Goal: Task Accomplishment & Management: Use online tool/utility

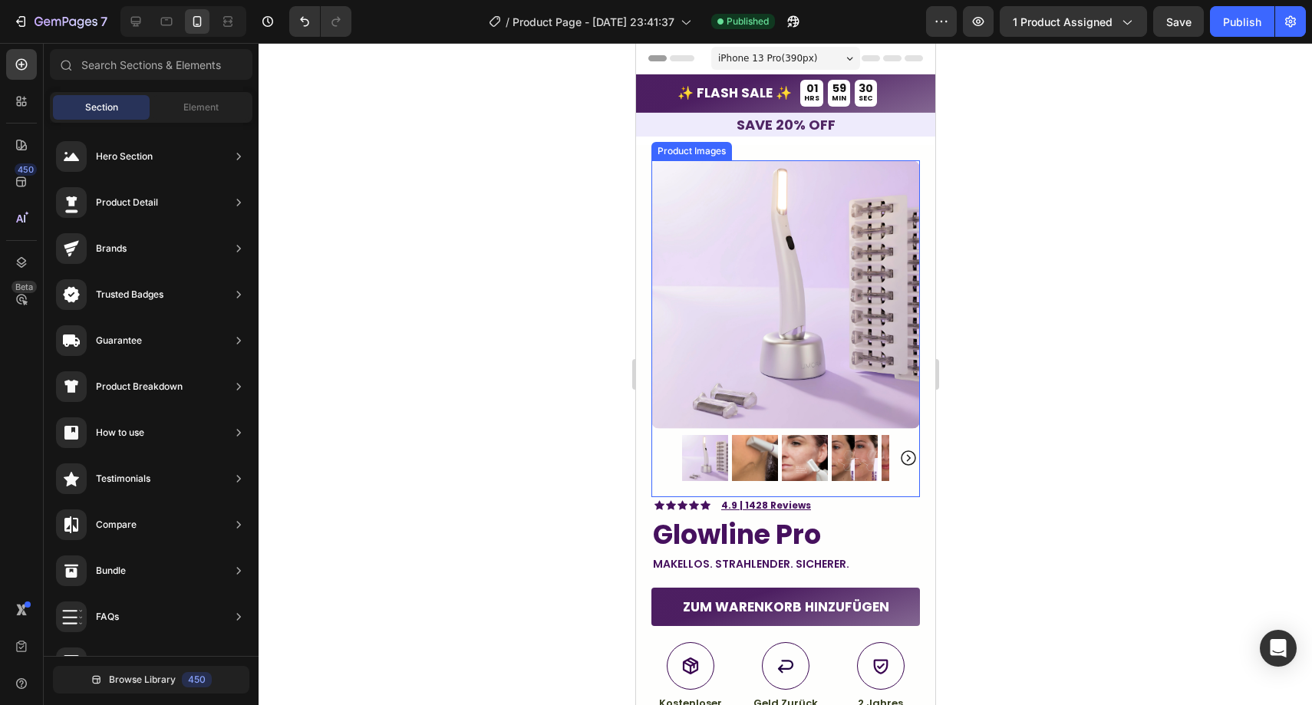
click at [723, 186] on img at bounding box center [785, 294] width 269 height 269
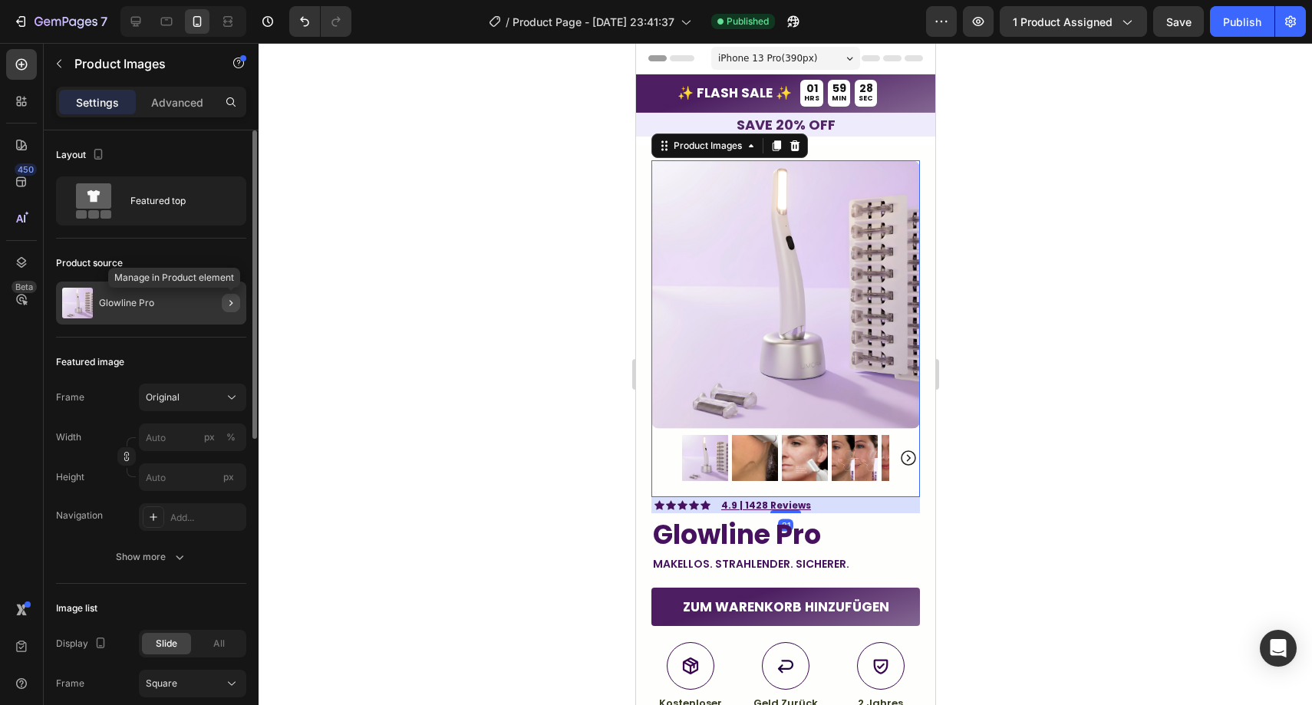
click at [226, 305] on icon "button" at bounding box center [231, 303] width 12 height 12
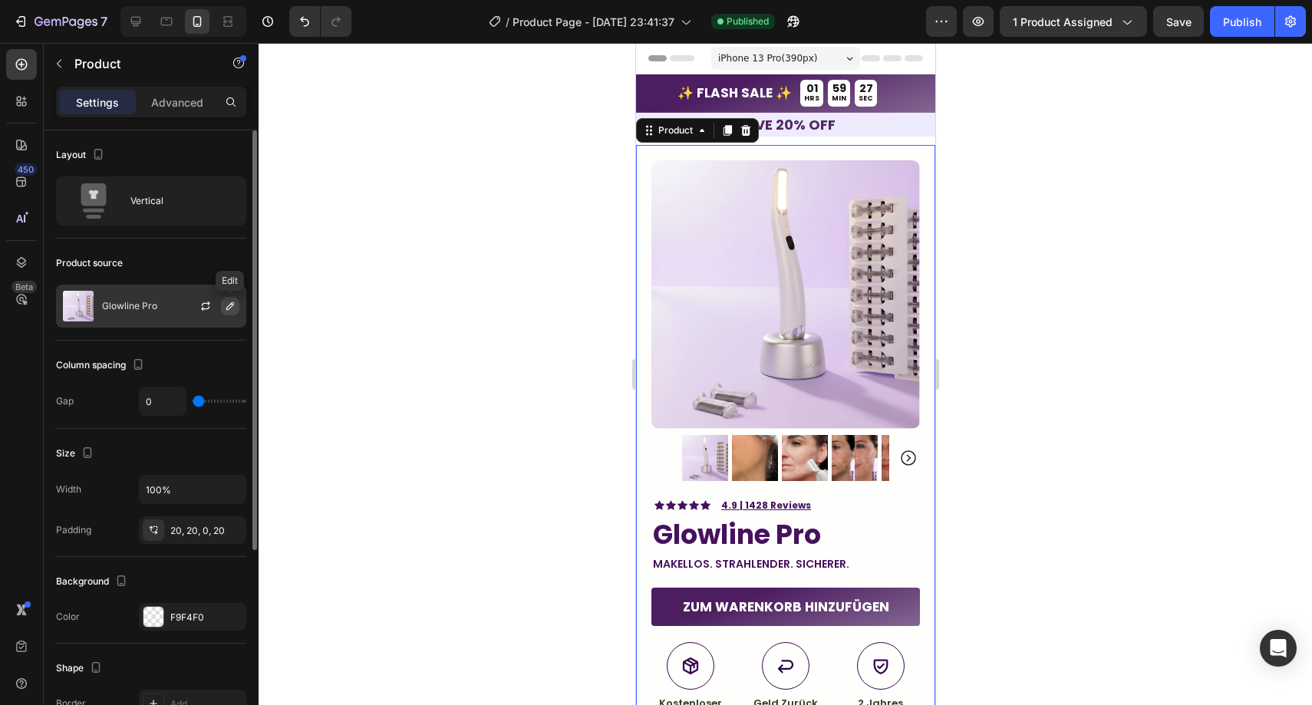
click at [227, 306] on icon "button" at bounding box center [230, 306] width 12 height 12
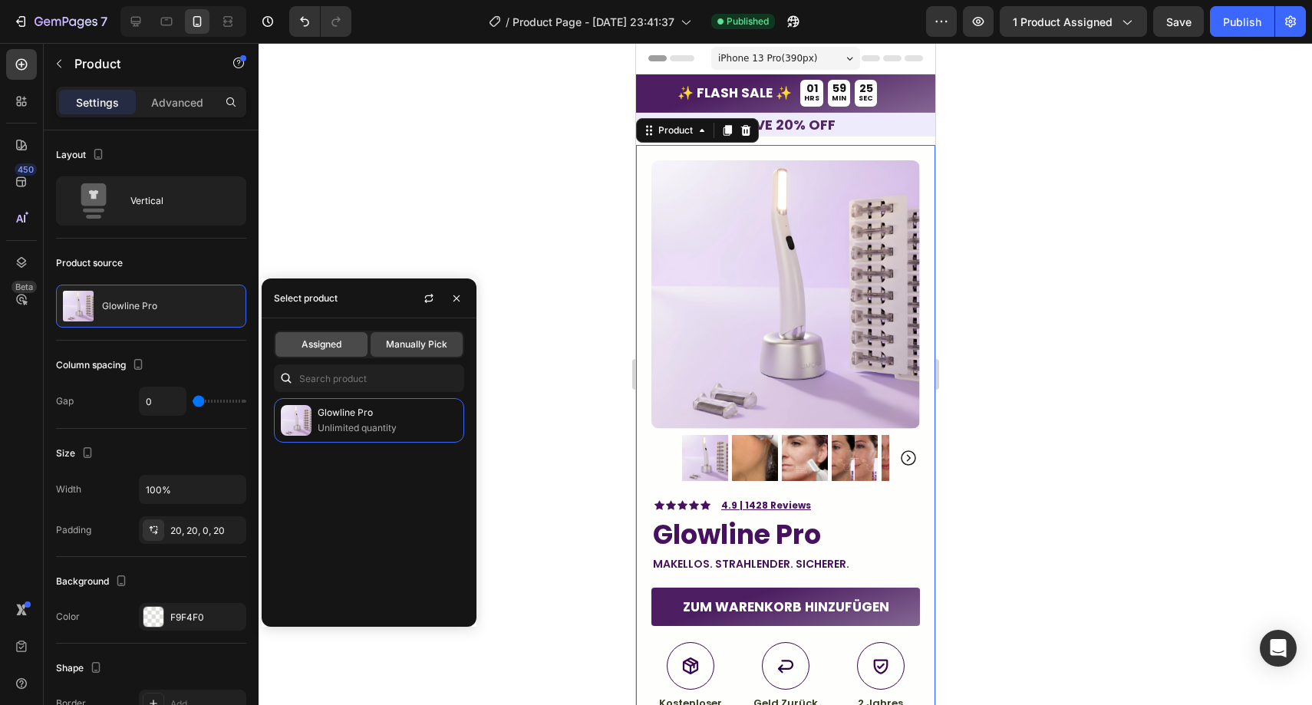
click at [332, 336] on div "Assigned" at bounding box center [322, 344] width 92 height 25
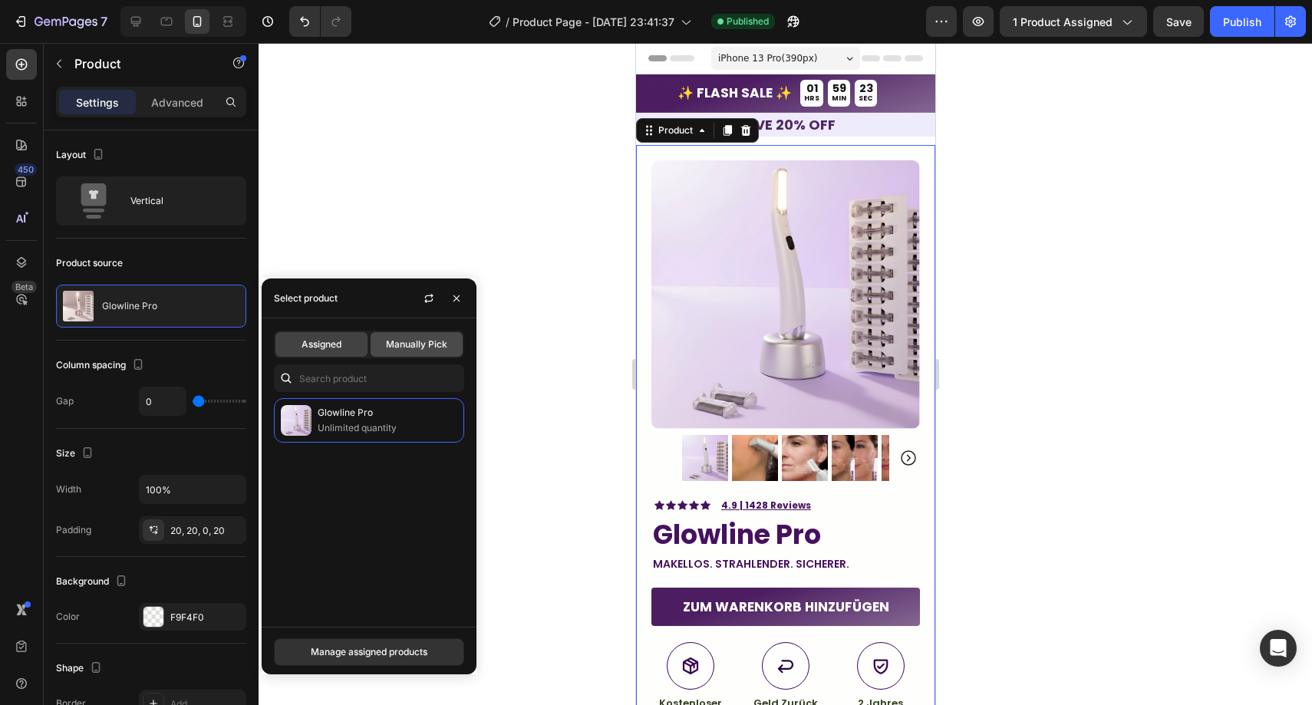
click at [381, 342] on div "Manually Pick" at bounding box center [417, 344] width 92 height 25
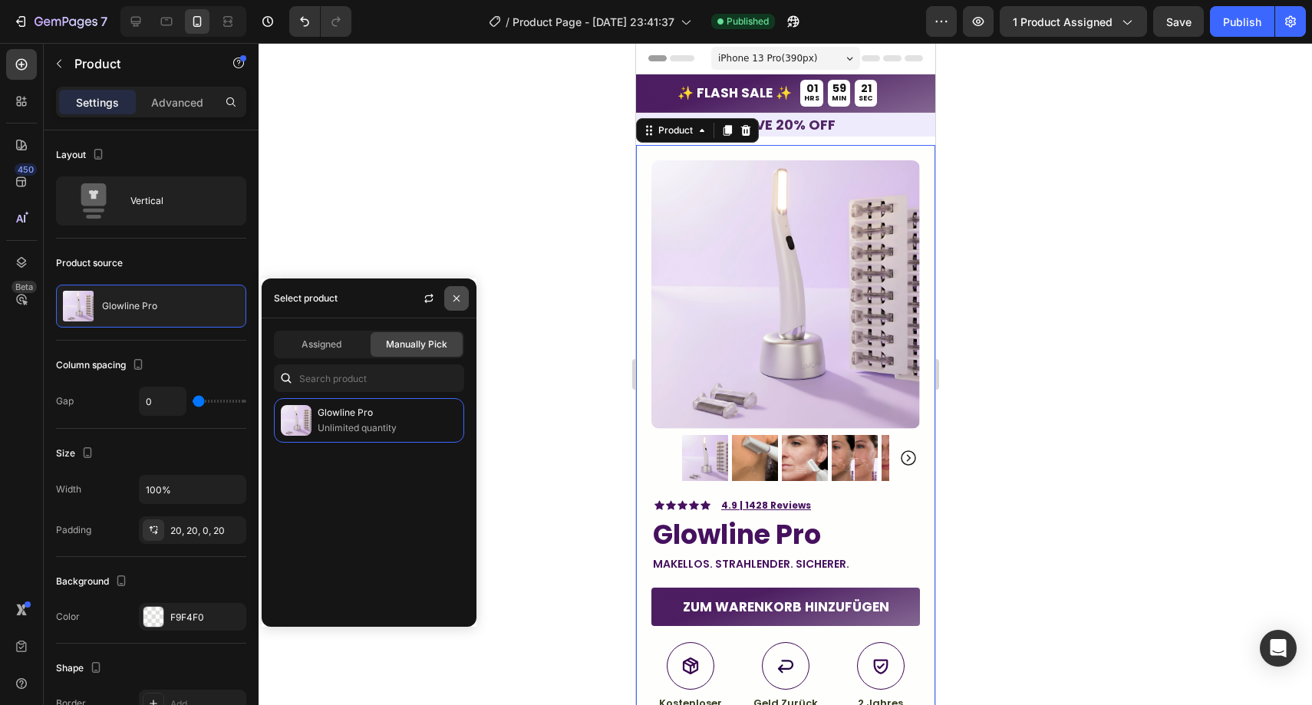
click at [446, 296] on button "button" at bounding box center [456, 298] width 25 height 25
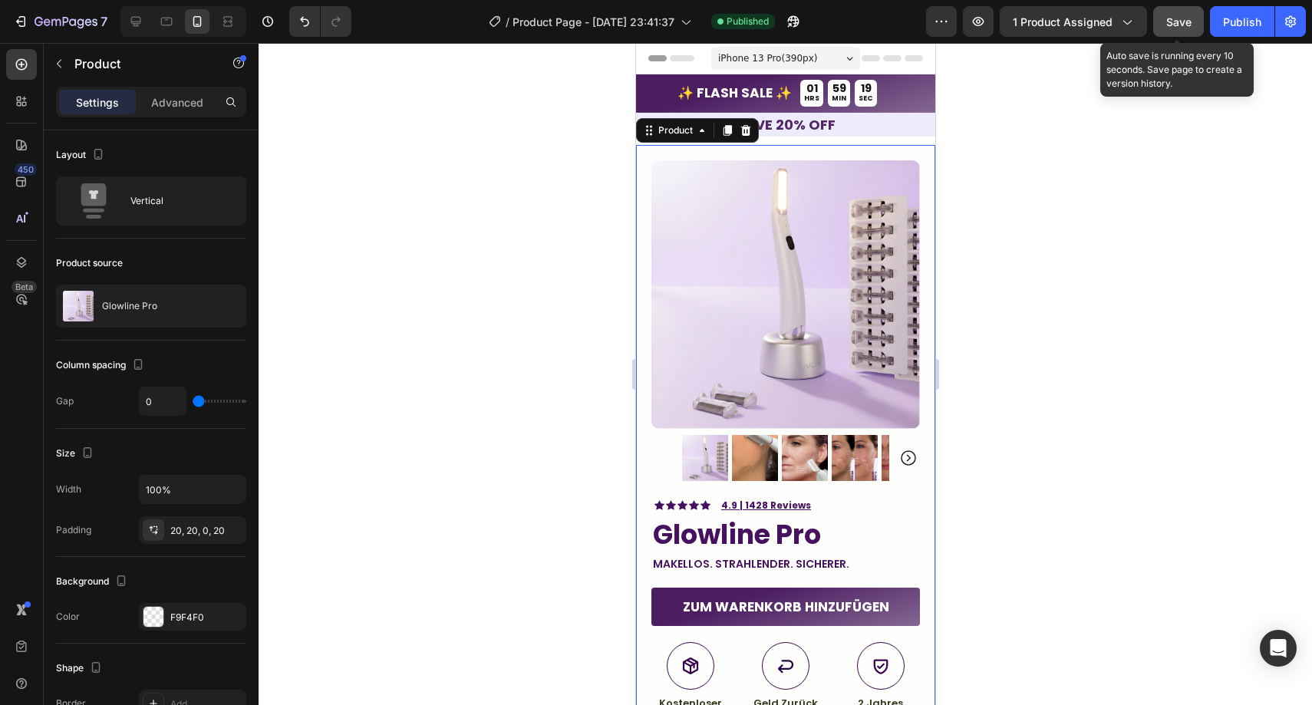
click at [1190, 21] on span "Save" at bounding box center [1179, 21] width 25 height 13
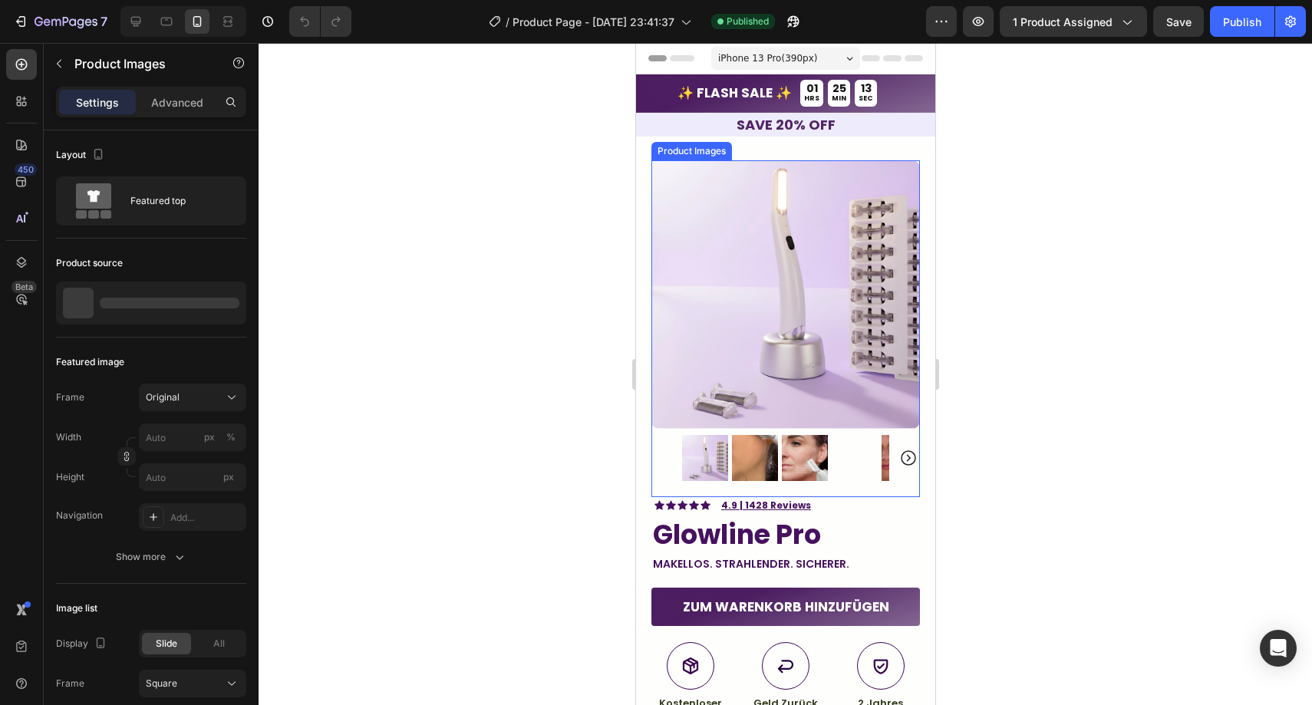
click at [698, 259] on img at bounding box center [785, 294] width 269 height 269
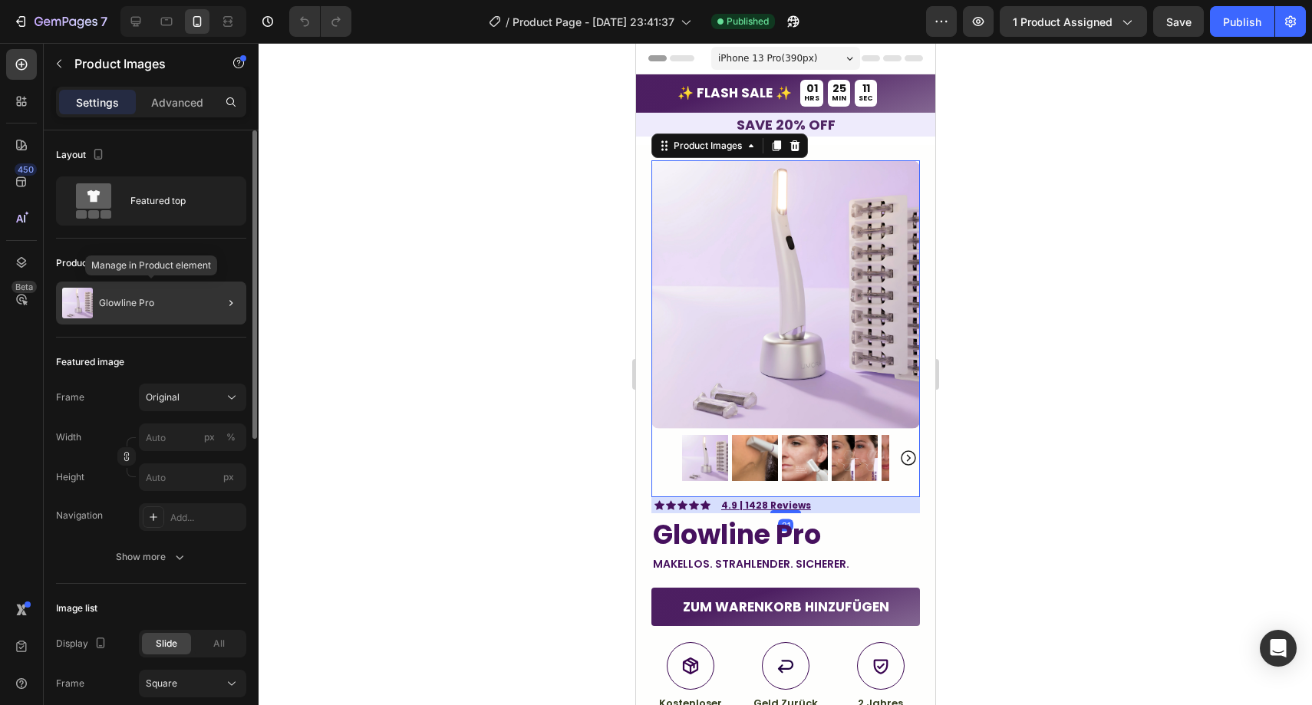
click at [184, 290] on div "Glowline Pro" at bounding box center [151, 303] width 190 height 43
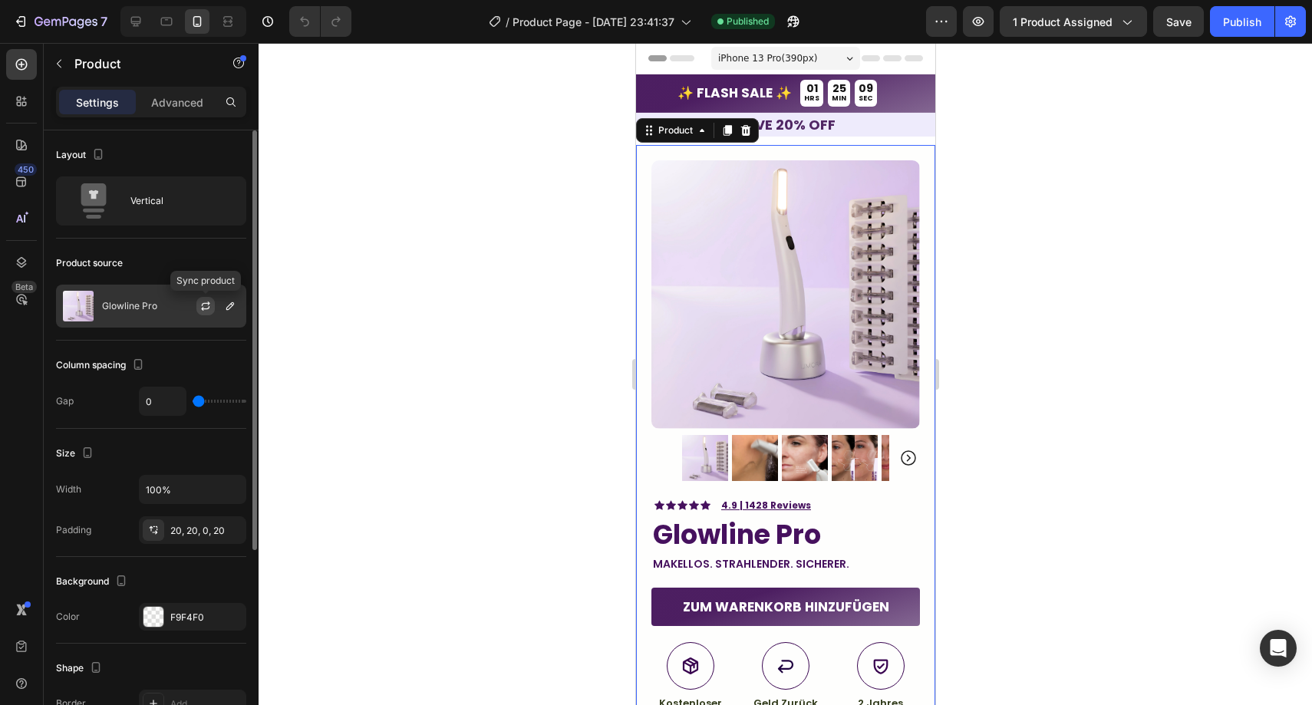
click at [211, 302] on icon "button" at bounding box center [206, 306] width 12 height 12
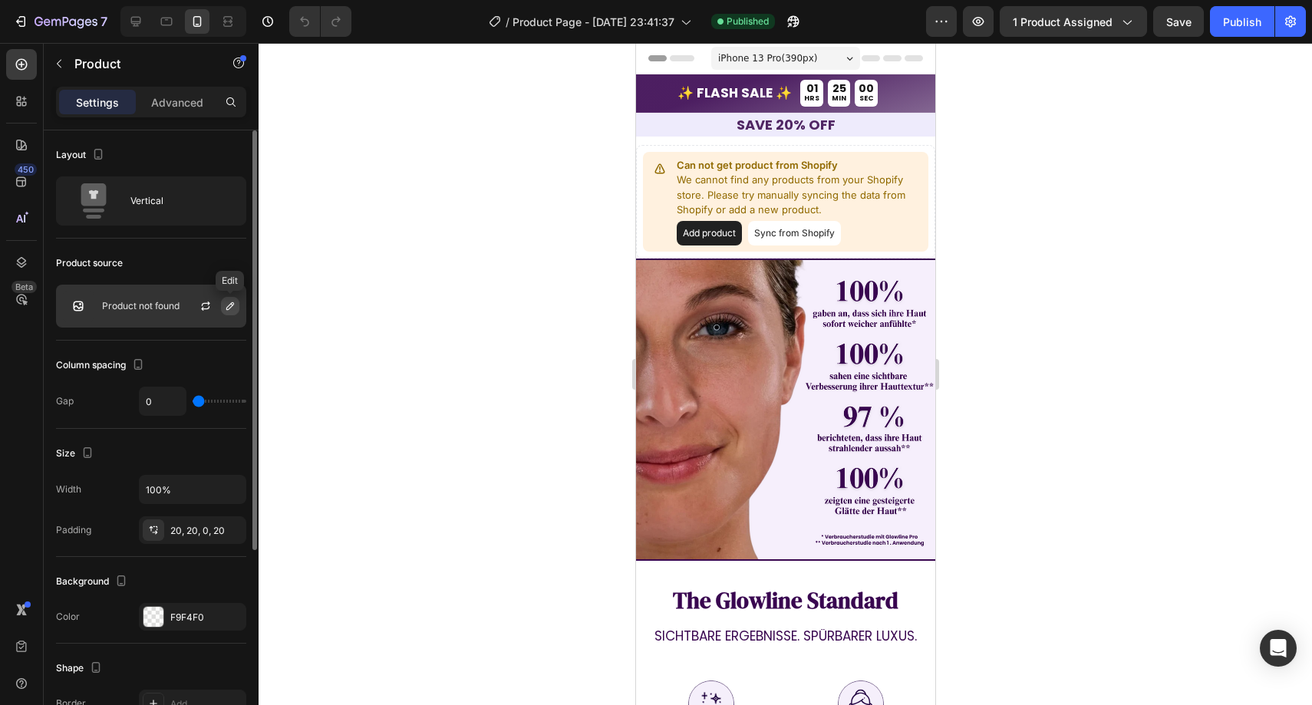
click at [233, 308] on icon "button" at bounding box center [230, 306] width 12 height 12
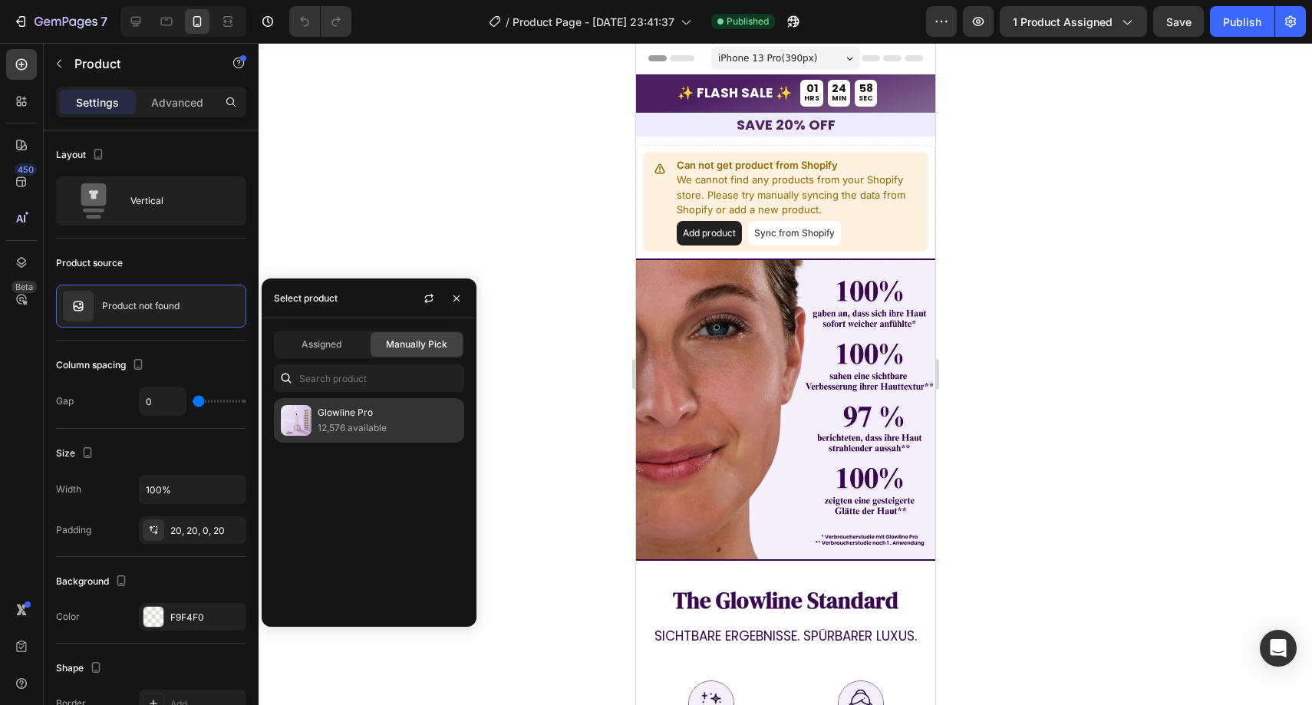
click at [364, 412] on p "Glowline Pro" at bounding box center [388, 412] width 140 height 15
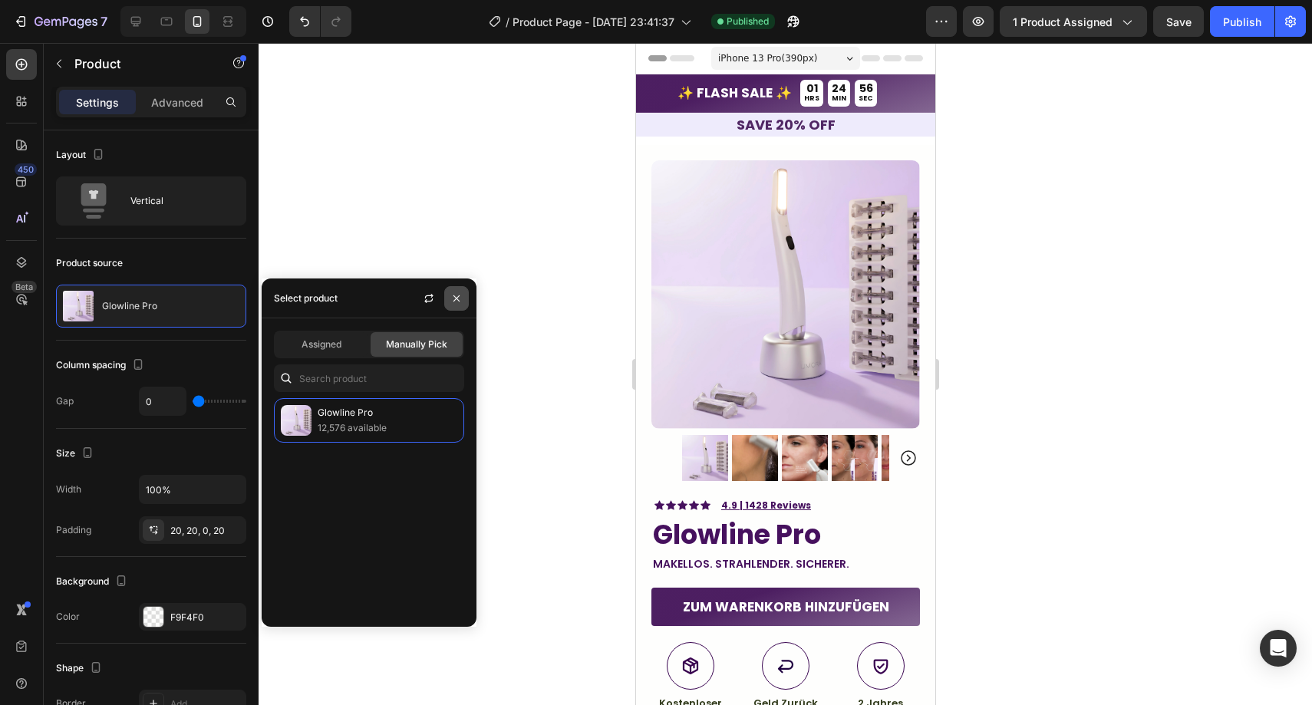
click at [465, 299] on button "button" at bounding box center [456, 298] width 25 height 25
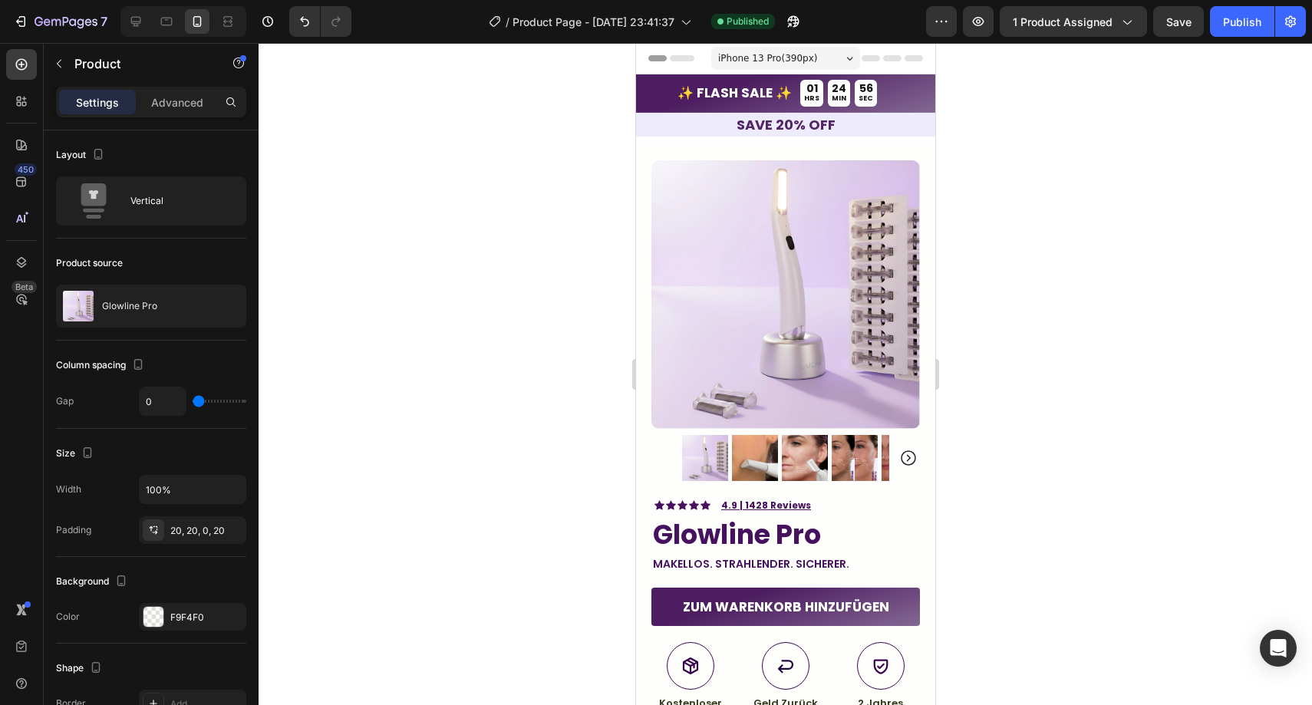
click at [581, 272] on div at bounding box center [786, 374] width 1054 height 662
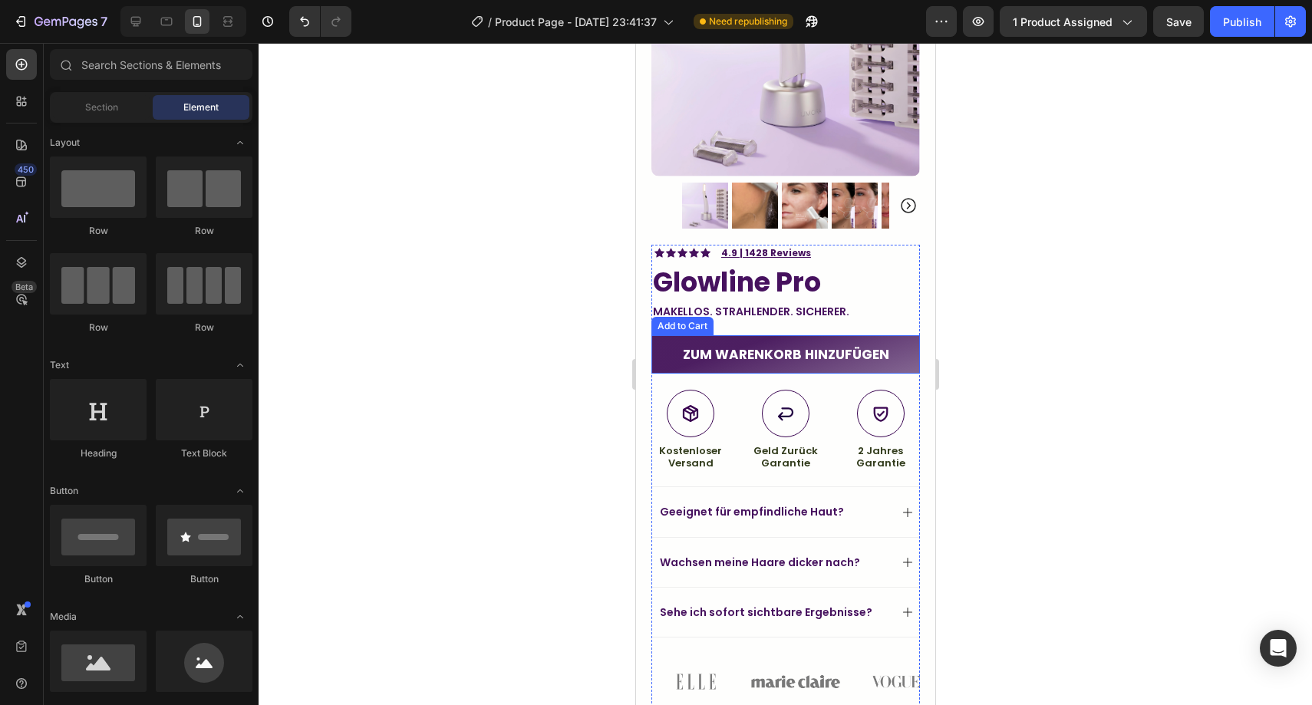
scroll to position [435, 0]
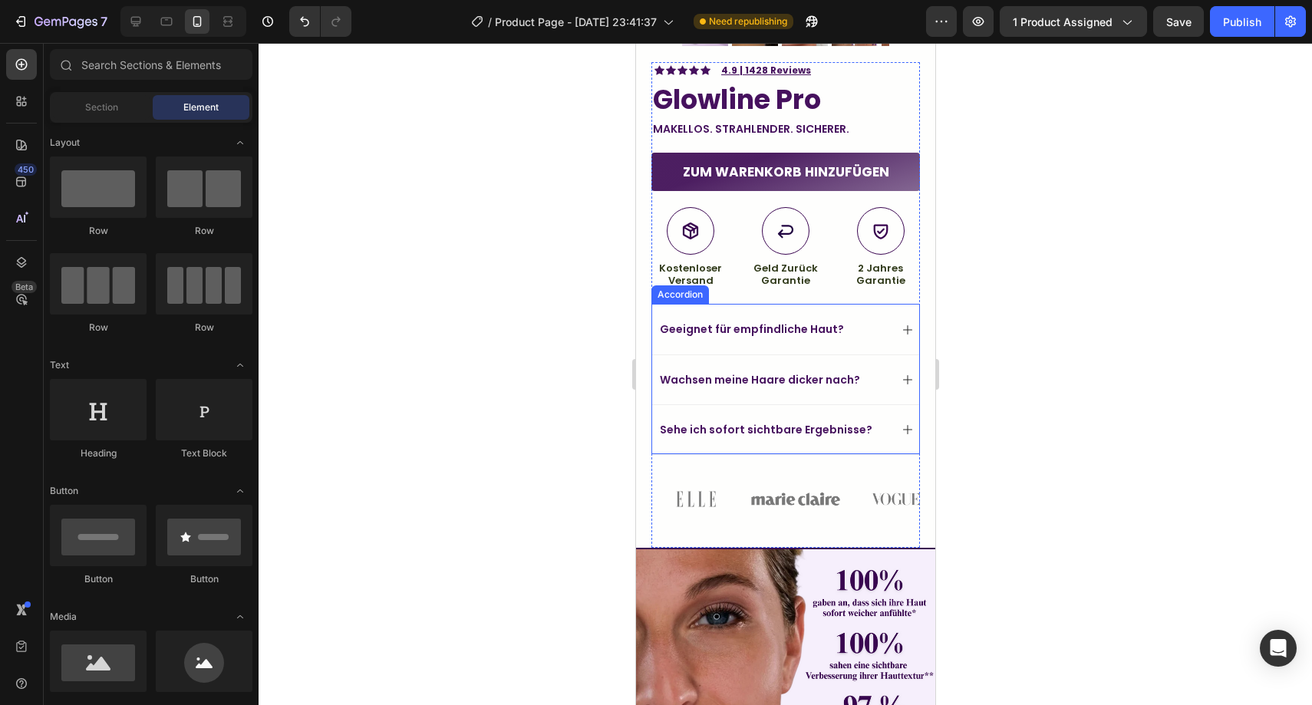
click at [665, 322] on p "Geeignet für empfindliche Haut?" at bounding box center [751, 329] width 184 height 14
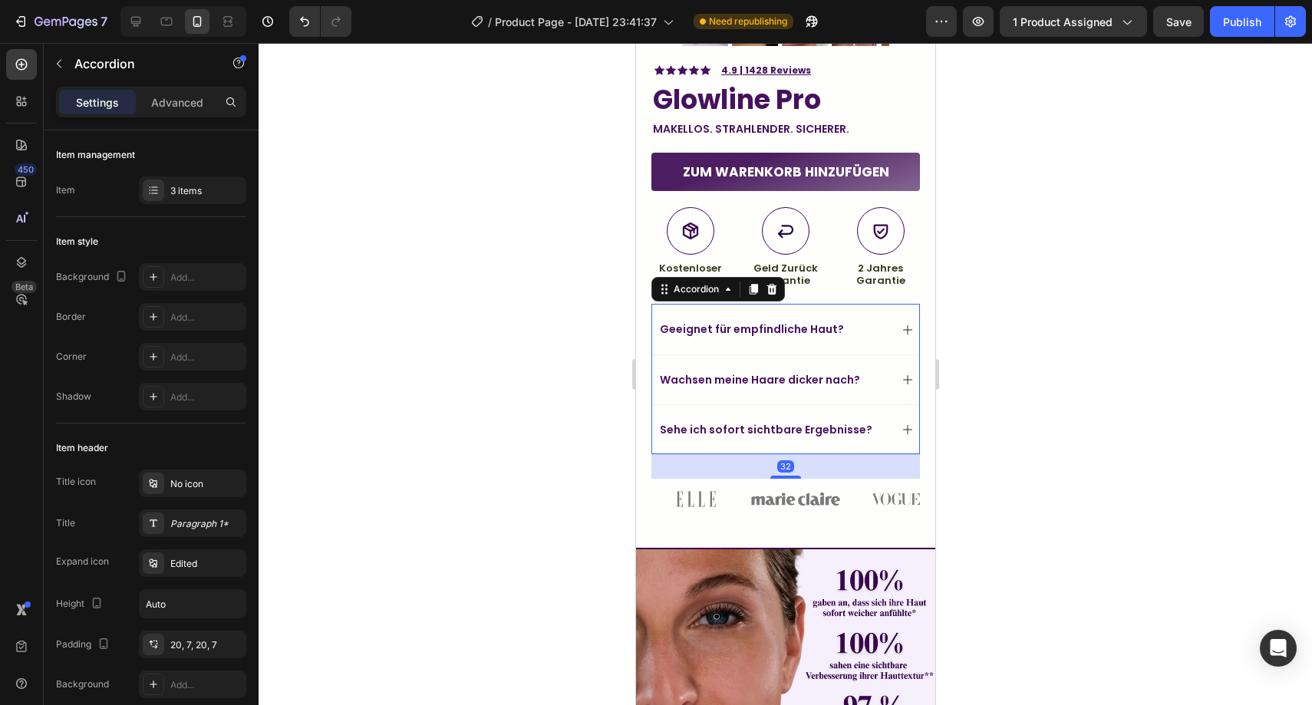
click at [663, 322] on p "Geeignet für empfindliche Haut?" at bounding box center [751, 329] width 184 height 14
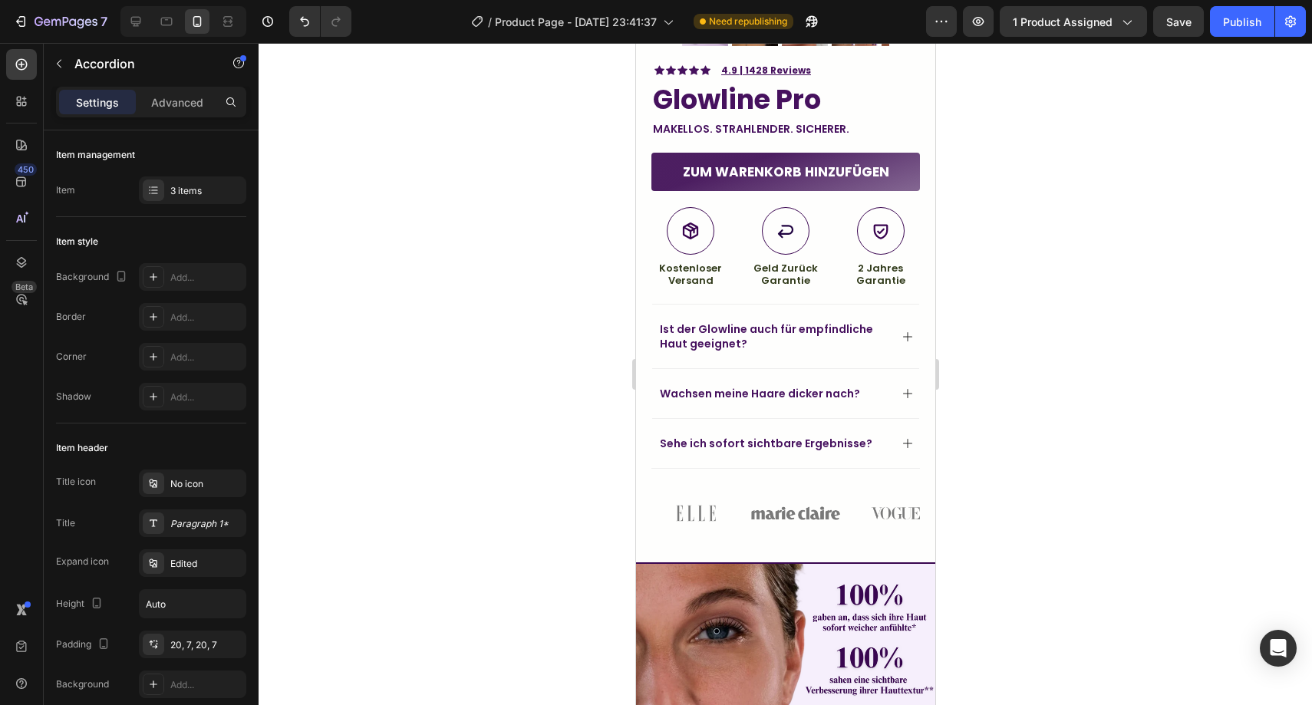
click at [1038, 436] on div at bounding box center [786, 374] width 1054 height 662
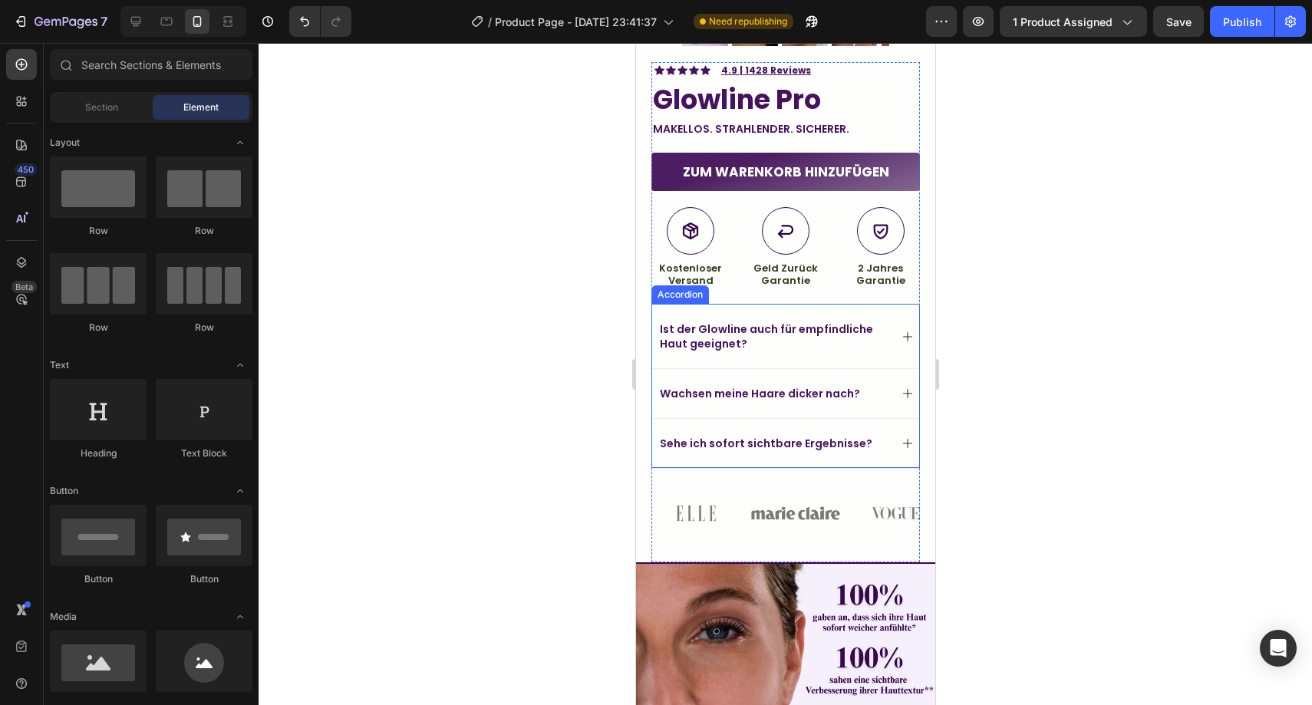
click at [714, 326] on p "Ist der Glowline auch für empfindliche Haut geeignet?" at bounding box center [772, 336] width 227 height 28
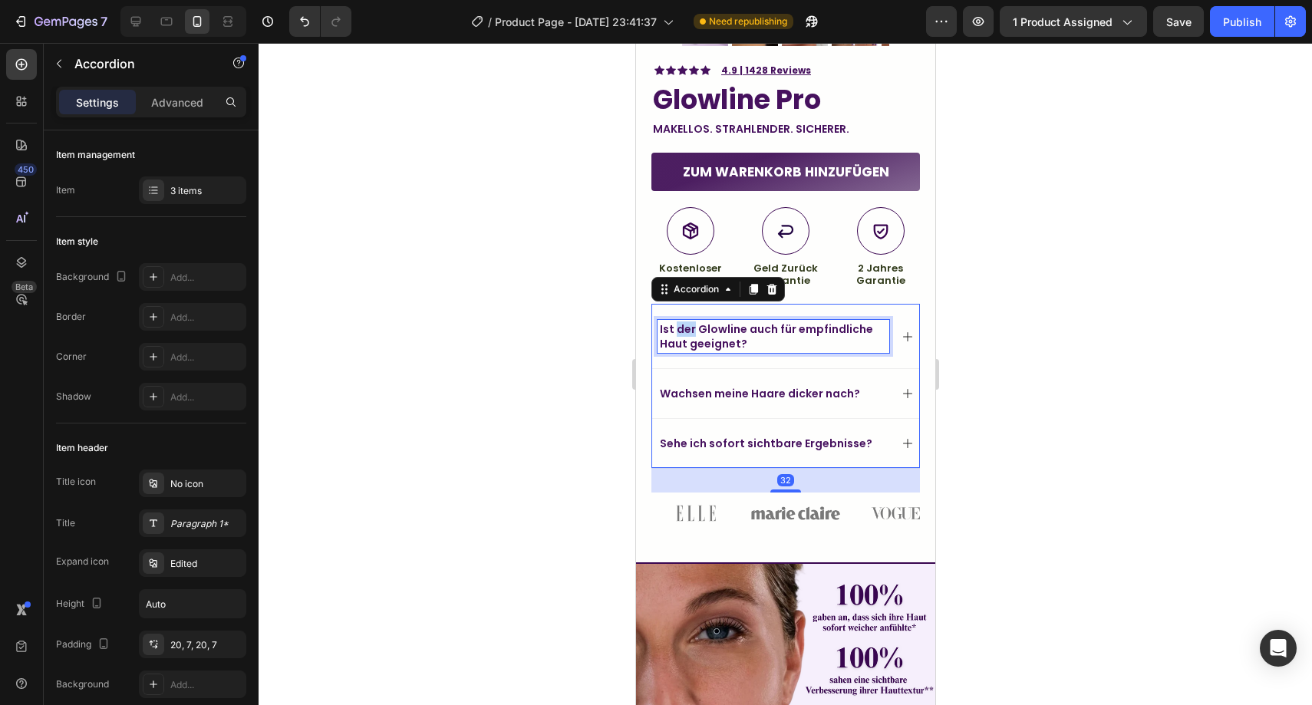
click at [688, 322] on p "Ist der Glowline auch für empfindliche Haut geeignet?" at bounding box center [772, 336] width 227 height 28
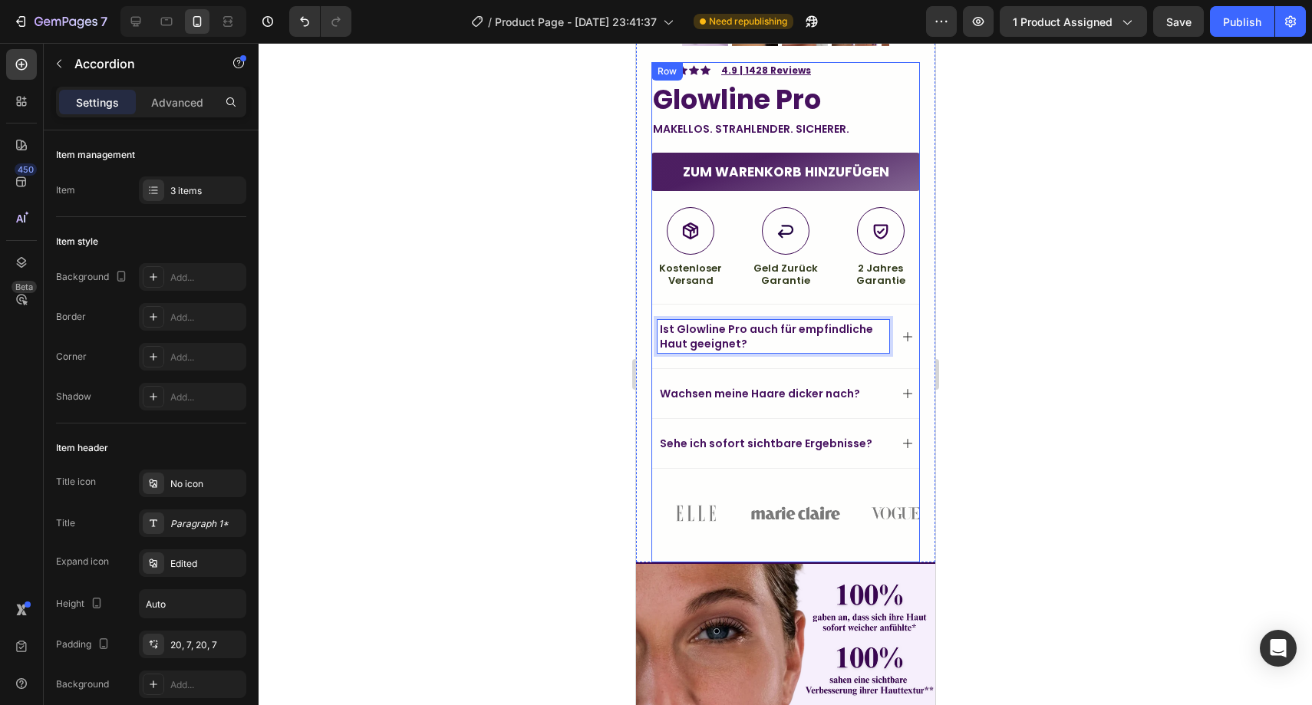
click at [1038, 313] on div at bounding box center [786, 374] width 1054 height 662
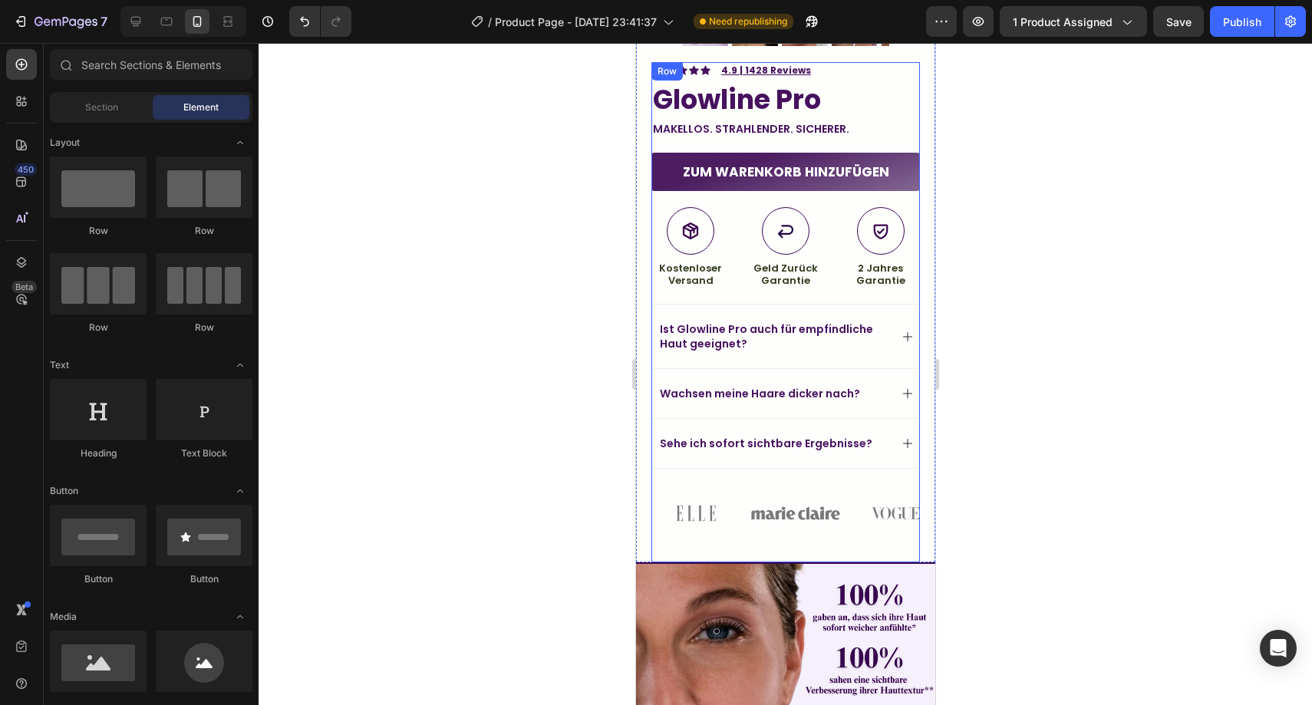
click at [1039, 310] on div at bounding box center [786, 374] width 1054 height 662
click at [738, 322] on p "Ist Glowline Pro auch für empfindliche Haut geeignet?" at bounding box center [772, 336] width 227 height 28
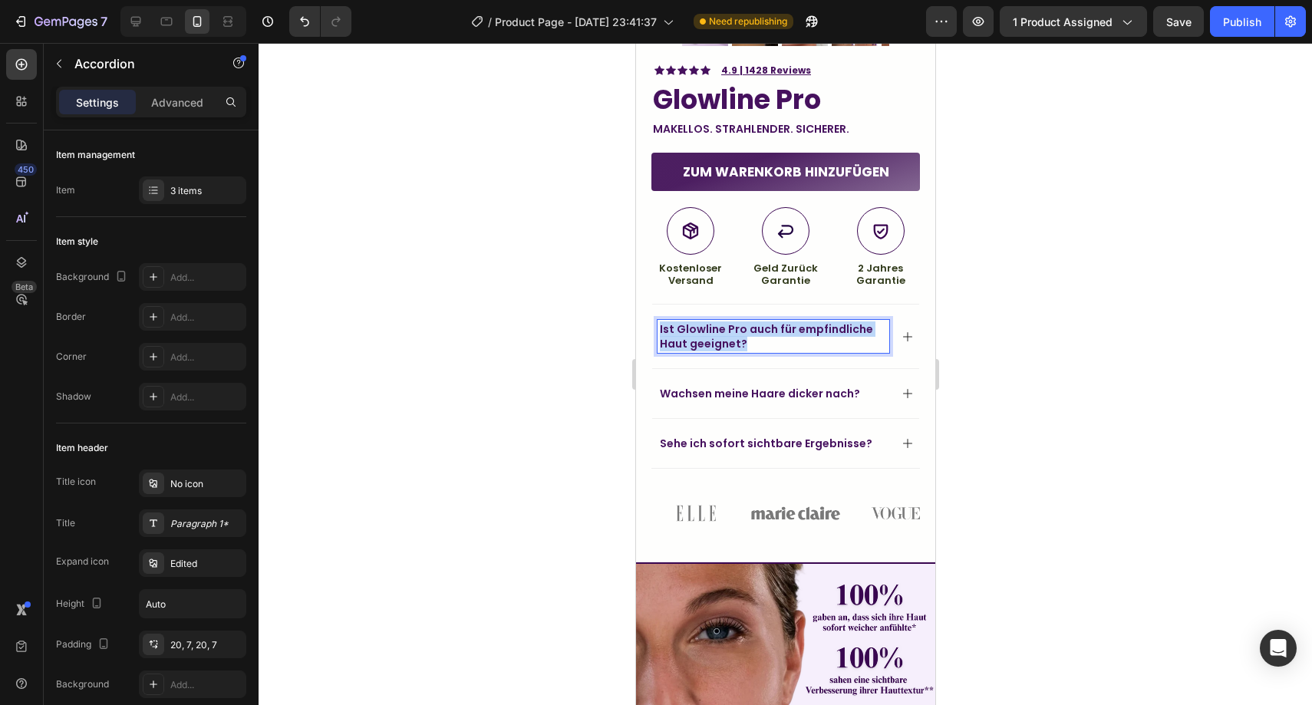
click at [738, 322] on p "Ist Glowline Pro auch für empfindliche Haut geeignet?" at bounding box center [772, 336] width 227 height 28
click at [691, 322] on p "Ist er auch geignet für Empfindliche Haut" at bounding box center [772, 336] width 227 height 28
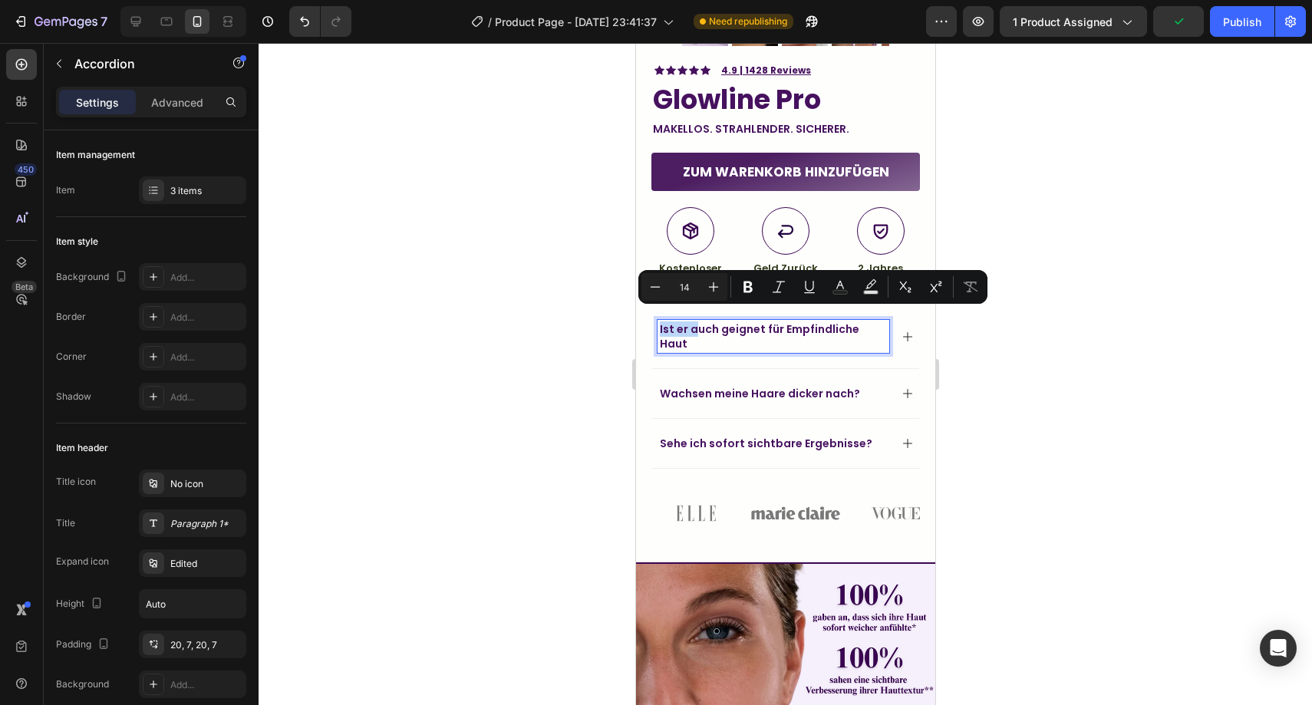
drag, startPoint x: 695, startPoint y: 316, endPoint x: 659, endPoint y: 319, distance: 35.4
click at [659, 322] on p "Ist er auch geignet für Empfindliche Haut" at bounding box center [772, 336] width 227 height 28
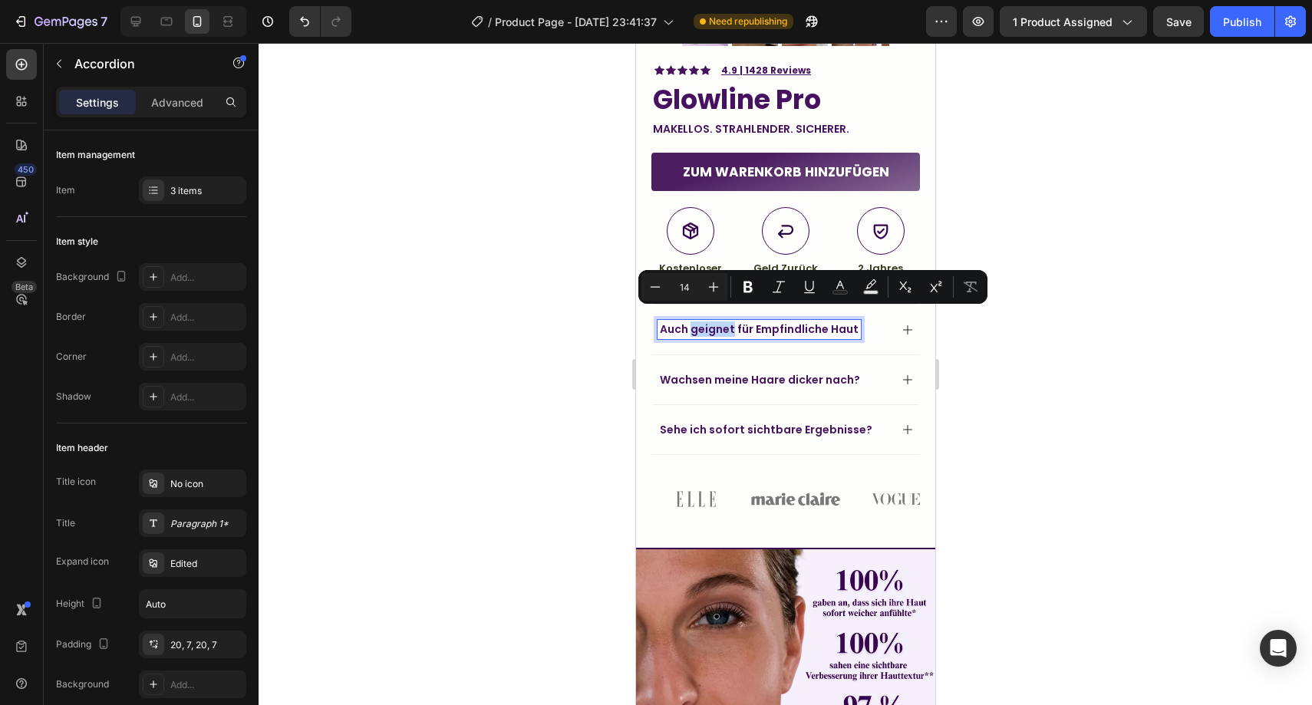
click at [696, 322] on p "Auch geignet für Empfindliche Haut" at bounding box center [758, 329] width 199 height 14
click at [701, 322] on p "Auch geignet für Empfindliche Haut" at bounding box center [758, 329] width 199 height 14
click at [708, 322] on p "Auch geignet für Empfindliche Haut" at bounding box center [758, 329] width 199 height 14
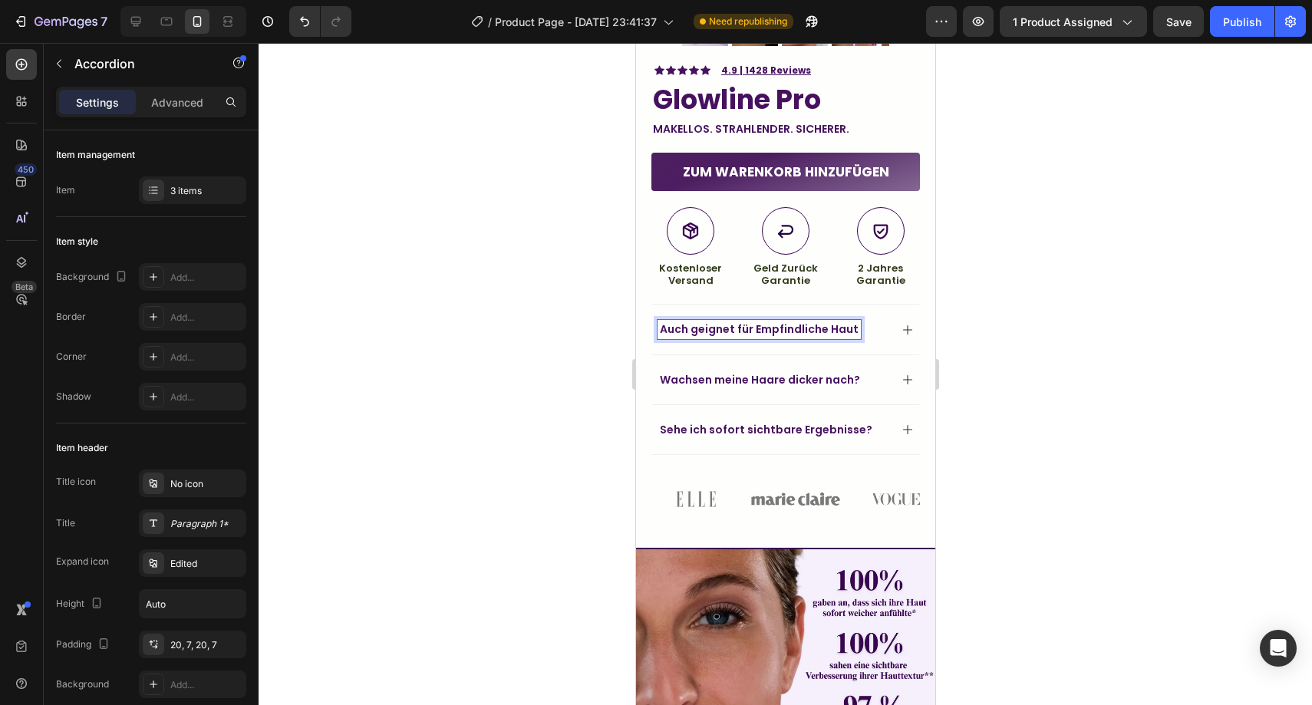
click at [704, 322] on p "Auch geignet für Empfindliche Haut" at bounding box center [758, 329] width 199 height 14
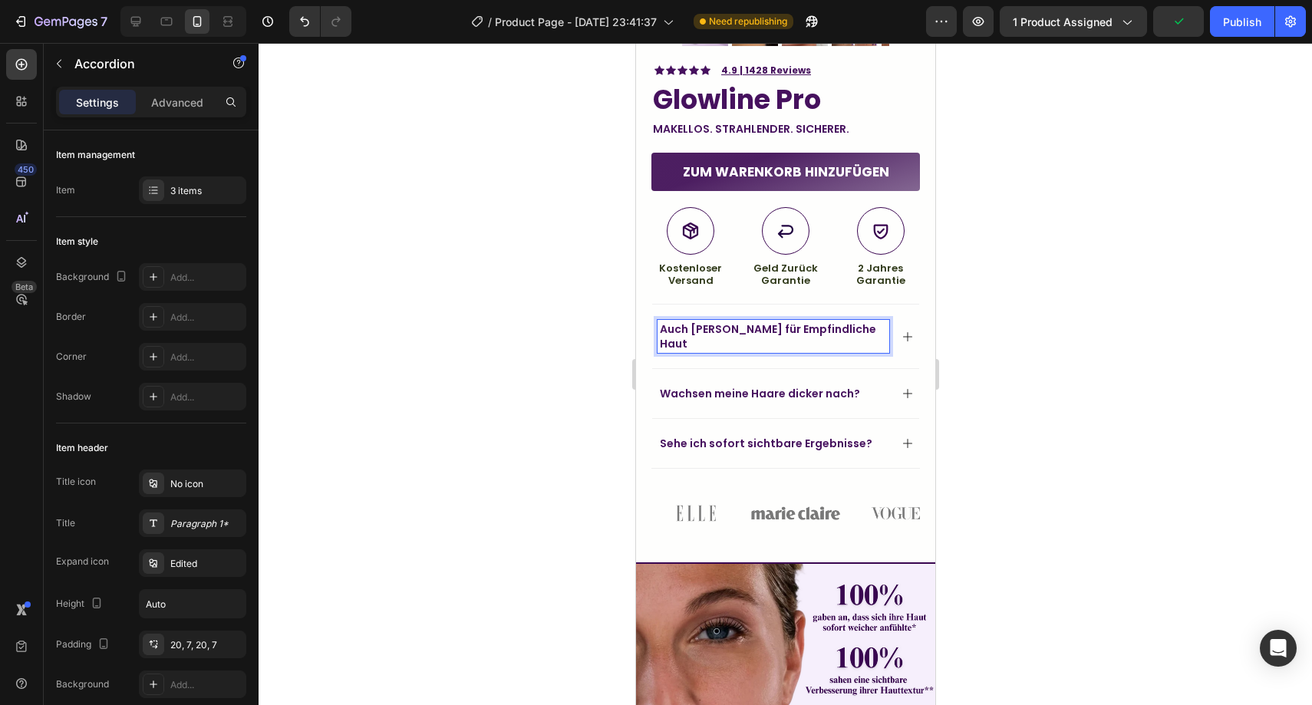
click at [1121, 272] on div at bounding box center [786, 374] width 1054 height 662
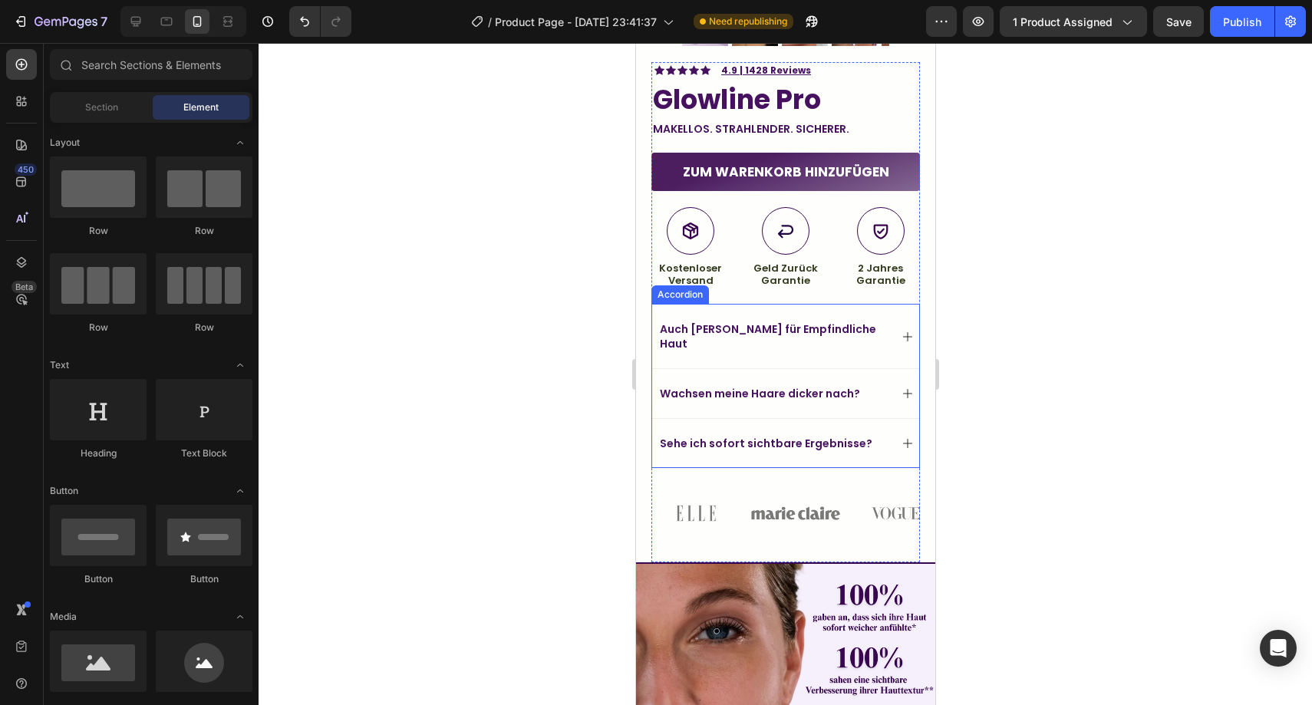
click at [710, 322] on p "Auch [PERSON_NAME] für Empfindliche Haut" at bounding box center [772, 336] width 227 height 28
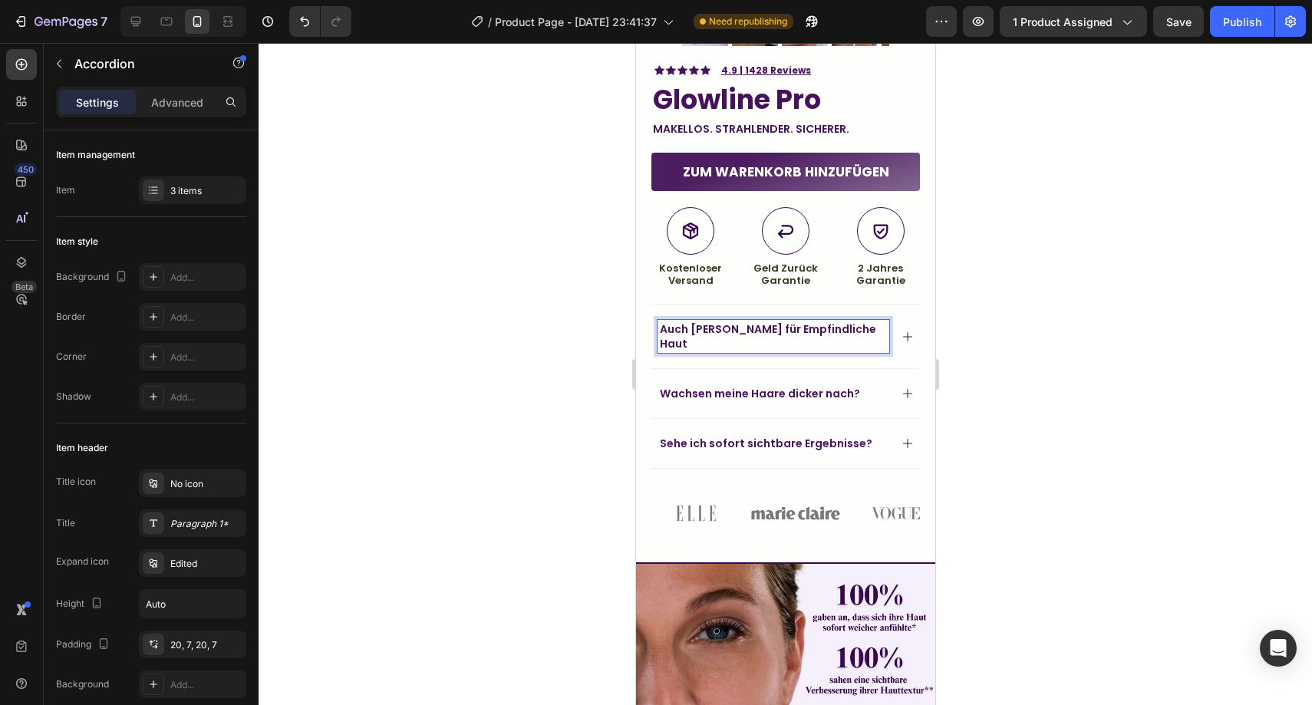
click at [710, 322] on p "Auch [PERSON_NAME] für Empfindliche Haut" at bounding box center [772, 336] width 227 height 28
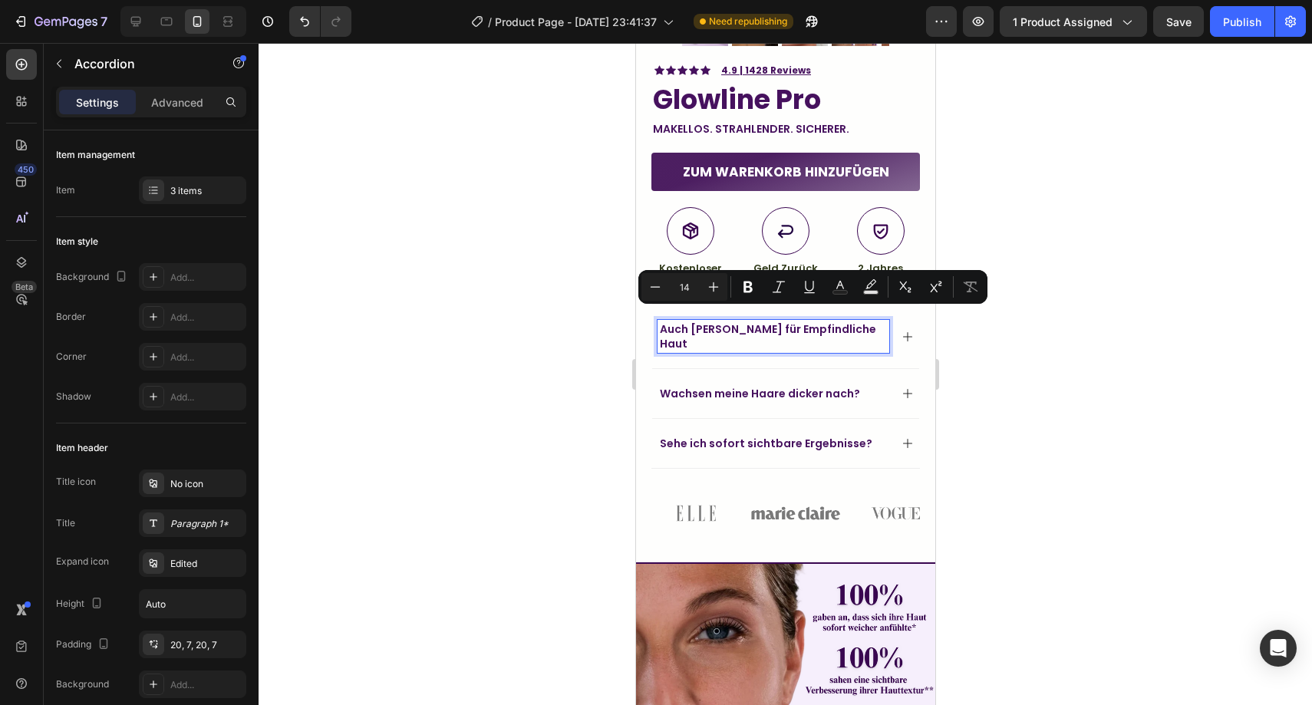
click at [711, 322] on p "Auch [PERSON_NAME] für Empfindliche Haut" at bounding box center [772, 336] width 227 height 28
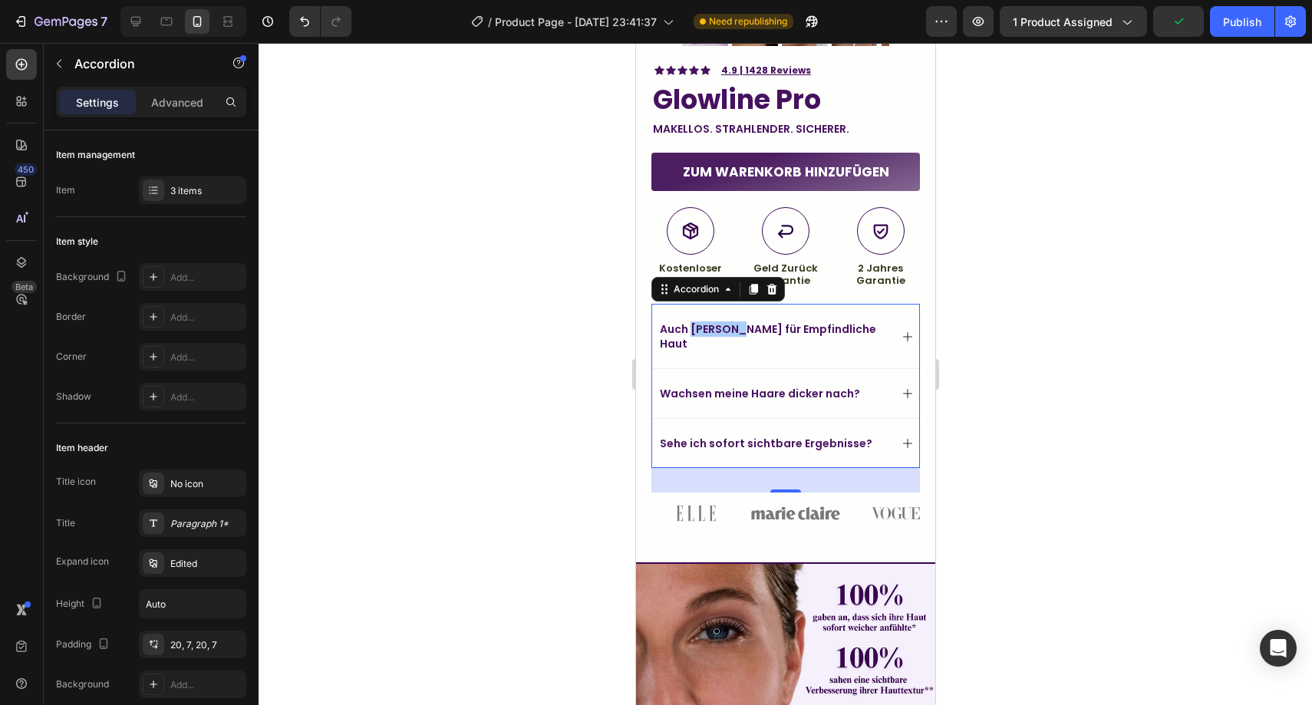
click at [491, 157] on div at bounding box center [786, 374] width 1054 height 662
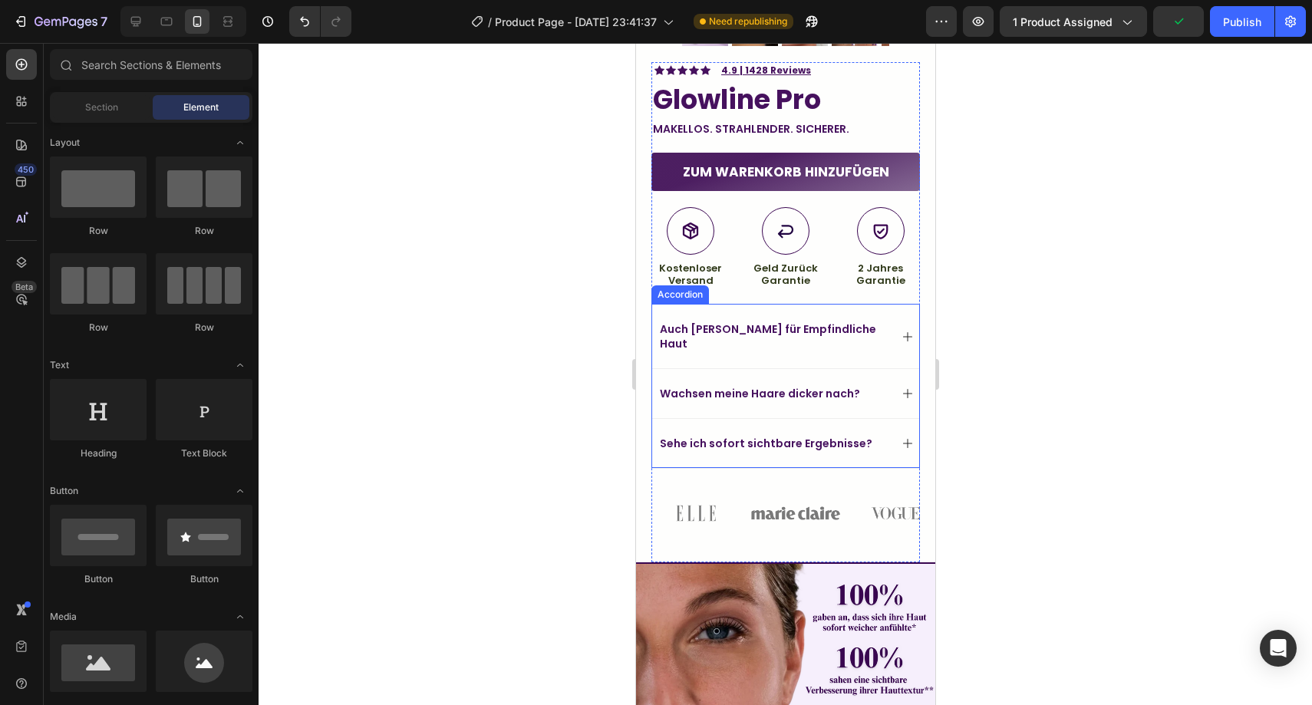
click at [701, 322] on p "Auch [PERSON_NAME] für Empfindliche Haut" at bounding box center [772, 336] width 227 height 28
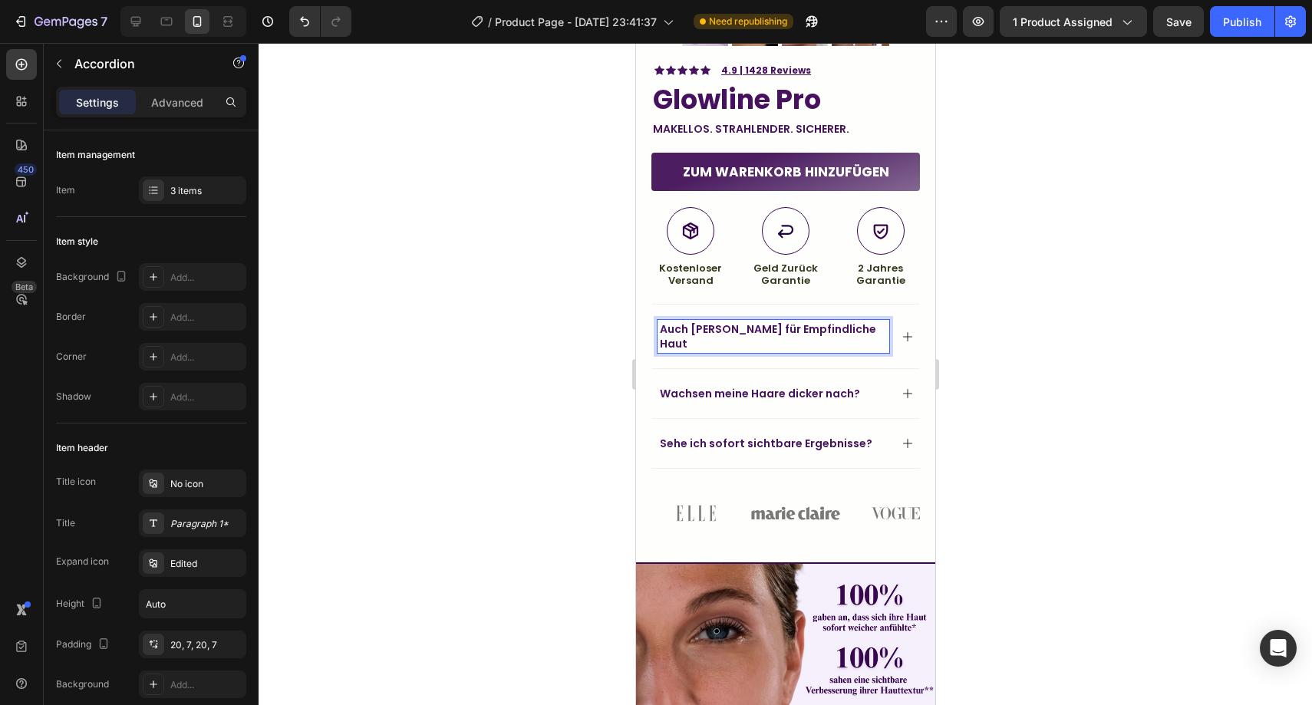
click at [697, 322] on p "Auch [PERSON_NAME] für Empfindliche Haut" at bounding box center [772, 336] width 227 height 28
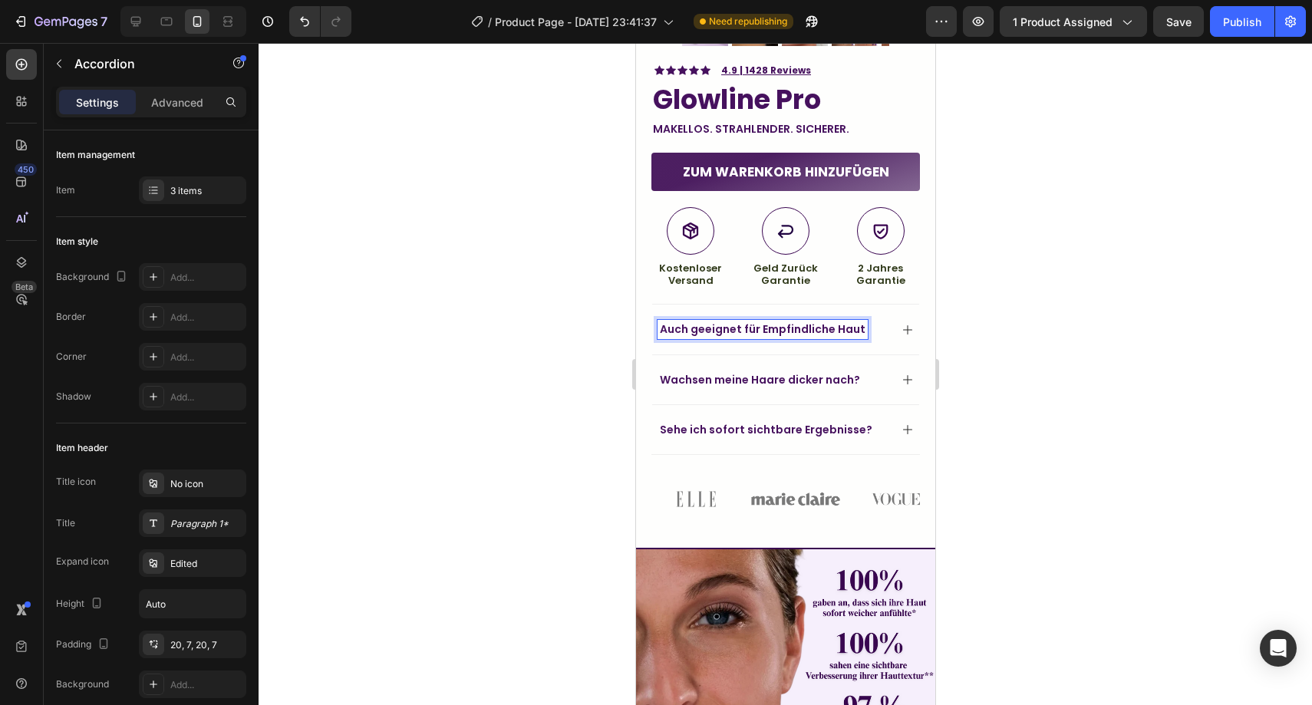
click at [556, 301] on div at bounding box center [786, 374] width 1054 height 662
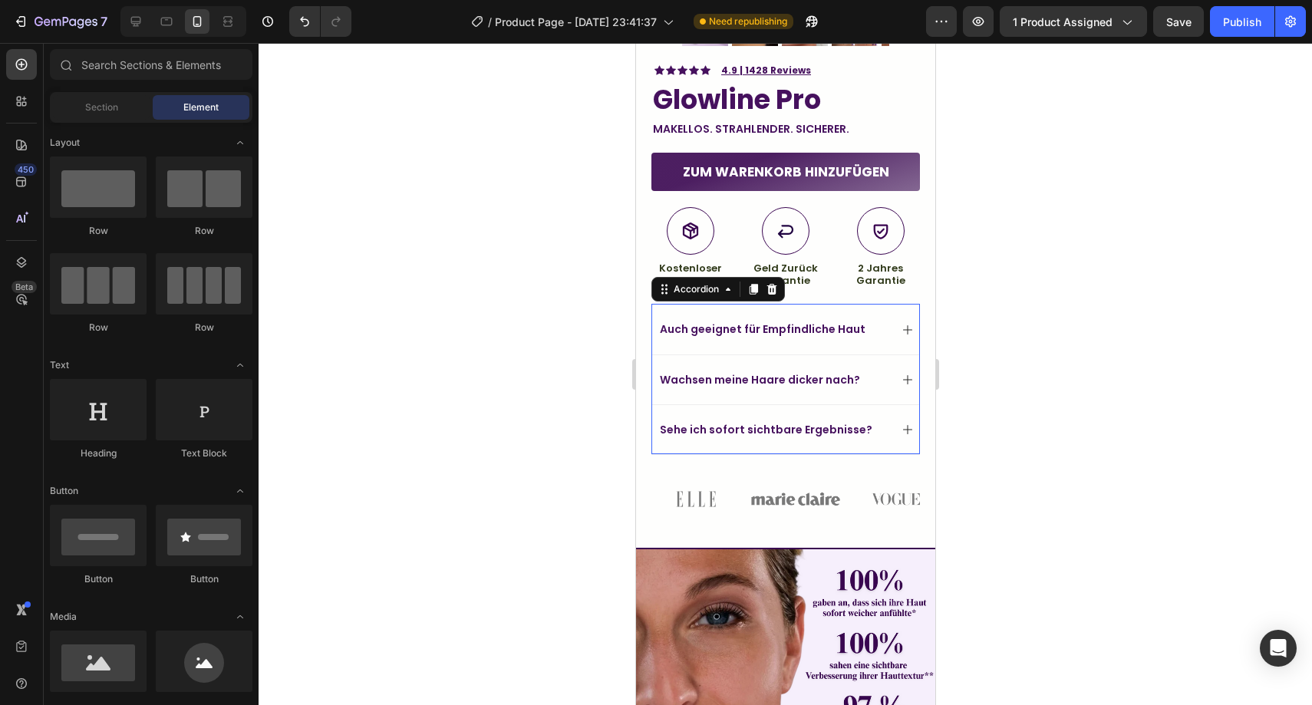
click at [839, 322] on p "Auch geeignet für Empfindliche Haut" at bounding box center [762, 329] width 206 height 14
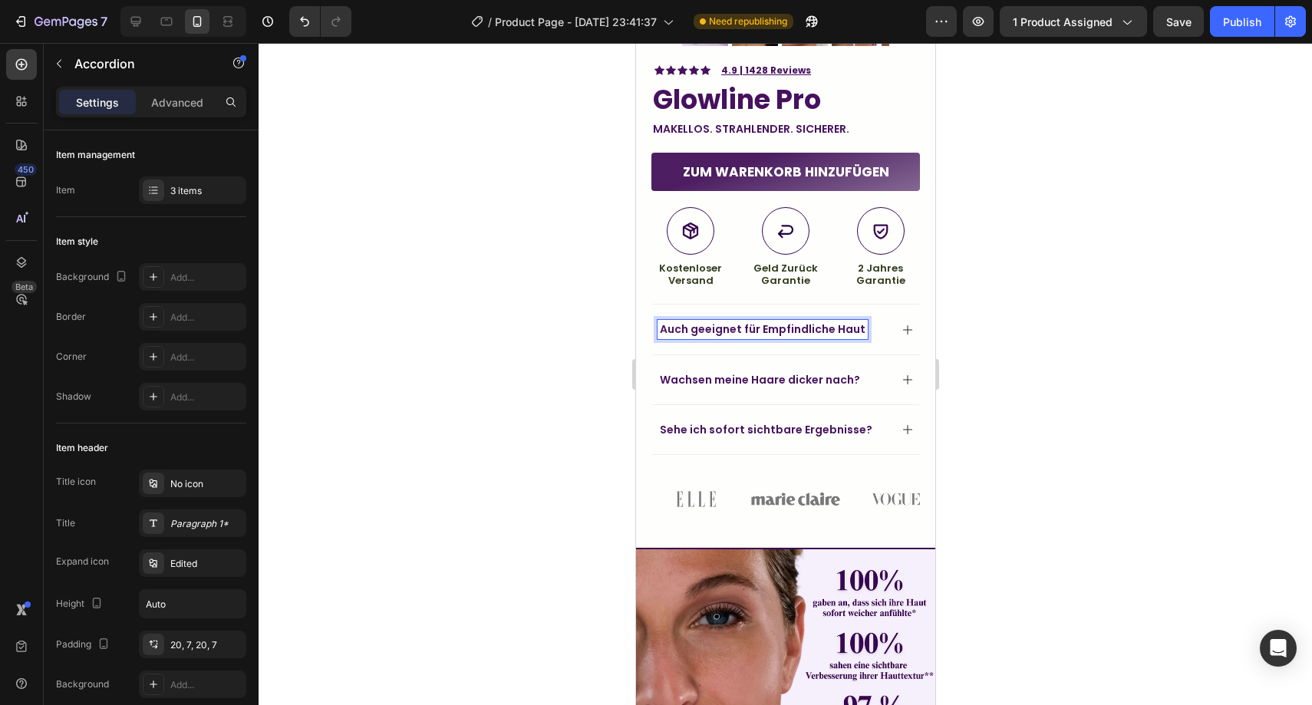
click at [850, 322] on p "Auch geeignet für Empfindliche Haut" at bounding box center [762, 329] width 206 height 14
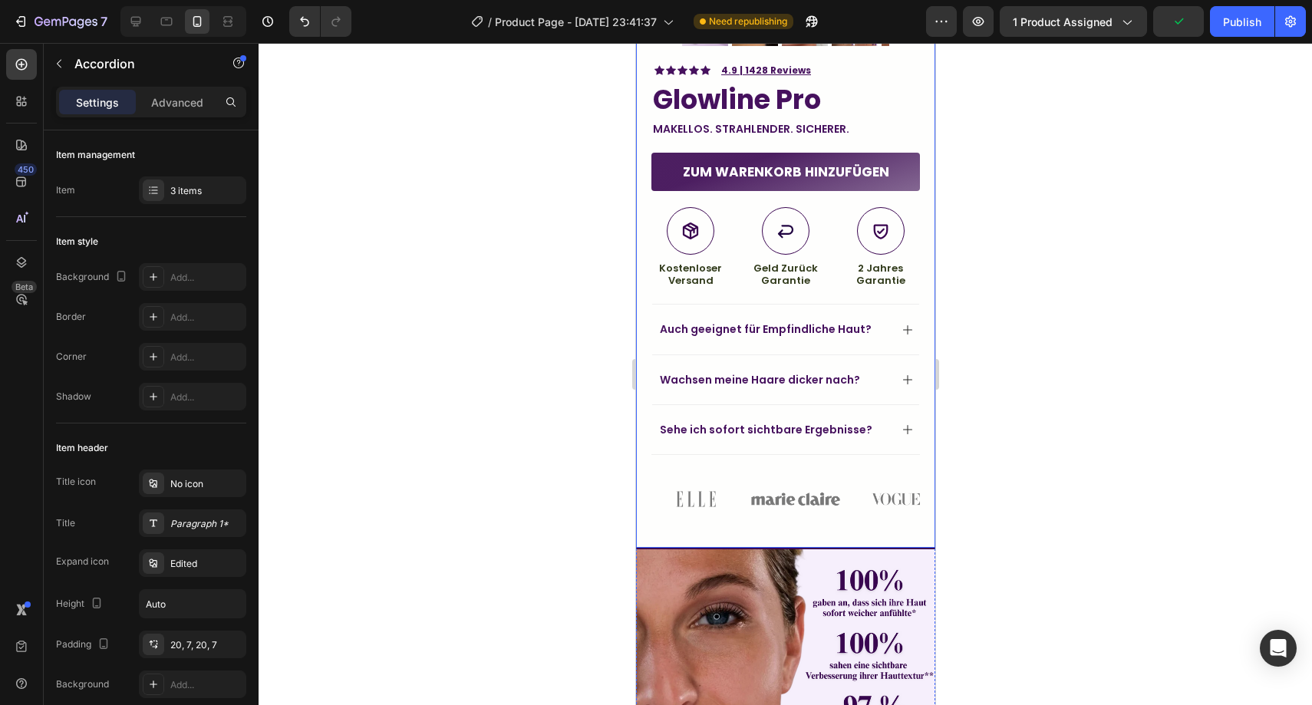
click at [604, 333] on div at bounding box center [786, 374] width 1054 height 662
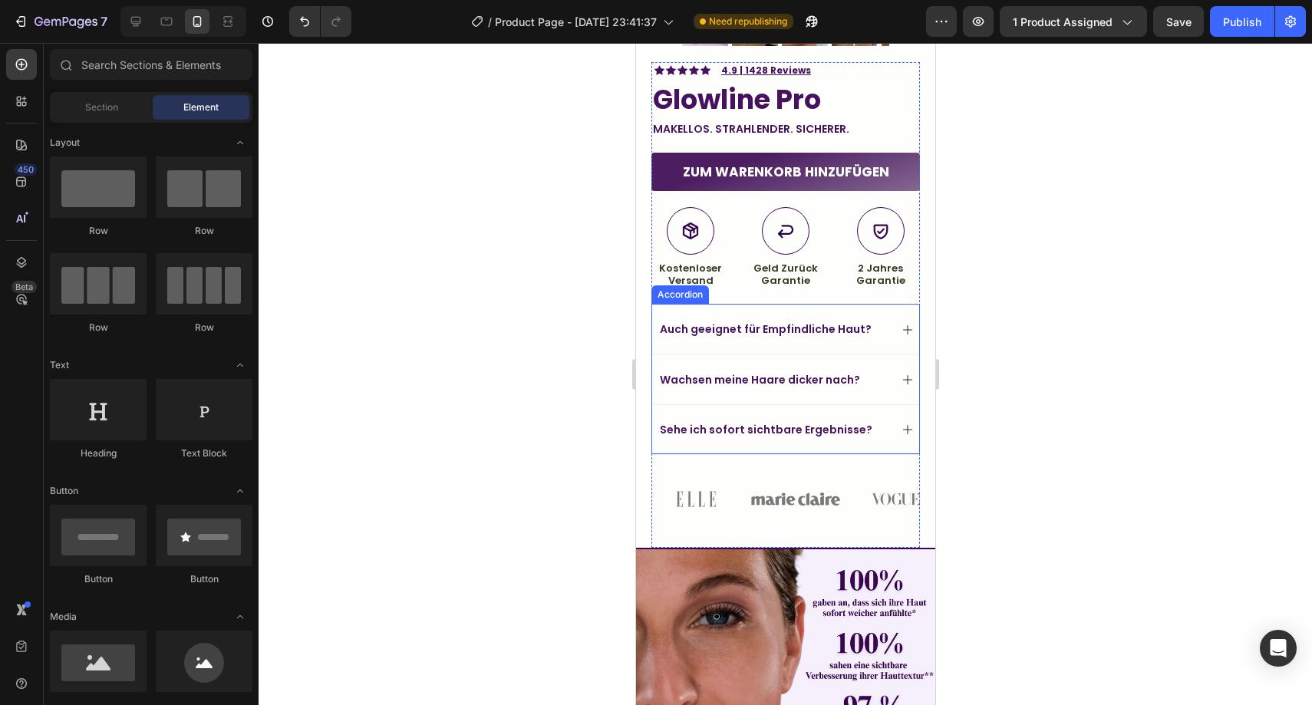
click at [704, 322] on p "Auch geeignet für Empfindliche Haut?" at bounding box center [765, 329] width 212 height 14
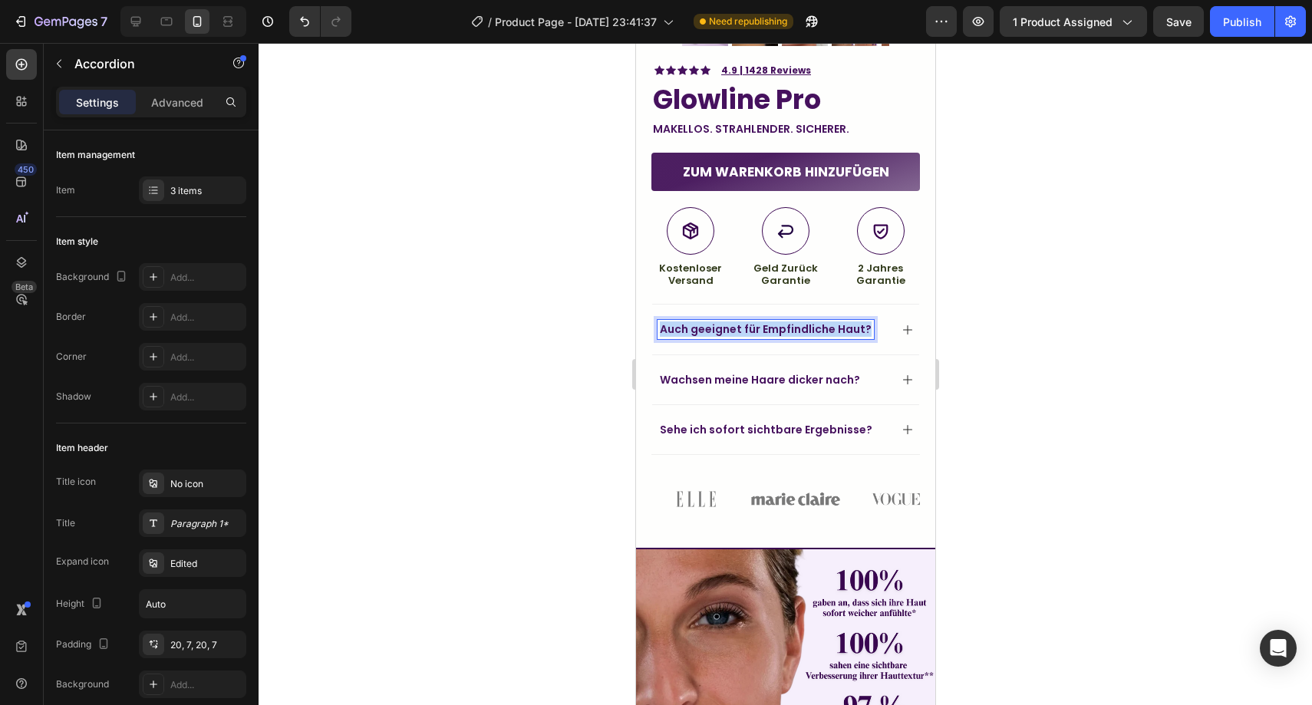
drag, startPoint x: 704, startPoint y: 315, endPoint x: 717, endPoint y: 316, distance: 13.1
click at [704, 322] on p "Auch geeignet für Empfindliche Haut?" at bounding box center [765, 329] width 212 height 14
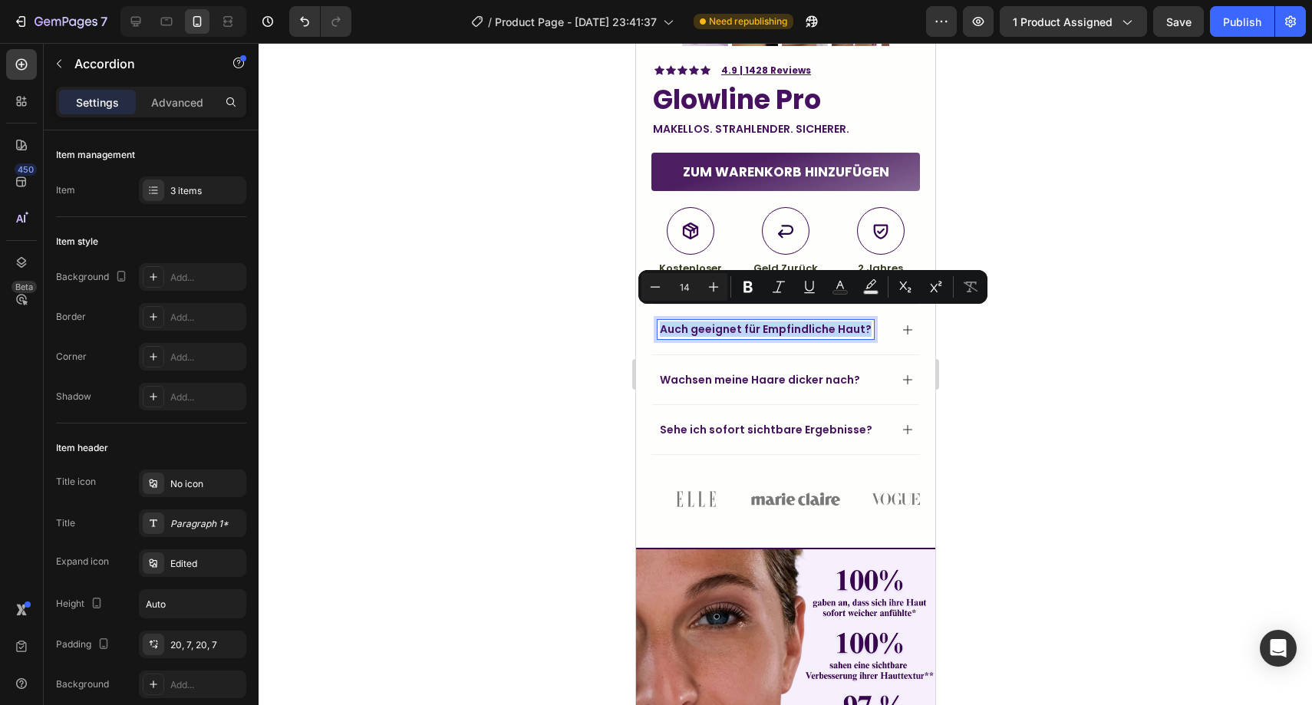
click at [732, 322] on p "Auch geeignet für Empfindliche Haut?" at bounding box center [765, 329] width 212 height 14
drag, startPoint x: 738, startPoint y: 318, endPoint x: 657, endPoint y: 312, distance: 81.6
click at [657, 320] on div "Auch geeignet für Empfindliche Haut?" at bounding box center [765, 329] width 216 height 18
copy p "Geeignet für Empfindliche Haut?"
click at [1095, 308] on div at bounding box center [786, 374] width 1054 height 662
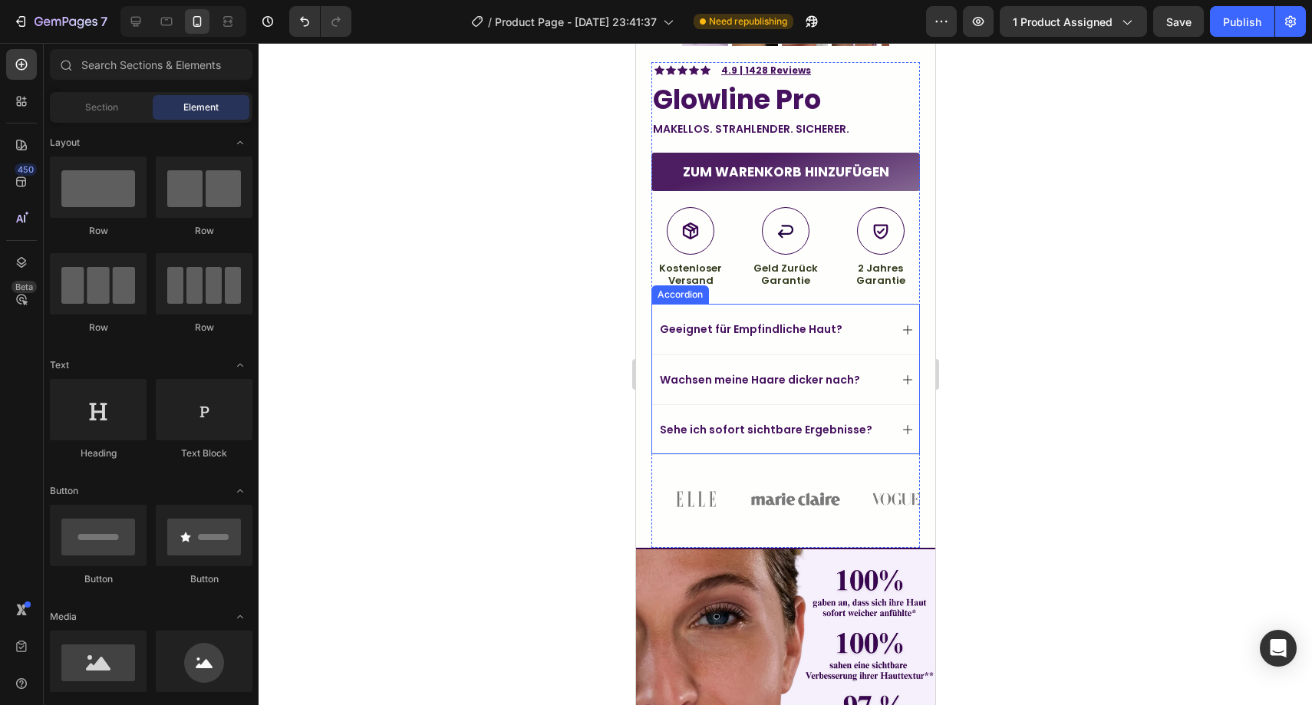
click at [901, 324] on icon at bounding box center [907, 330] width 12 height 12
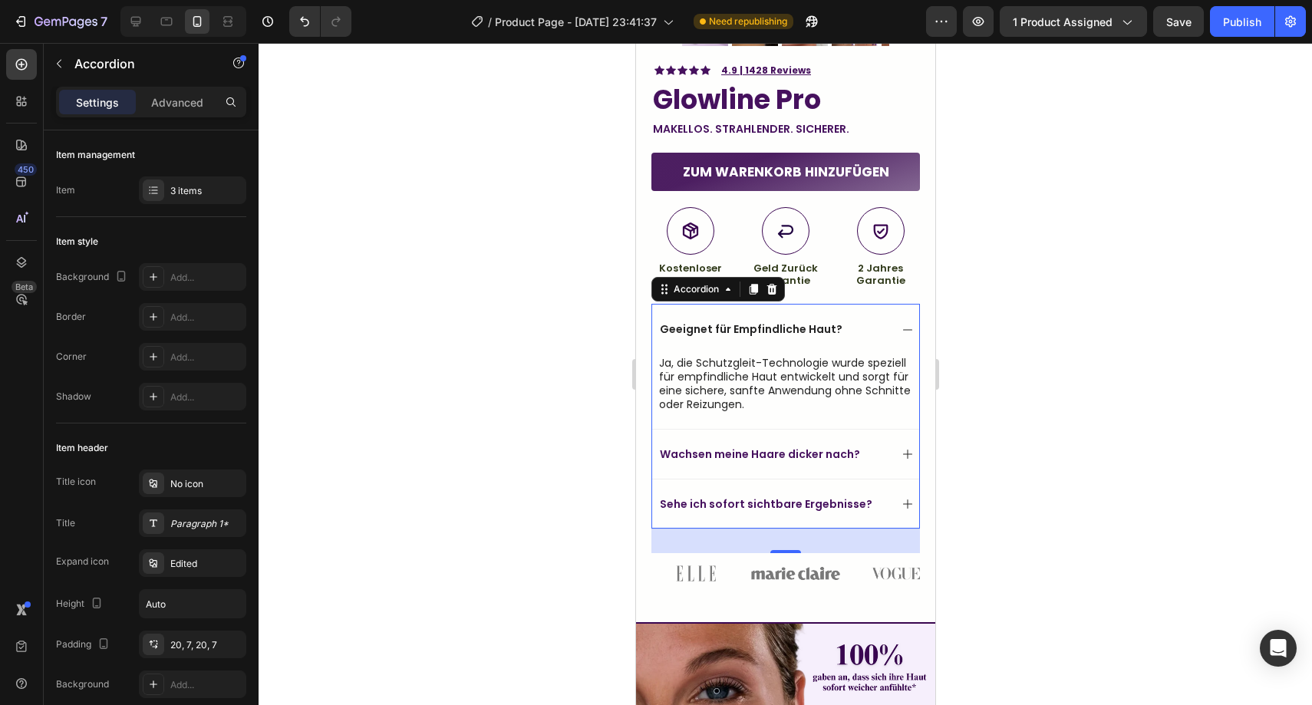
click at [901, 324] on icon at bounding box center [907, 330] width 12 height 12
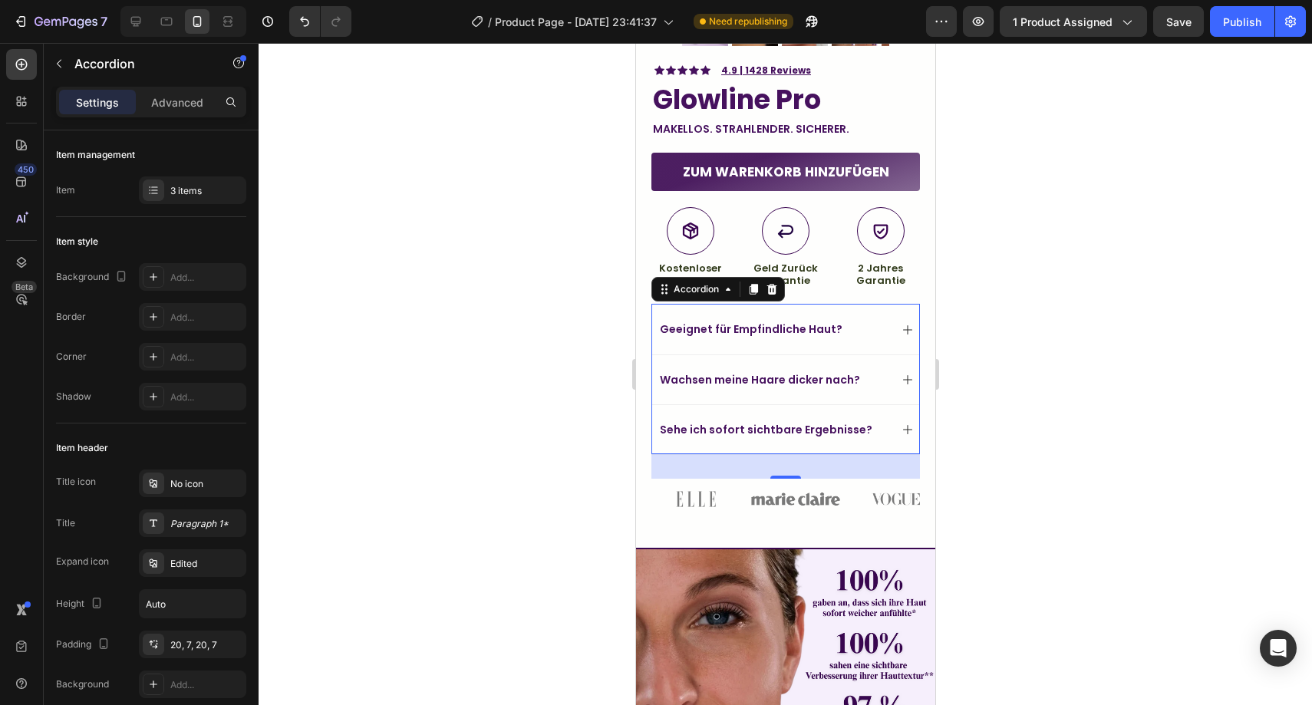
click at [1044, 292] on div at bounding box center [786, 374] width 1054 height 662
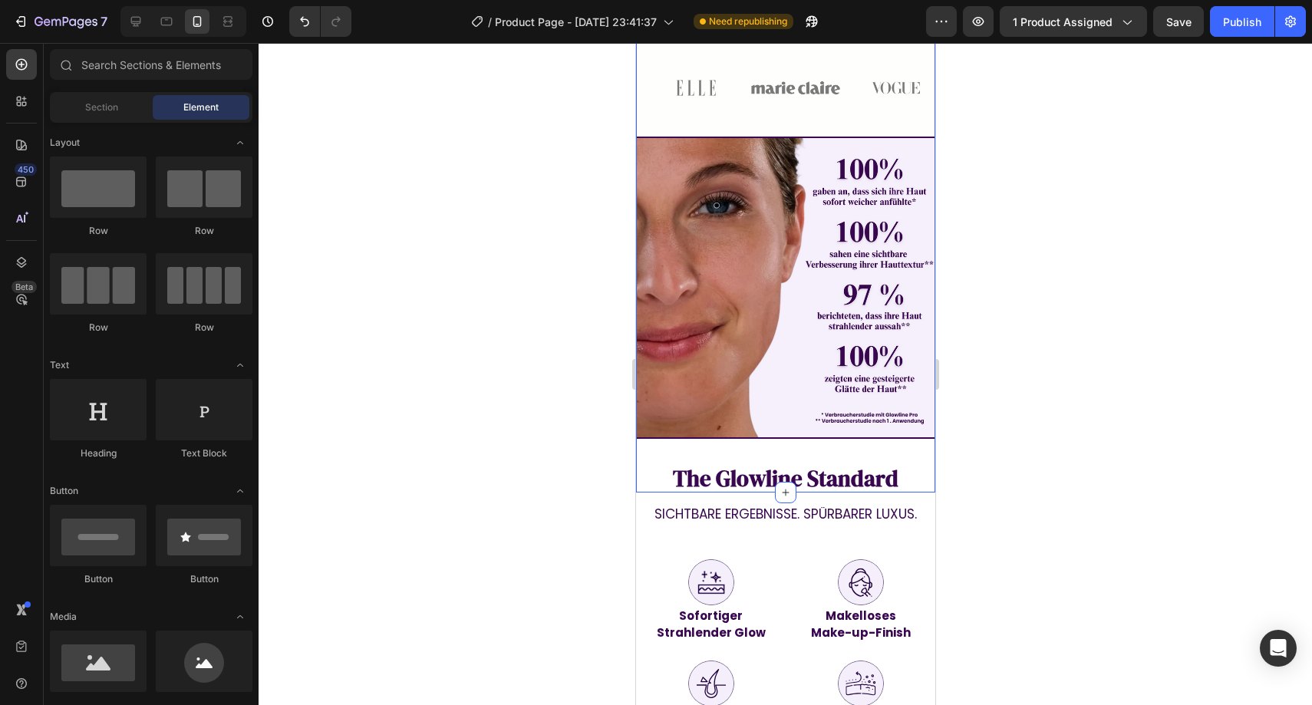
scroll to position [883, 0]
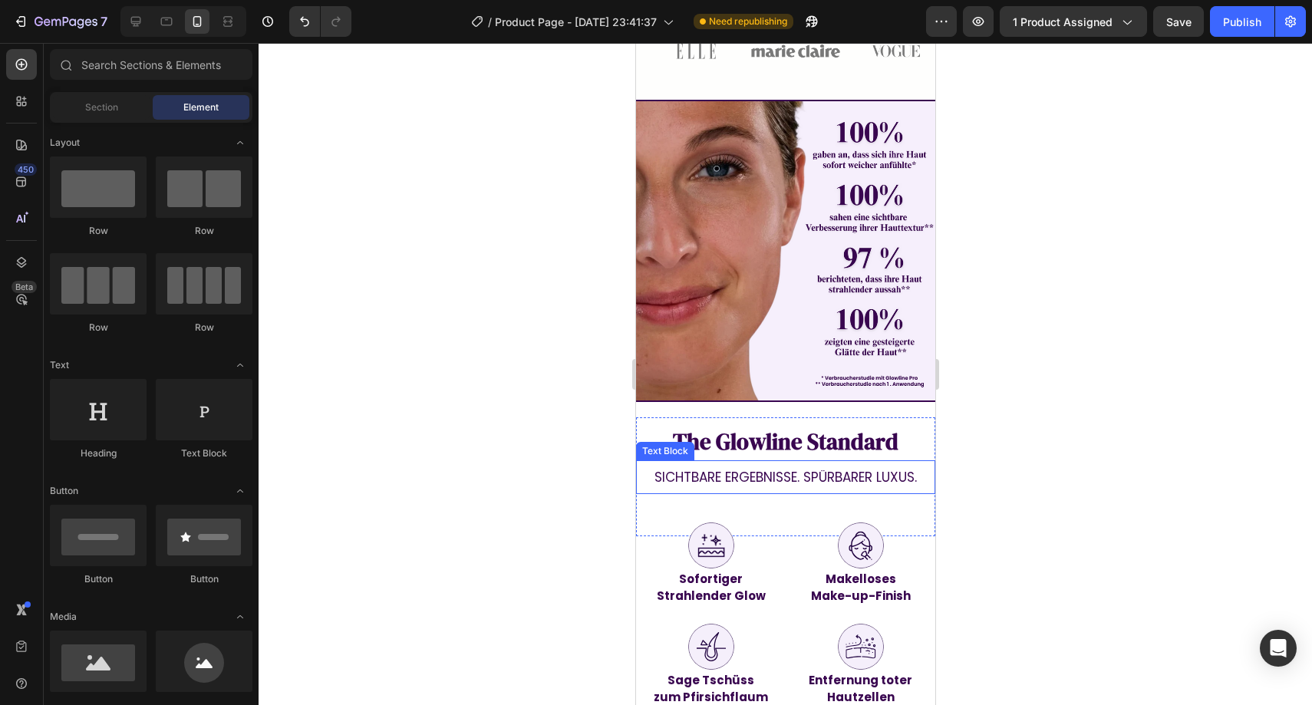
click at [833, 468] on span "Sichtbare Ergebnisse. spürbarer Luxus." at bounding box center [785, 477] width 262 height 18
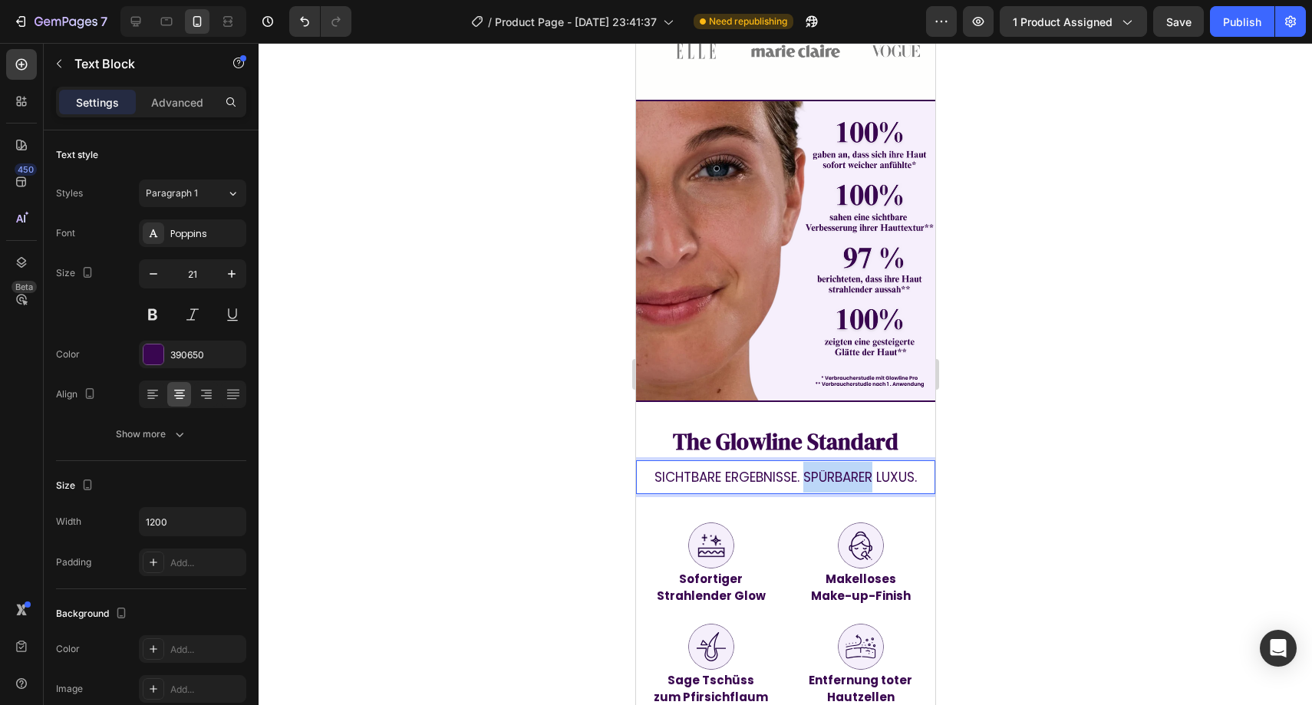
click at [833, 468] on span "Sichtbare Ergebnisse. spürbarer Luxus." at bounding box center [785, 477] width 262 height 18
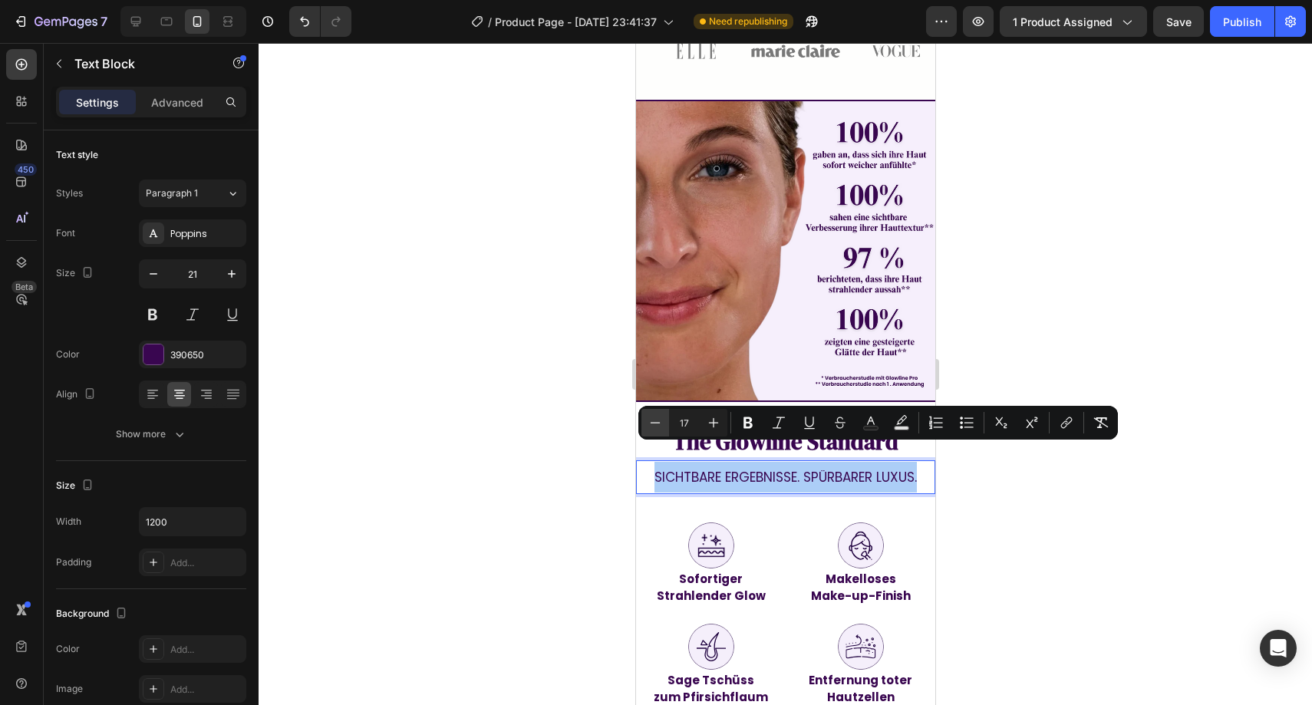
click at [662, 429] on icon "Editor contextual toolbar" at bounding box center [655, 422] width 15 height 15
type input "16"
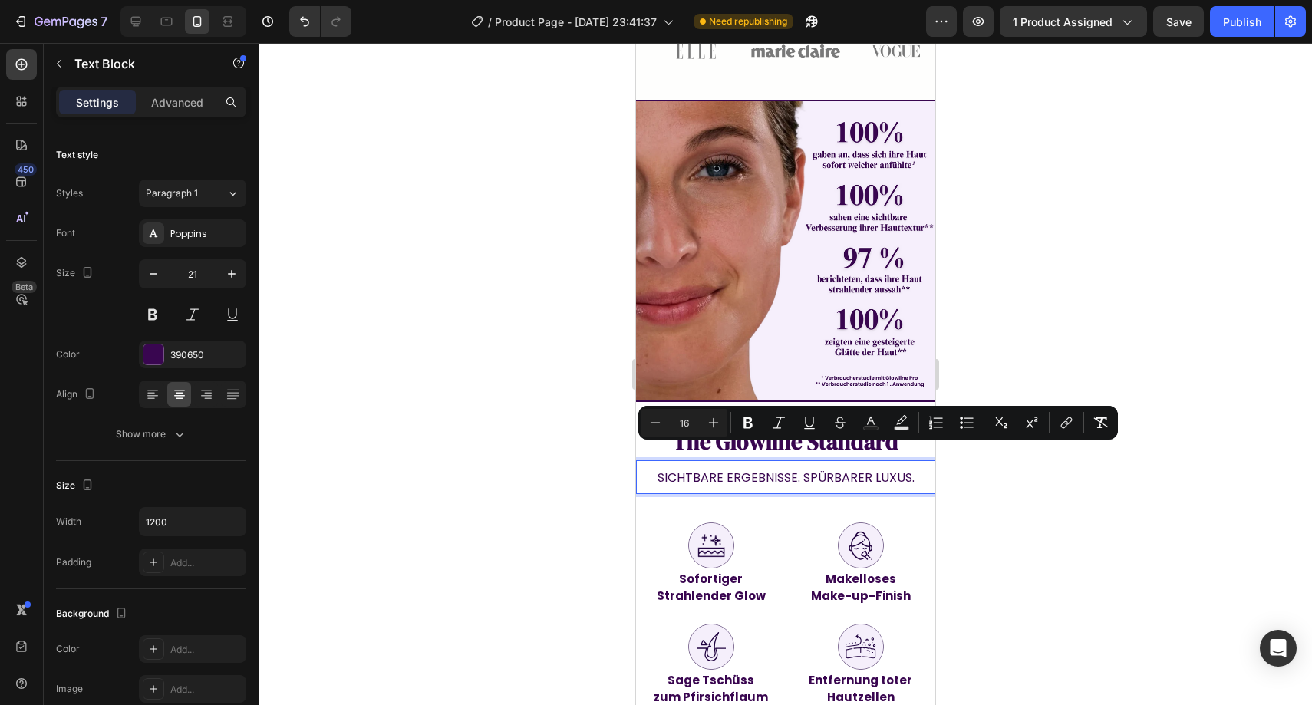
click at [589, 447] on div at bounding box center [786, 374] width 1054 height 662
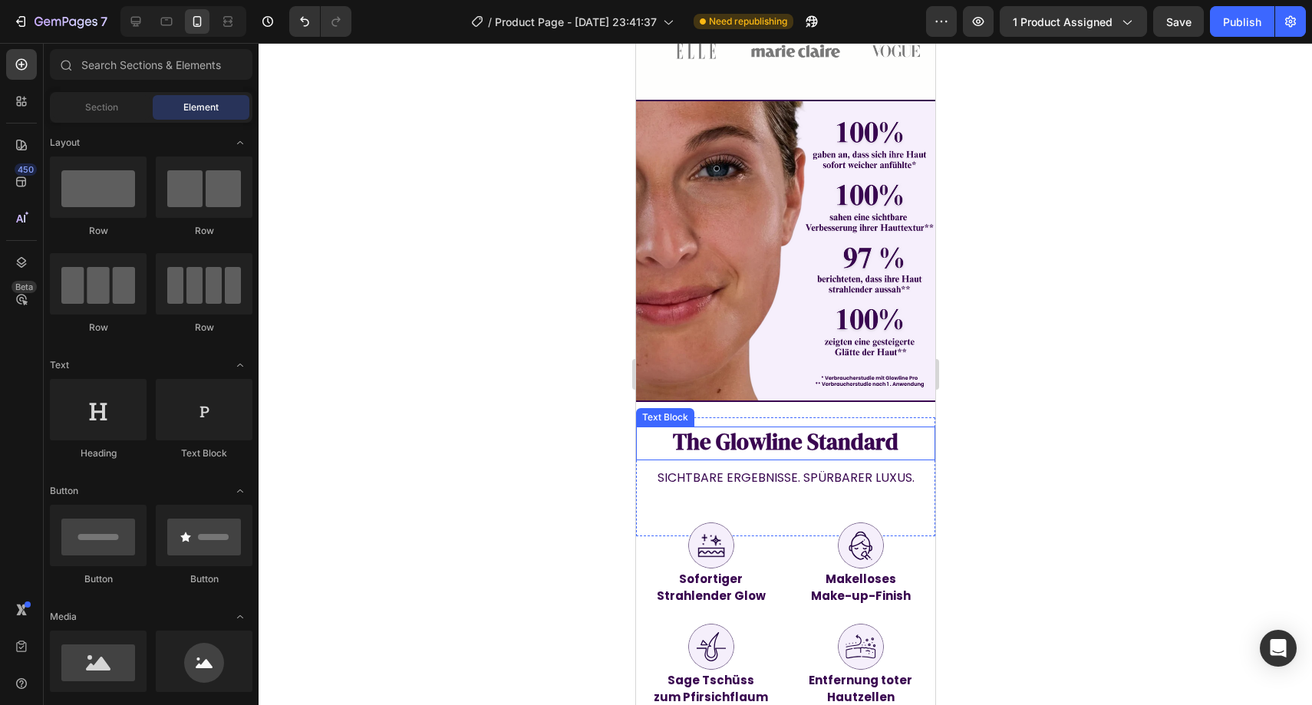
click at [767, 427] on strong "The Glowline Standard" at bounding box center [785, 442] width 226 height 31
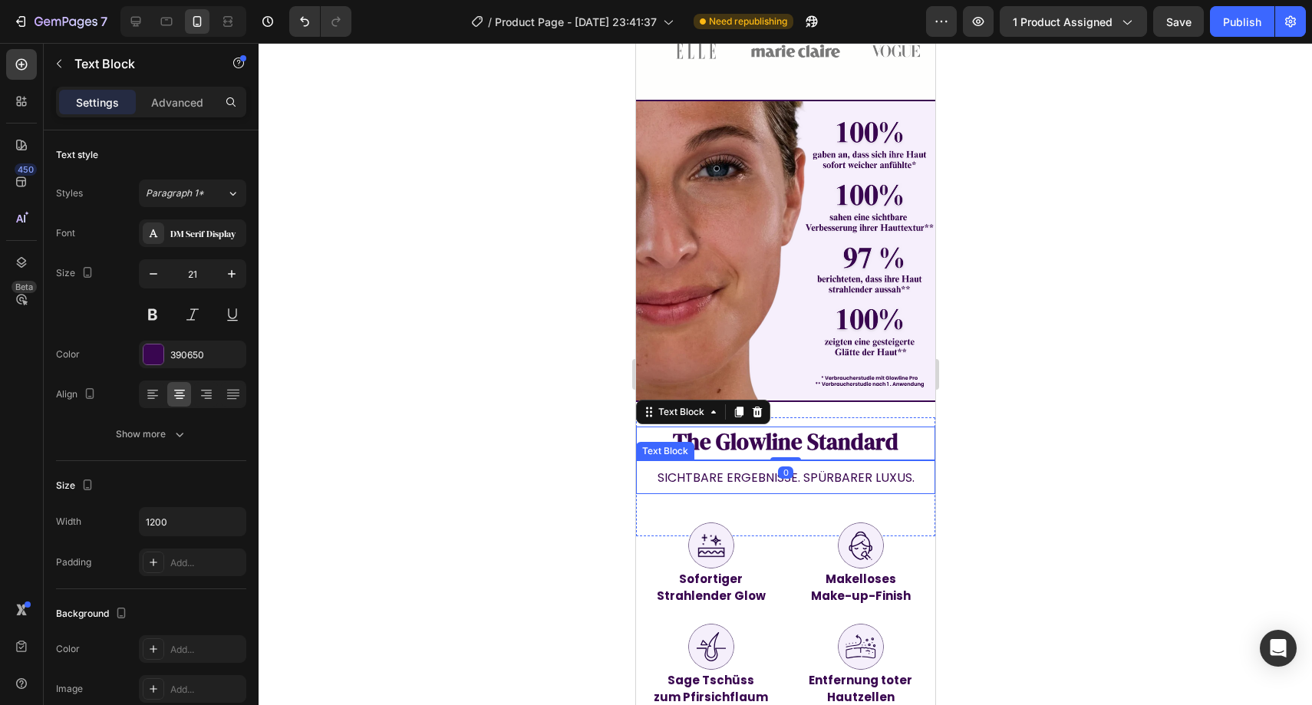
click at [718, 469] on span "Sichtbare Ergebnisse. spürbarer Luxus." at bounding box center [785, 478] width 257 height 18
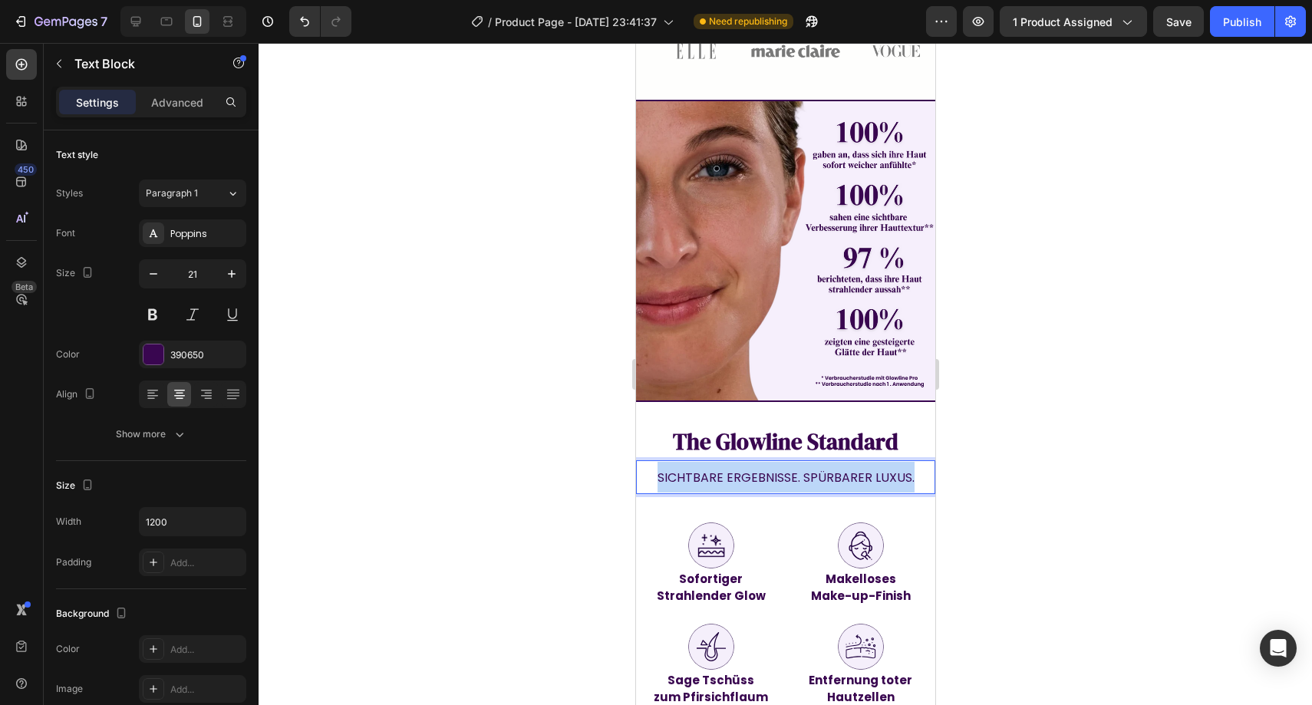
click at [718, 469] on span "Sichtbare Ergebnisse. spürbarer Luxus." at bounding box center [785, 478] width 257 height 18
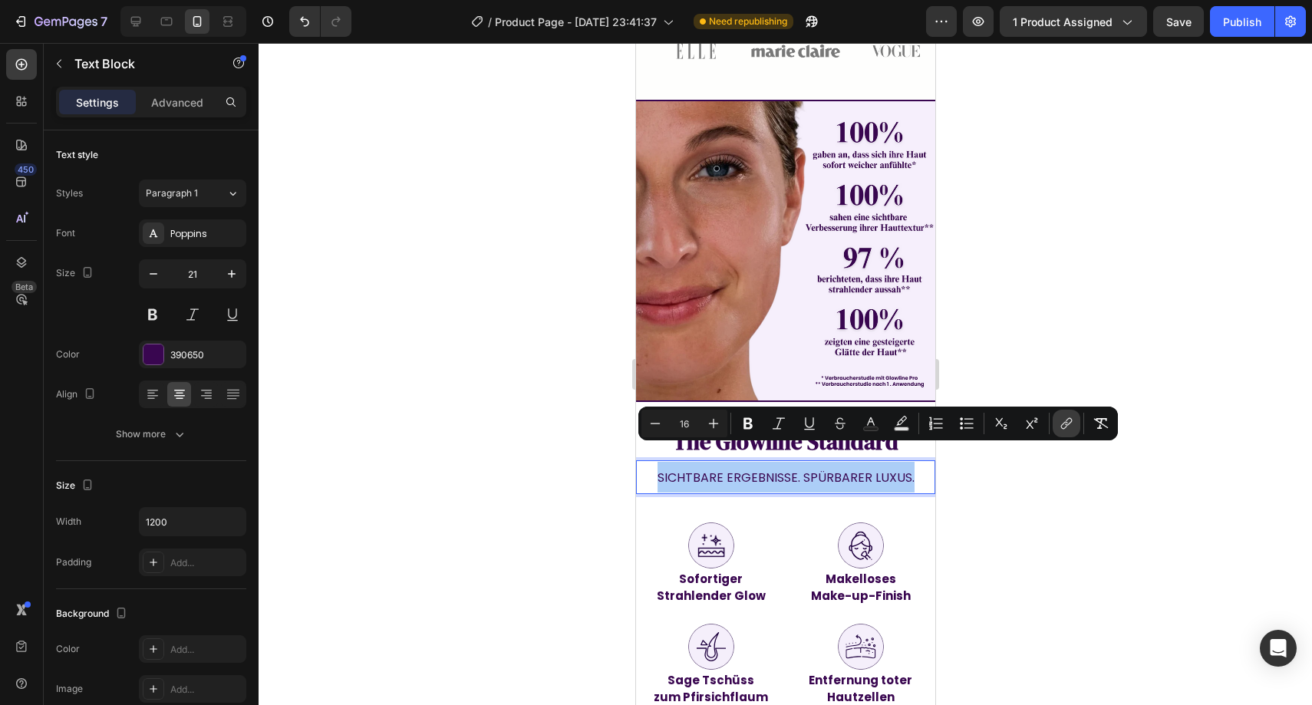
click at [1071, 437] on button "link" at bounding box center [1067, 424] width 28 height 28
click at [1127, 350] on div at bounding box center [786, 374] width 1054 height 662
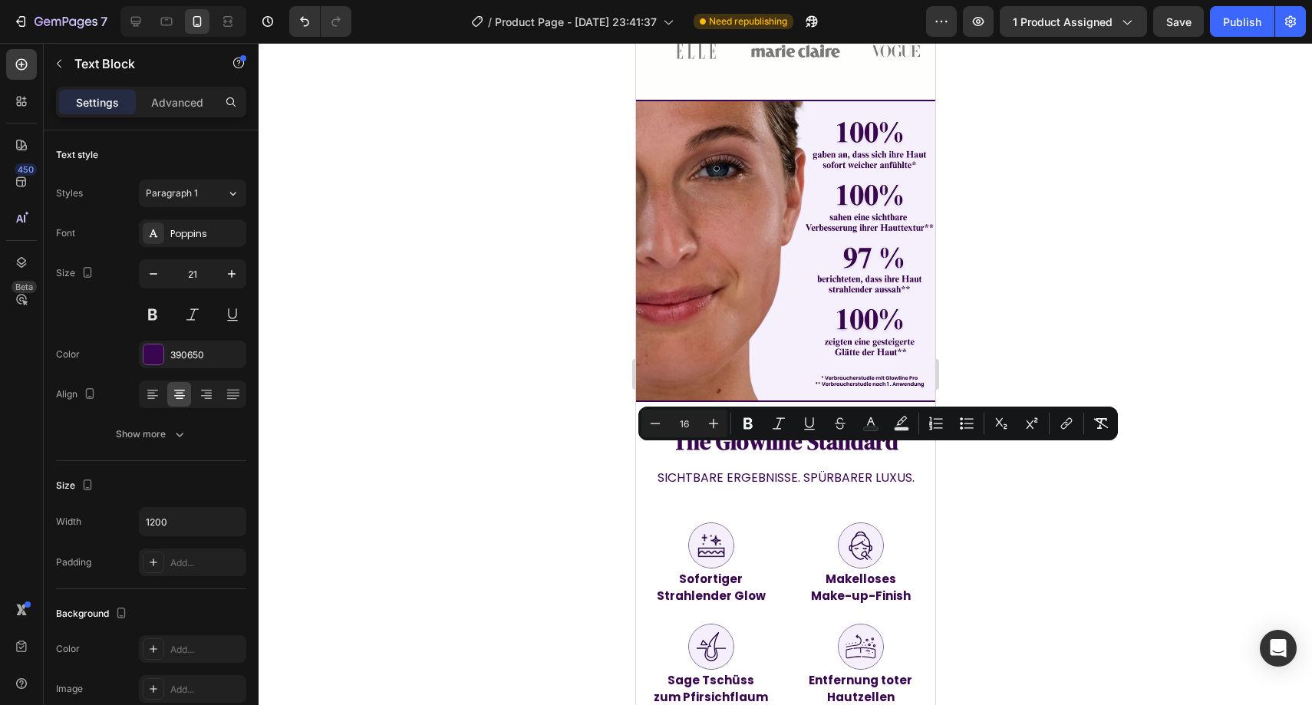
click at [1127, 350] on div at bounding box center [786, 374] width 1054 height 662
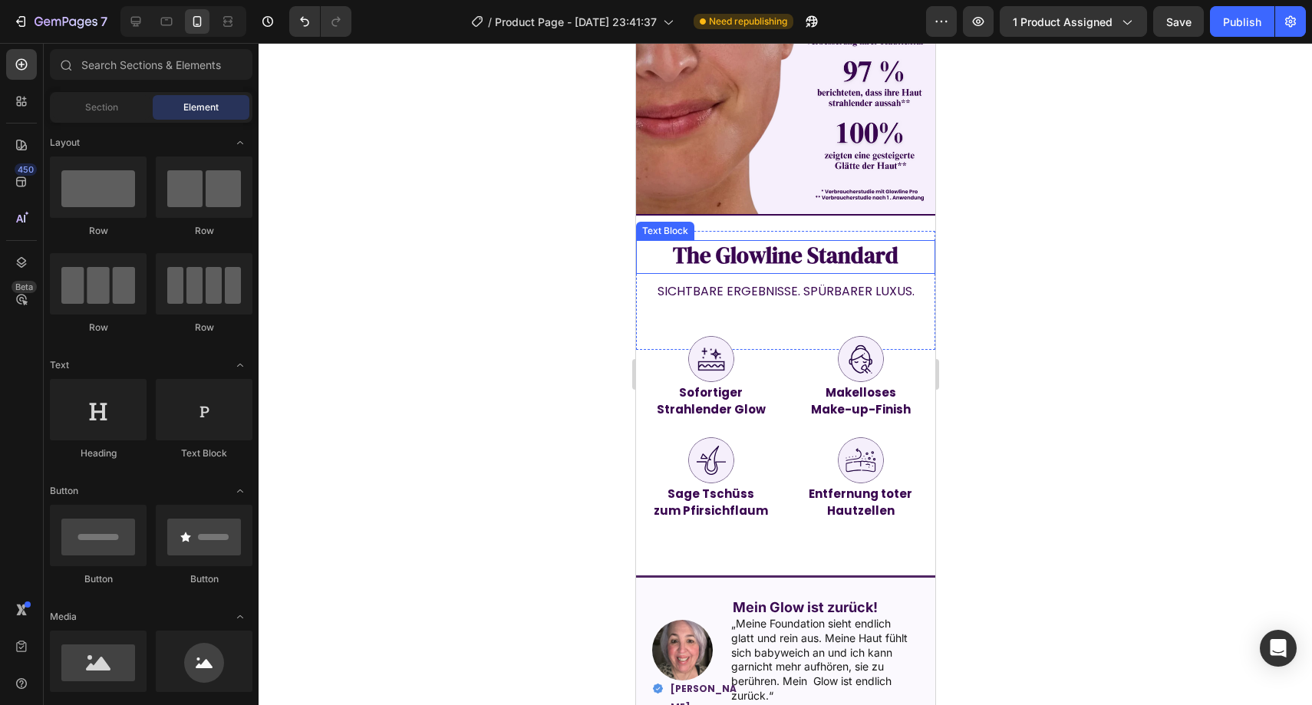
scroll to position [1083, 0]
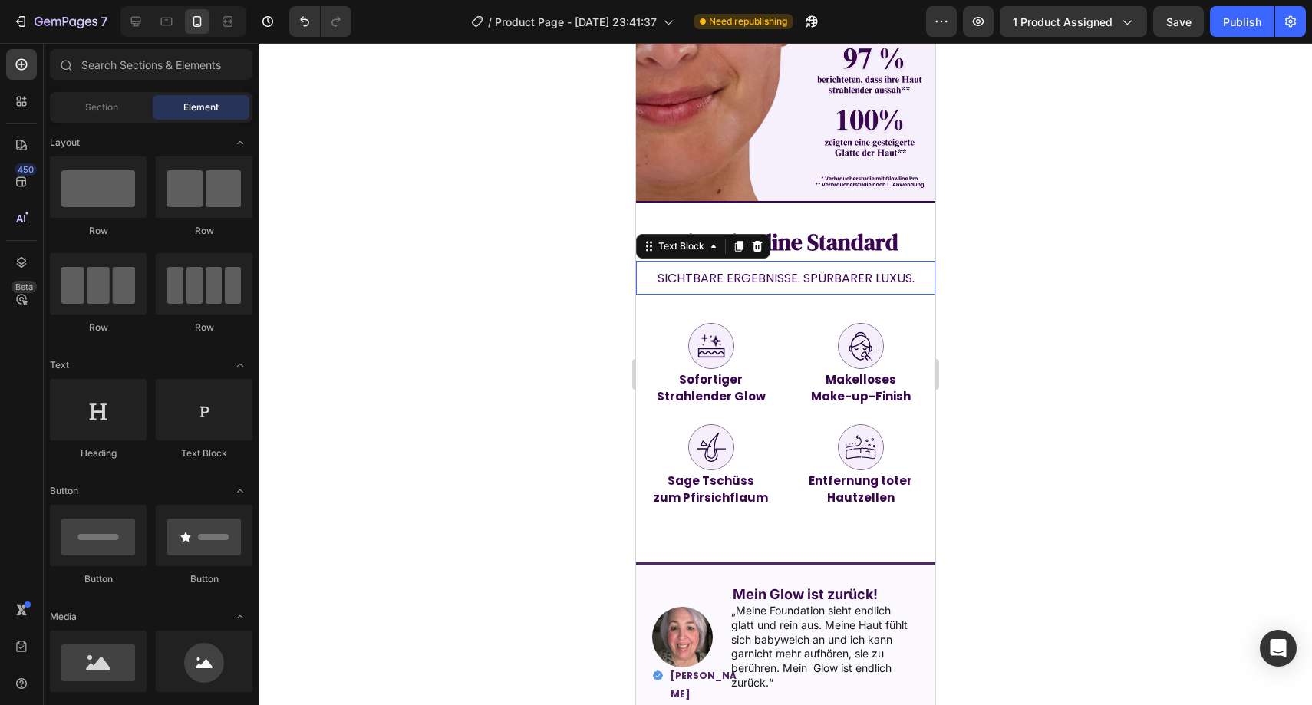
click at [811, 269] on span "Sichtbare Ergebnisse. spürbarer Luxus." at bounding box center [785, 278] width 257 height 18
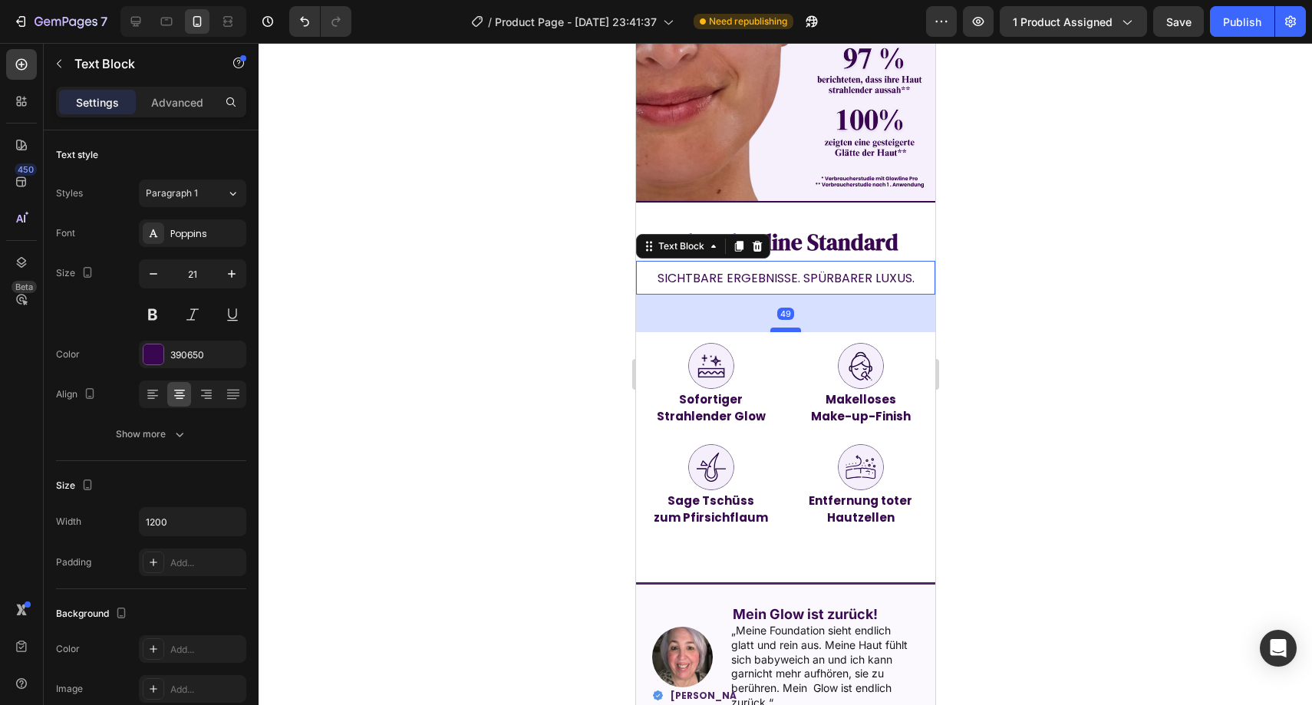
drag, startPoint x: 785, startPoint y: 288, endPoint x: 783, endPoint y: 310, distance: 22.4
click at [781, 328] on div at bounding box center [785, 330] width 31 height 5
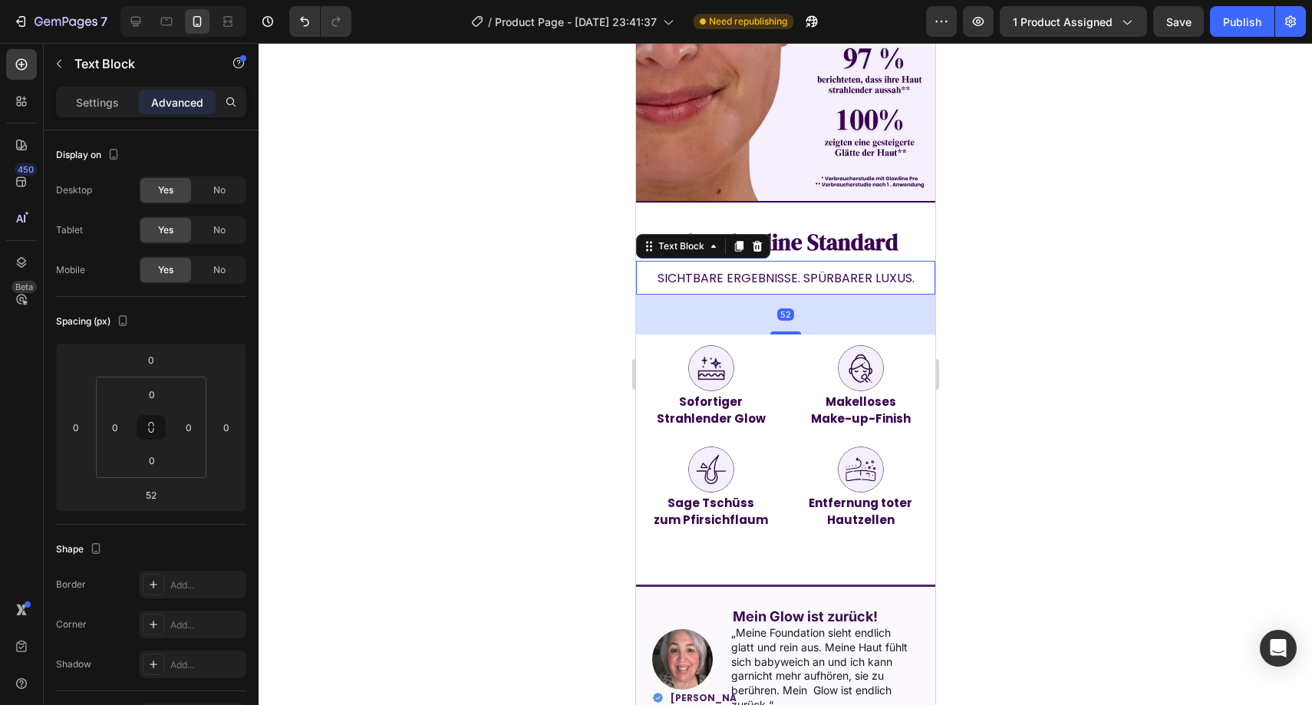
click at [1015, 294] on div at bounding box center [786, 374] width 1054 height 662
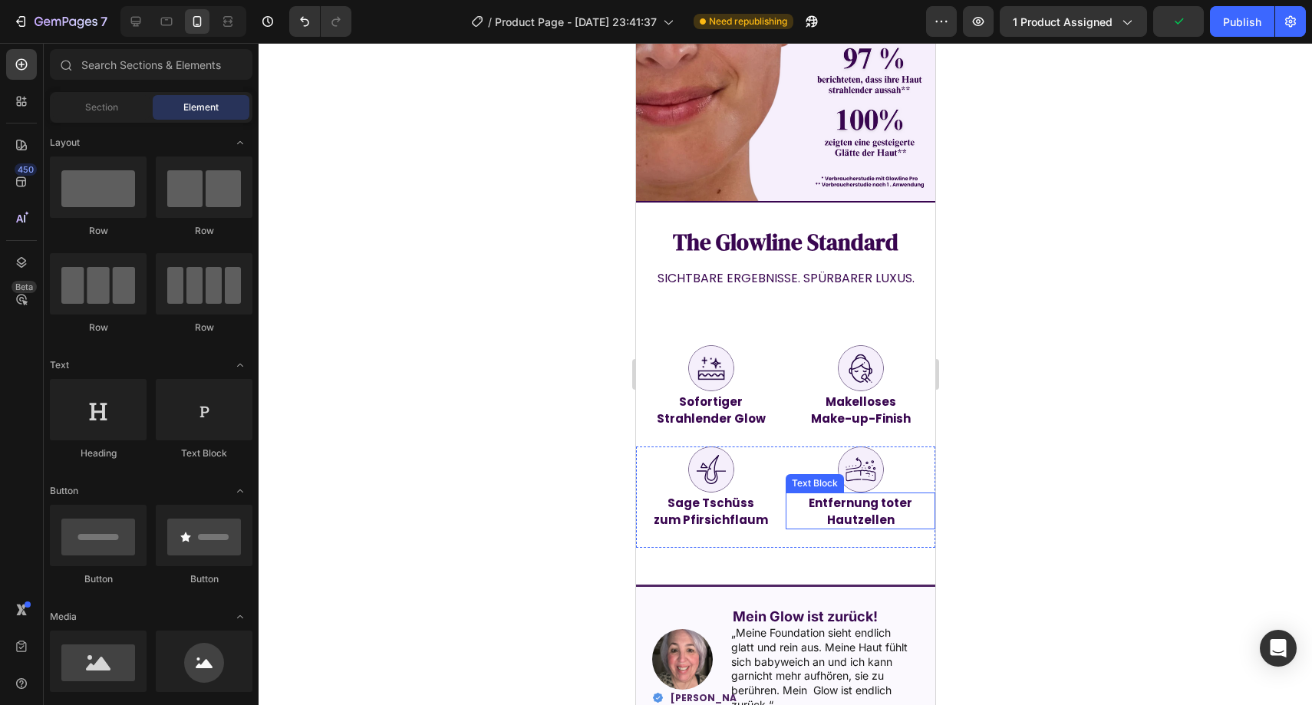
click at [831, 495] on strong "Entfernung toter Hautzellen" at bounding box center [860, 511] width 104 height 33
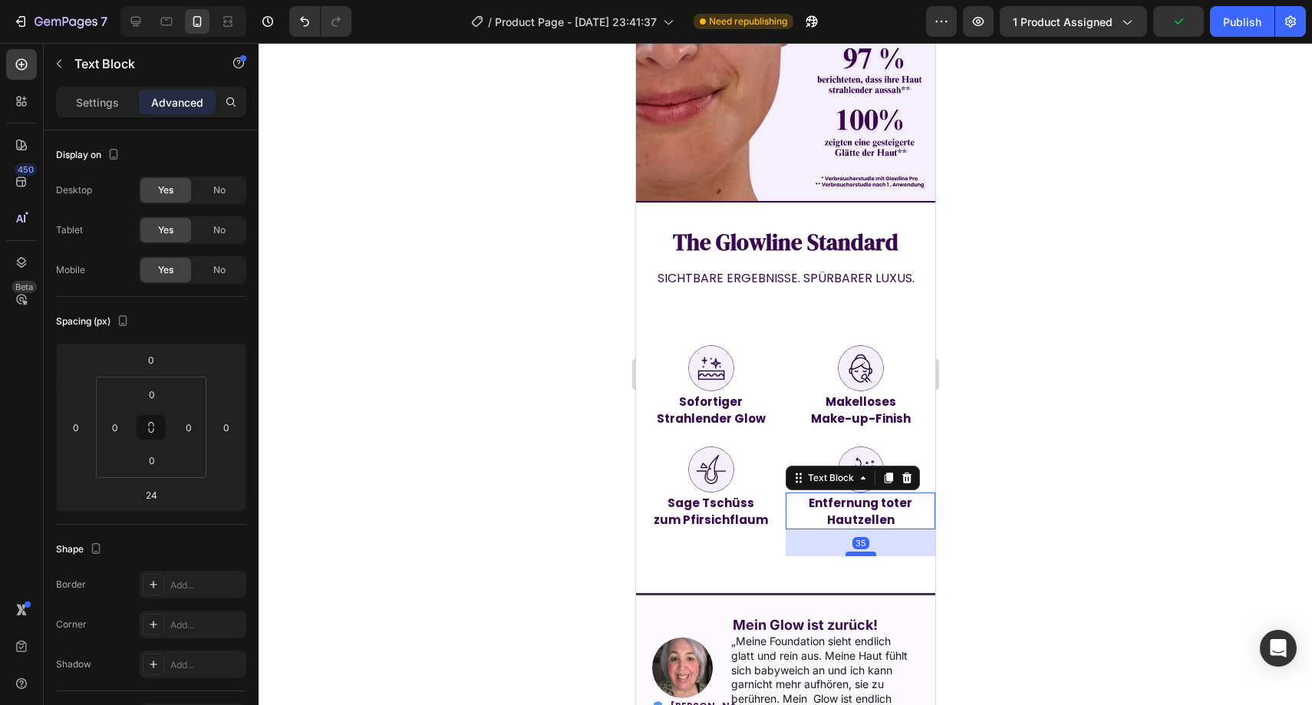
drag, startPoint x: 847, startPoint y: 523, endPoint x: 849, endPoint y: 532, distance: 8.6
click at [849, 552] on div at bounding box center [860, 554] width 31 height 5
type input "35"
click at [810, 269] on span "Sichtbare Ergebnisse. spürbarer Luxus." at bounding box center [785, 278] width 257 height 18
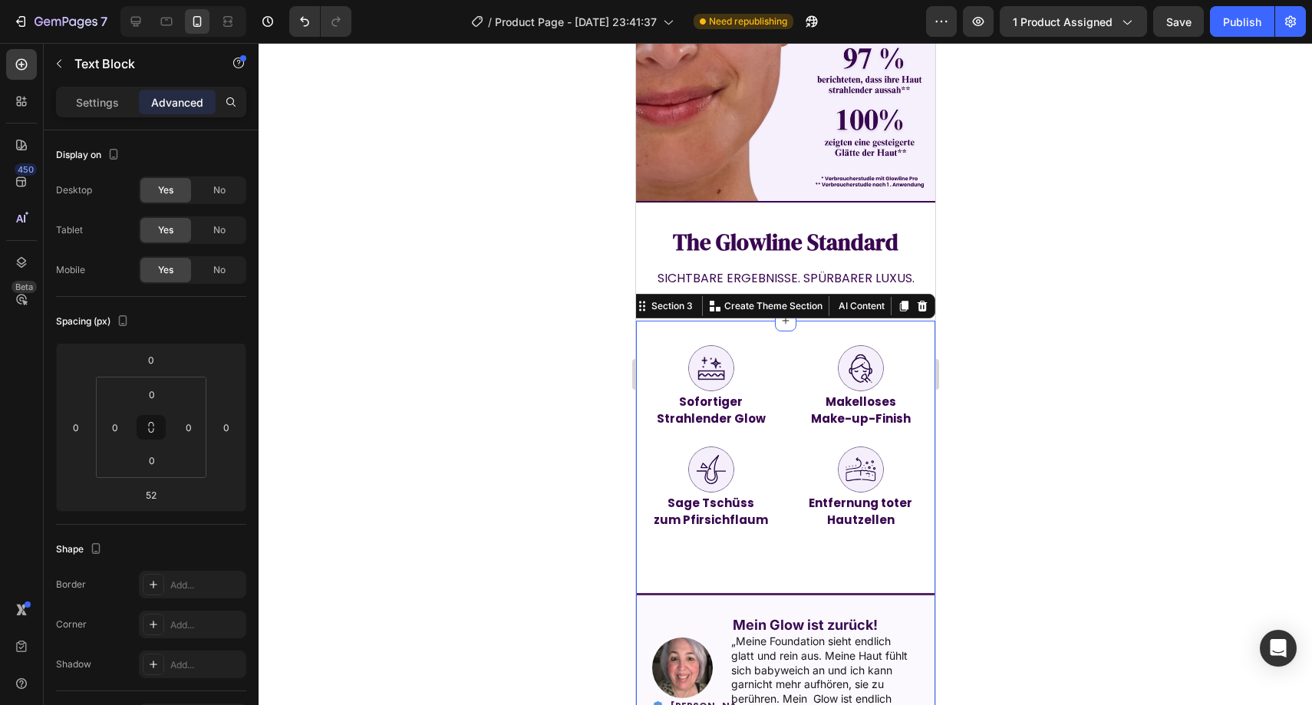
click at [779, 321] on div "Image Sofortiger Strahlender Glow Text Block Image Makelloses Make-up-Finish Te…" at bounding box center [784, 552] width 299 height 462
click at [819, 269] on span "Sichtbare Ergebnisse. spürbarer Luxus." at bounding box center [785, 278] width 257 height 18
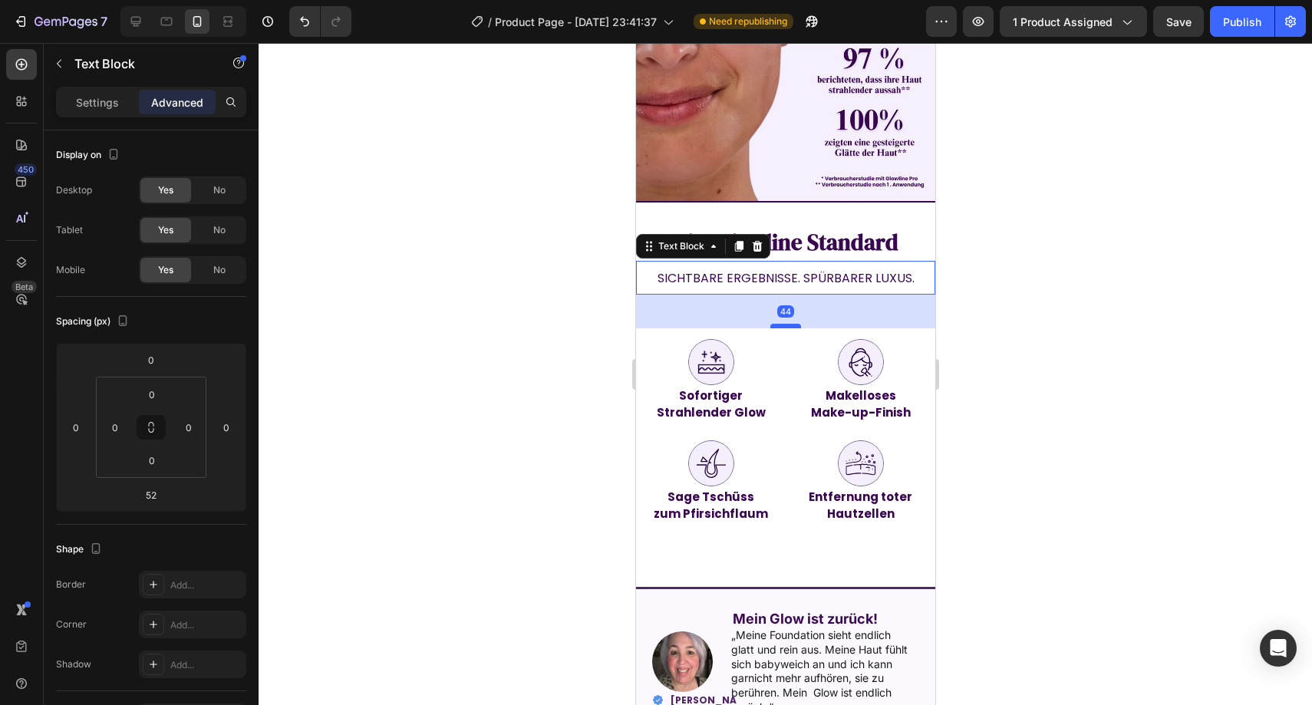
click at [777, 324] on div at bounding box center [785, 326] width 31 height 5
type input "44"
click at [1090, 286] on div at bounding box center [786, 374] width 1054 height 662
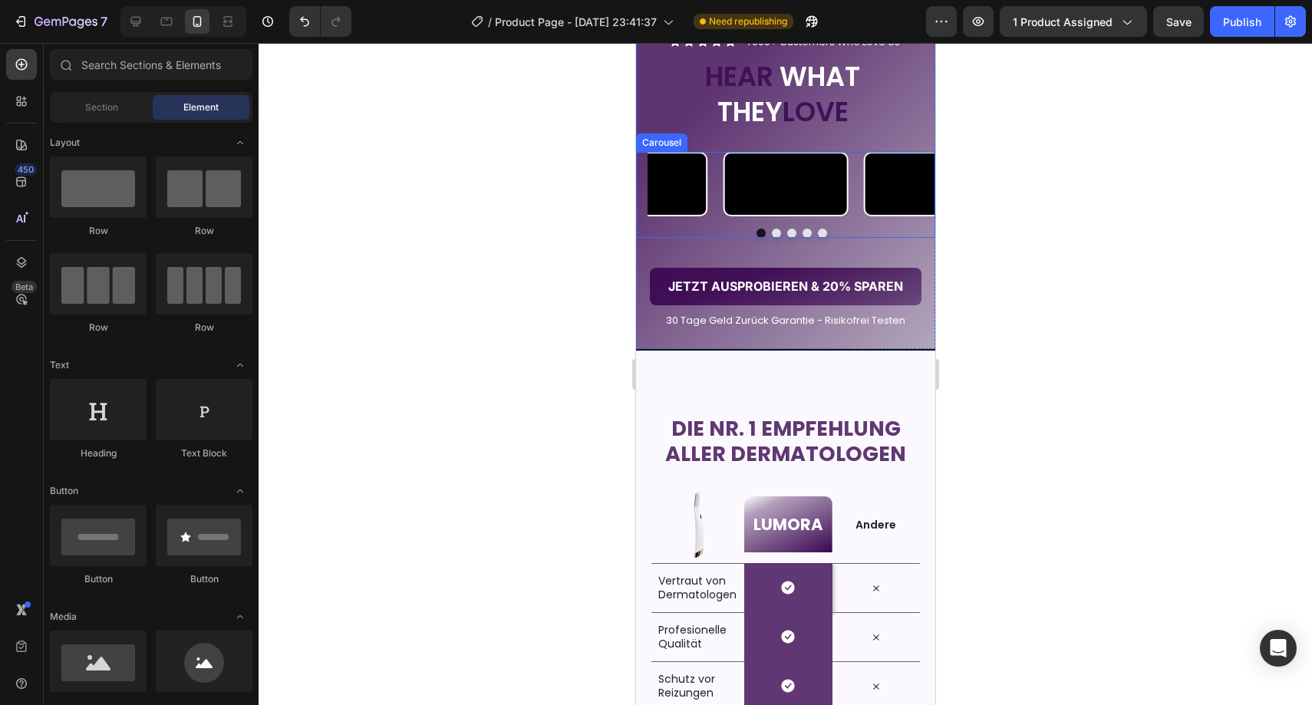
scroll to position [2192, 0]
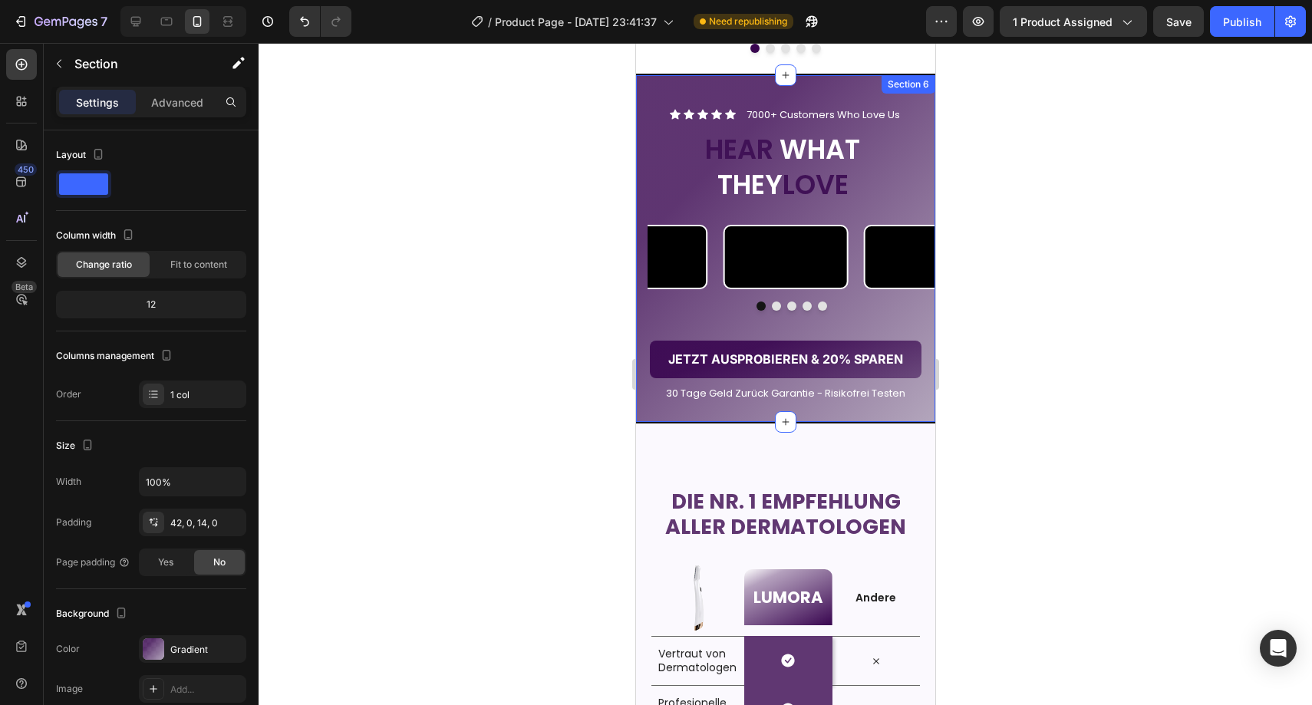
click at [827, 99] on div "Icon Icon Icon Icon Icon Icon List 7000+ Customers Who Love Us Text Block Row H…" at bounding box center [784, 249] width 299 height 351
click at [205, 103] on div "Advanced" at bounding box center [177, 102] width 77 height 25
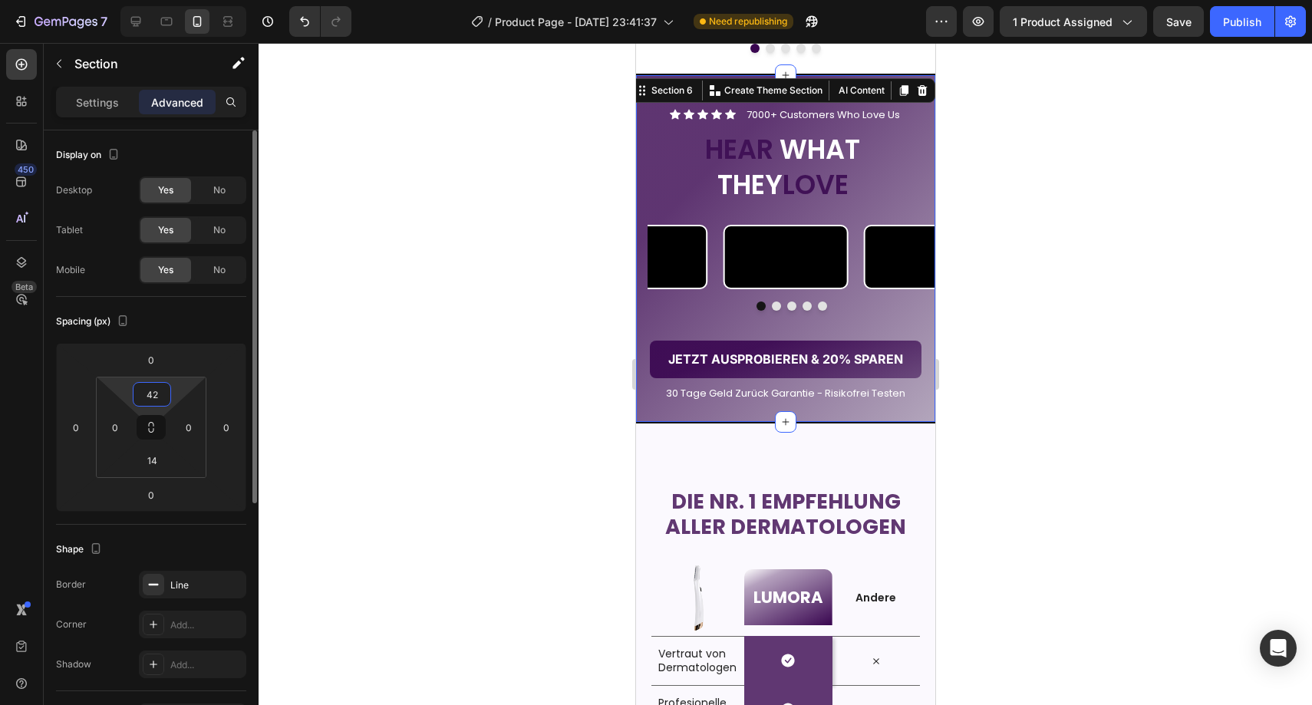
click at [162, 398] on input "42" at bounding box center [152, 394] width 31 height 23
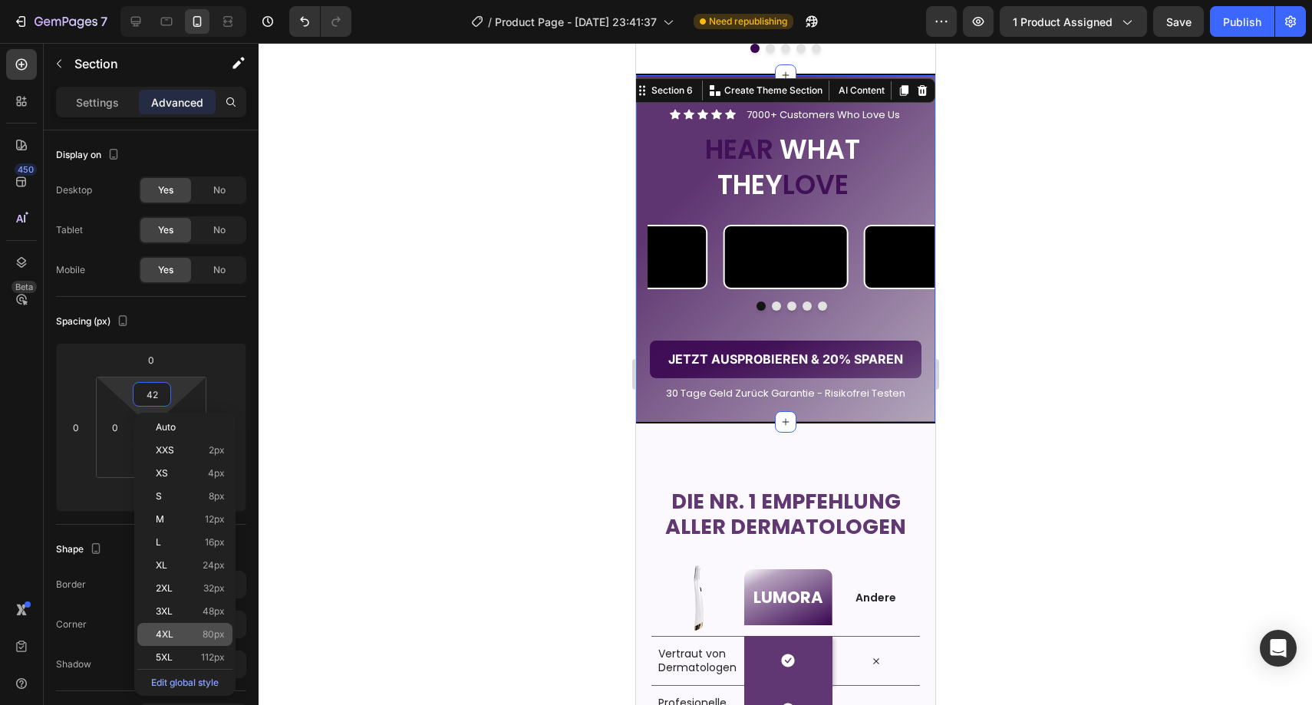
click at [201, 638] on p "4XL 80px" at bounding box center [190, 634] width 69 height 11
type input "80"
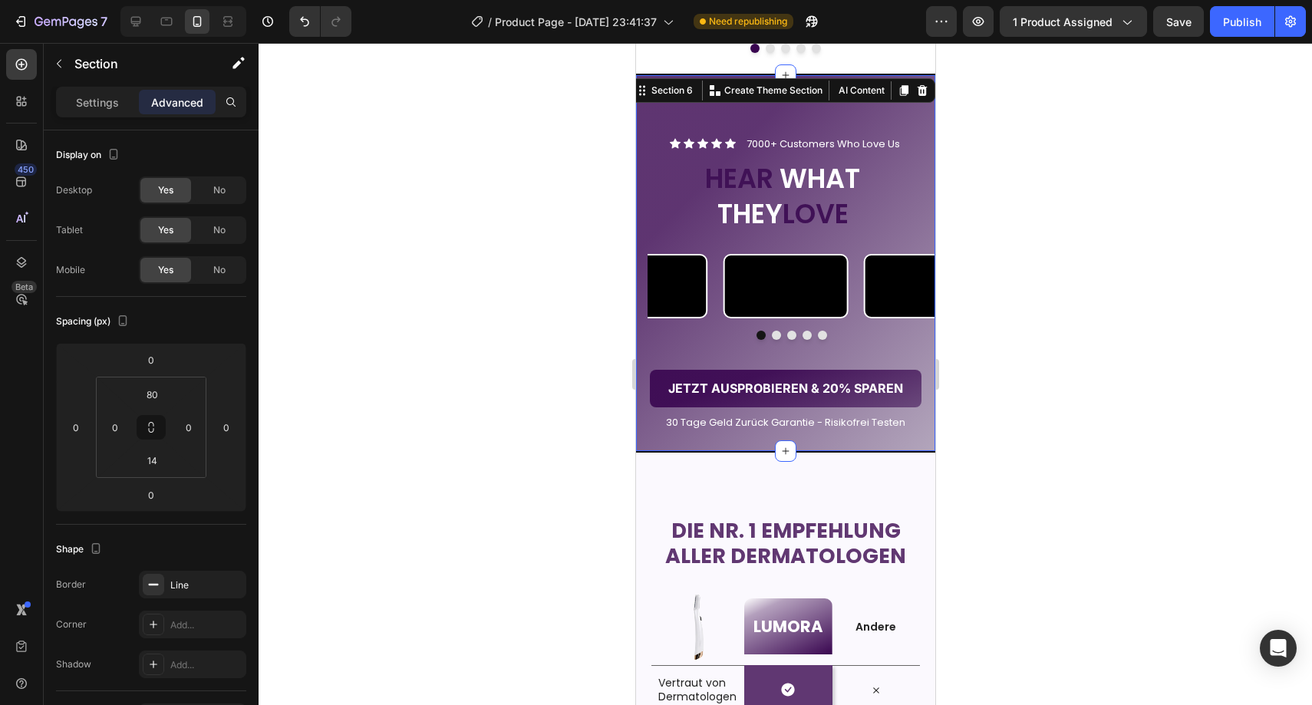
click at [389, 423] on div at bounding box center [786, 374] width 1054 height 662
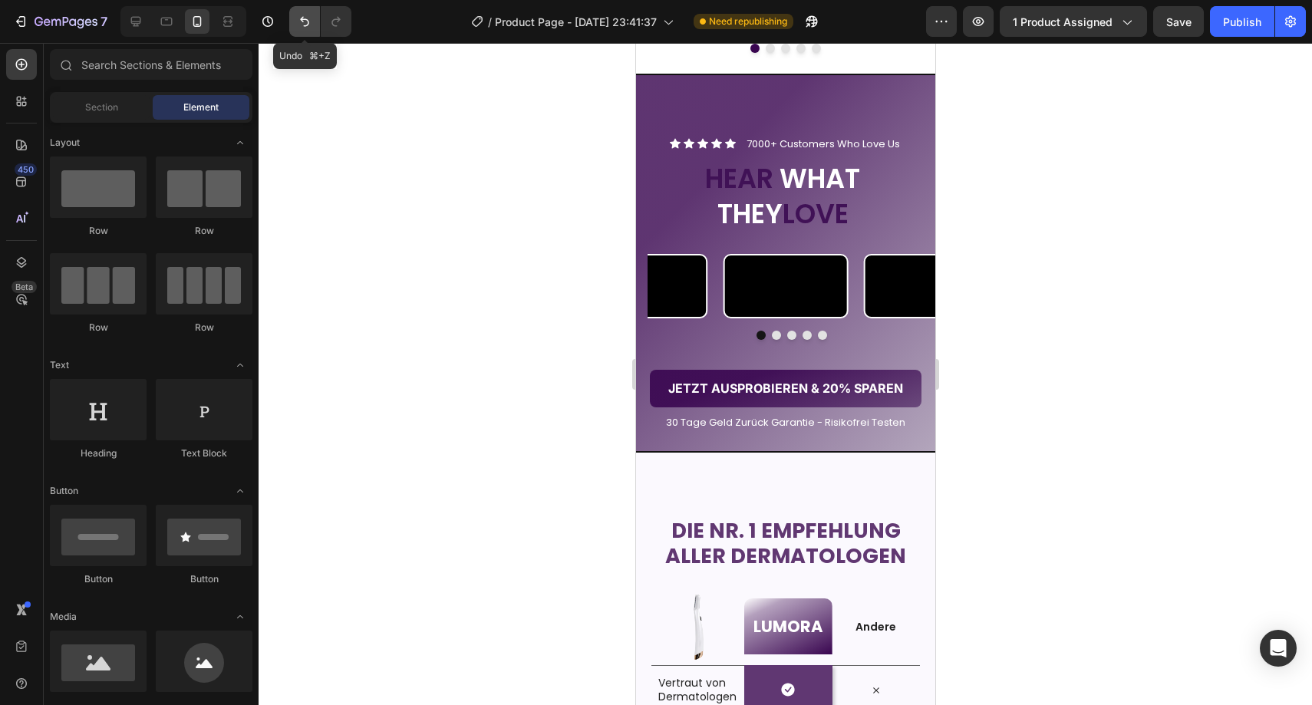
click at [314, 27] on button "Undo/Redo" at bounding box center [304, 21] width 31 height 31
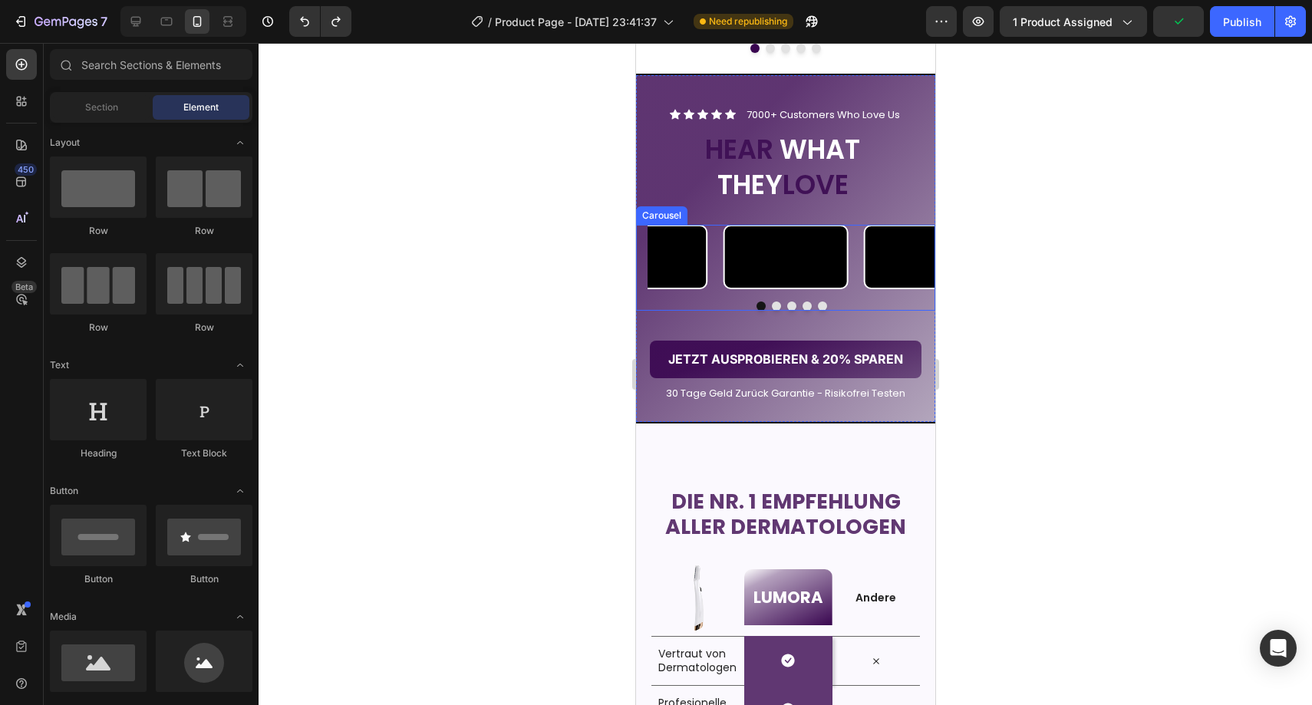
click at [787, 311] on button "Dot" at bounding box center [791, 306] width 9 height 9
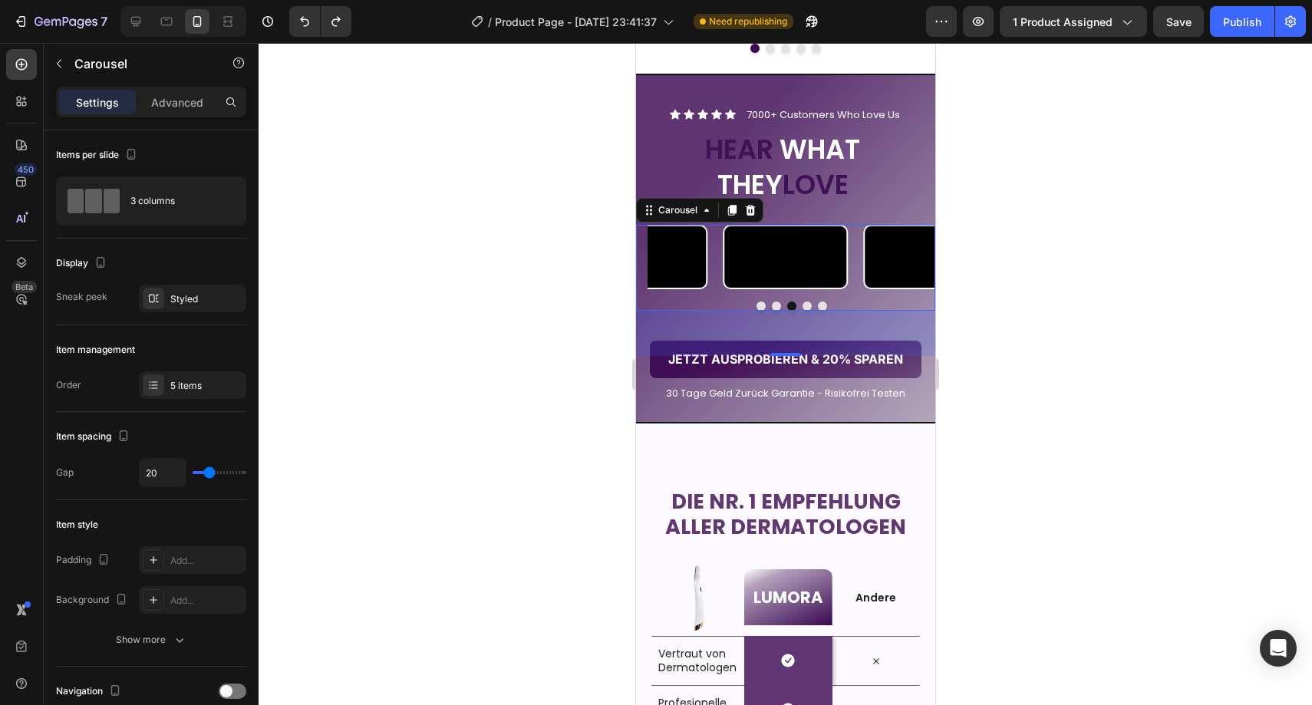
click at [771, 311] on button "Dot" at bounding box center [775, 306] width 9 height 9
click at [787, 311] on button "Dot" at bounding box center [791, 306] width 9 height 9
click at [802, 311] on button "Dot" at bounding box center [806, 306] width 9 height 9
click at [817, 311] on button "Dot" at bounding box center [821, 306] width 9 height 9
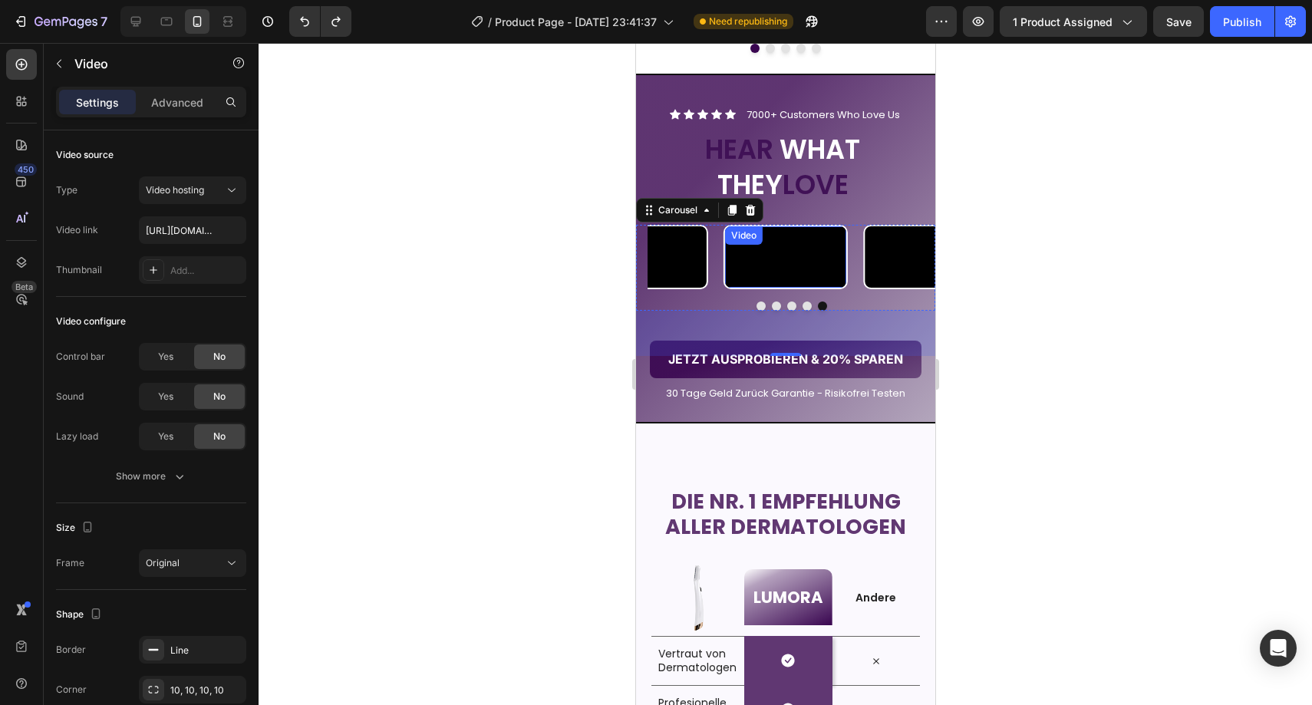
click at [797, 287] on video at bounding box center [785, 256] width 122 height 61
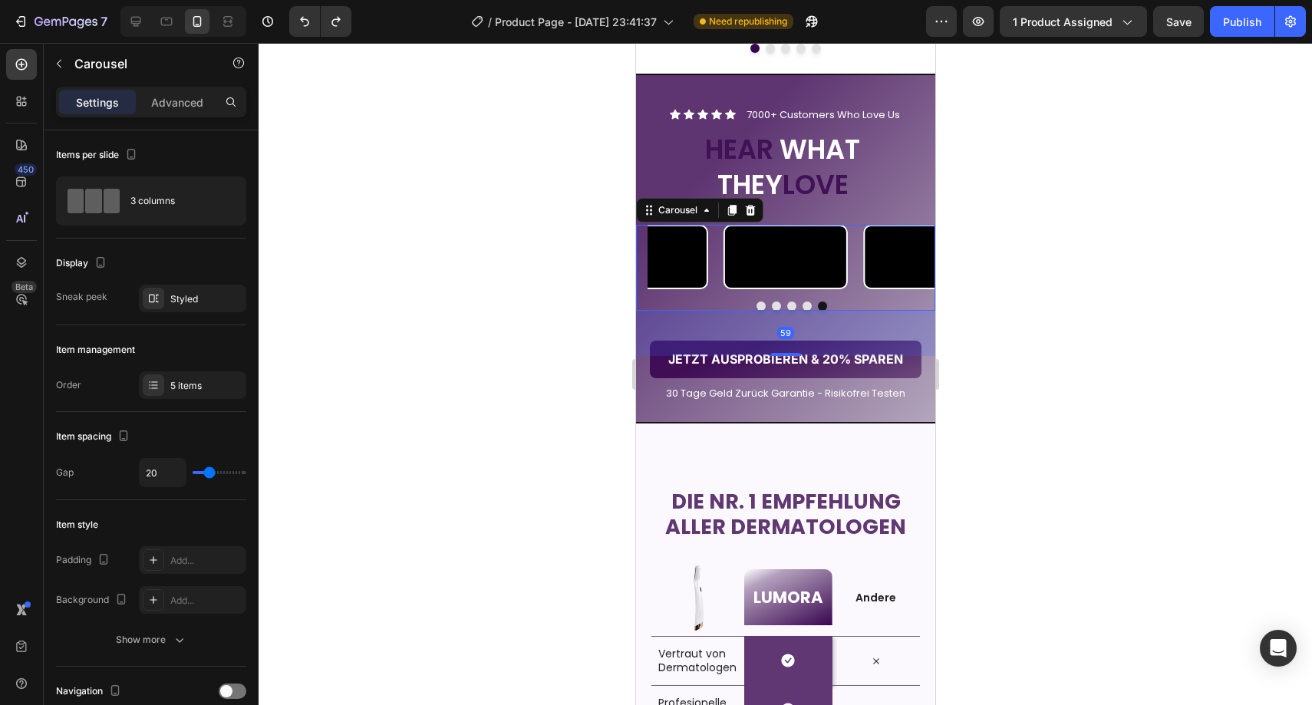
click at [756, 311] on button "Dot" at bounding box center [760, 306] width 9 height 9
click at [1047, 182] on div at bounding box center [786, 374] width 1054 height 662
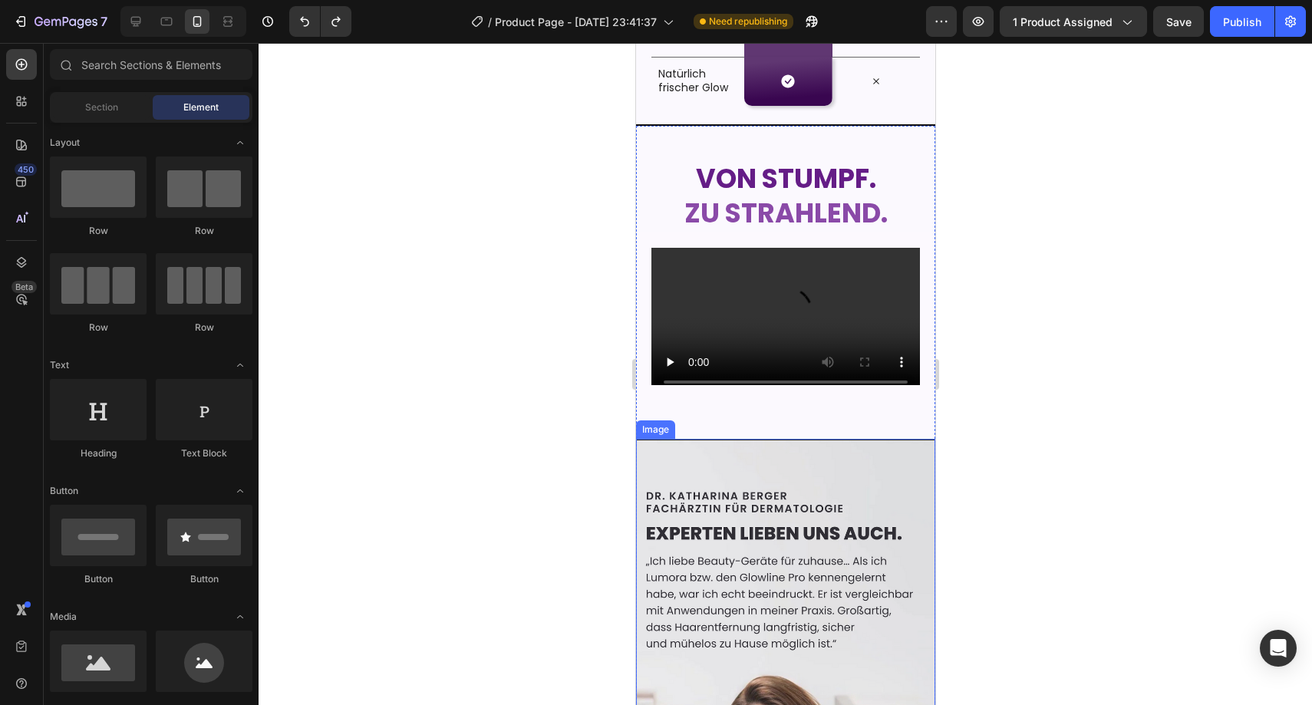
scroll to position [3302, 0]
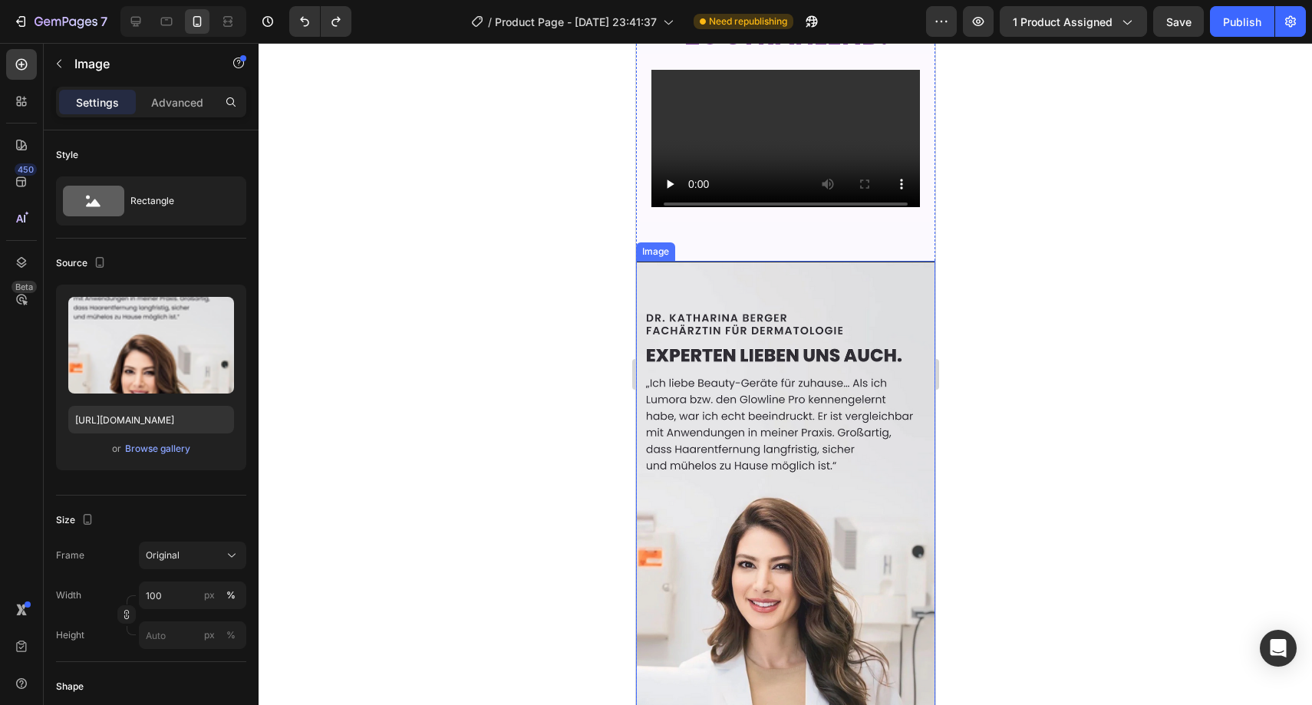
click at [738, 479] on img at bounding box center [784, 517] width 299 height 513
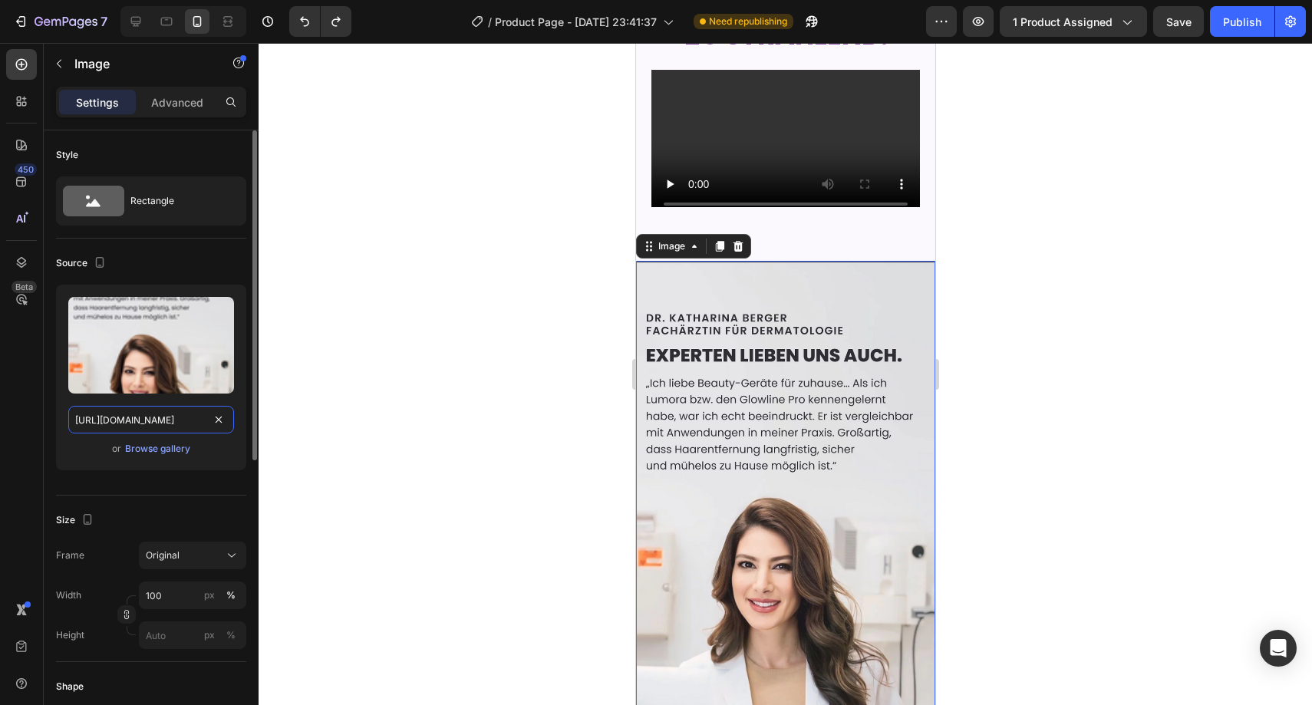
click at [184, 417] on input "[URL][DOMAIN_NAME]" at bounding box center [151, 420] width 166 height 28
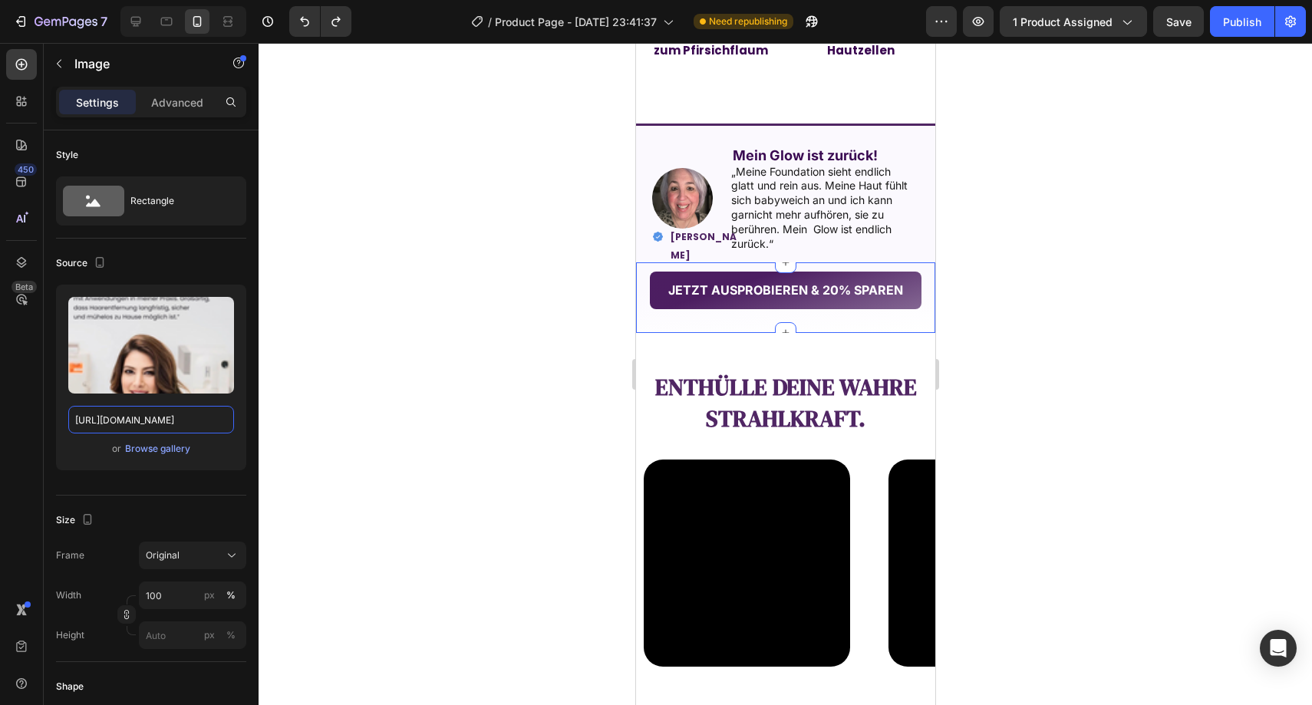
scroll to position [1739, 0]
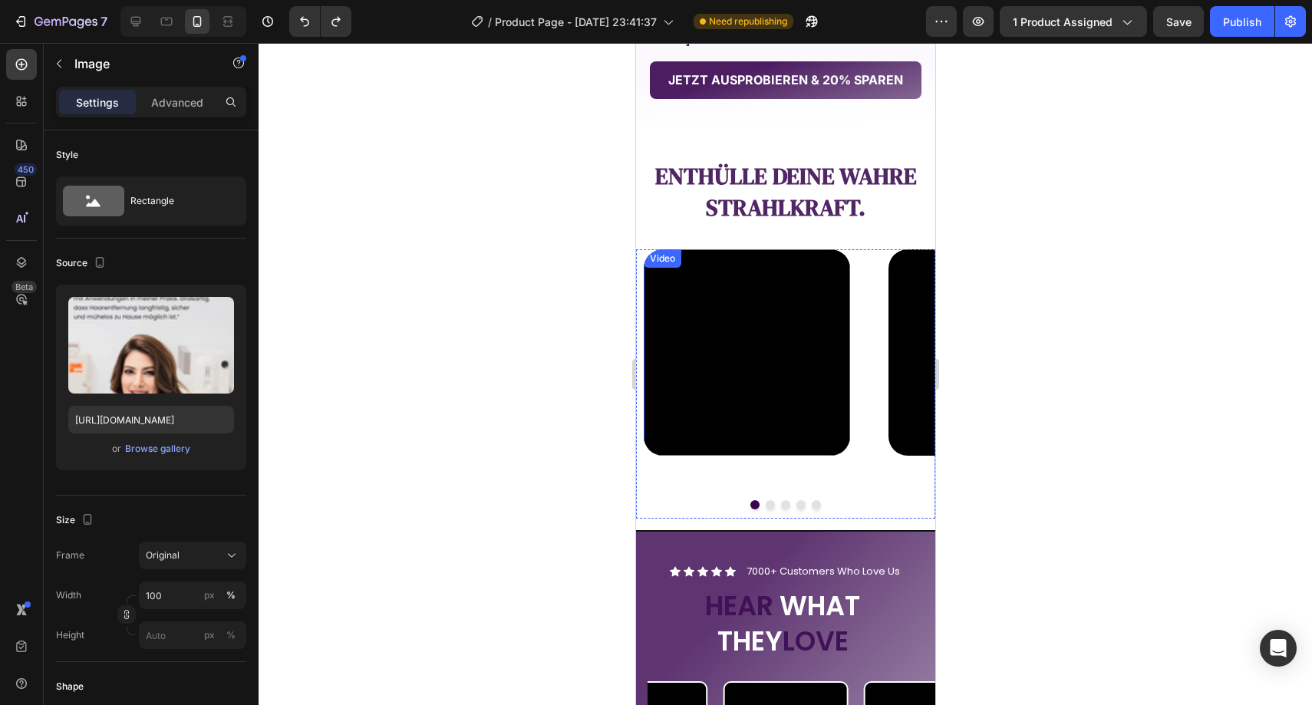
drag, startPoint x: 812, startPoint y: 260, endPoint x: 817, endPoint y: 250, distance: 11.0
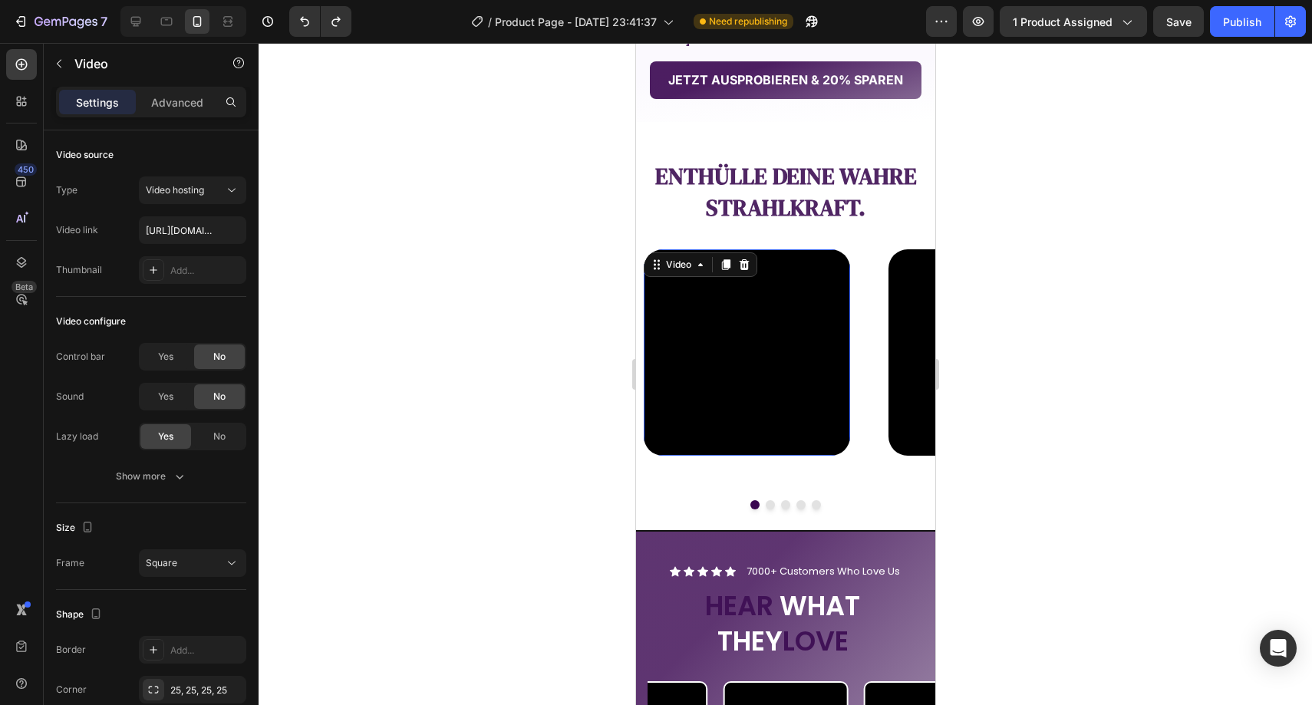
click at [1032, 204] on div at bounding box center [786, 374] width 1054 height 662
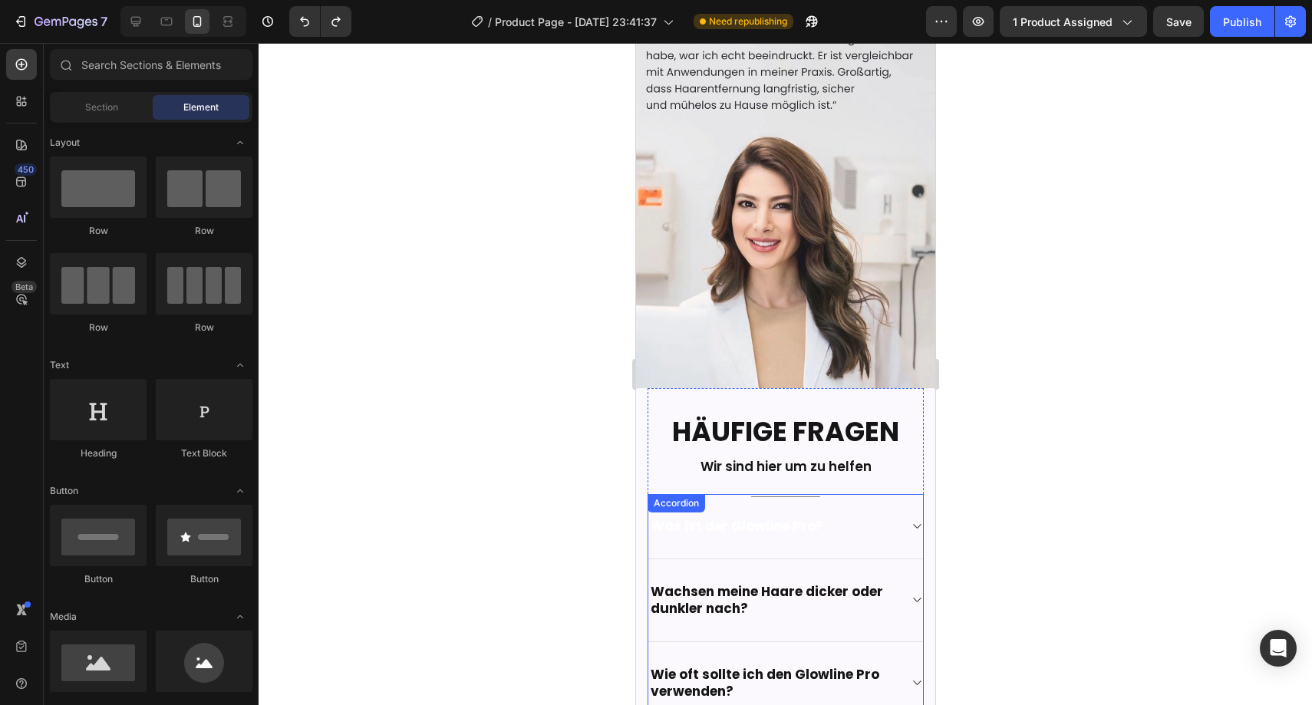
scroll to position [3661, 0]
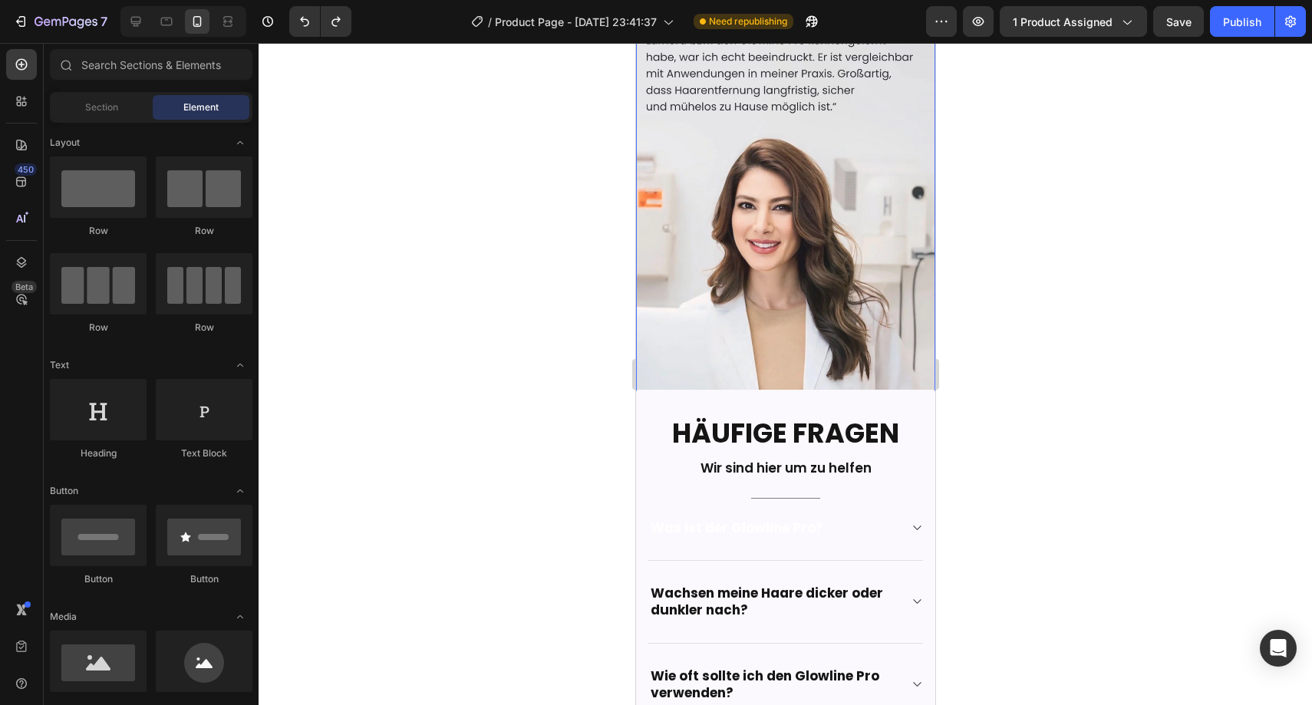
click at [748, 216] on img at bounding box center [784, 158] width 299 height 513
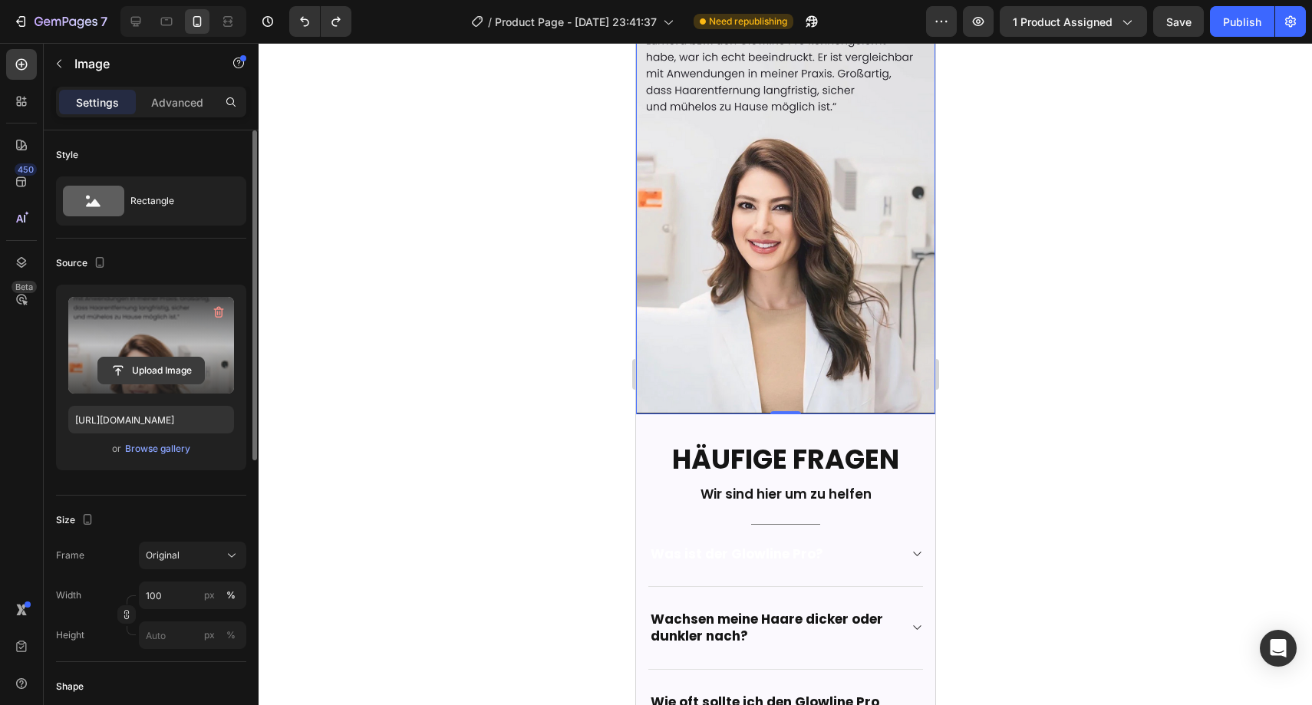
click at [157, 368] on input "file" at bounding box center [151, 371] width 106 height 26
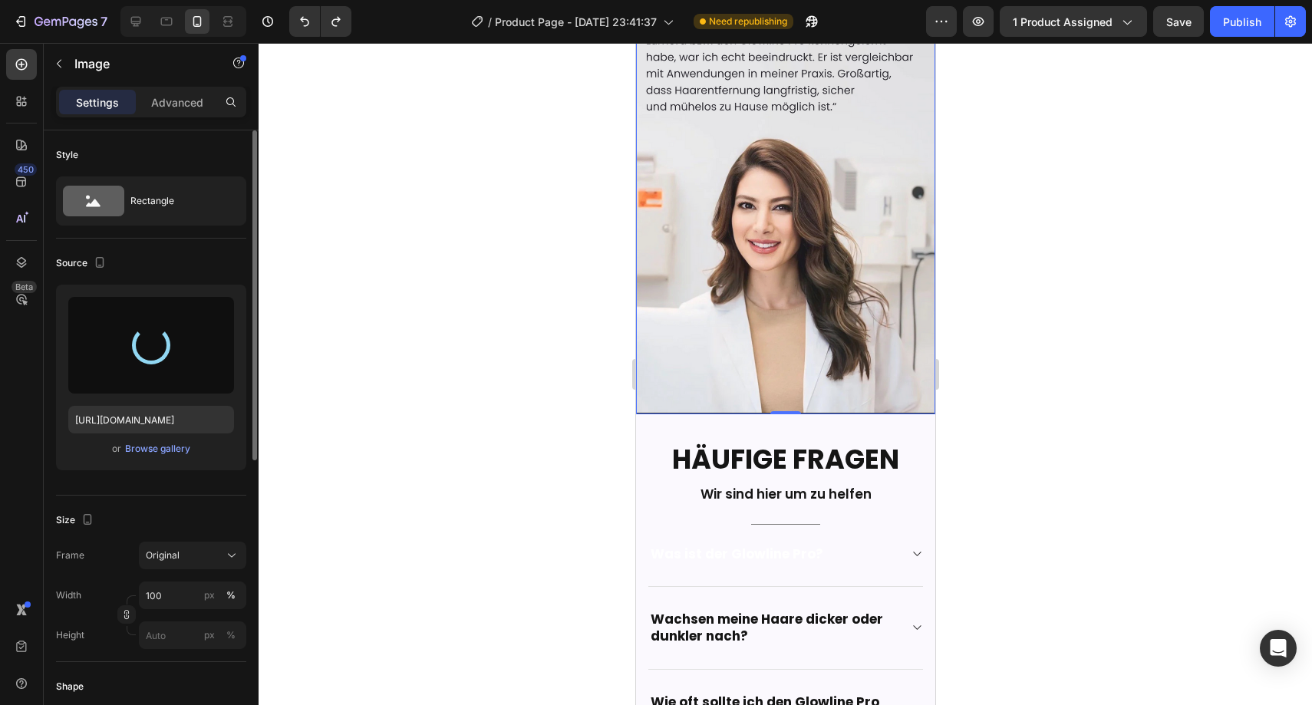
click at [1033, 323] on div at bounding box center [786, 374] width 1054 height 662
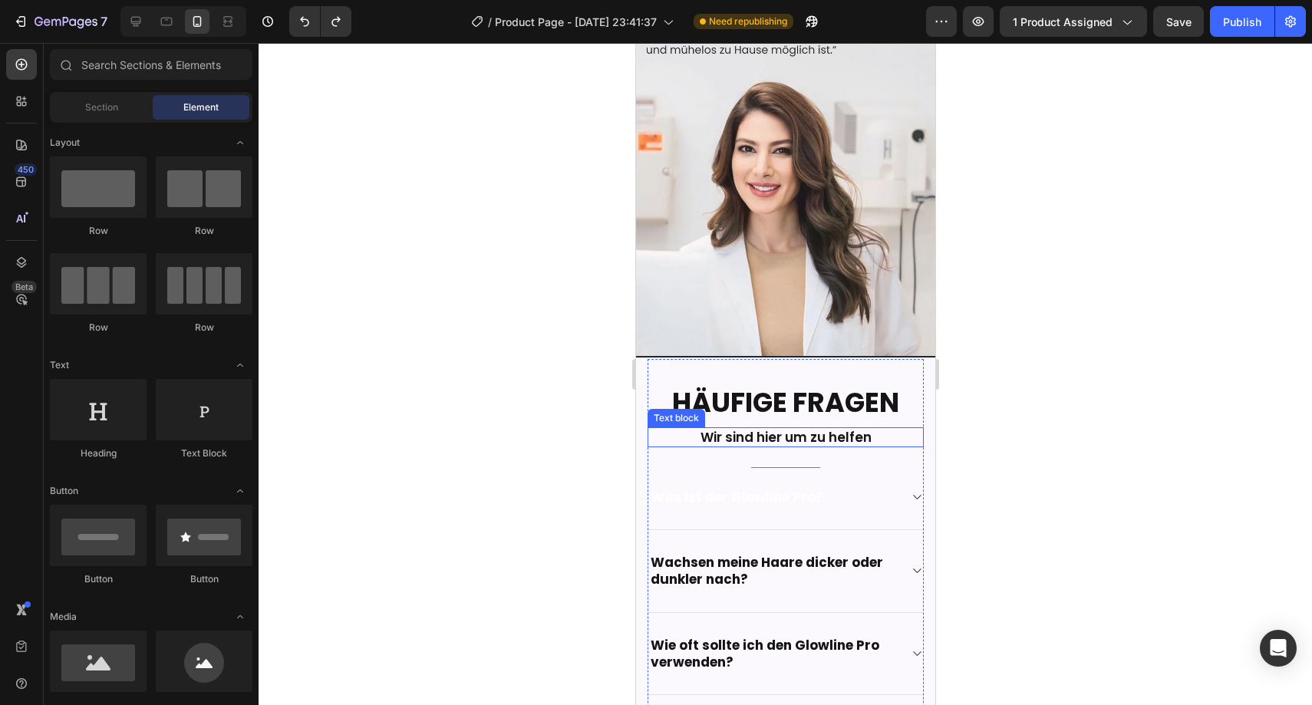
scroll to position [3732, 0]
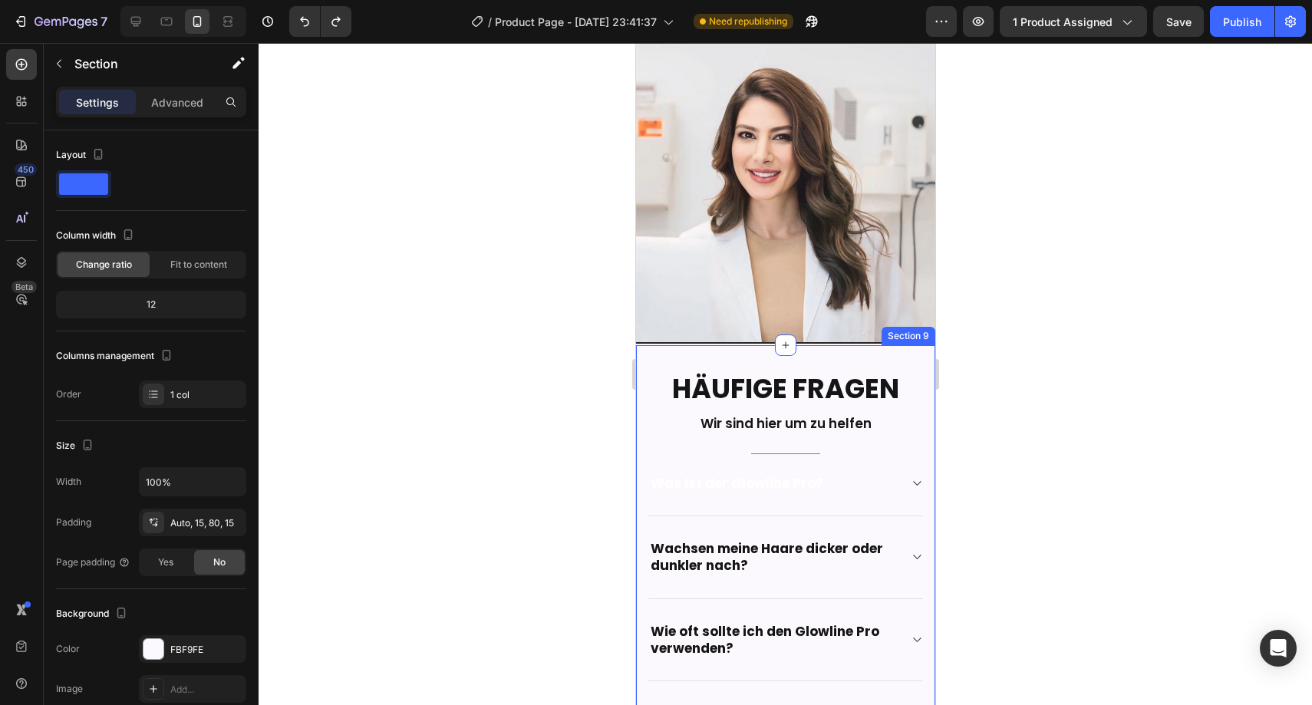
click at [639, 383] on div "Häufige Fragen Heading Wir sind hier um zu helfen Text block Title Line Was ist…" at bounding box center [784, 667] width 299 height 645
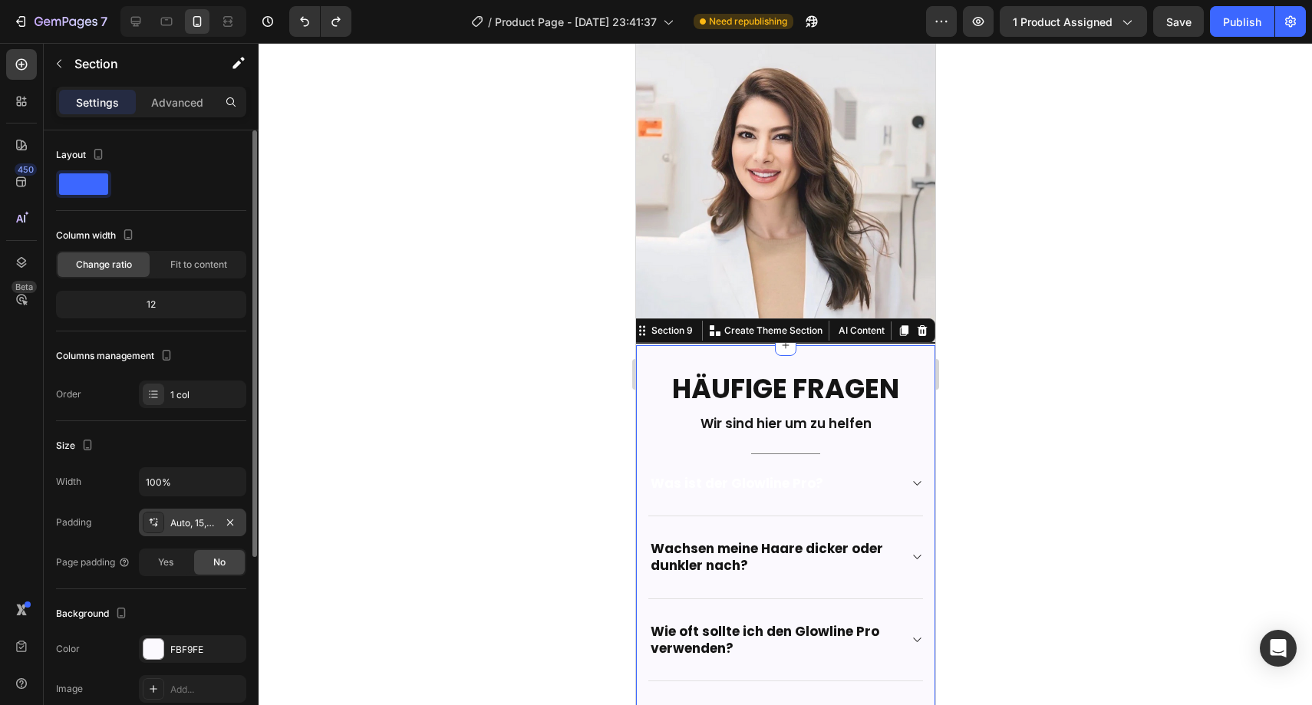
scroll to position [101, 0]
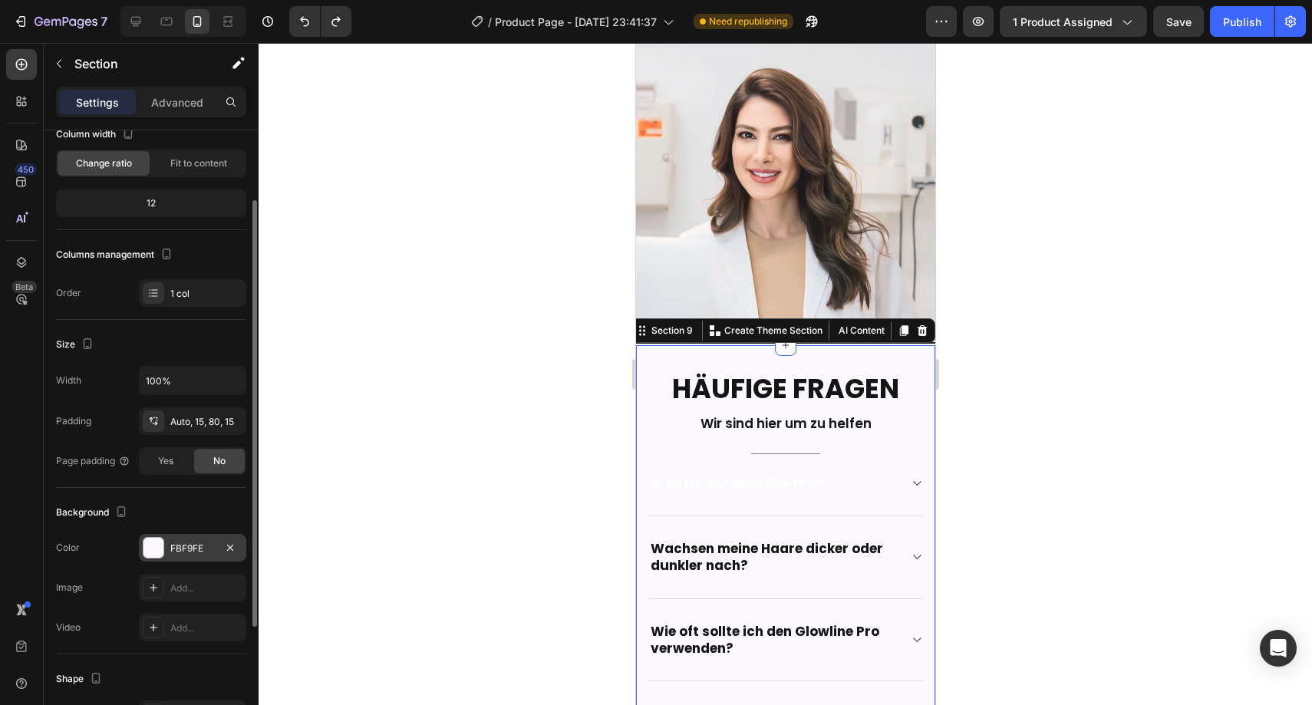
click at [177, 542] on div "FBF9FE" at bounding box center [192, 549] width 45 height 14
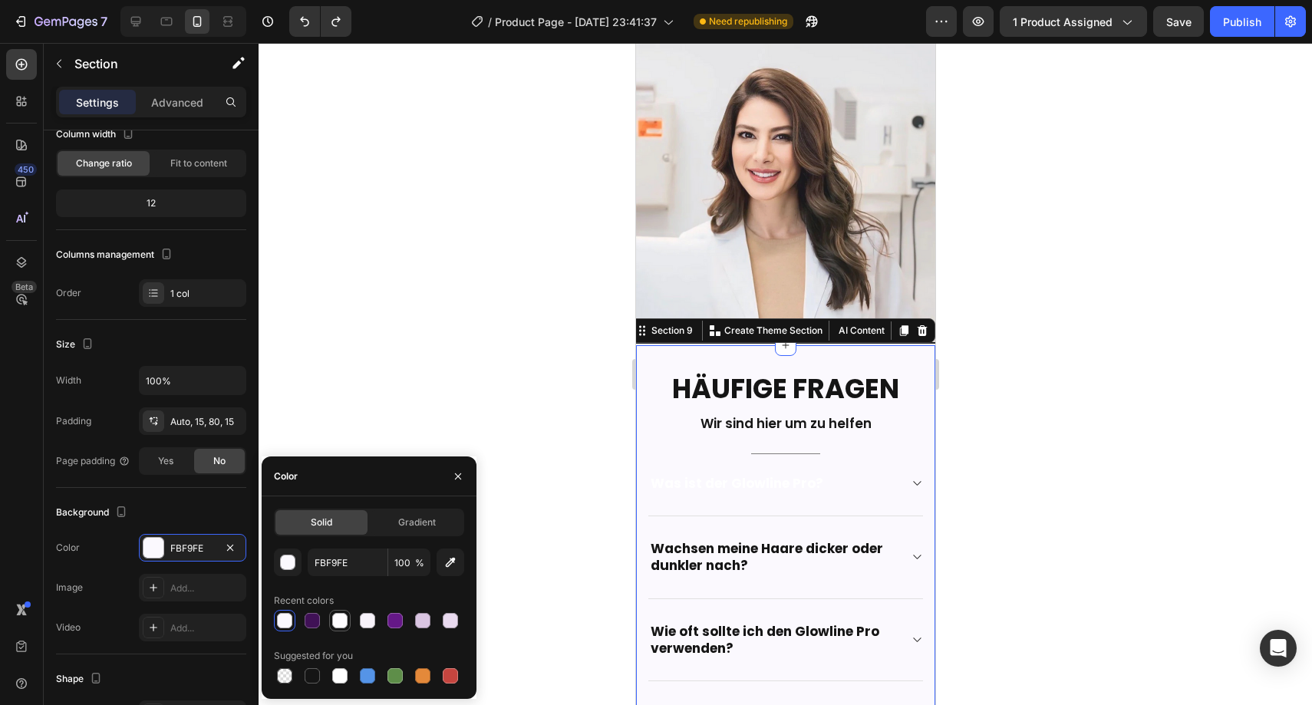
click at [338, 616] on div at bounding box center [339, 620] width 15 height 15
click at [368, 622] on div at bounding box center [367, 620] width 15 height 15
click at [449, 625] on div at bounding box center [450, 620] width 15 height 15
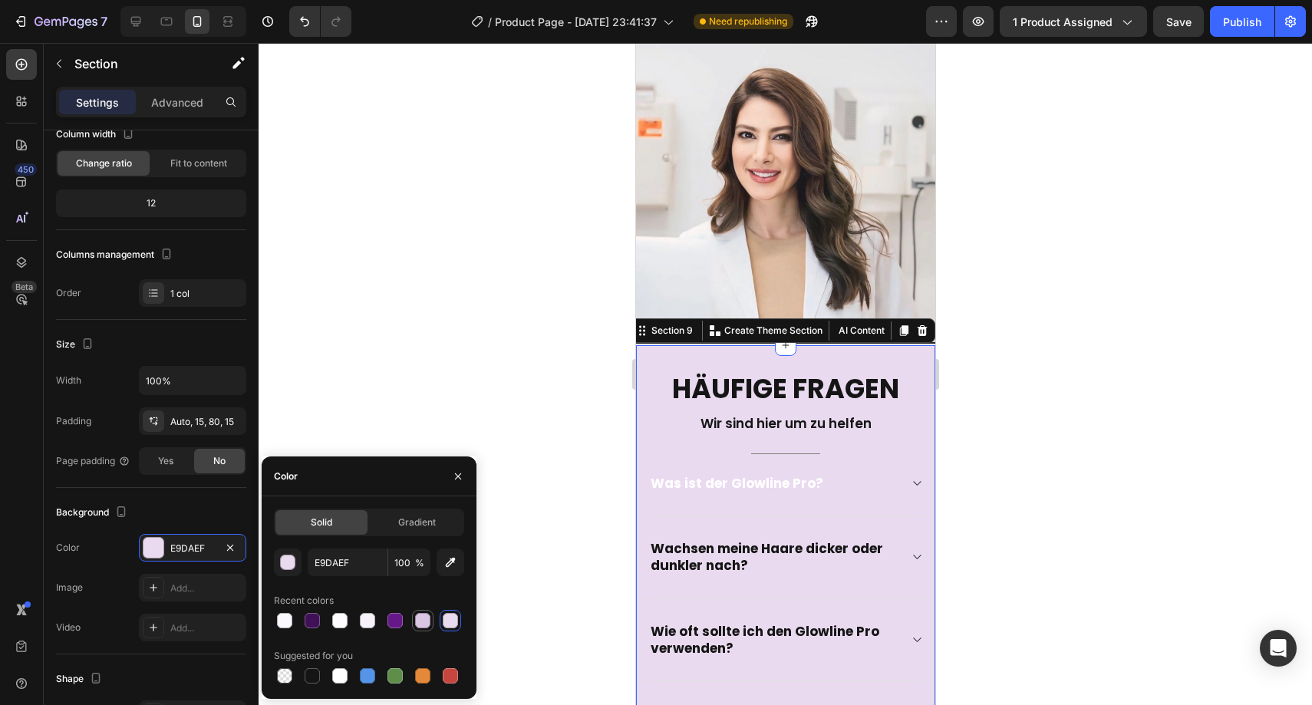
click at [424, 626] on div at bounding box center [422, 620] width 15 height 15
type input "DAC5E2"
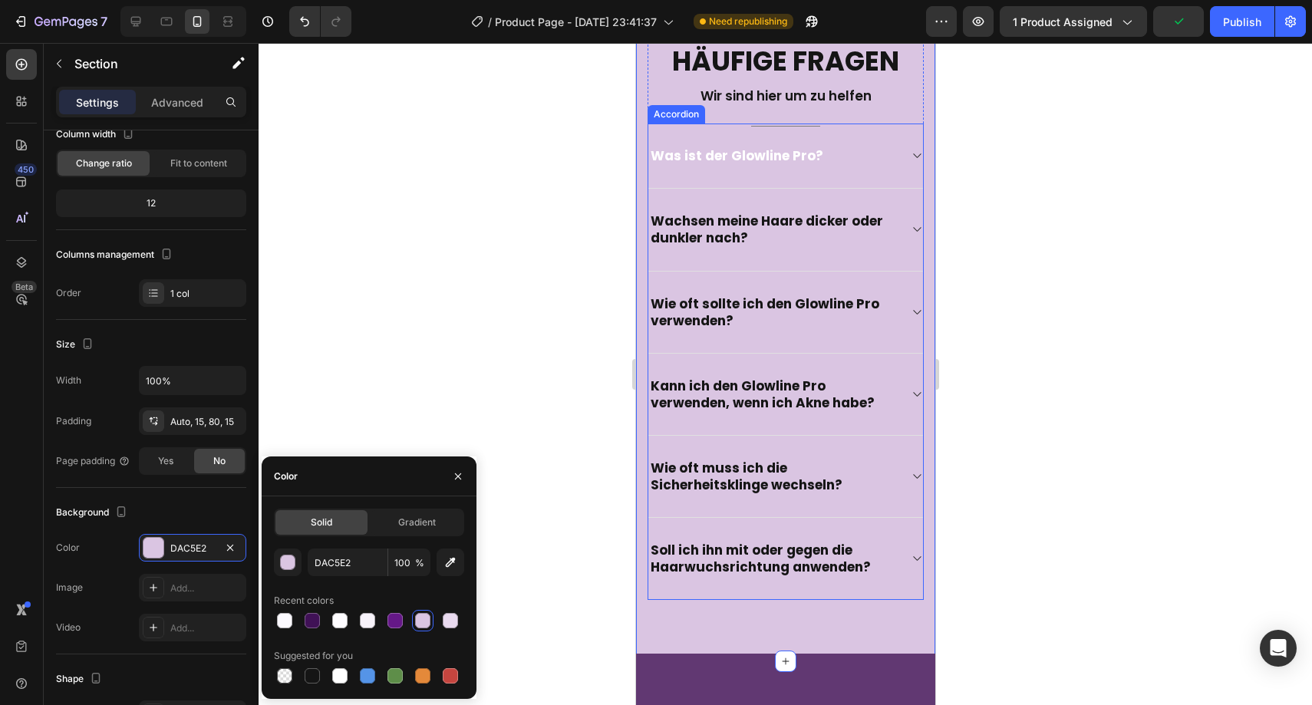
scroll to position [3750, 0]
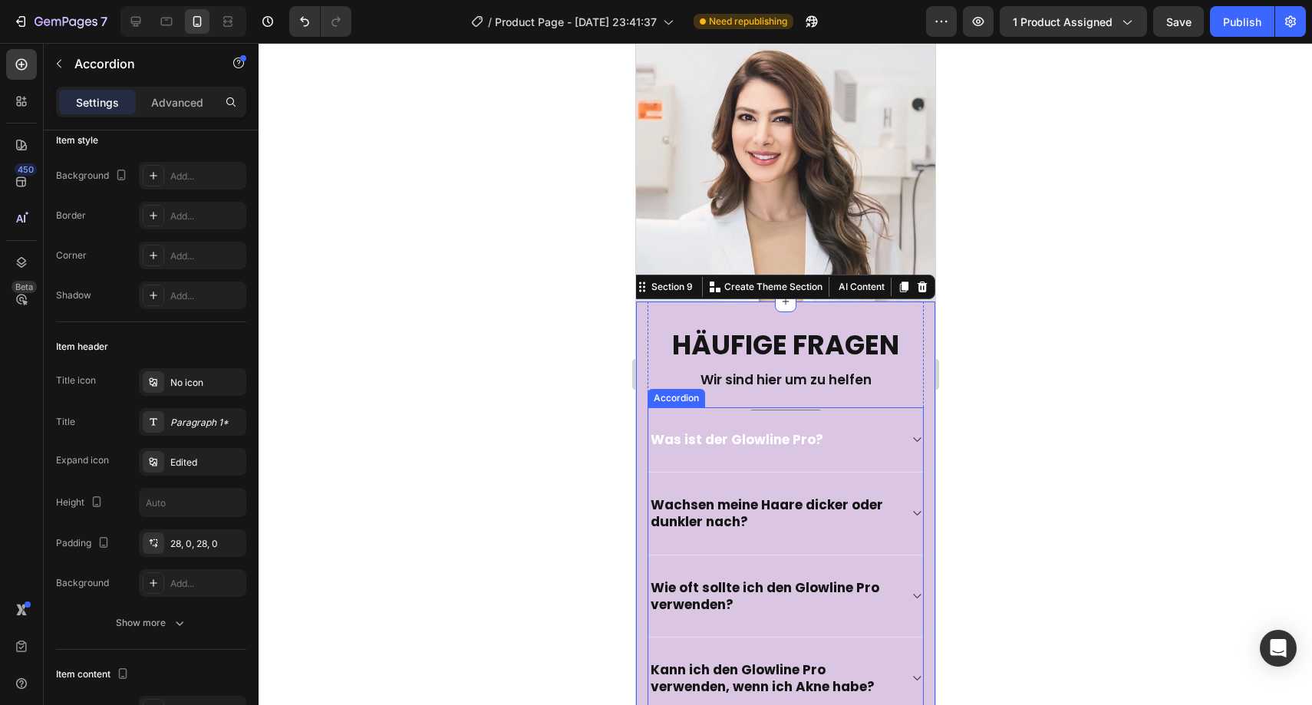
click at [693, 441] on span "Was ist der Glowline Pro?" at bounding box center [736, 440] width 173 height 18
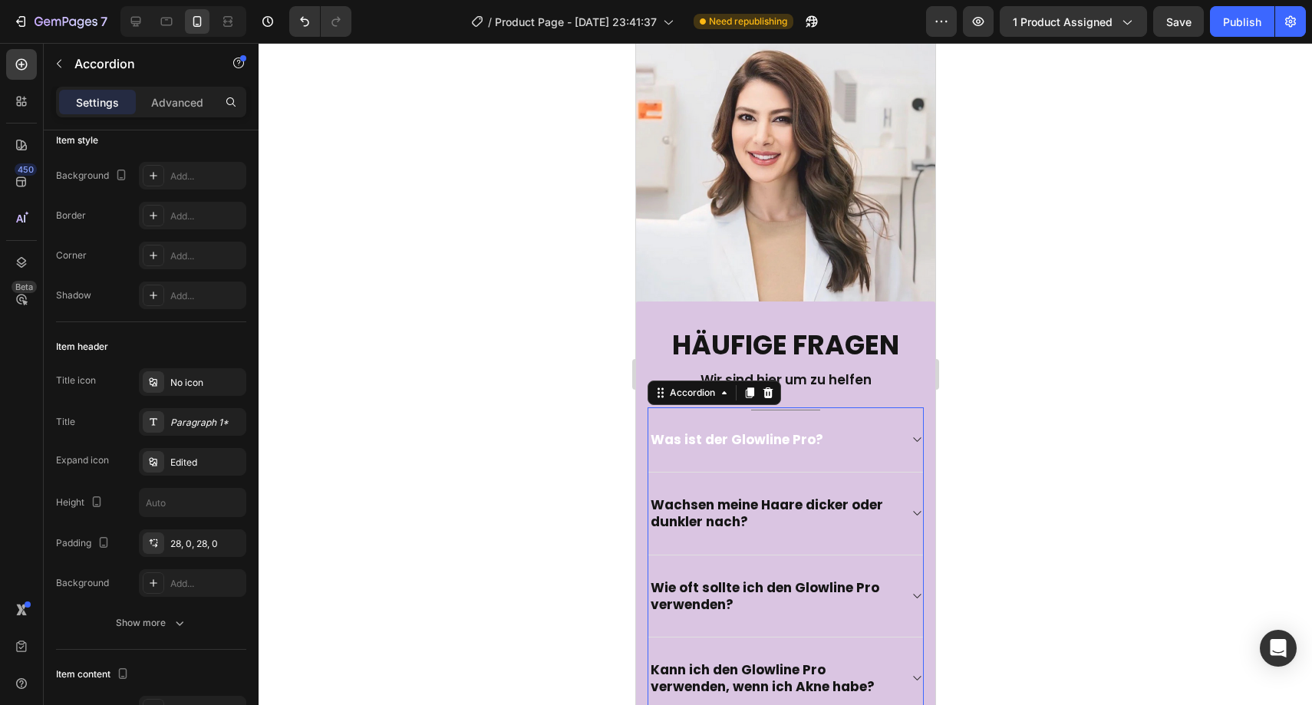
scroll to position [0, 0]
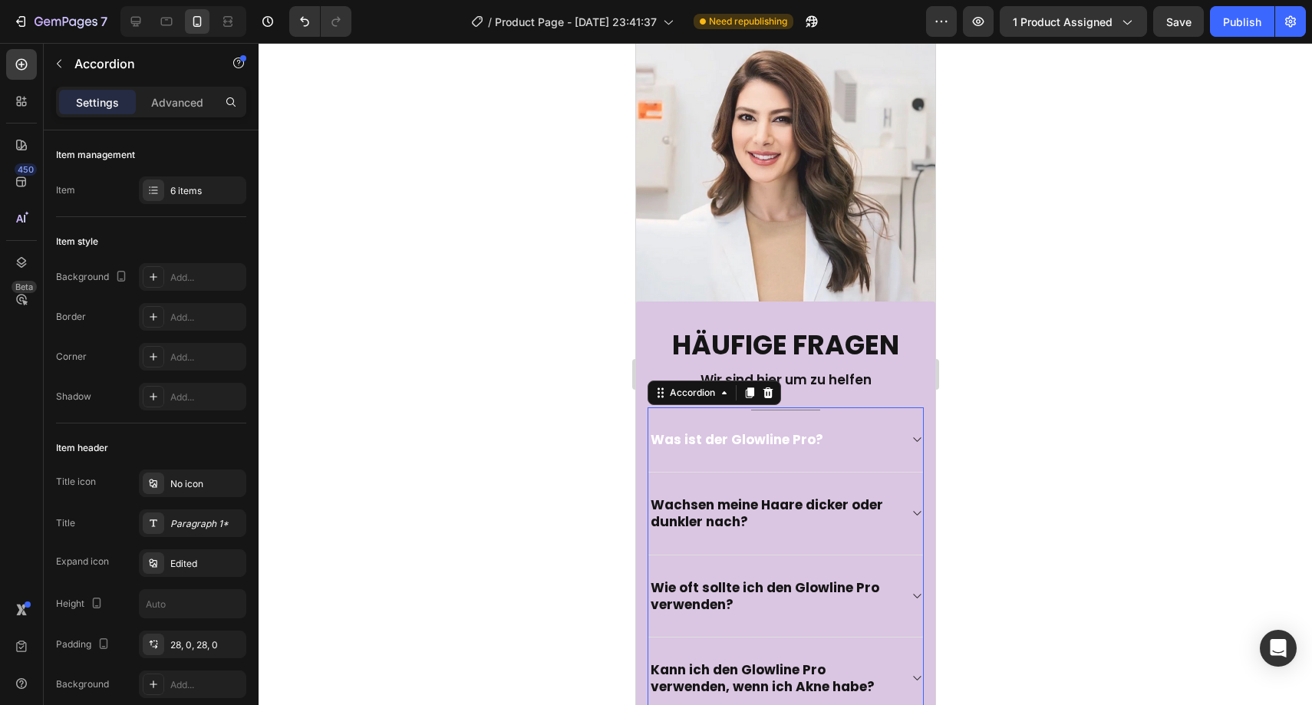
click at [693, 441] on span "Was ist der Glowline Pro?" at bounding box center [736, 440] width 173 height 18
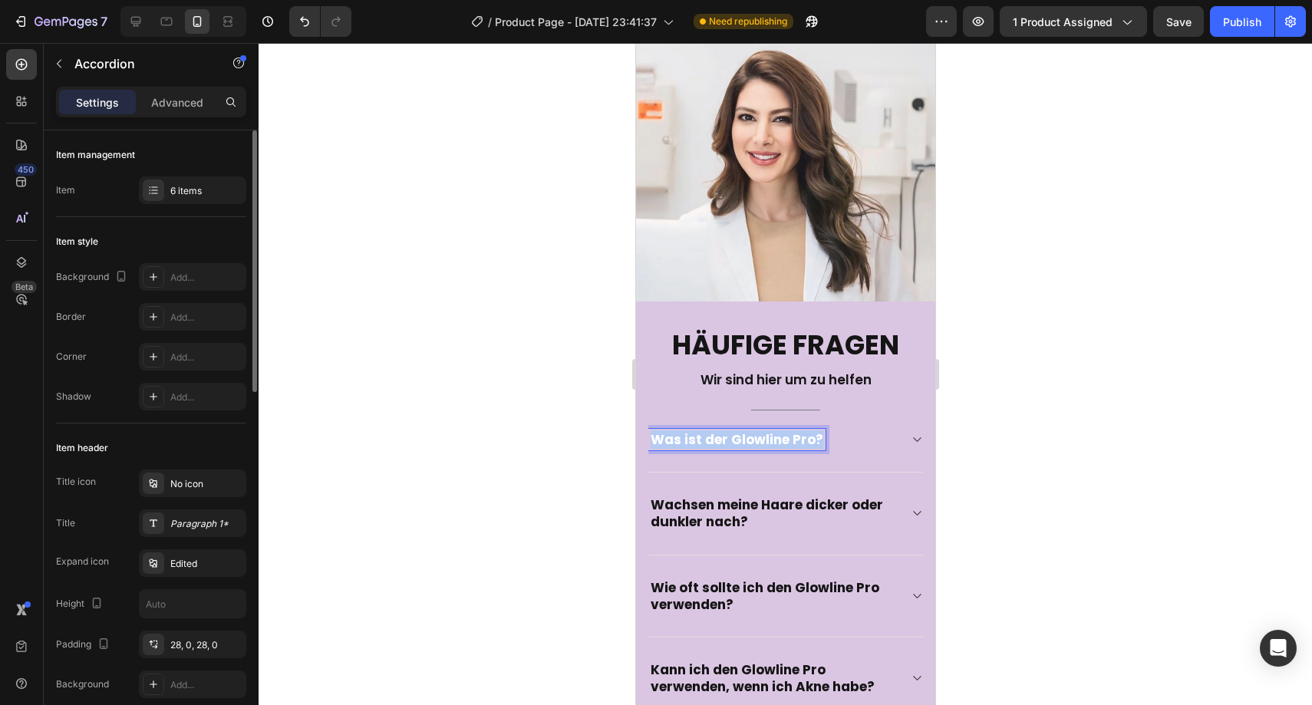
click at [693, 441] on span "Was ist der Glowline Pro?" at bounding box center [736, 440] width 173 height 18
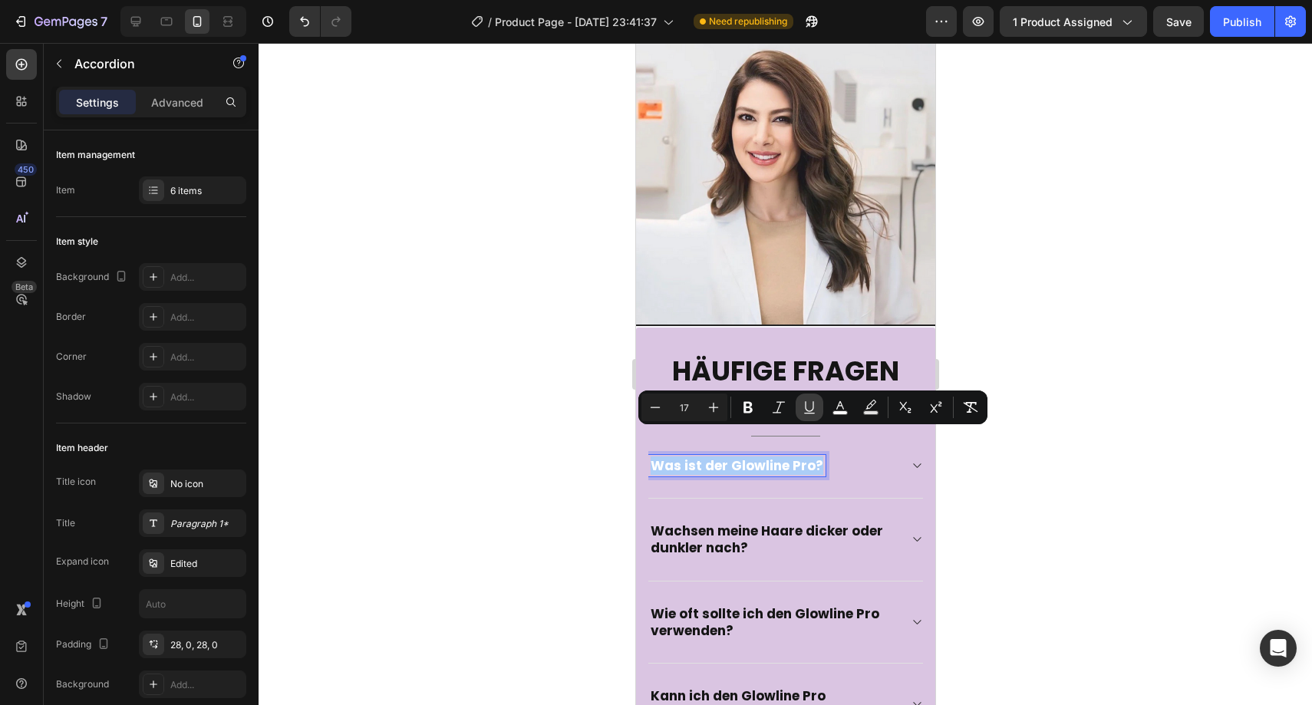
click at [813, 411] on icon "Editor contextual toolbar" at bounding box center [809, 407] width 15 height 15
click at [813, 412] on icon "Editor contextual toolbar" at bounding box center [809, 407] width 15 height 15
click at [834, 410] on icon "Editor contextual toolbar" at bounding box center [840, 407] width 15 height 15
type input "FFFFFF"
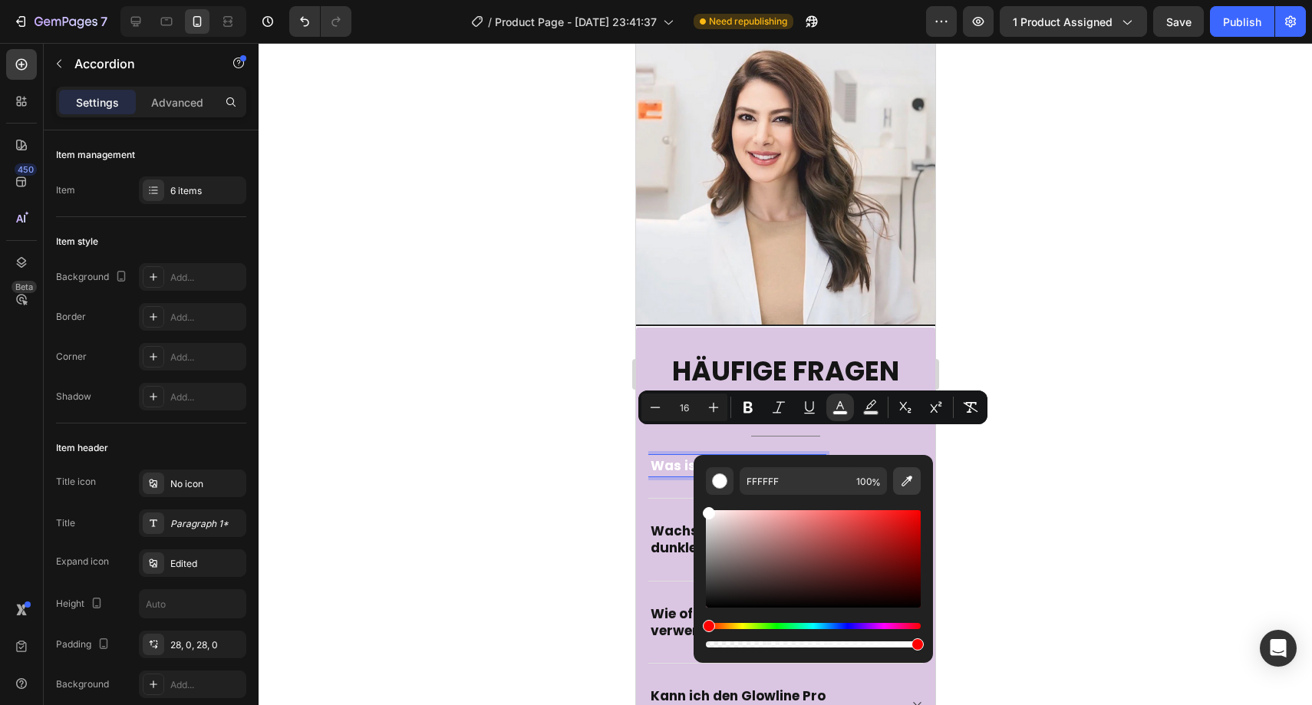
click at [912, 474] on icon "Editor contextual toolbar" at bounding box center [906, 481] width 15 height 15
type input "17"
type input "151515"
click at [570, 464] on div at bounding box center [786, 374] width 1054 height 662
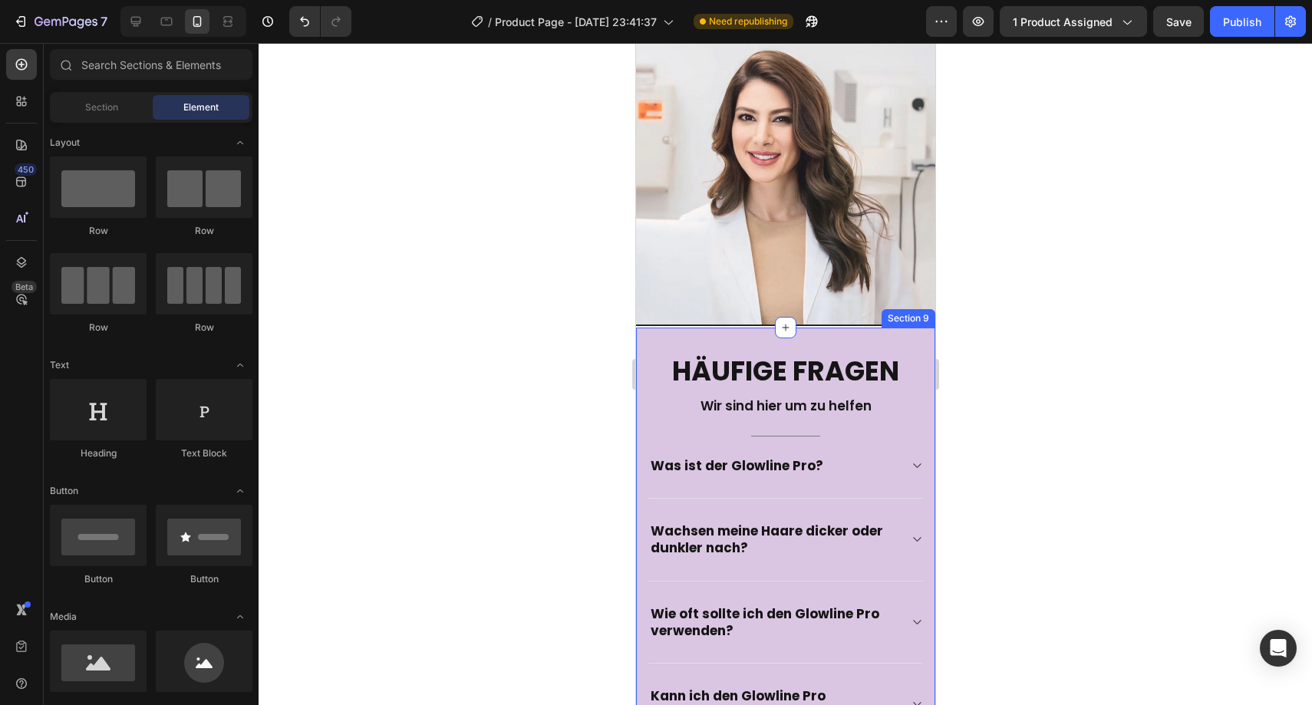
click at [570, 464] on div at bounding box center [786, 374] width 1054 height 662
click at [509, 432] on div at bounding box center [786, 374] width 1054 height 662
click at [829, 328] on div "Häufige Fragen Heading Wir sind hier um zu helfen Text block Title Line Was ist…" at bounding box center [785, 619] width 276 height 583
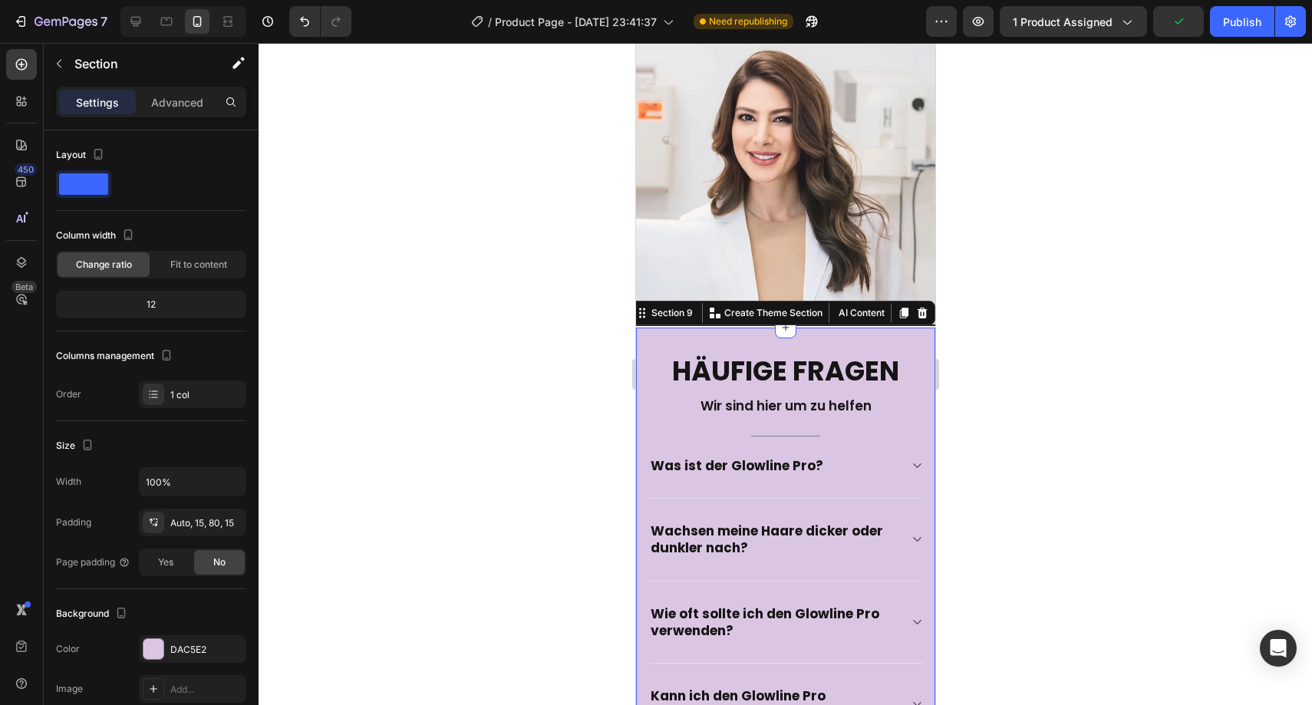
drag, startPoint x: 638, startPoint y: 332, endPoint x: 1163, endPoint y: 293, distance: 526.4
click at [638, 332] on div "Häufige Fragen Heading Wir sind hier um zu helfen Text block Title Line Was ist…" at bounding box center [784, 650] width 299 height 645
click at [192, 97] on p "Advanced" at bounding box center [177, 102] width 52 height 16
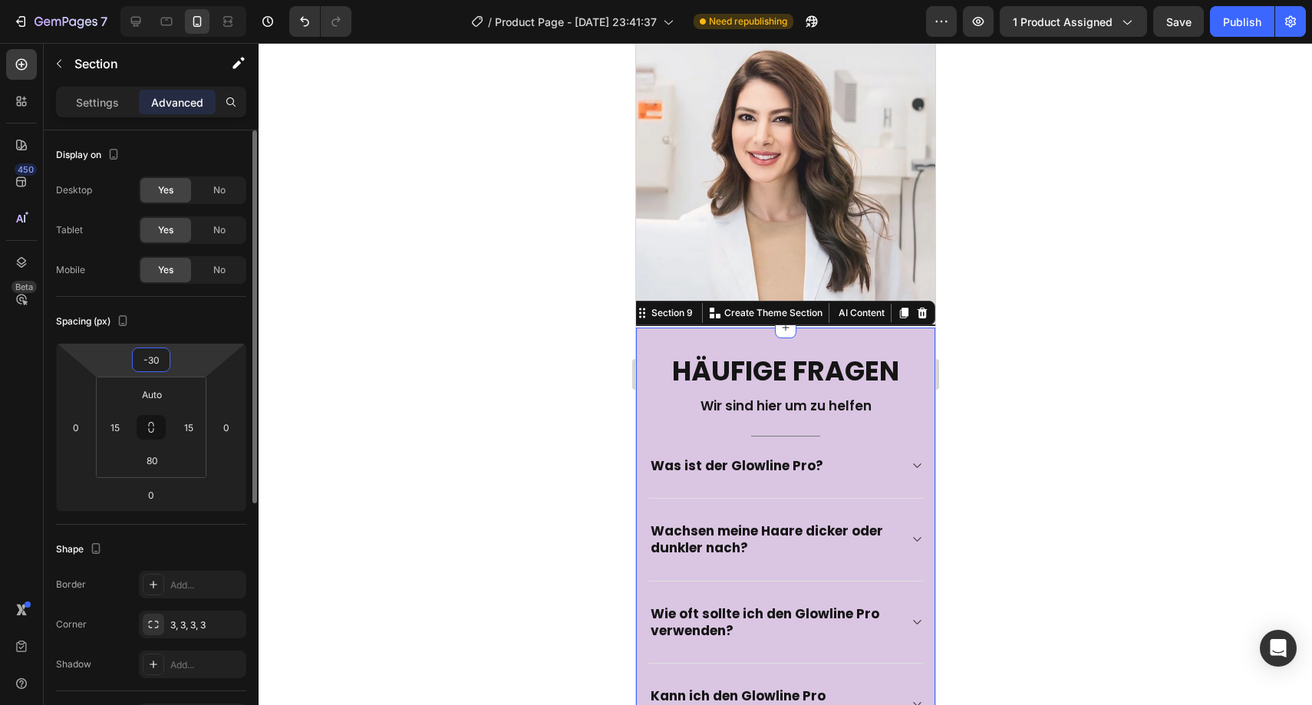
click at [157, 365] on input "-30" at bounding box center [151, 359] width 31 height 23
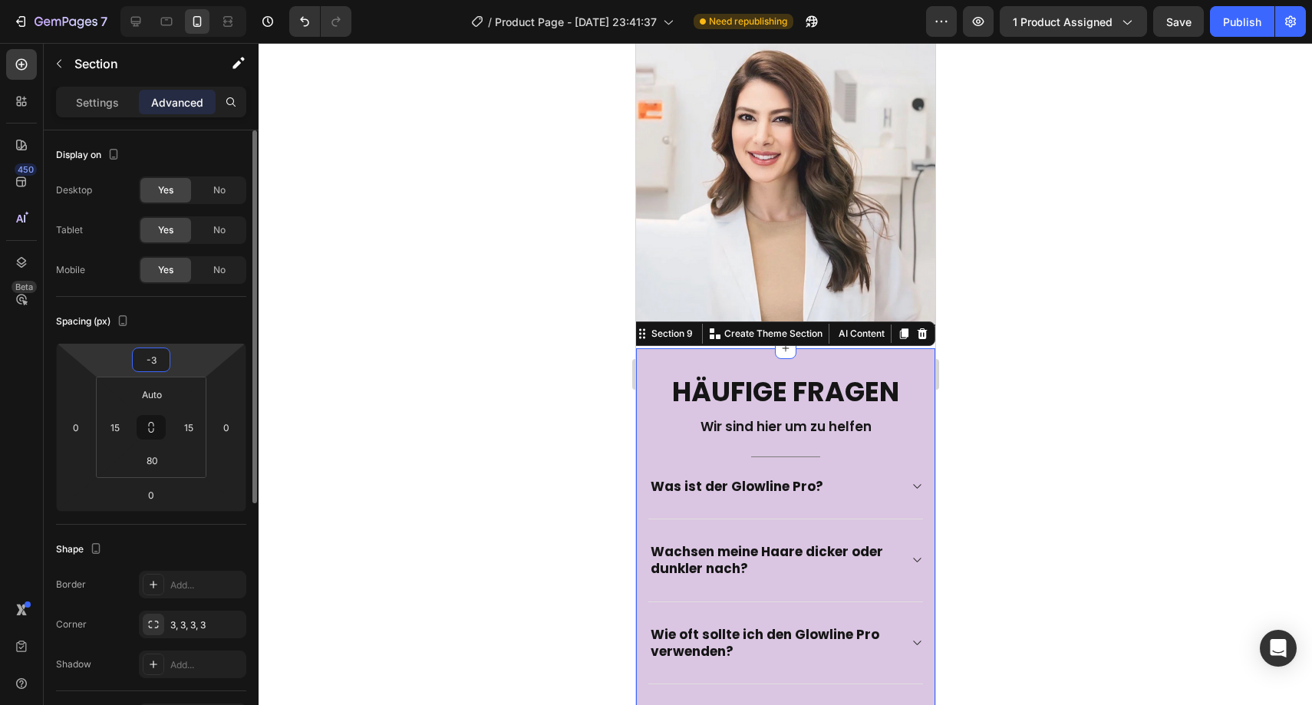
type input "-32"
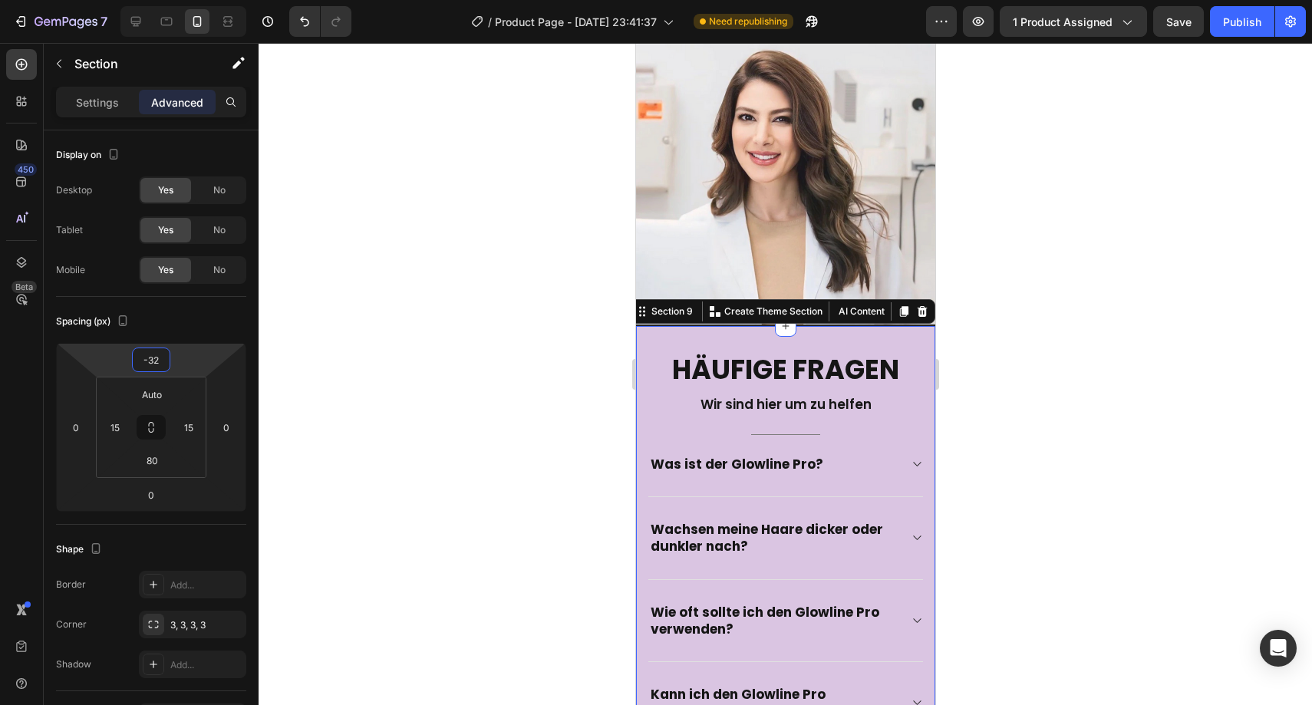
click at [565, 359] on div at bounding box center [786, 374] width 1054 height 662
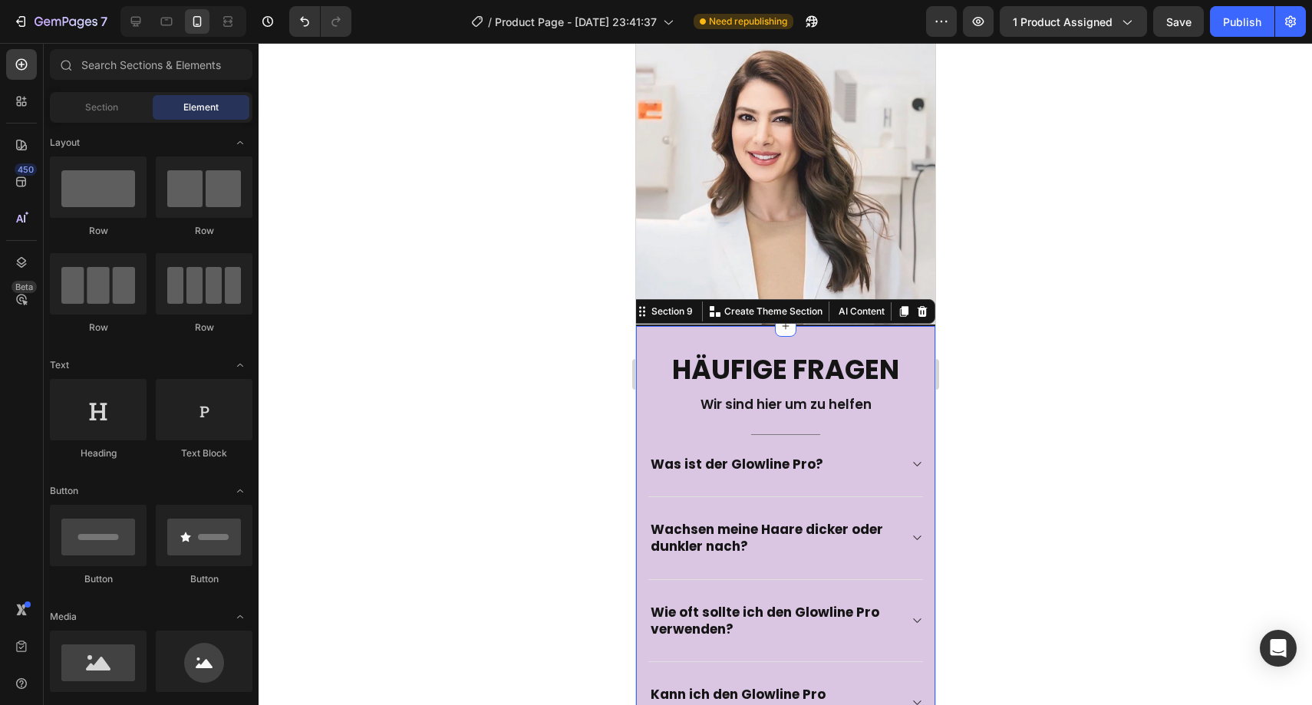
click at [640, 326] on div "Häufige Fragen Heading Wir sind hier um zu helfen Text block Title Line Was ist…" at bounding box center [784, 648] width 299 height 645
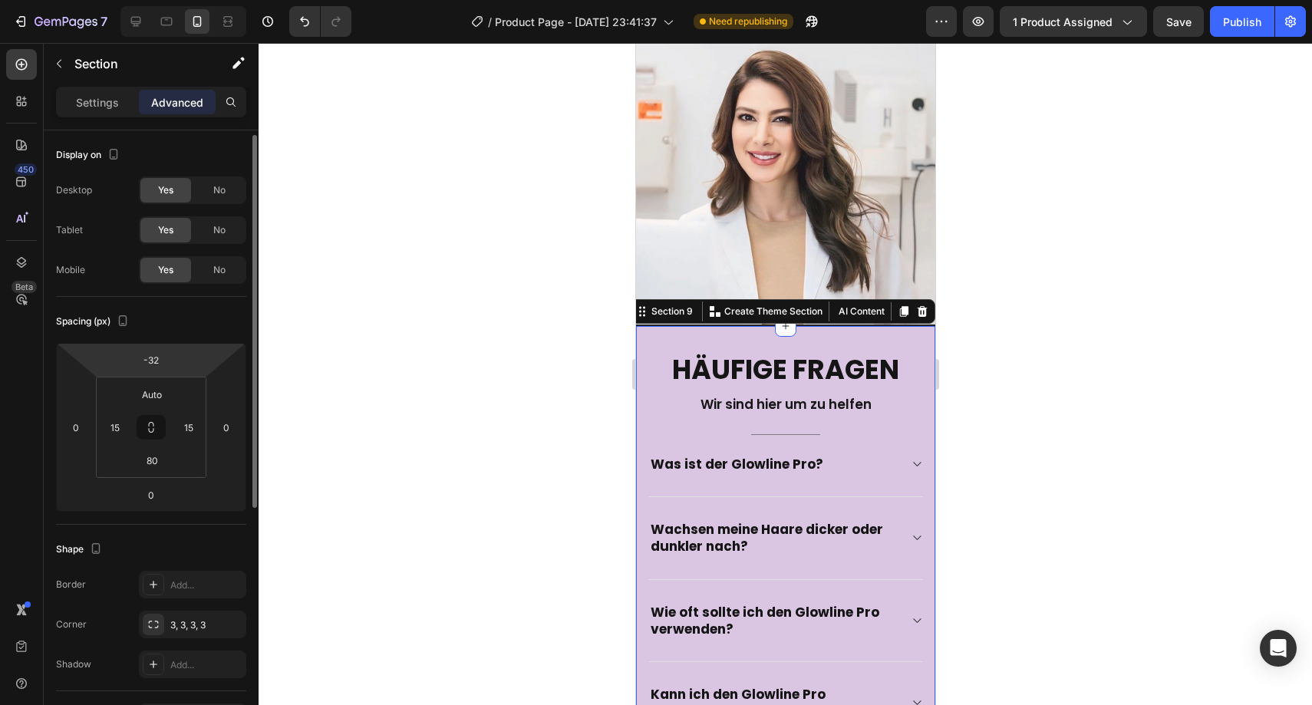
scroll to position [405, 0]
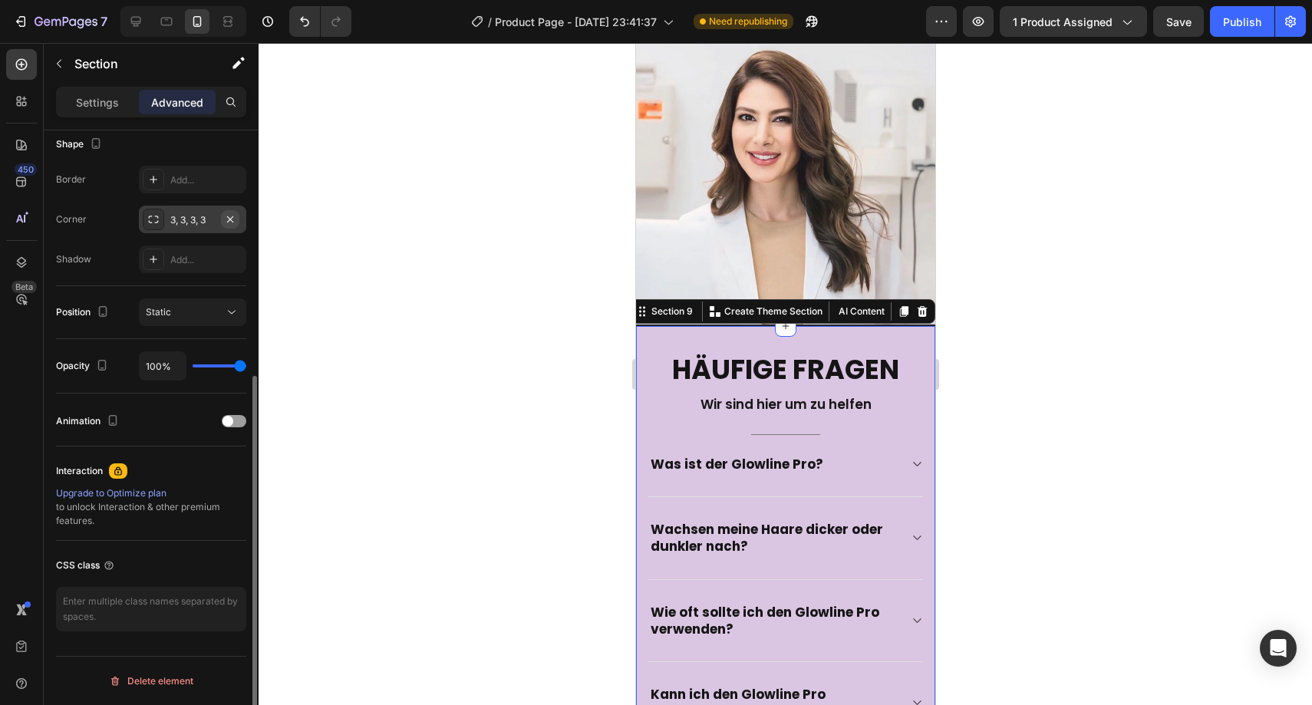
click at [226, 218] on icon "button" at bounding box center [230, 219] width 12 height 12
click at [316, 223] on div at bounding box center [786, 374] width 1054 height 662
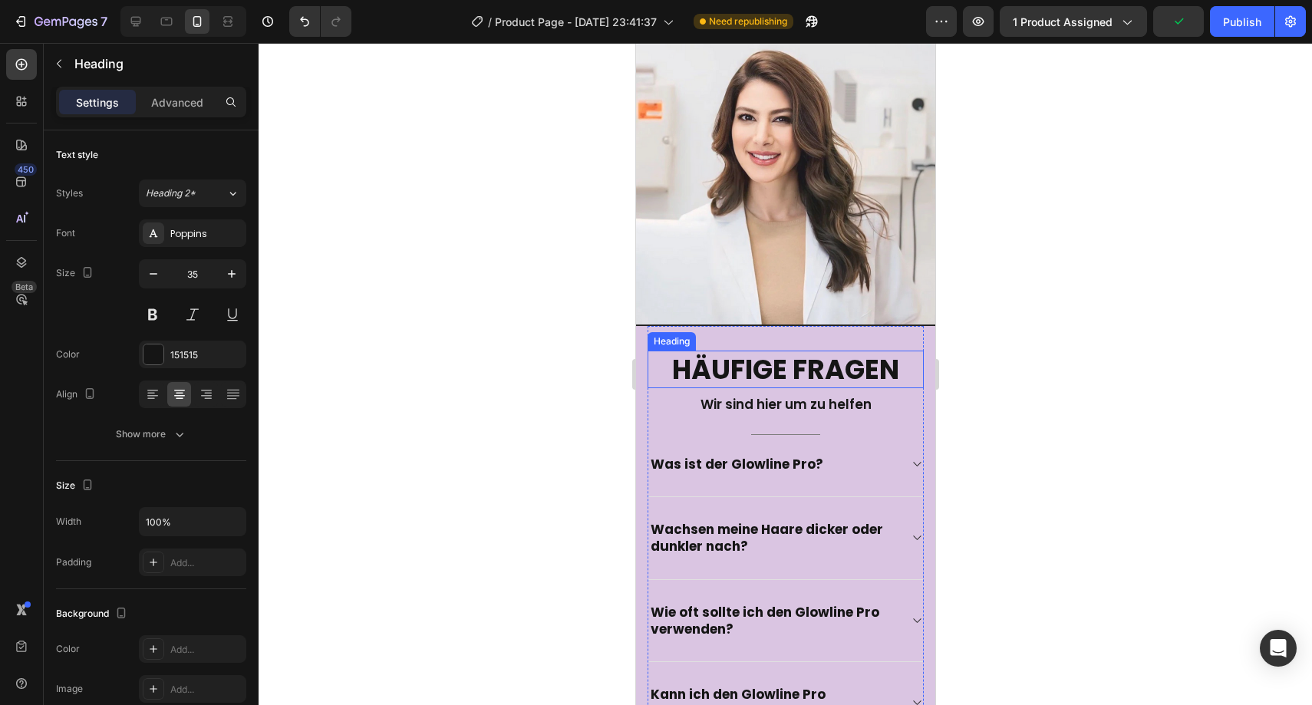
click at [744, 351] on h2 "Häufige Fragen" at bounding box center [785, 370] width 276 height 38
click at [174, 95] on p "Advanced" at bounding box center [177, 102] width 52 height 16
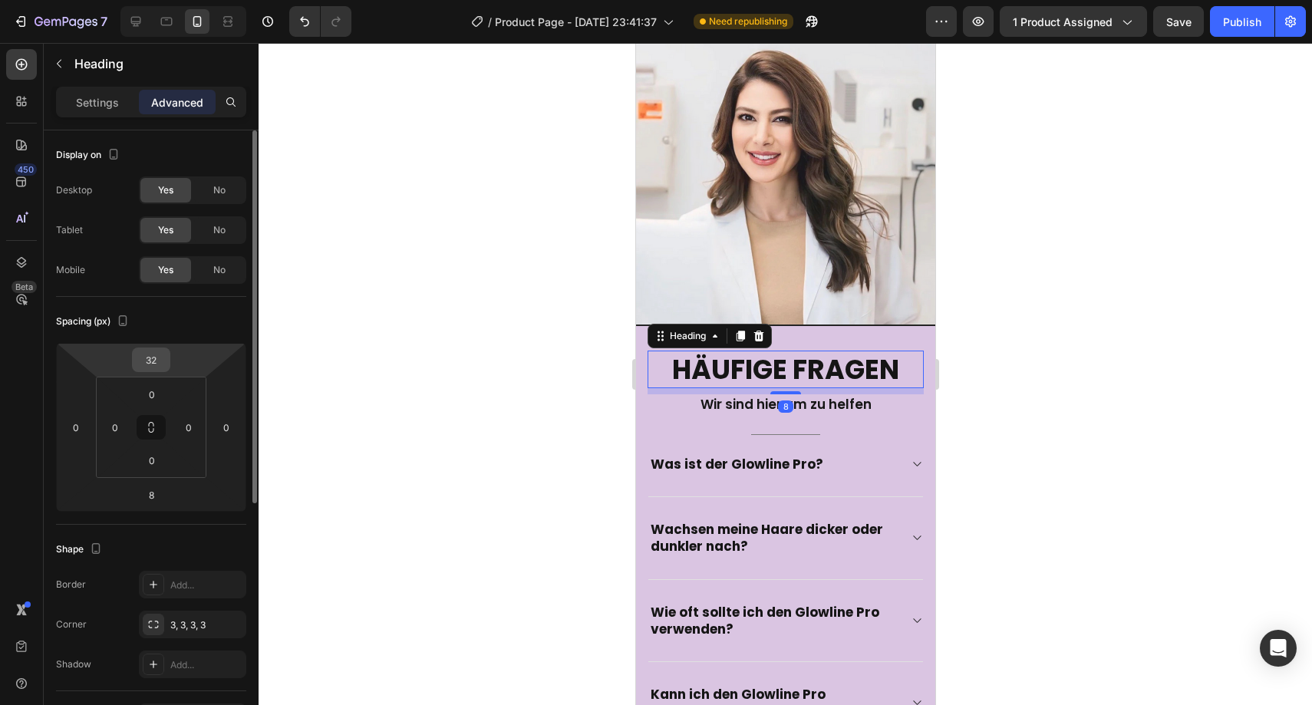
click at [140, 357] on input "32" at bounding box center [151, 359] width 31 height 23
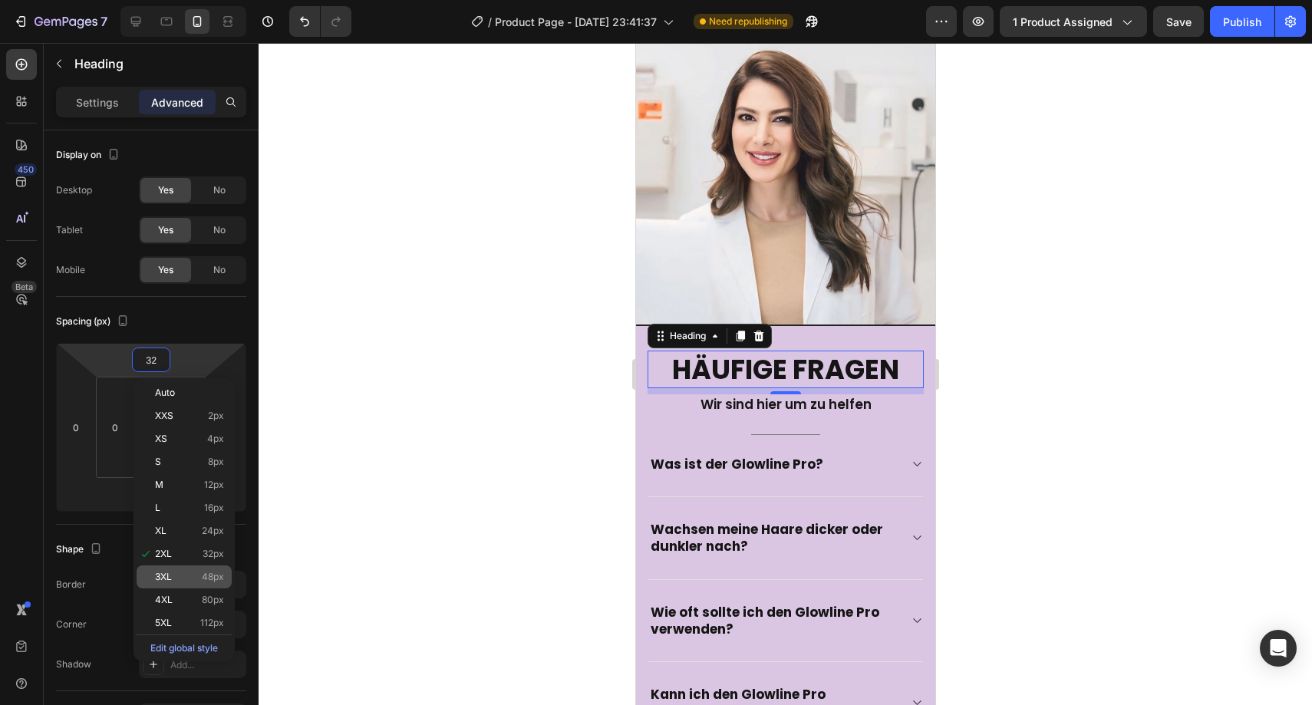
click at [197, 573] on p "3XL 48px" at bounding box center [189, 577] width 69 height 11
type input "48"
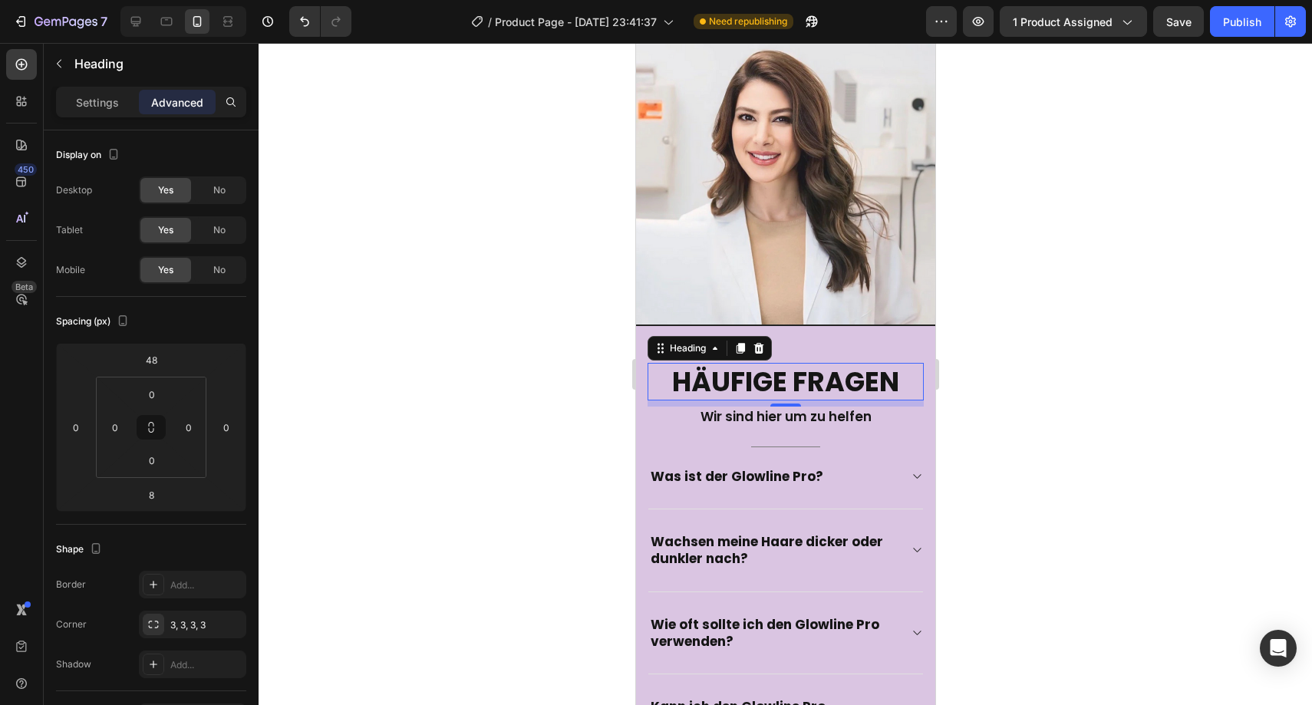
click at [470, 342] on div at bounding box center [786, 374] width 1054 height 662
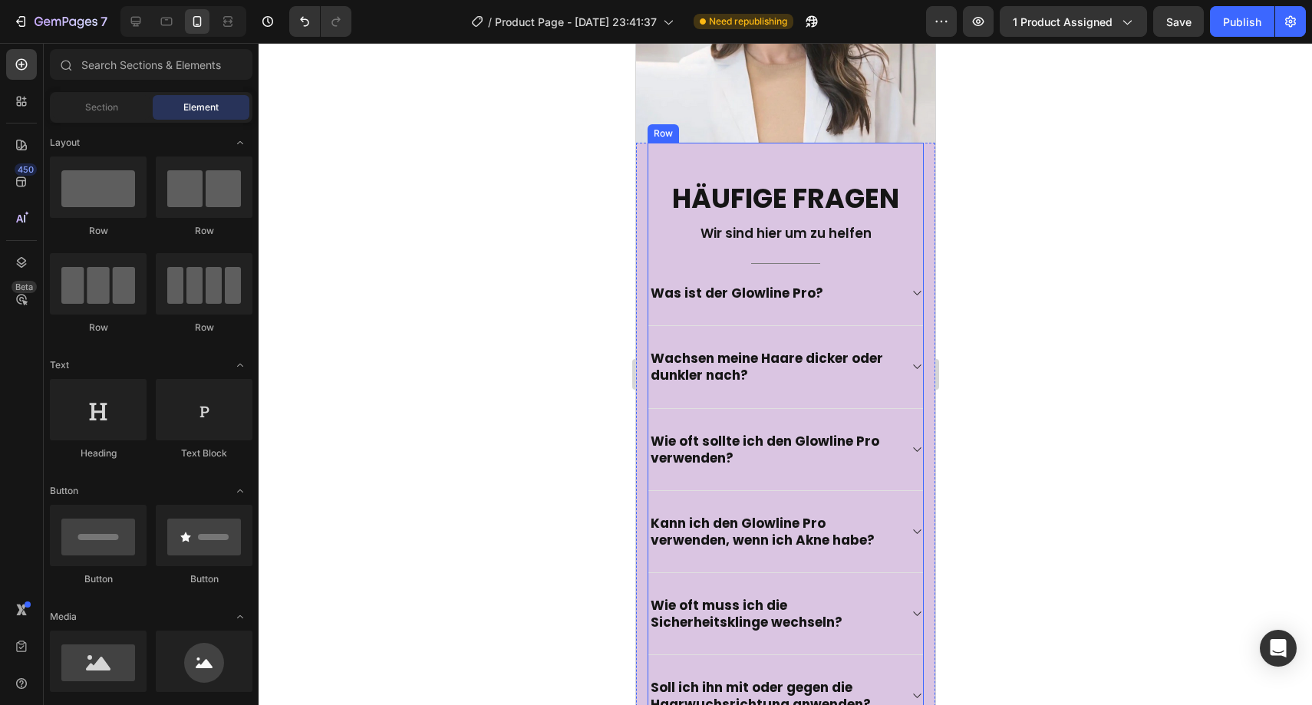
scroll to position [3736, 0]
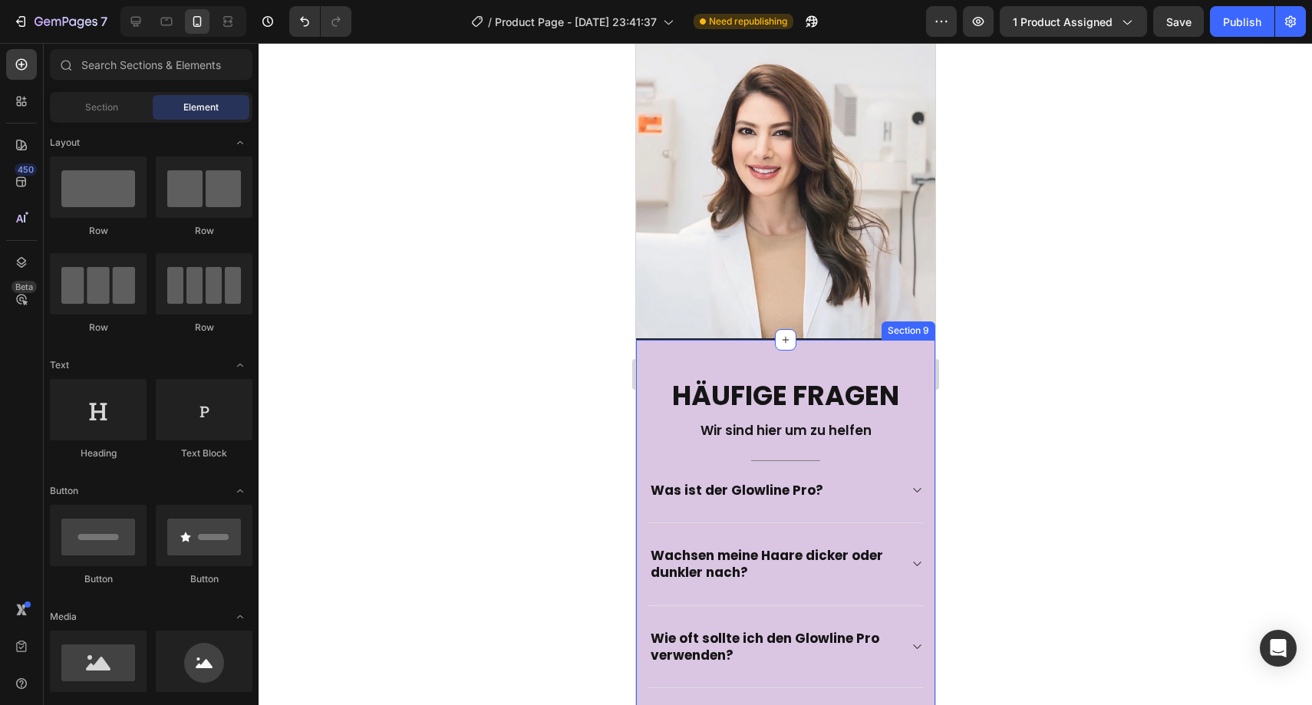
click at [643, 340] on div "Häufige Fragen Heading Wir sind hier um zu helfen Text block Title Line Was ist…" at bounding box center [784, 668] width 299 height 657
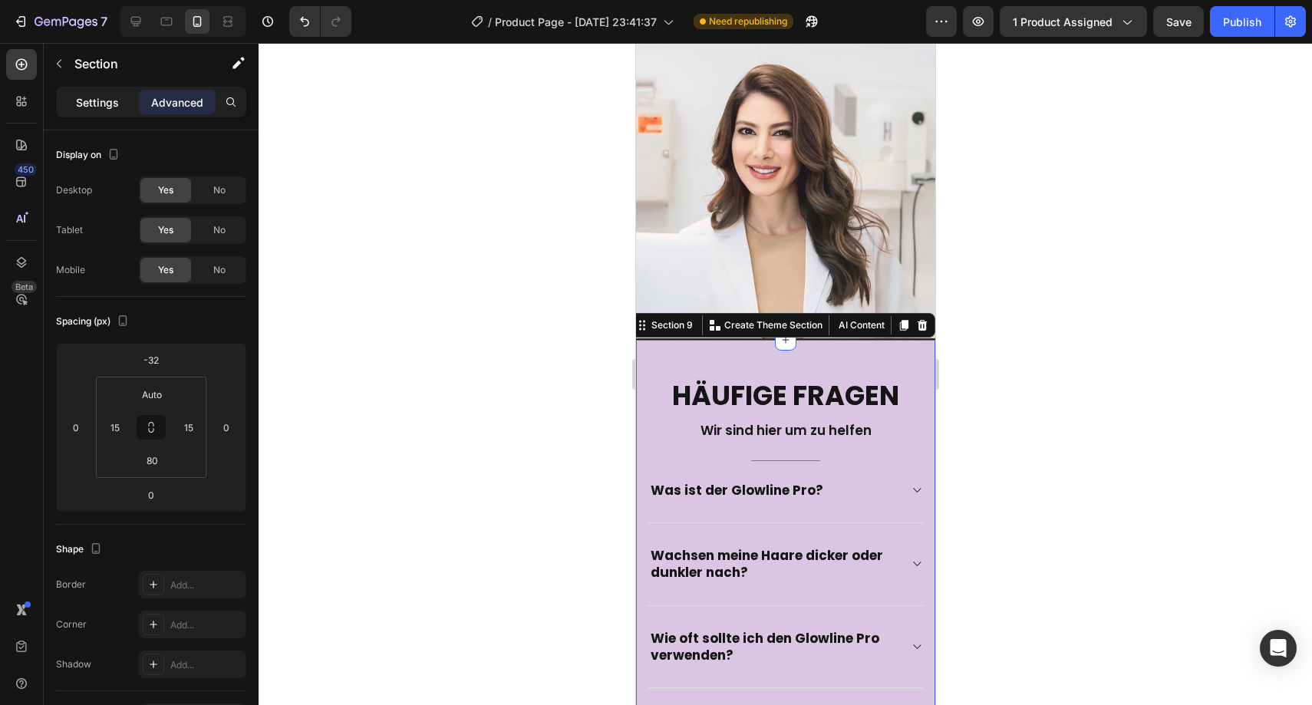
click at [87, 102] on p "Settings" at bounding box center [97, 102] width 43 height 16
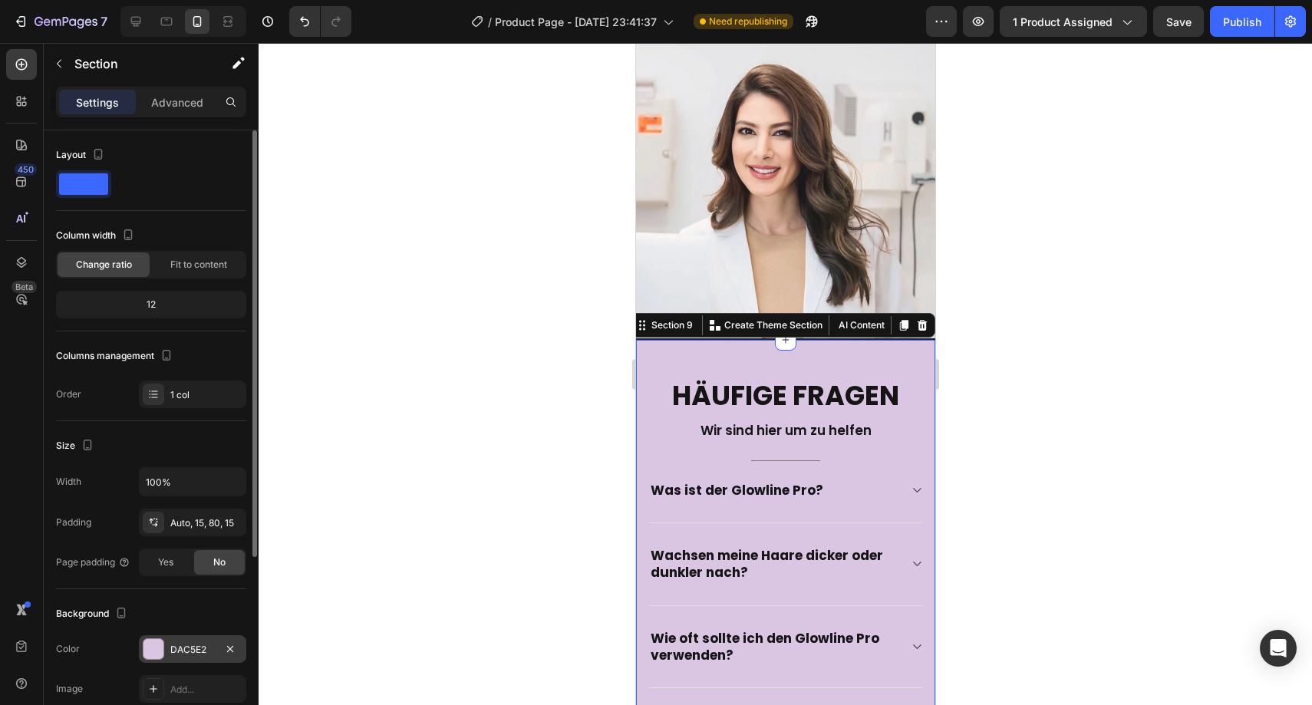
click at [194, 641] on div "DAC5E2" at bounding box center [192, 649] width 107 height 28
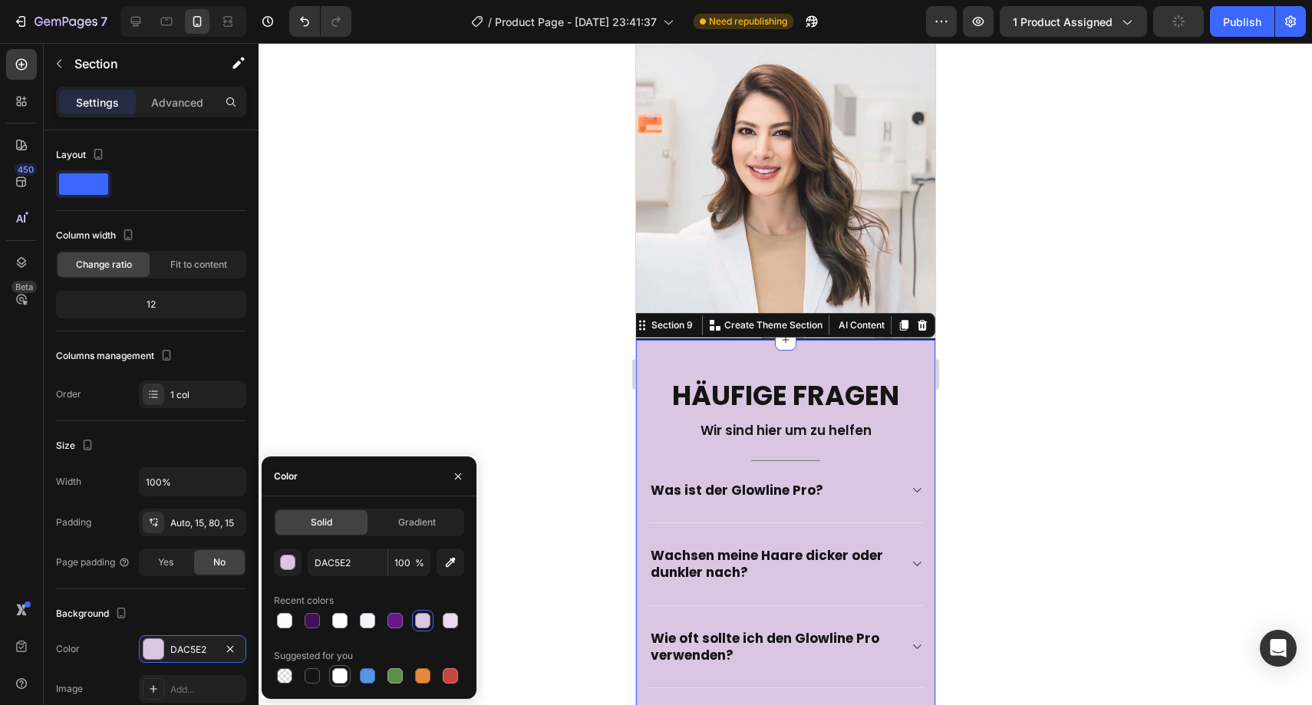
click at [335, 676] on div at bounding box center [339, 675] width 15 height 15
type input "FFFFFF"
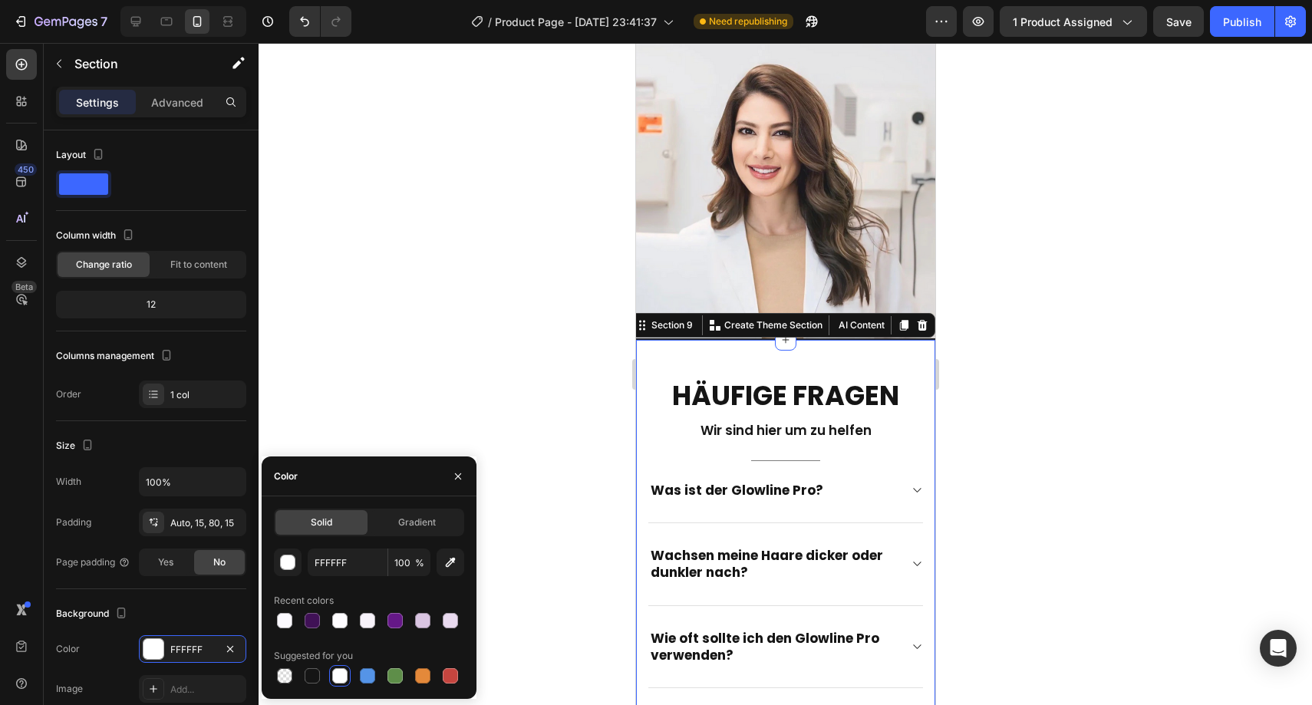
click at [721, 377] on h2 "Häufige Fragen" at bounding box center [785, 396] width 276 height 38
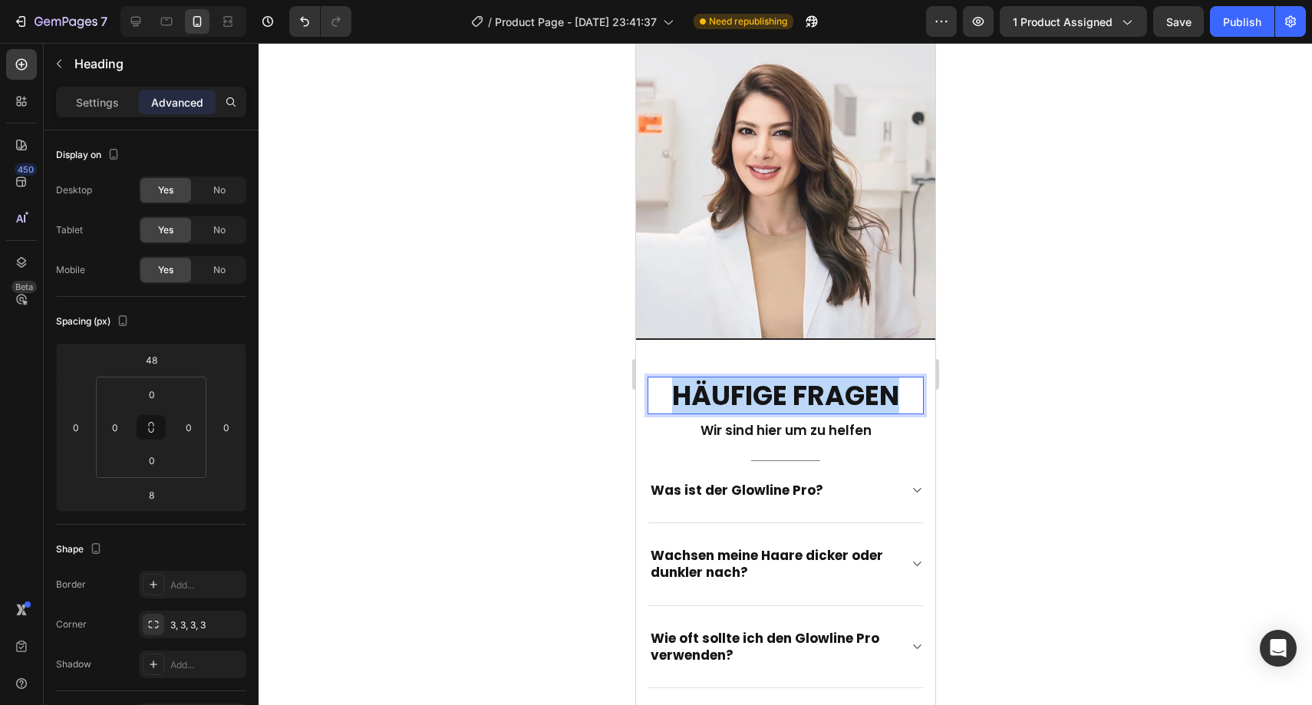
click at [721, 378] on p "Häufige Fragen" at bounding box center [784, 395] width 273 height 35
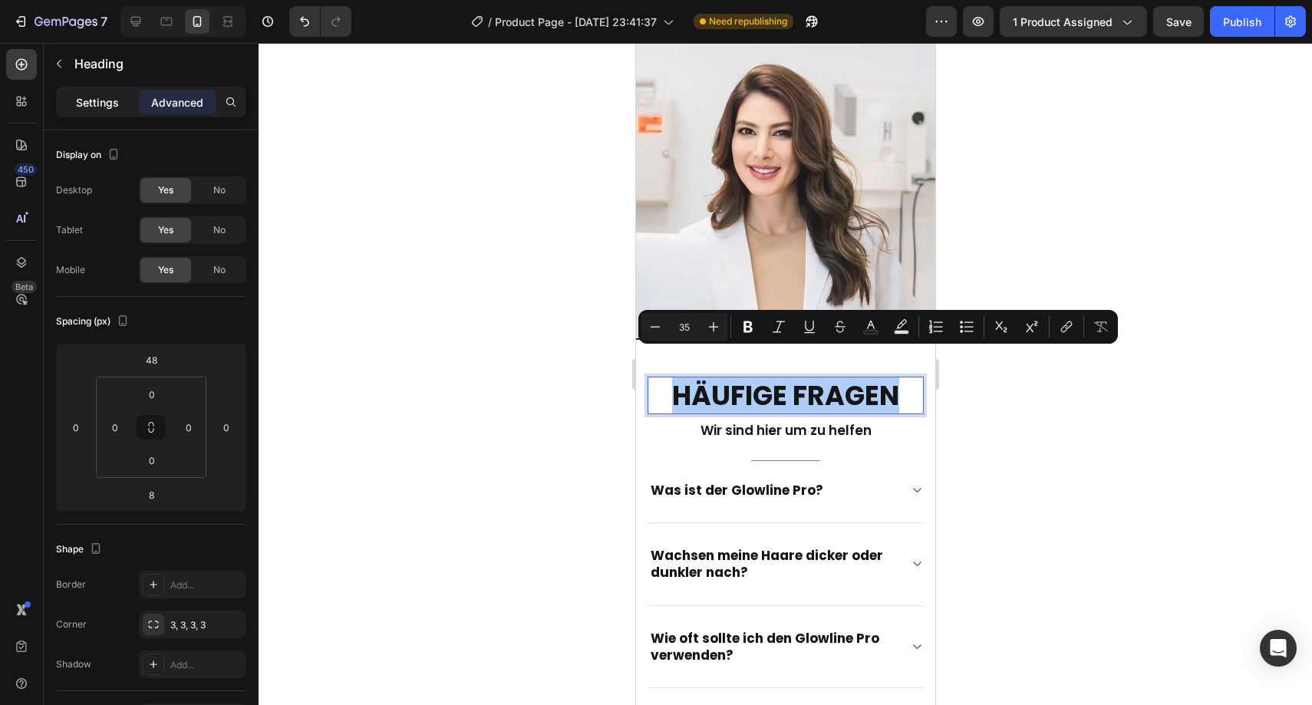
click at [91, 104] on p "Settings" at bounding box center [97, 102] width 43 height 16
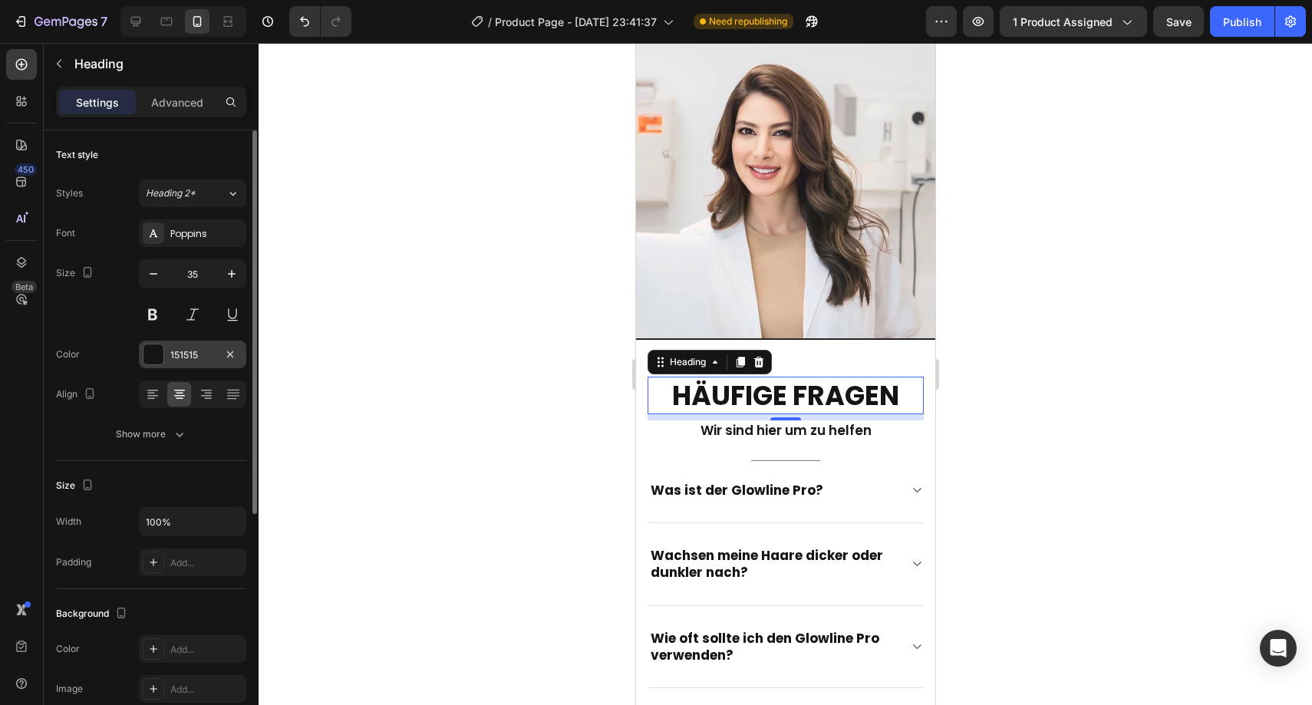
click at [199, 353] on div "151515" at bounding box center [192, 355] width 45 height 14
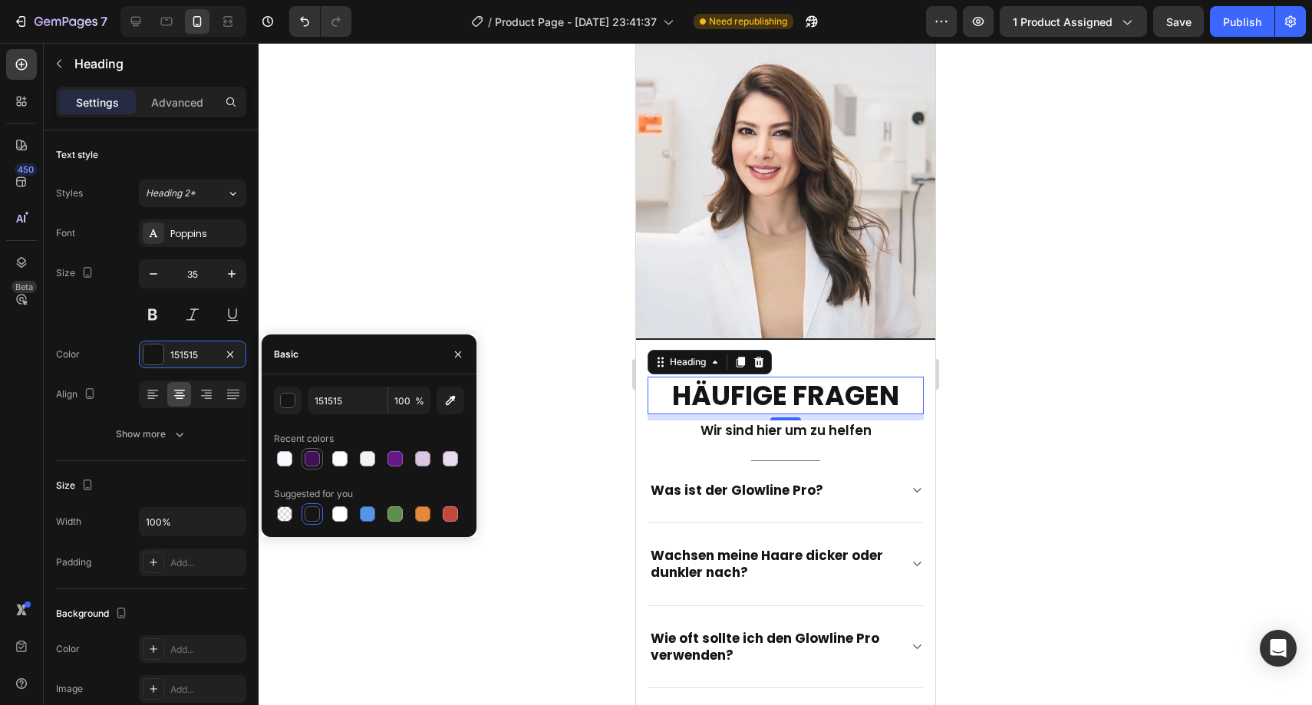
click at [302, 459] on div at bounding box center [312, 458] width 21 height 21
type input "401156"
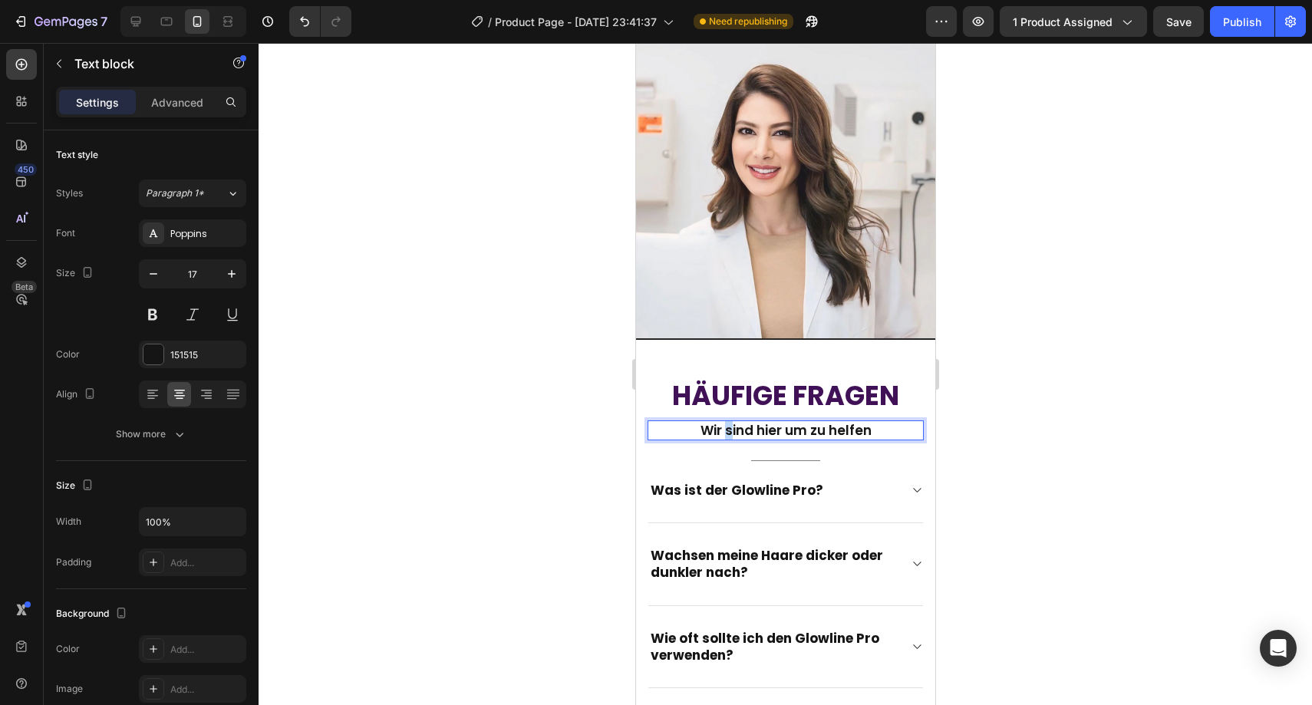
click at [718, 422] on p "Wir sind hier um zu helfen" at bounding box center [784, 430] width 273 height 17
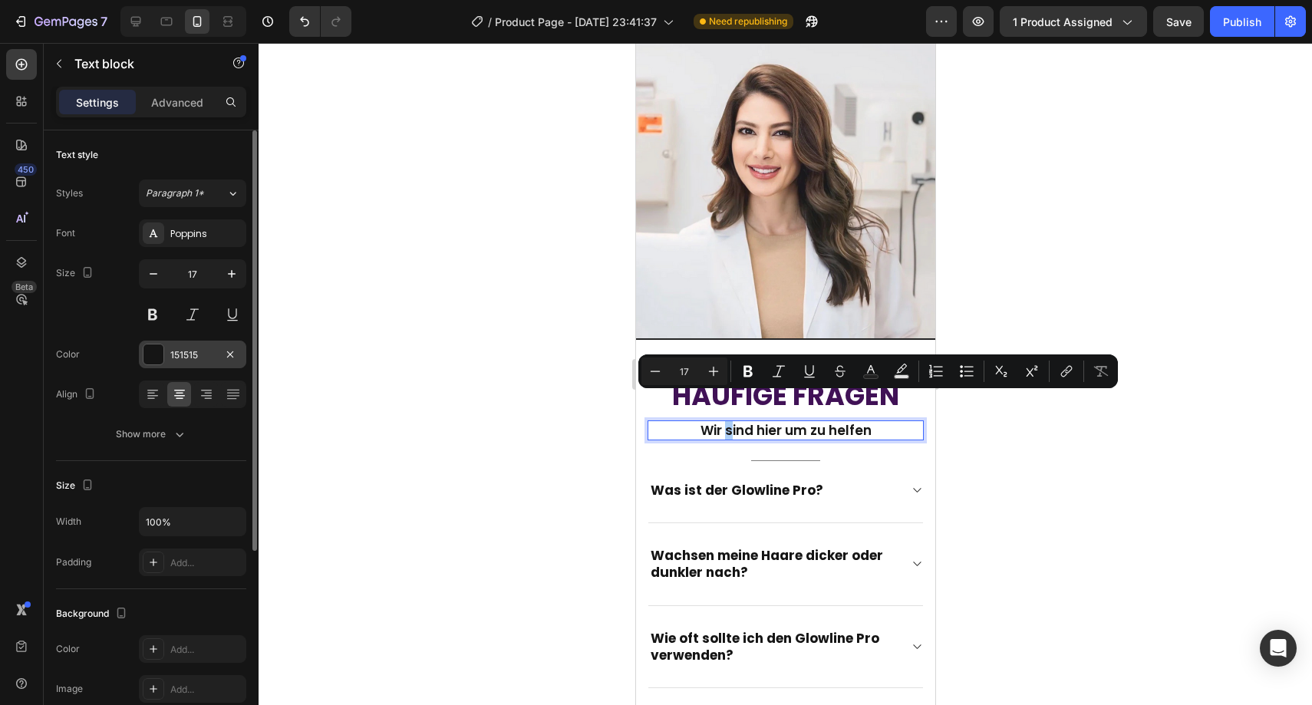
click at [167, 350] on div "151515" at bounding box center [192, 355] width 107 height 28
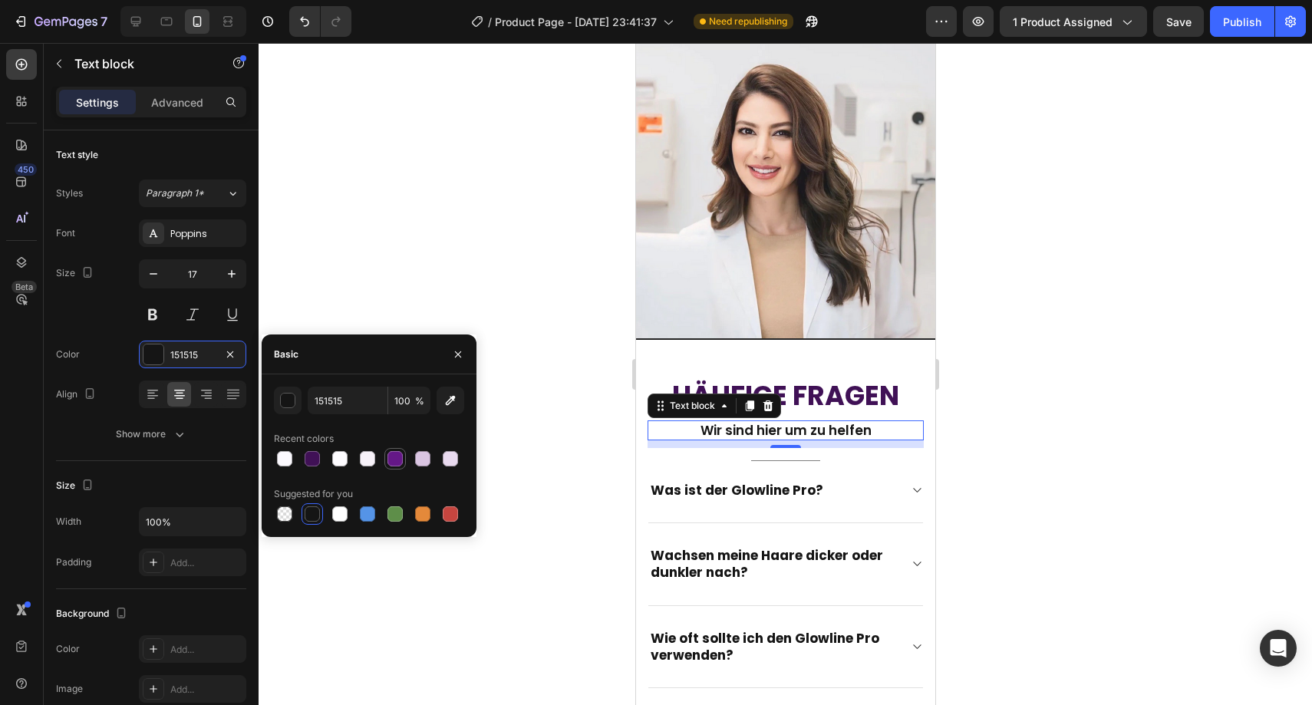
click at [400, 458] on div at bounding box center [395, 458] width 15 height 15
type input "651887"
click at [563, 363] on div at bounding box center [786, 374] width 1054 height 662
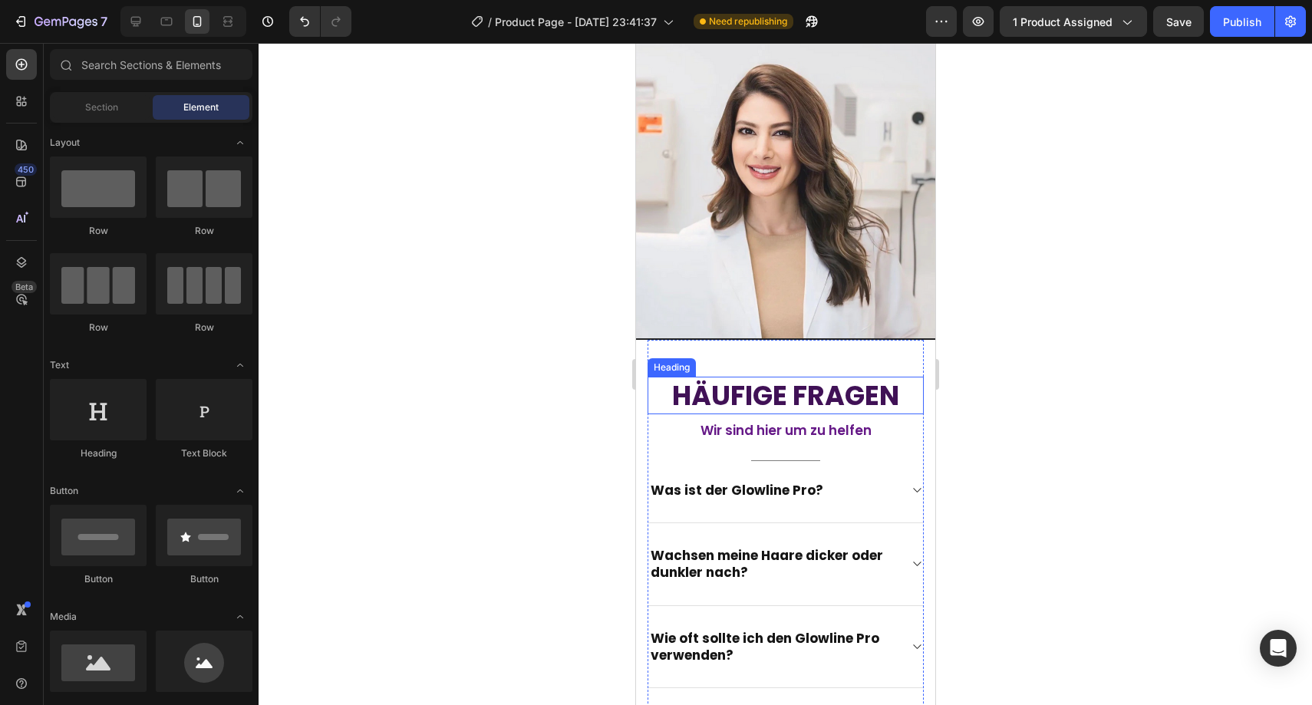
click at [723, 378] on p "Häufige Fragen" at bounding box center [784, 395] width 273 height 35
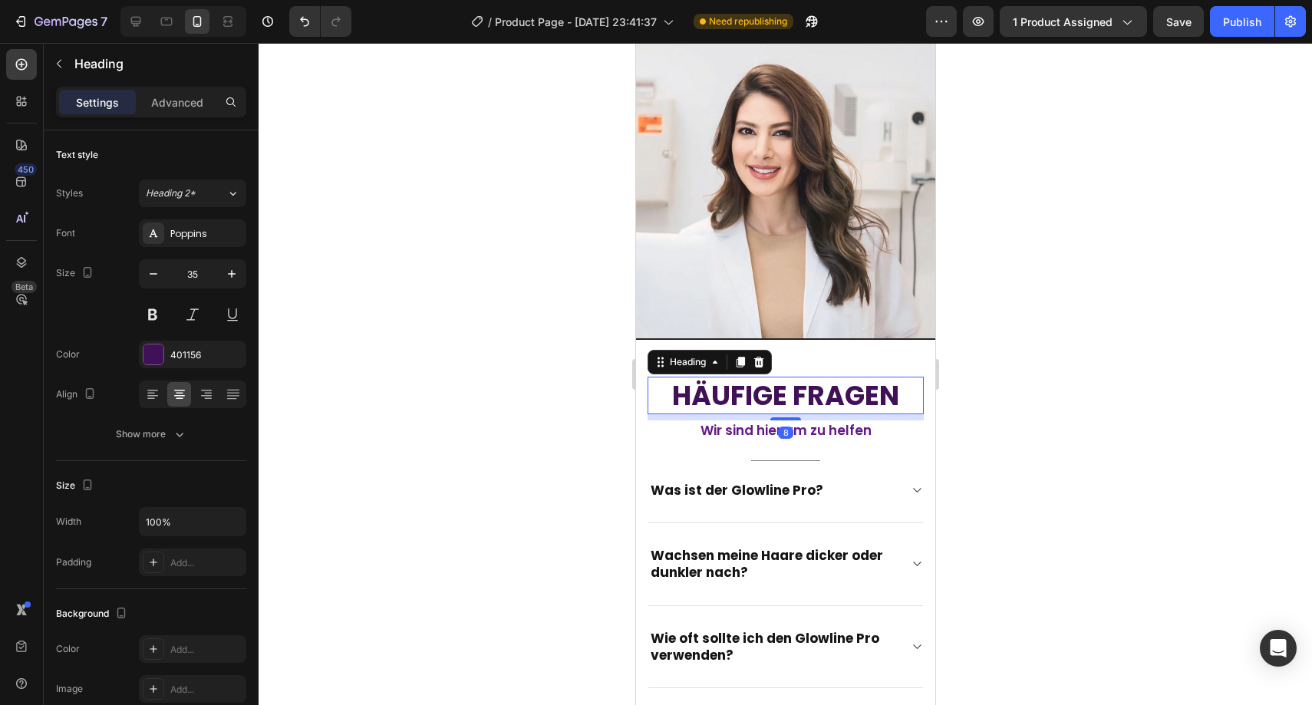
click at [790, 414] on div "8" at bounding box center [785, 417] width 276 height 6
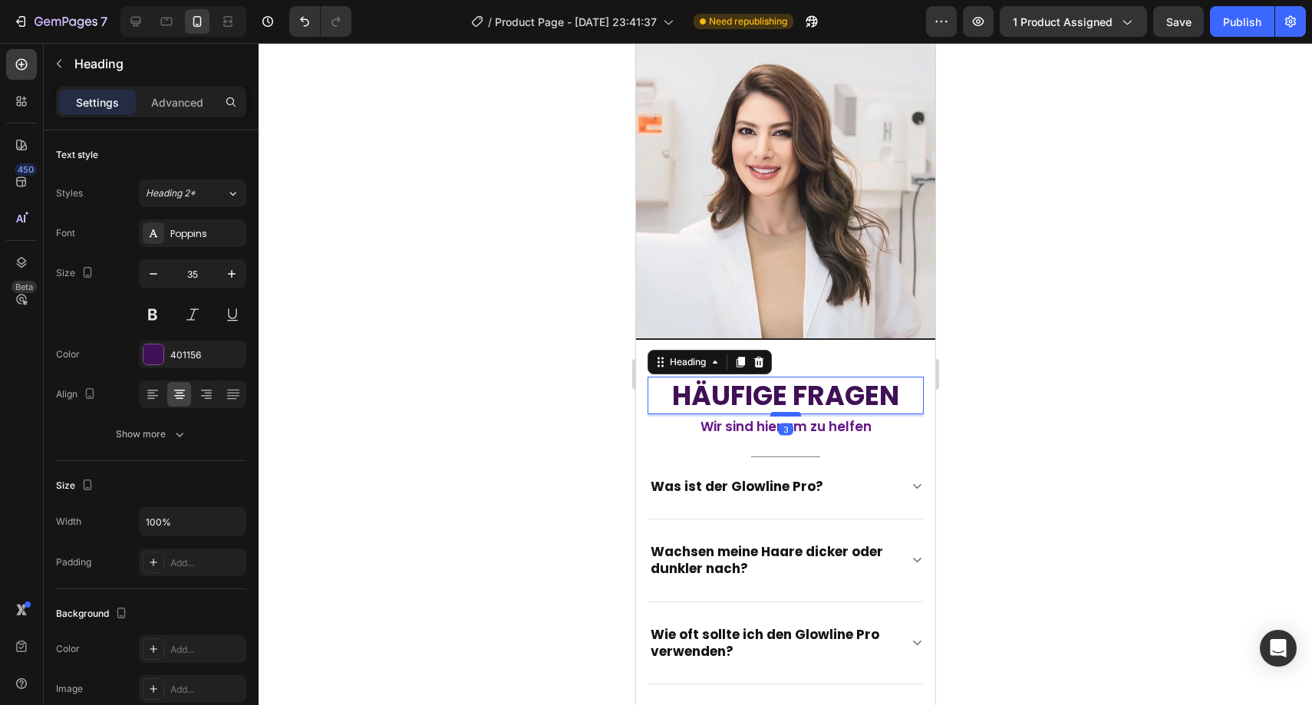
click at [785, 412] on div at bounding box center [785, 414] width 31 height 5
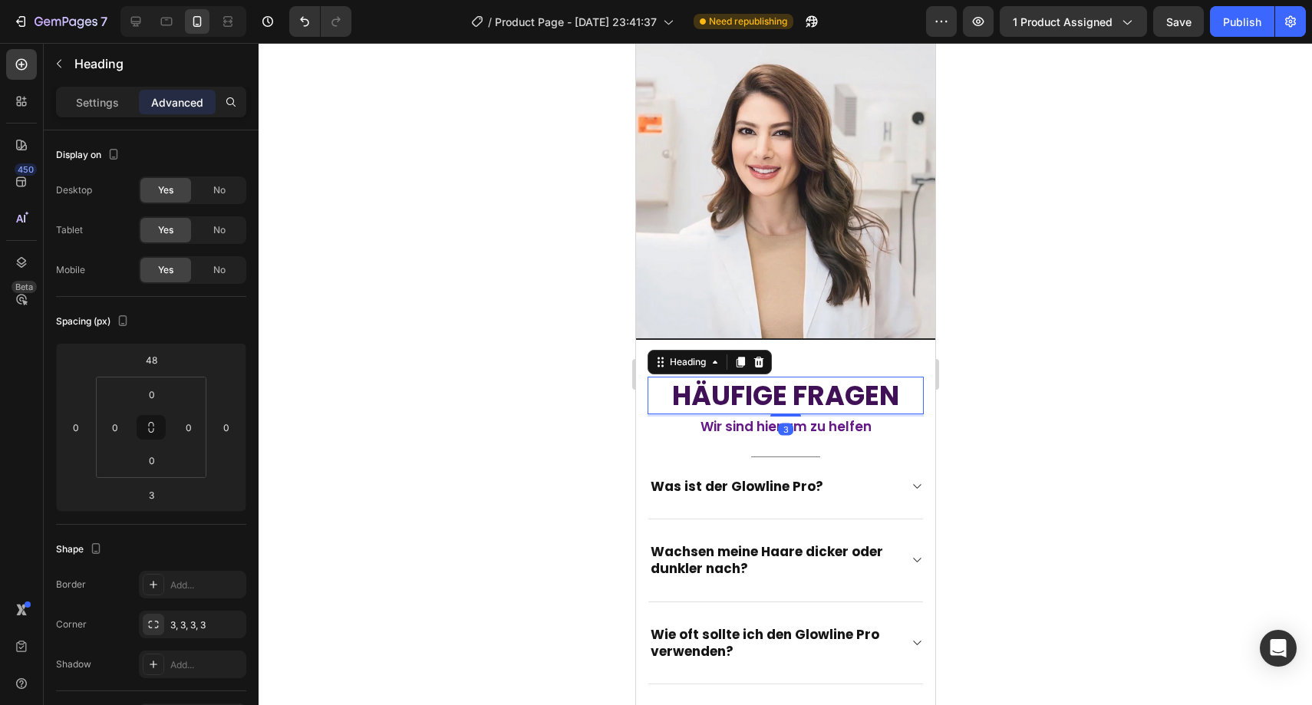
click at [1011, 370] on div at bounding box center [786, 374] width 1054 height 662
click at [815, 378] on p "Häufige Fragen" at bounding box center [784, 395] width 273 height 35
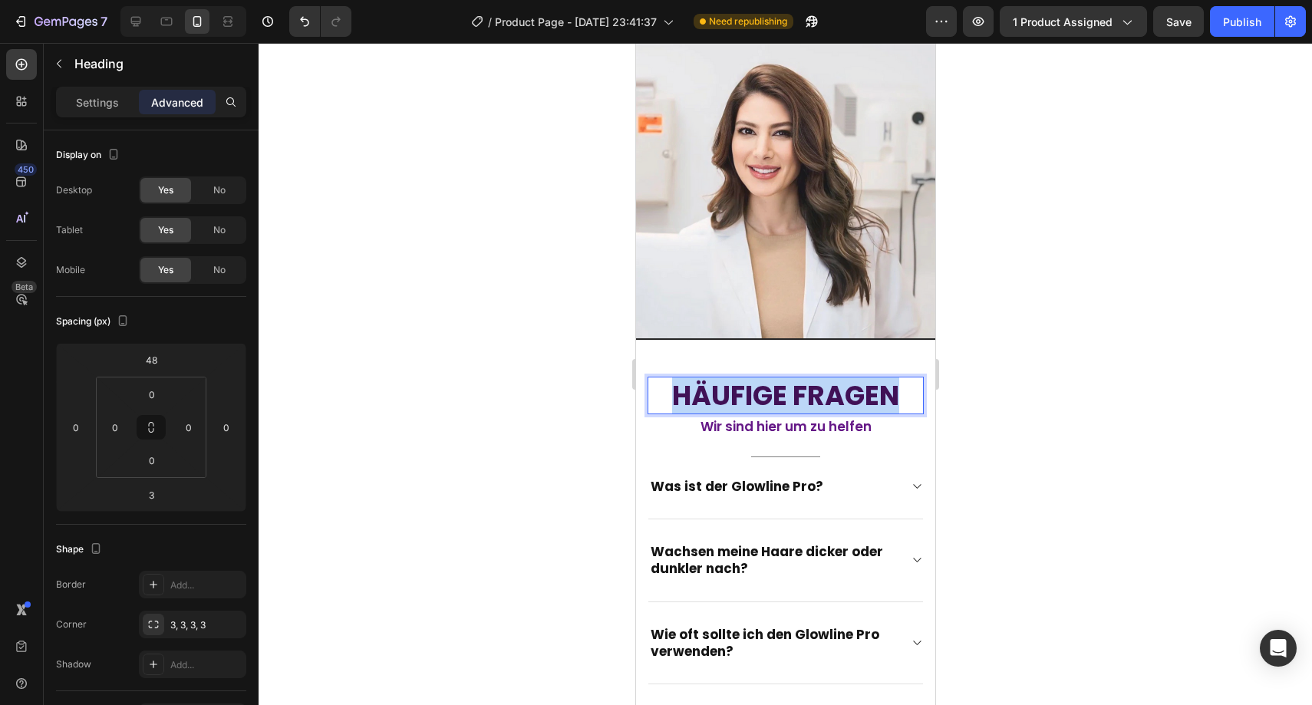
click at [815, 378] on p "Häufige Fragen" at bounding box center [784, 395] width 273 height 35
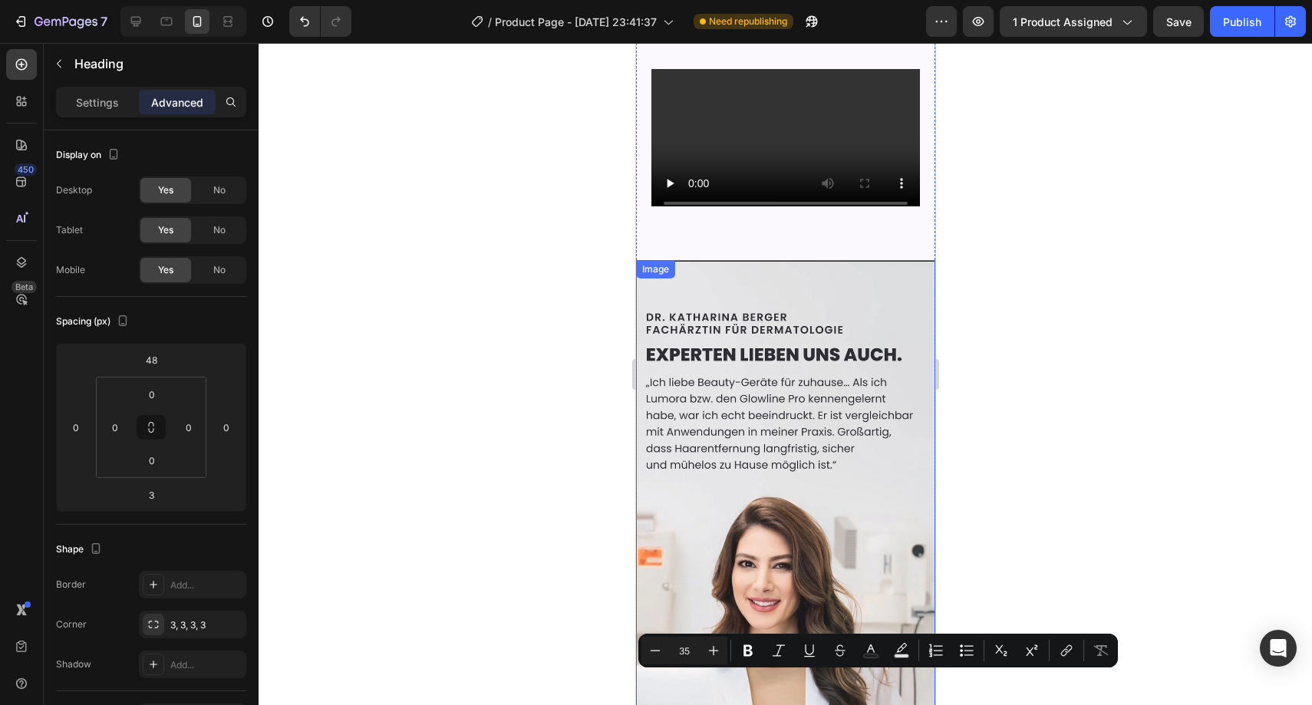
type input "16"
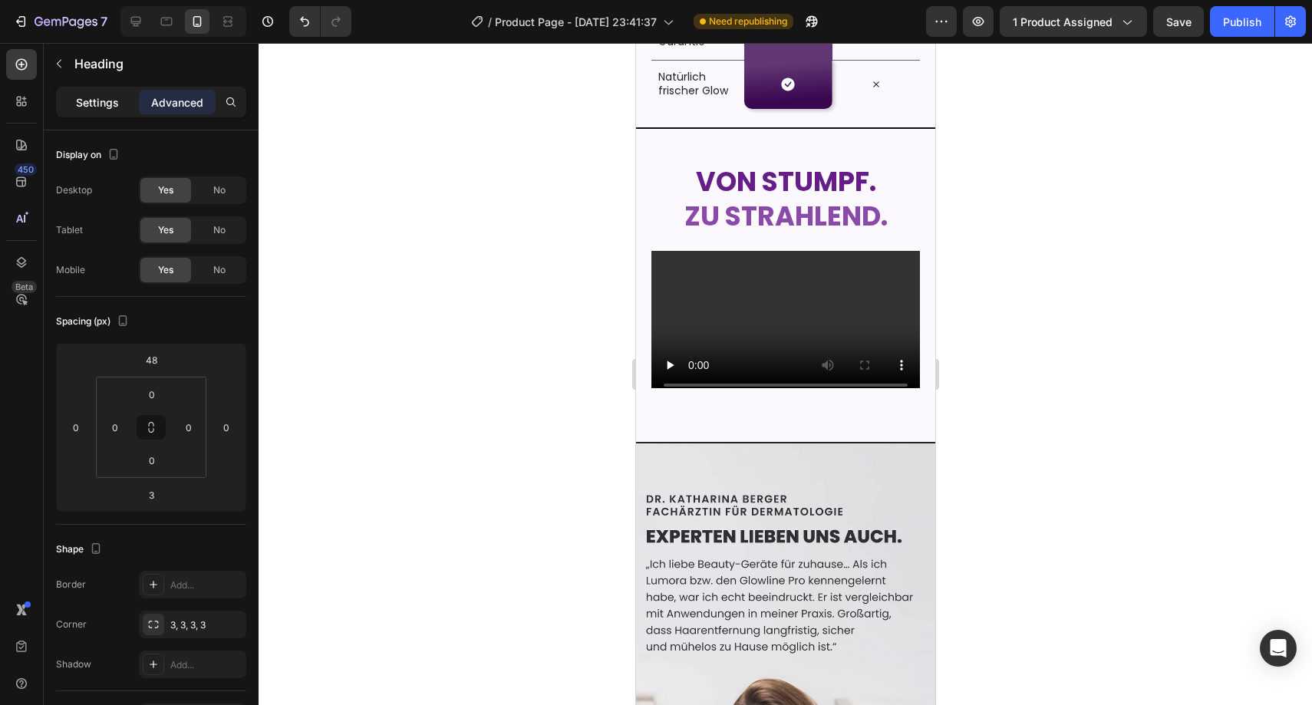
click at [97, 111] on div "Settings" at bounding box center [97, 102] width 77 height 25
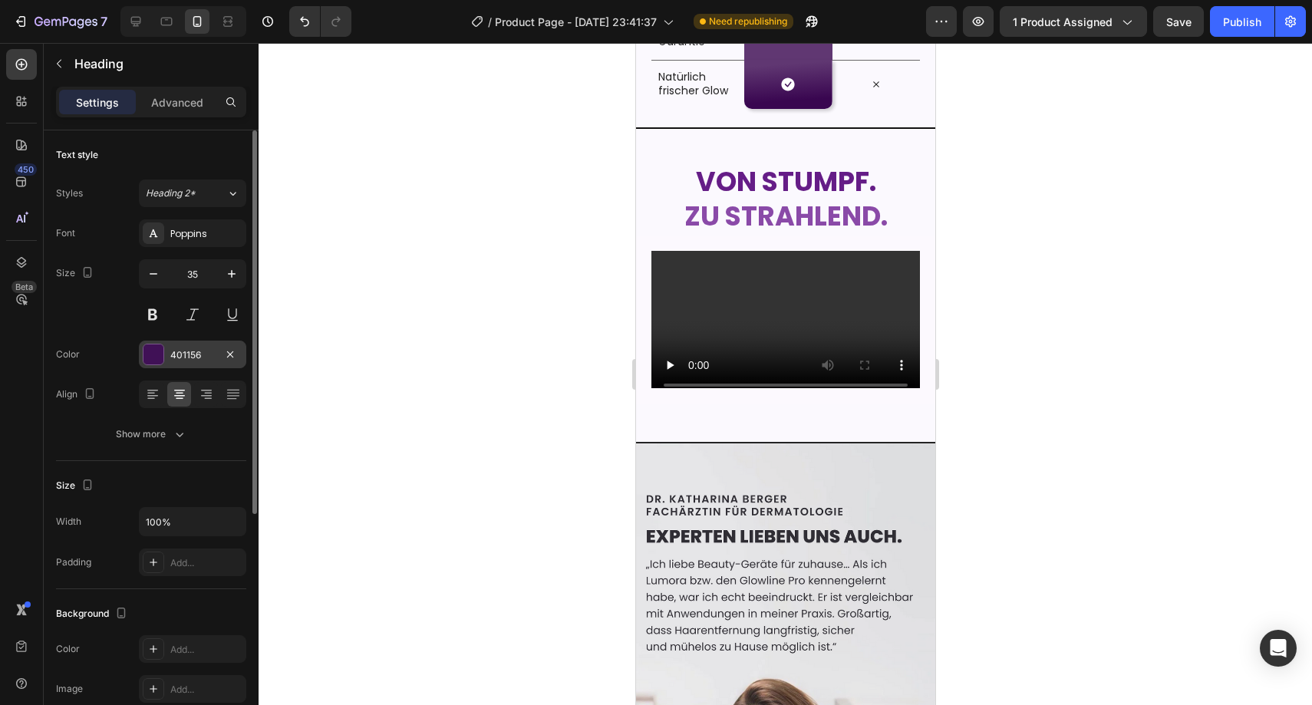
click at [219, 347] on div "401156" at bounding box center [192, 355] width 107 height 28
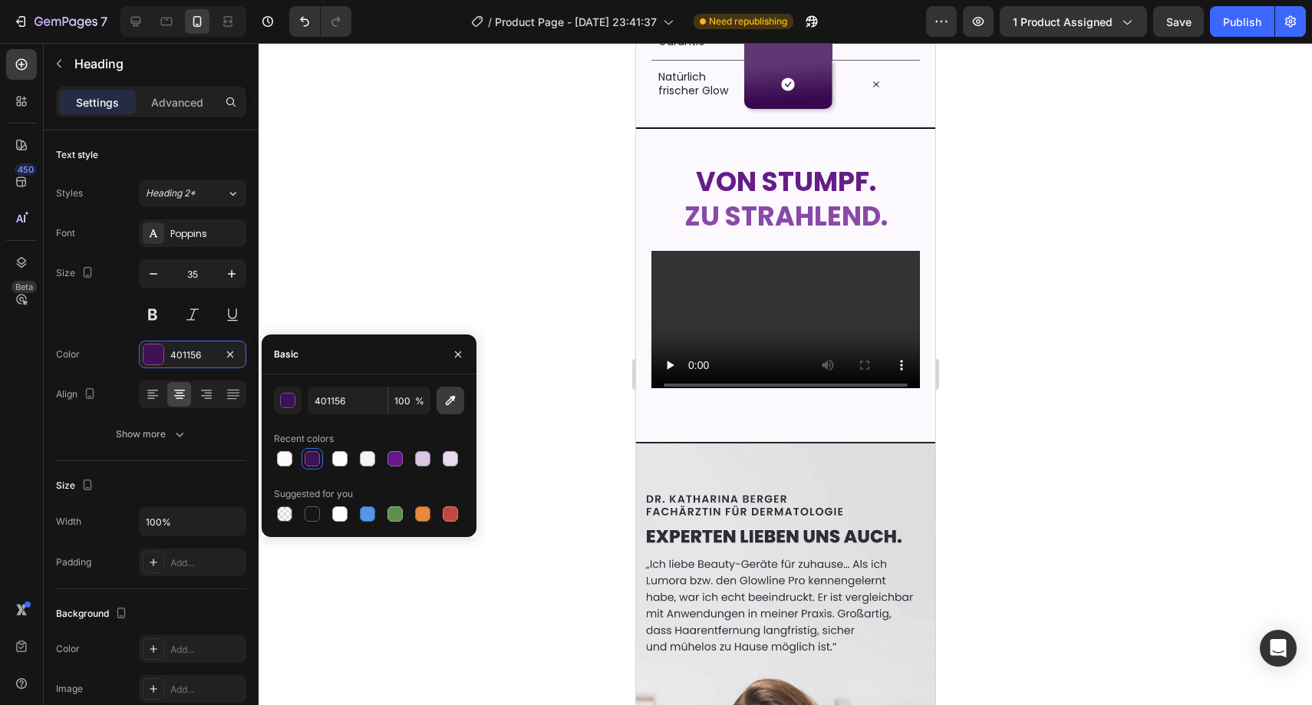
click at [446, 406] on icon "button" at bounding box center [450, 400] width 15 height 15
type input "651D87"
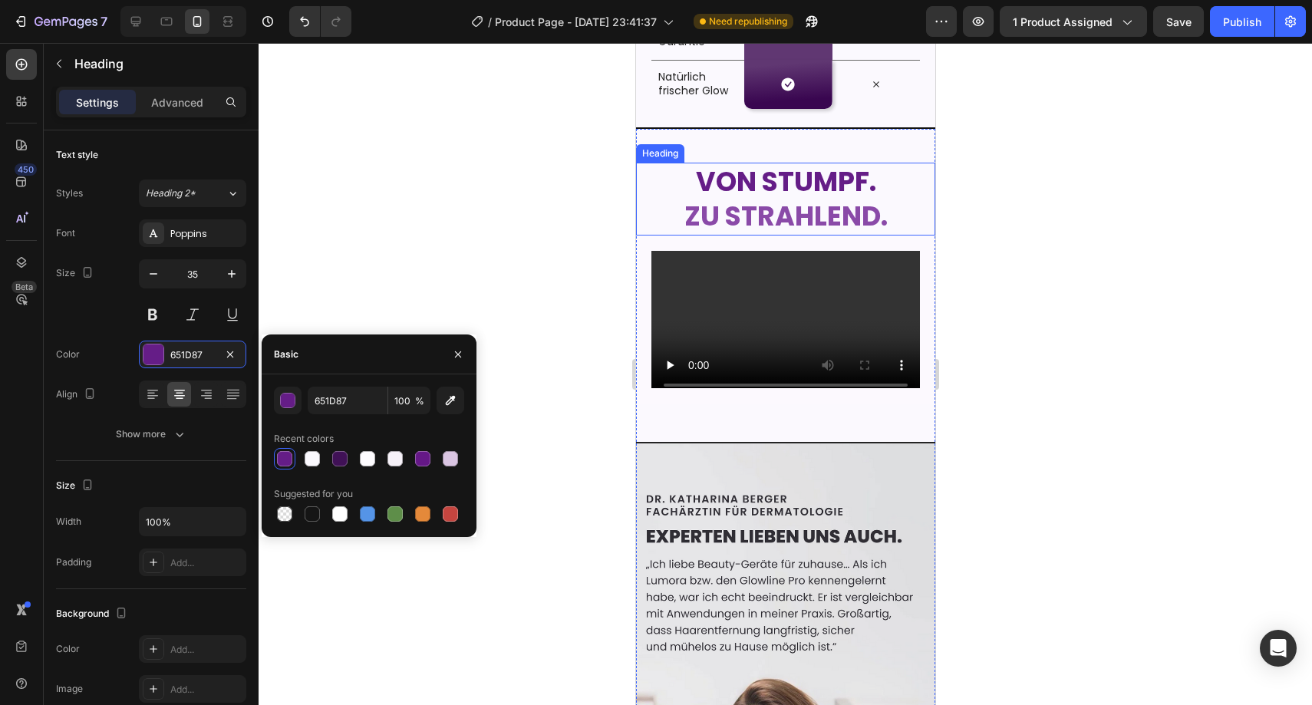
click at [582, 196] on div at bounding box center [786, 374] width 1054 height 662
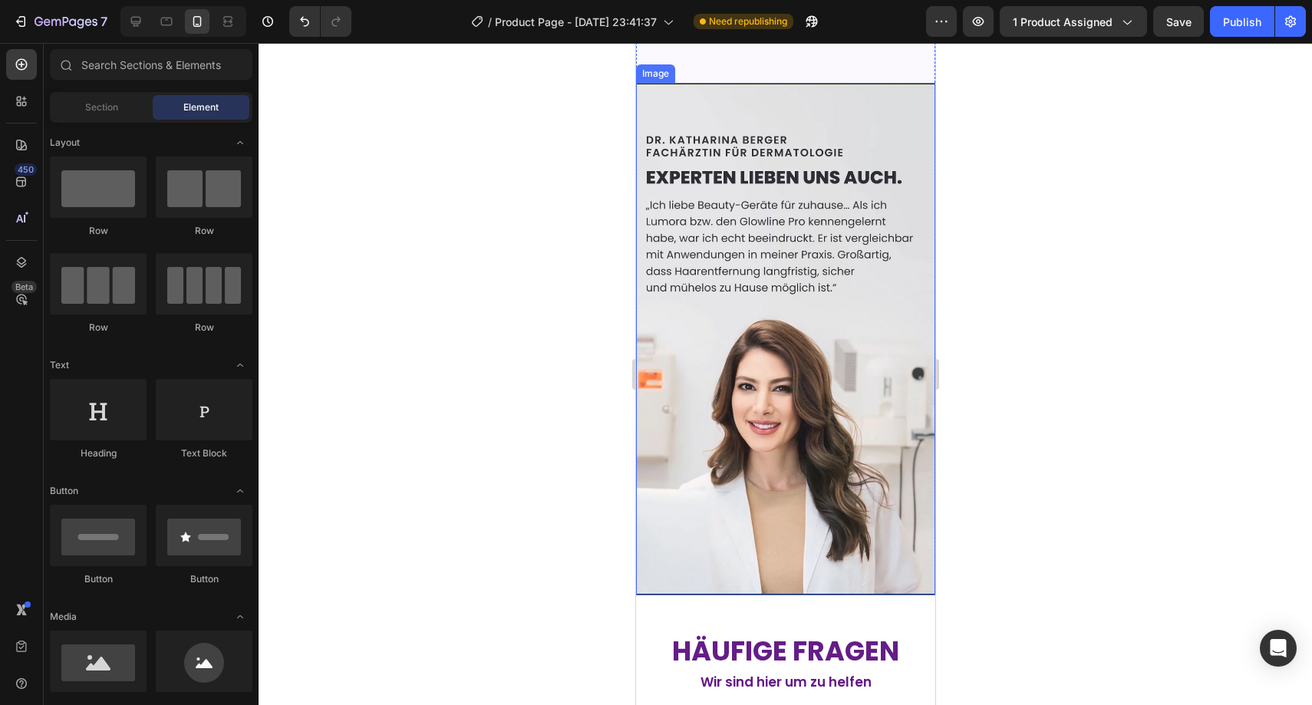
scroll to position [3898, 0]
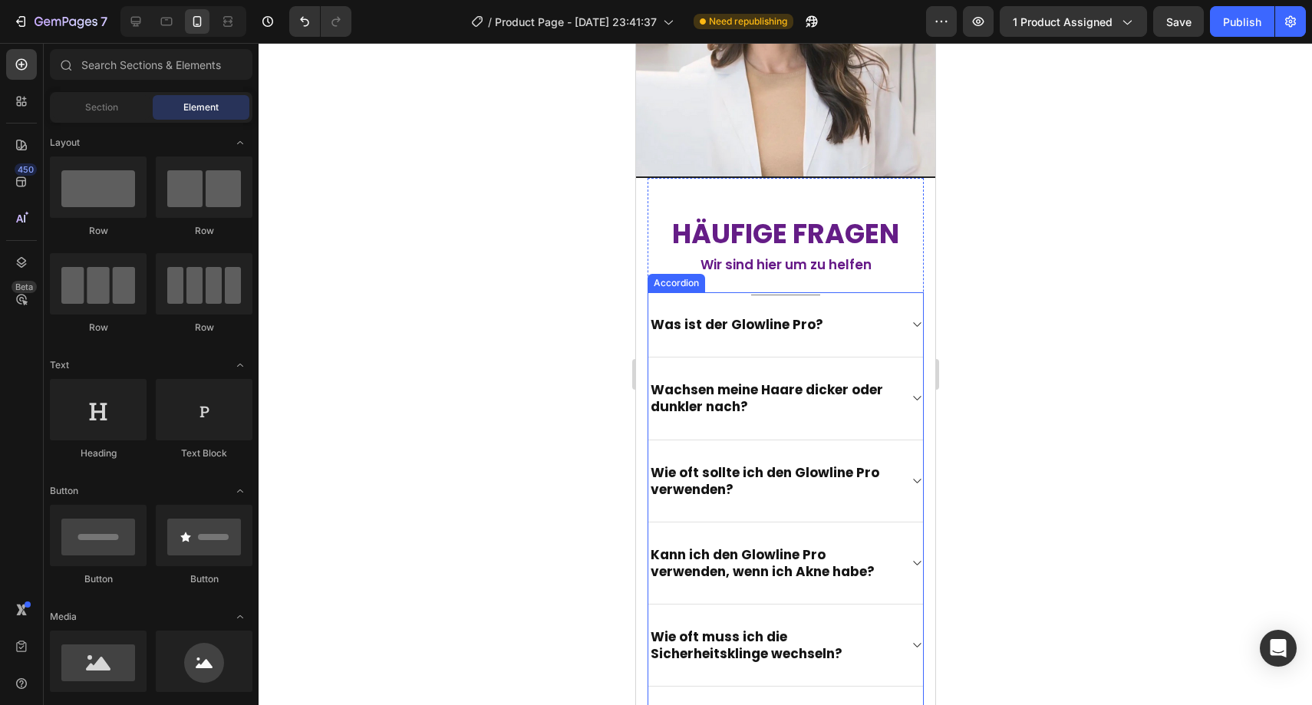
click at [521, 274] on div at bounding box center [786, 374] width 1054 height 662
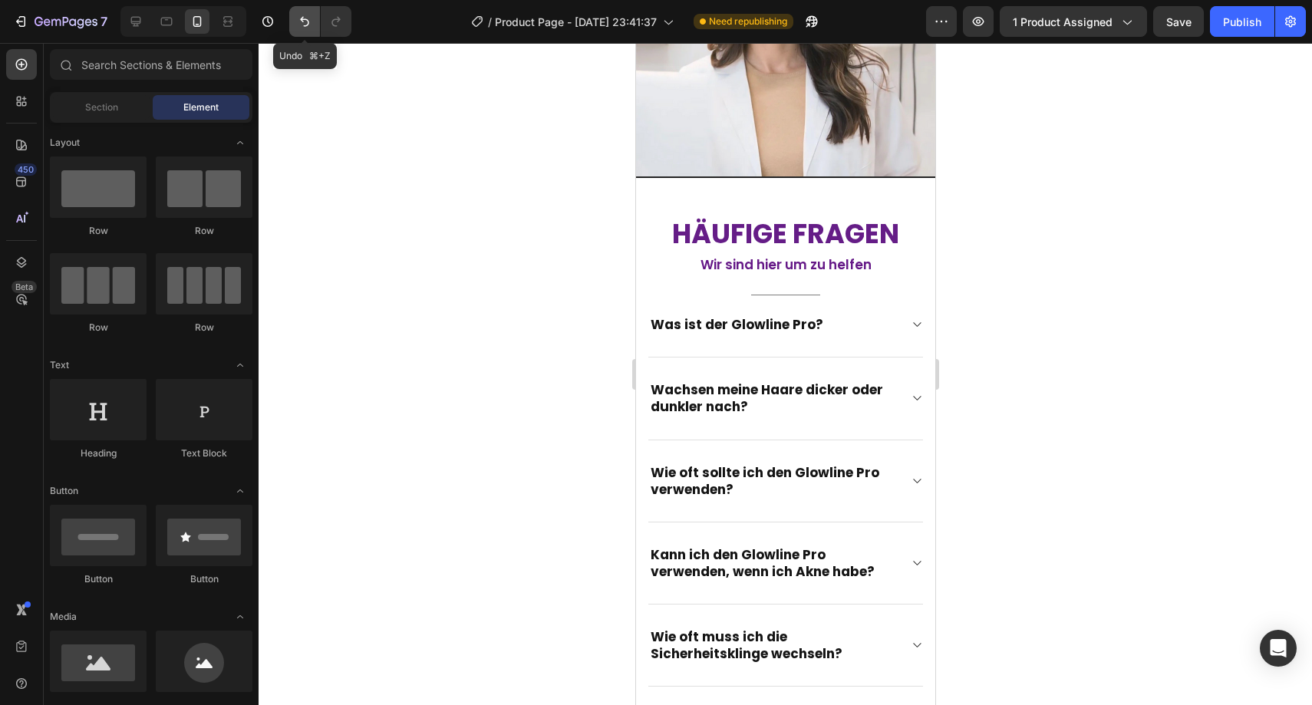
click at [303, 20] on icon "Undo/Redo" at bounding box center [304, 21] width 15 height 15
click at [340, 23] on icon "Undo/Redo" at bounding box center [335, 21] width 15 height 15
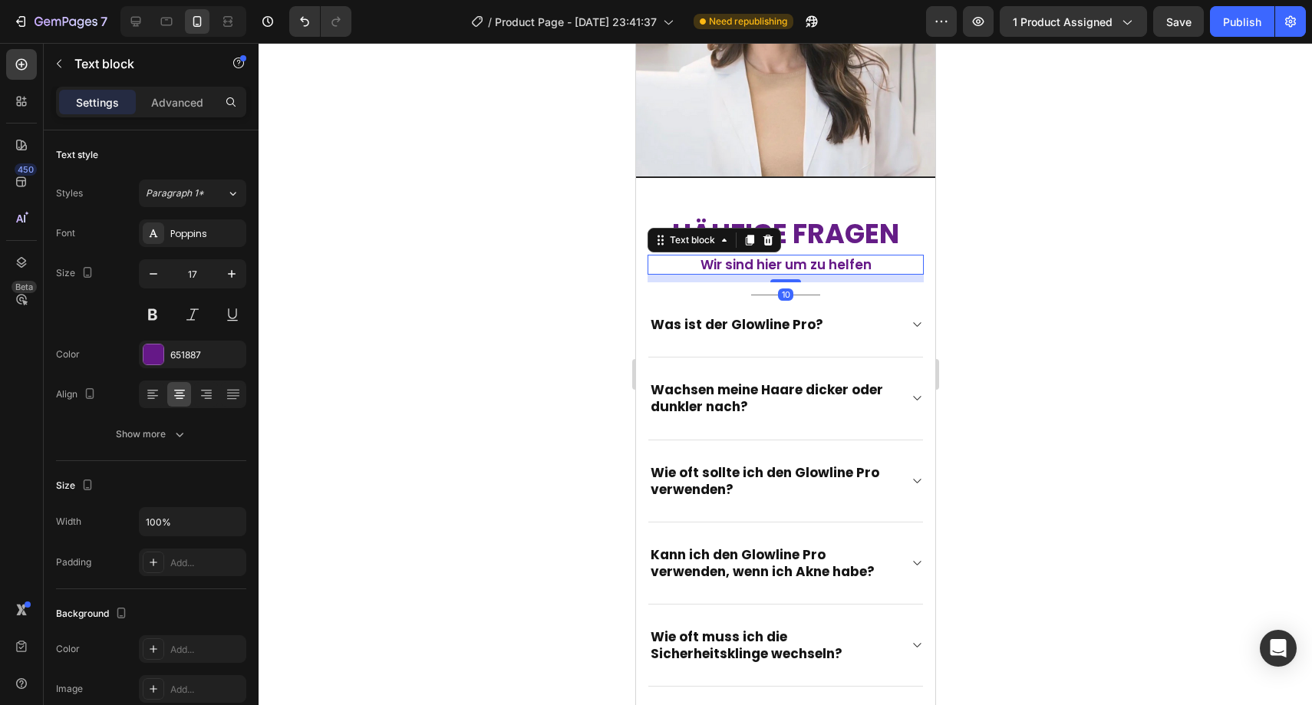
click at [748, 256] on p "Wir sind hier um zu helfen" at bounding box center [784, 264] width 273 height 17
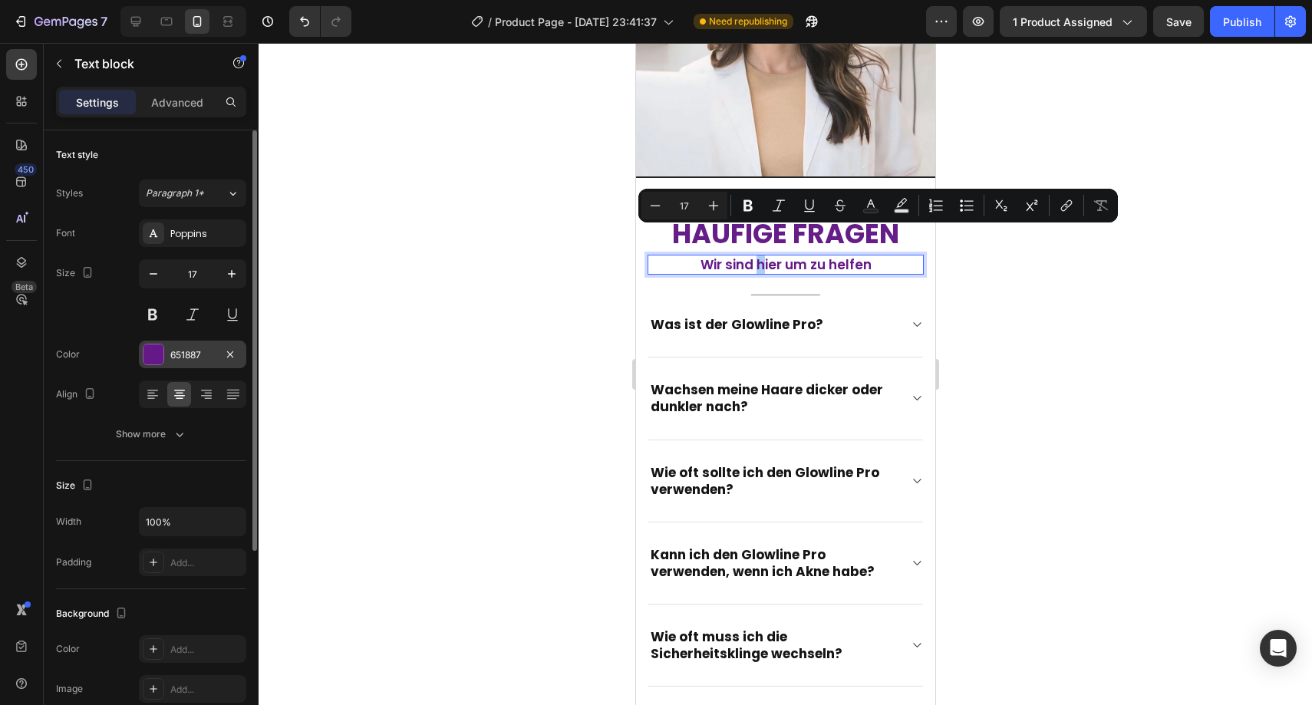
click at [212, 356] on div "651887" at bounding box center [192, 355] width 45 height 14
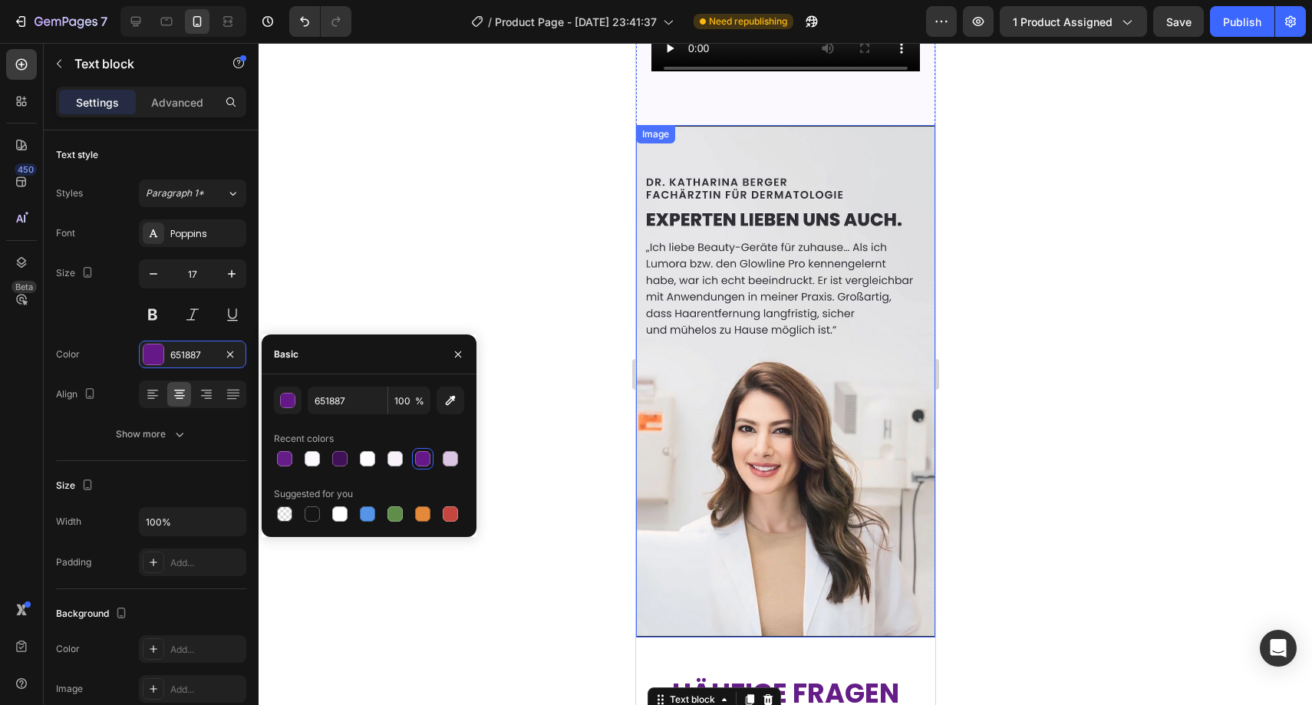
scroll to position [2980, 0]
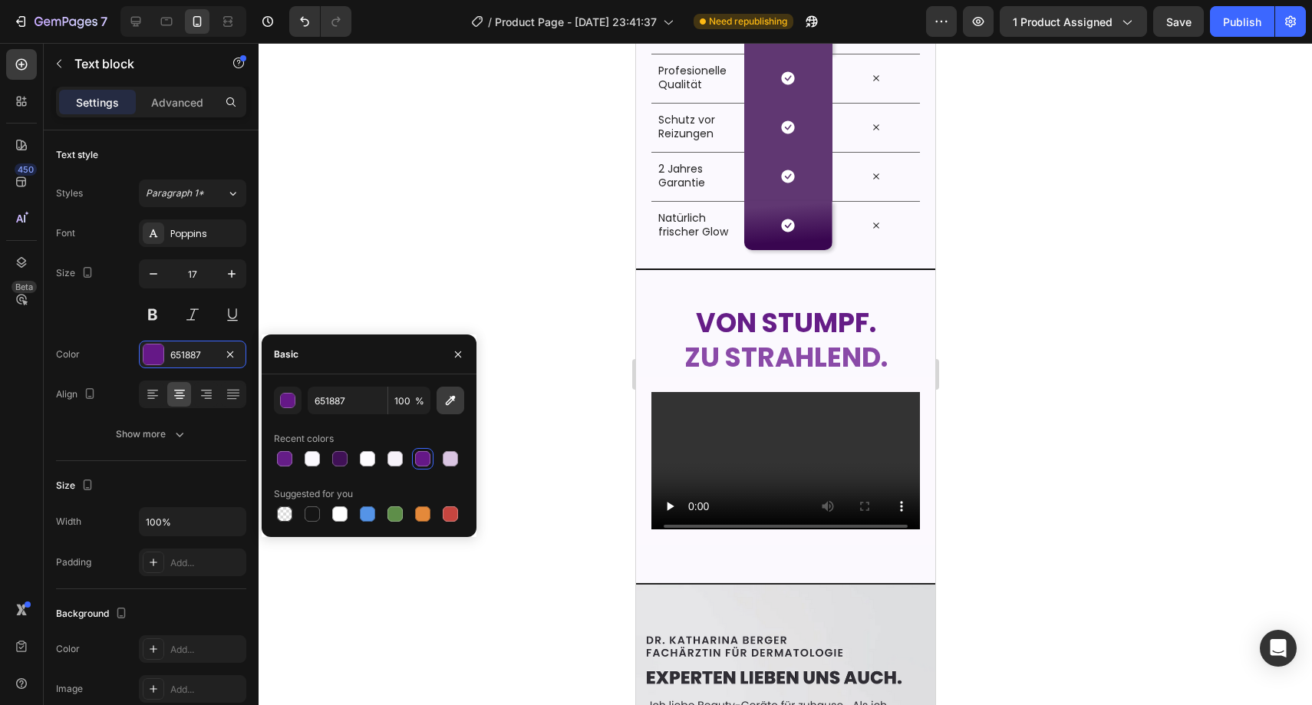
click at [450, 400] on icon "button" at bounding box center [450, 400] width 15 height 15
type input "8A4AA8"
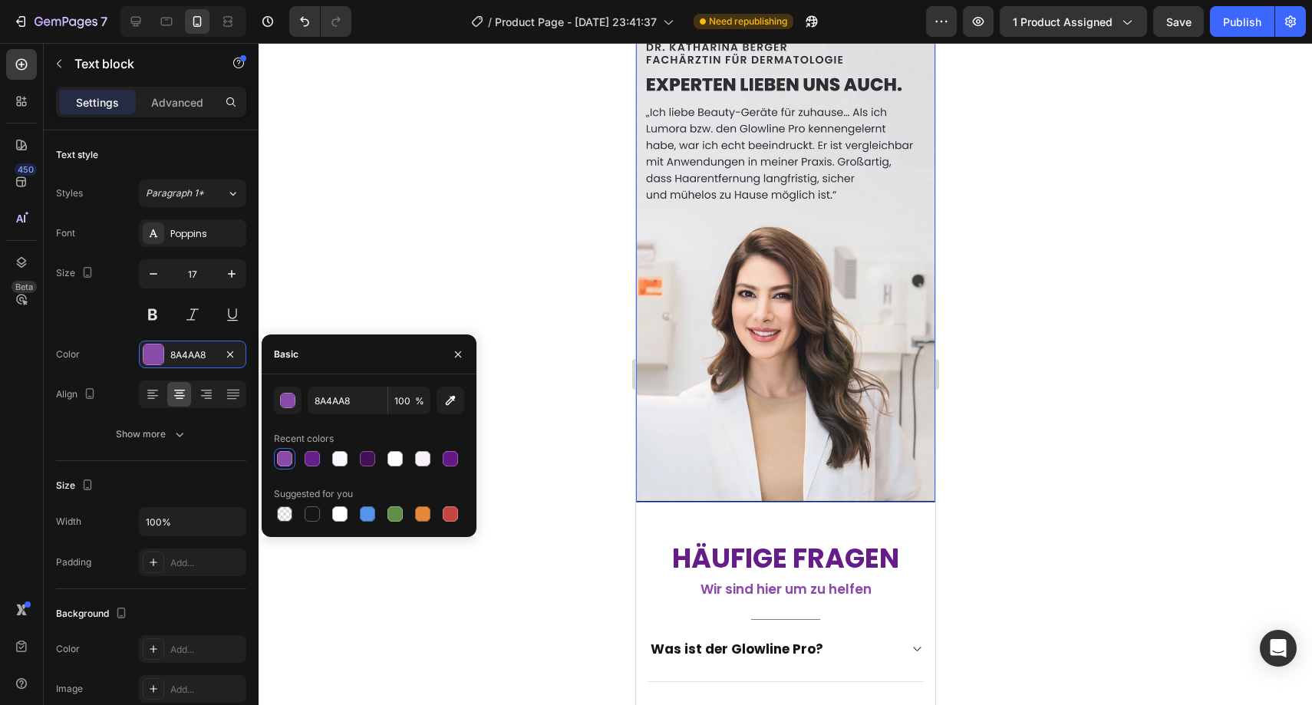
scroll to position [3574, 0]
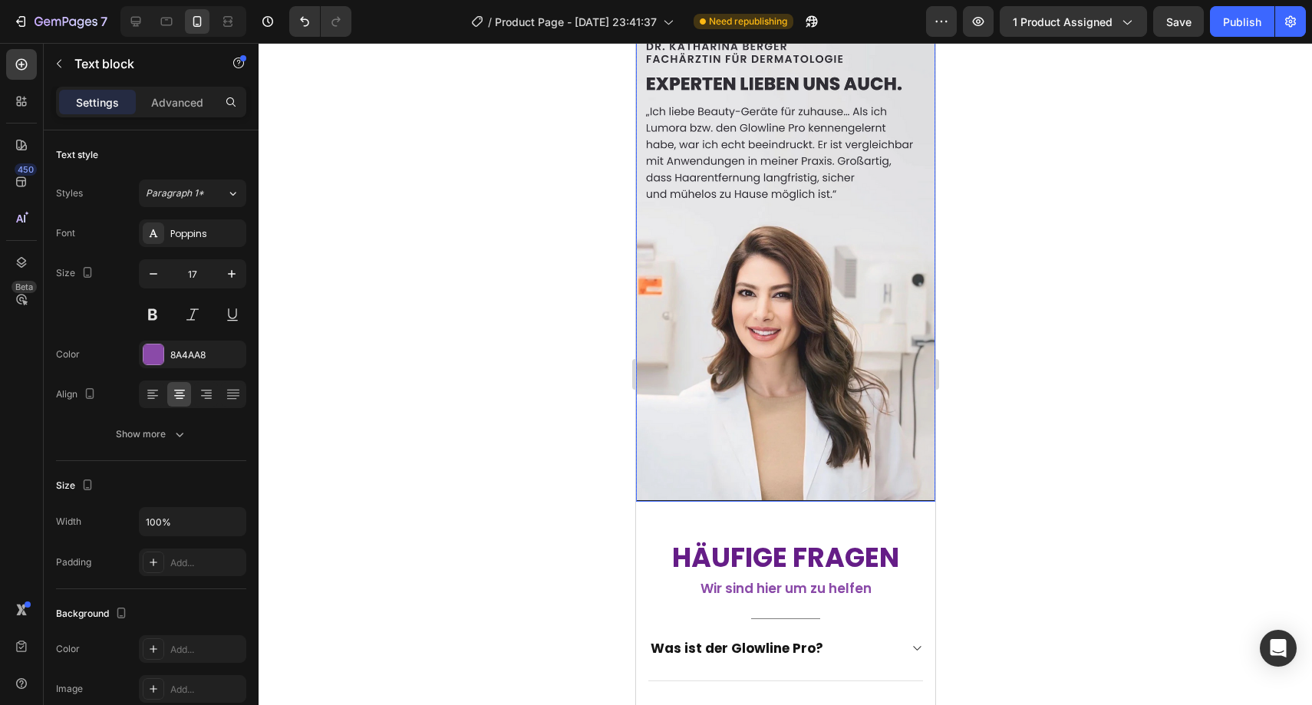
click at [1007, 366] on div at bounding box center [786, 374] width 1054 height 662
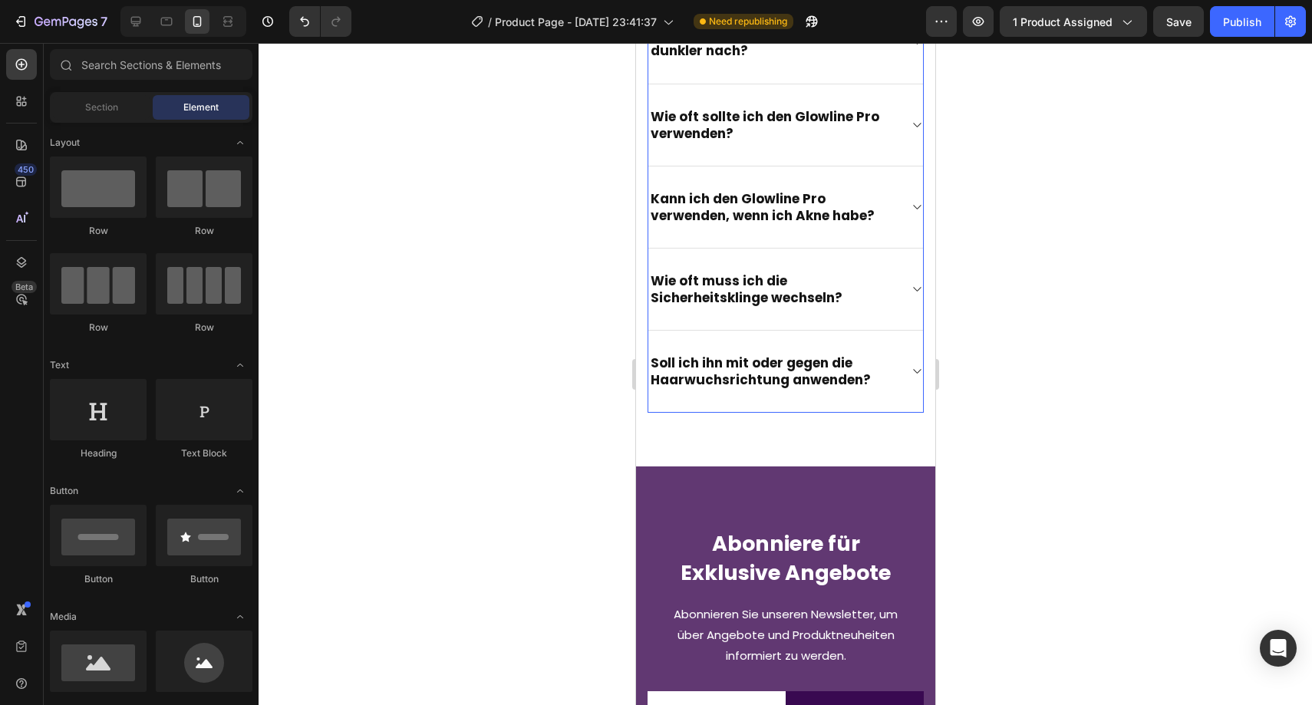
scroll to position [4229, 0]
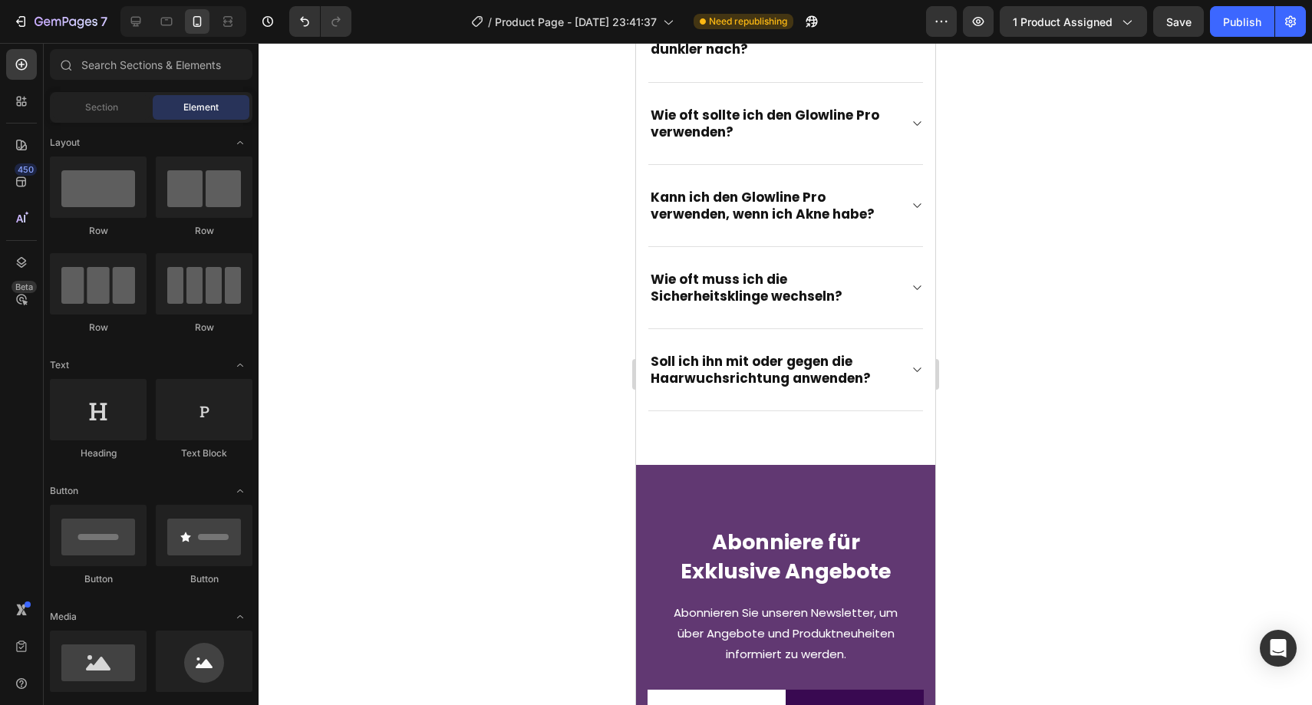
click at [585, 130] on div at bounding box center [786, 374] width 1054 height 662
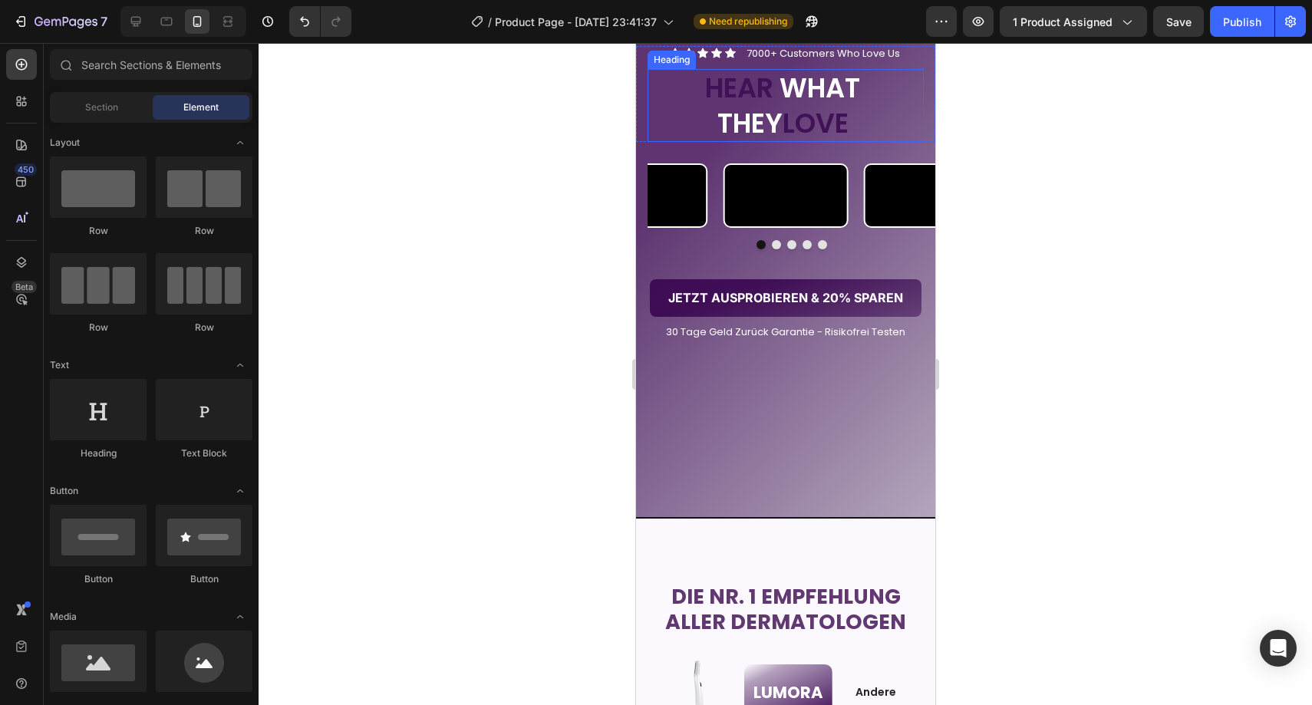
scroll to position [2177, 0]
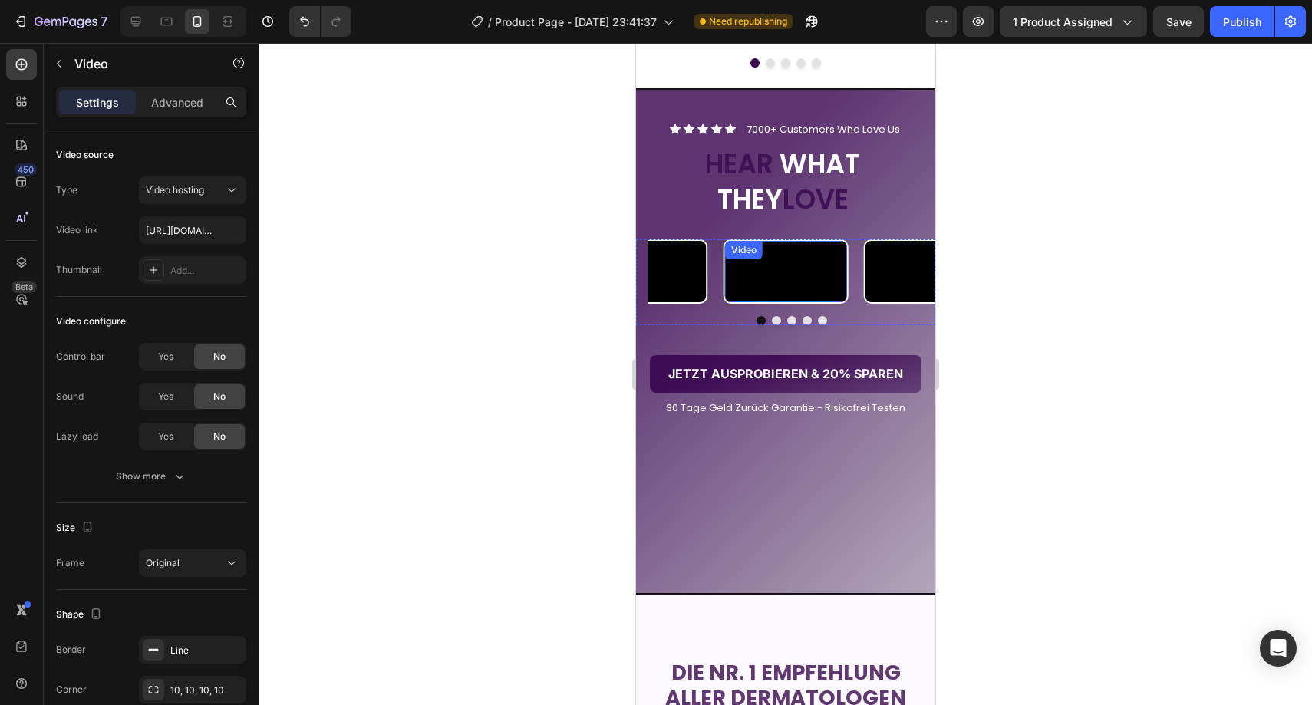
click at [788, 285] on video at bounding box center [785, 271] width 122 height 61
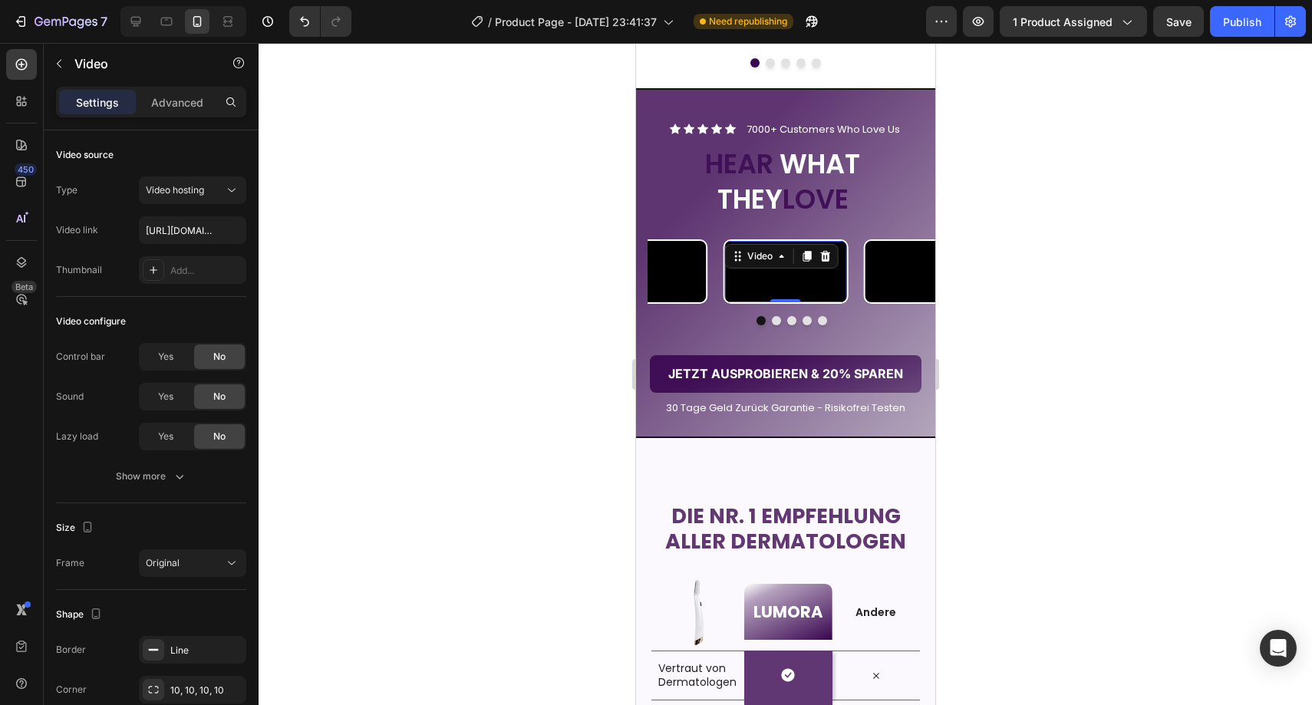
click at [782, 302] on video at bounding box center [785, 271] width 122 height 61
paste input "[URL][DOMAIN_NAME]"
type input "[URL][DOMAIN_NAME]"
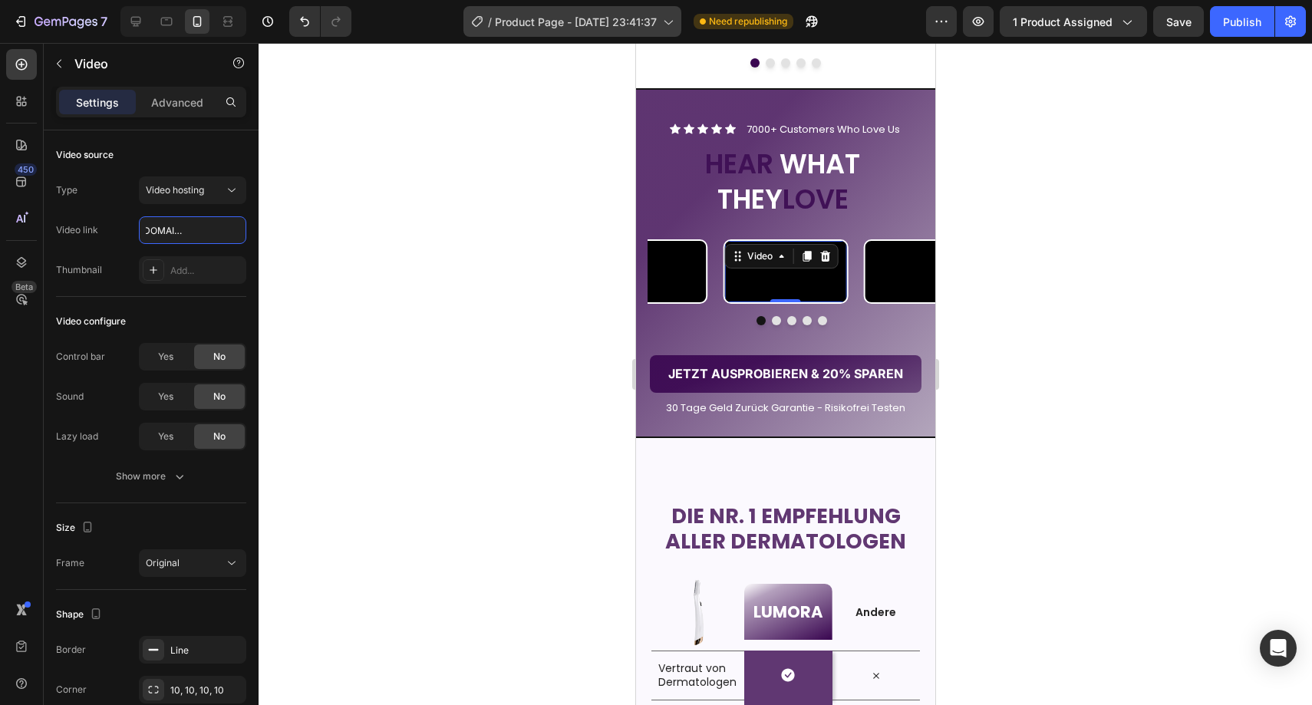
scroll to position [0, 0]
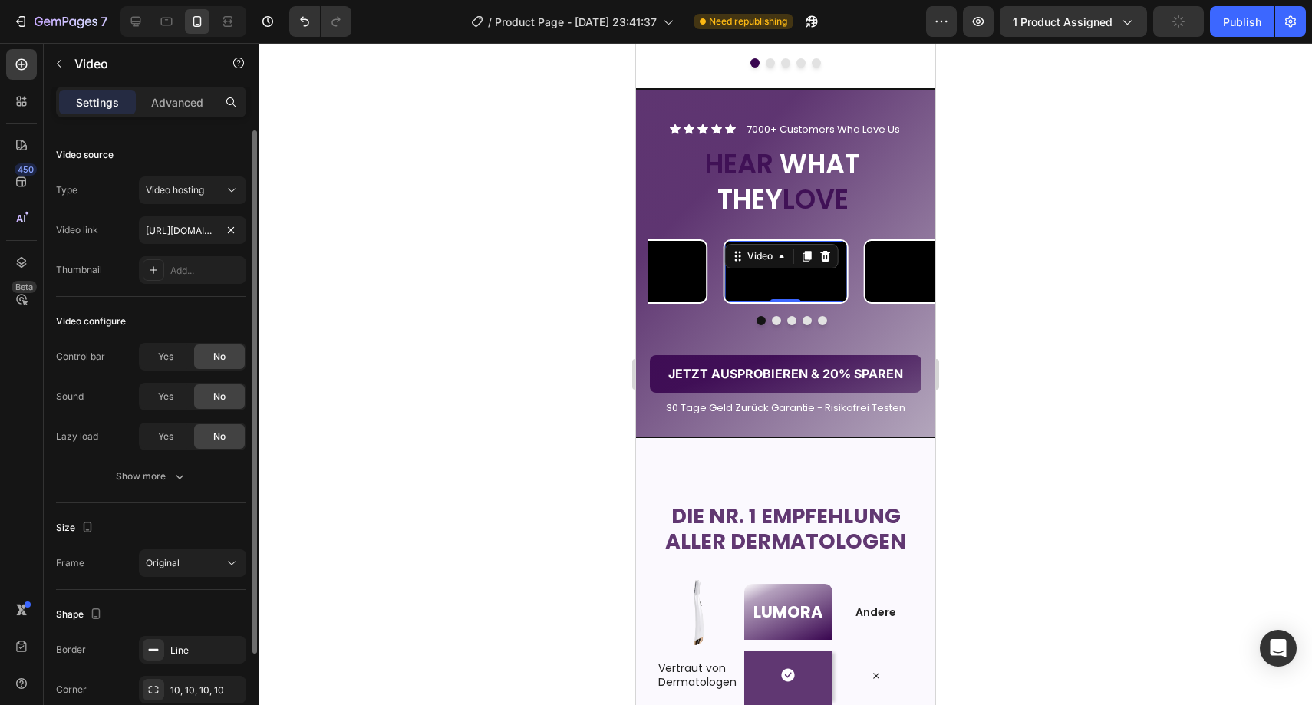
click at [210, 248] on div "Type Video hosting Video link [URL][DOMAIN_NAME] Thumbnail Add..." at bounding box center [151, 230] width 190 height 107
click at [787, 302] on video at bounding box center [785, 271] width 122 height 61
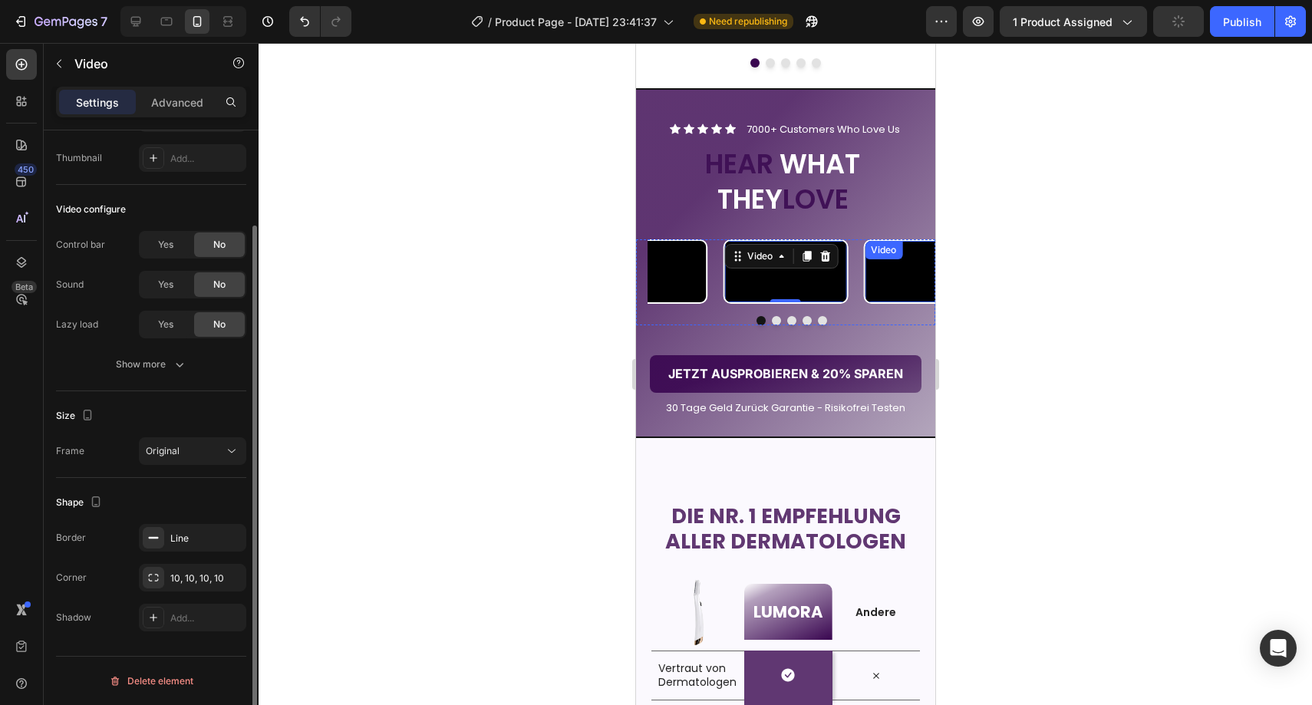
click at [887, 302] on video at bounding box center [925, 271] width 122 height 61
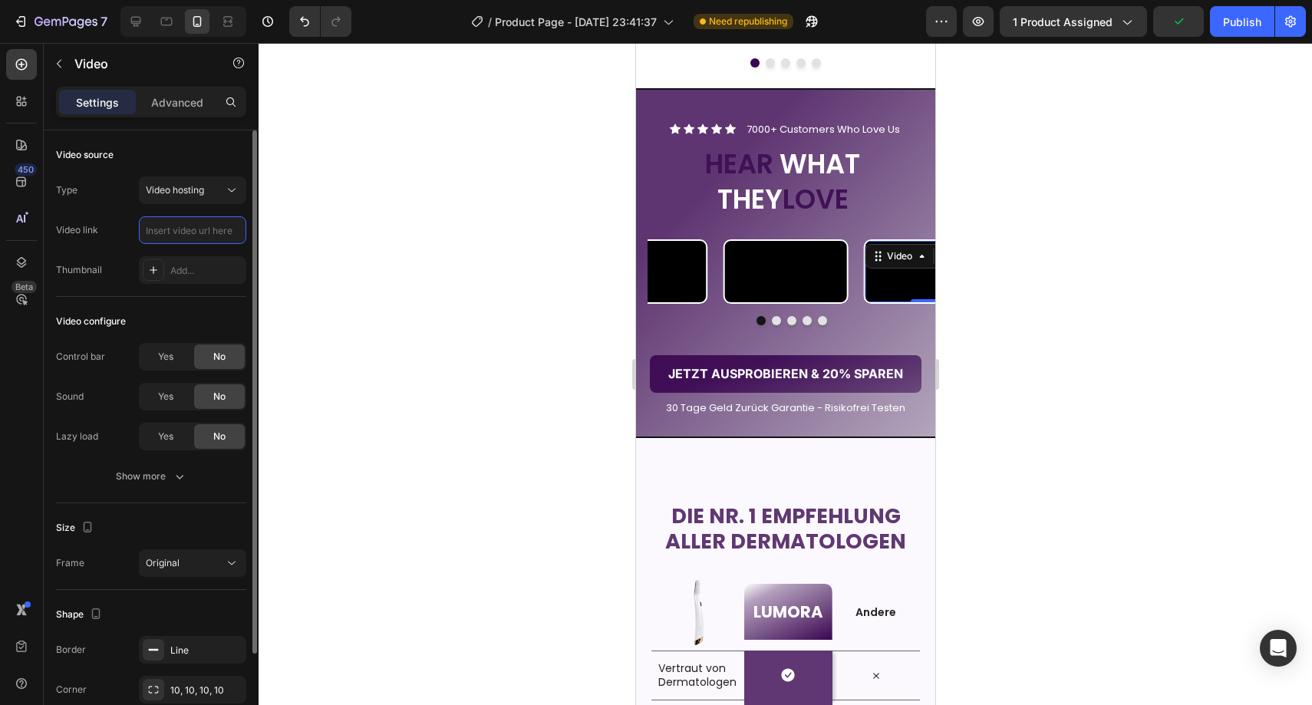
scroll to position [0, 0]
paste input "[URL][DOMAIN_NAME]"
type input "[URL][DOMAIN_NAME]"
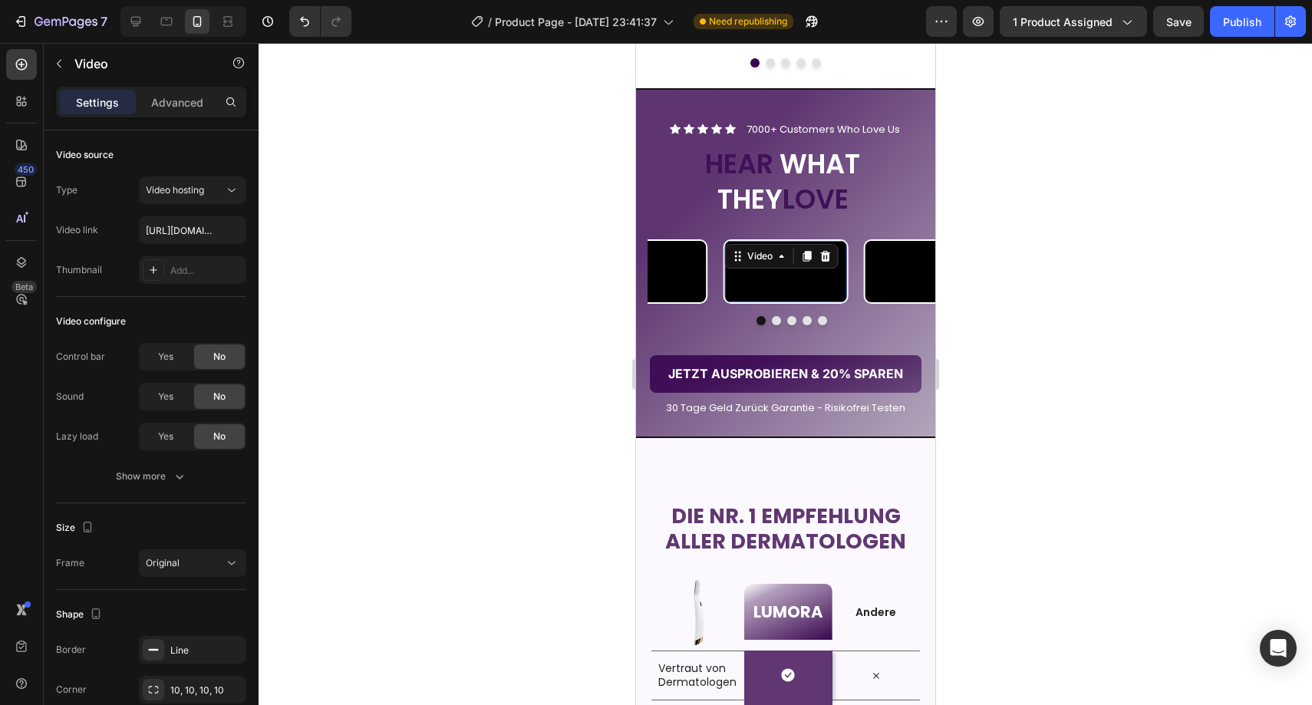
click at [770, 302] on video at bounding box center [785, 271] width 122 height 61
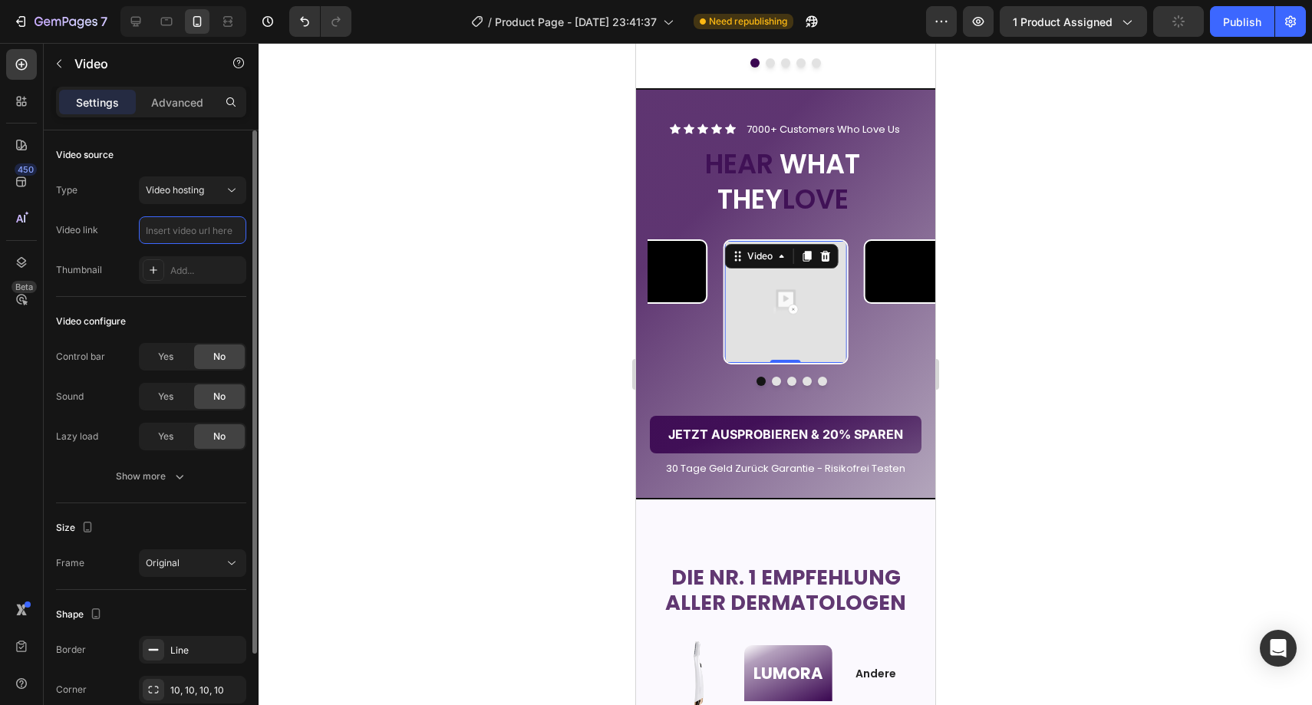
paste input "[URL][DOMAIN_NAME]"
type input "[URL][DOMAIN_NAME]"
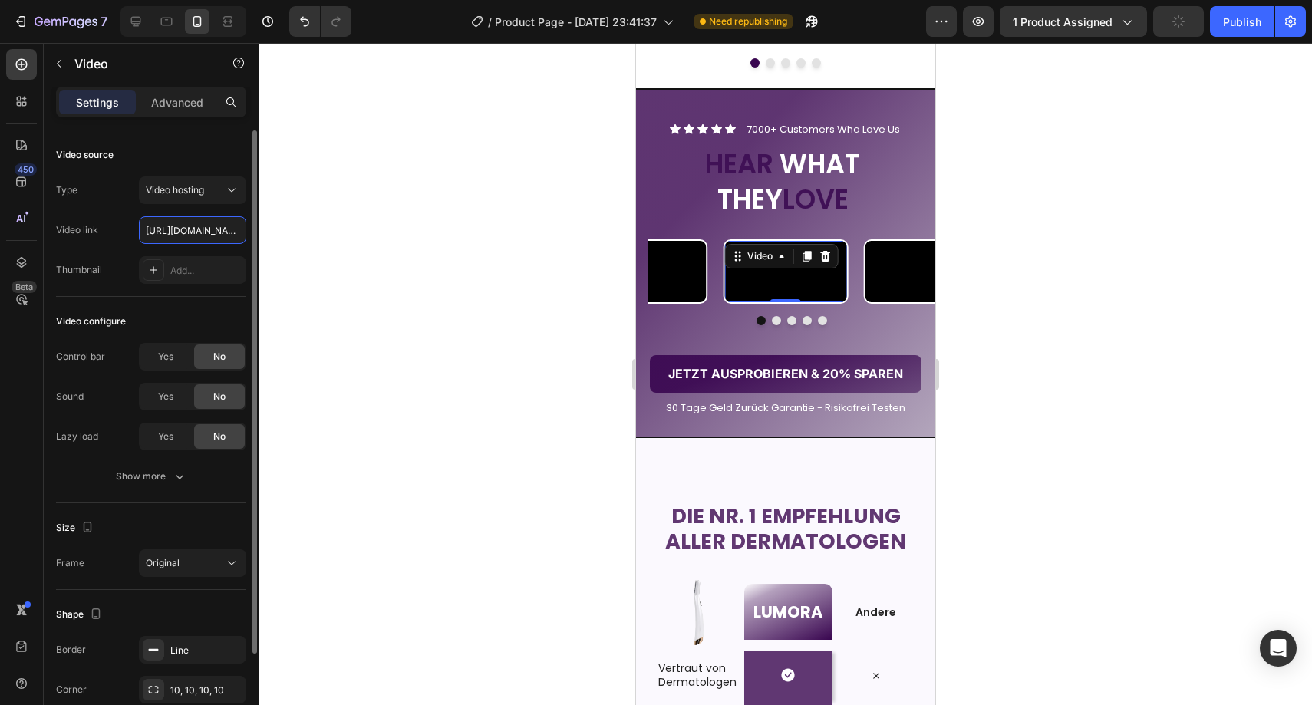
scroll to position [0, 287]
click at [675, 302] on video at bounding box center [645, 271] width 122 height 61
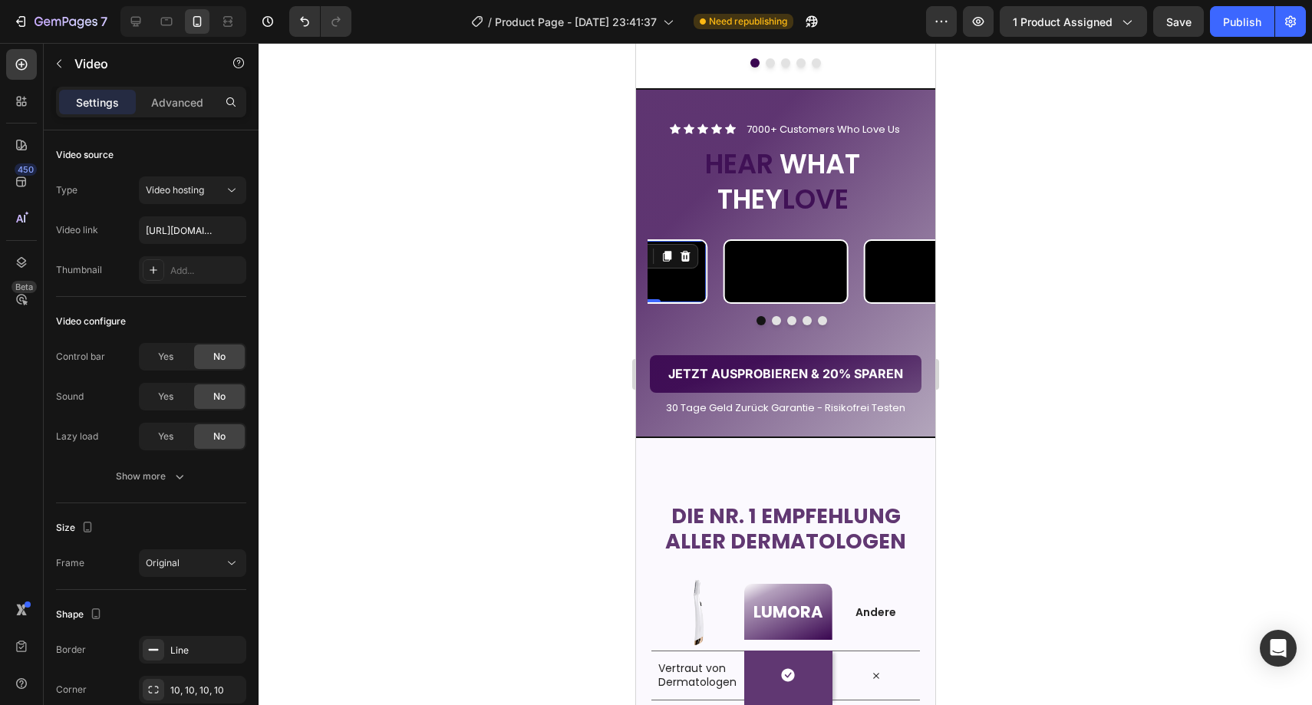
click at [654, 302] on video at bounding box center [645, 271] width 122 height 61
click at [200, 233] on input "text" at bounding box center [192, 230] width 107 height 28
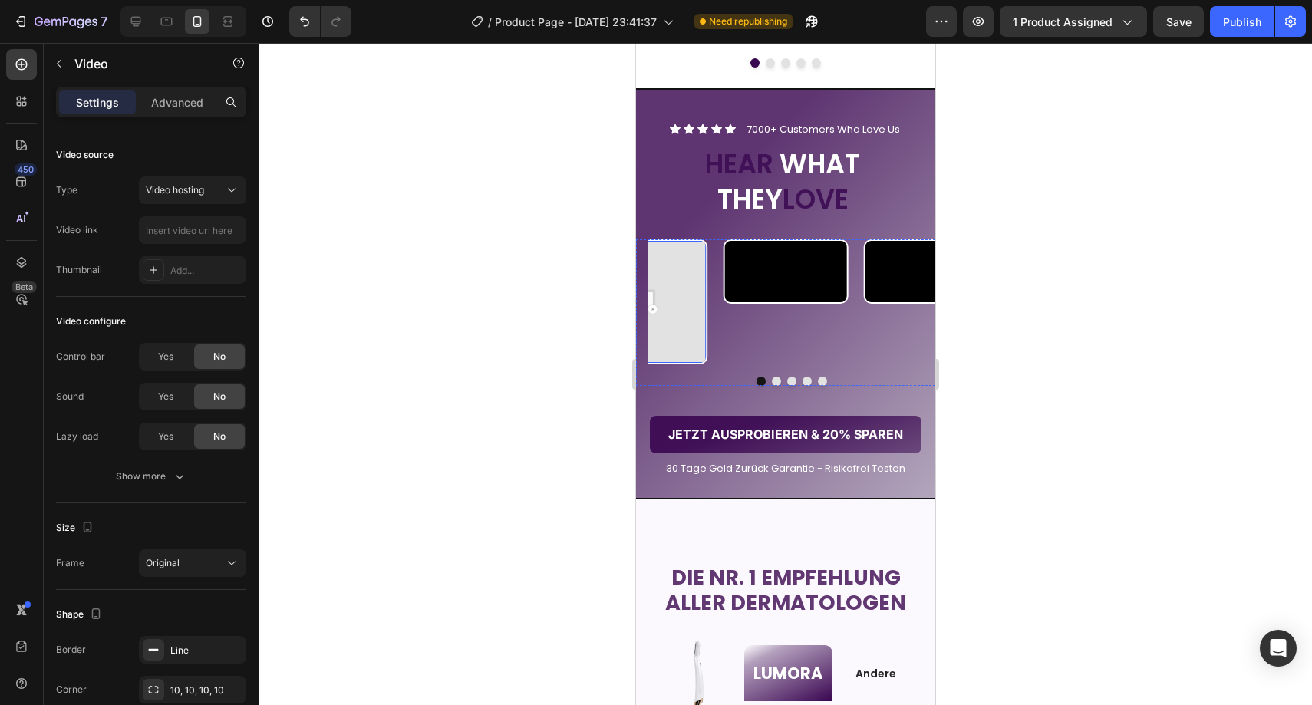
click at [672, 287] on img at bounding box center [645, 302] width 122 height 122
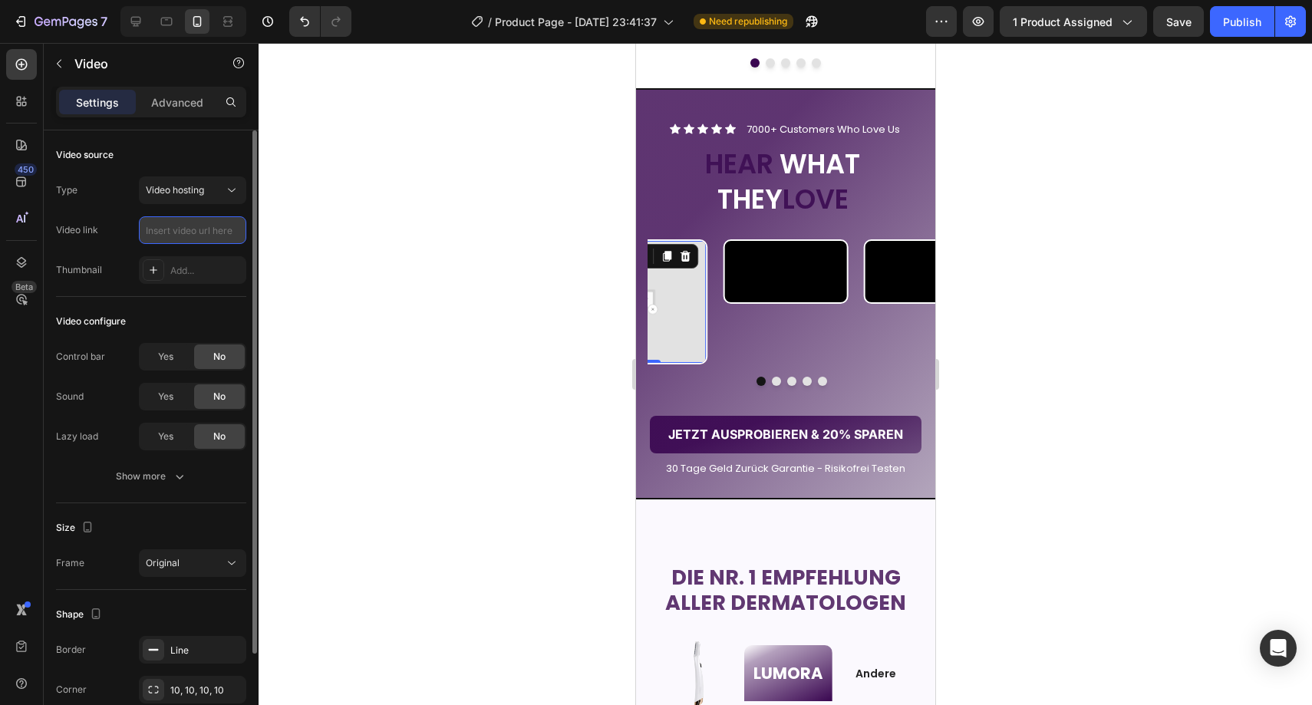
click at [177, 223] on input "text" at bounding box center [192, 230] width 107 height 28
paste input "[URL][DOMAIN_NAME]"
type input "[URL][DOMAIN_NAME]"
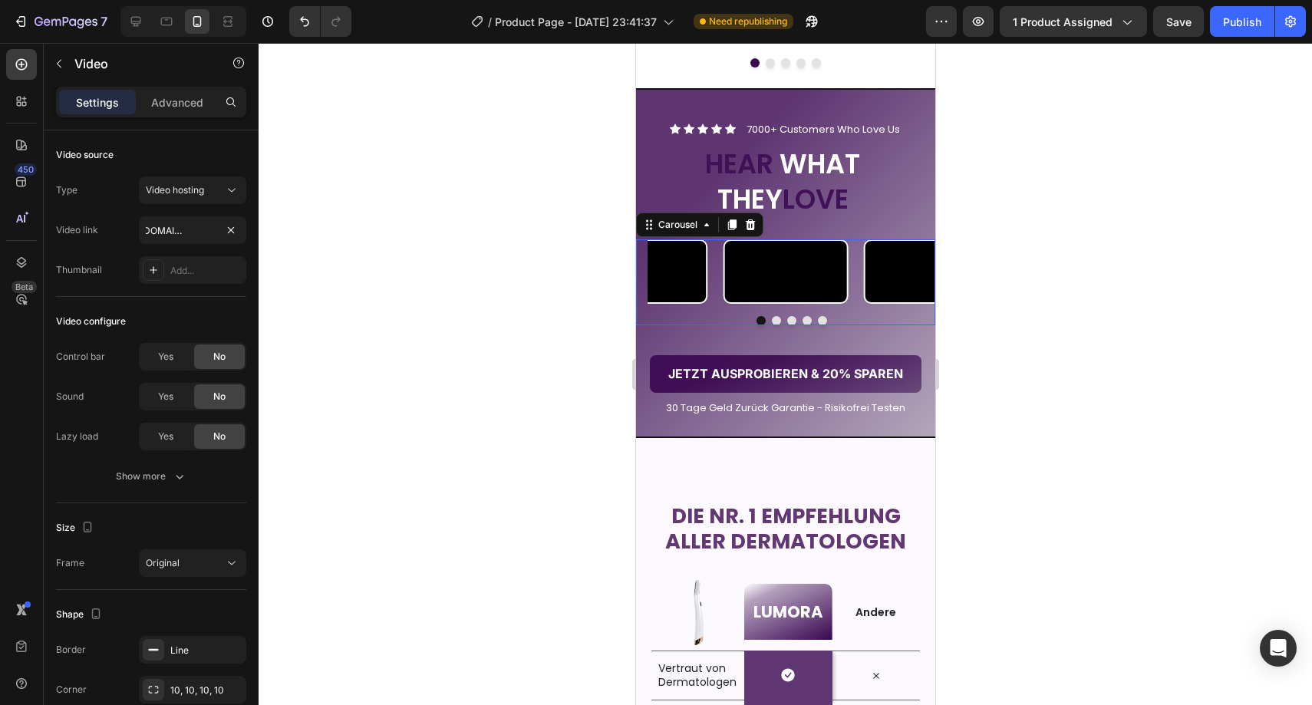
click at [802, 325] on button "Dot" at bounding box center [806, 320] width 9 height 9
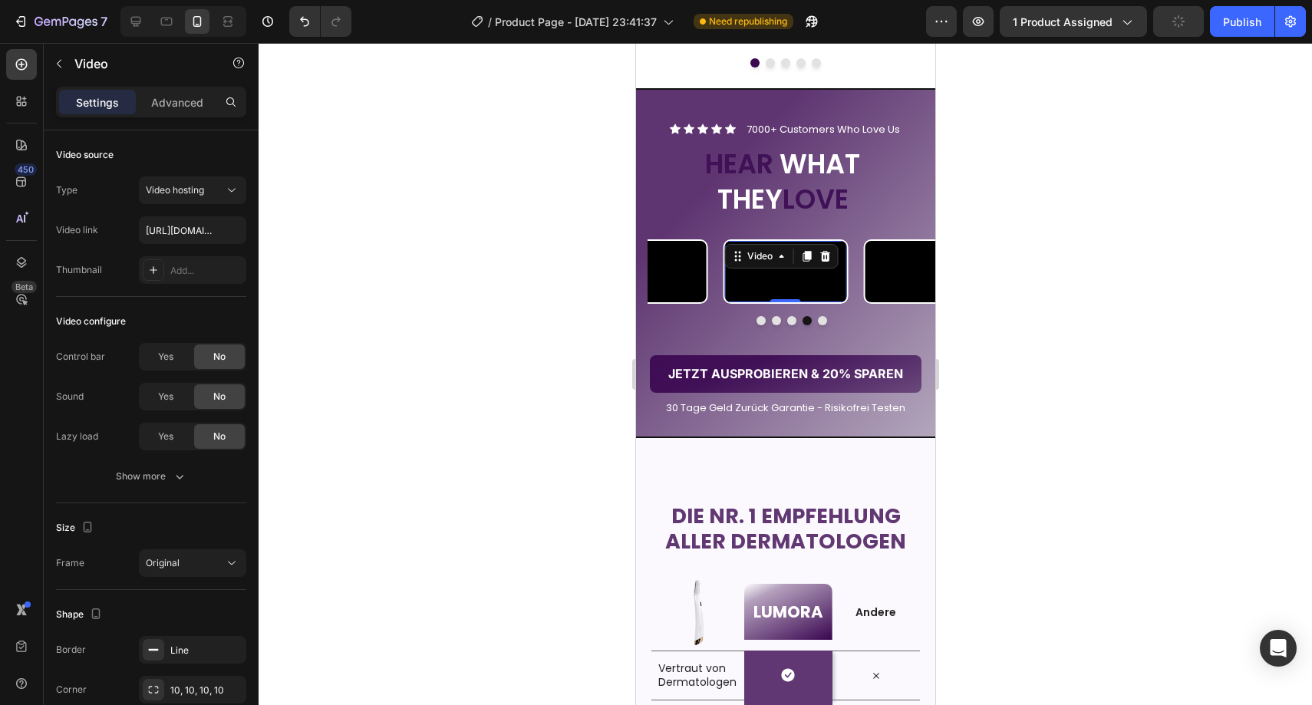
click at [748, 302] on video at bounding box center [785, 271] width 122 height 61
click at [823, 253] on icon at bounding box center [825, 256] width 10 height 11
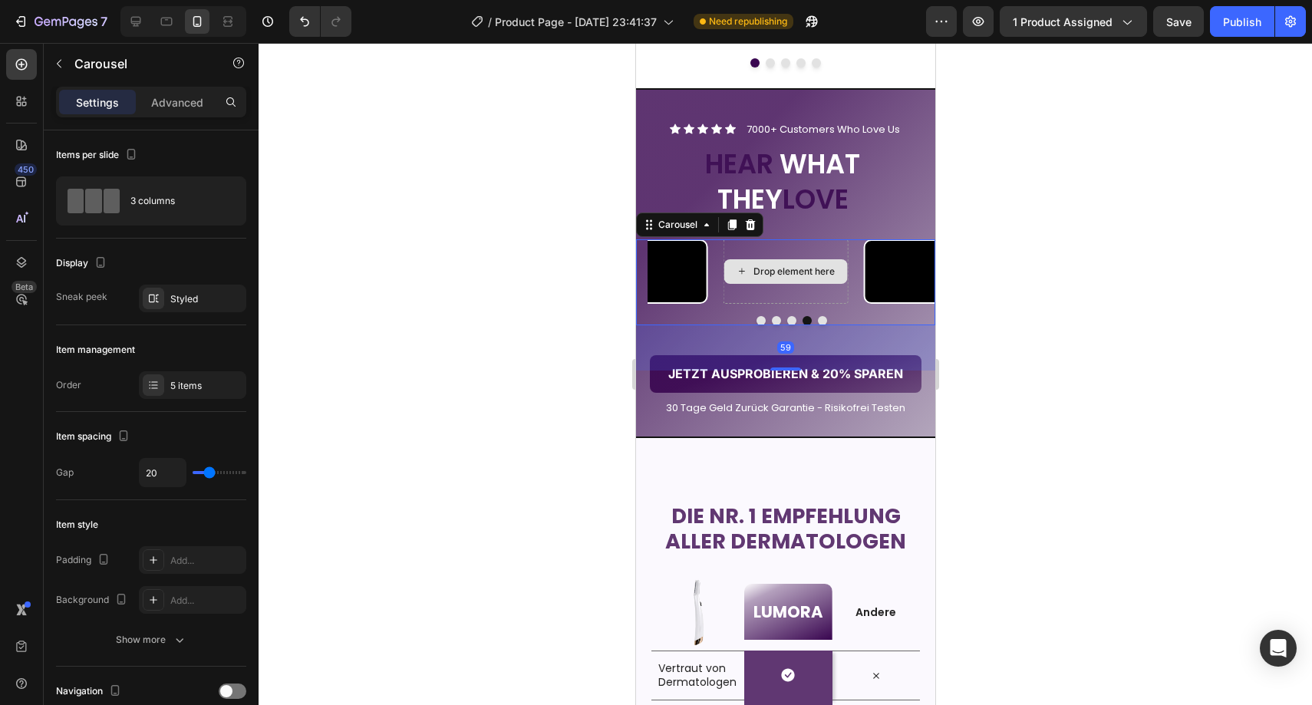
click at [770, 303] on div "Drop element here" at bounding box center [785, 271] width 125 height 64
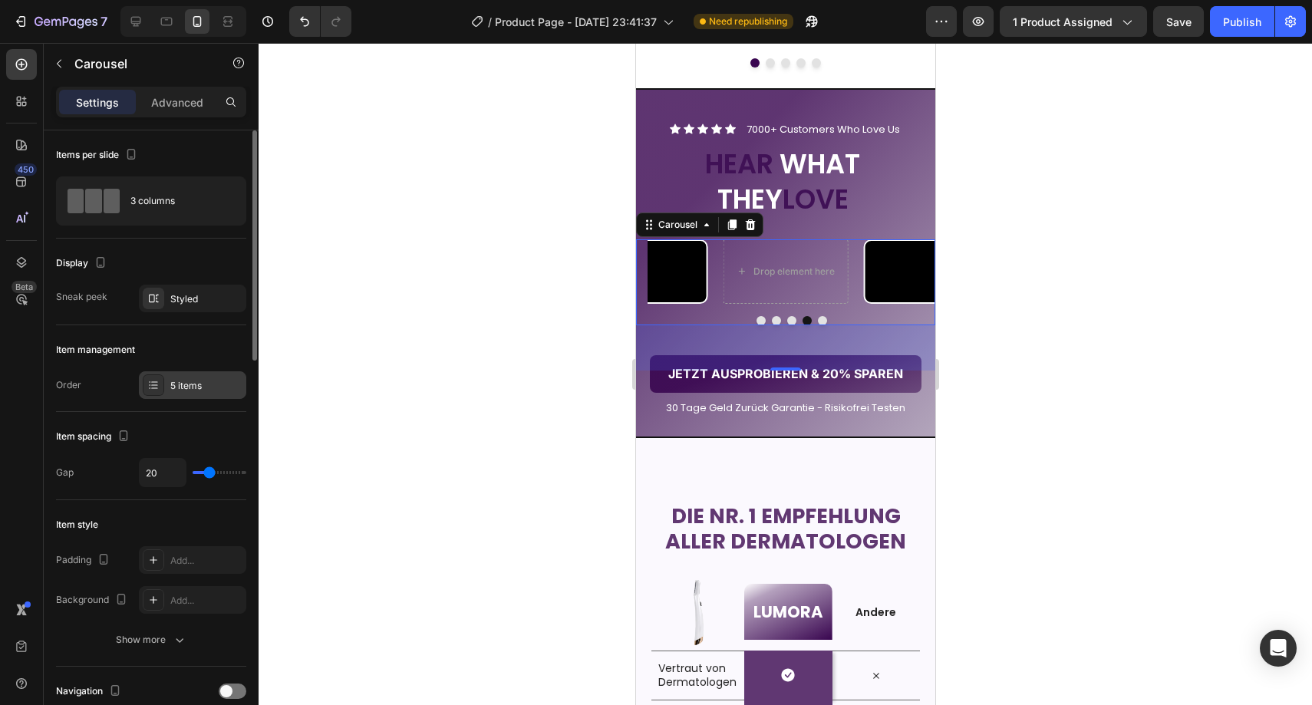
click at [203, 387] on div "5 items" at bounding box center [206, 386] width 72 height 14
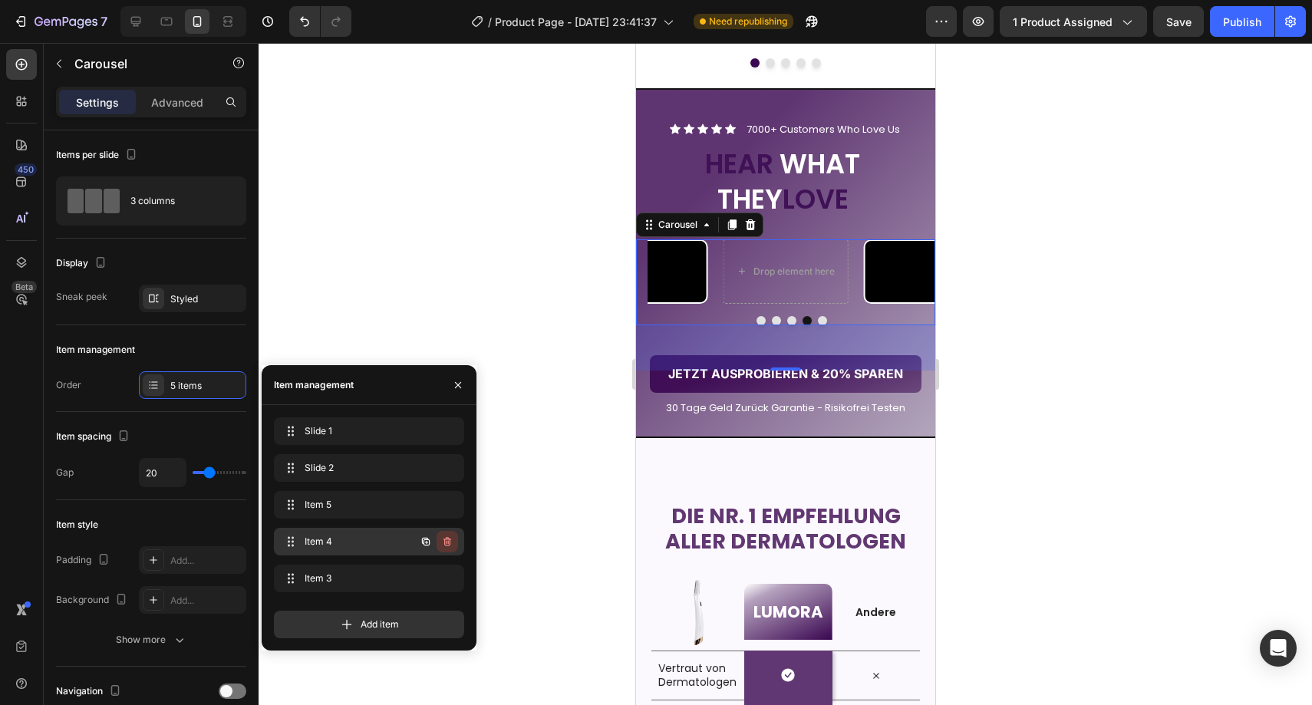
click at [444, 545] on icon "button" at bounding box center [448, 541] width 8 height 9
click at [444, 543] on div "Delete" at bounding box center [437, 542] width 28 height 14
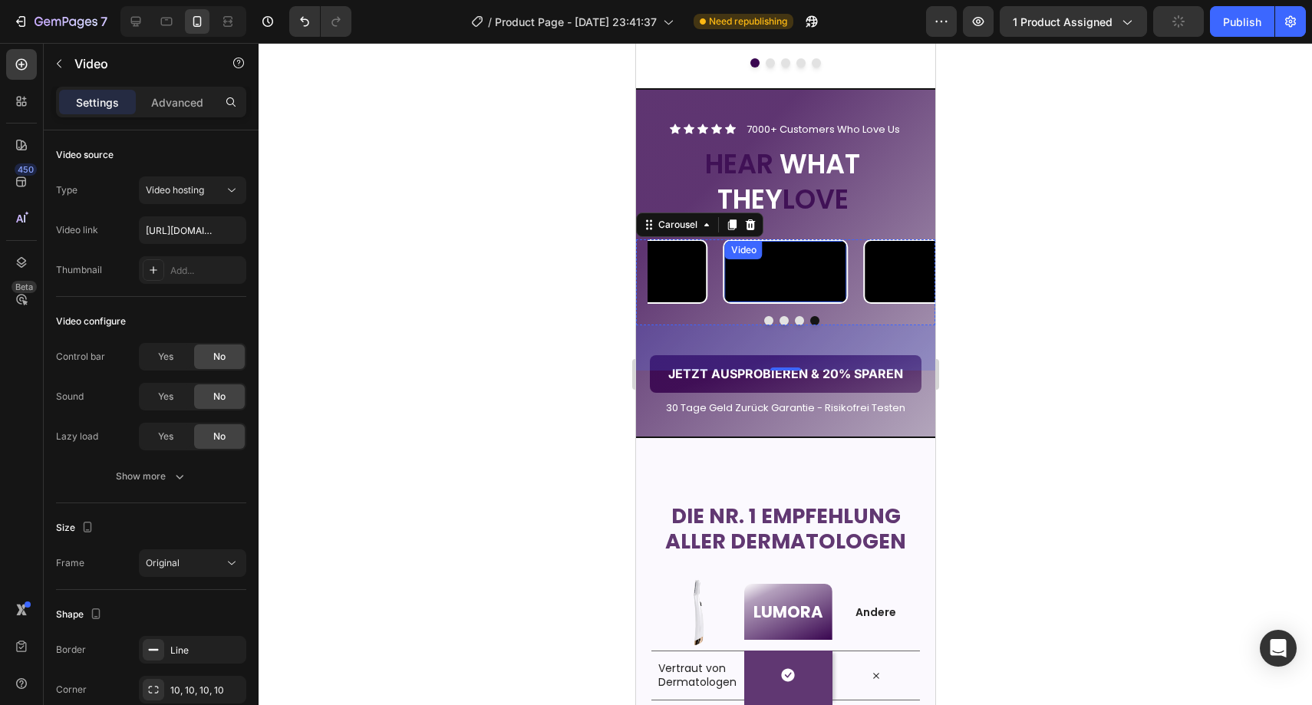
click at [754, 302] on video at bounding box center [785, 271] width 122 height 61
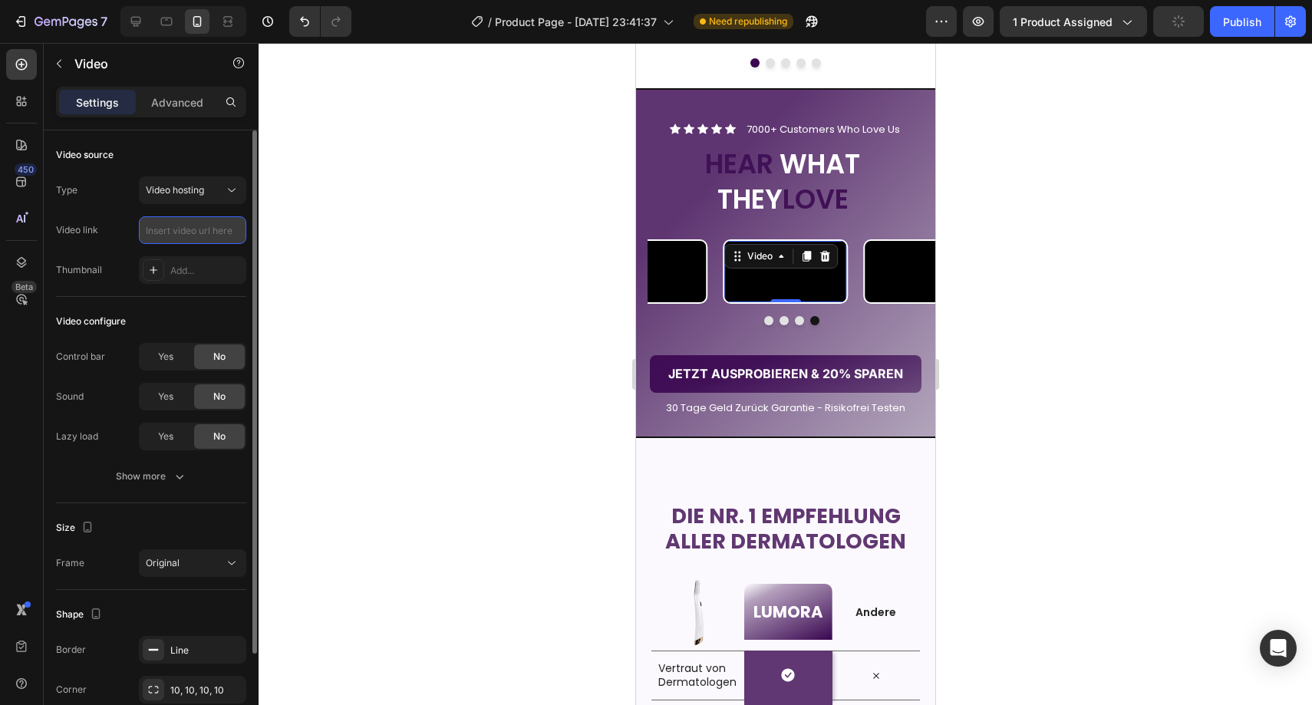
scroll to position [0, 0]
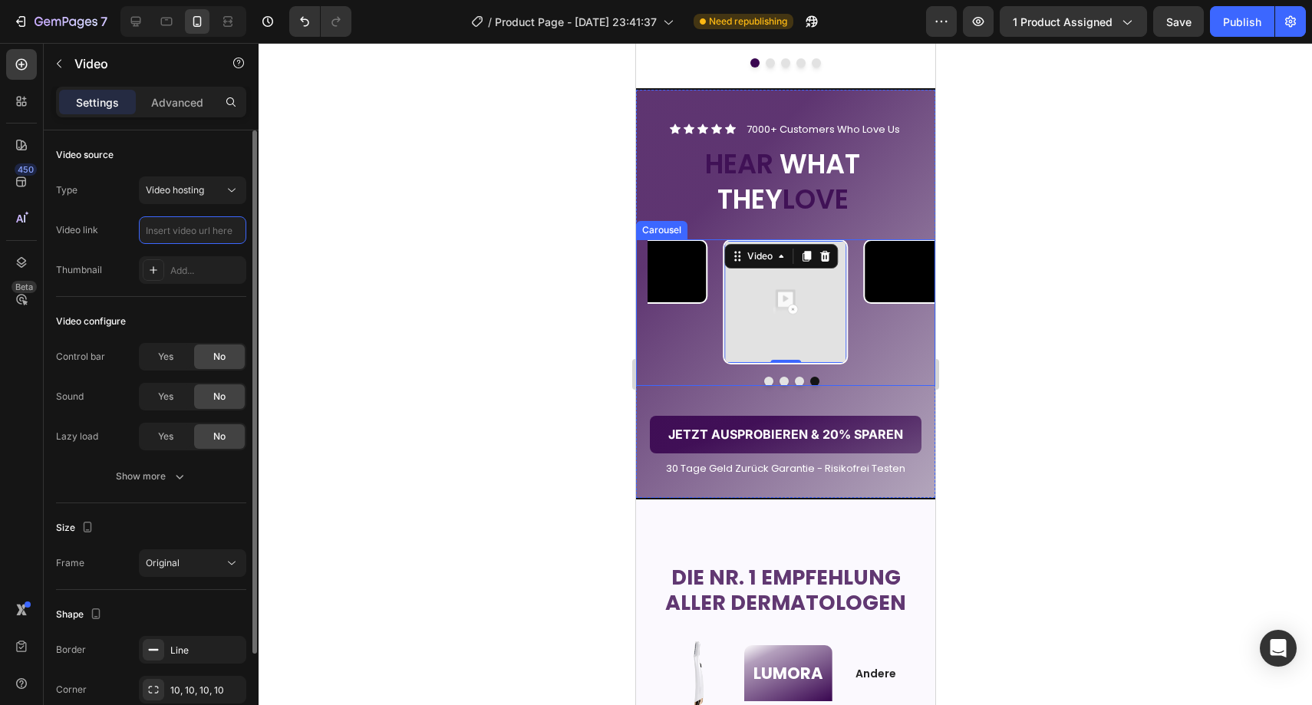
paste input "[URL][DOMAIN_NAME]"
type input "[URL][DOMAIN_NAME]"
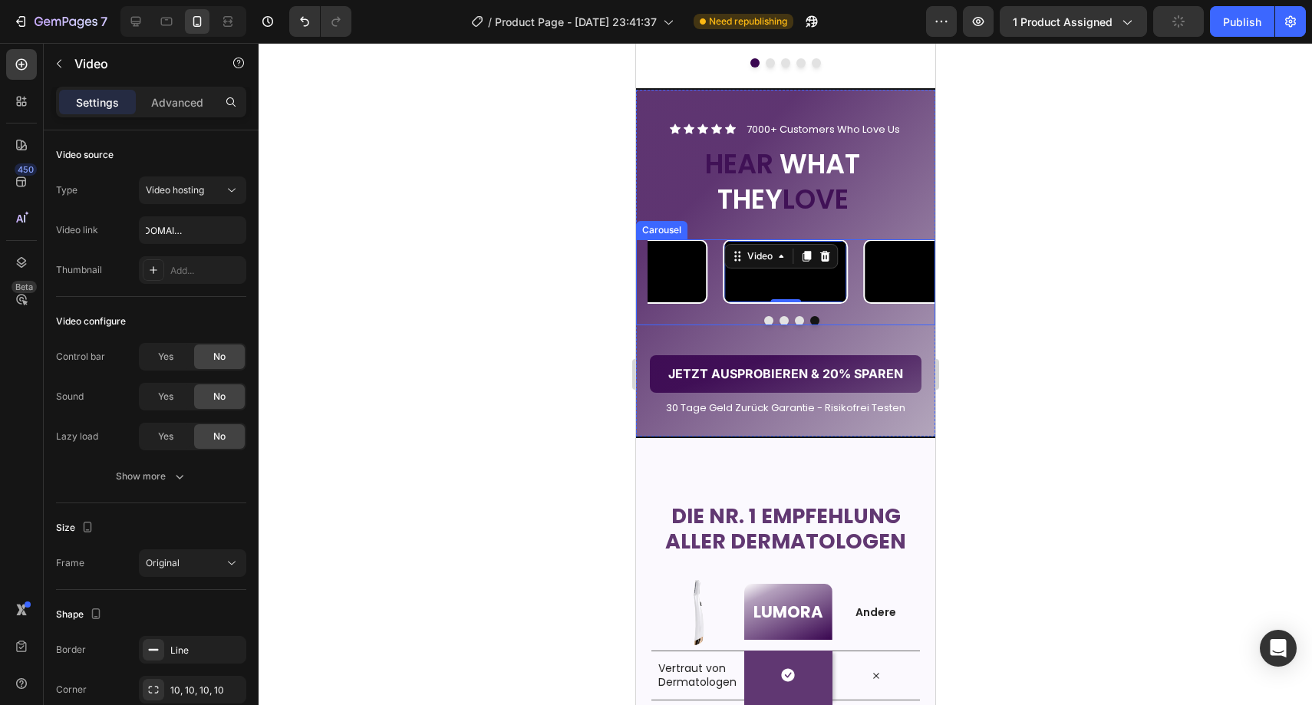
click at [535, 299] on div at bounding box center [786, 374] width 1054 height 662
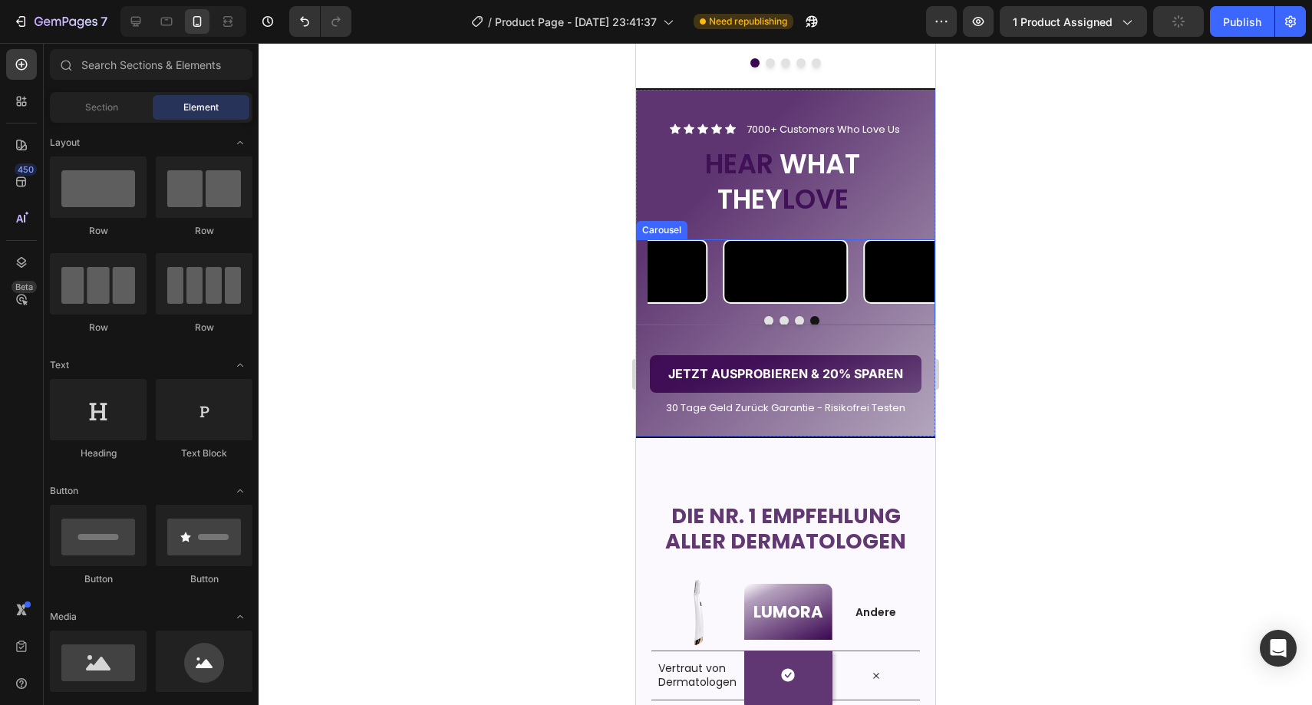
click at [764, 325] on button "Dot" at bounding box center [768, 320] width 9 height 9
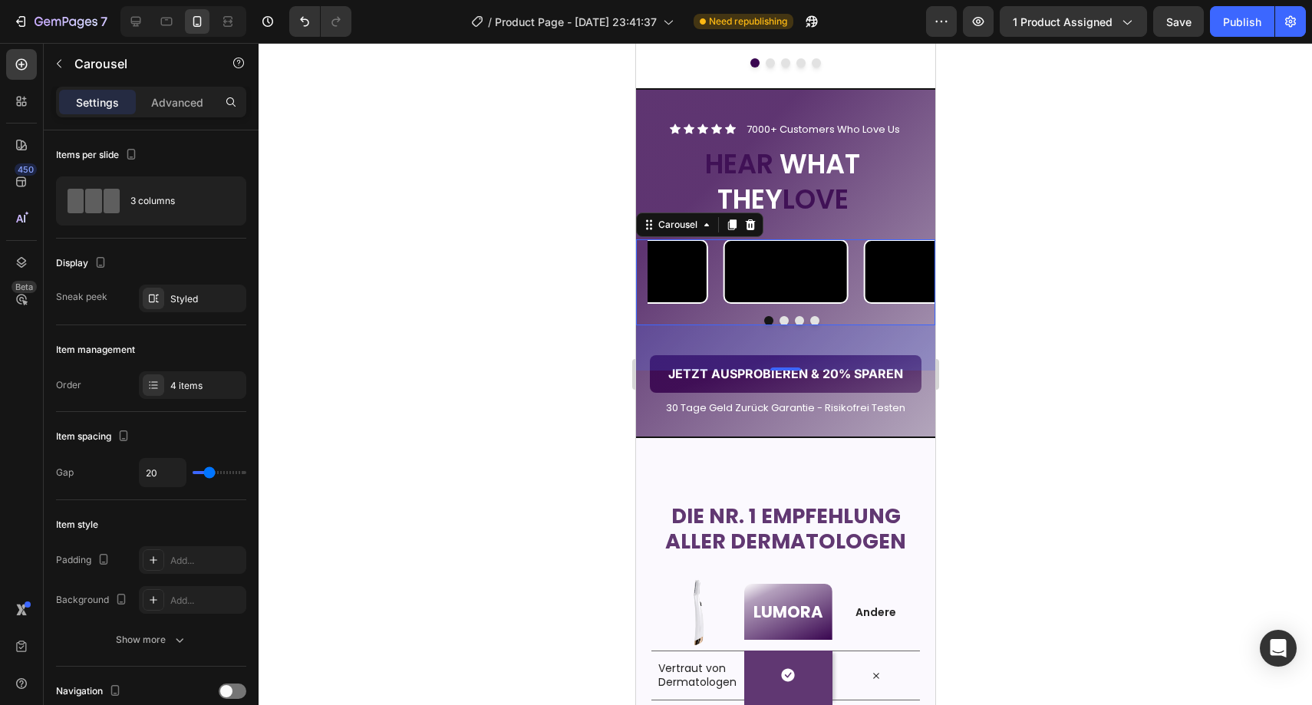
click at [712, 303] on div "Video Video Video Video" at bounding box center [791, 271] width 288 height 64
click at [714, 282] on div "Video Video Video Video" at bounding box center [791, 271] width 288 height 64
click at [187, 305] on div "Styled" at bounding box center [192, 299] width 45 height 14
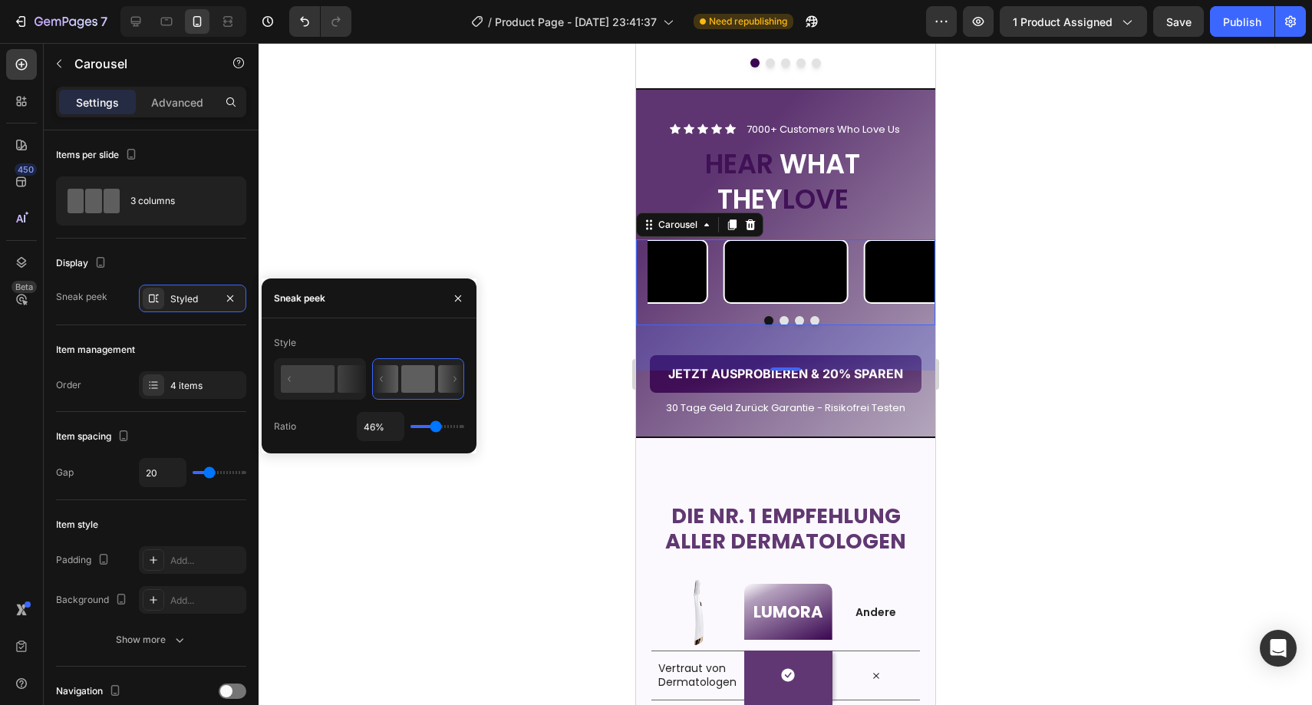
type input "39%"
type input "39"
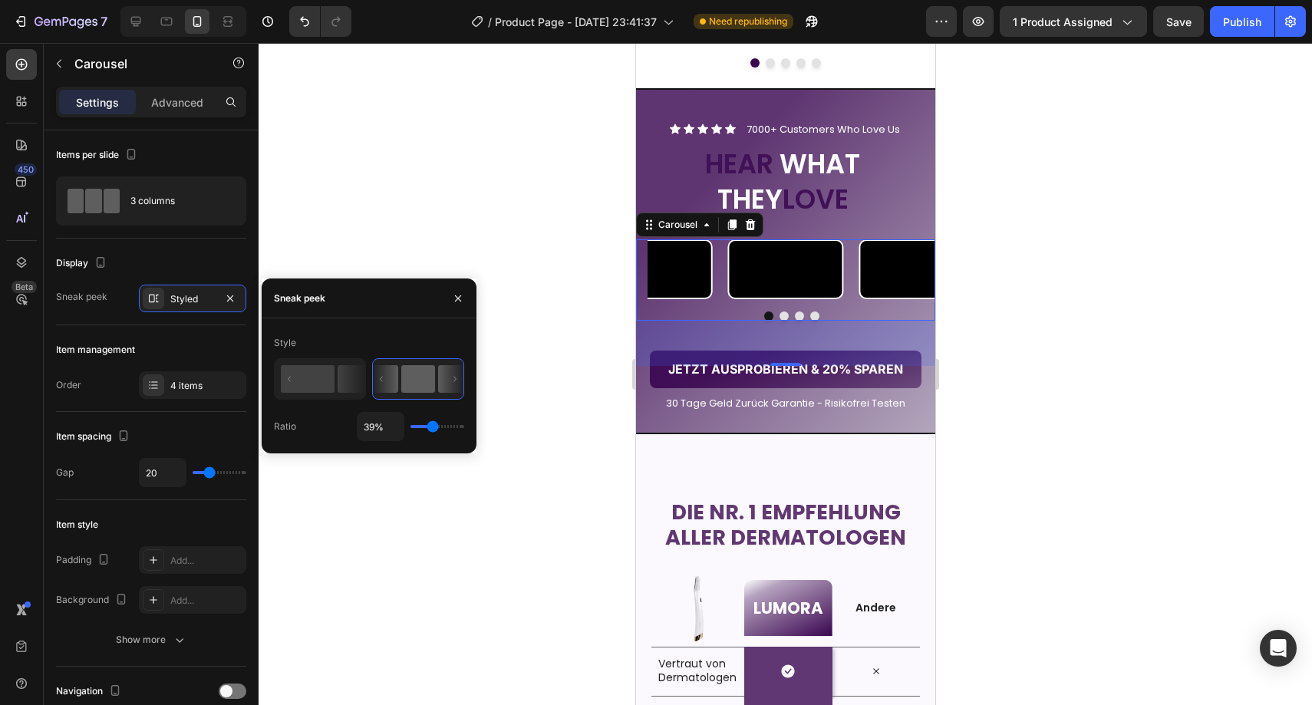
type input "38%"
type input "38"
type input "37%"
type input "37"
type input "36%"
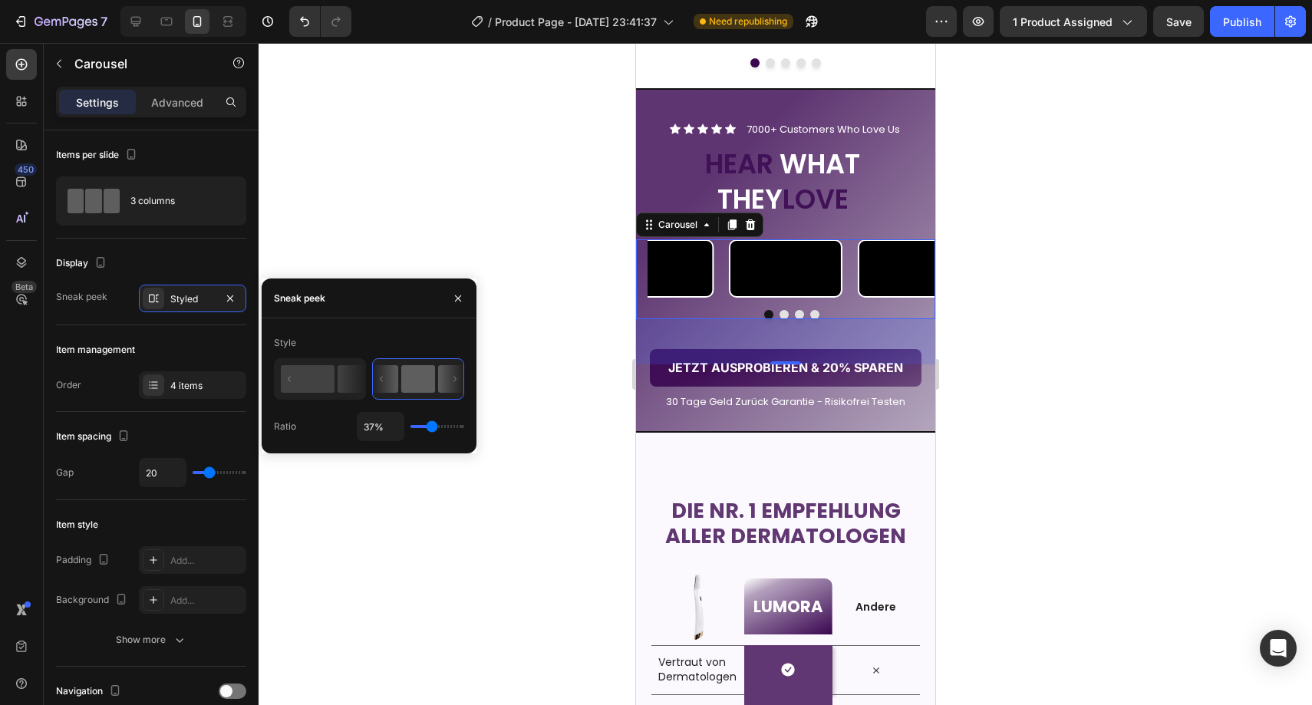
type input "36"
type input "35%"
type input "35"
type input "34%"
type input "34"
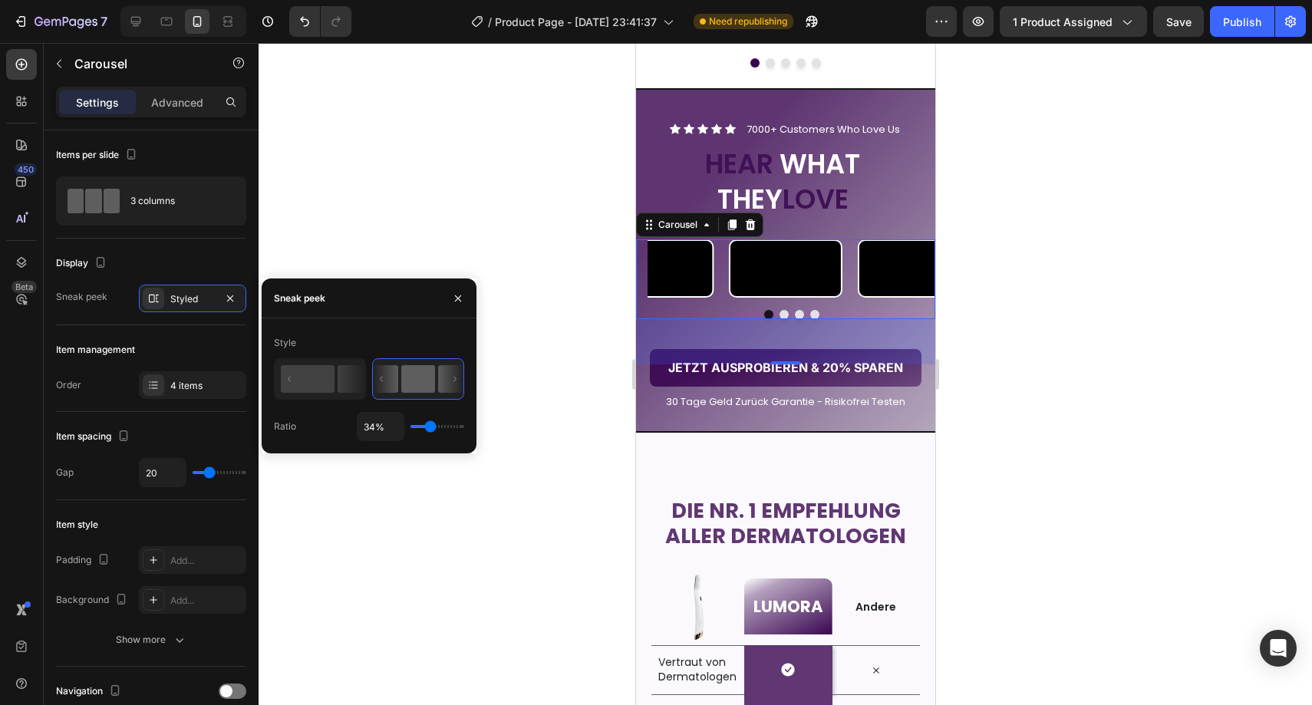
type input "33%"
type input "33"
type input "32%"
type input "32"
type input "31%"
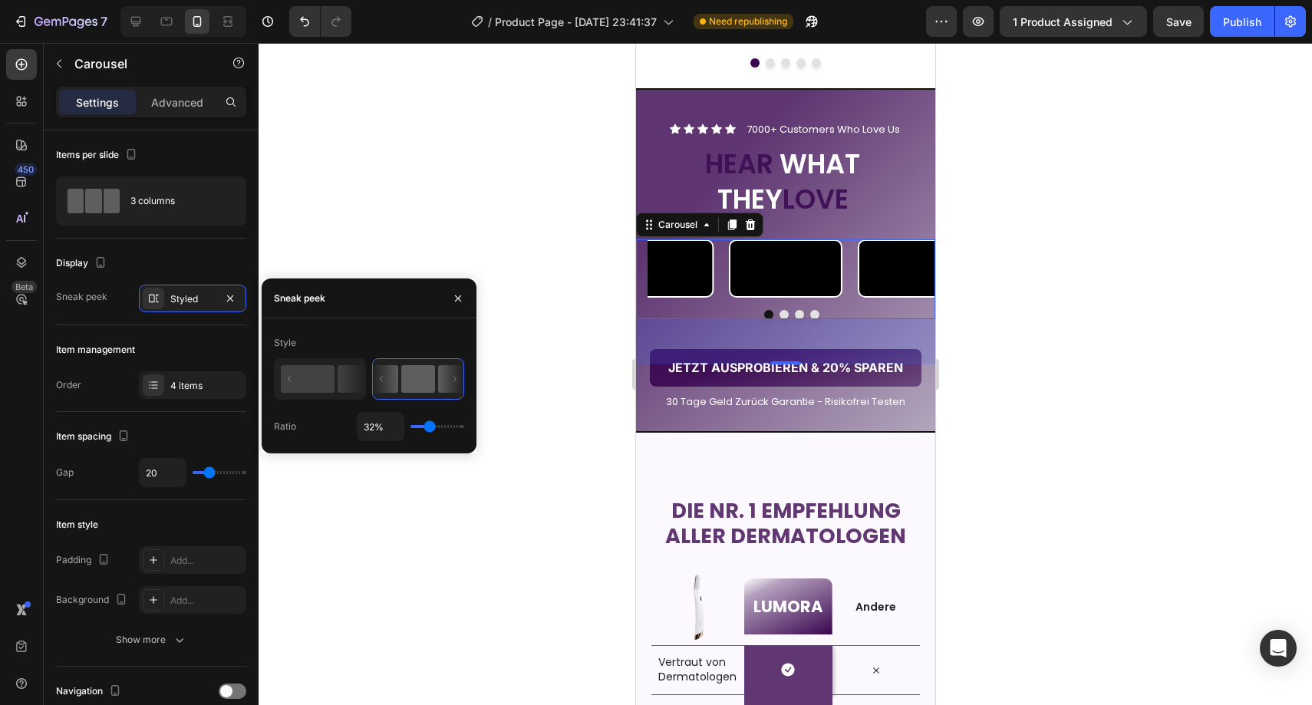
type input "31"
type input "30%"
type input "30"
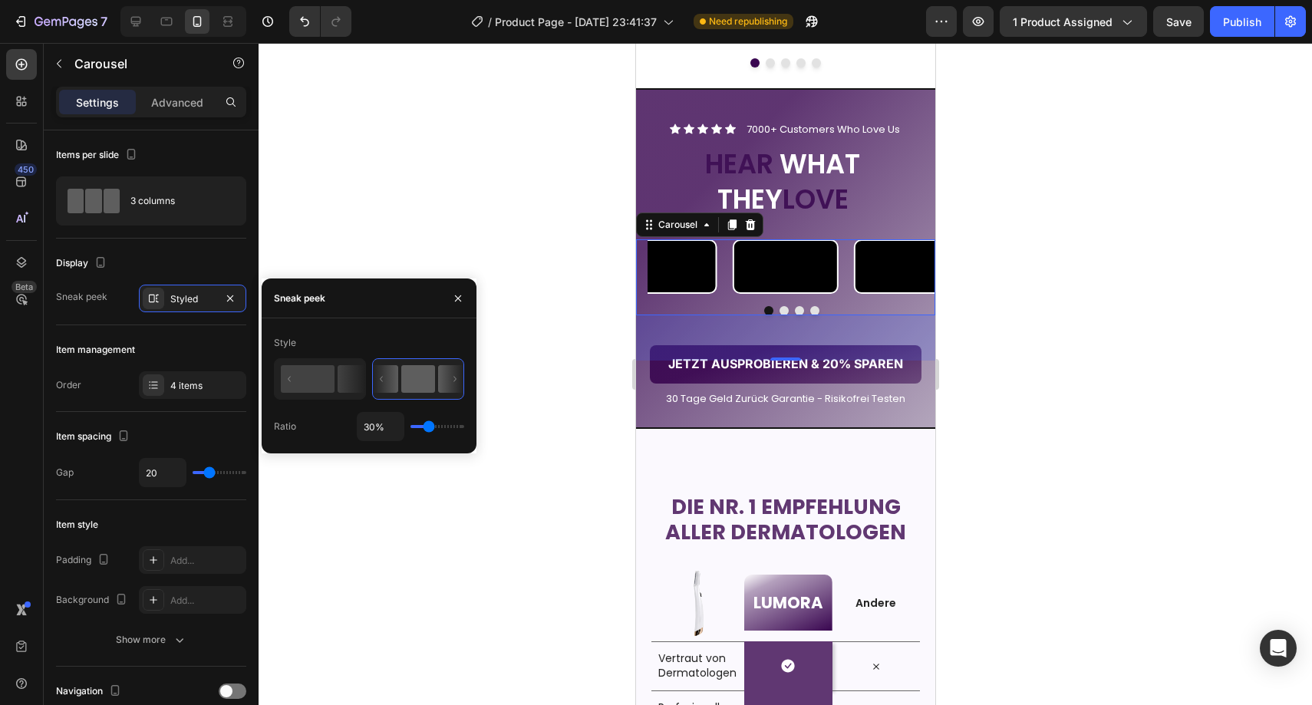
type input "29%"
type input "29"
type input "28%"
type input "28"
type input "27%"
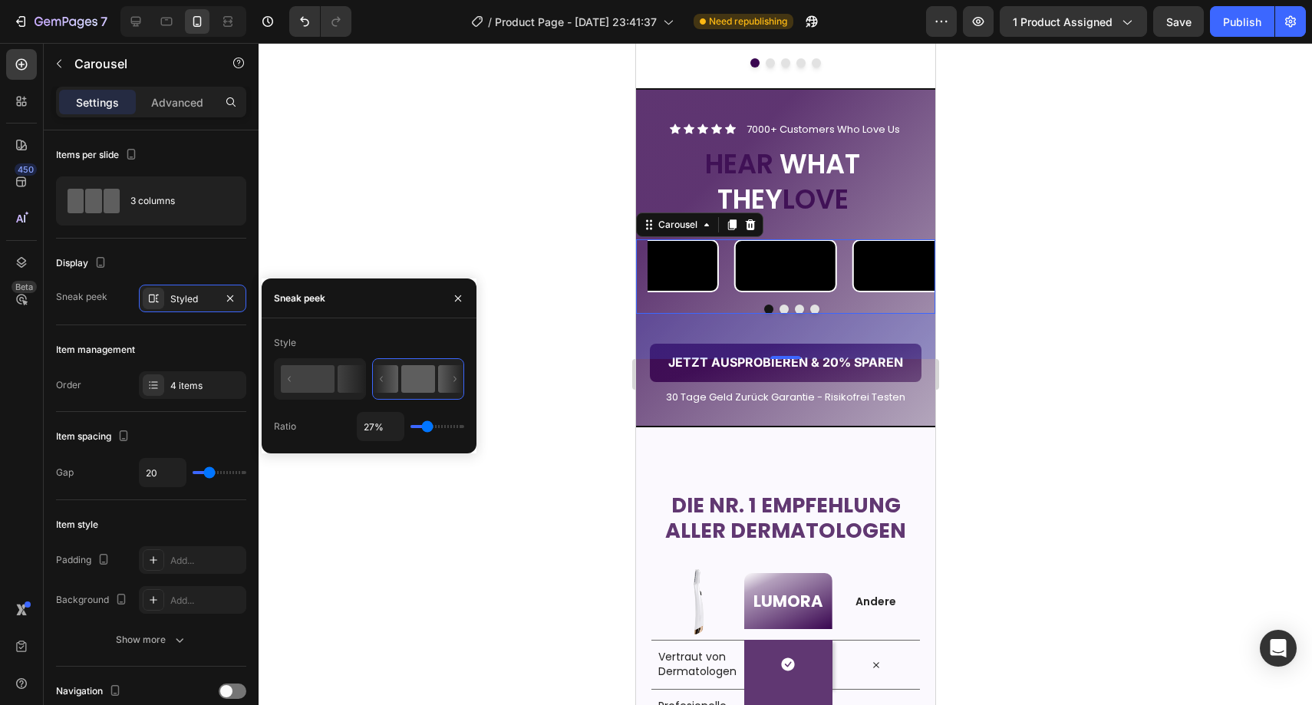
drag, startPoint x: 436, startPoint y: 424, endPoint x: 427, endPoint y: 423, distance: 9.3
type input "27"
click at [427, 425] on input "range" at bounding box center [438, 426] width 54 height 3
type input "30%"
type input "30"
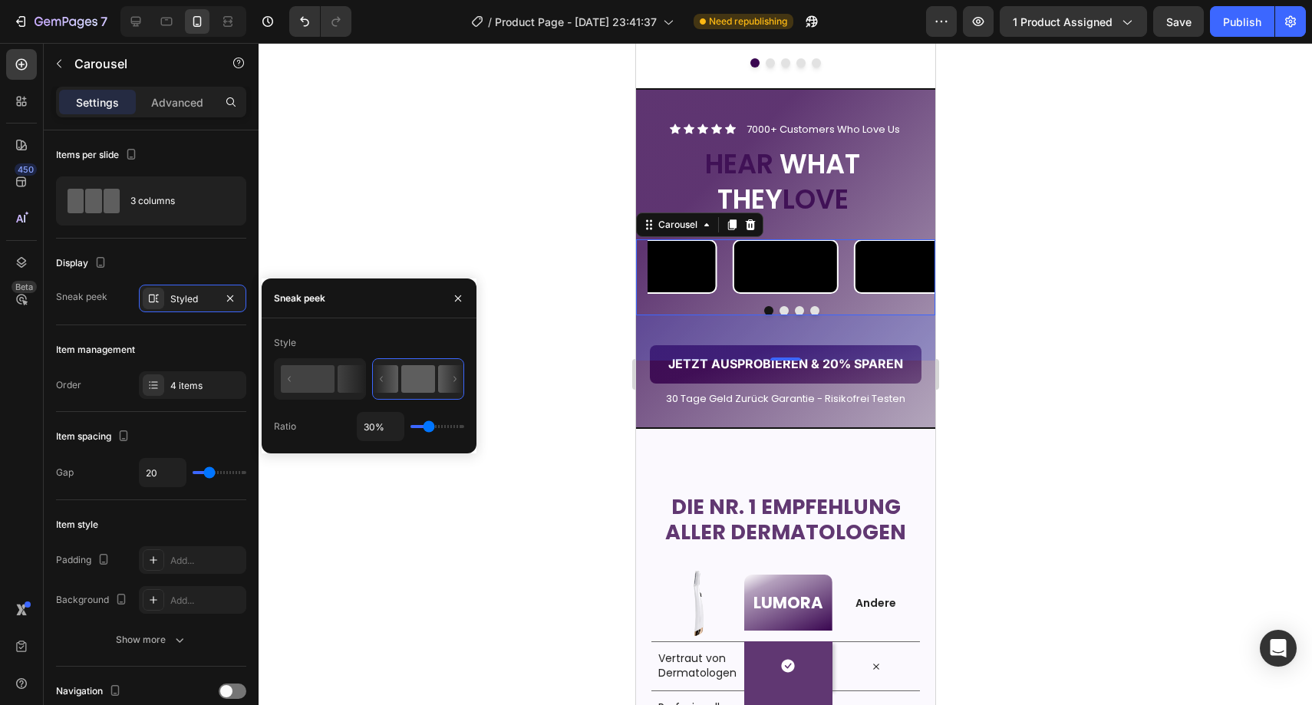
type input "29%"
type input "29"
click at [428, 425] on input "range" at bounding box center [438, 426] width 54 height 3
click at [342, 389] on icon at bounding box center [351, 379] width 27 height 28
type input "95%"
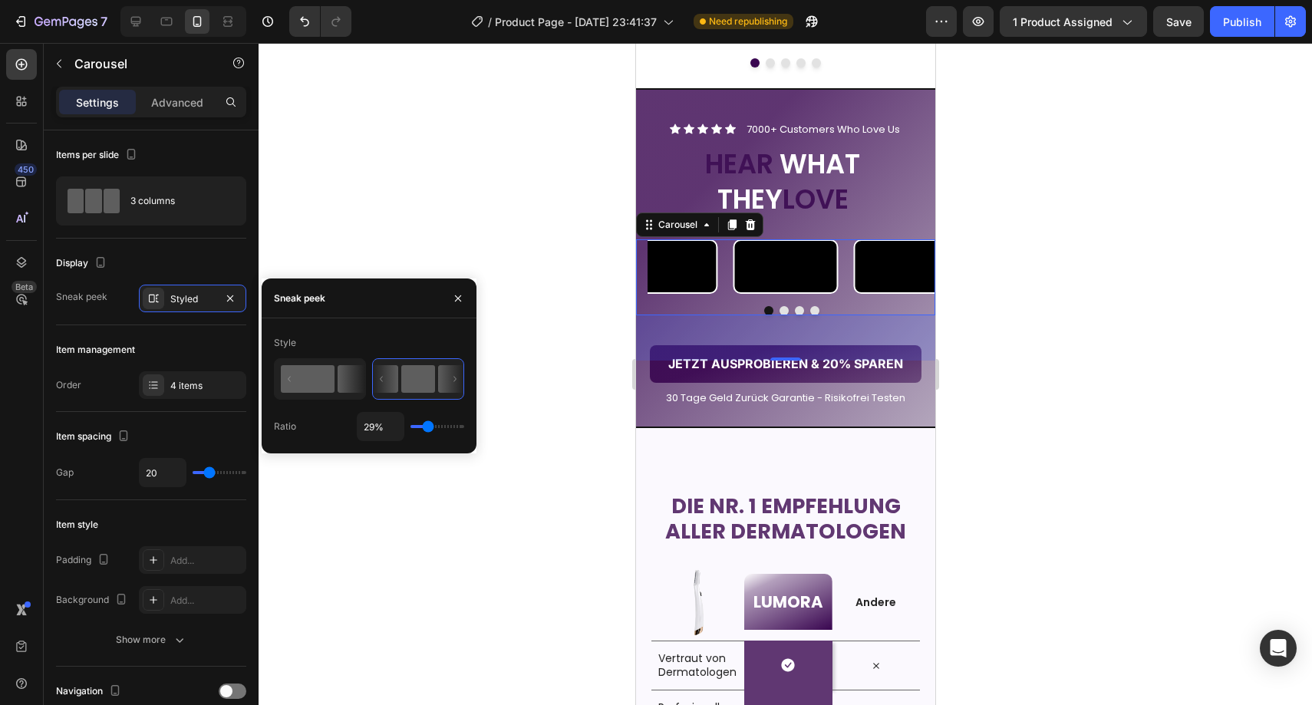
type input "95"
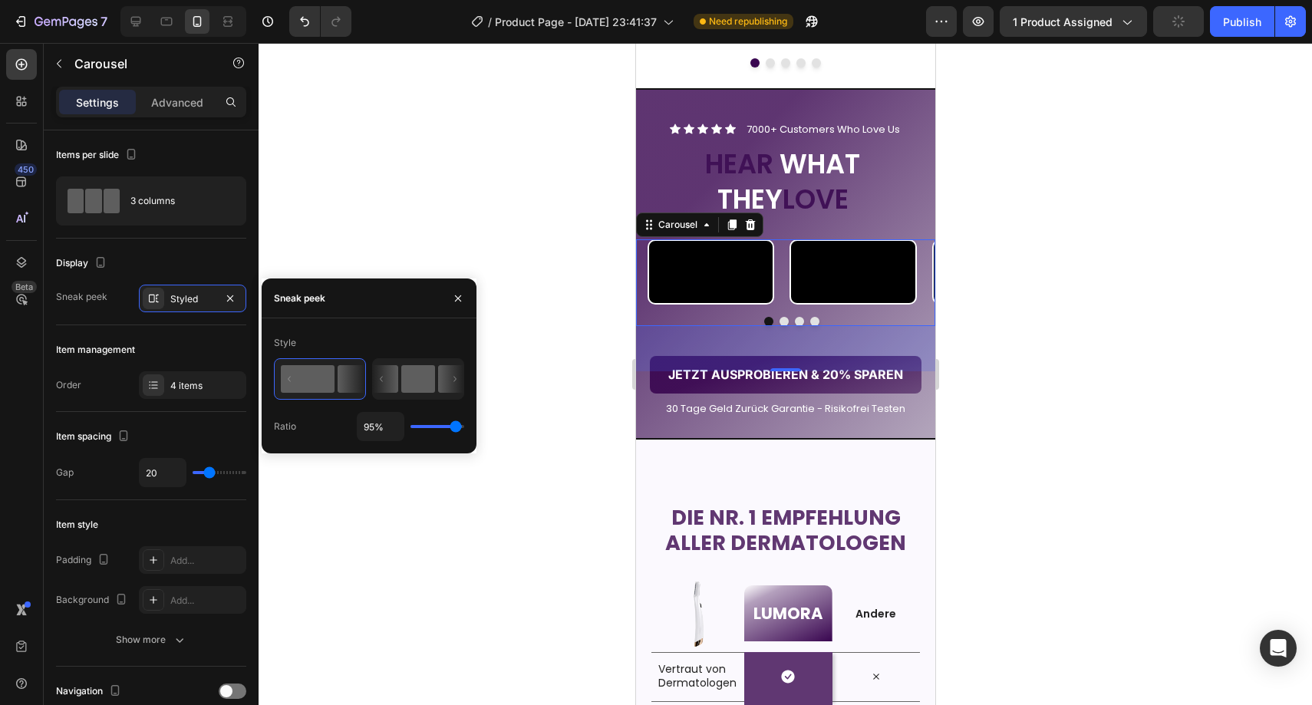
click at [417, 391] on rect at bounding box center [418, 379] width 34 height 28
type input "29%"
type input "29"
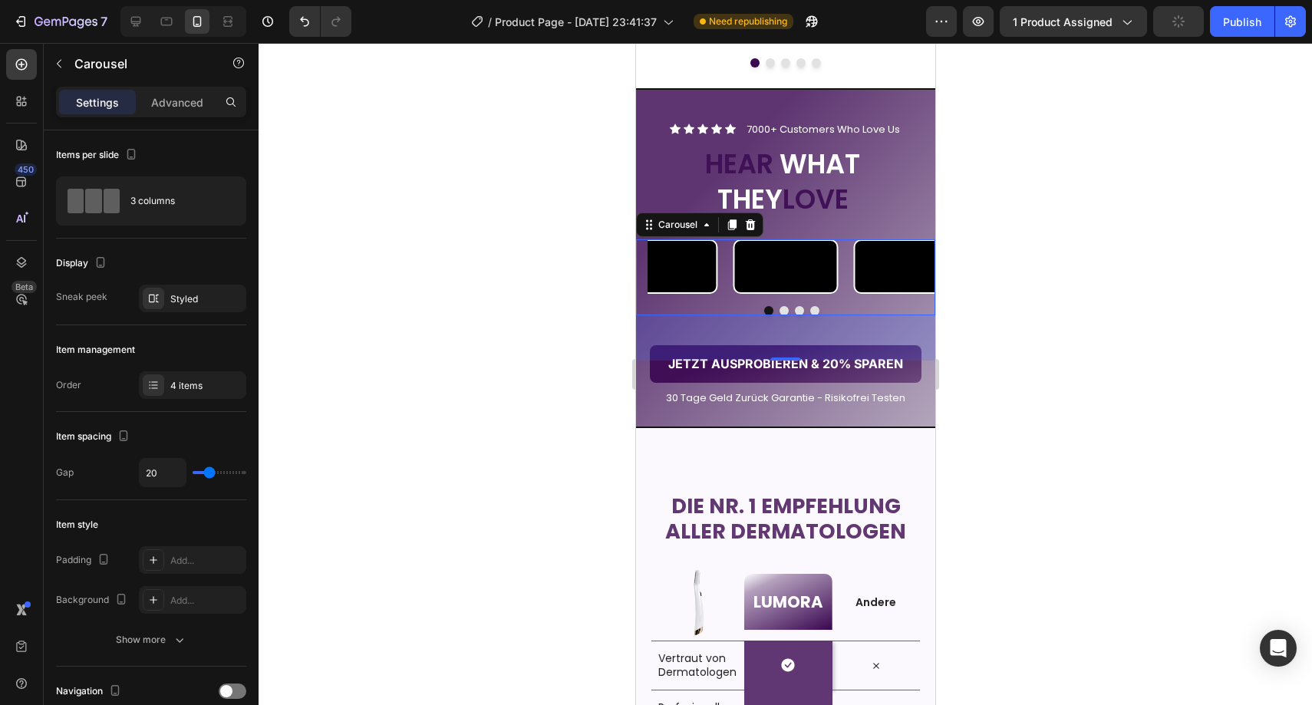
click at [543, 315] on div at bounding box center [786, 374] width 1054 height 662
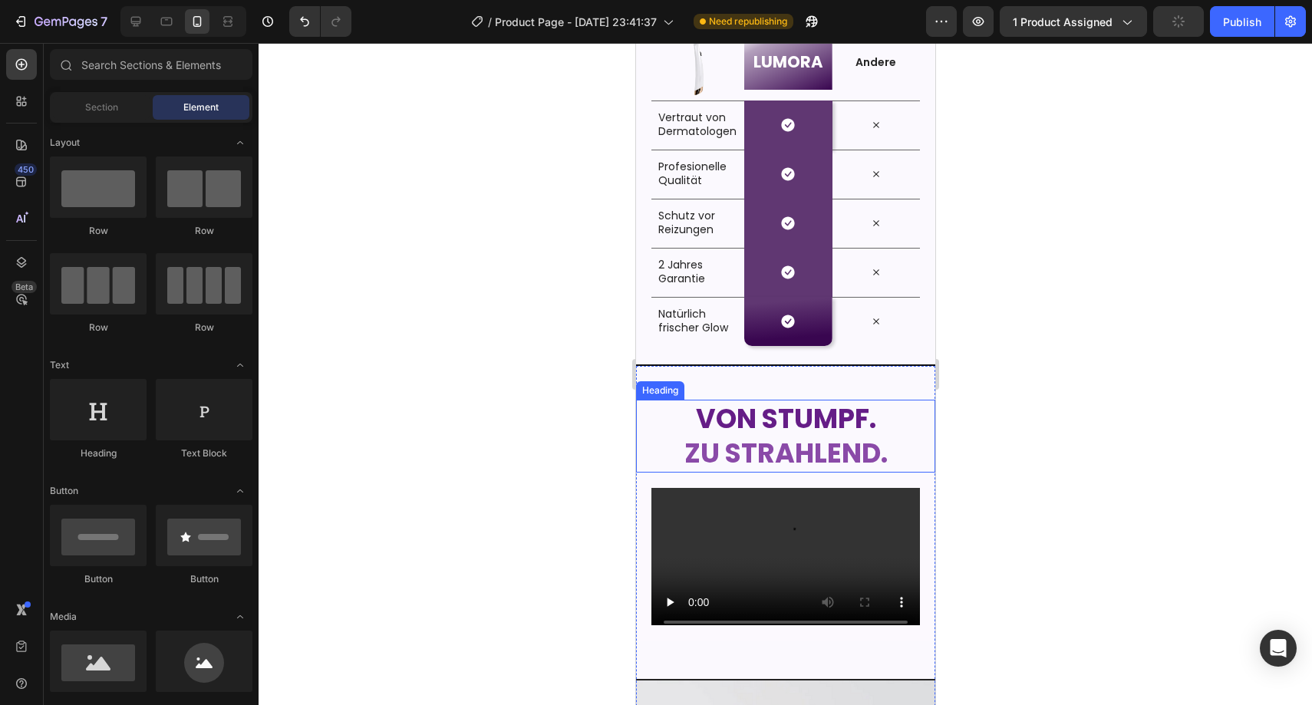
scroll to position [3078, 0]
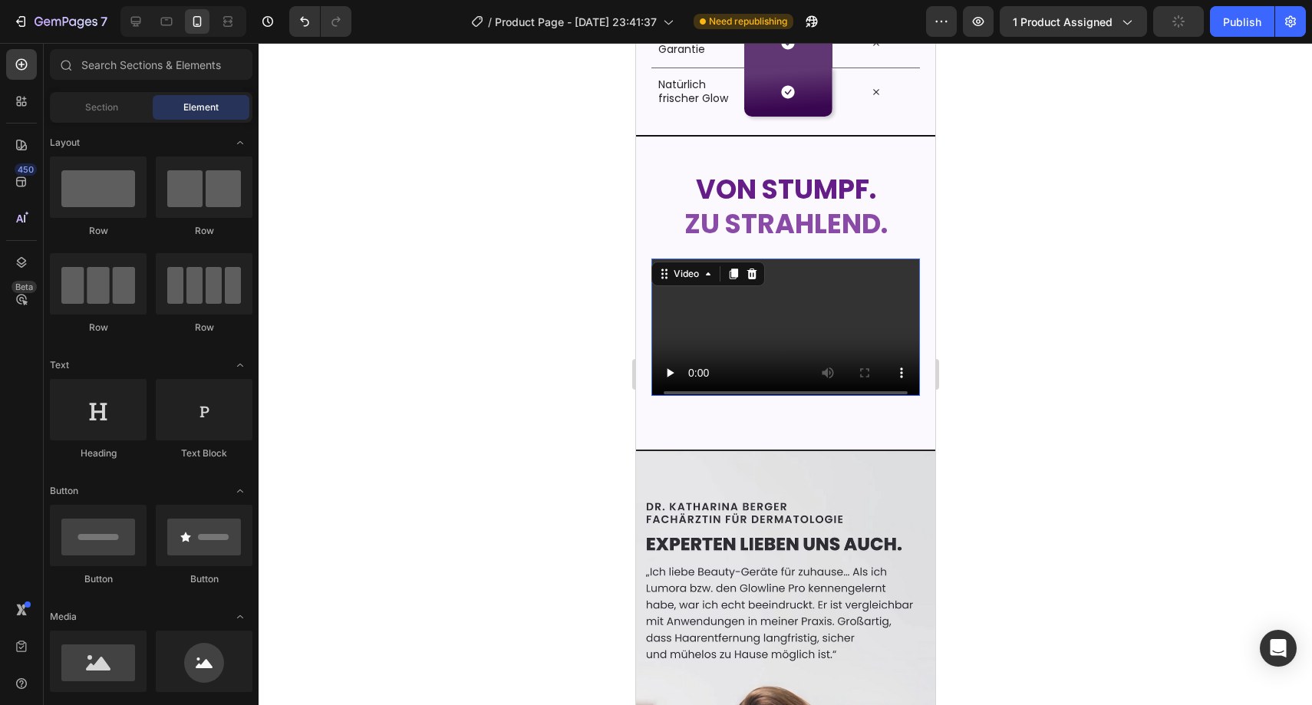
click at [825, 325] on video at bounding box center [785, 334] width 269 height 151
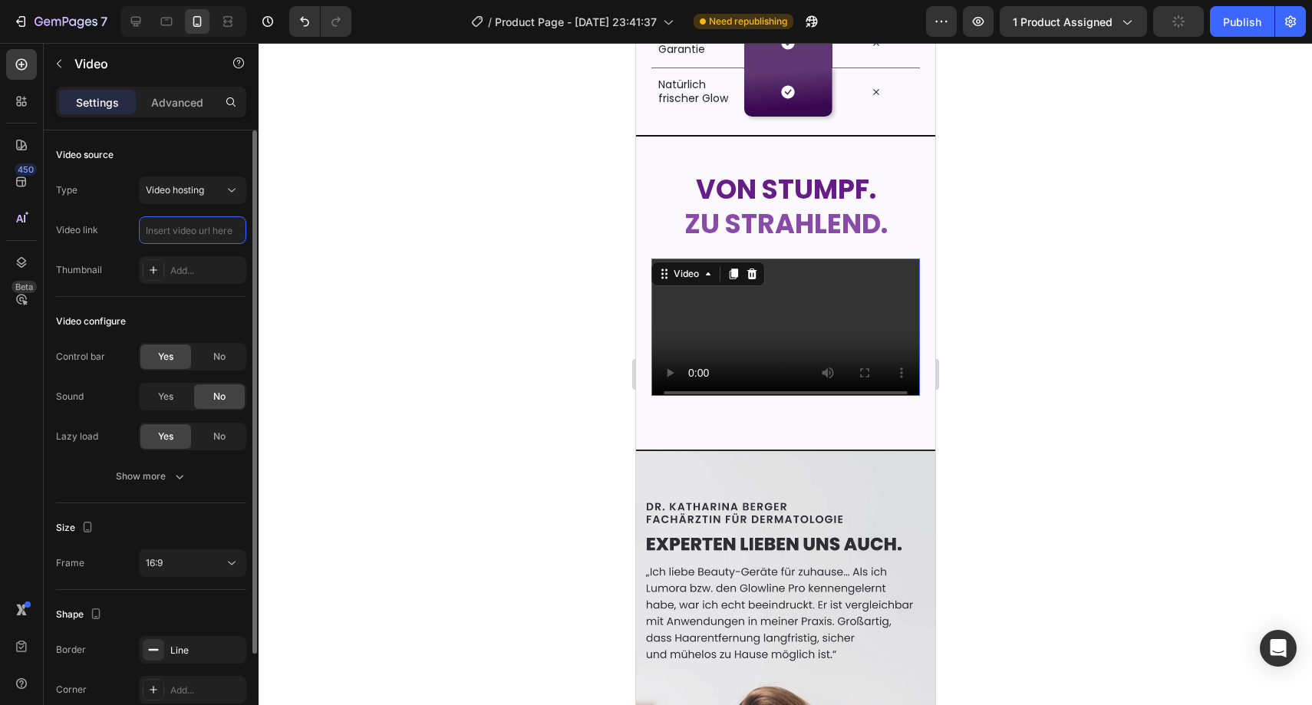
scroll to position [0, 0]
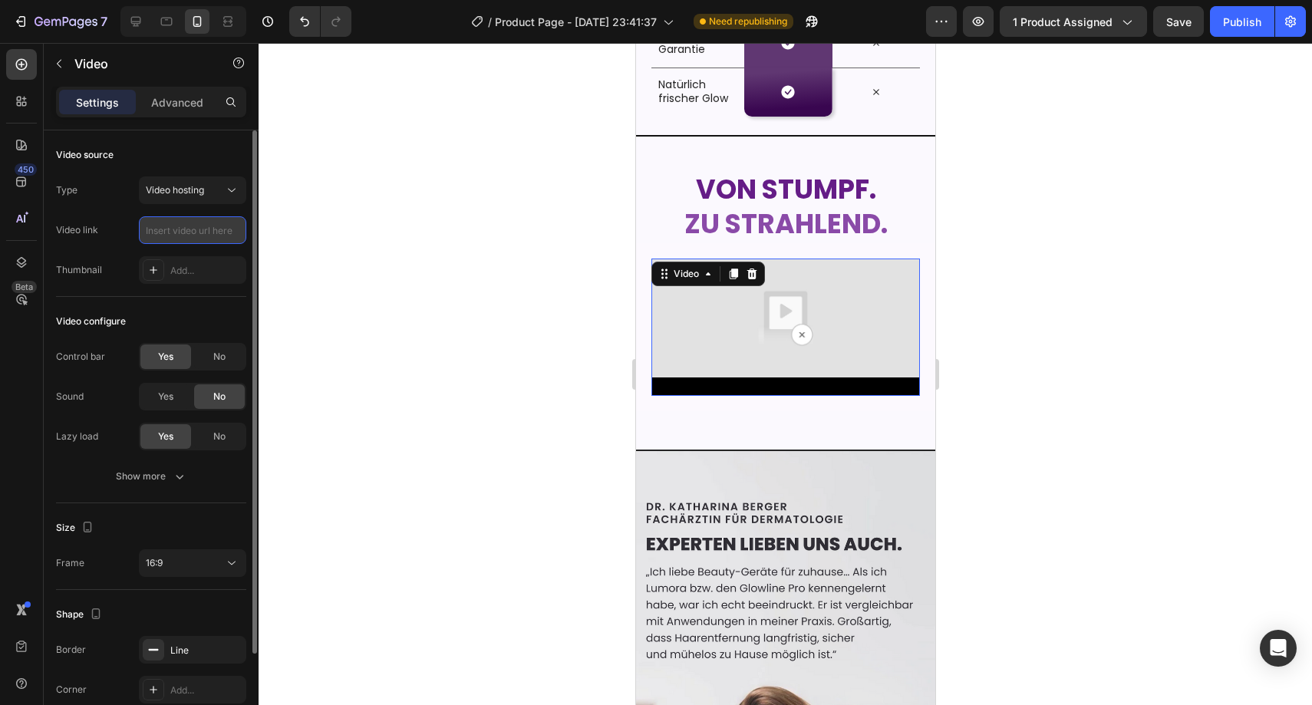
paste input "[URL][DOMAIN_NAME]"
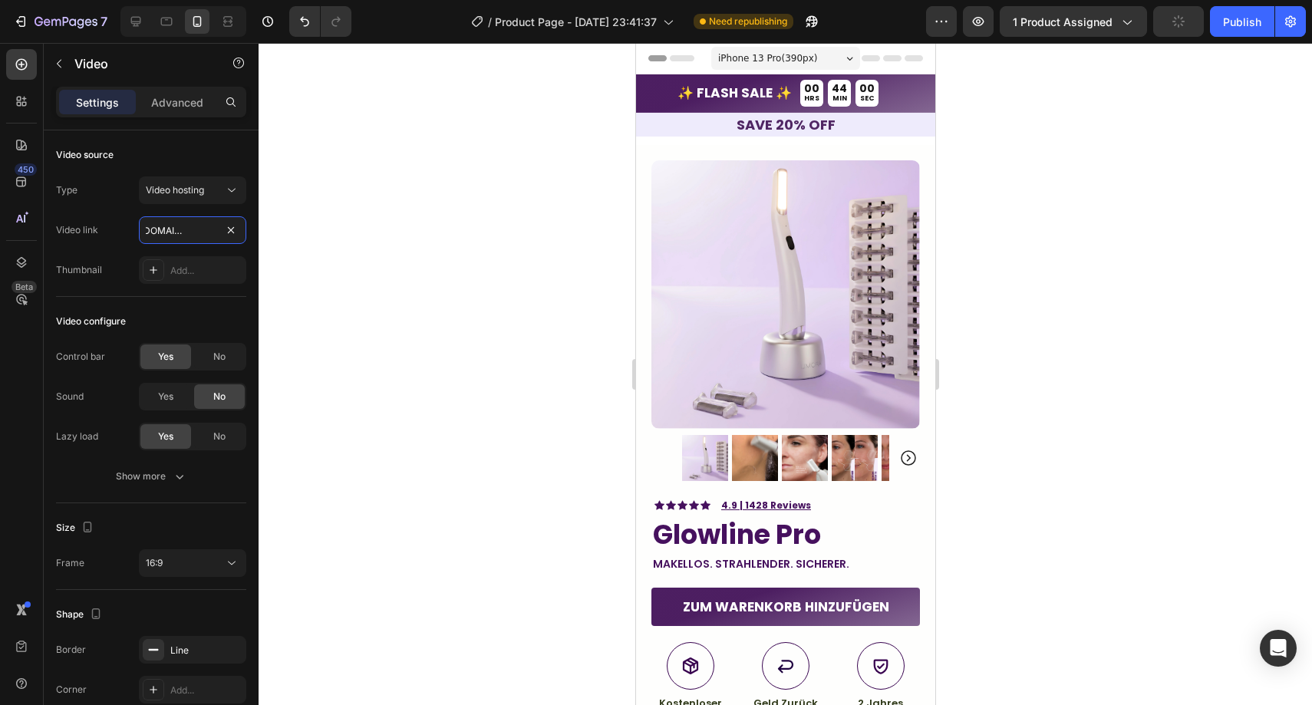
type input "[URL][DOMAIN_NAME]"
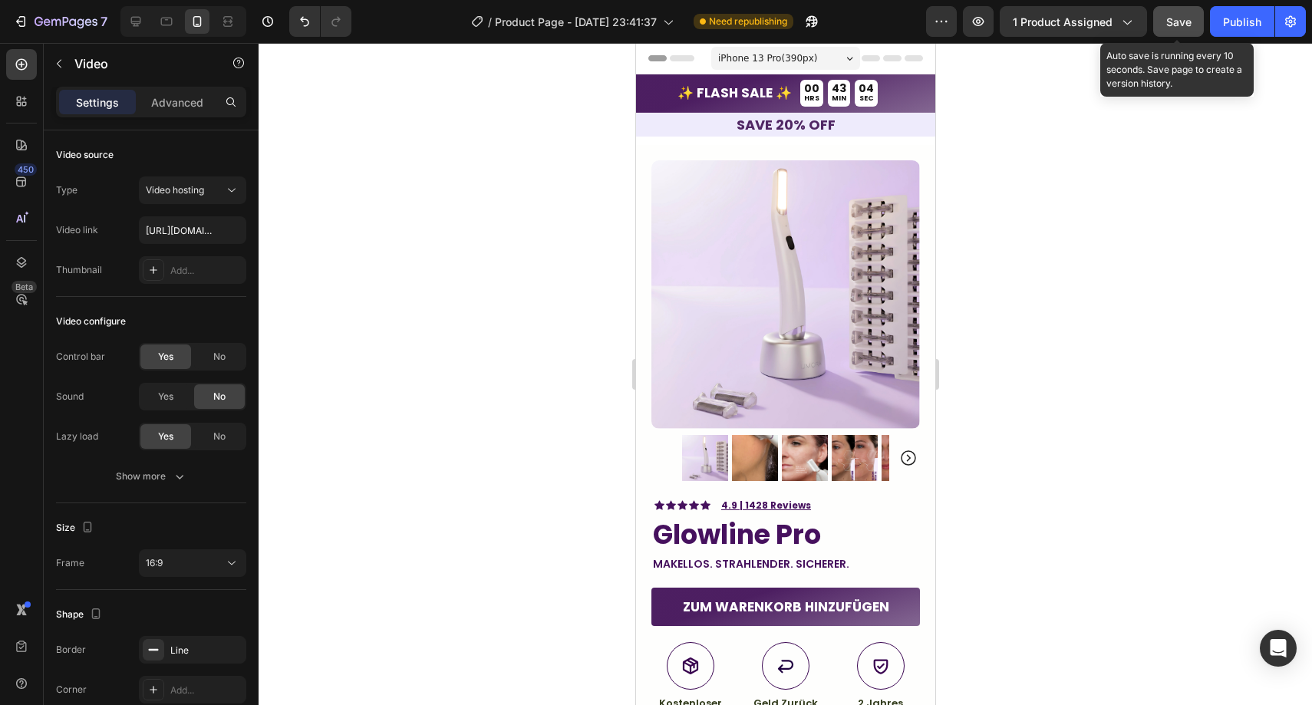
click at [1189, 18] on span "Save" at bounding box center [1179, 21] width 25 height 13
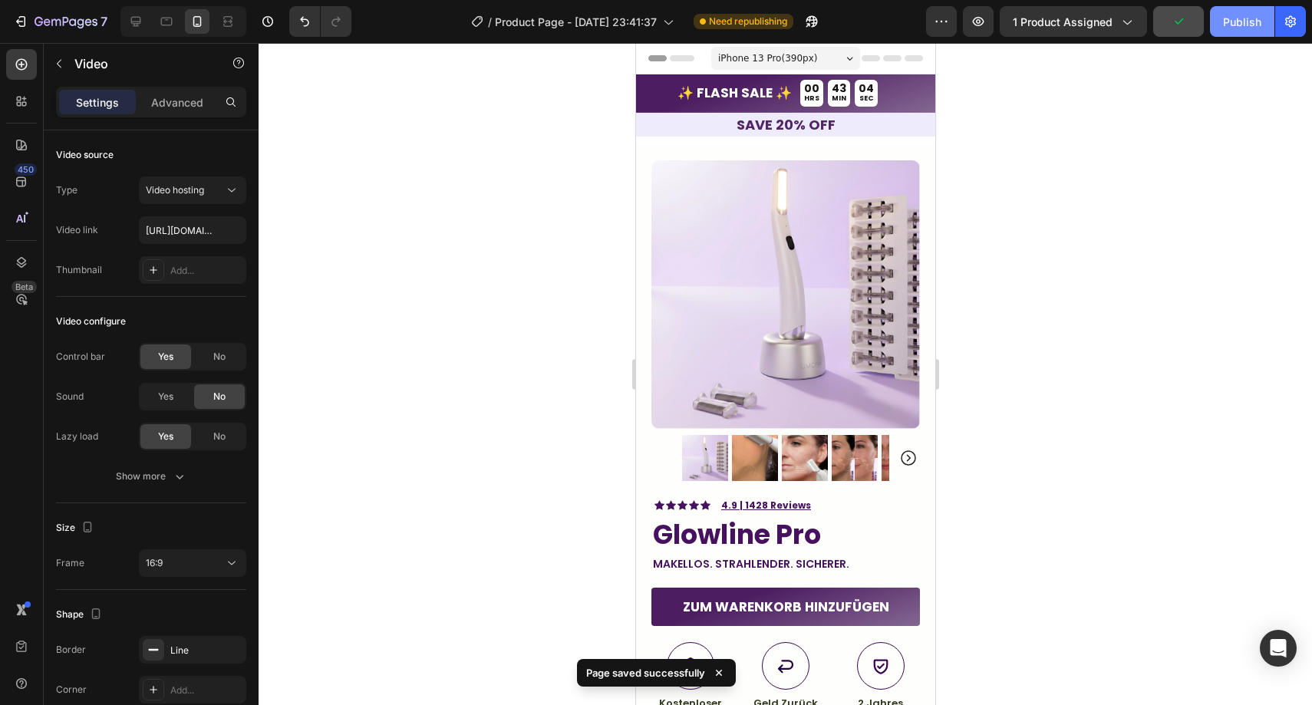
click at [1235, 25] on div "Publish" at bounding box center [1242, 22] width 38 height 16
click at [817, 215] on img at bounding box center [785, 294] width 269 height 269
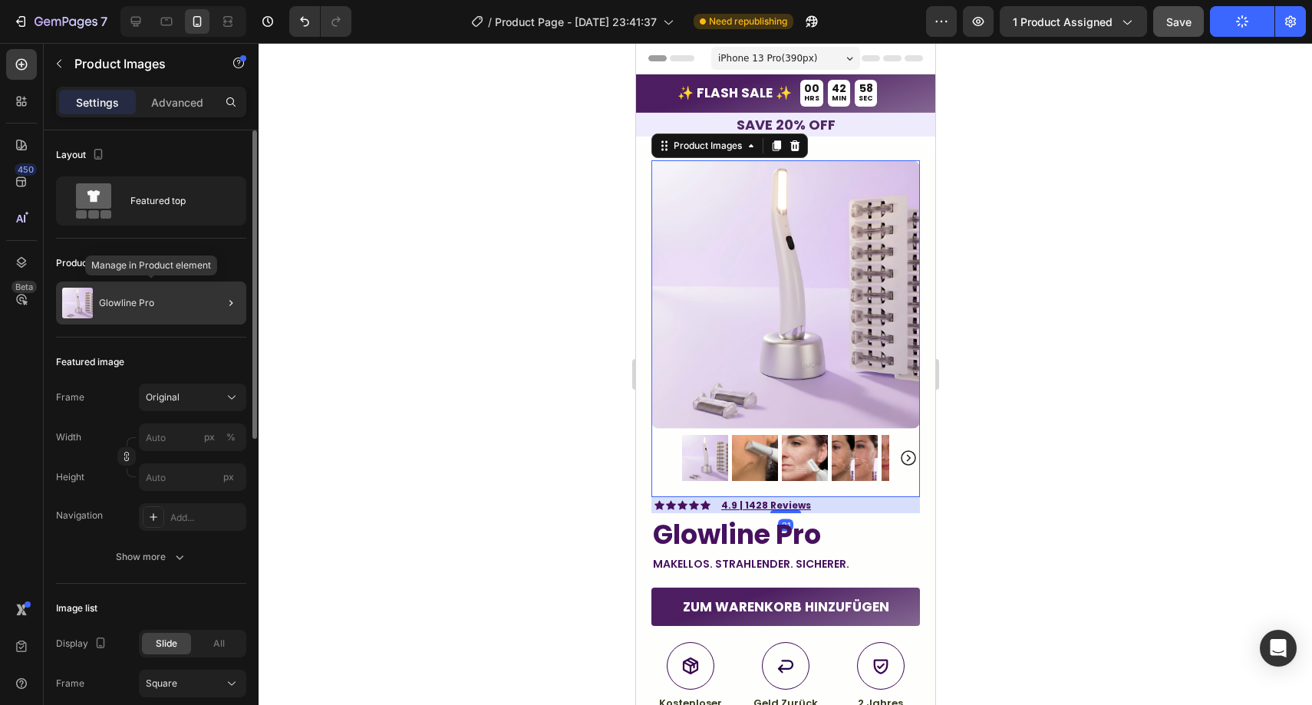
click at [161, 301] on div "Glowline Pro" at bounding box center [151, 303] width 190 height 43
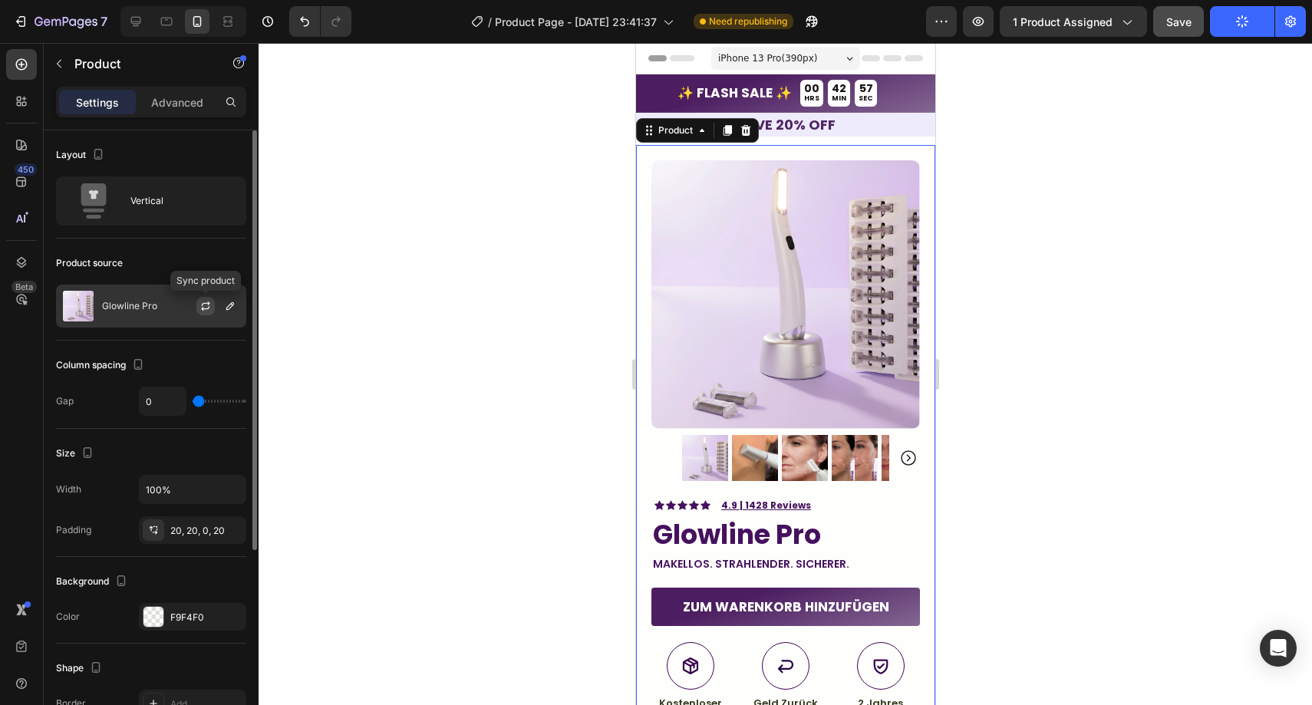
click at [200, 307] on icon "button" at bounding box center [206, 306] width 12 height 12
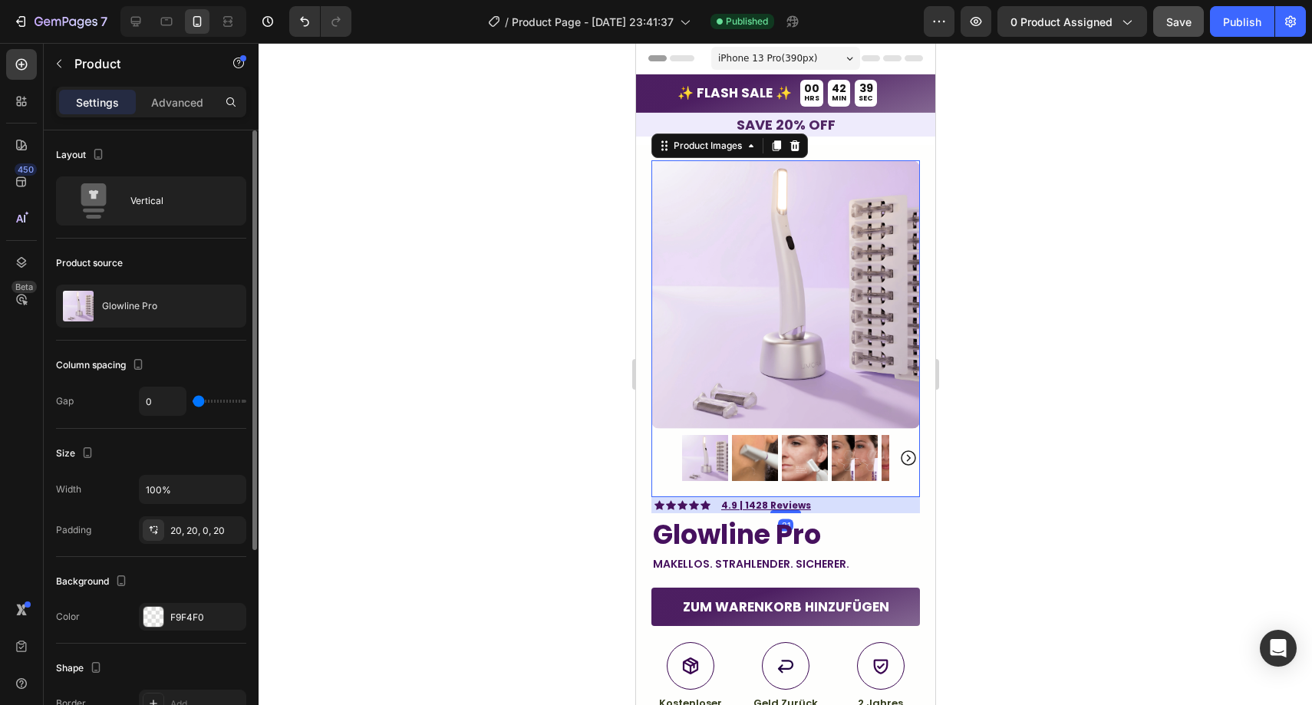
click at [899, 449] on icon "Carousel Next Arrow" at bounding box center [908, 458] width 18 height 18
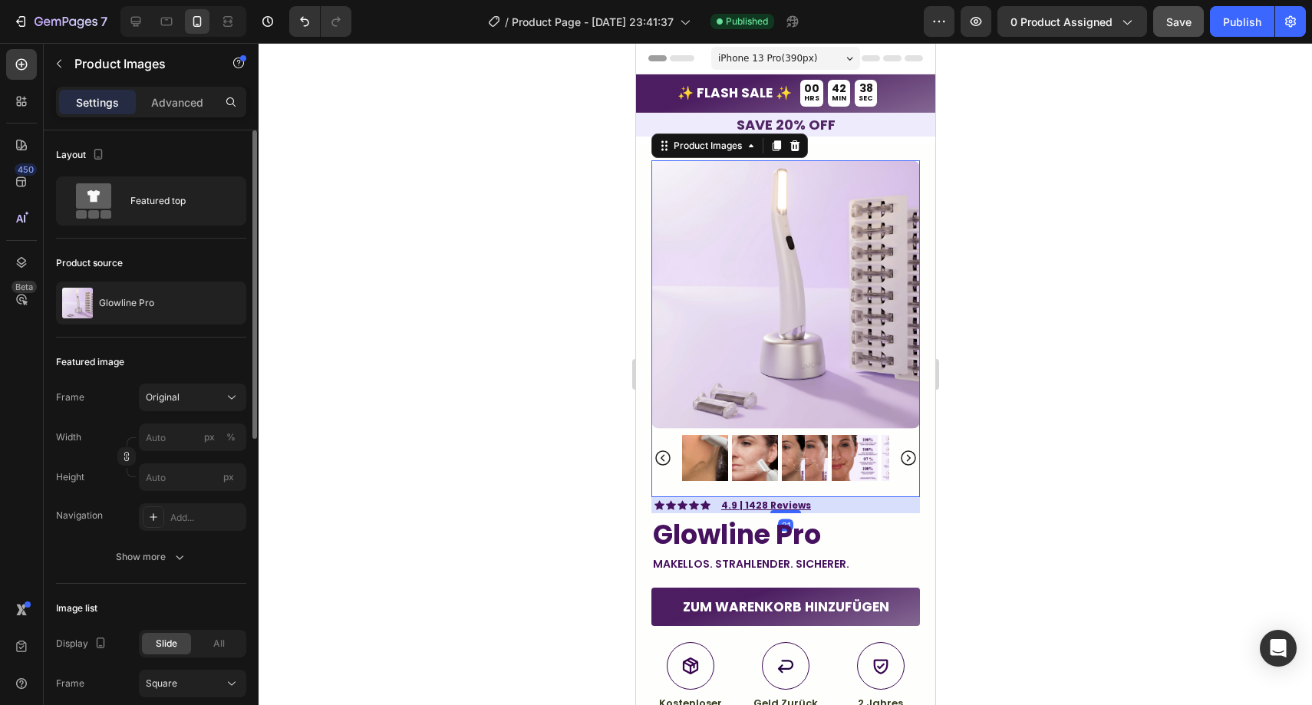
click at [899, 449] on icon "Carousel Next Arrow" at bounding box center [908, 458] width 18 height 18
click at [655, 450] on icon "Carousel Back Arrow" at bounding box center [662, 457] width 15 height 15
click at [656, 449] on icon "Carousel Back Arrow" at bounding box center [662, 458] width 18 height 18
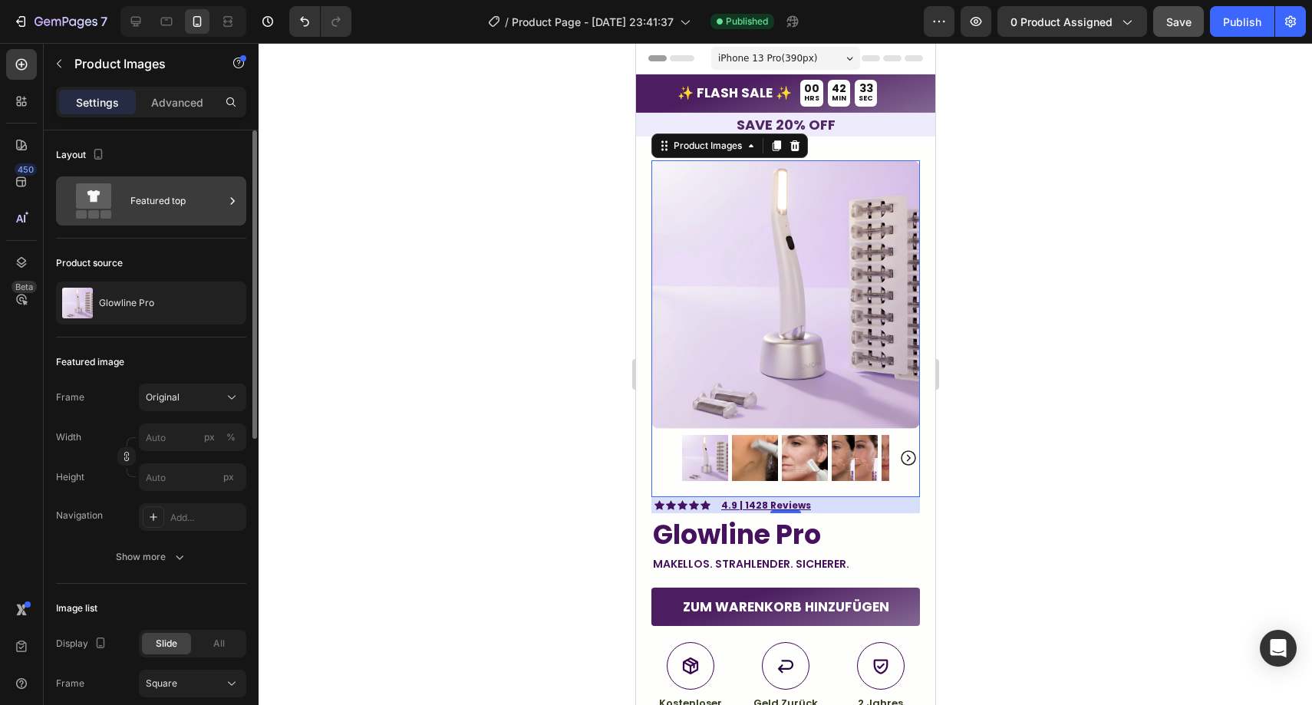
click at [163, 213] on div "Featured top" at bounding box center [177, 200] width 94 height 35
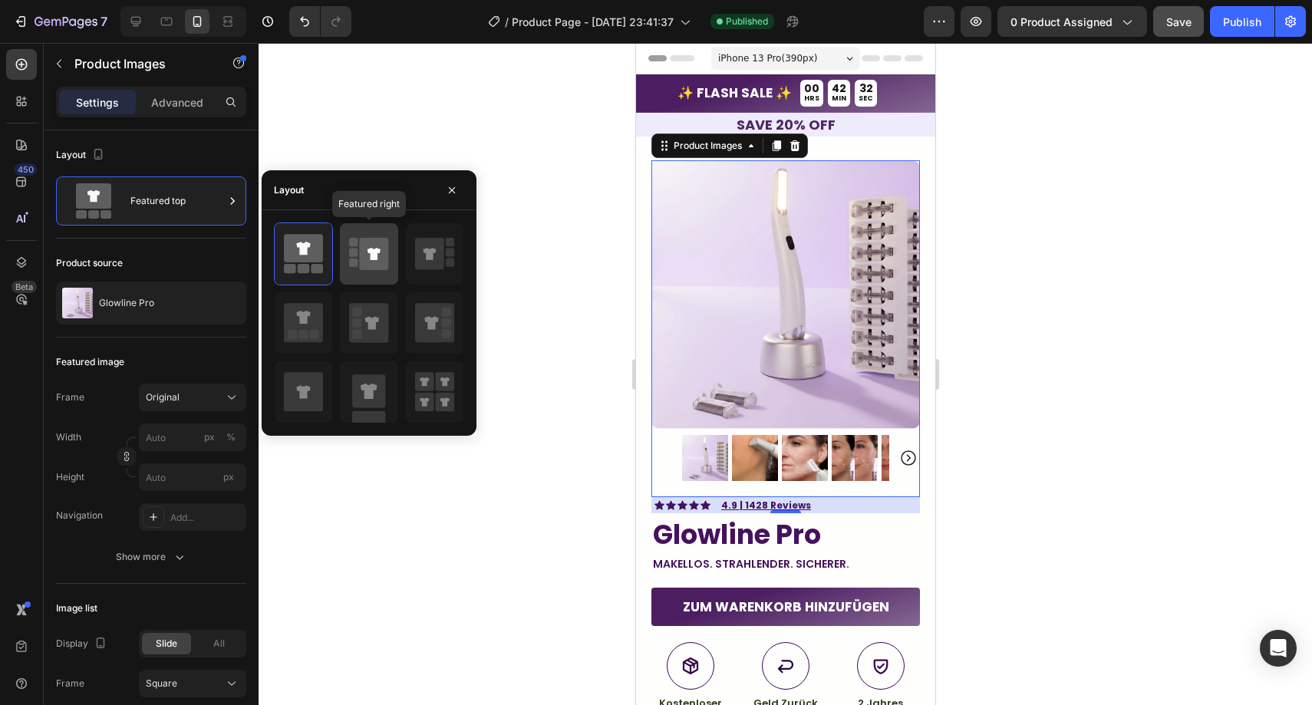
click at [351, 256] on rect at bounding box center [353, 252] width 8 height 8
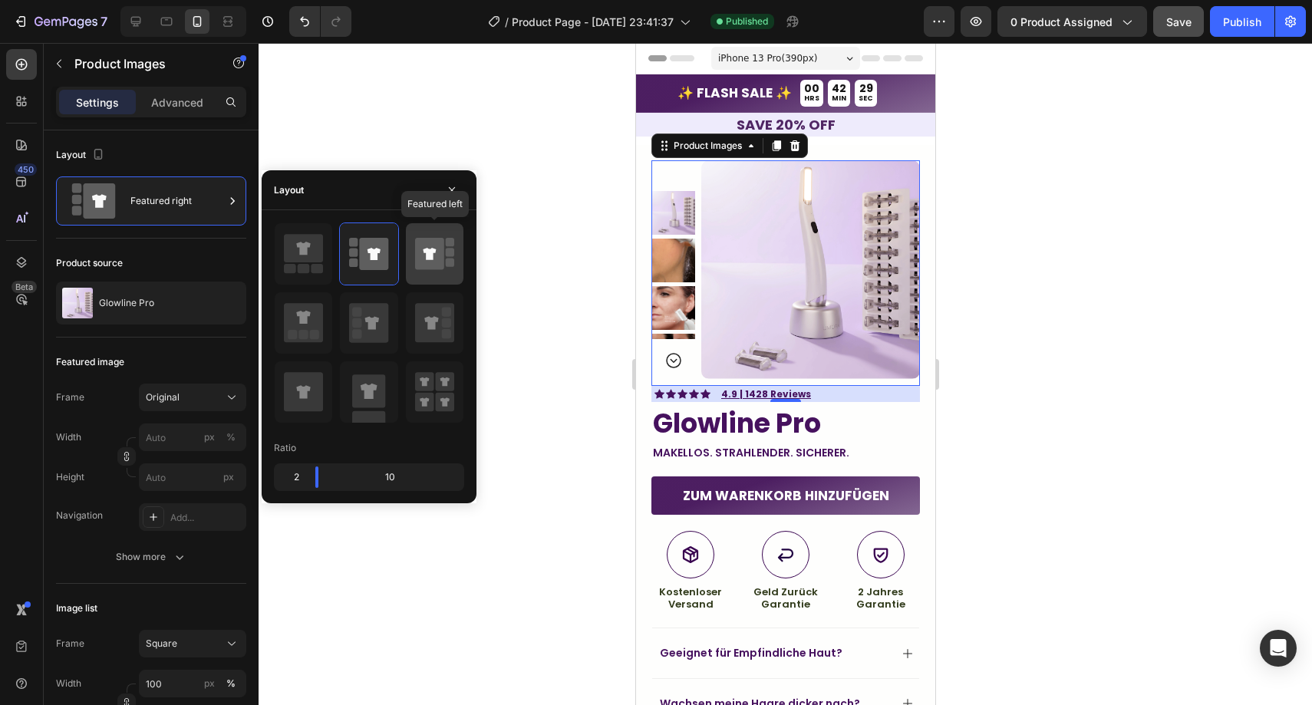
click at [408, 255] on div at bounding box center [435, 253] width 58 height 61
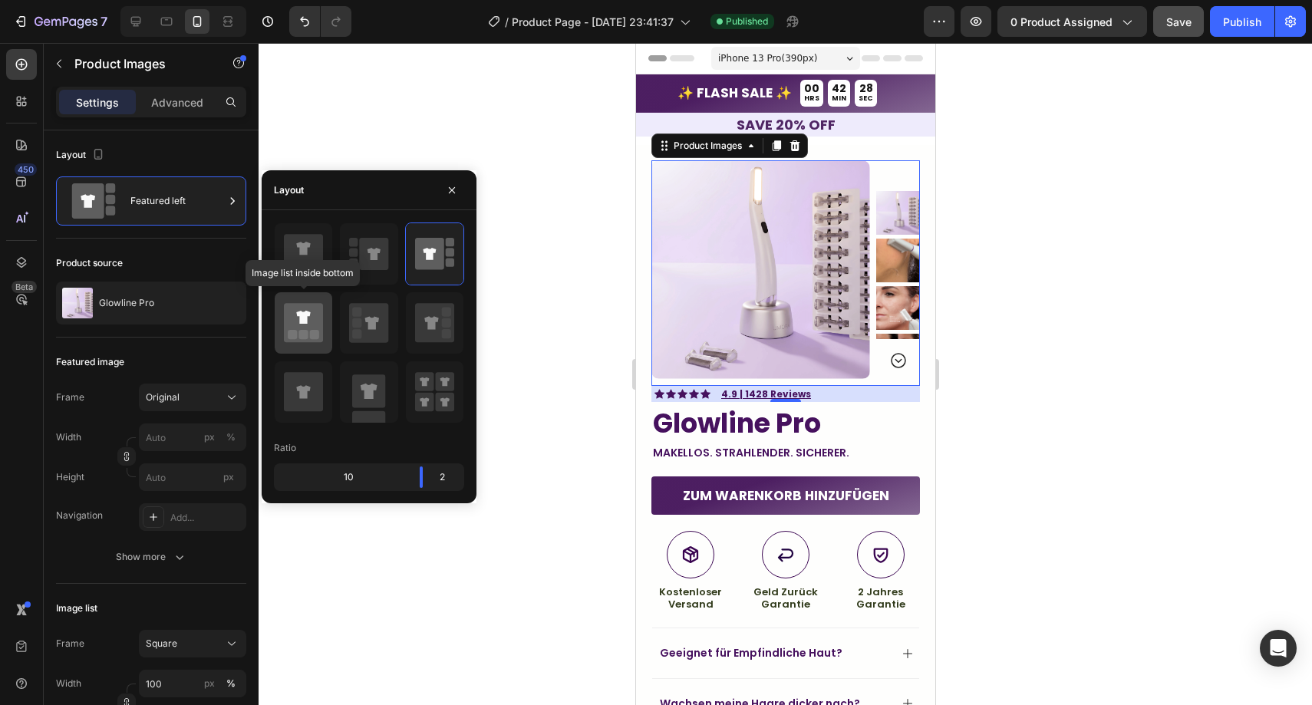
click at [325, 315] on div at bounding box center [304, 322] width 58 height 61
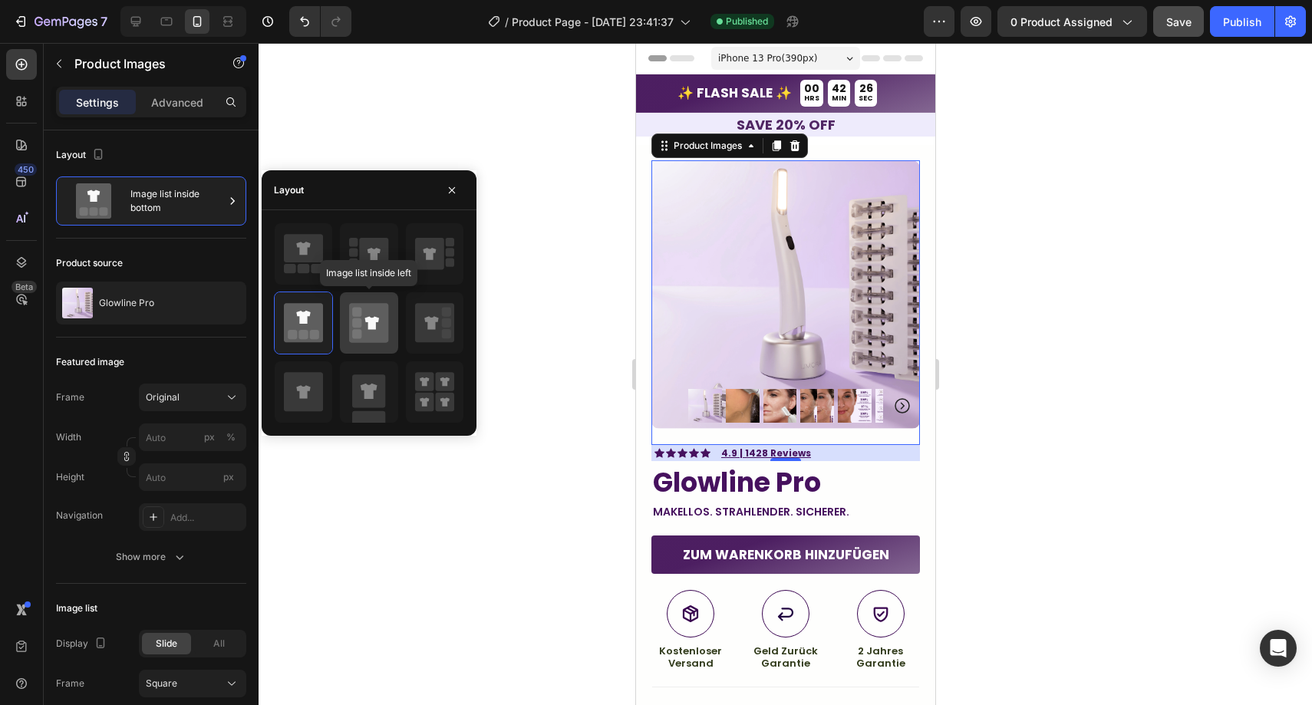
click at [353, 313] on rect at bounding box center [356, 311] width 9 height 9
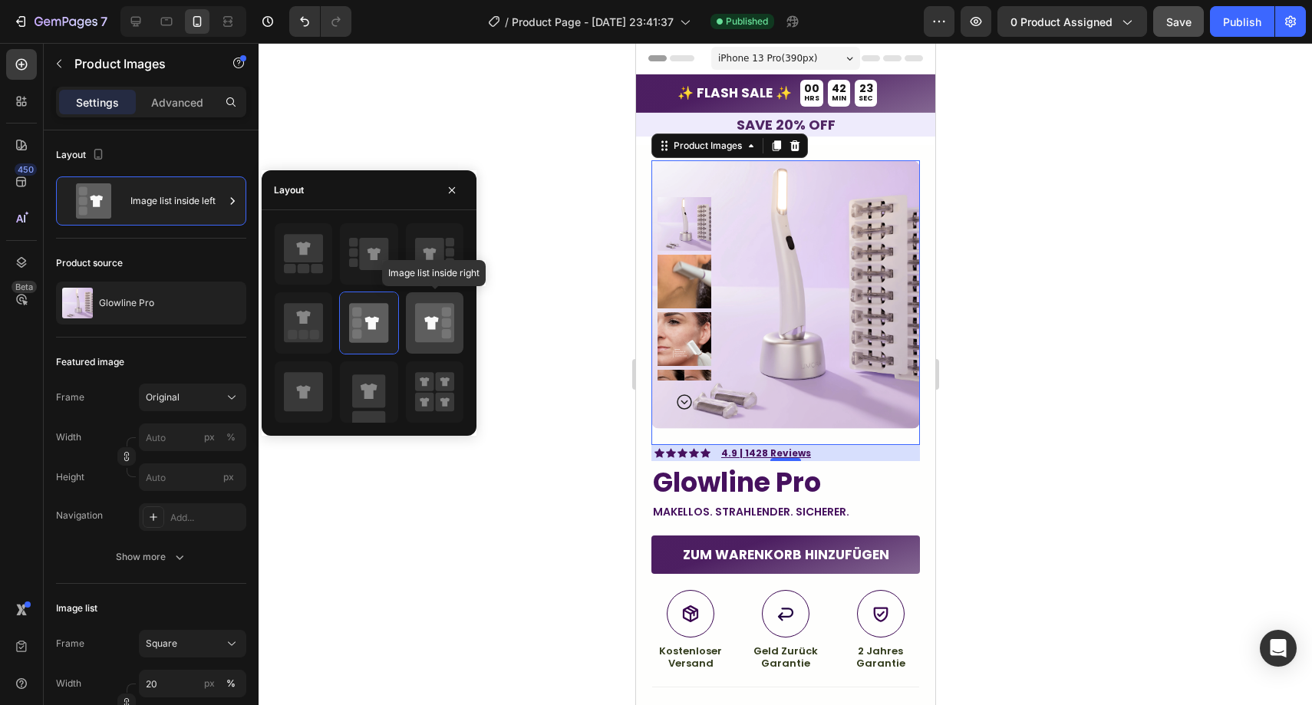
click at [415, 313] on icon at bounding box center [434, 323] width 39 height 43
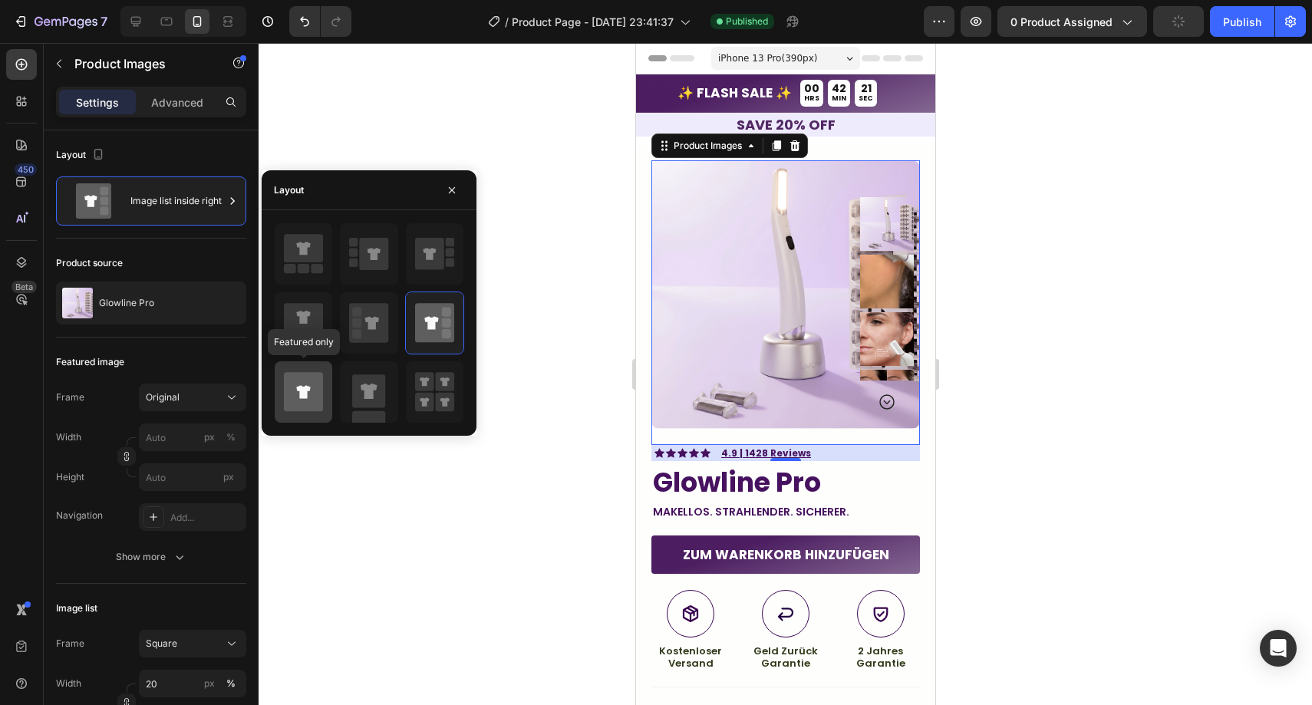
click at [323, 378] on div at bounding box center [304, 391] width 58 height 61
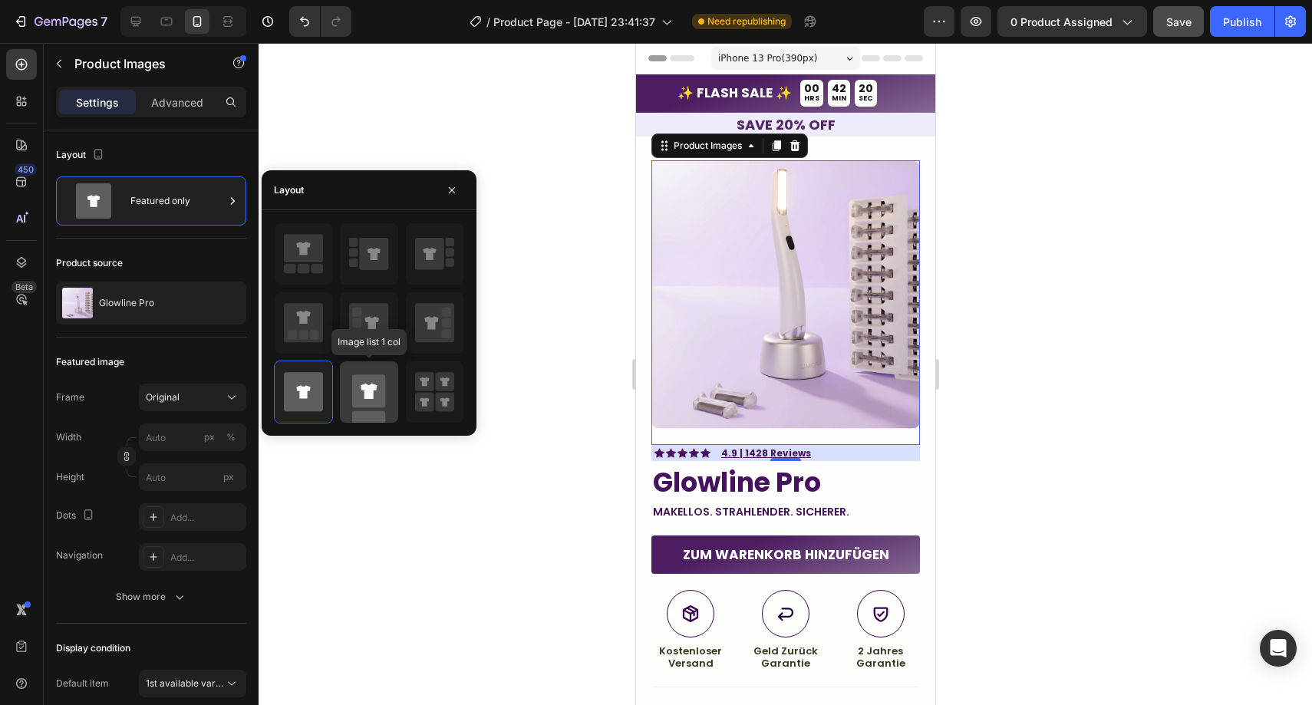
click at [365, 388] on icon at bounding box center [369, 391] width 17 height 15
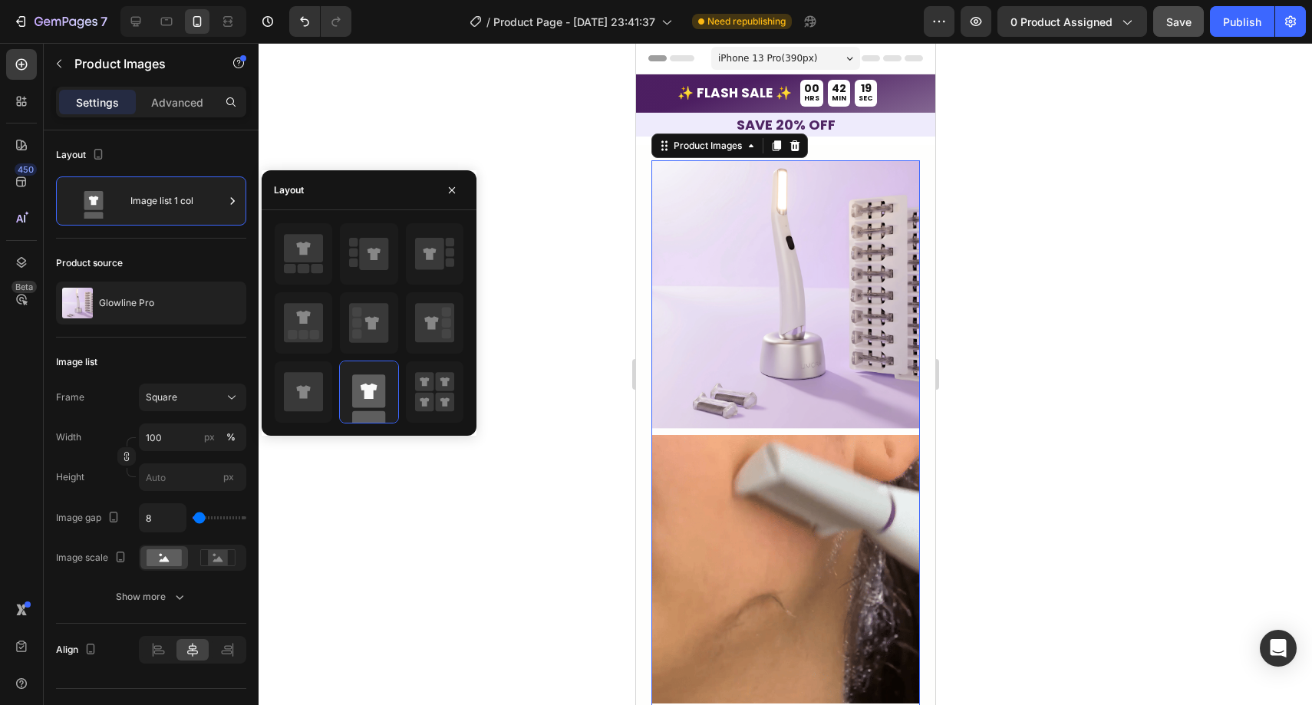
click at [401, 389] on div at bounding box center [369, 323] width 190 height 201
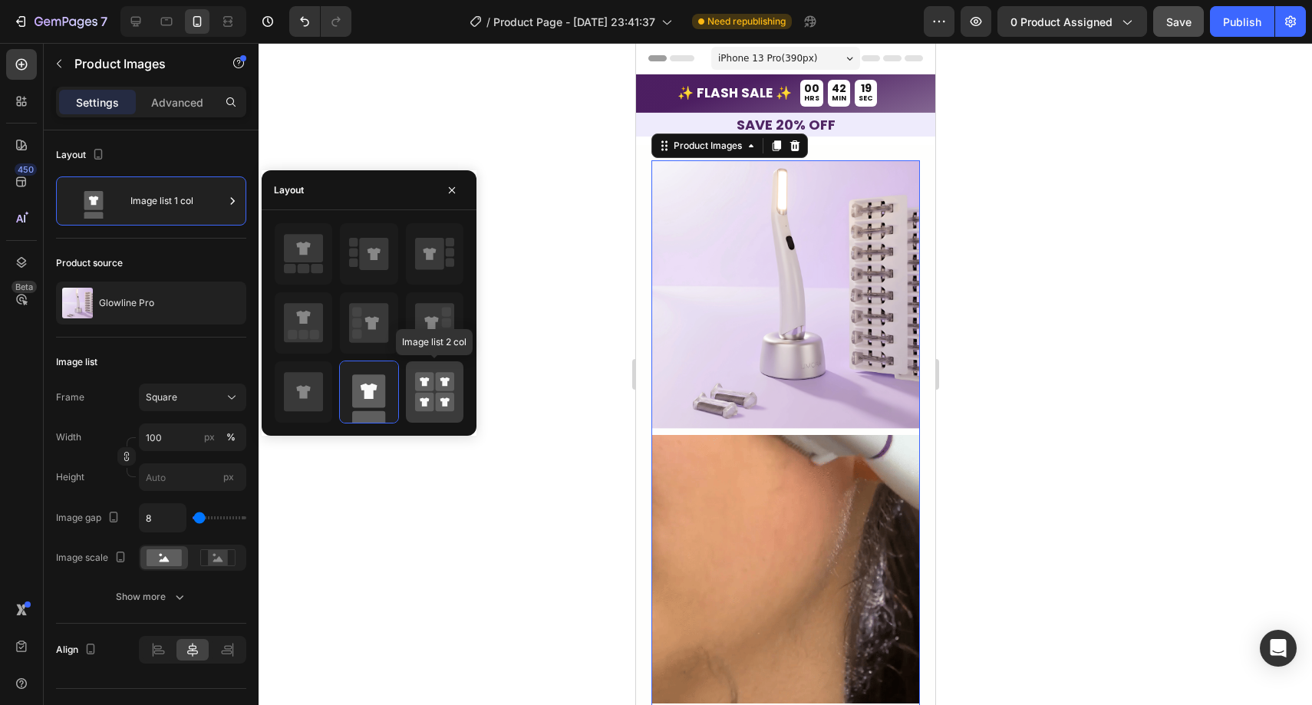
click at [408, 389] on div at bounding box center [435, 391] width 58 height 61
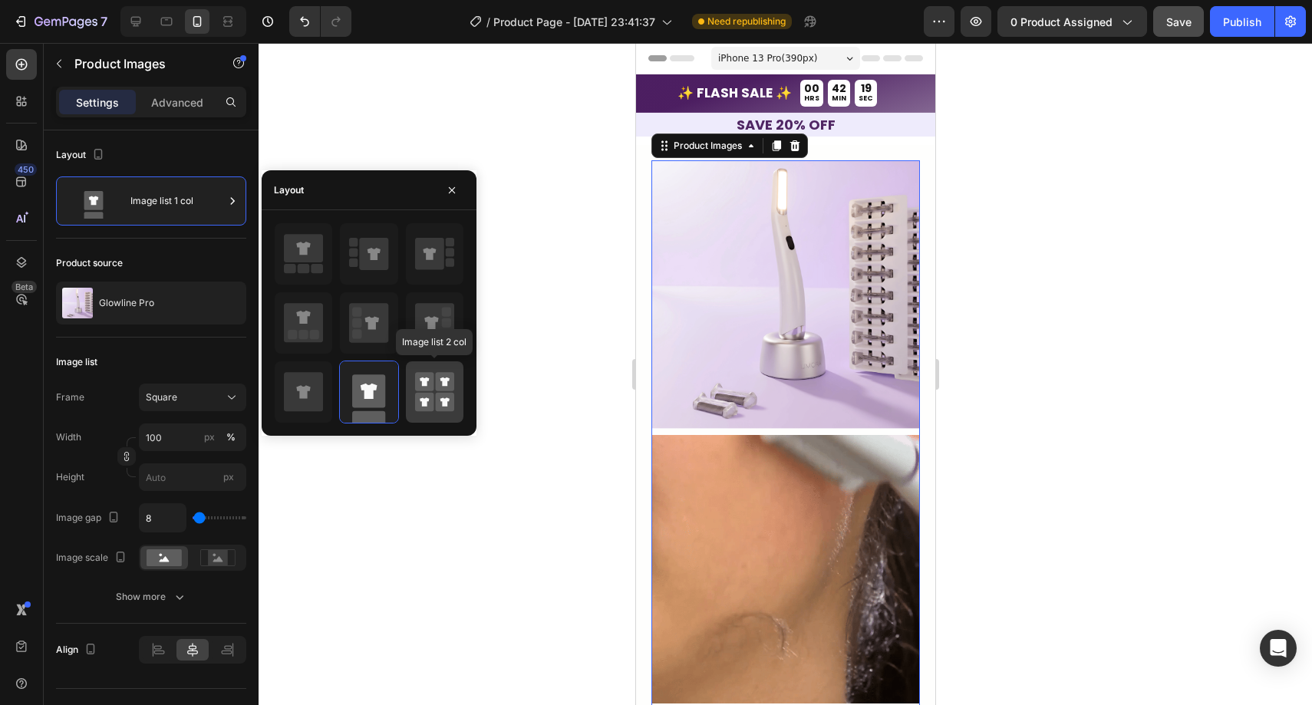
type input "50"
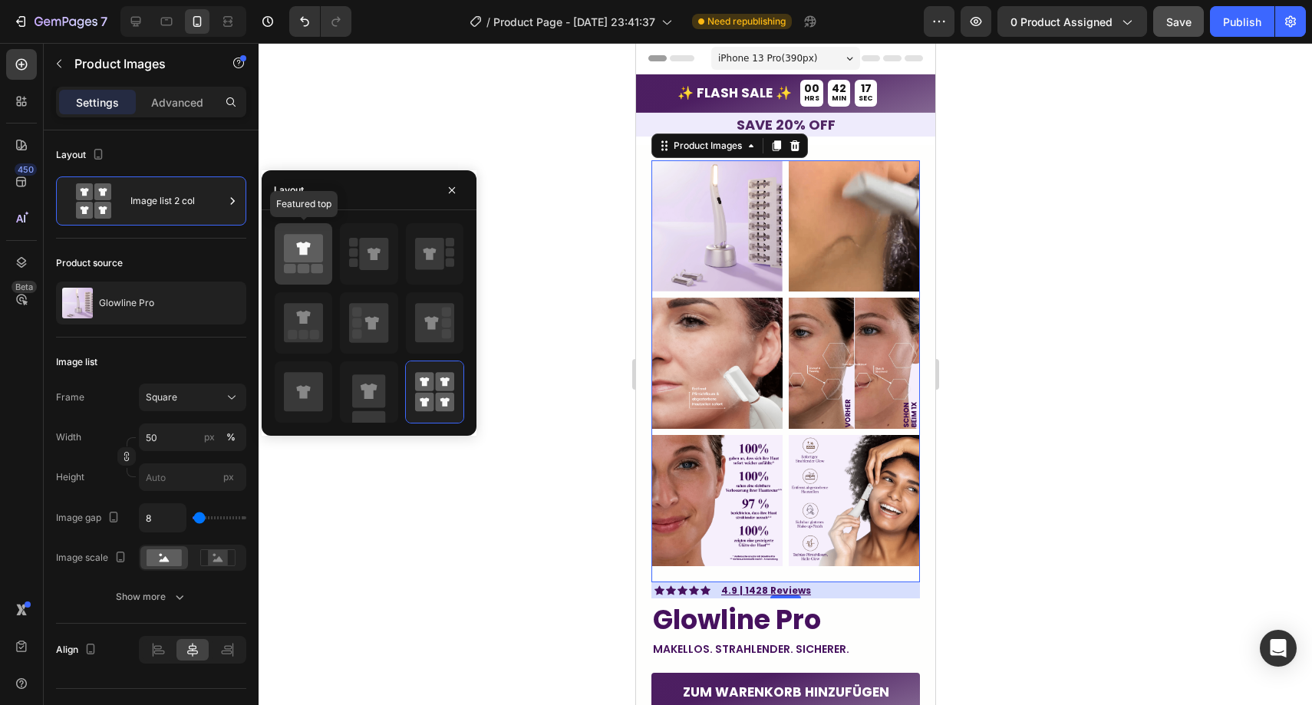
click at [312, 248] on icon at bounding box center [303, 248] width 39 height 28
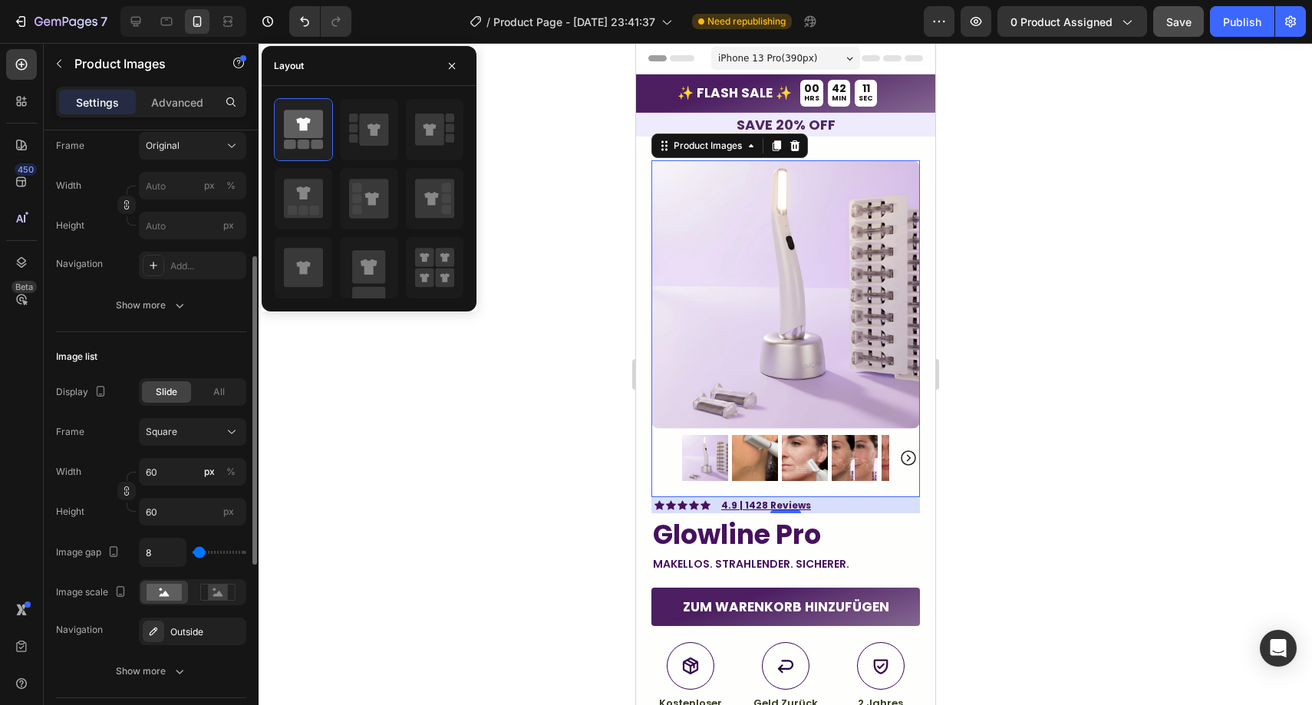
scroll to position [347, 0]
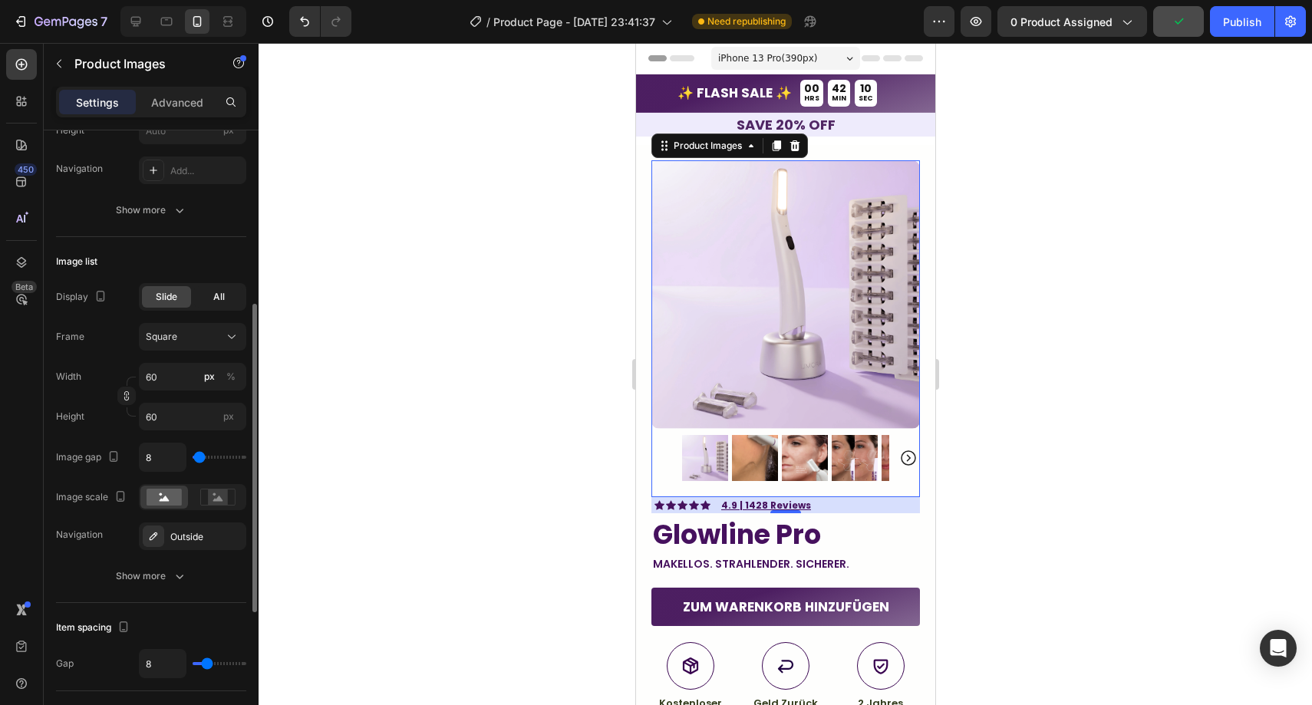
click at [215, 299] on span "All" at bounding box center [219, 297] width 12 height 14
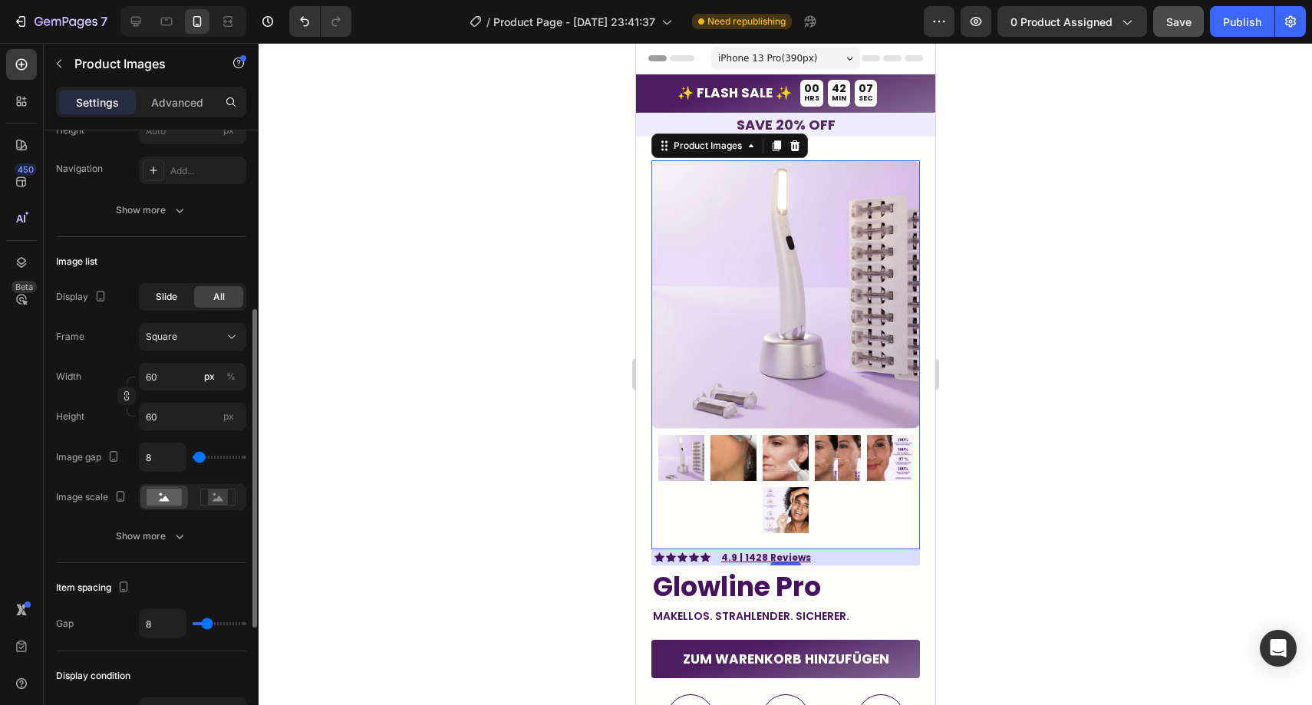
click at [177, 296] on span "Slide" at bounding box center [166, 297] width 21 height 14
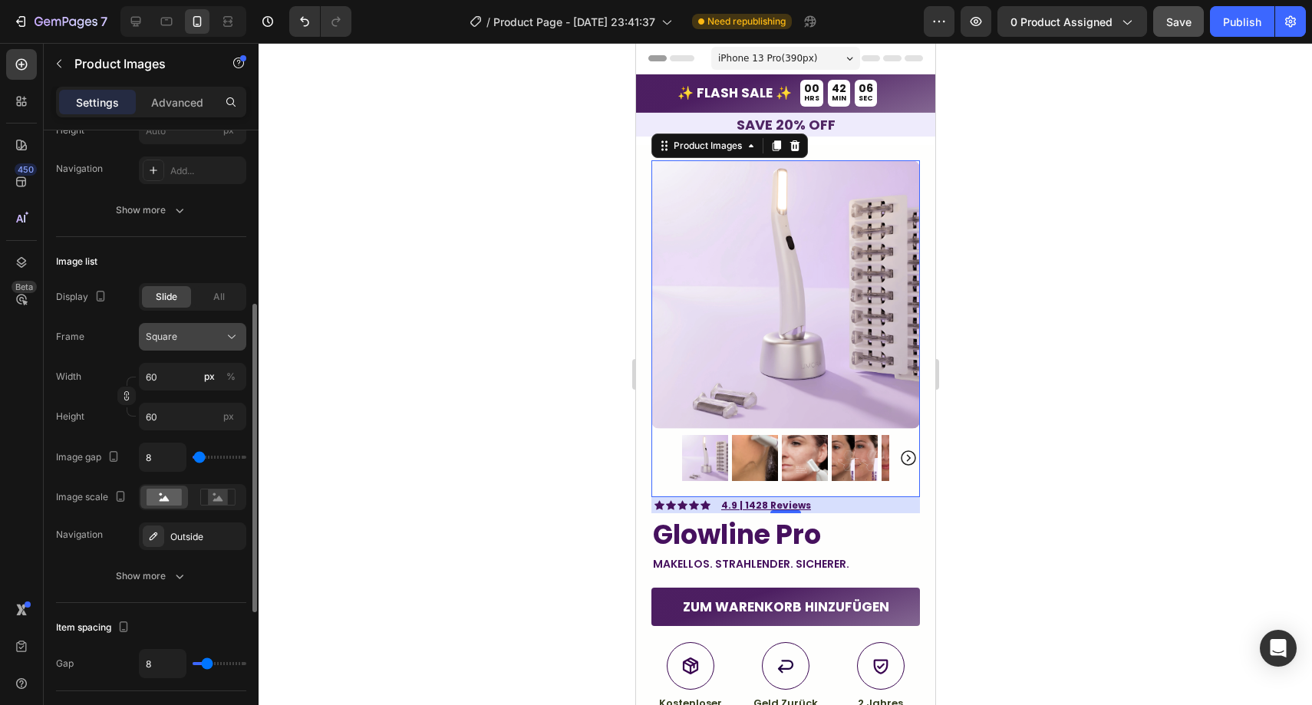
click at [183, 336] on div "Square" at bounding box center [183, 337] width 75 height 14
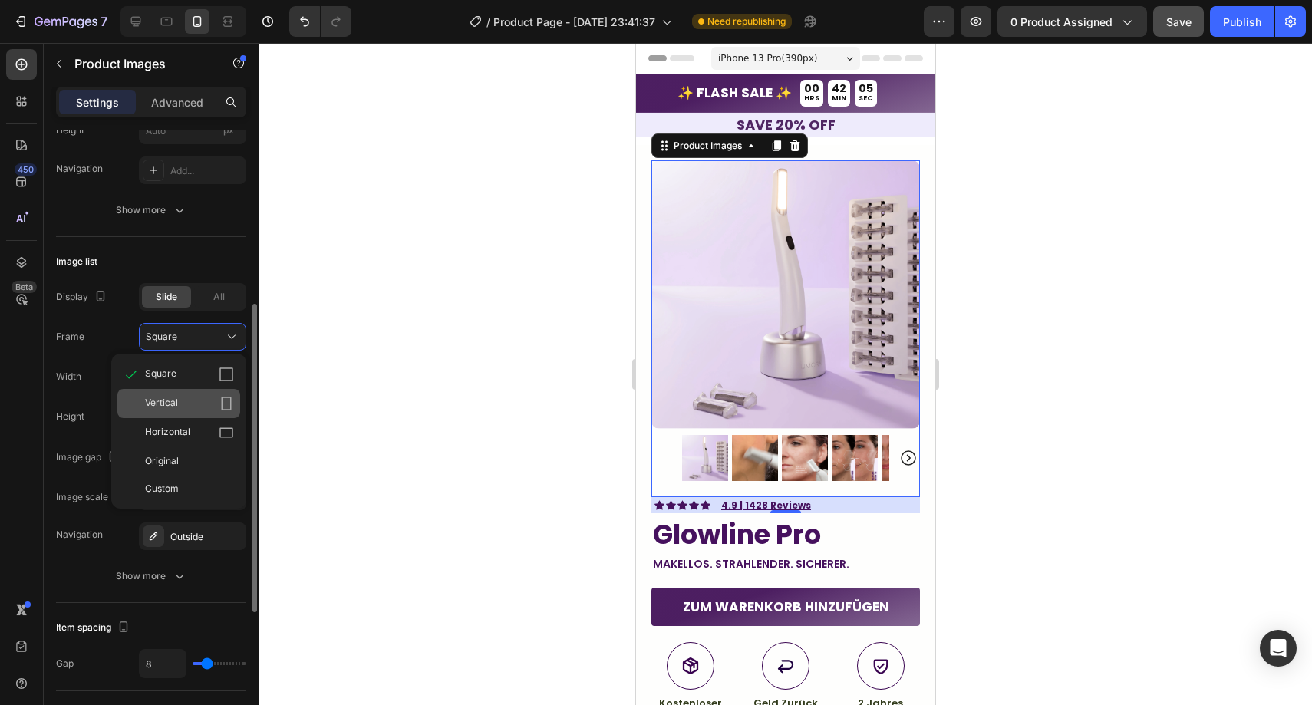
click at [184, 398] on div "Vertical" at bounding box center [189, 403] width 89 height 15
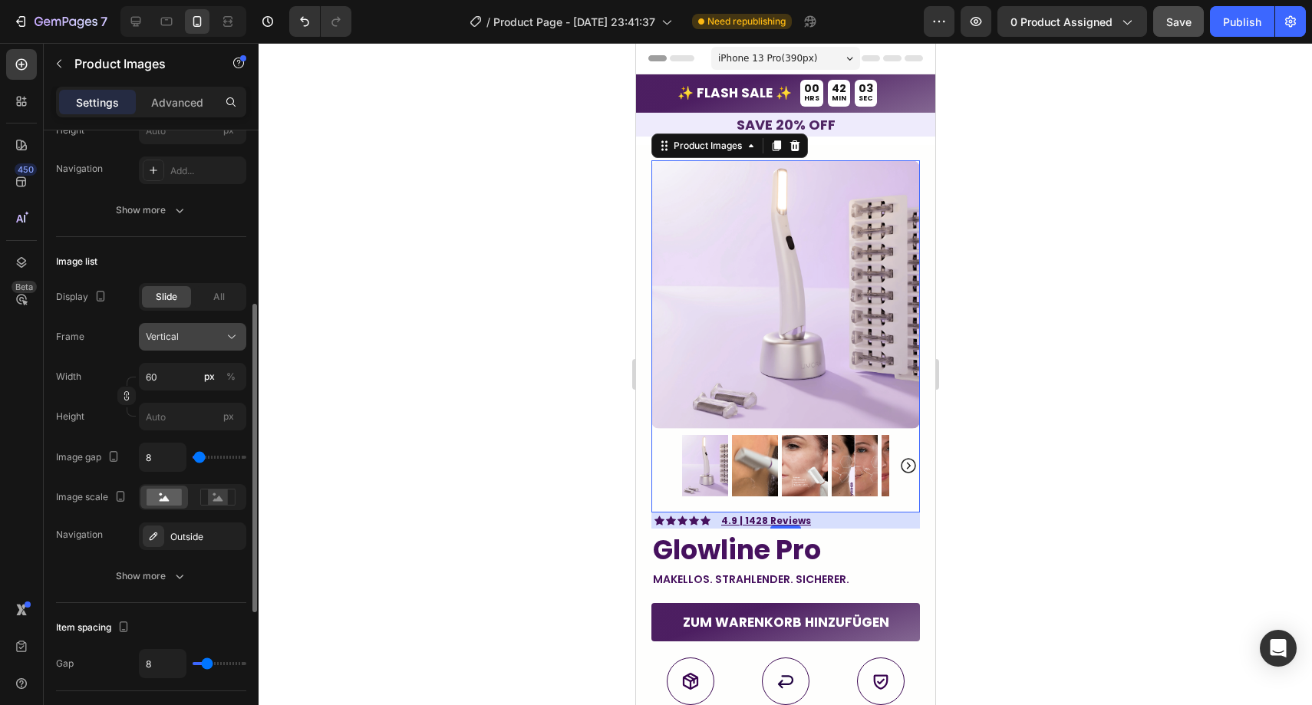
click at [194, 348] on button "Vertical" at bounding box center [192, 337] width 107 height 28
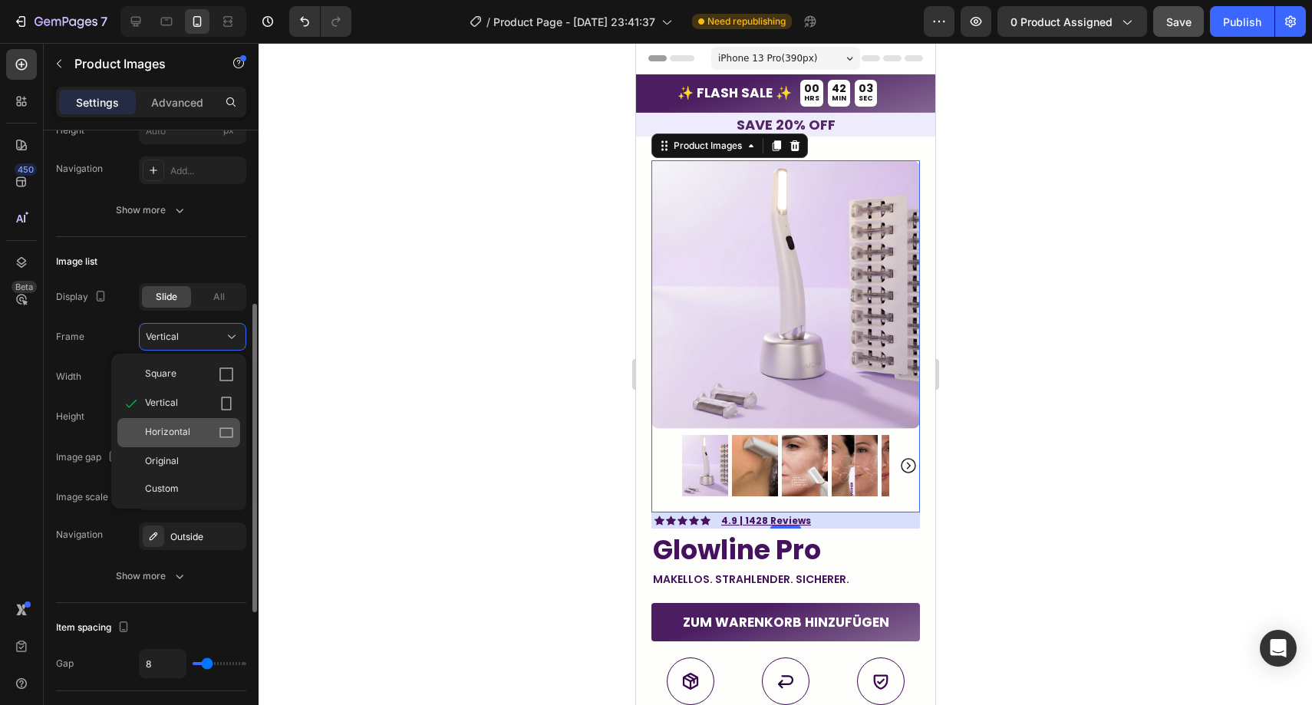
click at [193, 425] on div "Horizontal" at bounding box center [189, 432] width 89 height 15
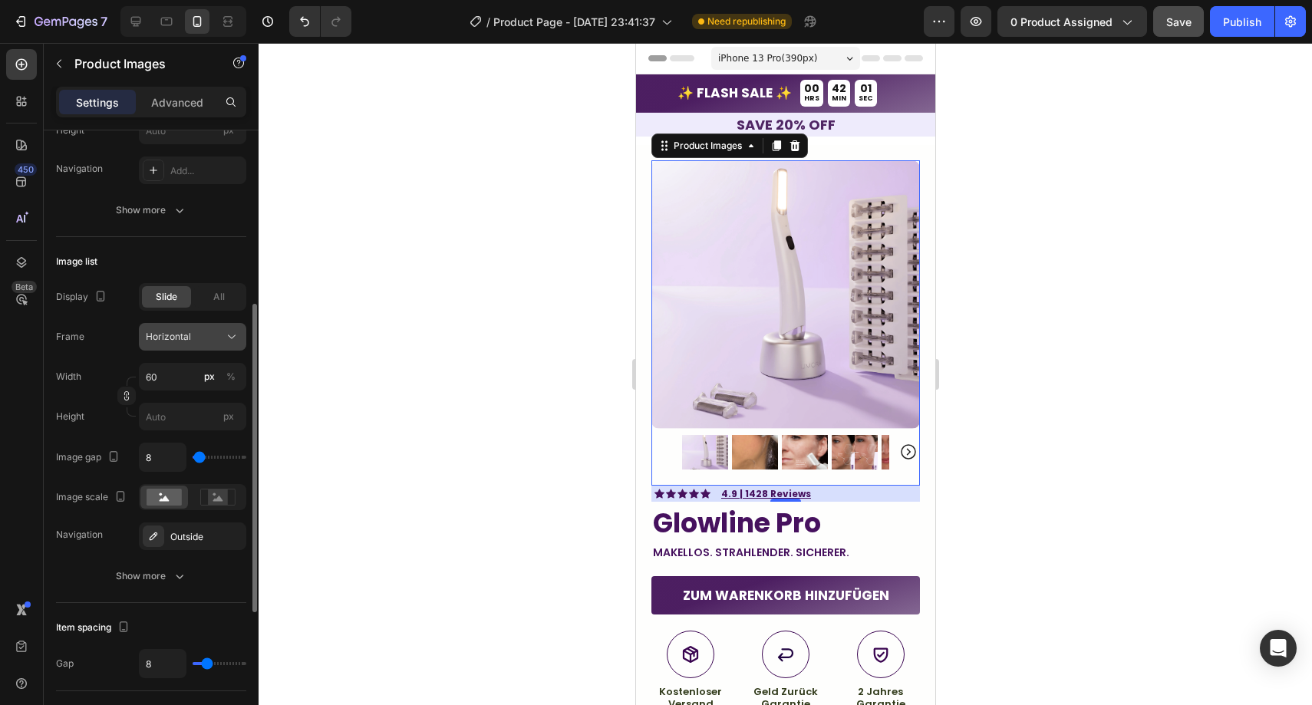
click at [196, 338] on div "Horizontal" at bounding box center [183, 337] width 75 height 14
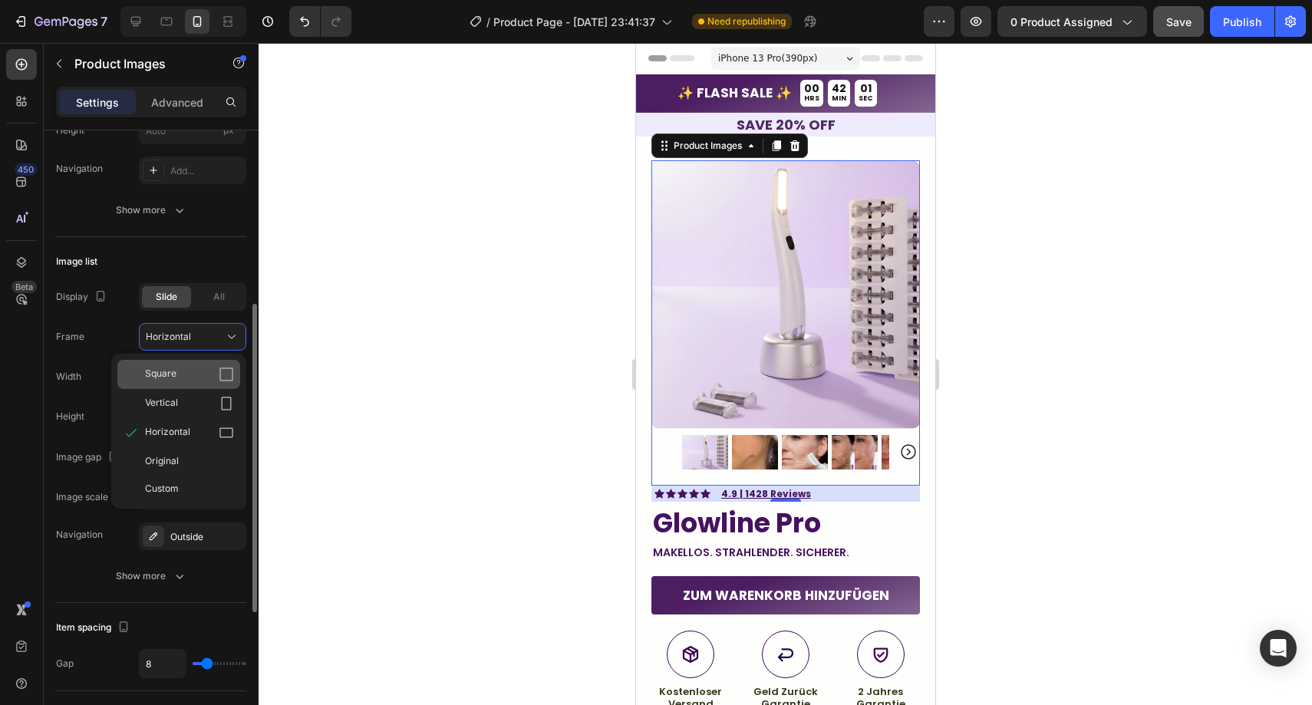
click at [198, 364] on div "Square" at bounding box center [178, 374] width 123 height 29
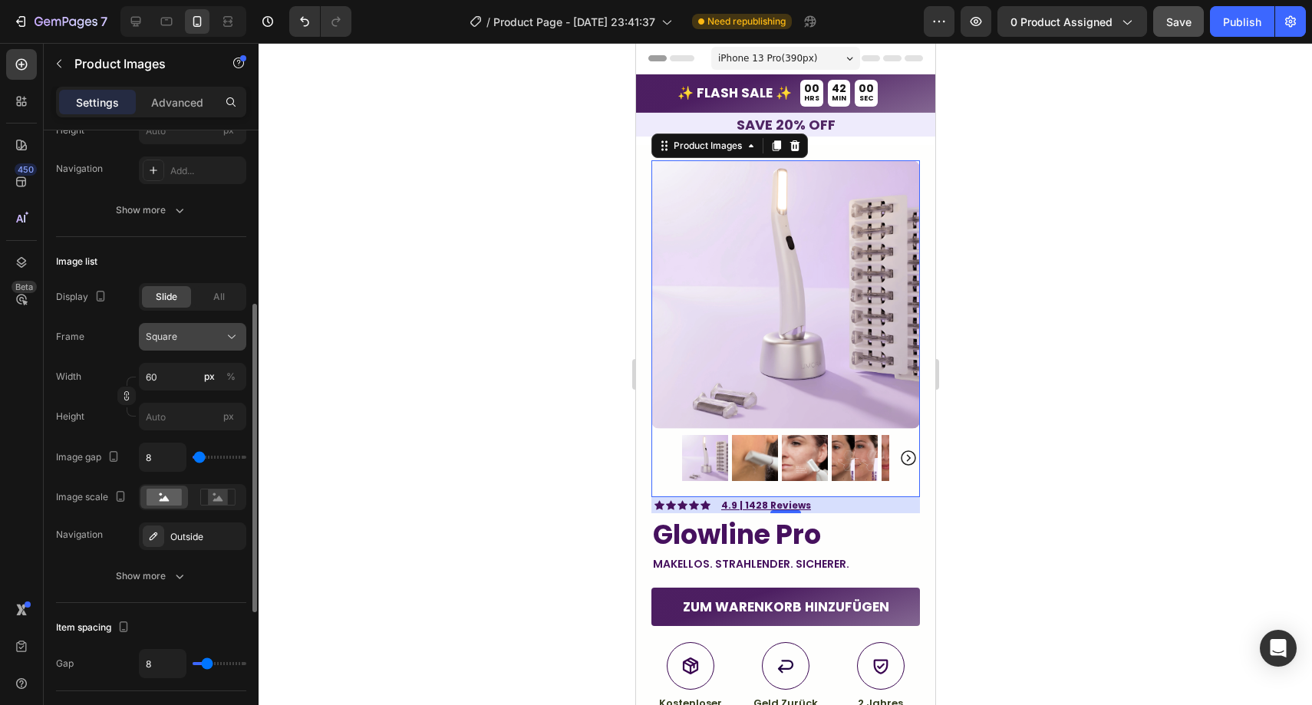
click at [202, 327] on button "Square" at bounding box center [192, 337] width 107 height 28
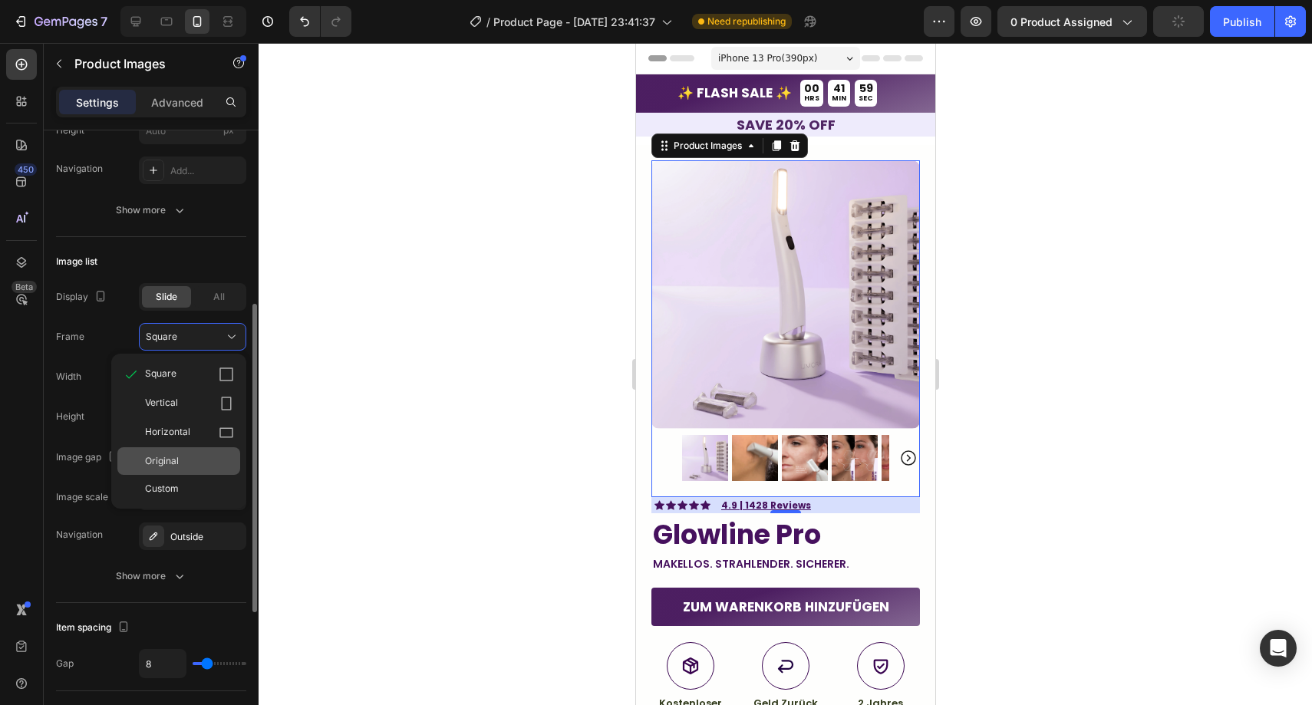
click at [184, 447] on div "Original" at bounding box center [178, 461] width 123 height 28
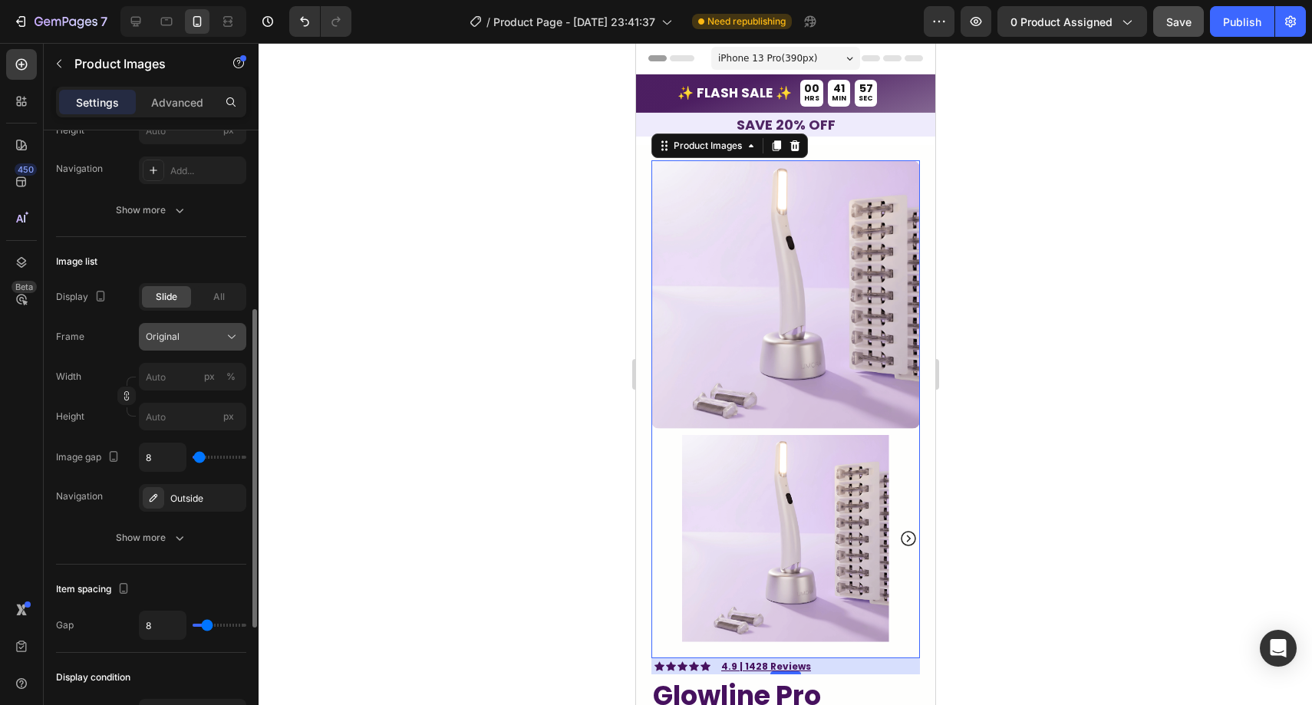
click at [194, 334] on div "Original" at bounding box center [183, 337] width 75 height 14
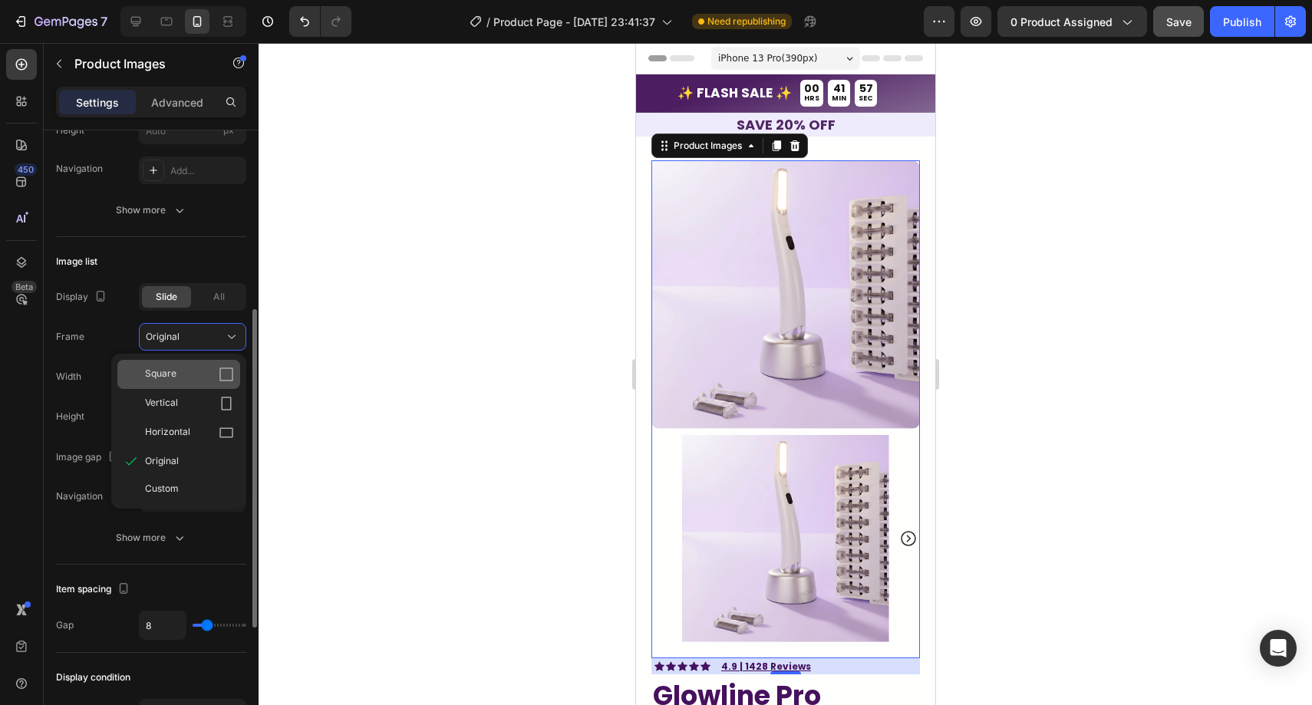
click at [193, 367] on div "Square" at bounding box center [189, 374] width 89 height 15
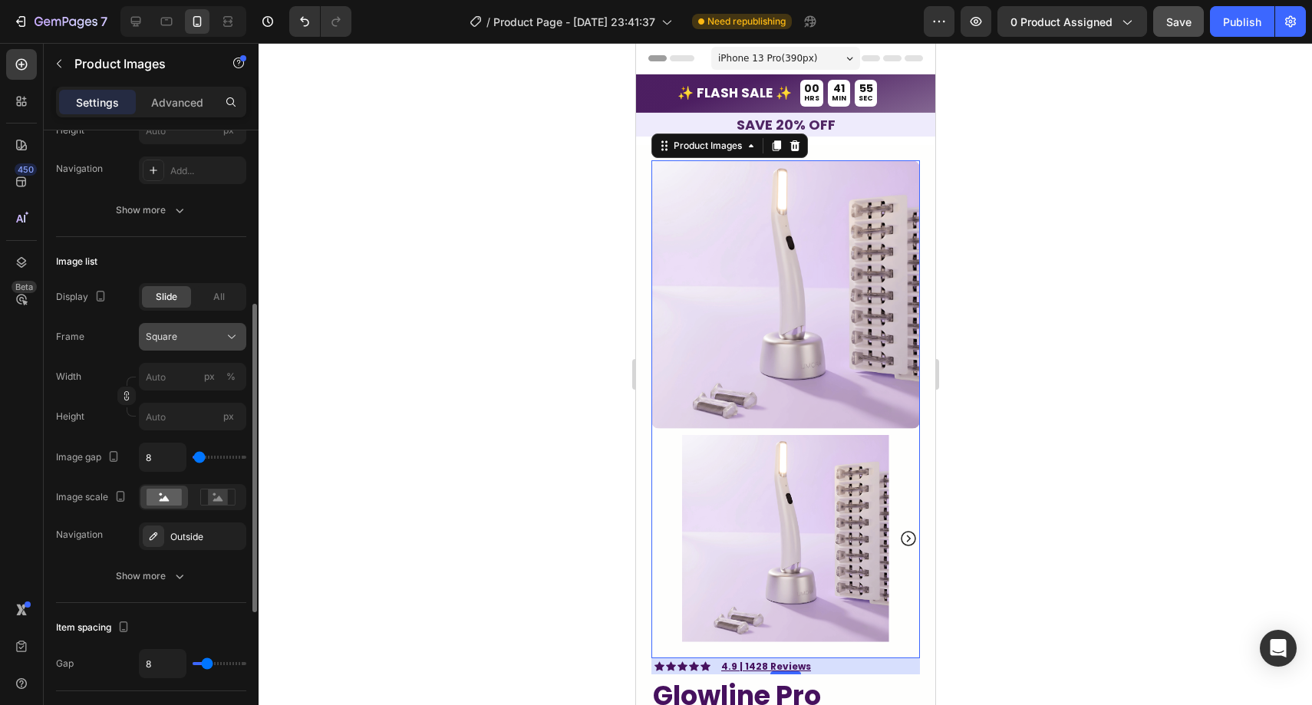
click at [195, 346] on button "Square" at bounding box center [192, 337] width 107 height 28
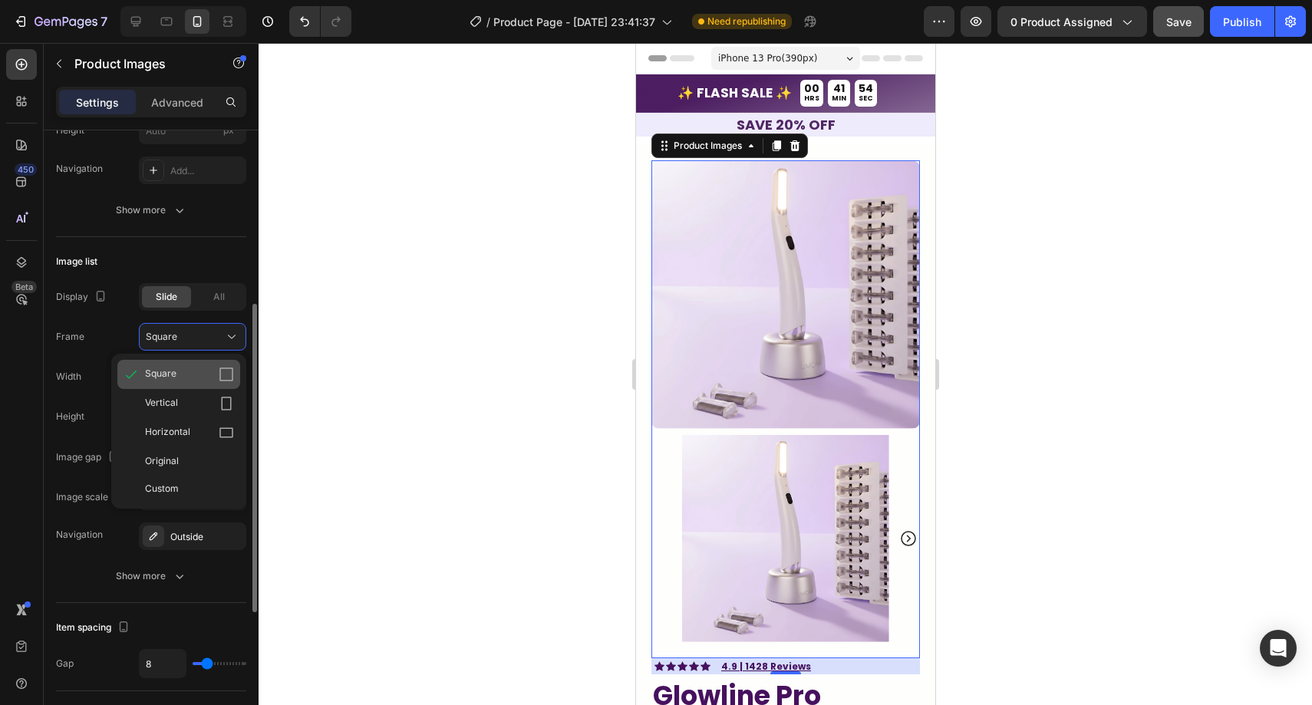
click at [199, 371] on div "Square" at bounding box center [189, 374] width 89 height 15
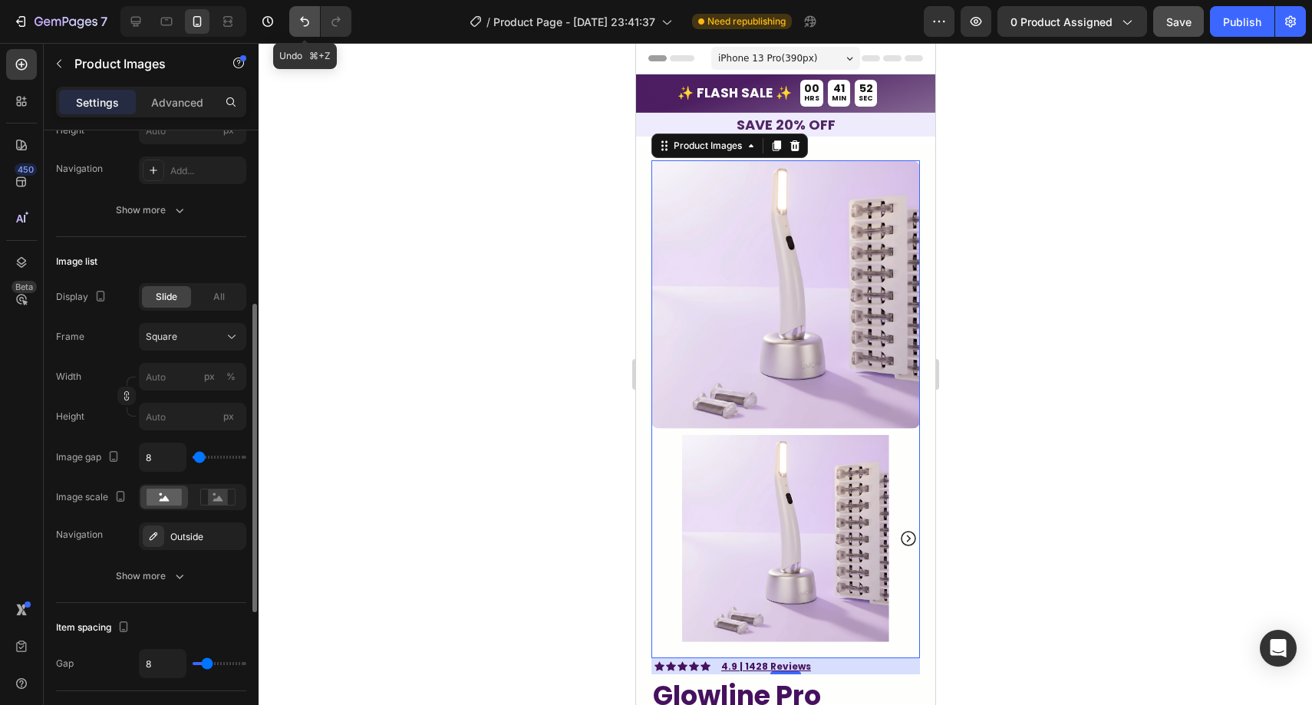
click at [305, 8] on button "Undo/Redo" at bounding box center [304, 21] width 31 height 31
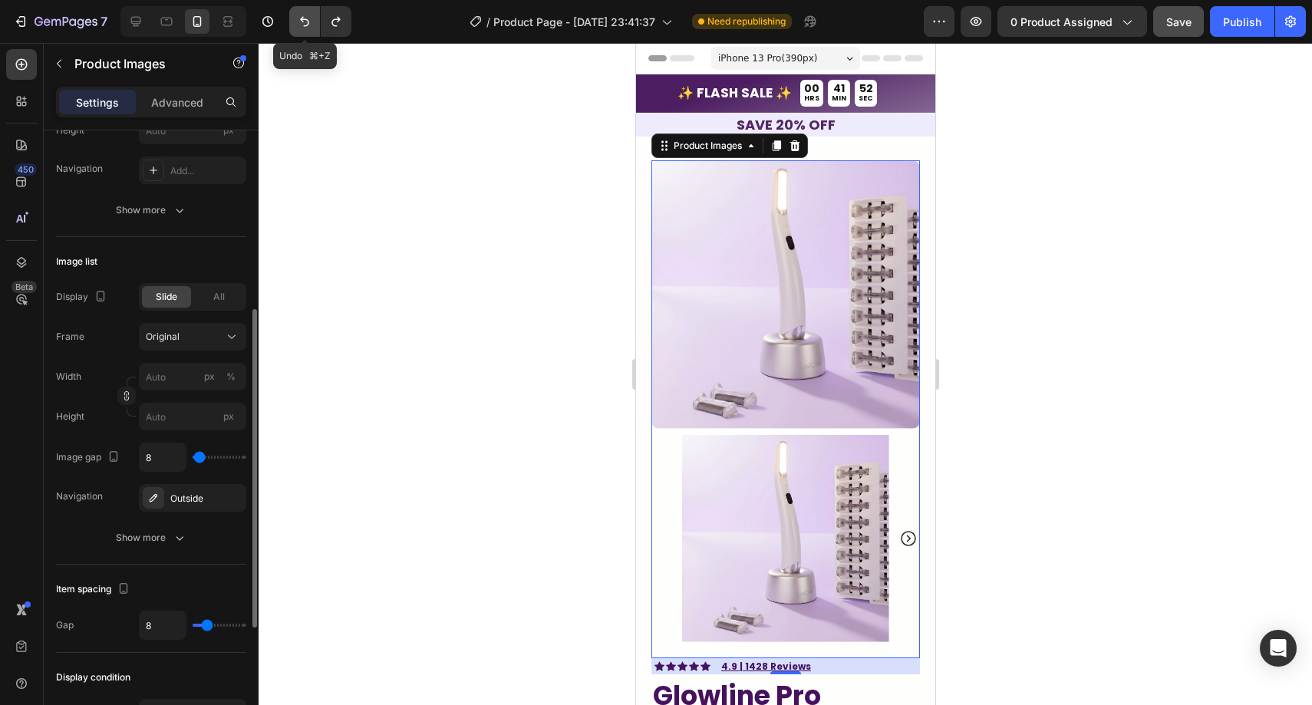
click at [305, 12] on button "Undo/Redo" at bounding box center [304, 21] width 31 height 31
type input "60"
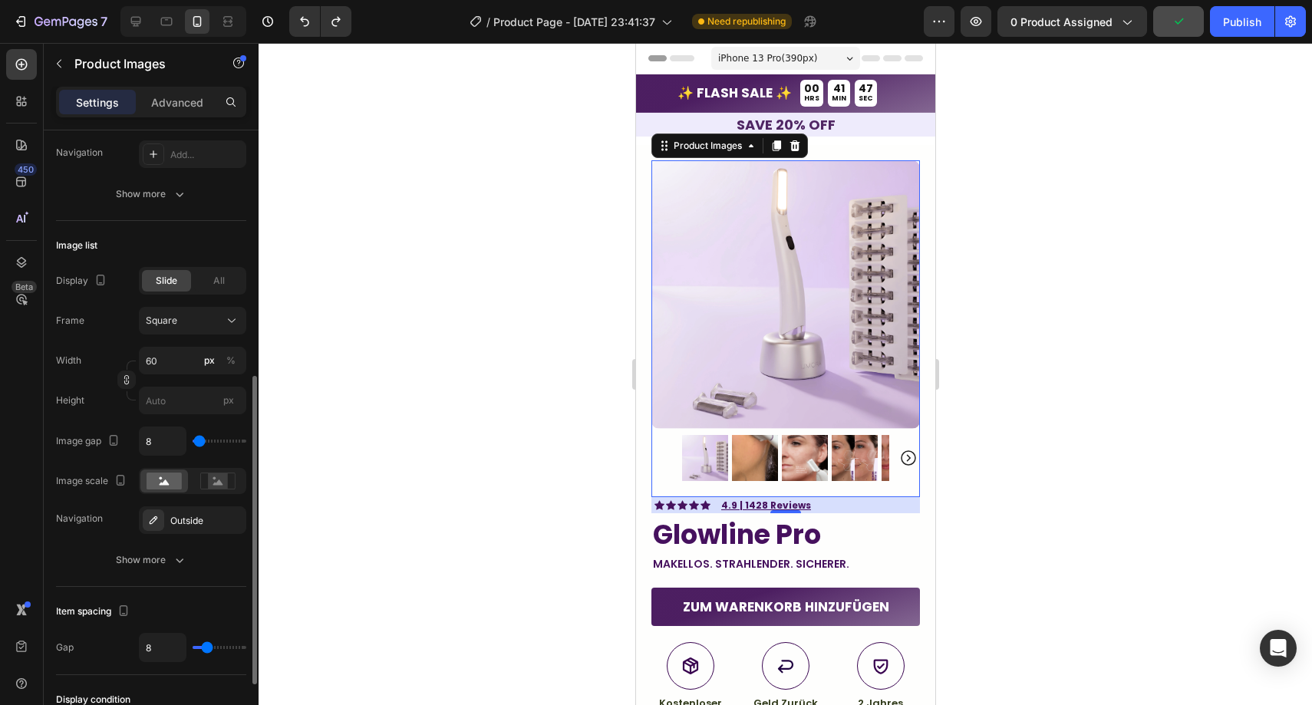
scroll to position [476, 0]
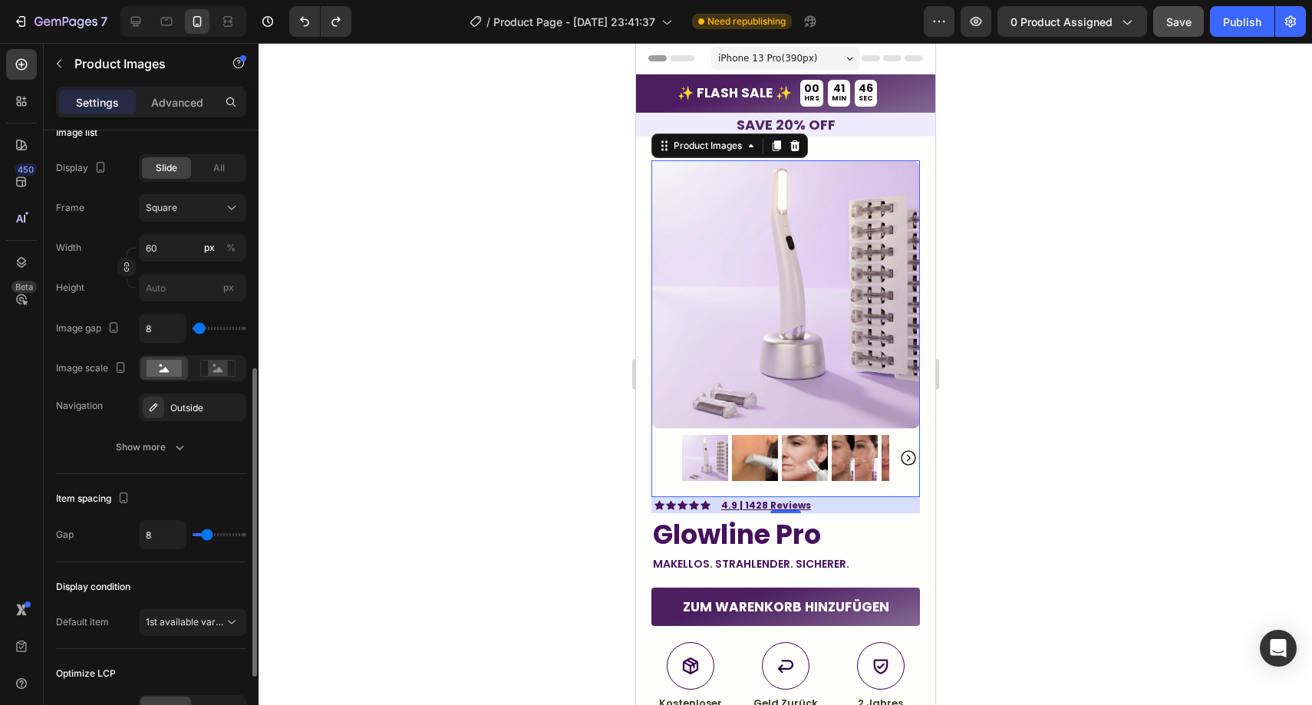
type input "37"
type input "39"
type input "41"
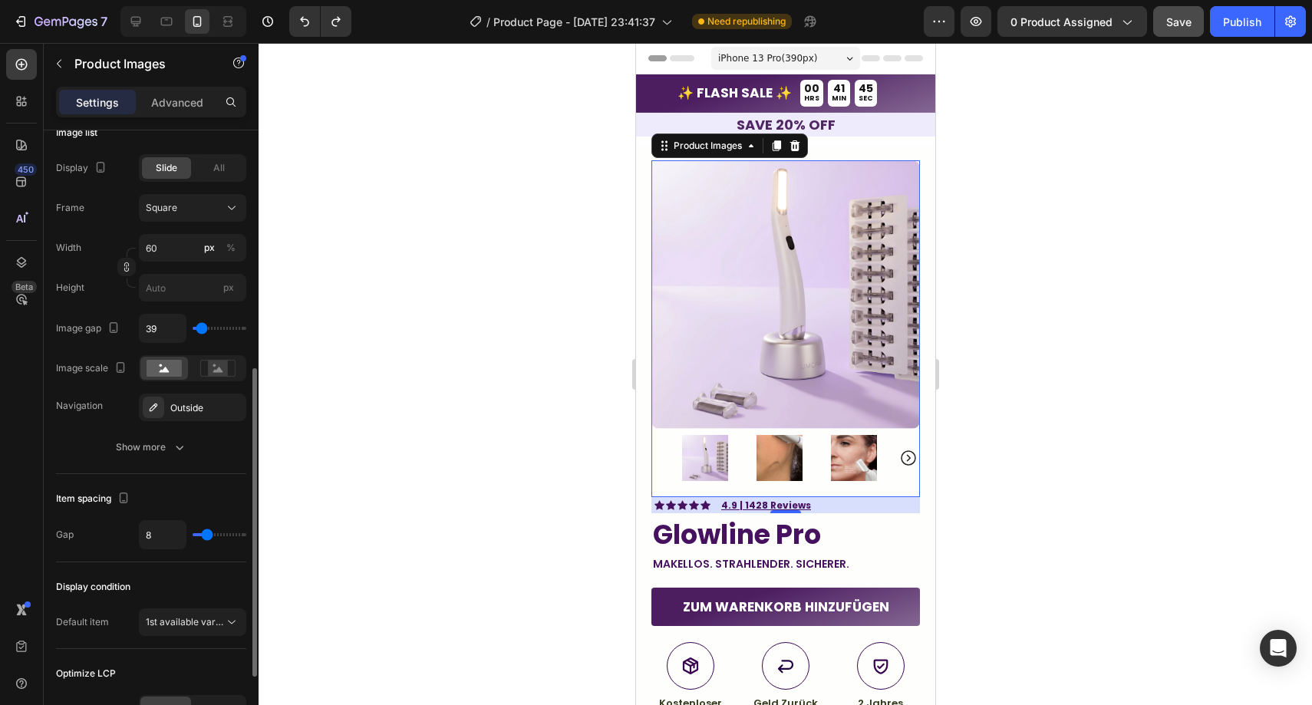
type input "41"
type input "43"
type input "45"
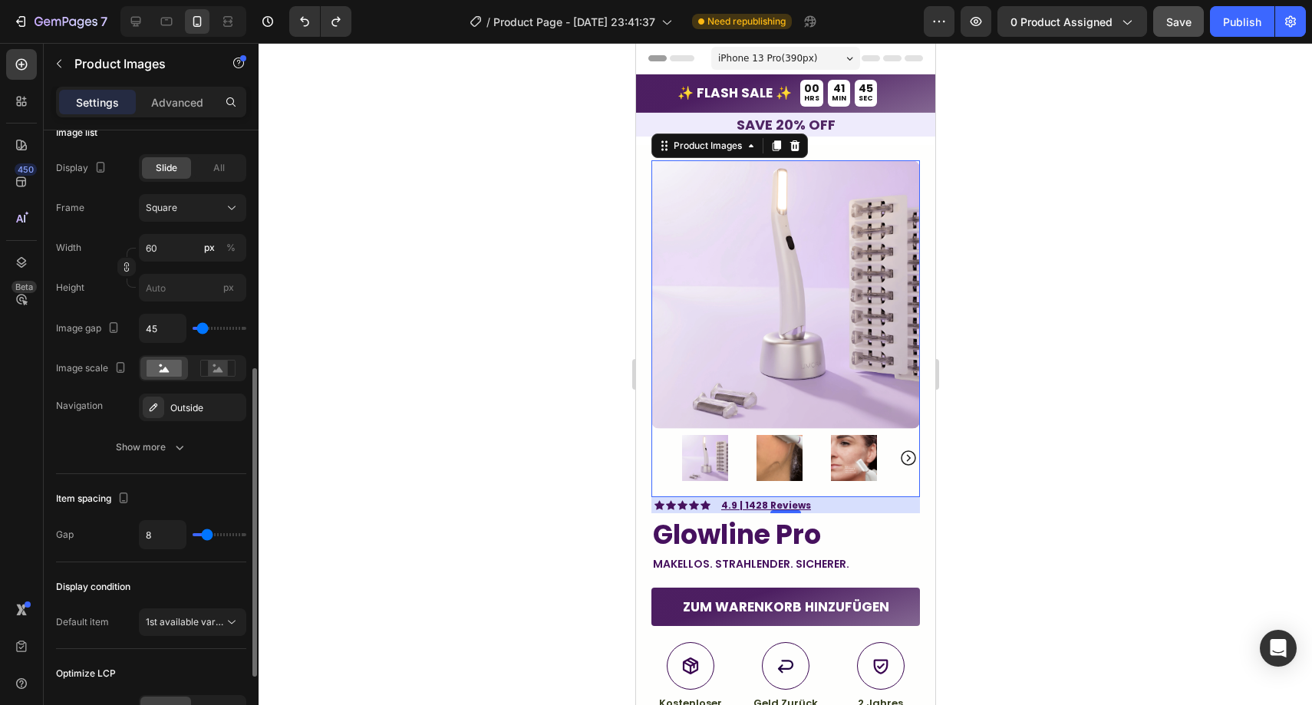
type input "47"
type input "50"
type input "52"
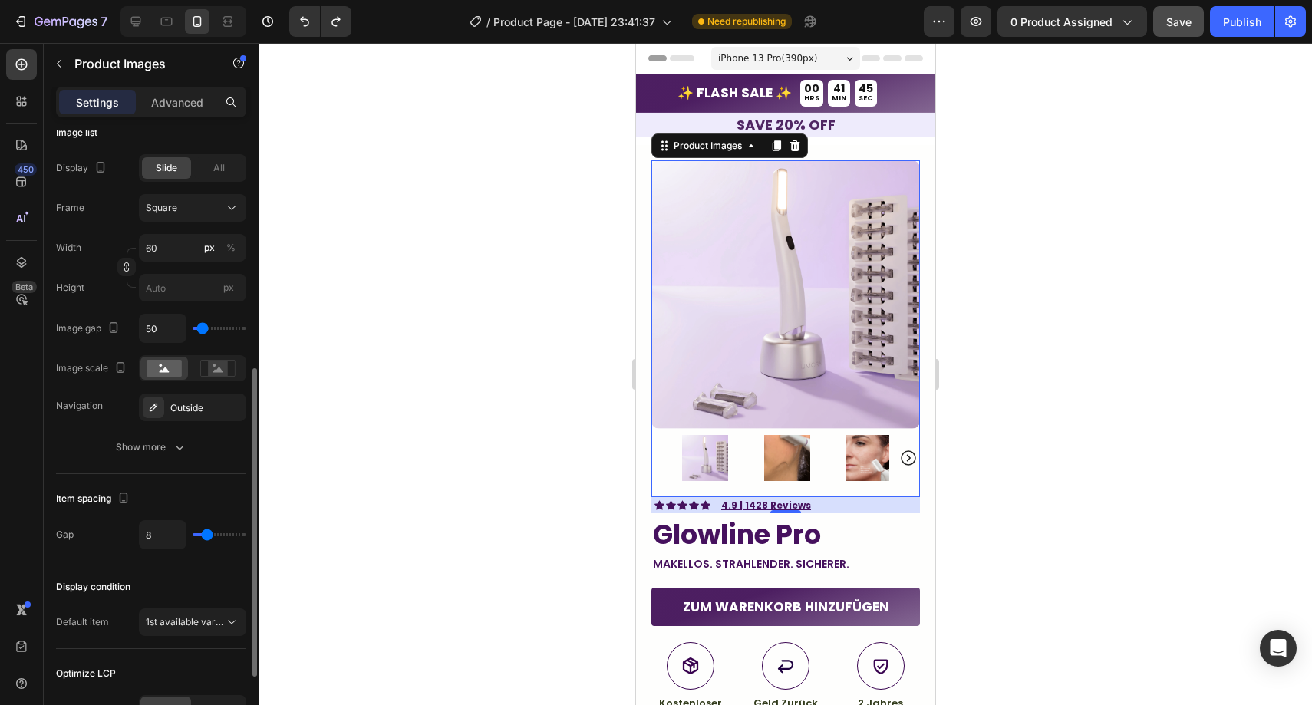
type input "52"
type input "50"
type input "47"
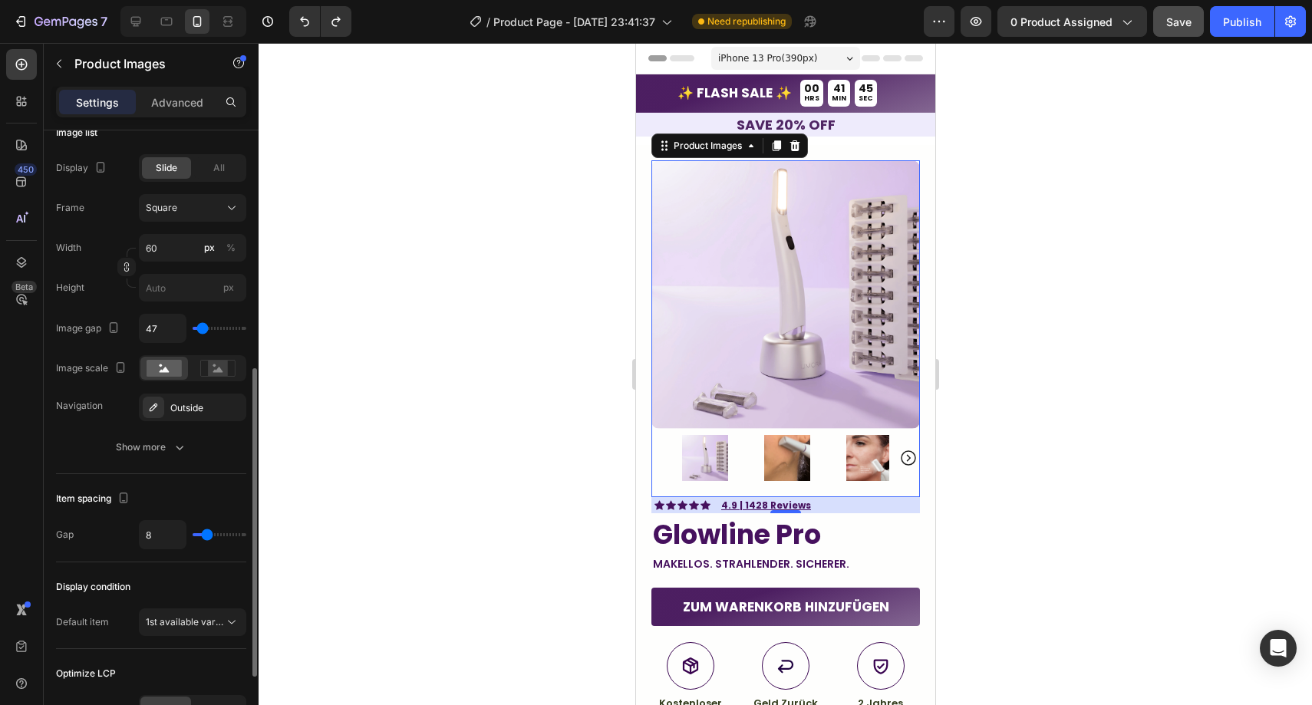
type input "45"
type input "43"
type input "41"
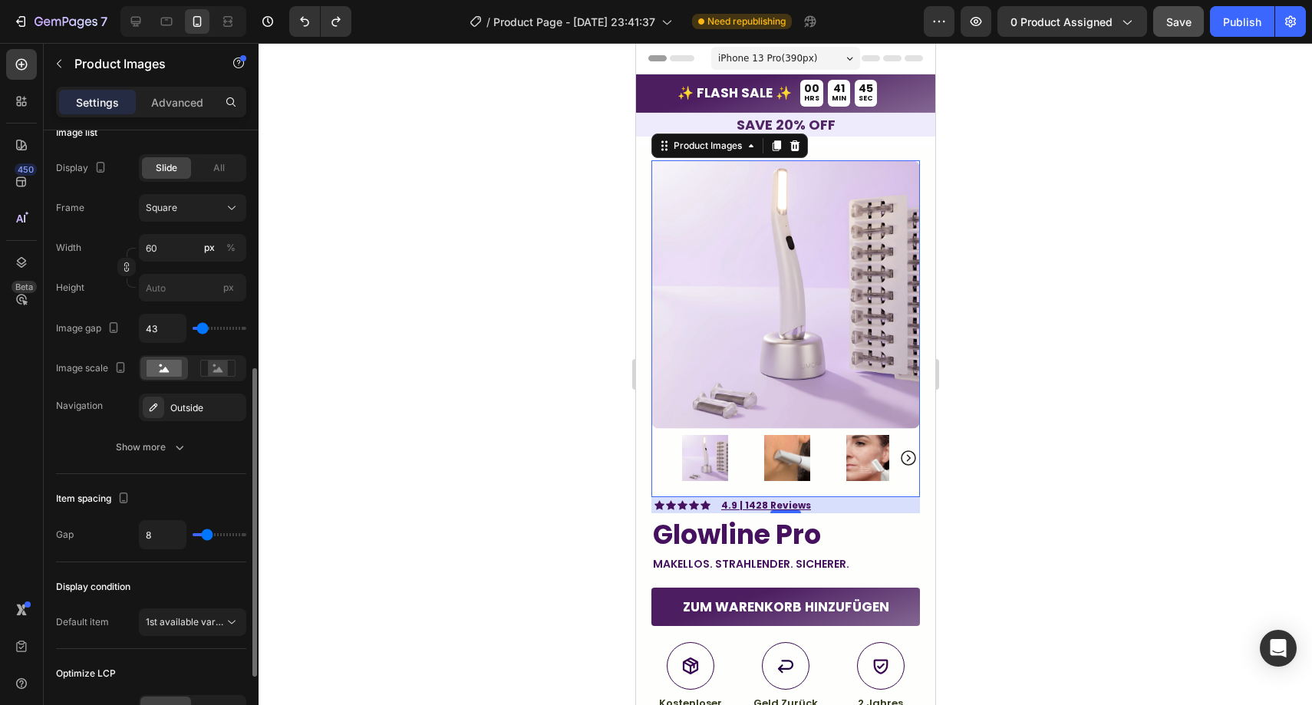
type input "41"
type input "38"
type input "36"
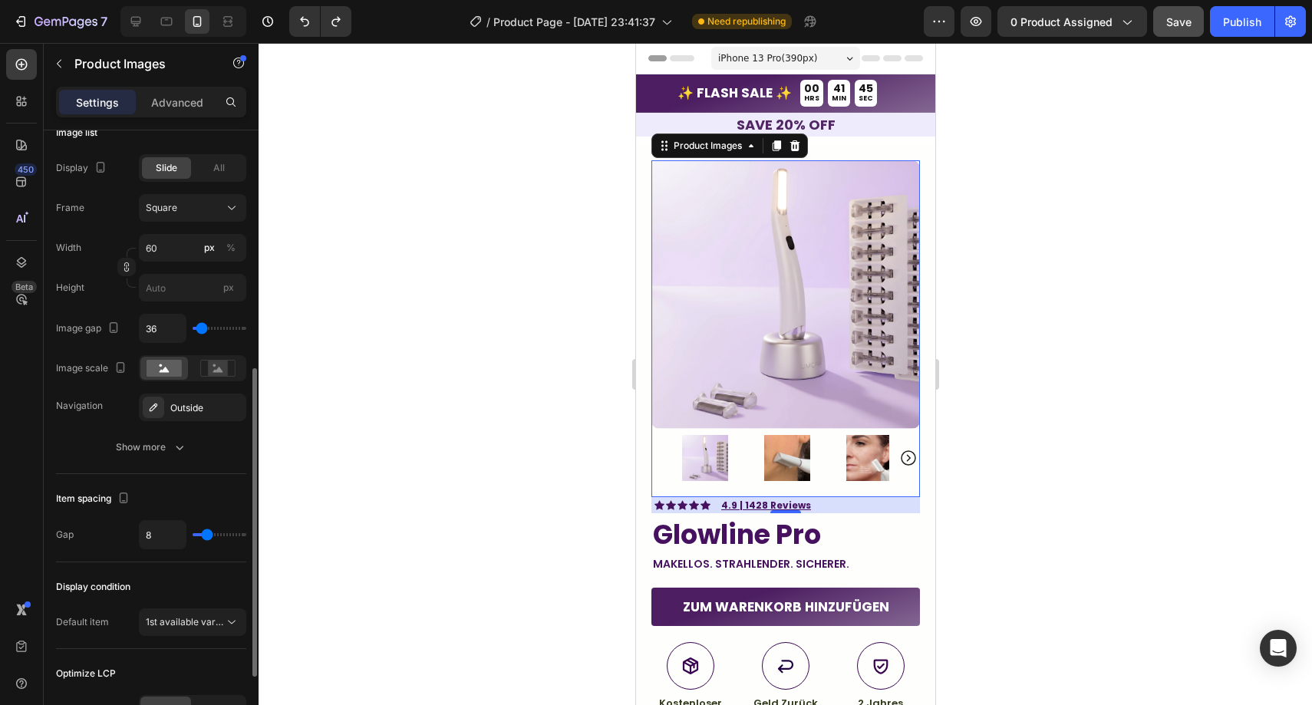
type input "34"
type input "30"
type input "27"
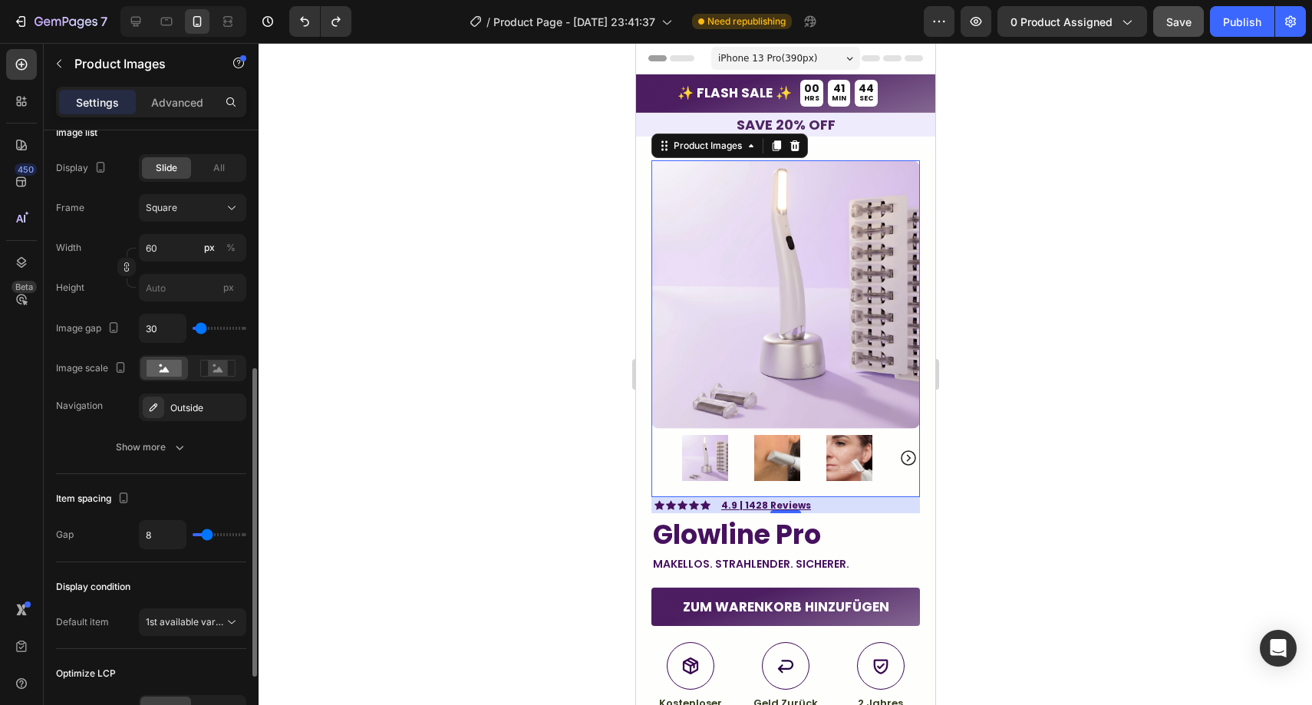
type input "27"
type input "23"
type input "21"
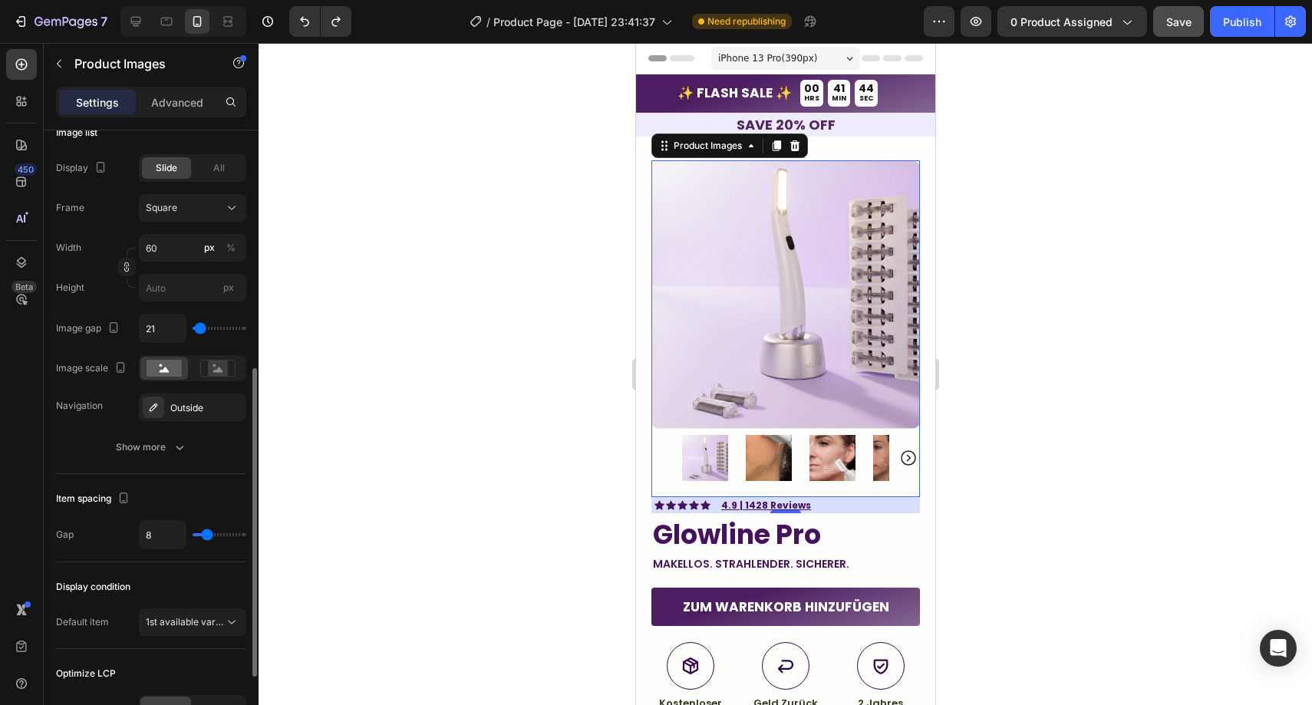
type input "19"
type input "16"
type input "14"
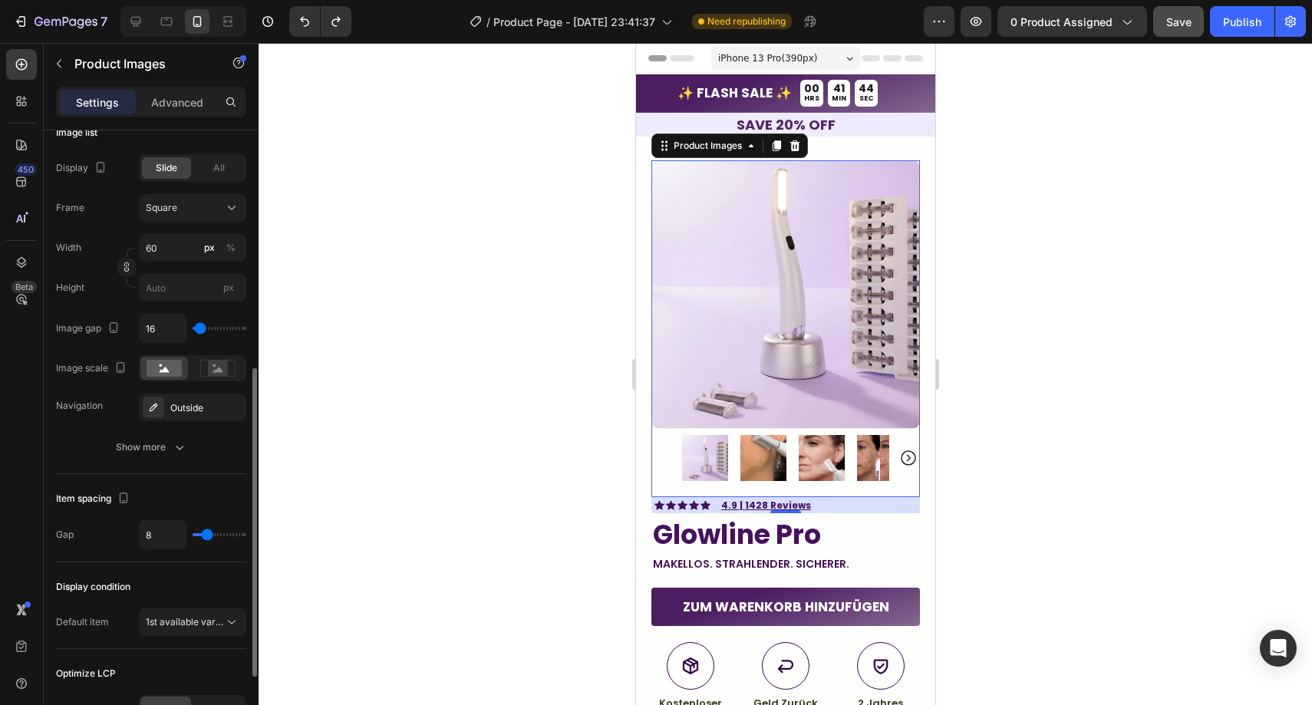
type input "14"
type input "10"
type input "8"
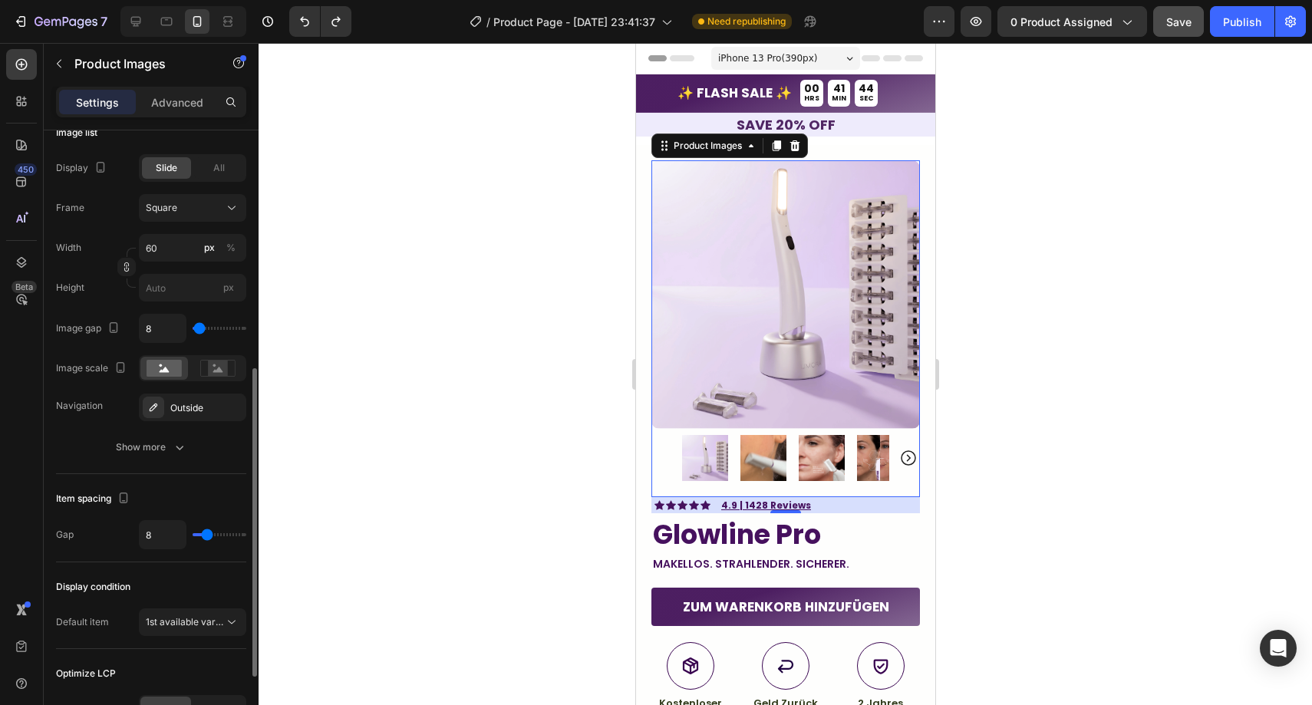
type input "3"
click at [199, 330] on input "range" at bounding box center [220, 328] width 54 height 3
click at [170, 328] on input "3" at bounding box center [163, 329] width 46 height 28
type input "8"
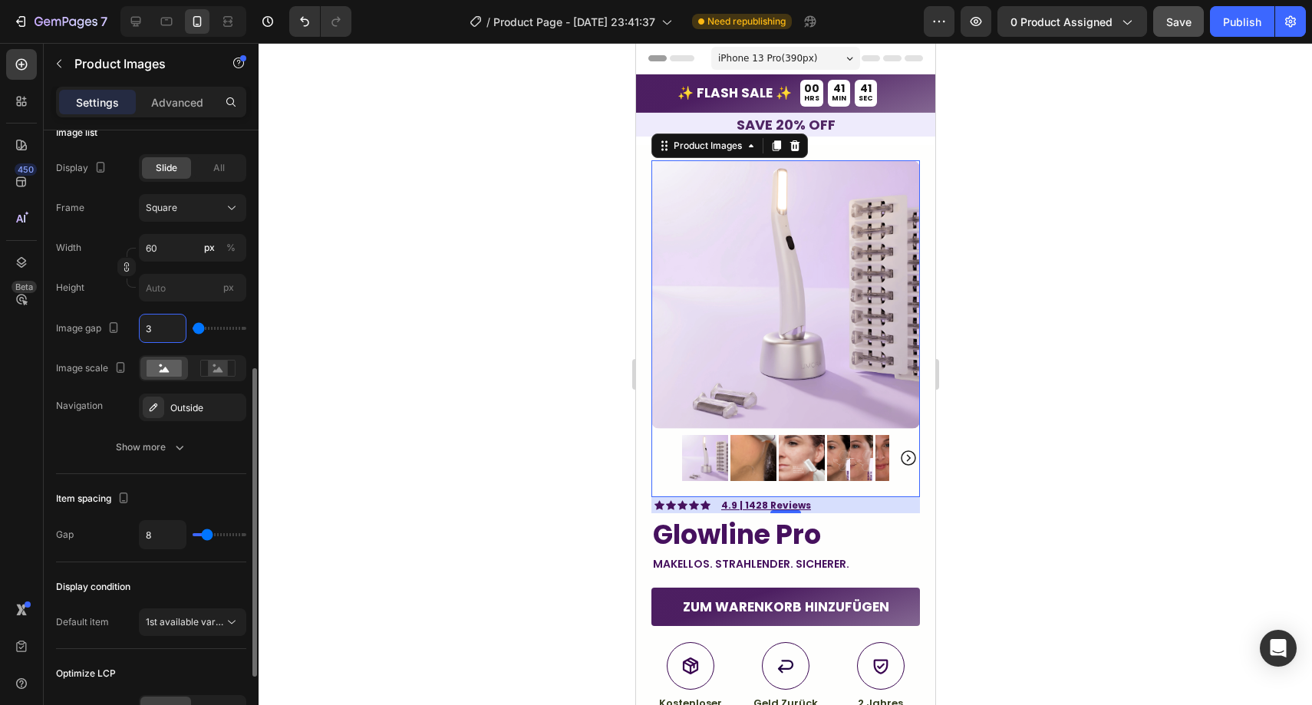
type input "8"
click at [226, 408] on icon "button" at bounding box center [230, 407] width 12 height 12
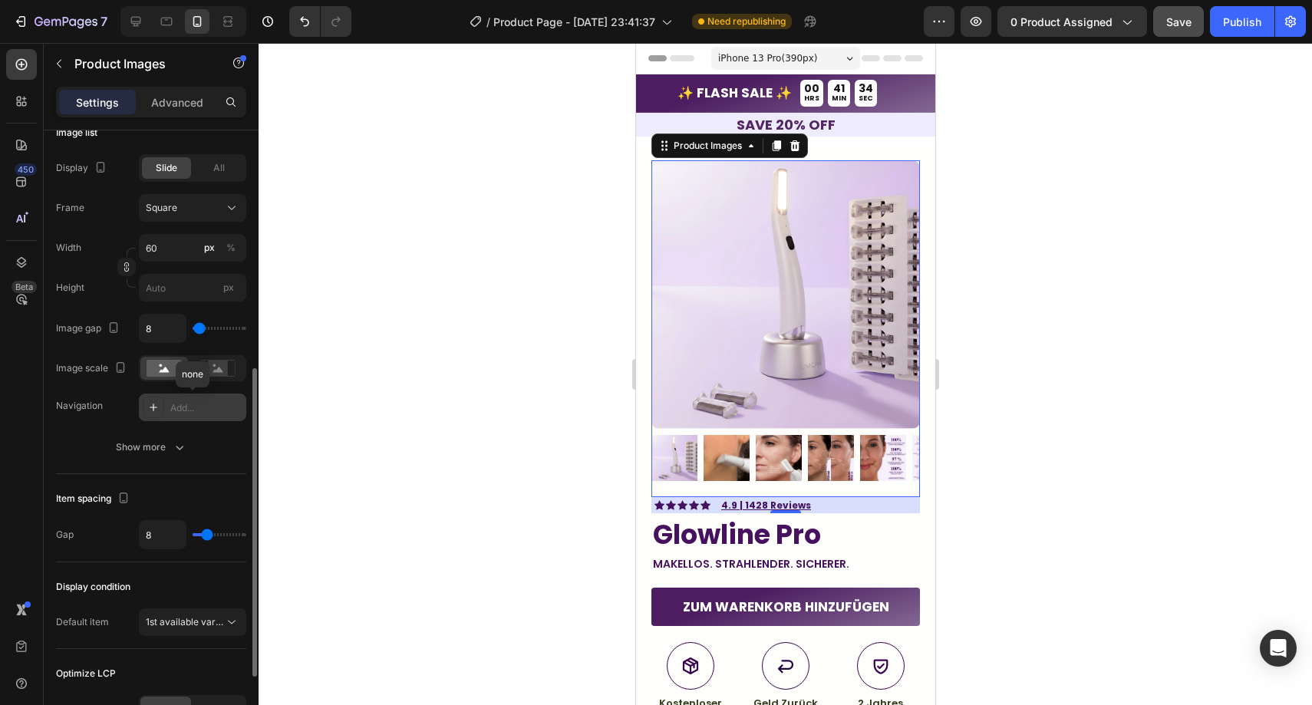
click at [203, 405] on div "Add..." at bounding box center [206, 408] width 72 height 14
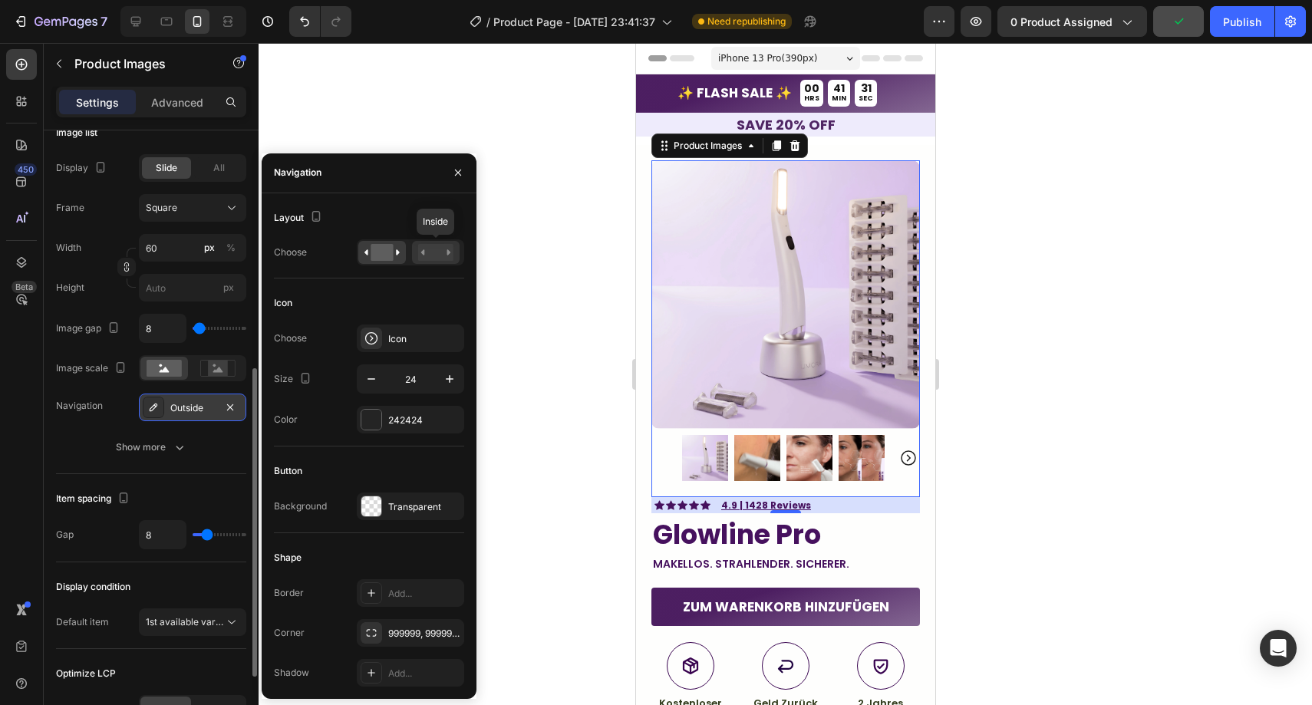
click at [425, 259] on rect at bounding box center [435, 252] width 35 height 17
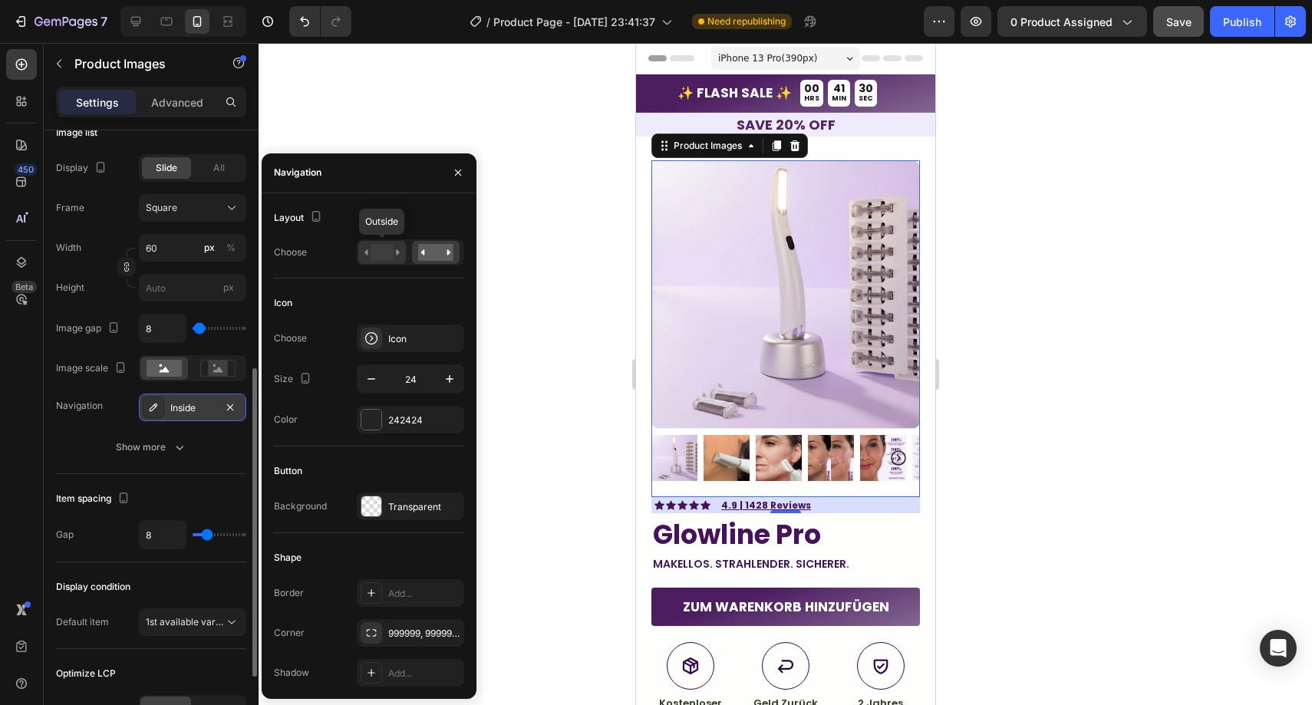
click at [388, 259] on rect at bounding box center [382, 252] width 22 height 17
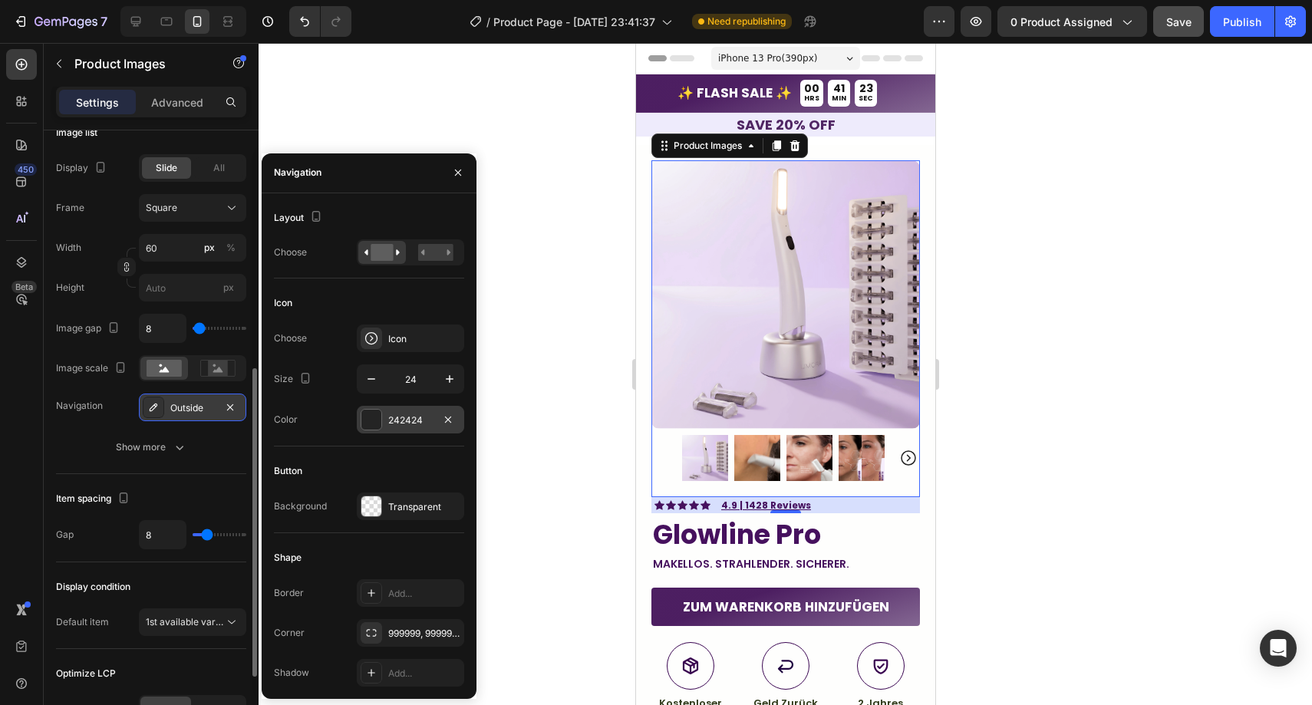
click at [391, 429] on div "242424" at bounding box center [410, 420] width 107 height 28
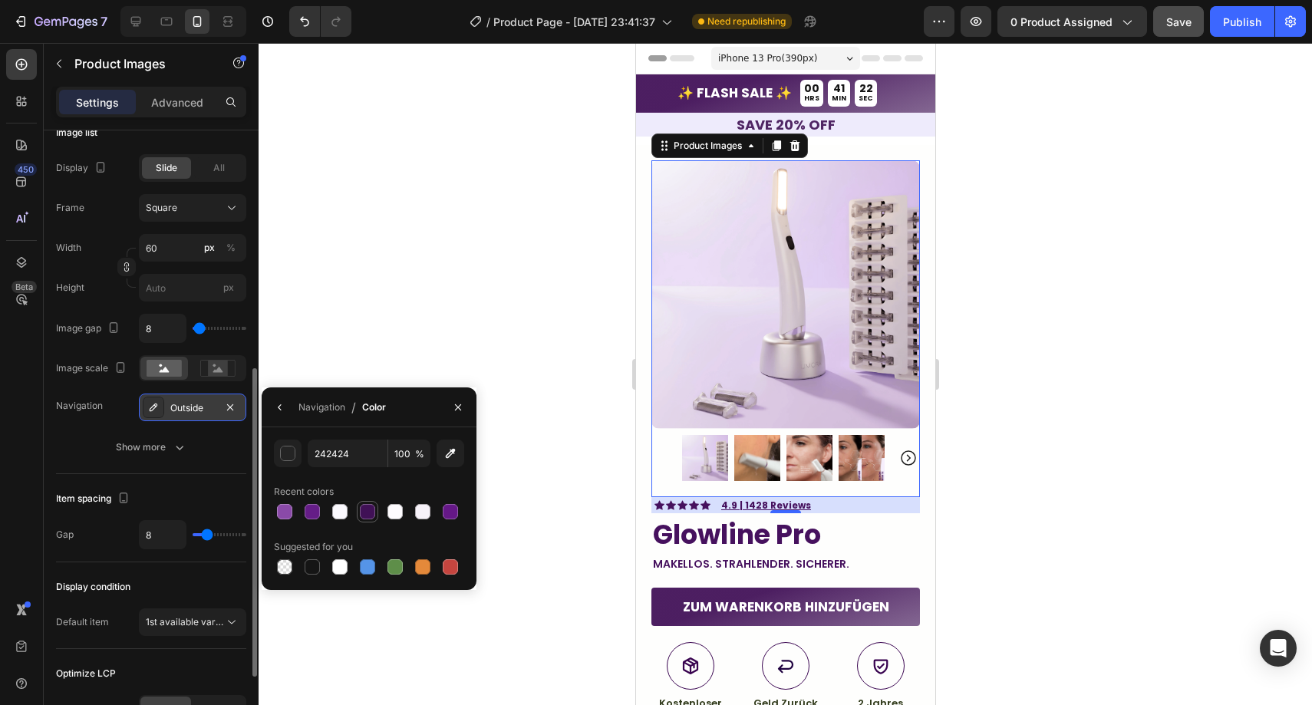
click at [372, 504] on div at bounding box center [367, 511] width 15 height 15
type input "401156"
click at [172, 447] on icon "button" at bounding box center [179, 447] width 15 height 15
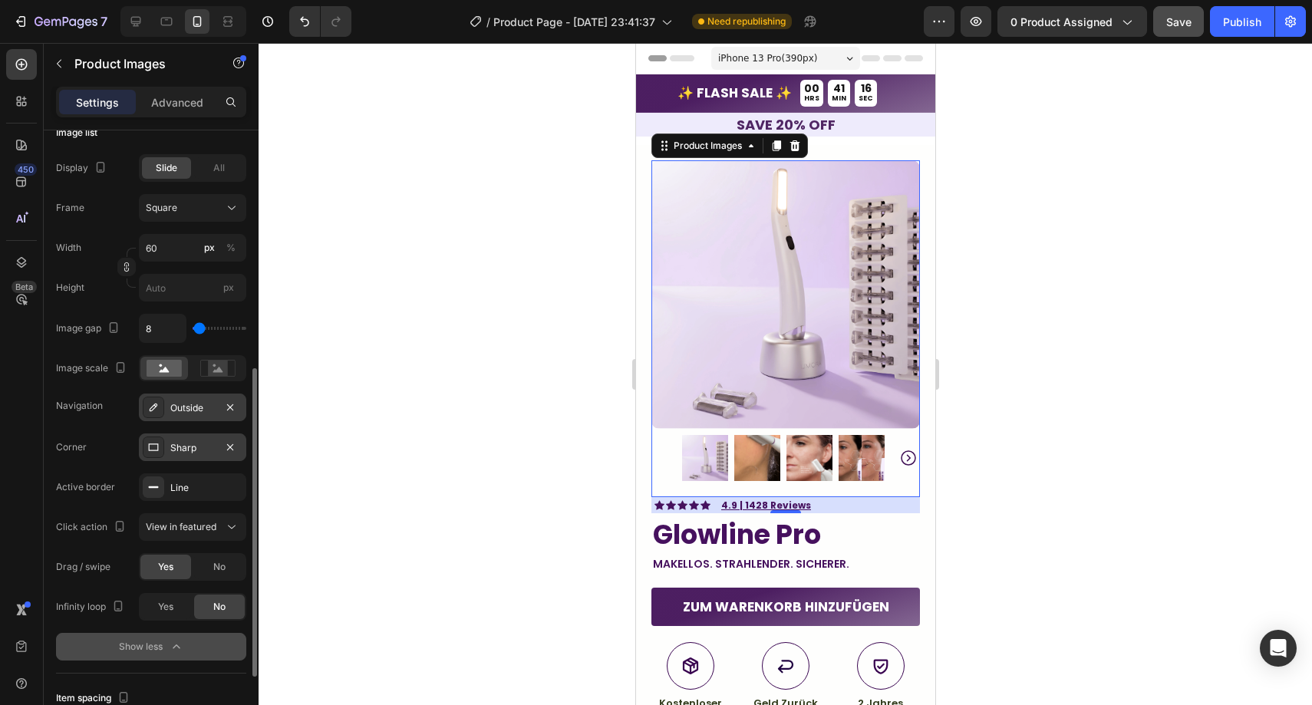
click at [197, 450] on div "Sharp" at bounding box center [192, 448] width 45 height 14
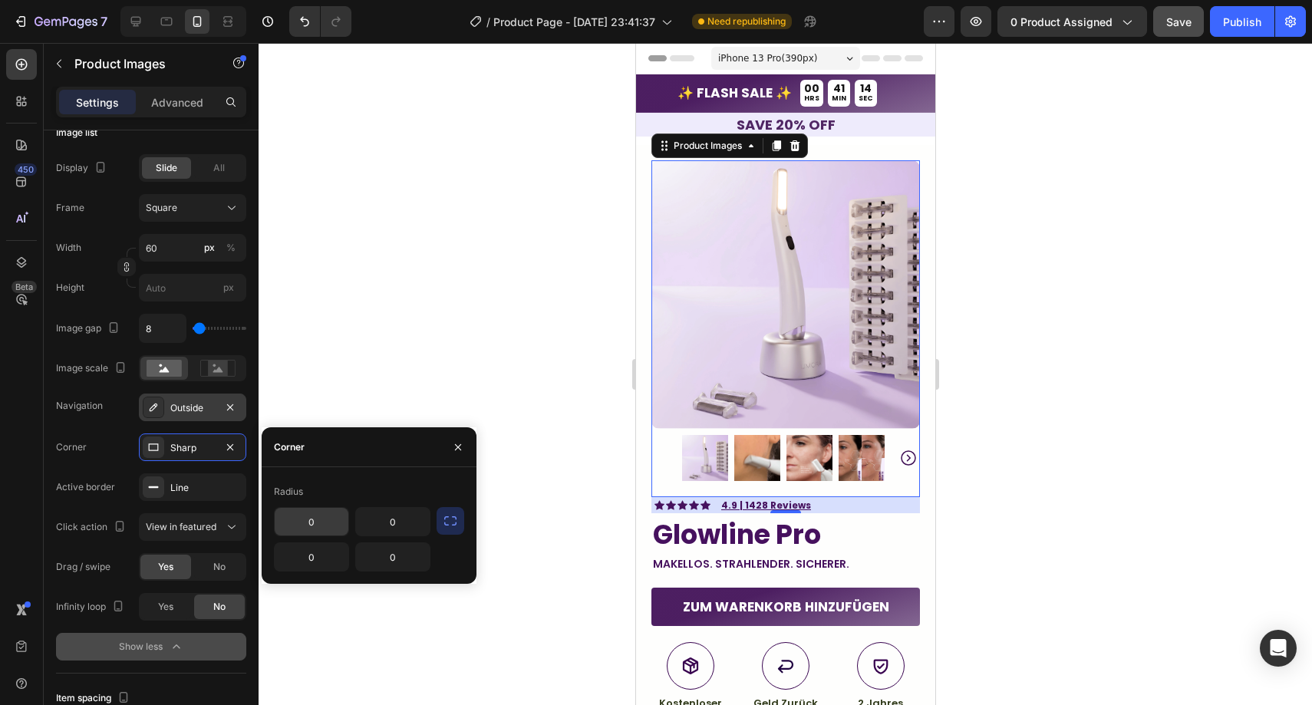
click at [315, 515] on input "0" at bounding box center [312, 522] width 74 height 28
click at [452, 520] on icon "button" at bounding box center [450, 520] width 15 height 15
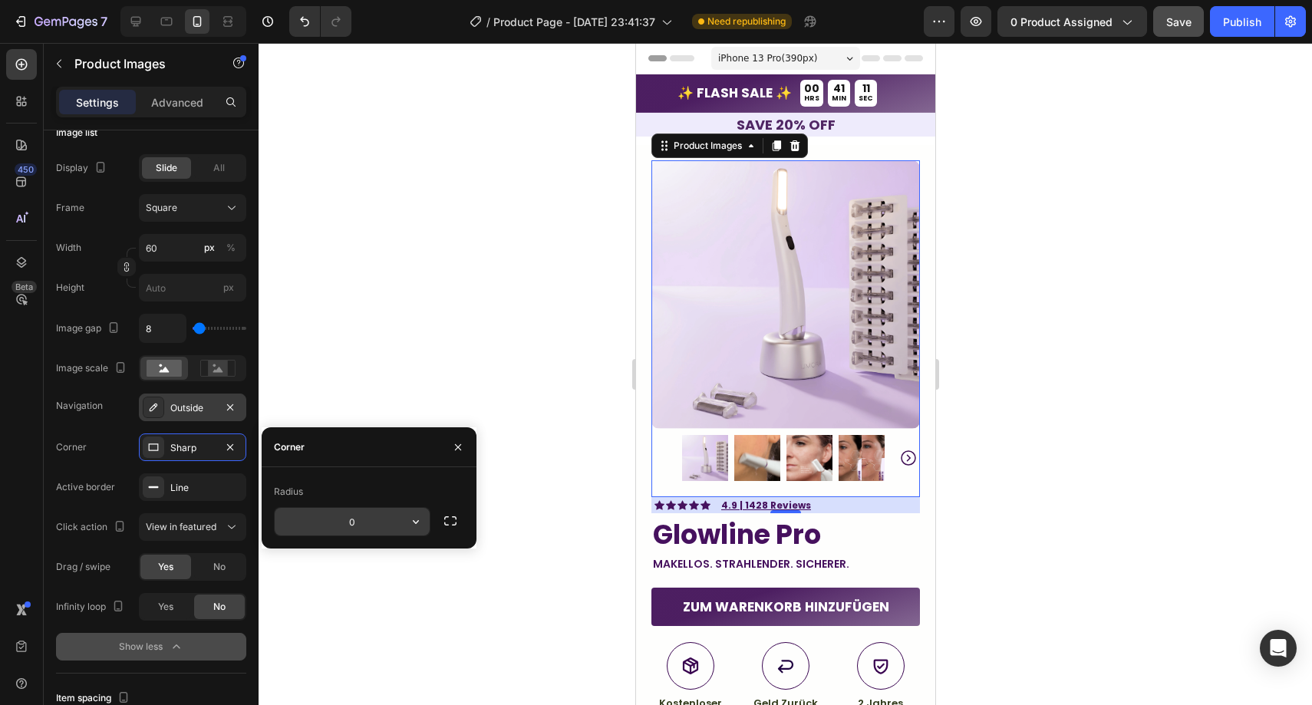
click at [350, 520] on input "0" at bounding box center [352, 522] width 155 height 28
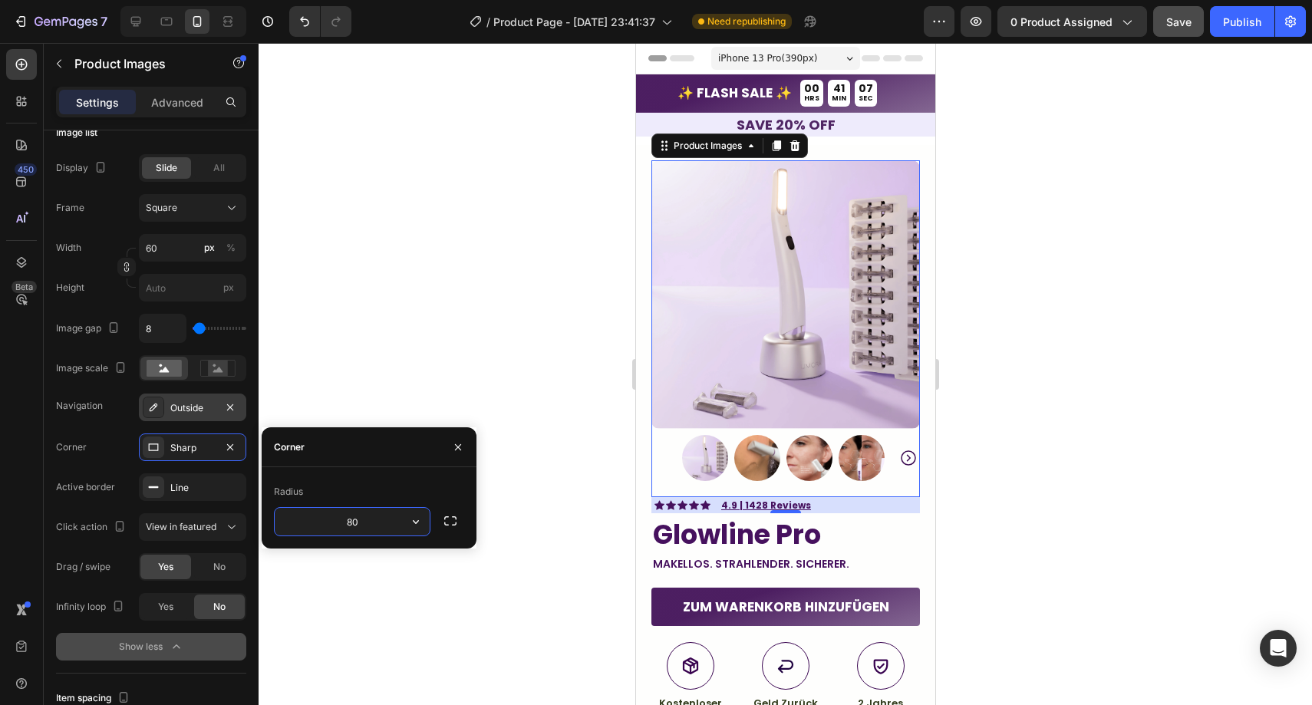
type input "8"
click at [459, 448] on icon "button" at bounding box center [458, 447] width 6 height 6
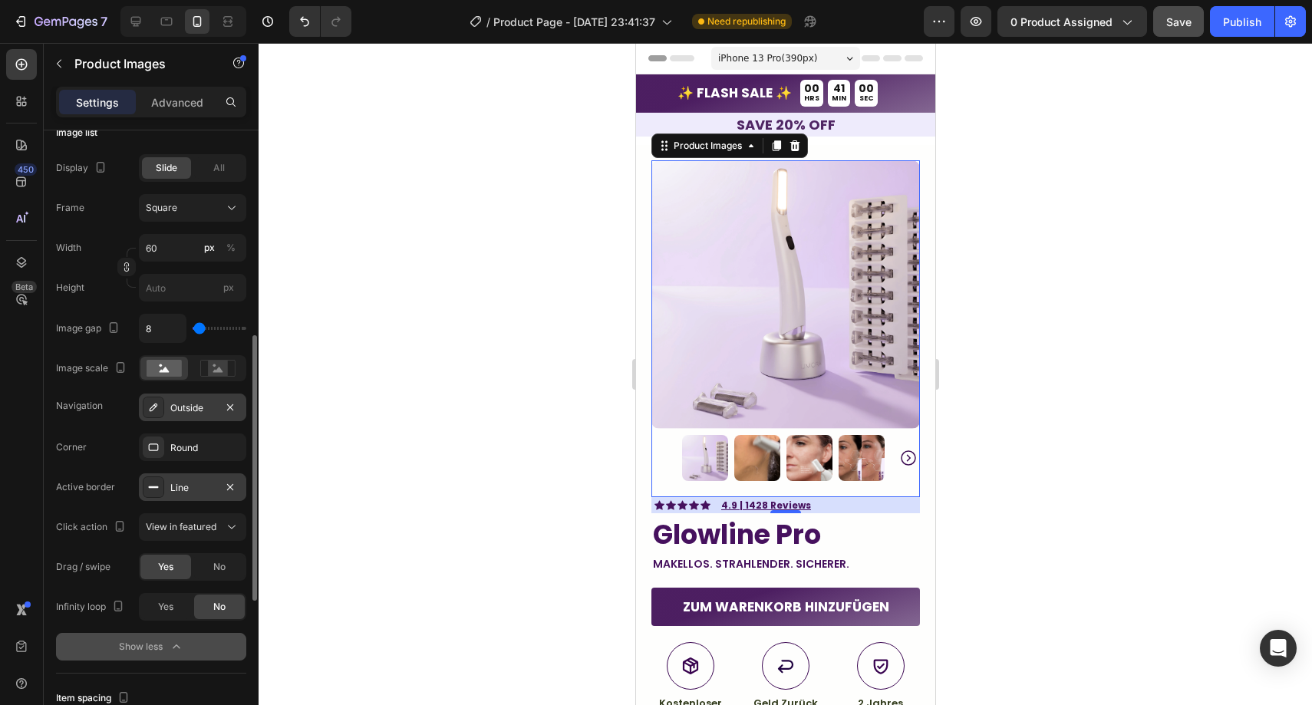
click at [180, 490] on div "Line" at bounding box center [192, 488] width 45 height 14
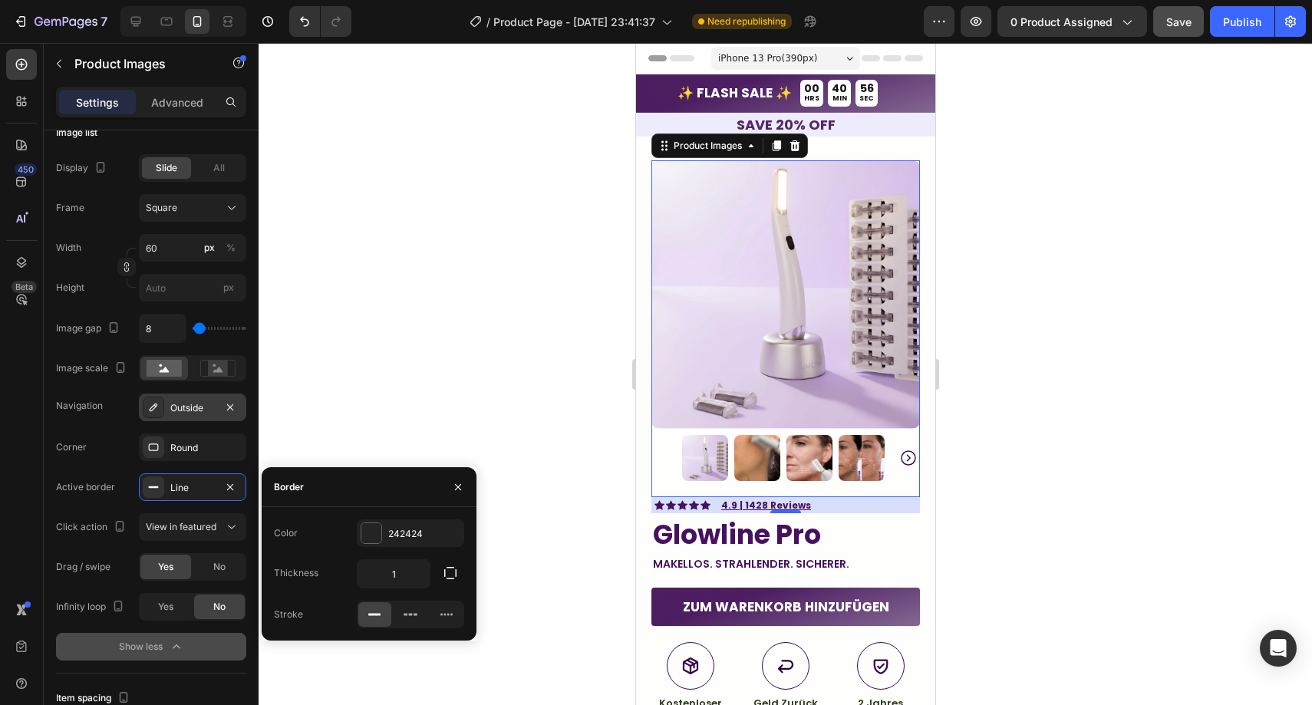
click at [446, 486] on button "button" at bounding box center [458, 487] width 25 height 25
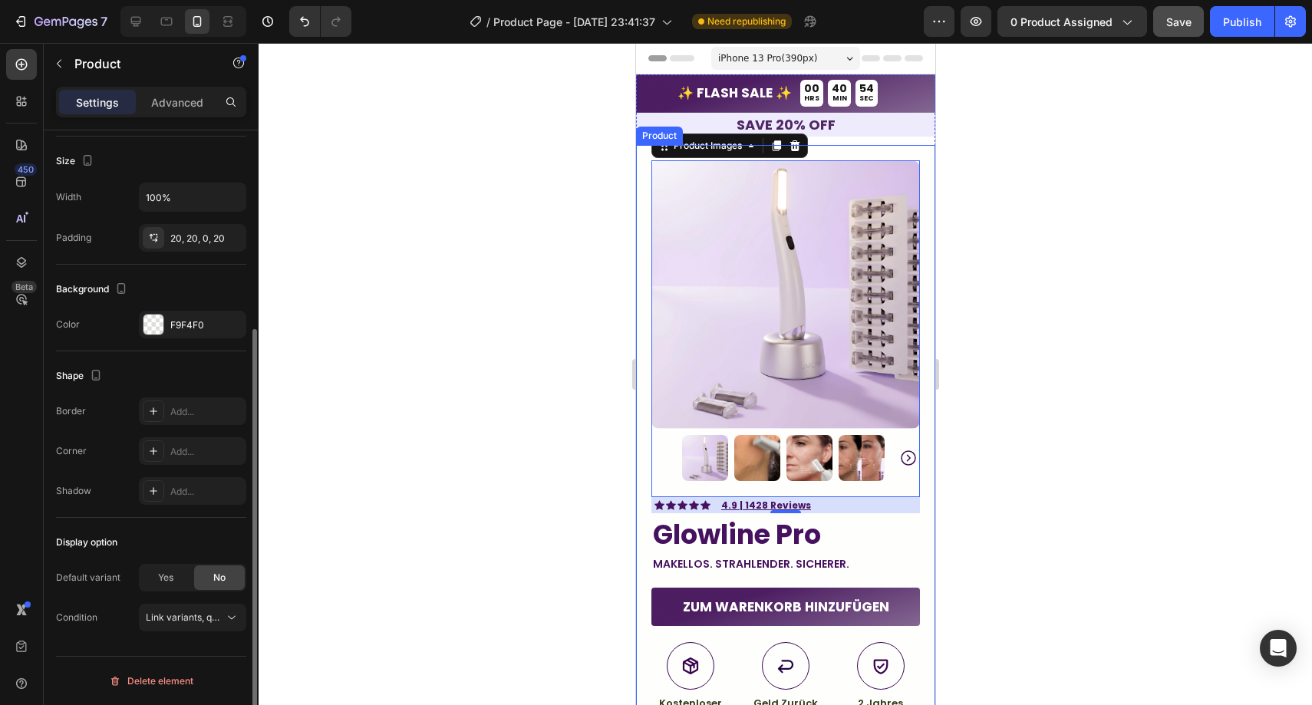
scroll to position [0, 0]
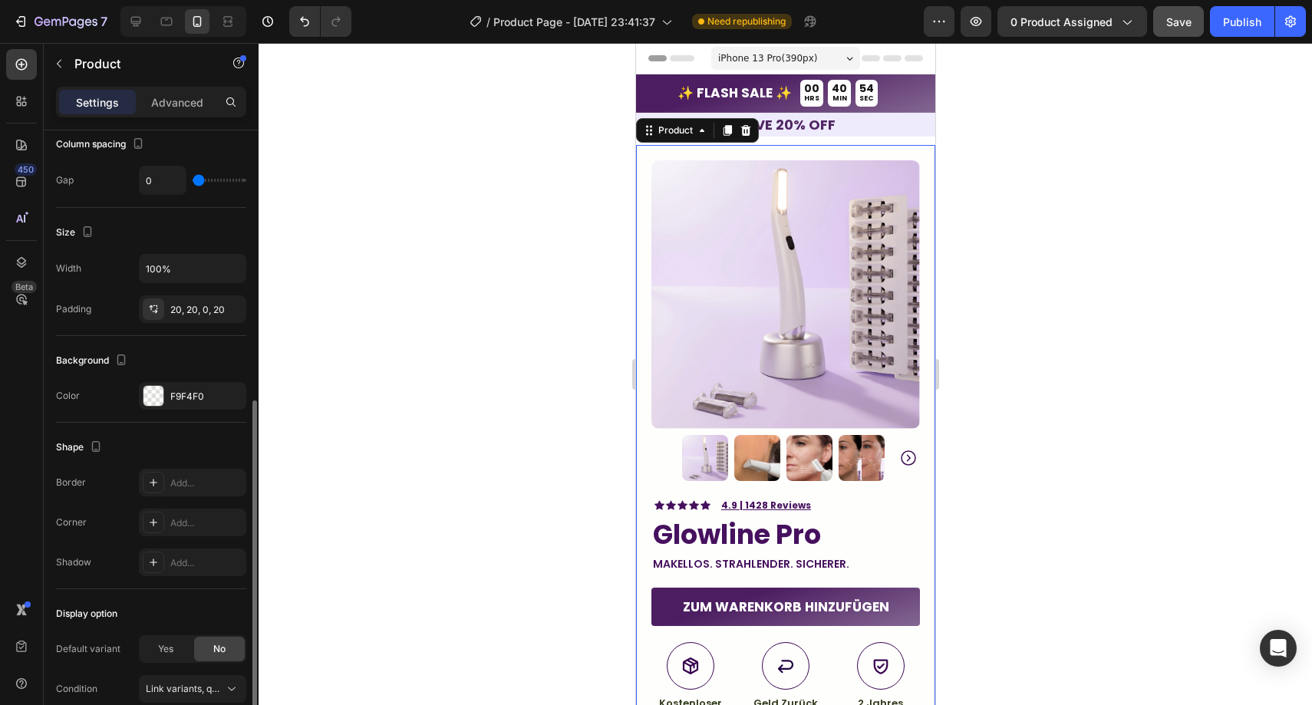
click at [648, 554] on div "Product Images Image Icon Icon Icon Icon Icon Icon List “This skin cream is a g…" at bounding box center [784, 564] width 299 height 839
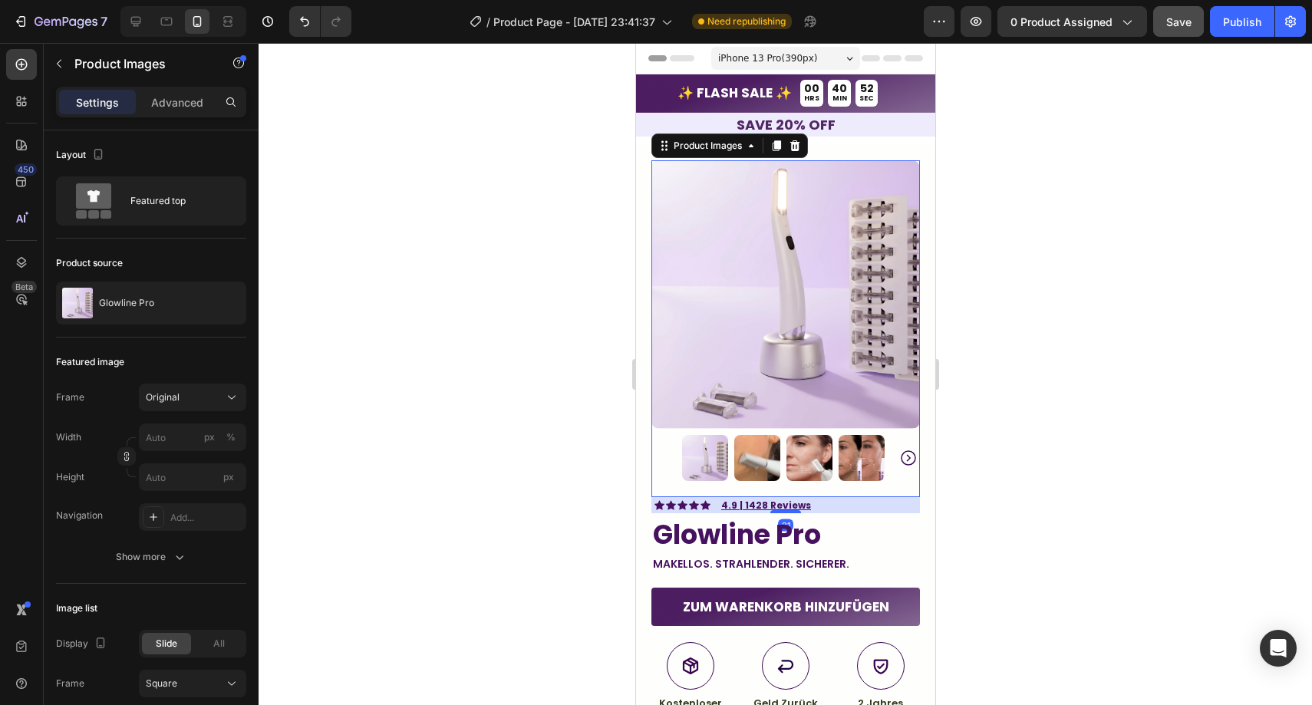
drag, startPoint x: 677, startPoint y: 361, endPoint x: 1264, endPoint y: 420, distance: 590.1
click at [677, 361] on img at bounding box center [785, 294] width 269 height 269
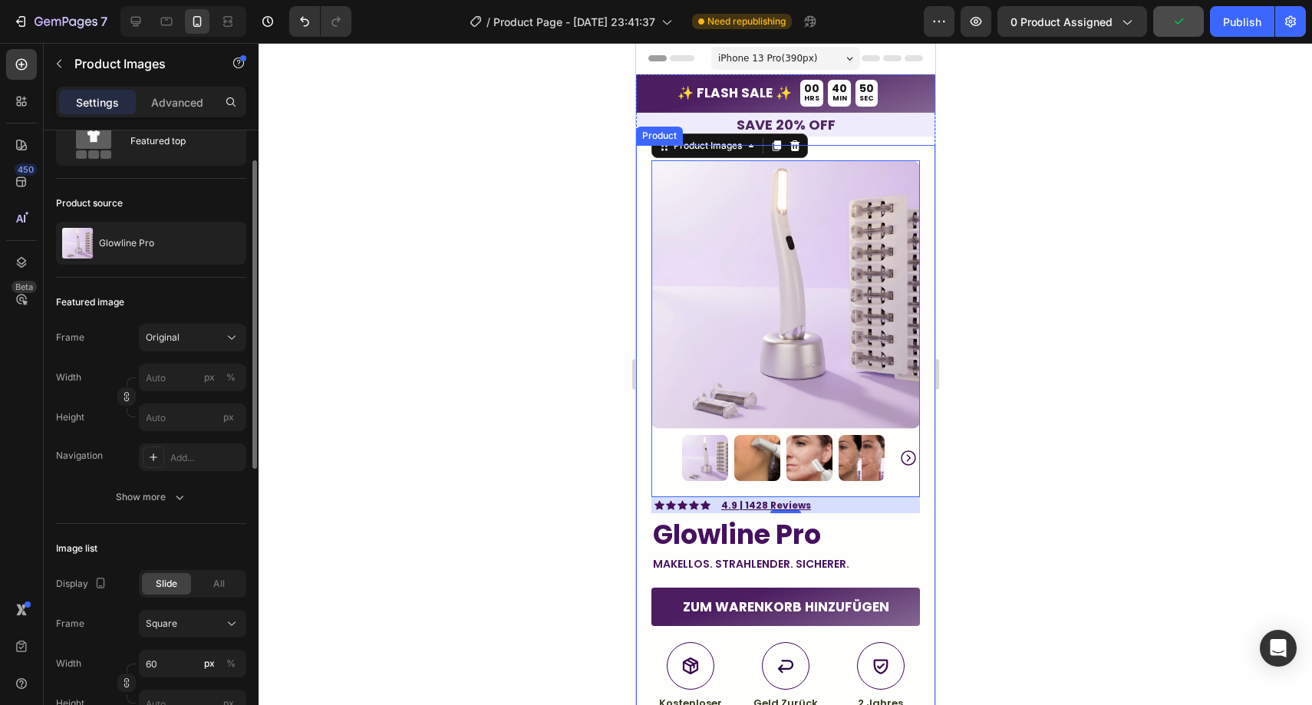
scroll to position [86, 0]
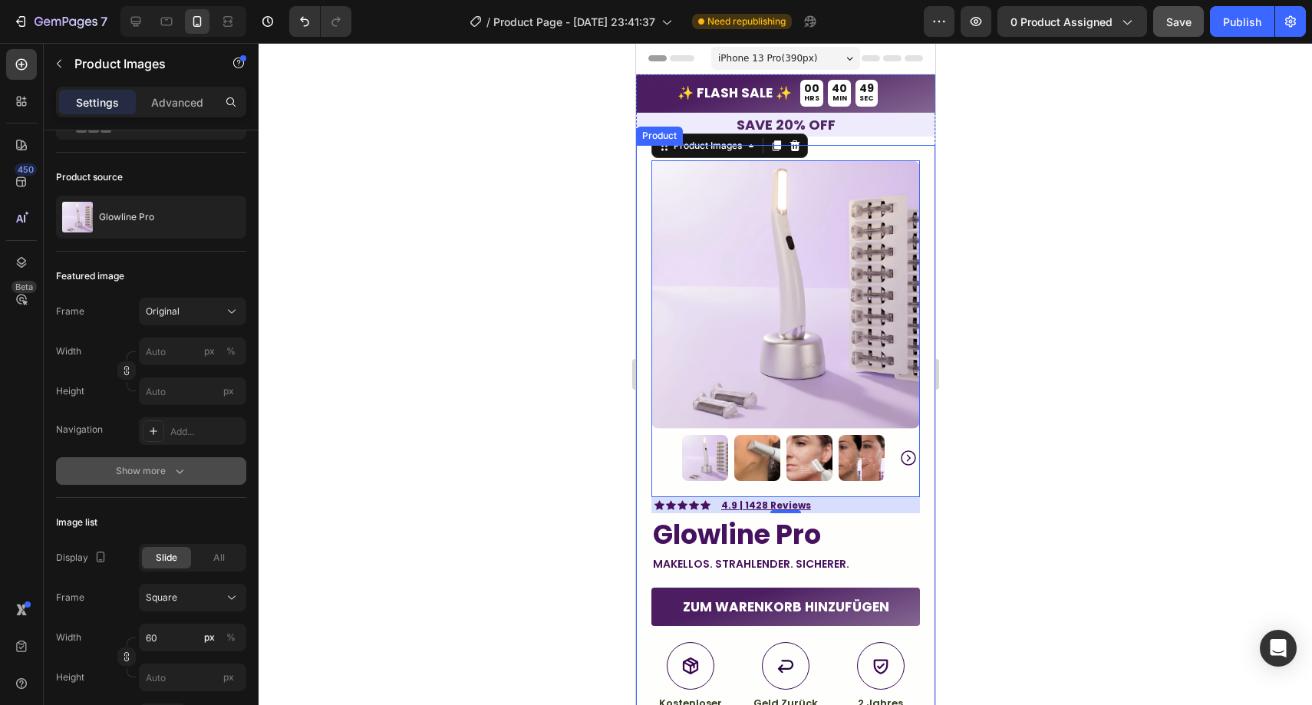
click at [140, 474] on div "Show more" at bounding box center [151, 471] width 71 height 15
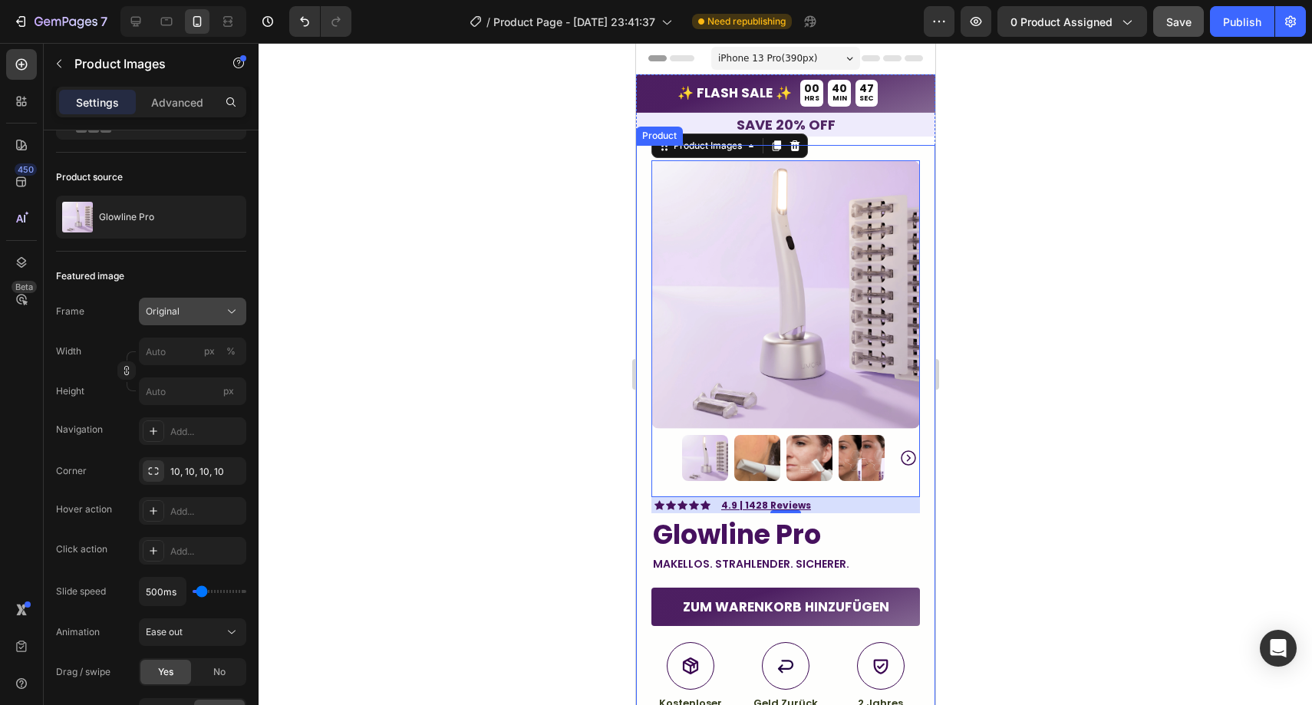
click at [180, 299] on button "Original" at bounding box center [192, 312] width 107 height 28
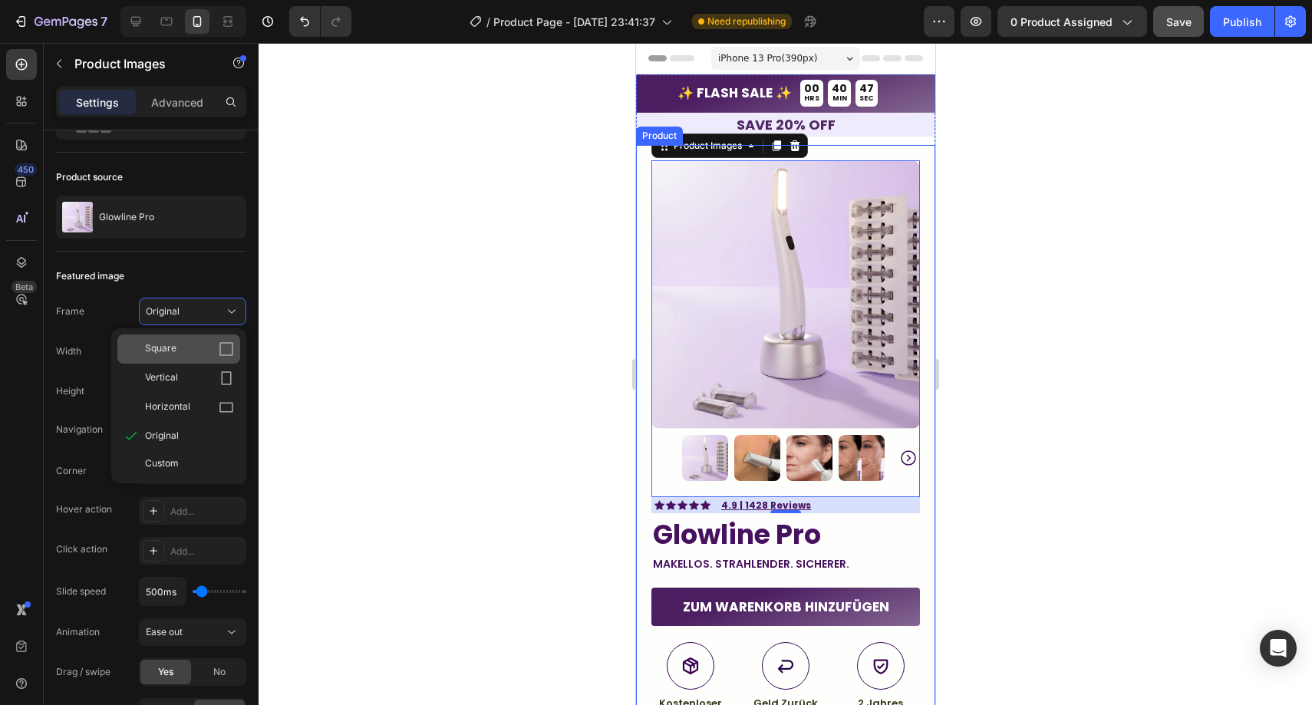
click at [188, 343] on div "Square" at bounding box center [189, 349] width 89 height 15
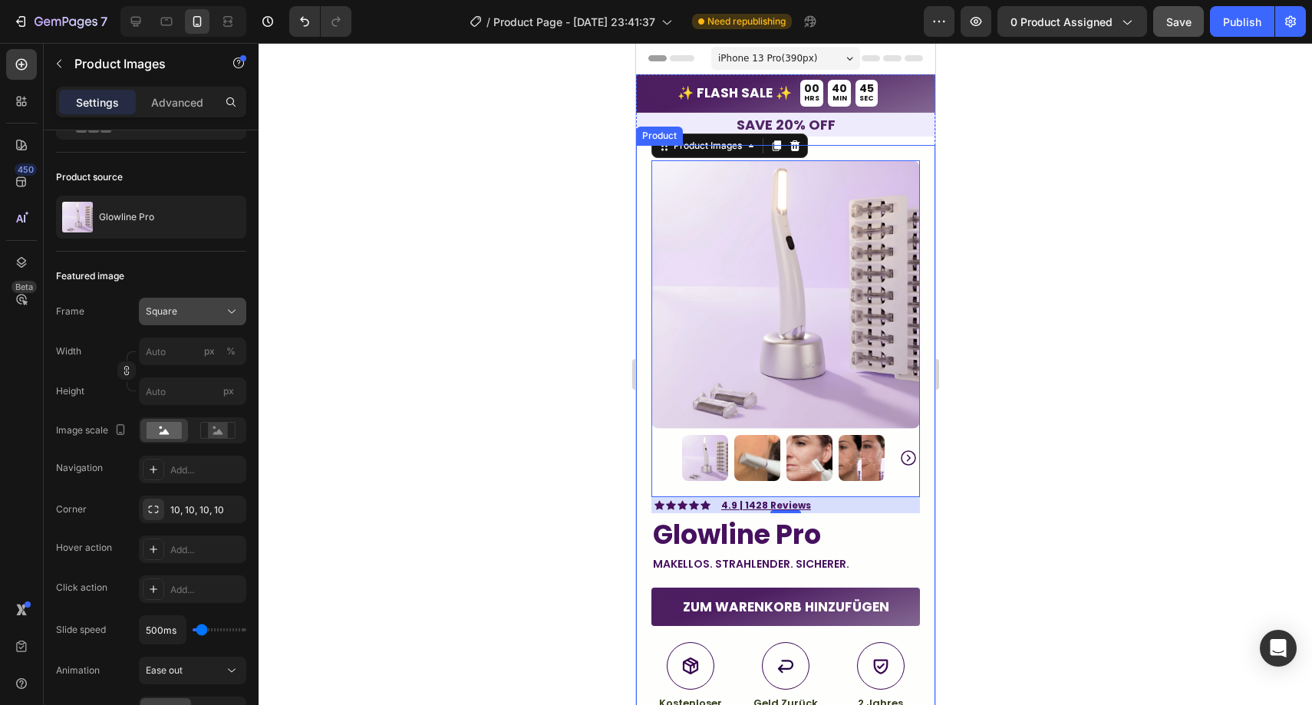
click at [187, 318] on button "Square" at bounding box center [192, 312] width 107 height 28
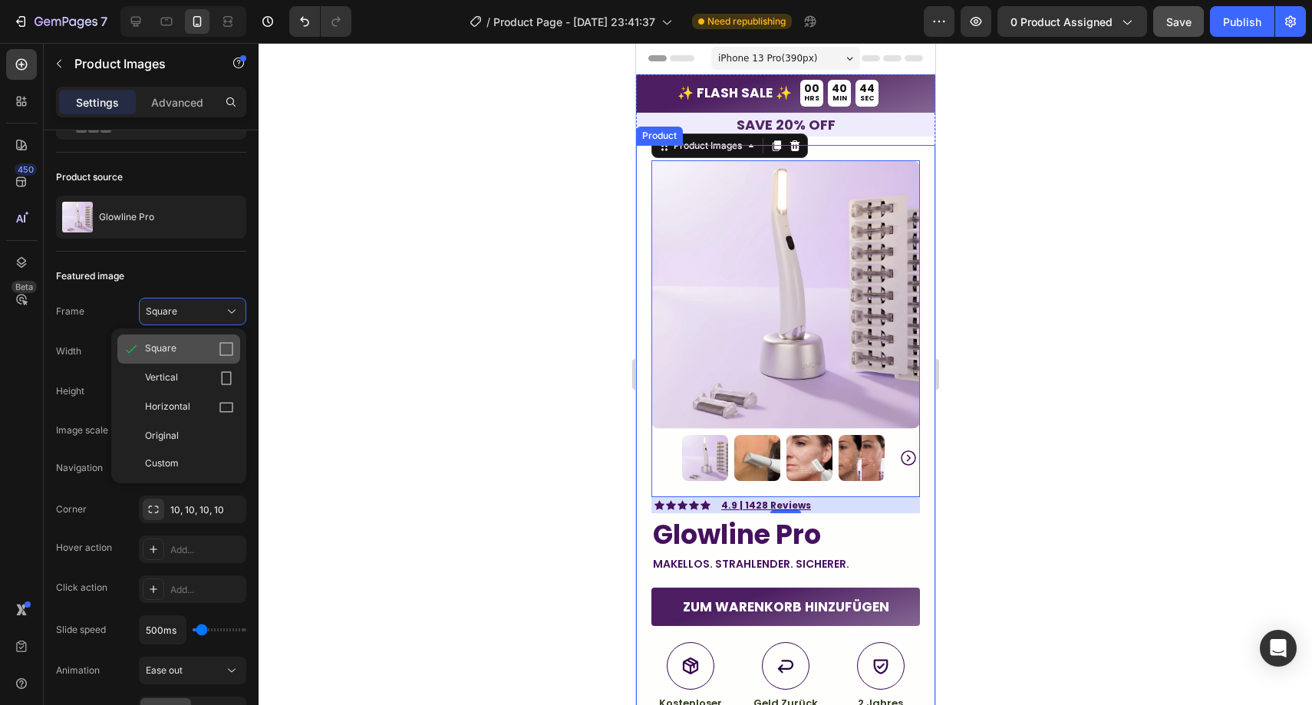
click at [187, 362] on div "Square" at bounding box center [178, 349] width 123 height 29
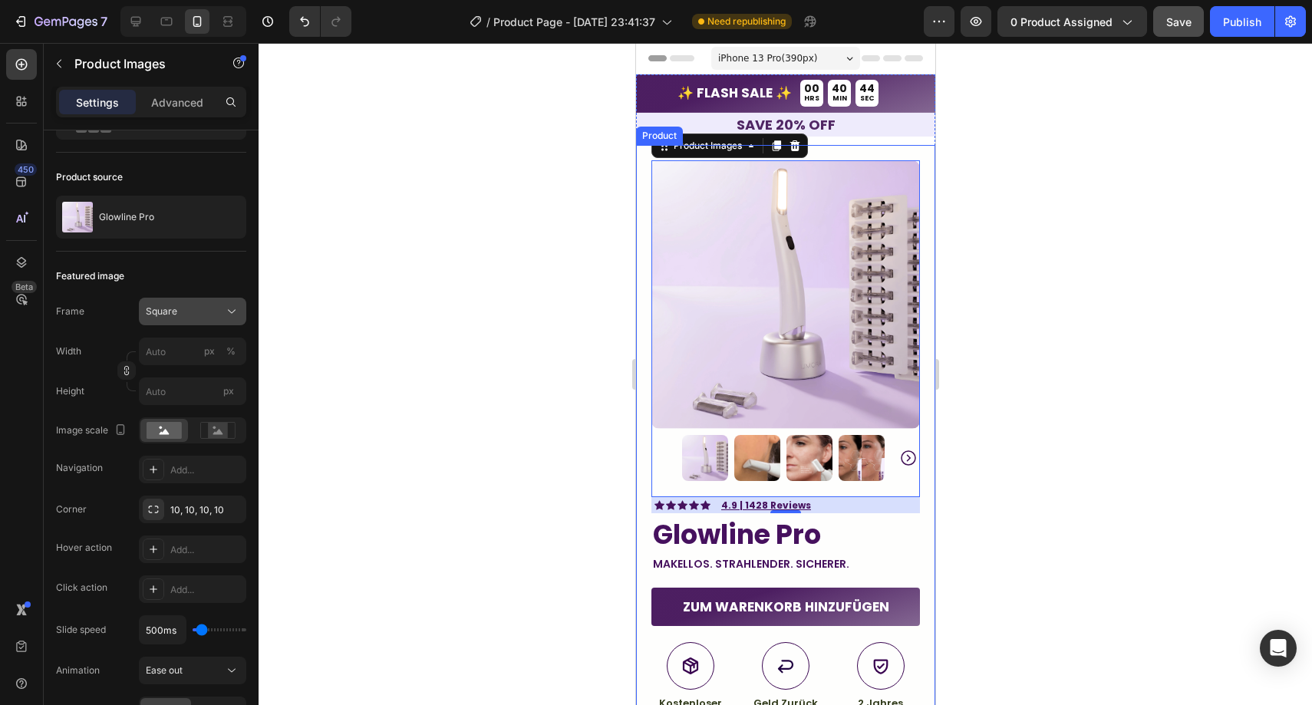
drag, startPoint x: 190, startPoint y: 327, endPoint x: 193, endPoint y: 315, distance: 11.9
click at [191, 326] on div "Frame Square Width px % Height px" at bounding box center [151, 351] width 190 height 107
click at [193, 315] on div "Square" at bounding box center [183, 312] width 75 height 14
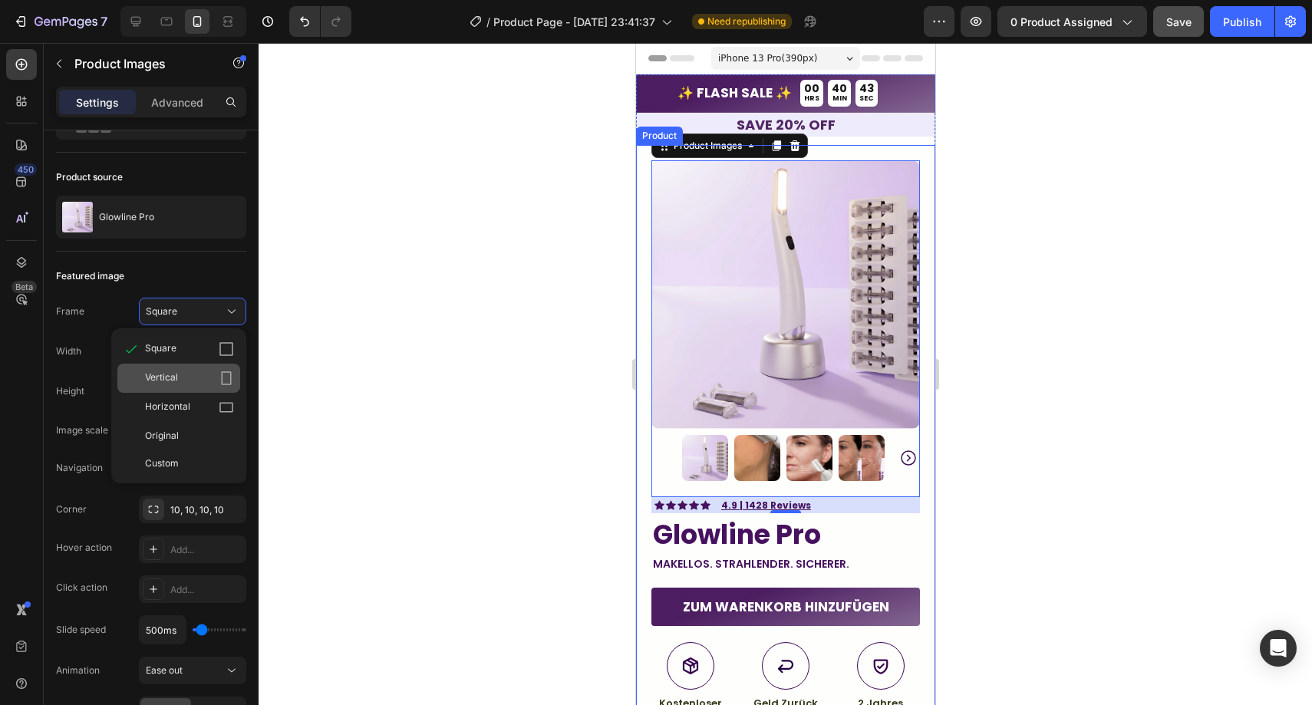
click at [184, 368] on div "Vertical" at bounding box center [178, 378] width 123 height 29
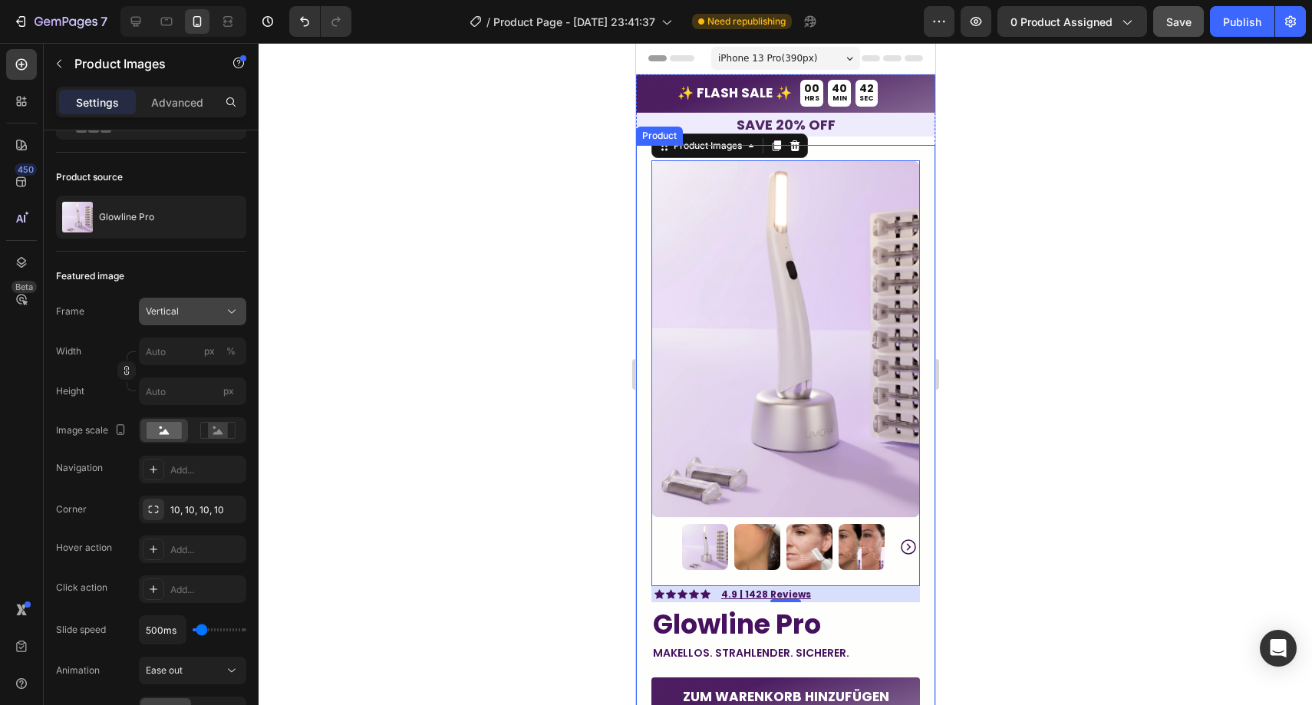
click at [183, 314] on div "Vertical" at bounding box center [183, 312] width 75 height 14
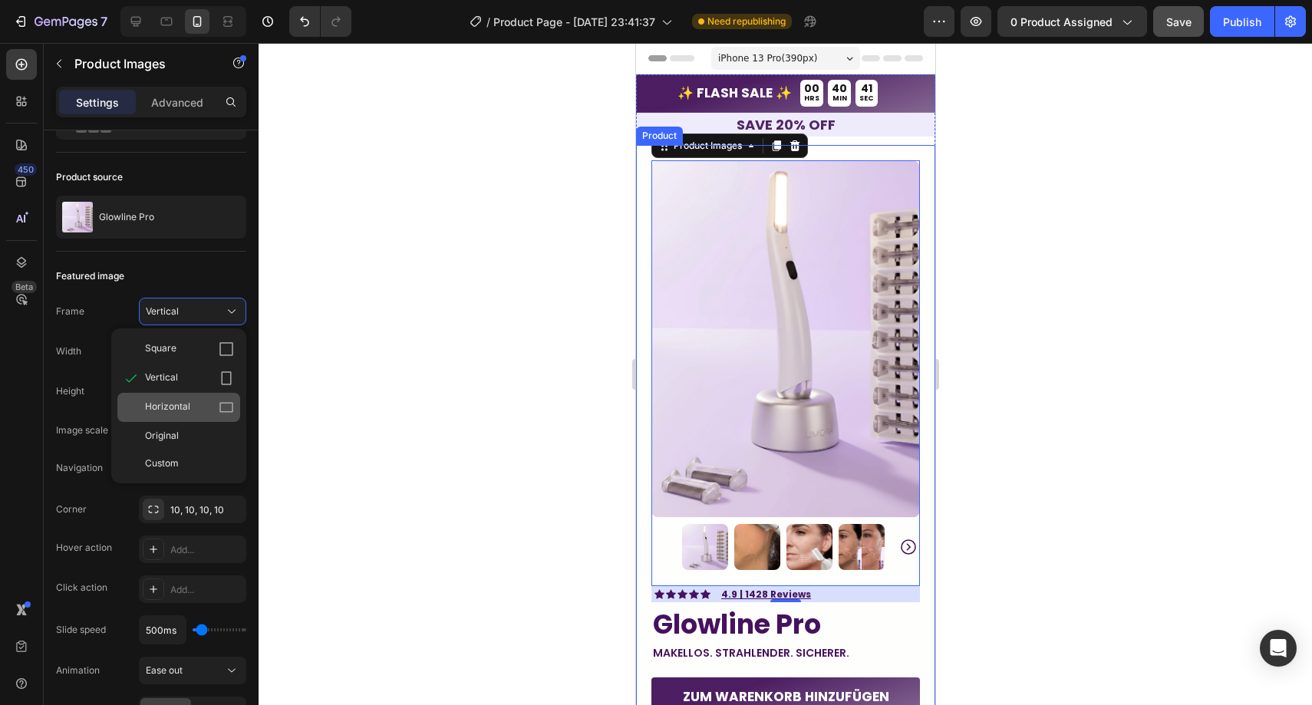
click at [175, 398] on div "Horizontal" at bounding box center [178, 407] width 123 height 29
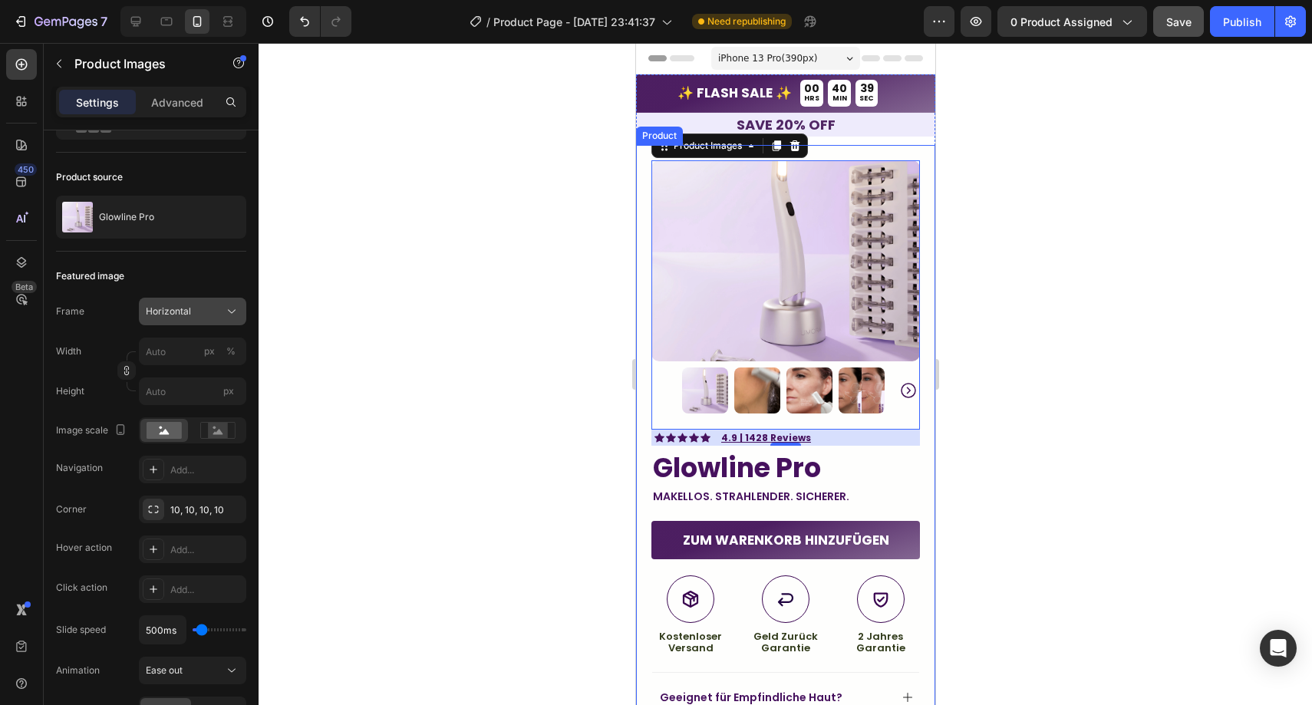
drag, startPoint x: 199, startPoint y: 310, endPoint x: 195, endPoint y: 323, distance: 13.6
click at [199, 311] on div "Horizontal" at bounding box center [183, 312] width 75 height 14
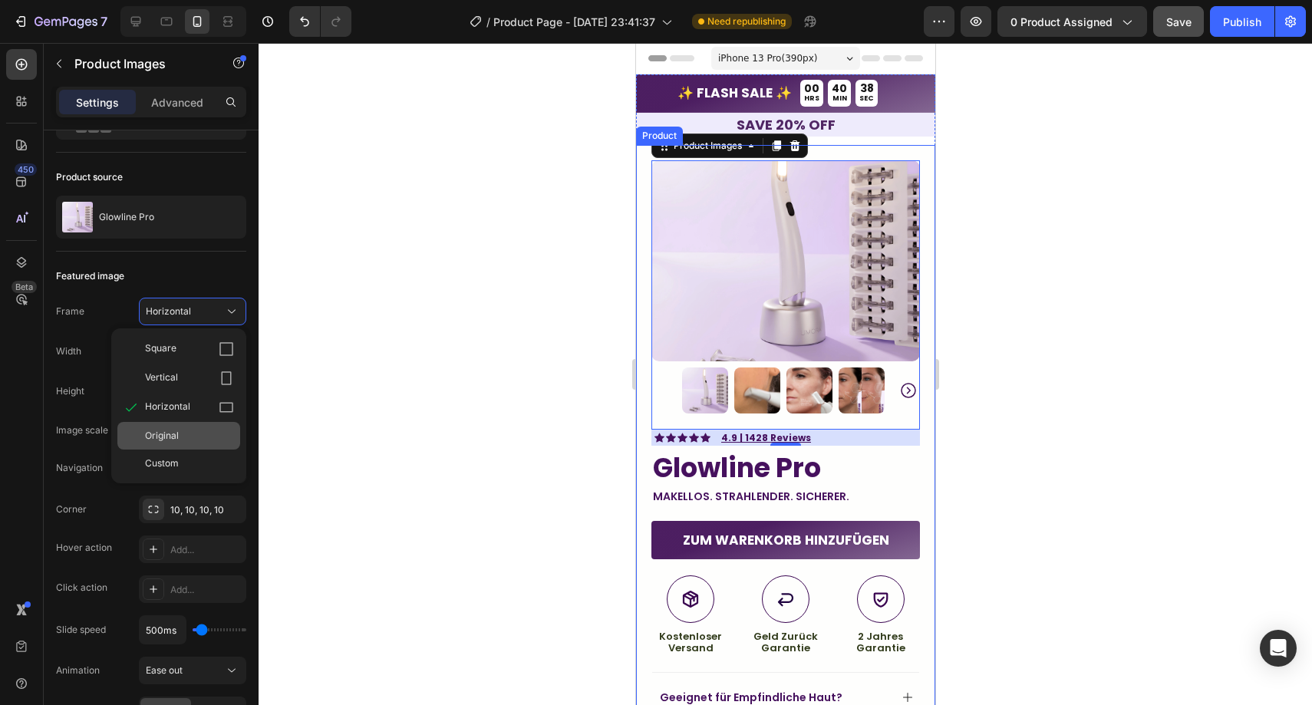
click at [190, 424] on div "Original" at bounding box center [178, 436] width 123 height 28
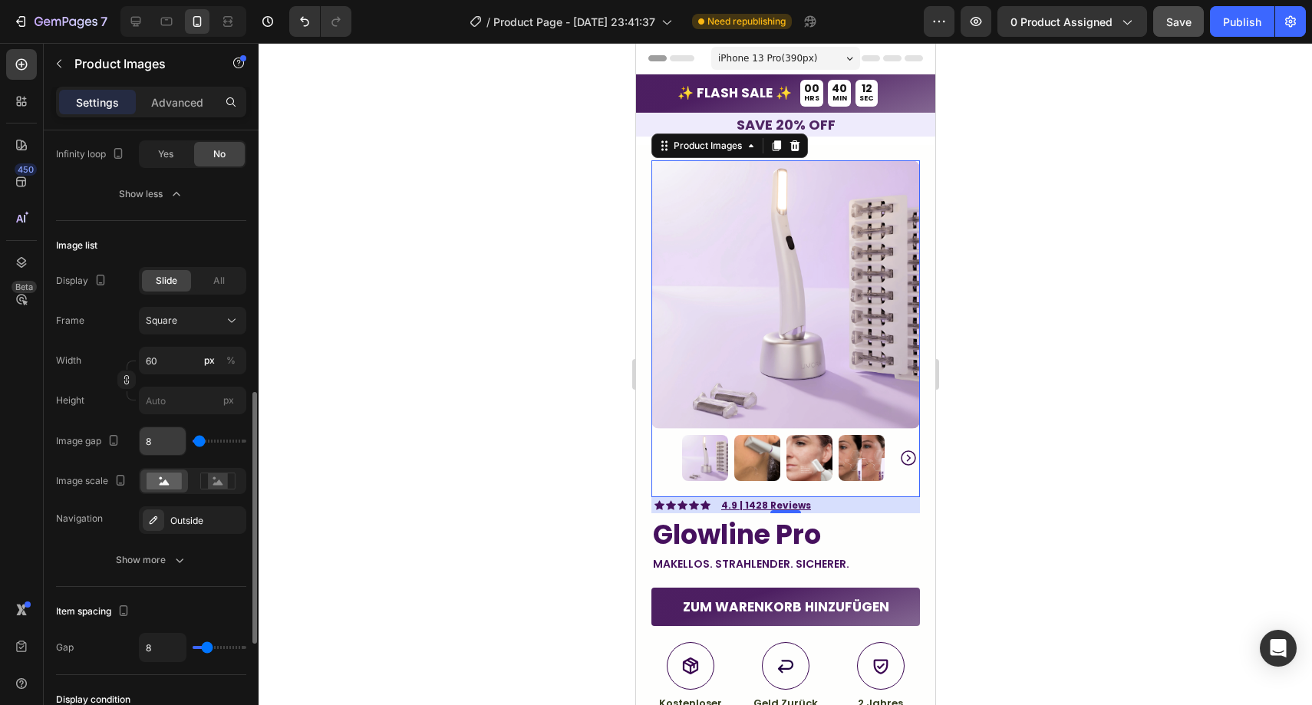
scroll to position [673, 0]
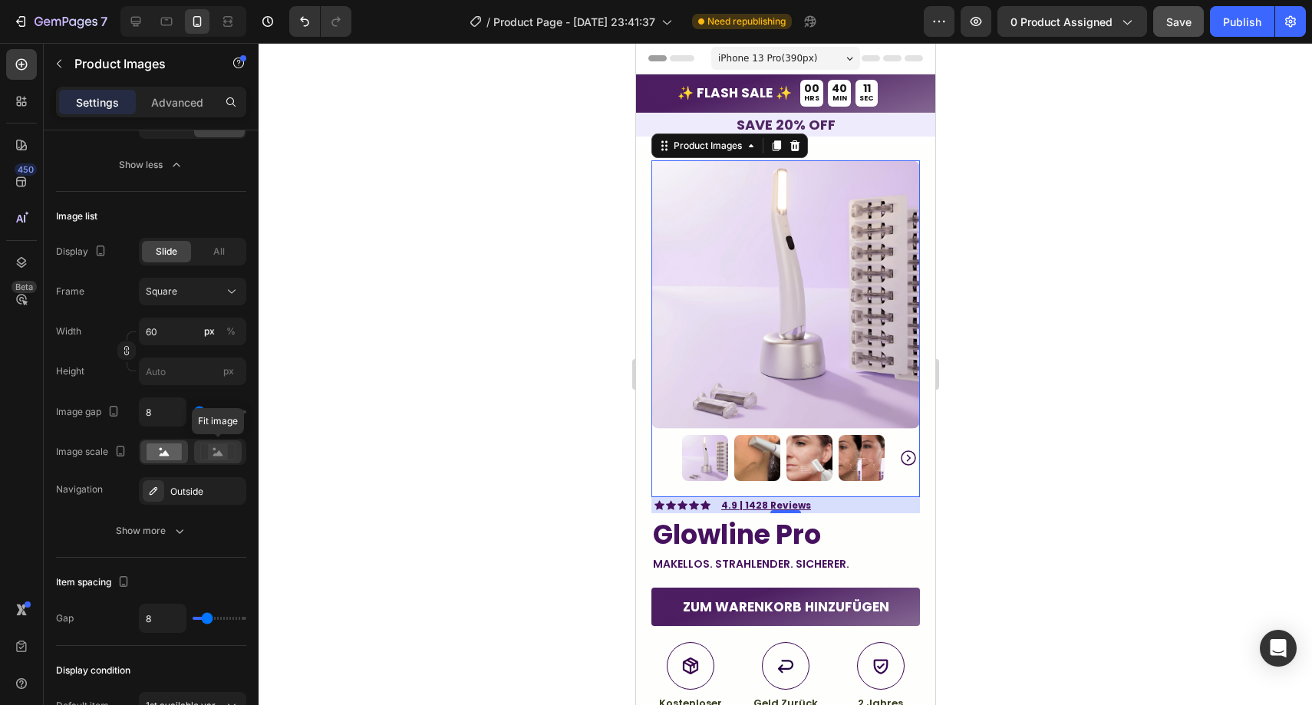
click at [210, 455] on rect at bounding box center [218, 451] width 20 height 15
click at [169, 450] on rect at bounding box center [164, 452] width 35 height 17
click at [181, 481] on div "Outside" at bounding box center [192, 491] width 107 height 28
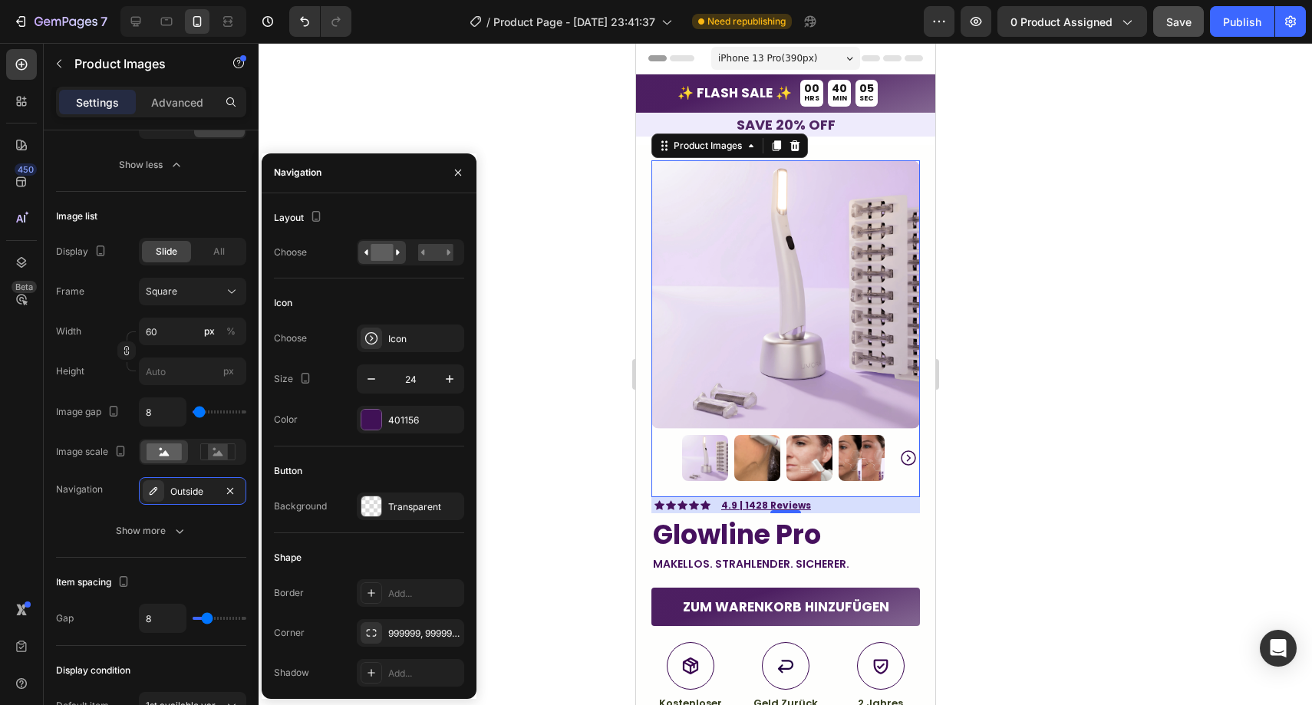
click at [517, 367] on div at bounding box center [786, 374] width 1054 height 662
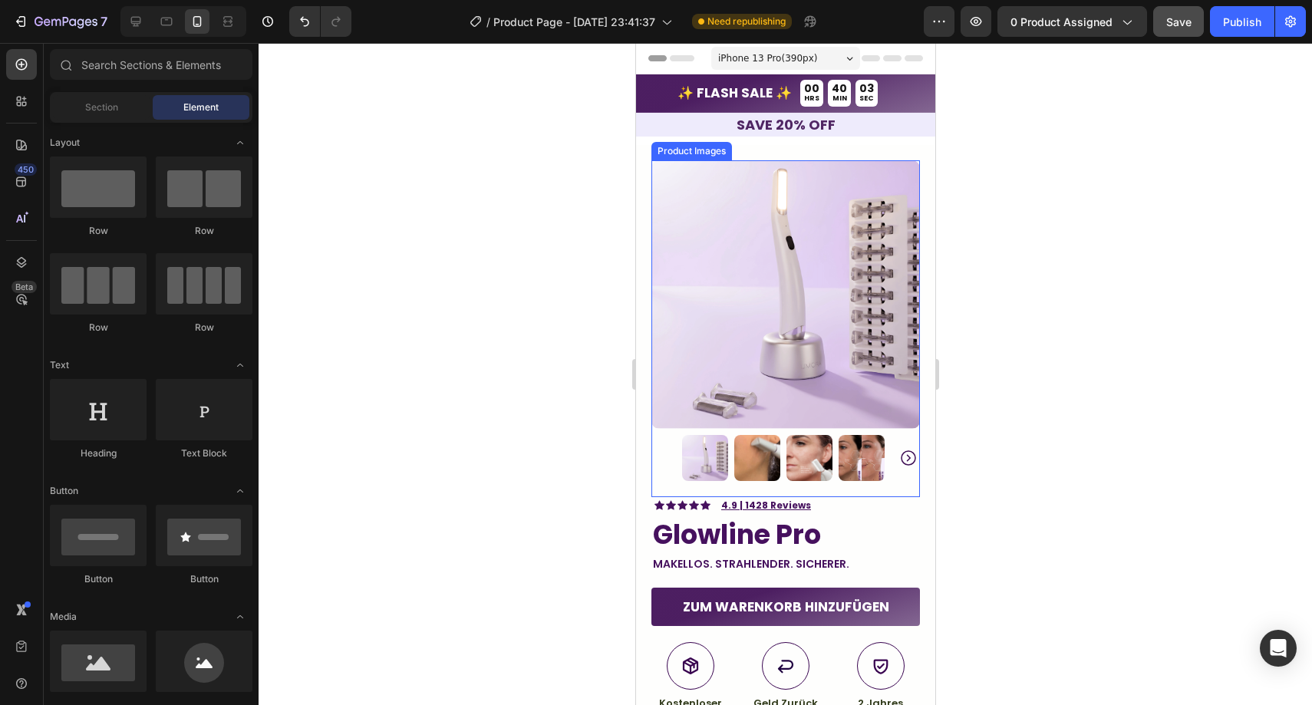
click at [668, 443] on div at bounding box center [785, 458] width 269 height 46
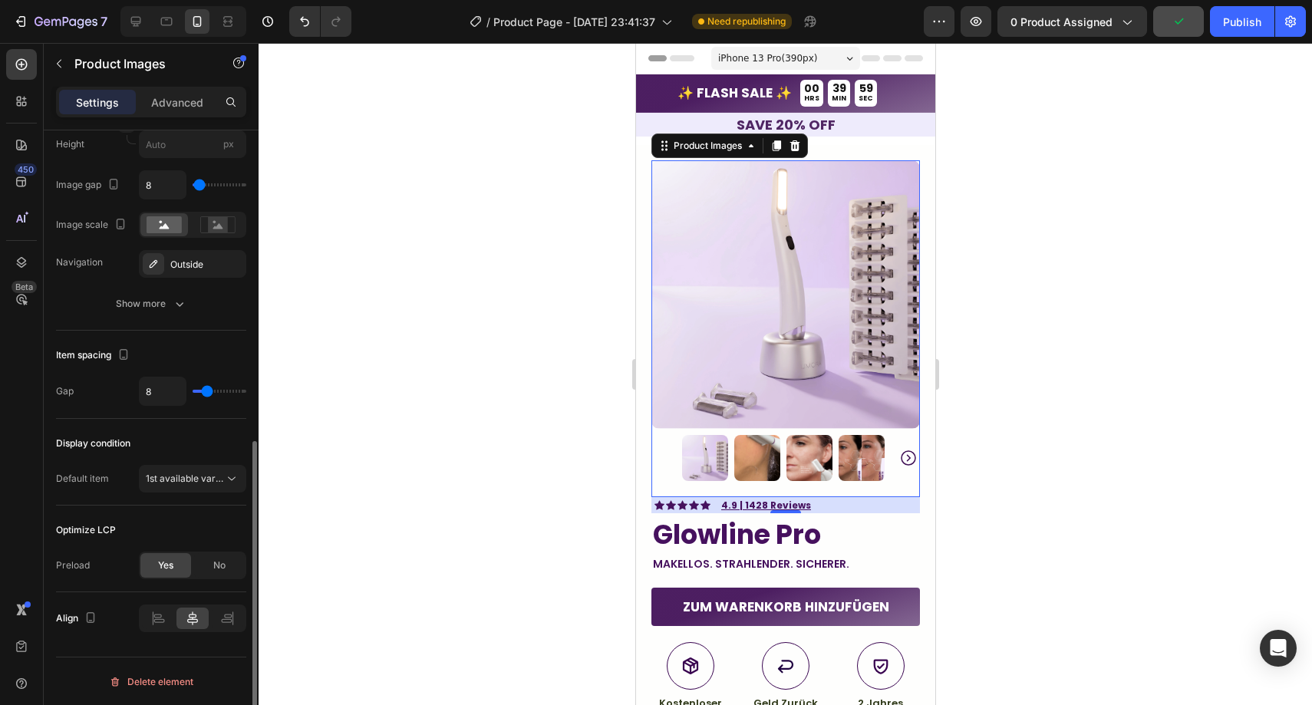
scroll to position [620, 0]
click at [189, 484] on span "1st available variant" at bounding box center [185, 478] width 78 height 14
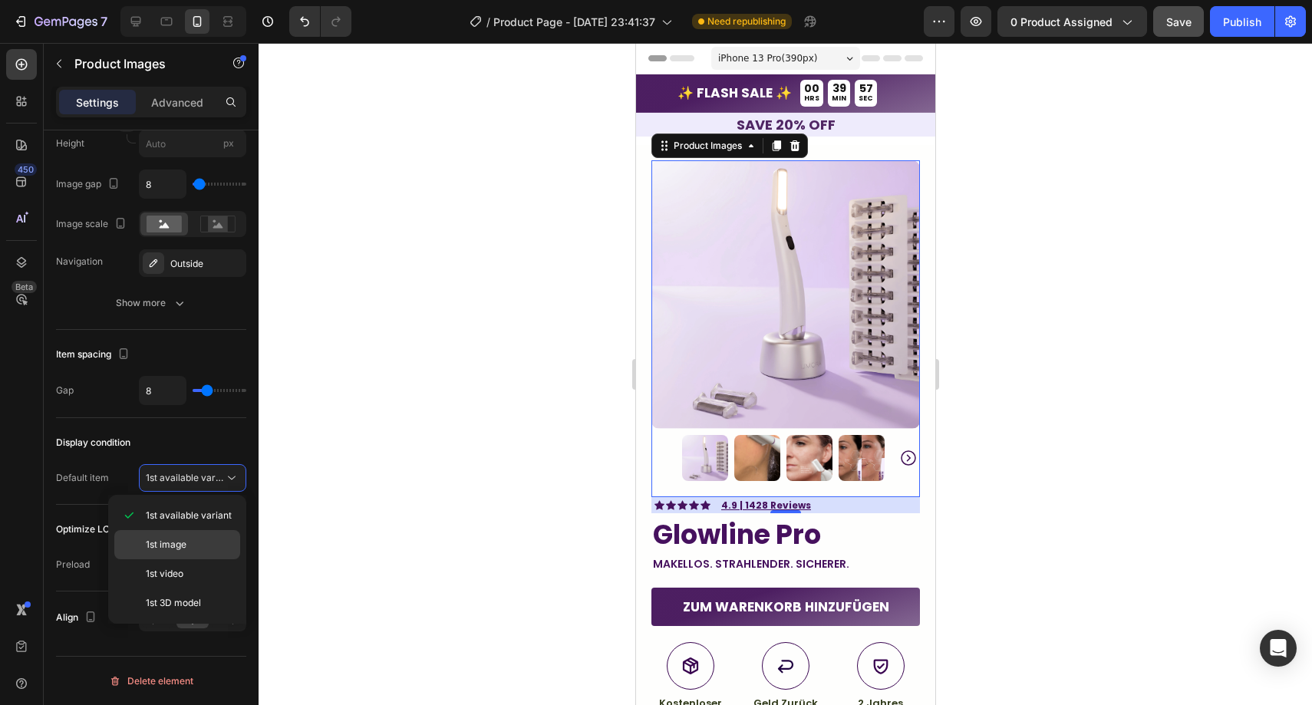
click at [192, 532] on div "1st image" at bounding box center [177, 544] width 126 height 29
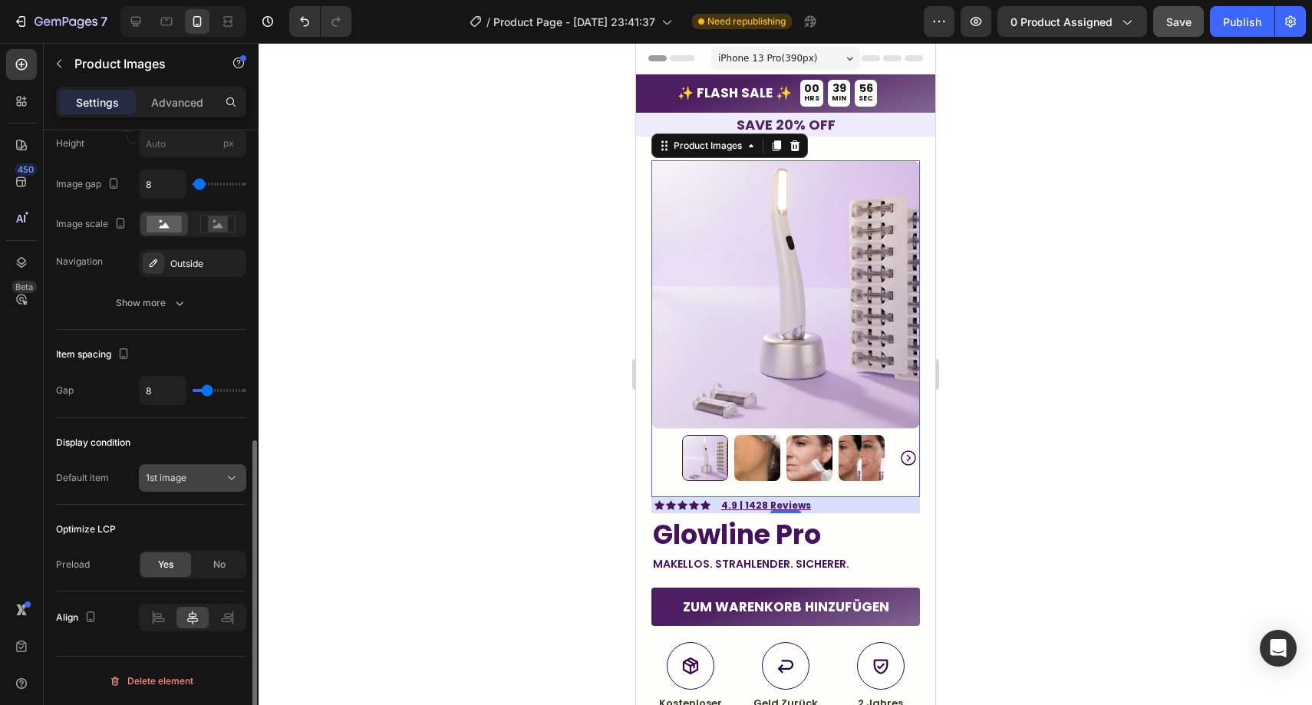
click at [200, 488] on button "1st image" at bounding box center [192, 478] width 107 height 28
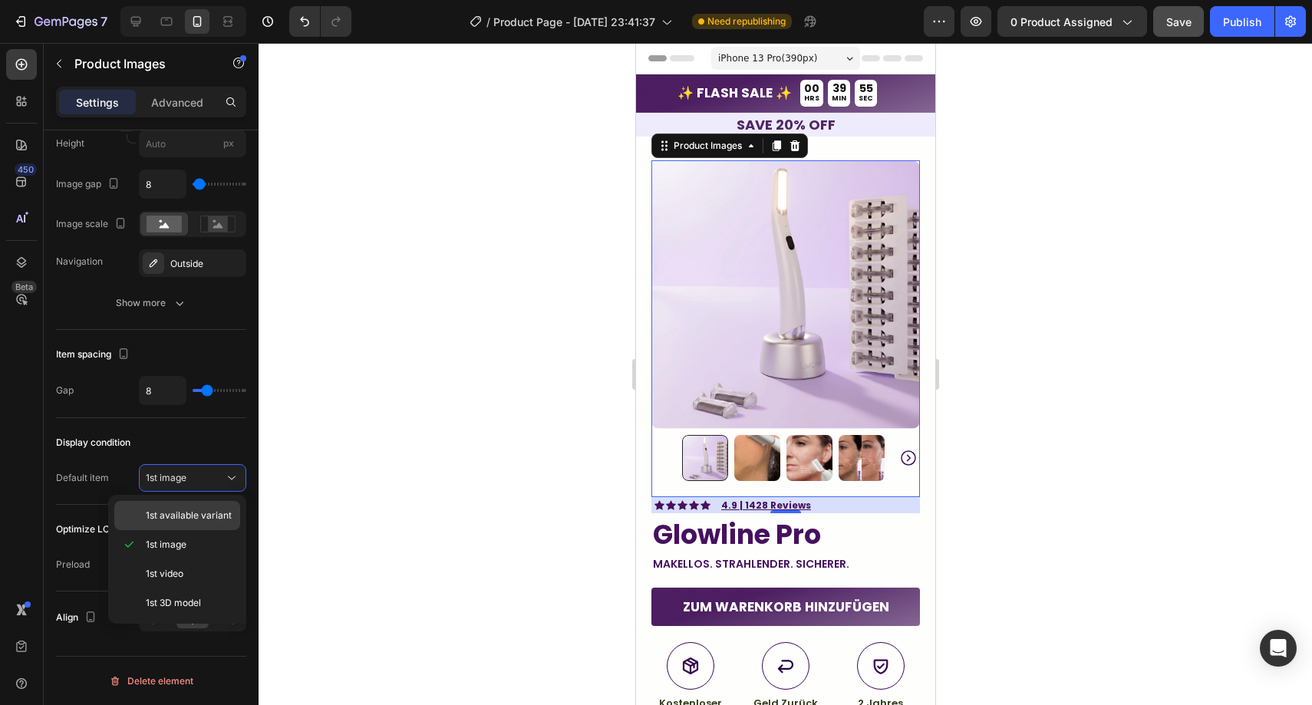
click at [195, 514] on span "1st available variant" at bounding box center [189, 516] width 86 height 14
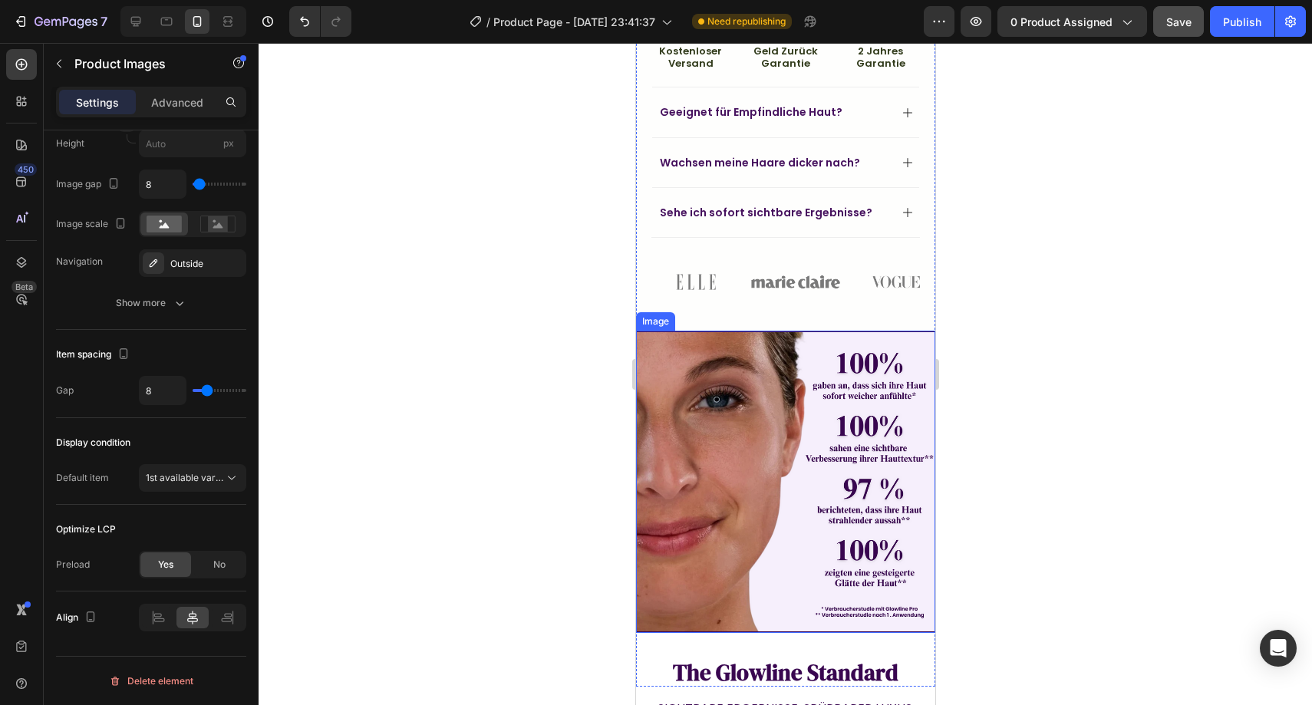
scroll to position [540, 0]
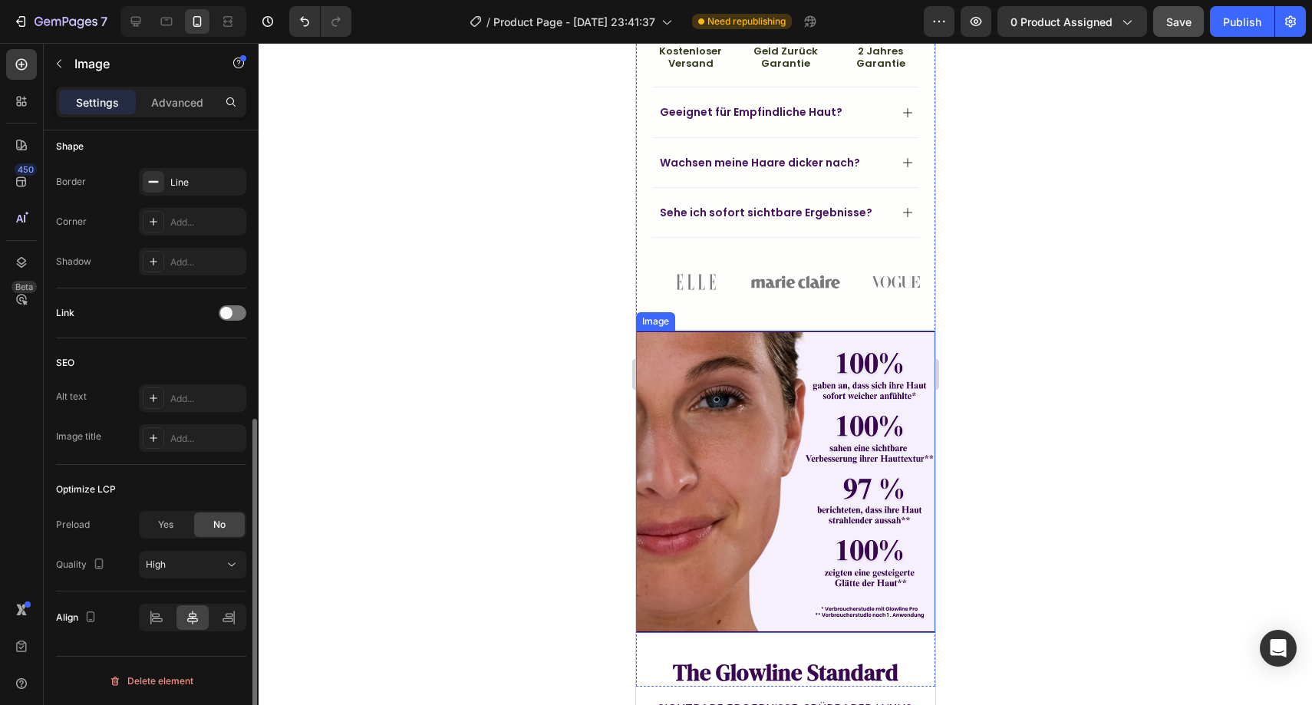
click at [714, 379] on img at bounding box center [784, 482] width 299 height 302
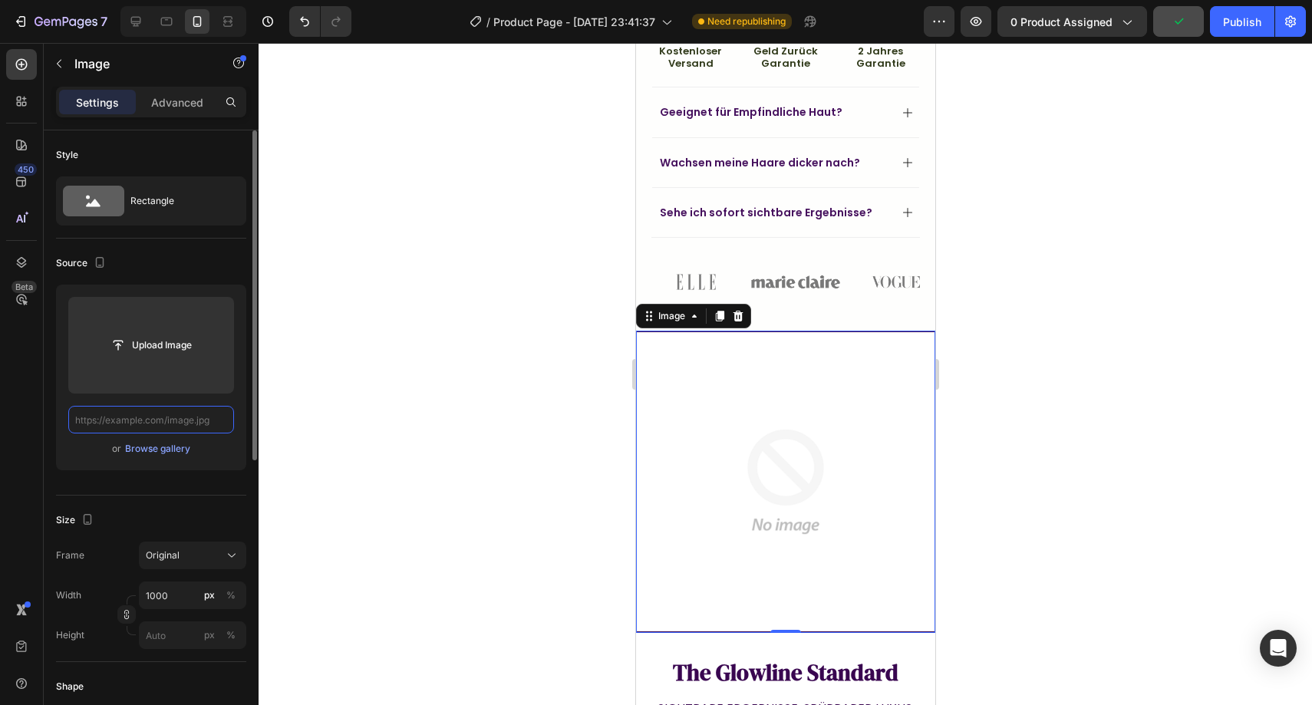
scroll to position [0, 0]
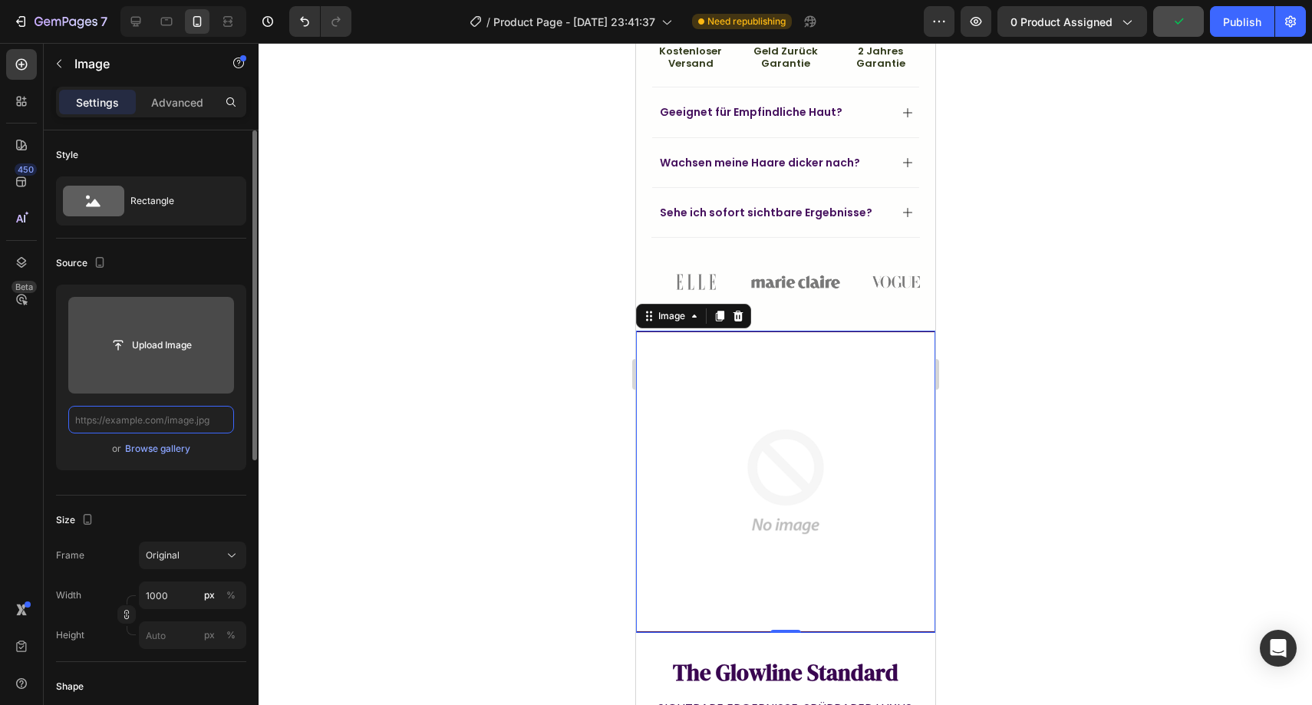
paste input "[URL][DOMAIN_NAME]"
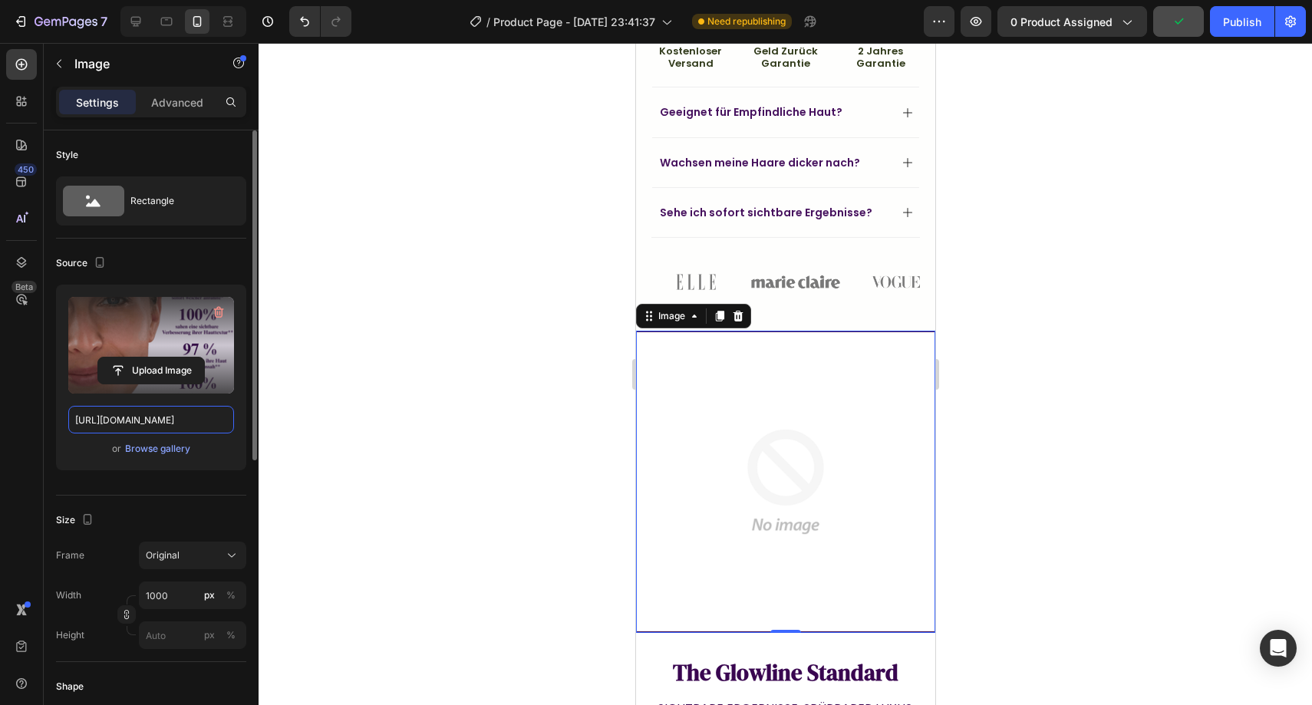
scroll to position [0, 406]
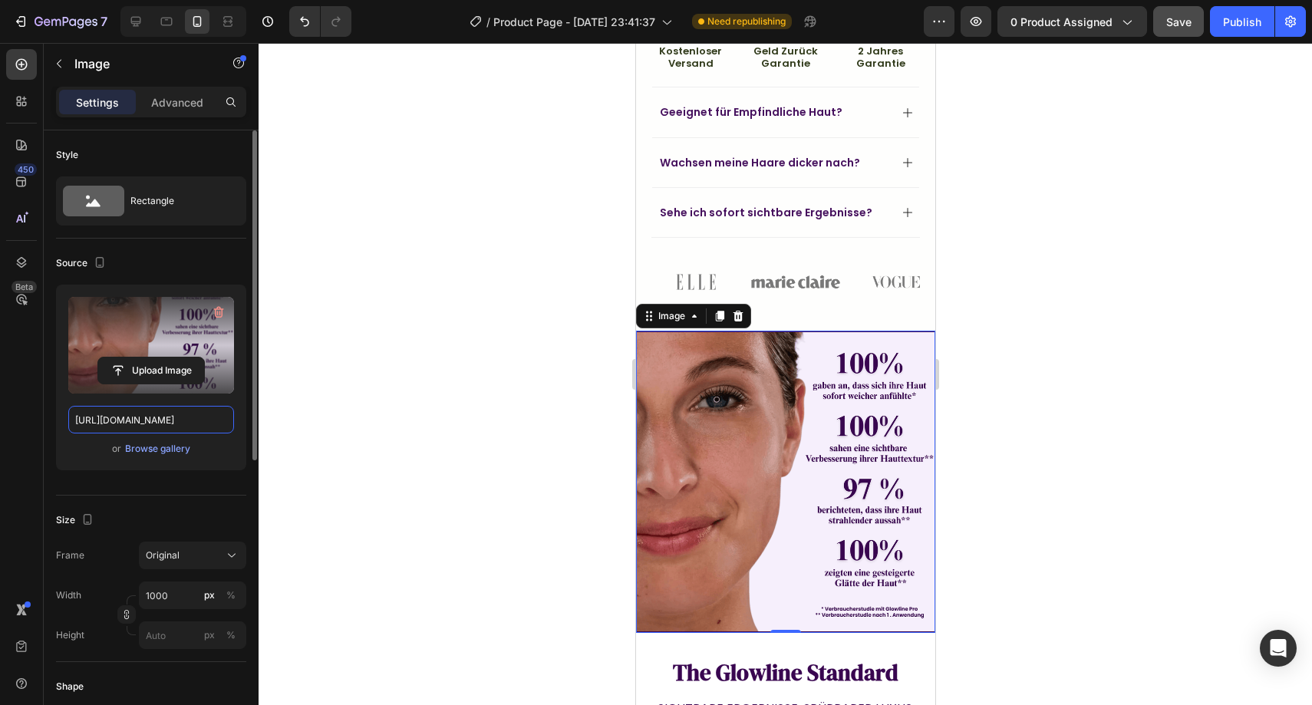
type input "[URL][DOMAIN_NAME]"
click at [527, 401] on div at bounding box center [786, 374] width 1054 height 662
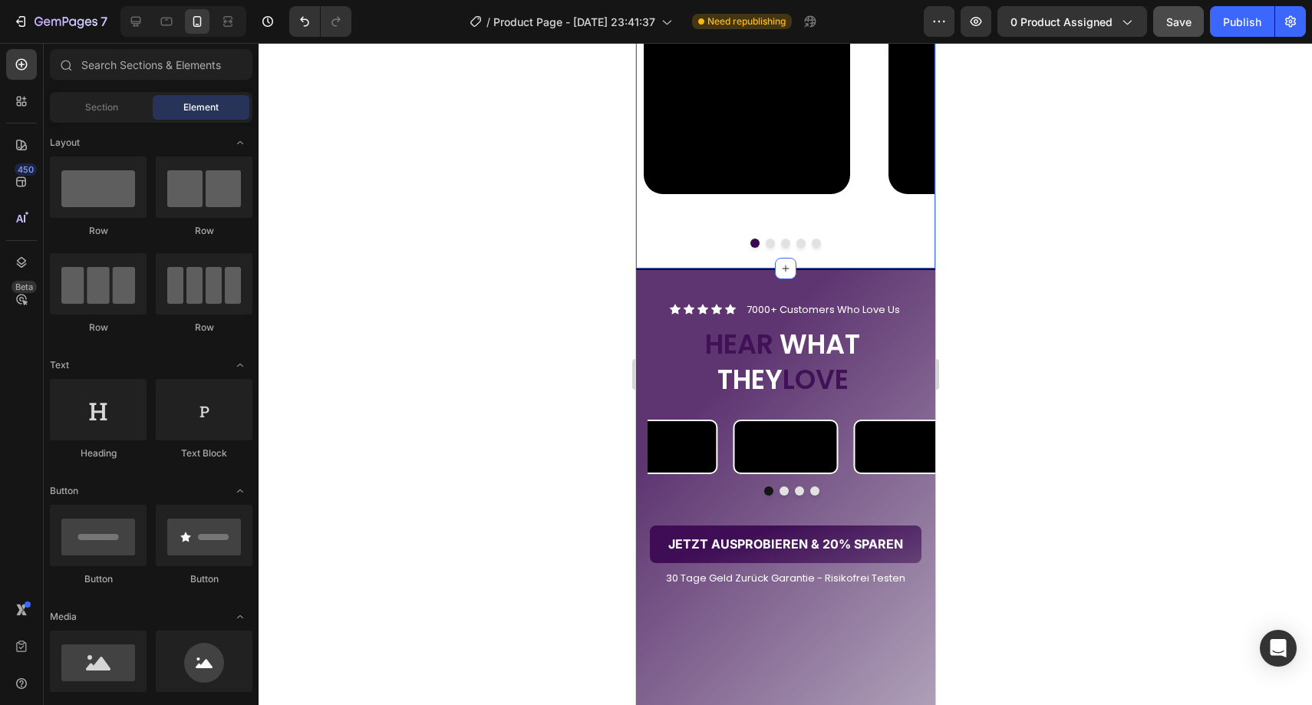
scroll to position [2044, 0]
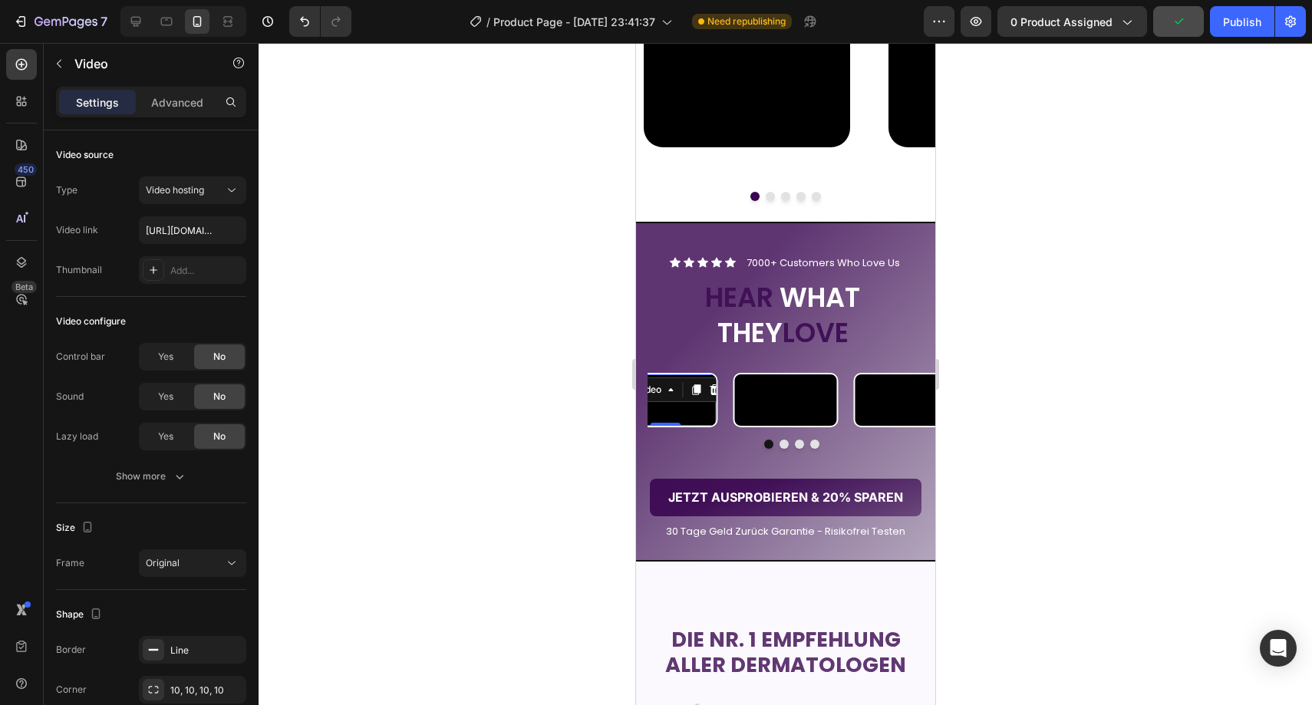
click at [661, 426] on video at bounding box center [664, 400] width 102 height 51
click at [804, 449] on div "Video Video Video Video 0 Carousel" at bounding box center [784, 411] width 299 height 76
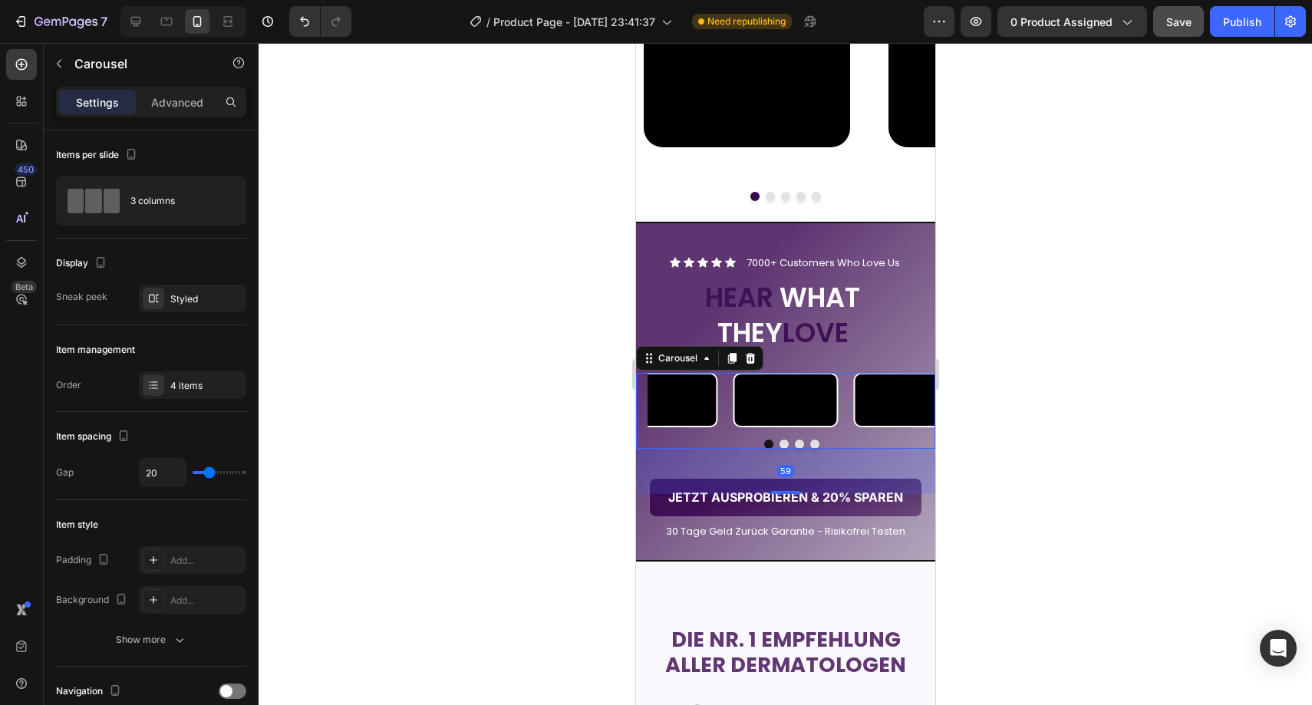
click at [810, 449] on button "Dot" at bounding box center [814, 444] width 9 height 9
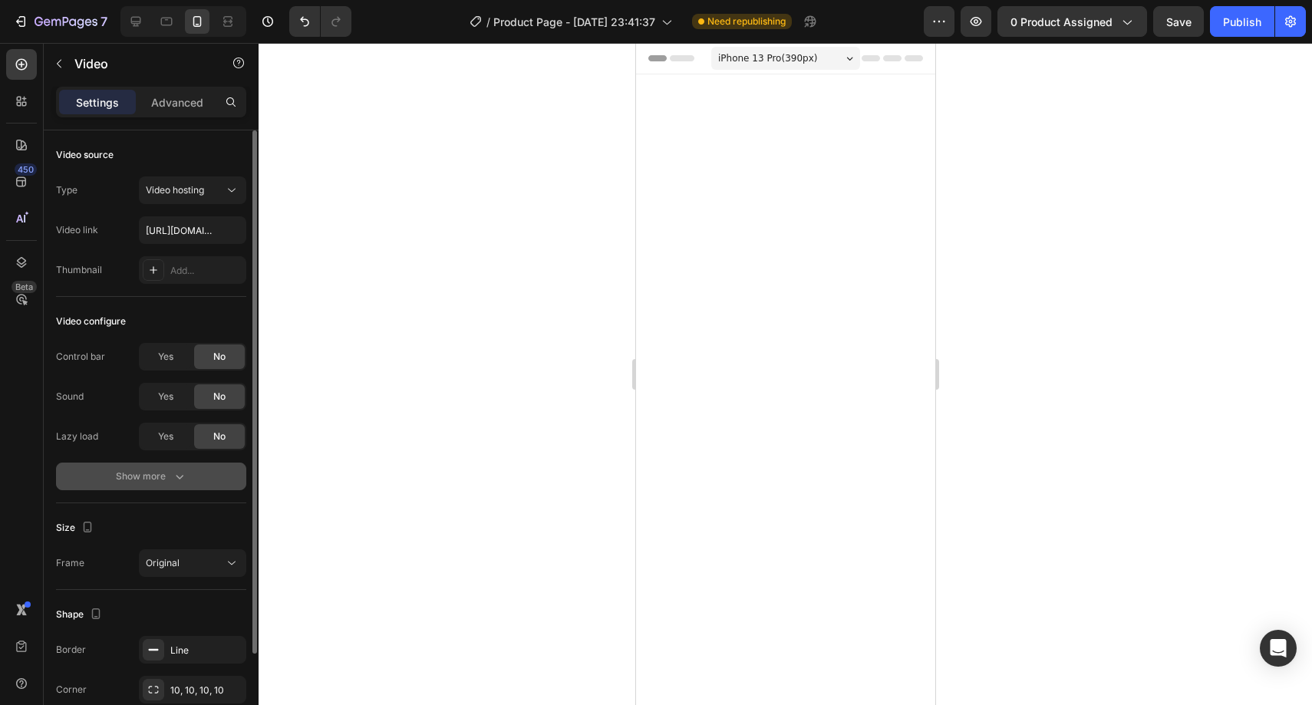
scroll to position [2044, 0]
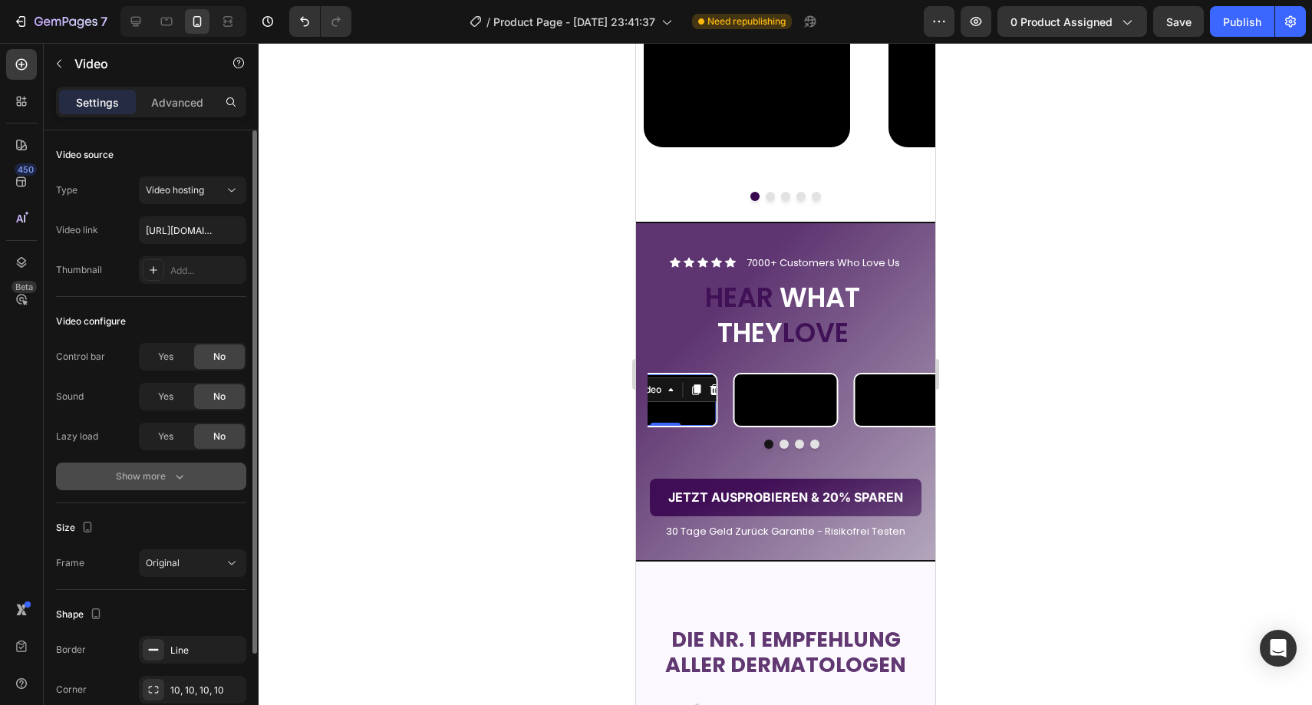
click at [134, 480] on div "Show more" at bounding box center [151, 476] width 71 height 15
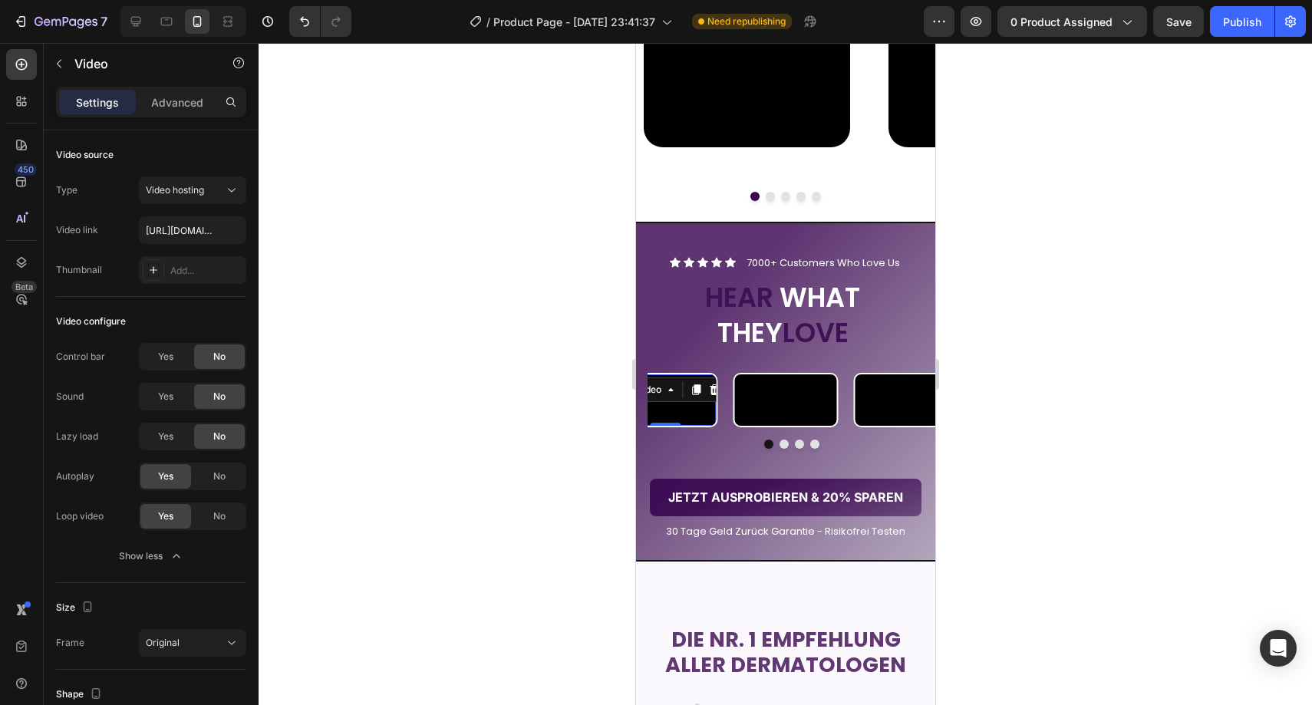
click at [470, 428] on div at bounding box center [786, 374] width 1054 height 662
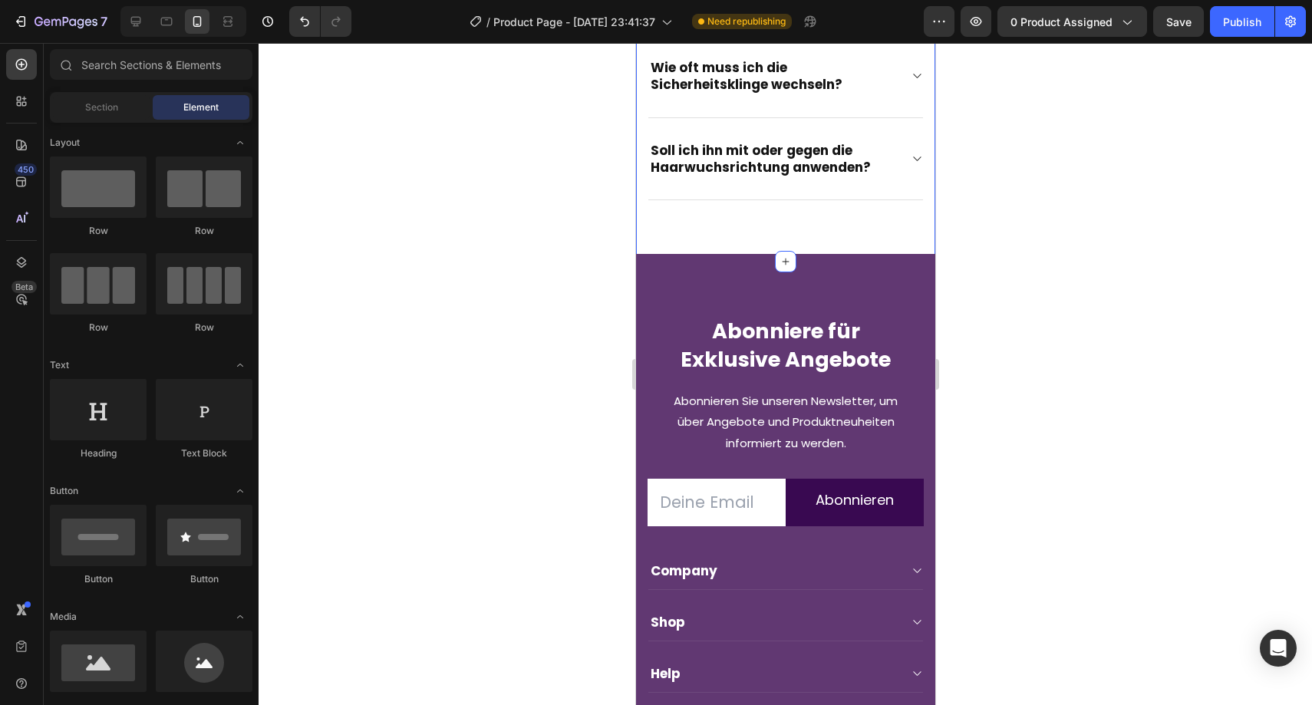
scroll to position [4420, 0]
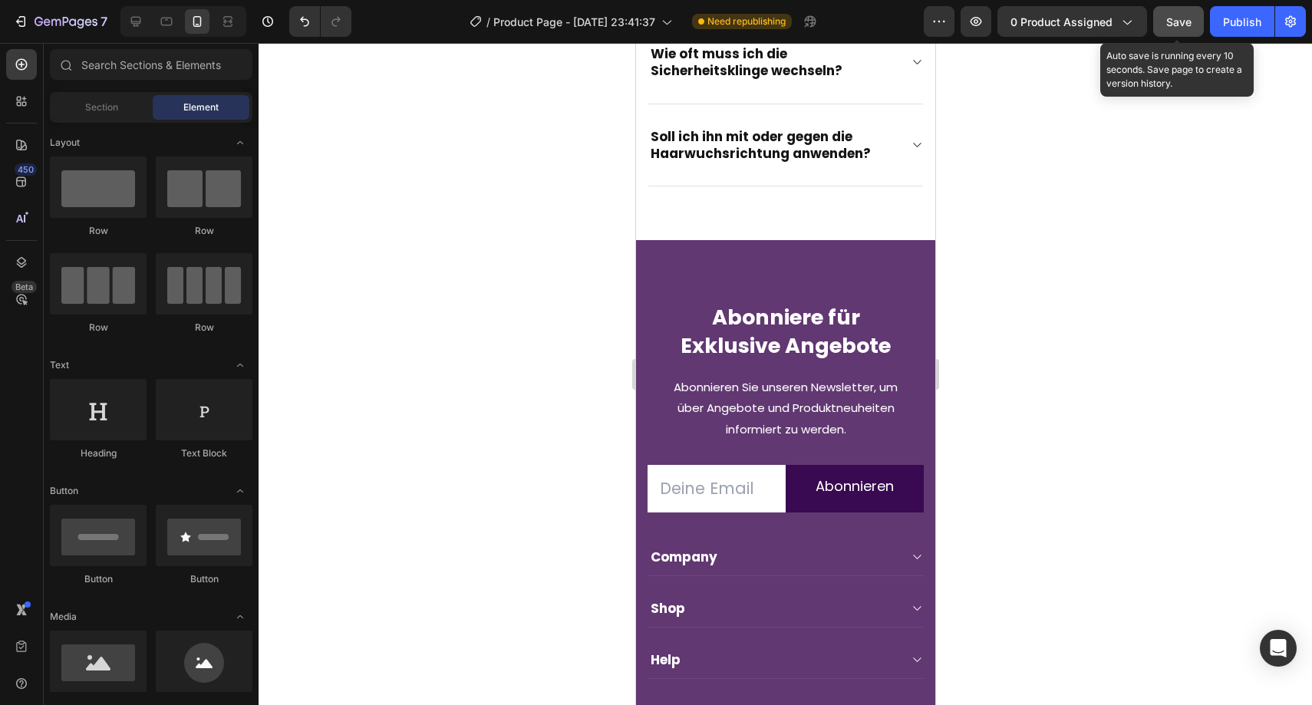
click at [1197, 26] on button "Save" at bounding box center [1178, 21] width 51 height 31
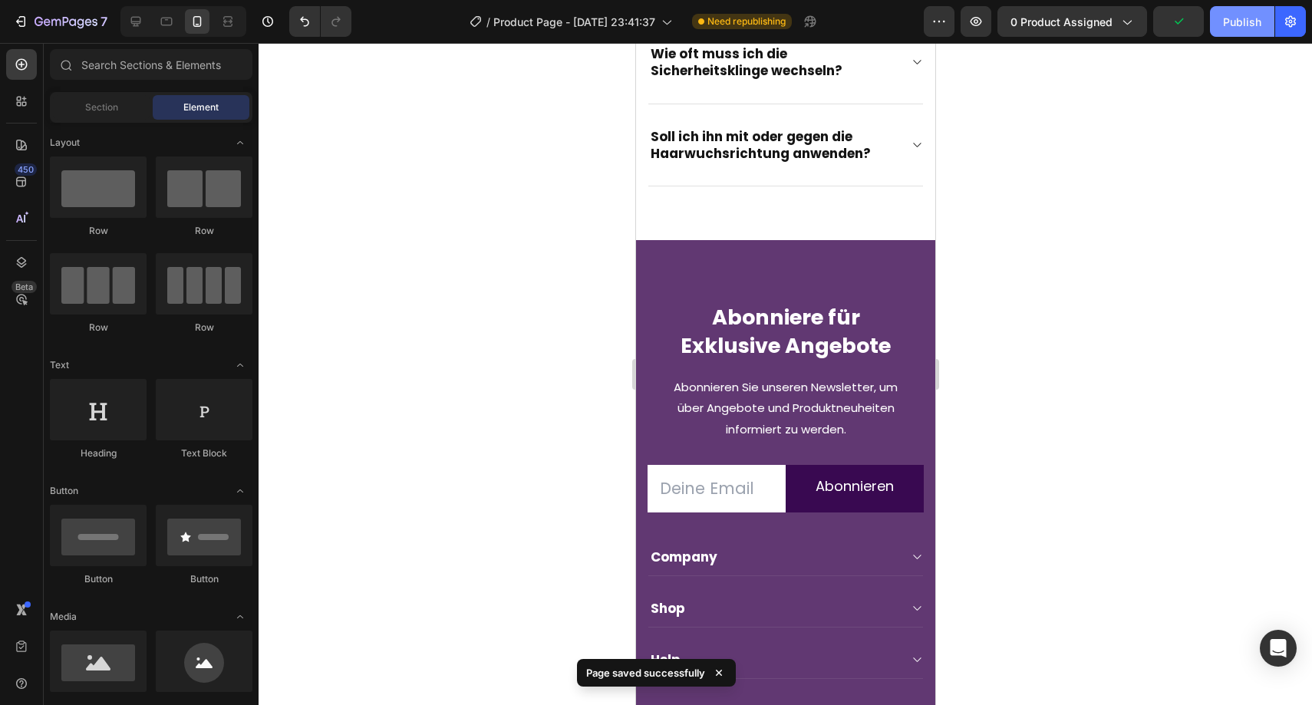
click at [1231, 24] on div "Publish" at bounding box center [1242, 22] width 38 height 16
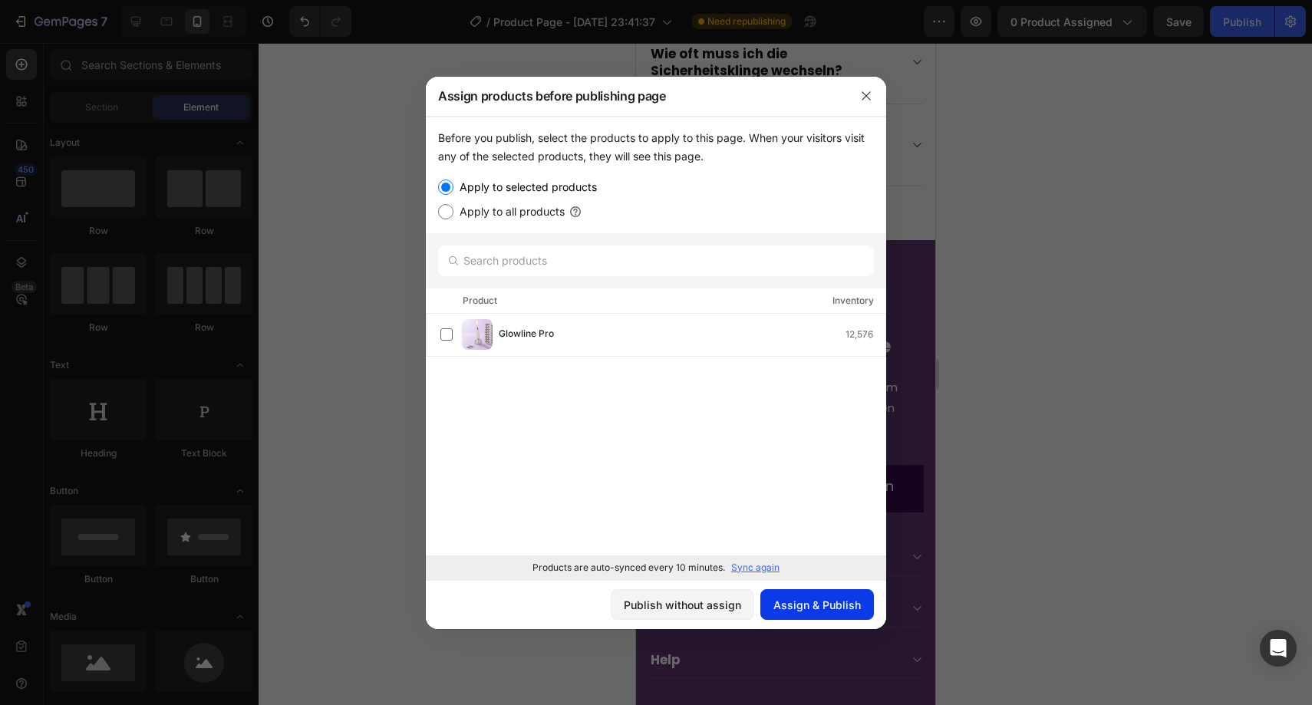
click at [819, 599] on div "Assign & Publish" at bounding box center [817, 605] width 87 height 16
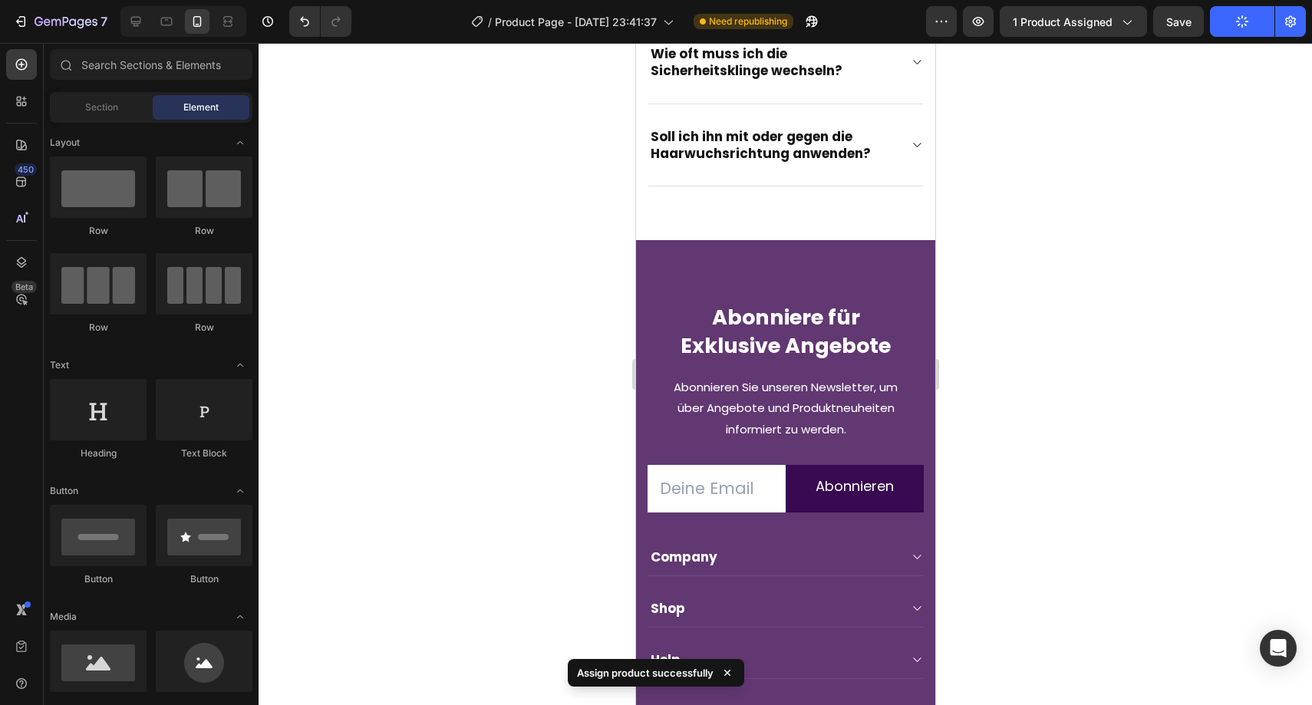
click at [1249, 26] on button "Publish" at bounding box center [1242, 21] width 64 height 31
click at [1284, 21] on icon "button" at bounding box center [1290, 21] width 15 height 15
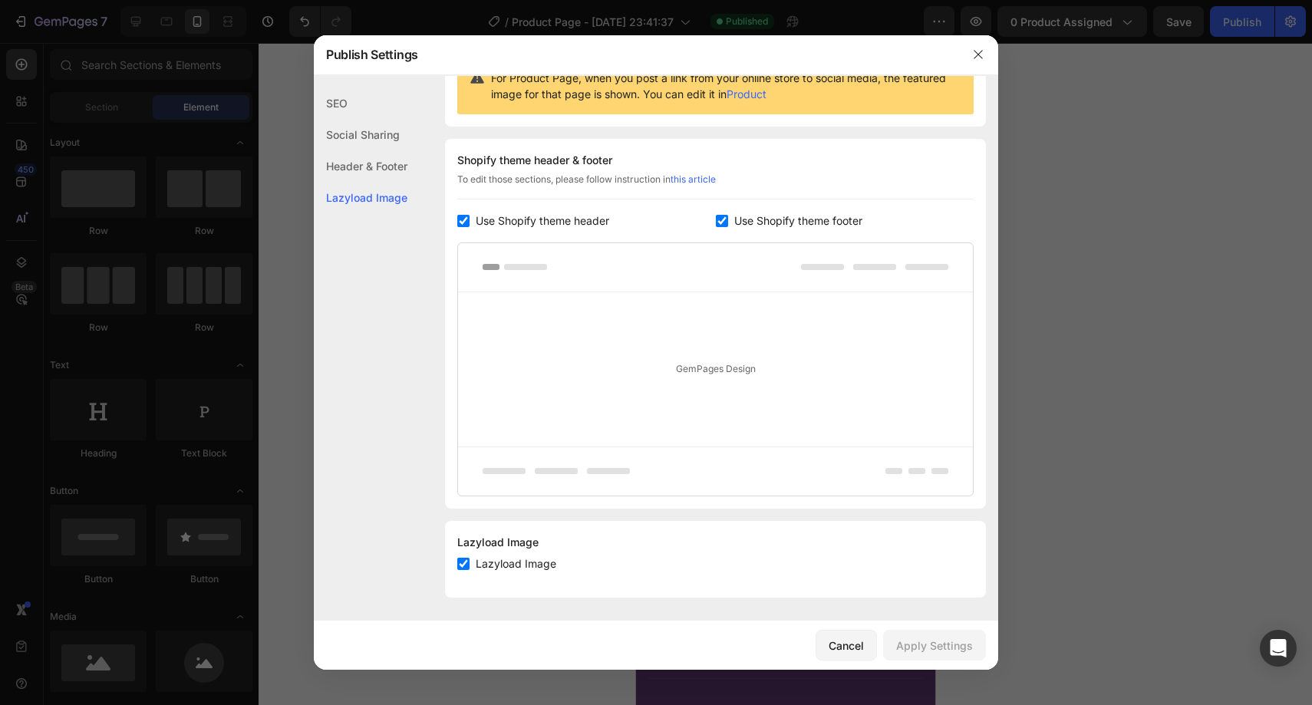
scroll to position [177, 0]
click at [372, 167] on div "Header & Footer" at bounding box center [361, 165] width 94 height 31
click at [373, 135] on div "Social Sharing" at bounding box center [361, 134] width 94 height 31
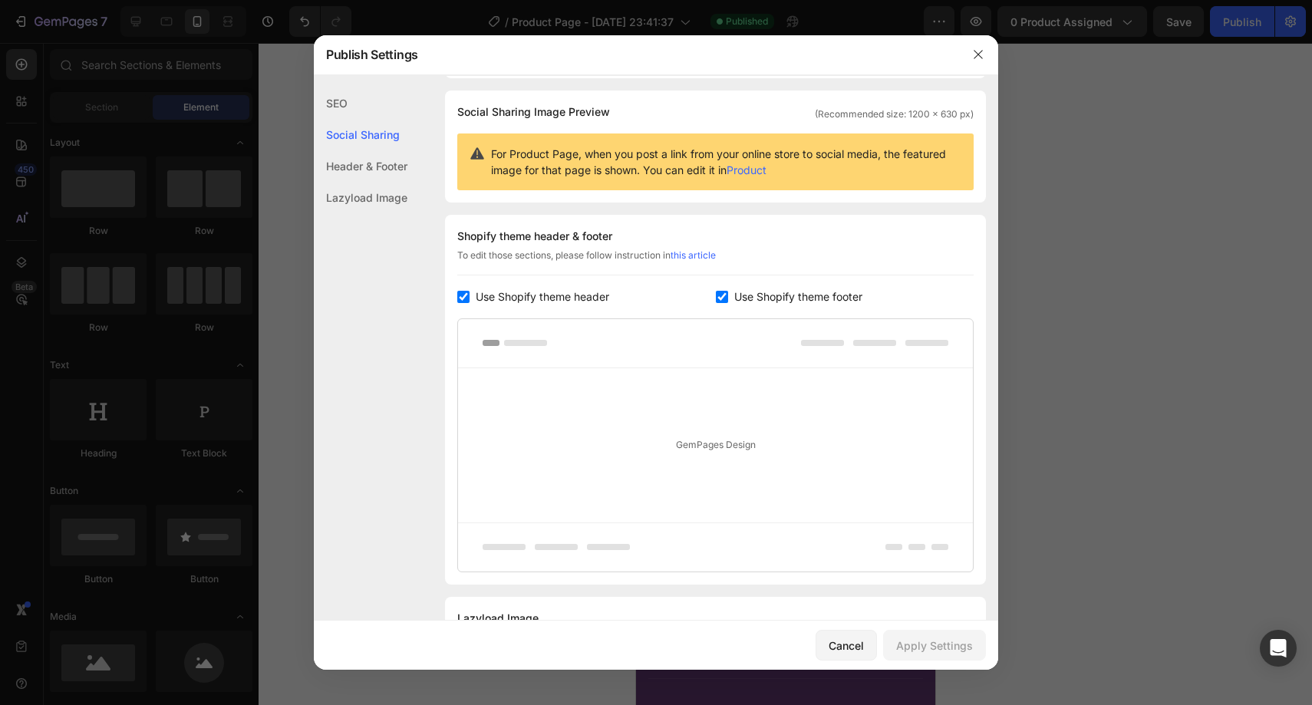
click at [370, 106] on div "SEO" at bounding box center [361, 102] width 94 height 31
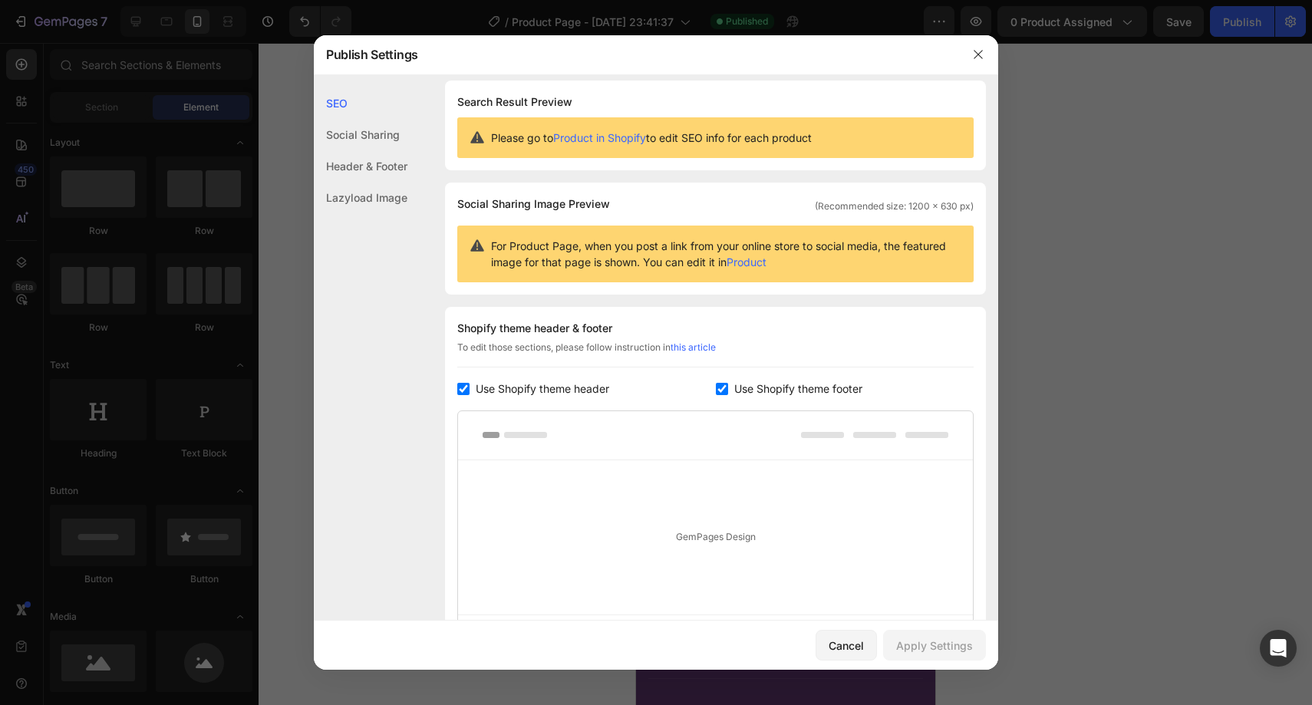
scroll to position [0, 0]
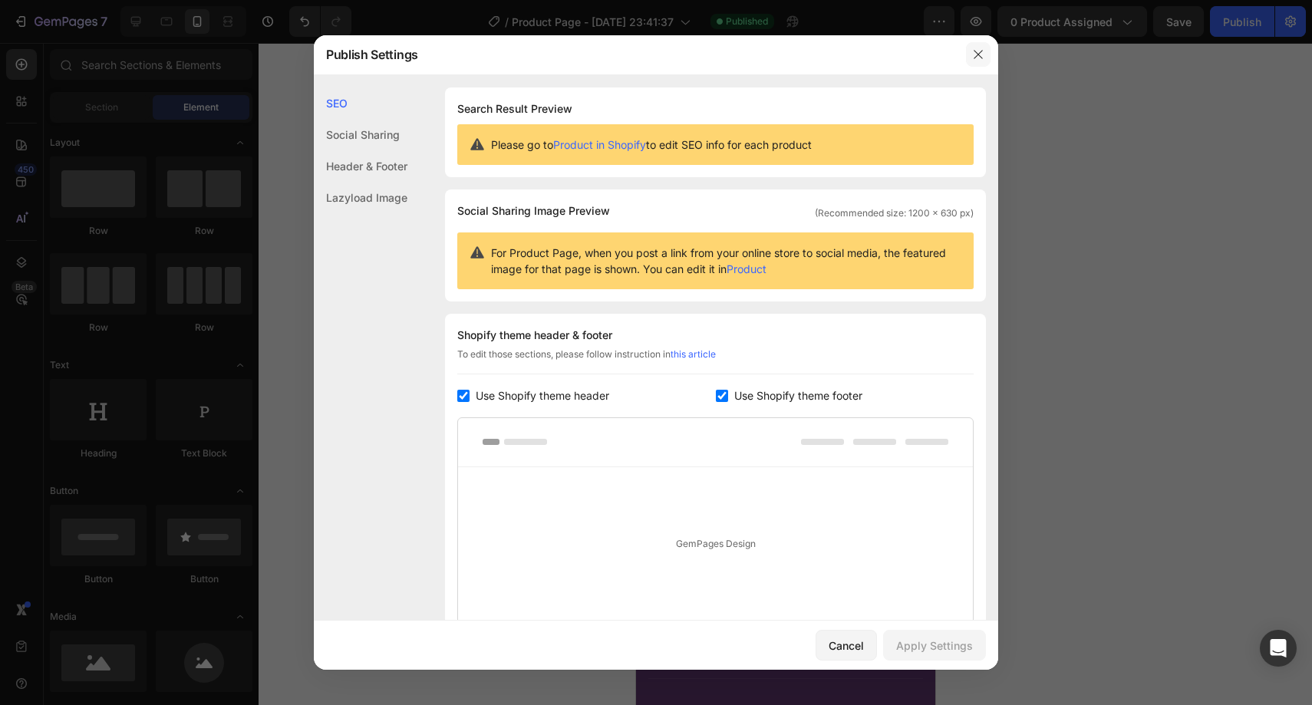
click at [974, 55] on icon "button" at bounding box center [978, 54] width 12 height 12
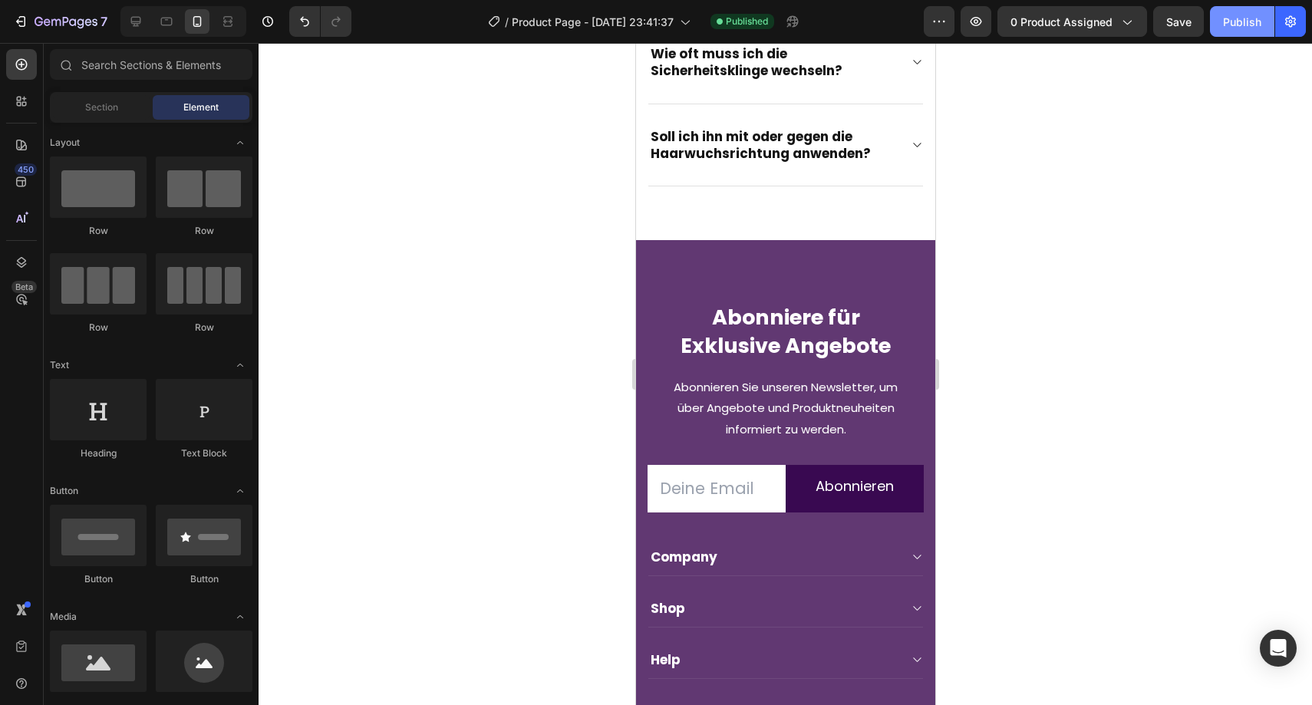
click at [1248, 23] on div "Publish" at bounding box center [1242, 22] width 38 height 16
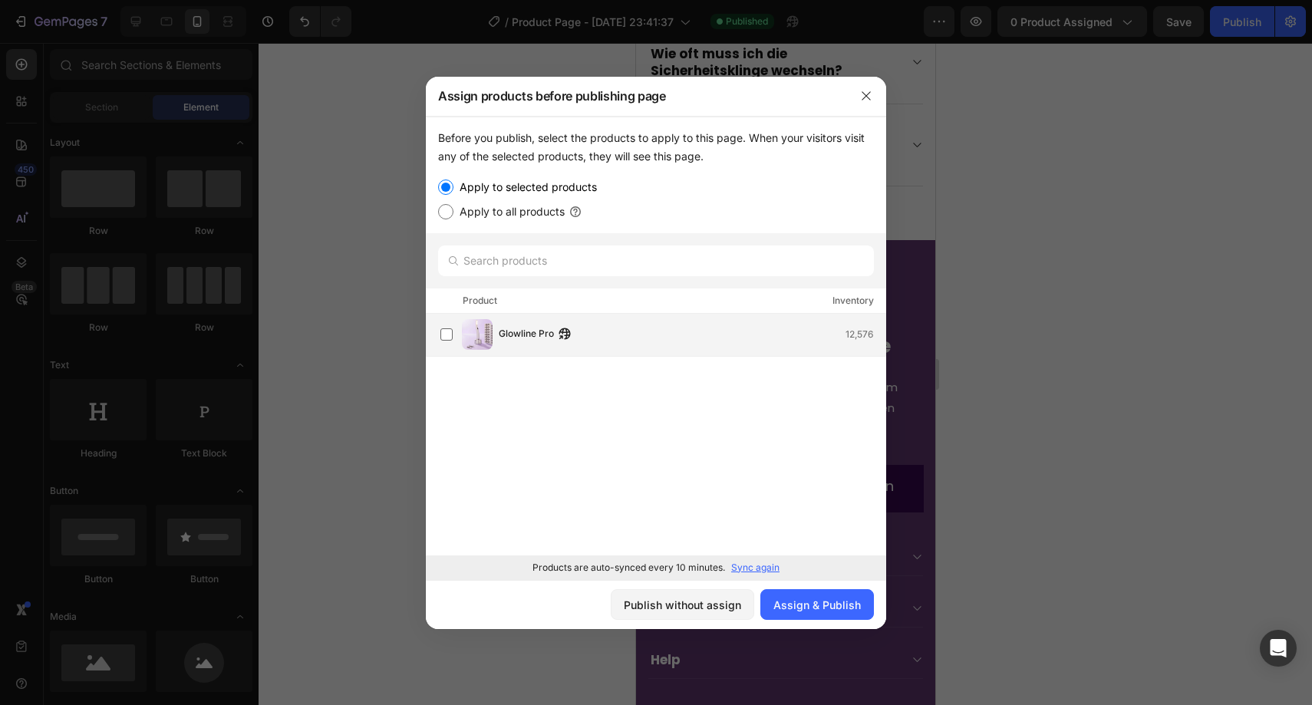
click at [533, 329] on span "Glowline Pro" at bounding box center [526, 334] width 55 height 17
click at [836, 596] on button "Assign & Publish" at bounding box center [818, 604] width 114 height 31
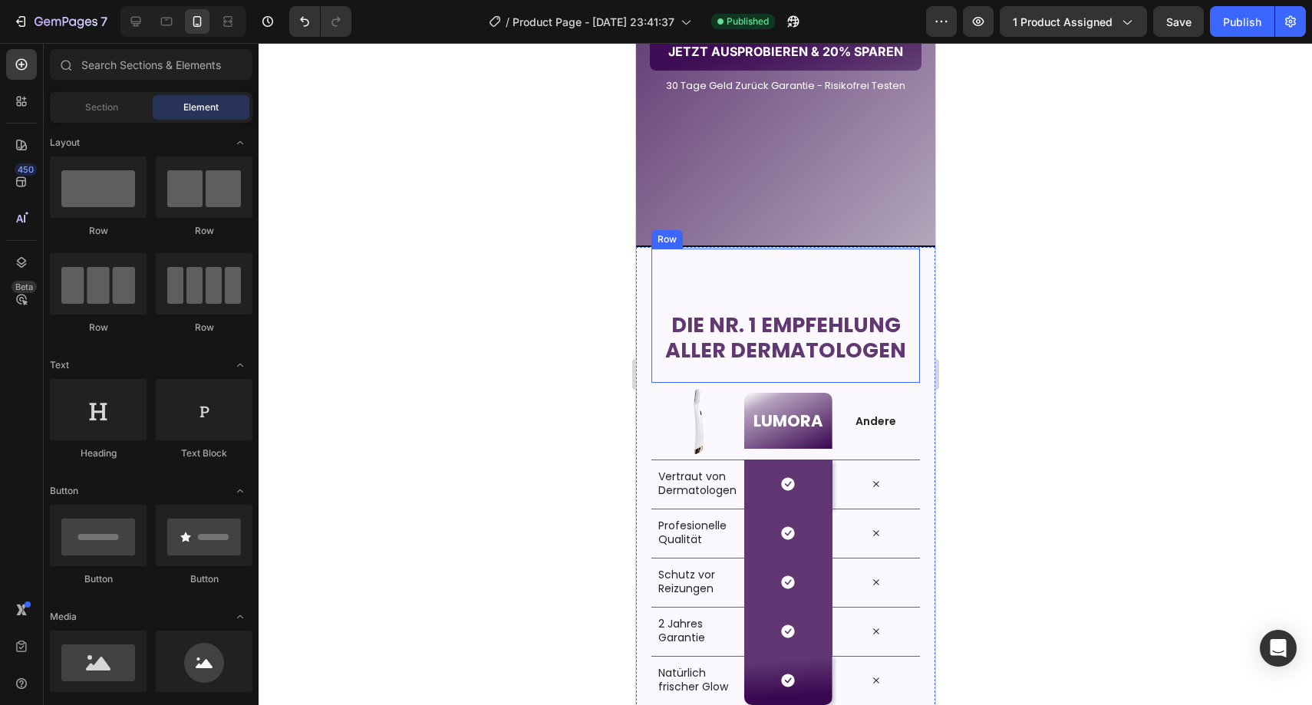
scroll to position [2198, 0]
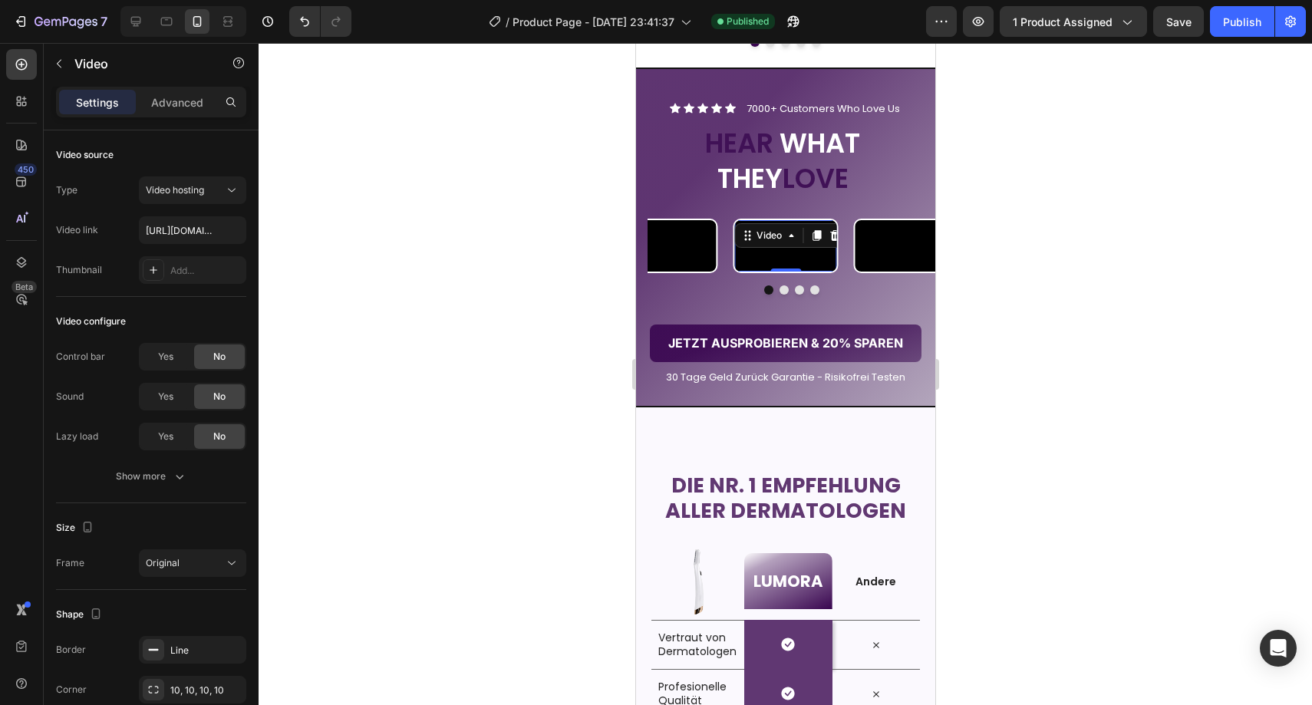
click at [795, 272] on video at bounding box center [785, 245] width 102 height 51
click at [173, 348] on div "Yes" at bounding box center [165, 357] width 51 height 25
click at [212, 351] on div "No" at bounding box center [219, 357] width 51 height 25
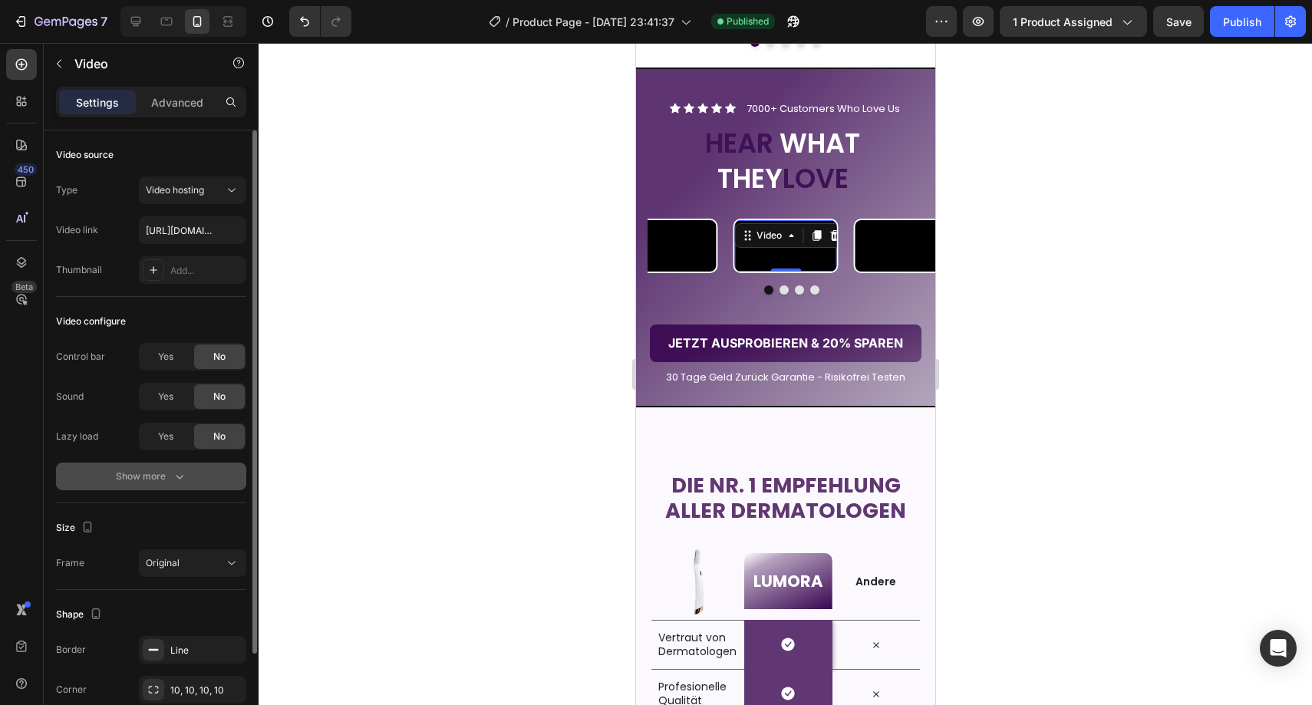
click at [157, 490] on div "Video configure Control bar Yes No Sound Yes No Lazy load Yes No Show more" at bounding box center [151, 400] width 190 height 206
click at [159, 487] on button "Show more" at bounding box center [151, 477] width 190 height 28
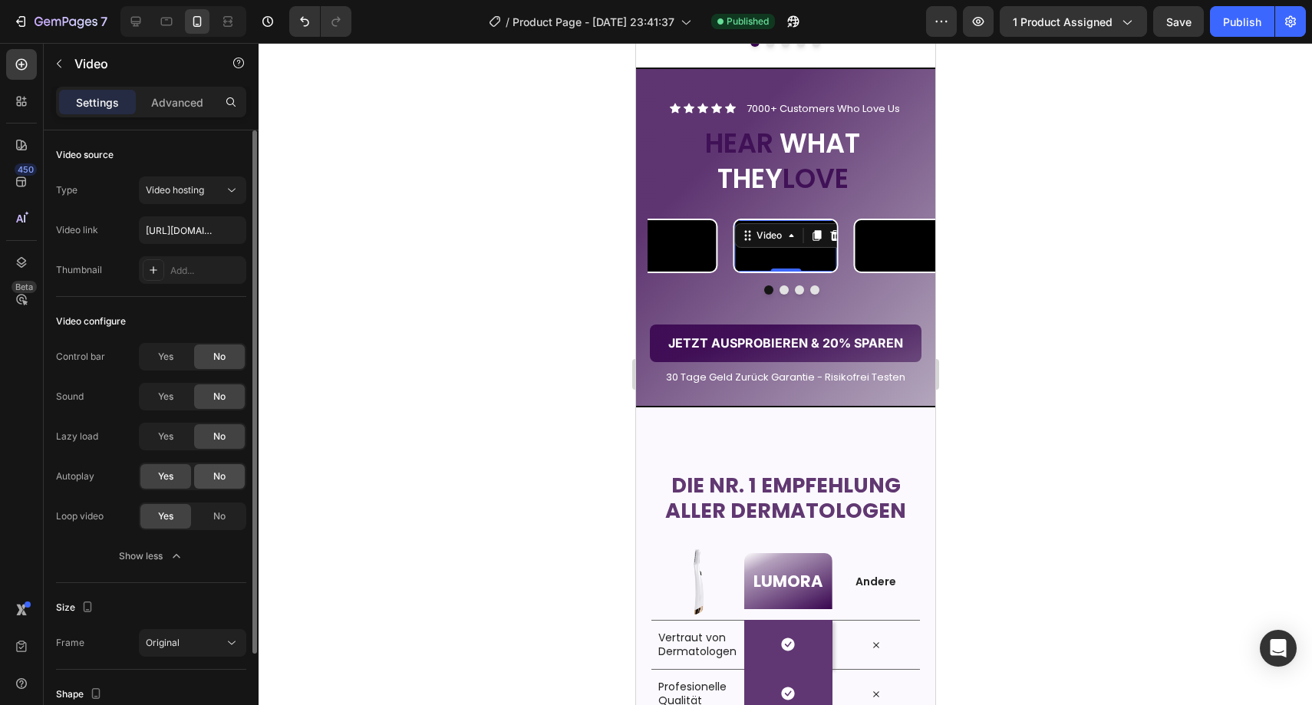
click at [212, 477] on div "No" at bounding box center [219, 476] width 51 height 25
click at [219, 510] on span "No" at bounding box center [219, 517] width 12 height 14
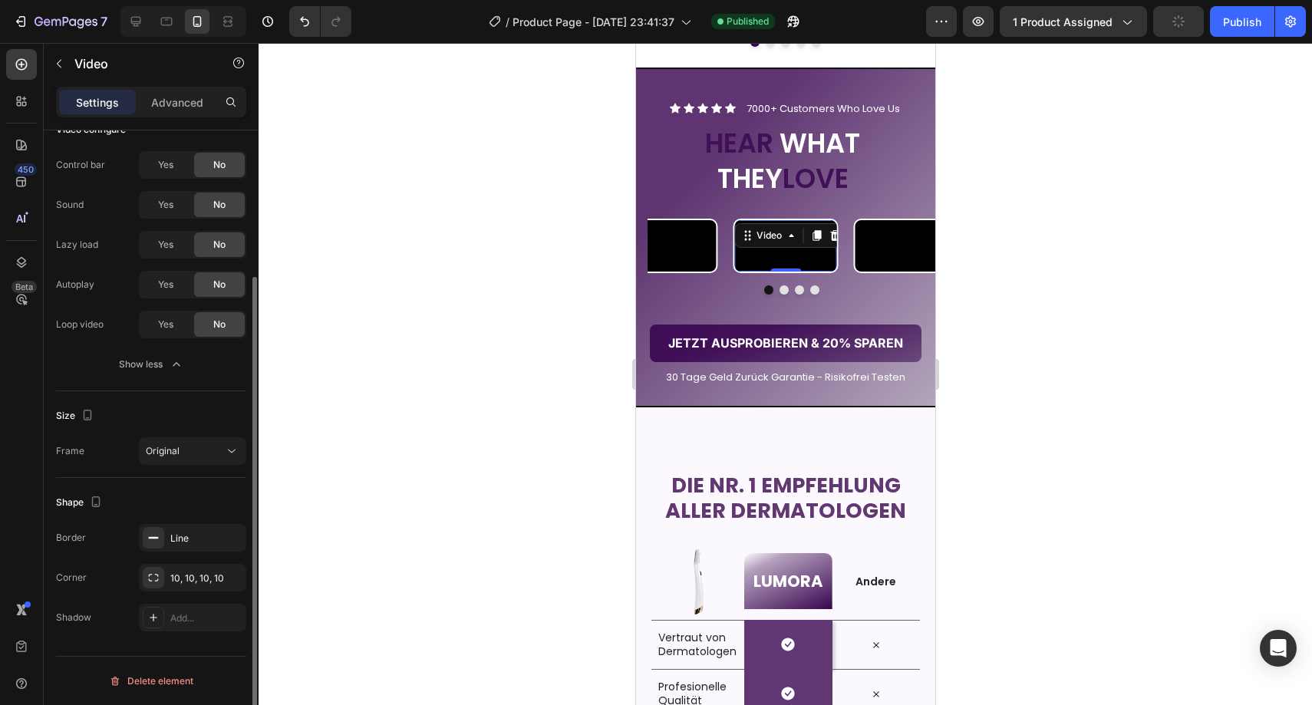
scroll to position [0, 0]
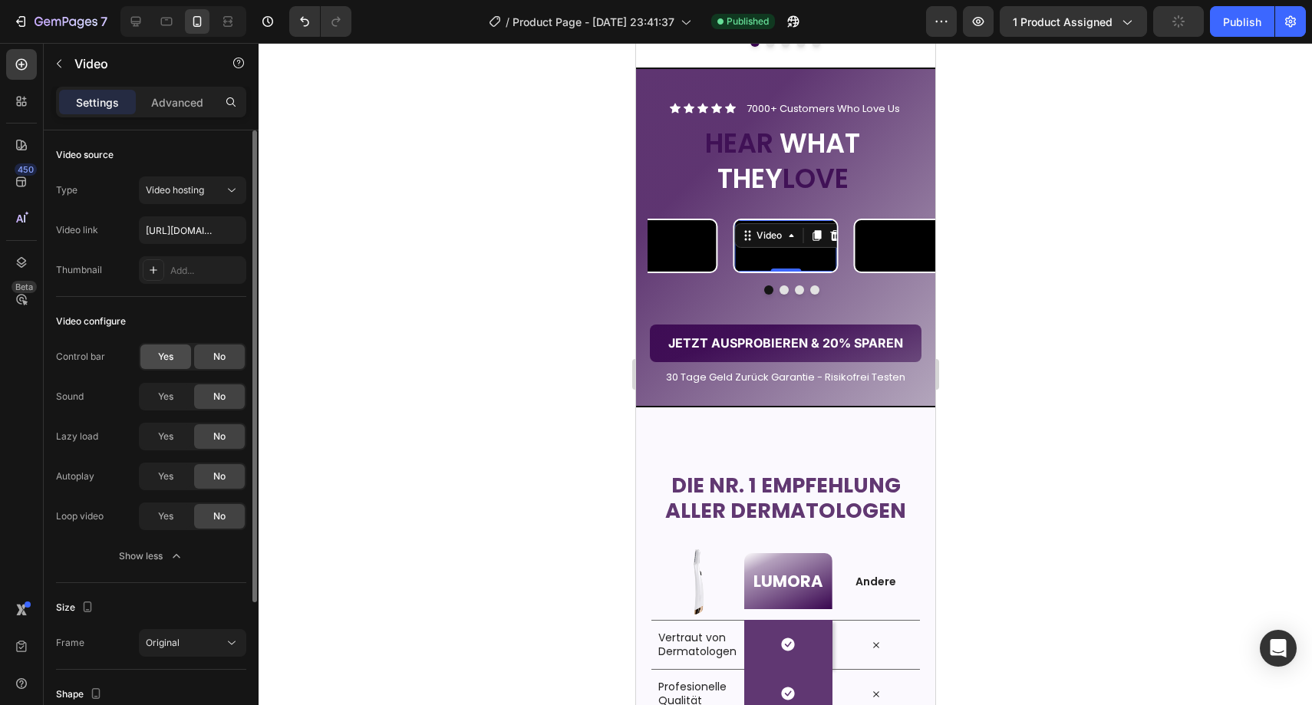
click at [178, 364] on div "Yes" at bounding box center [165, 357] width 51 height 25
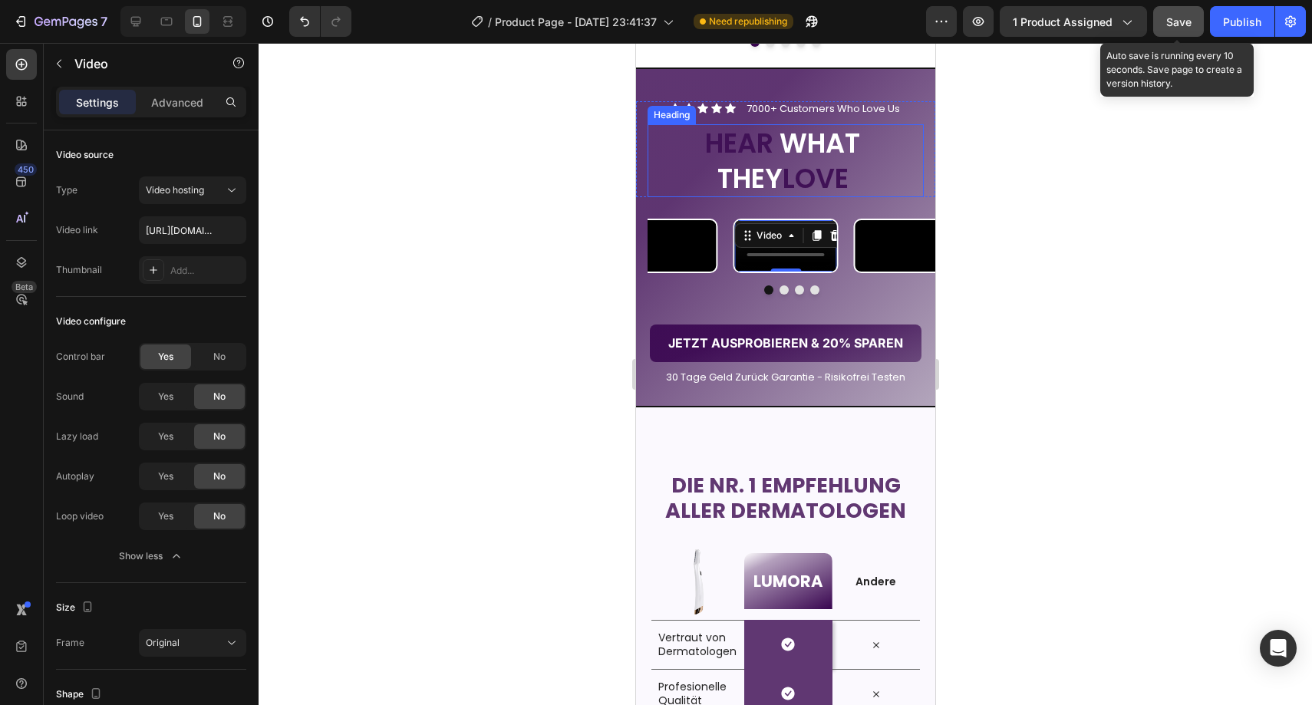
click at [1177, 21] on span "Save" at bounding box center [1179, 21] width 25 height 13
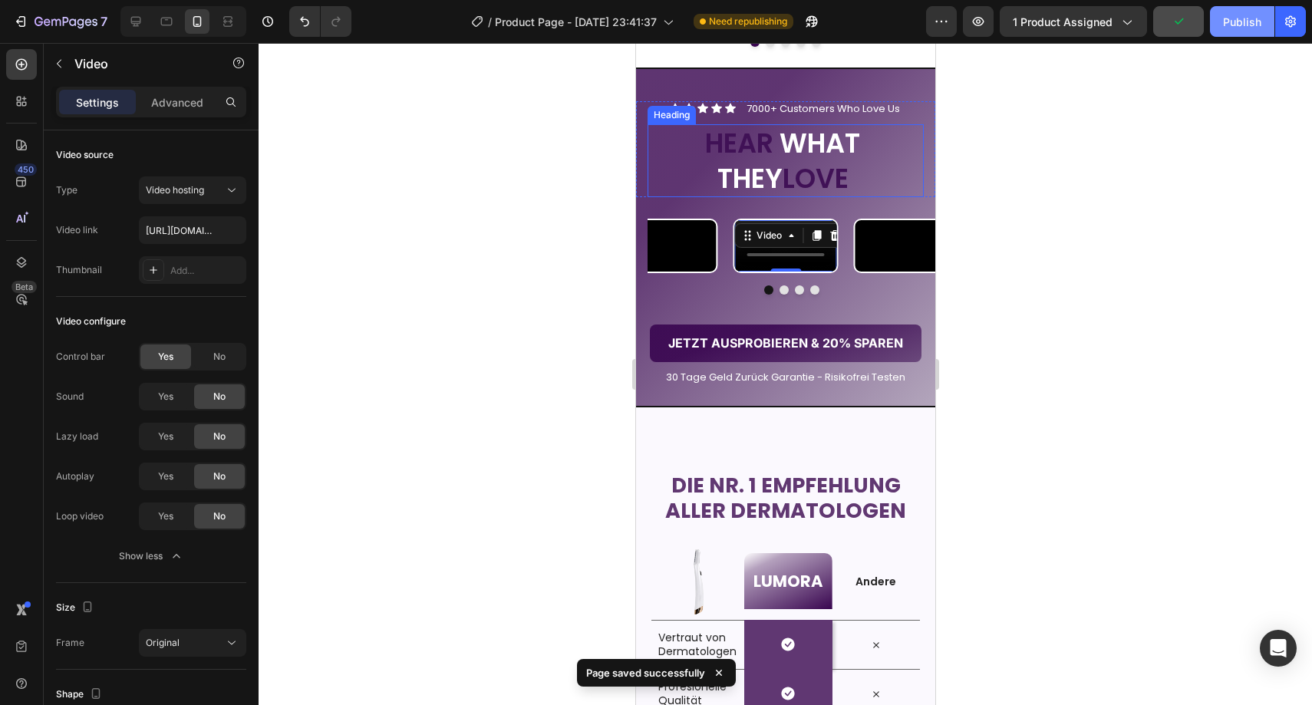
click at [1215, 21] on button "Publish" at bounding box center [1242, 21] width 64 height 31
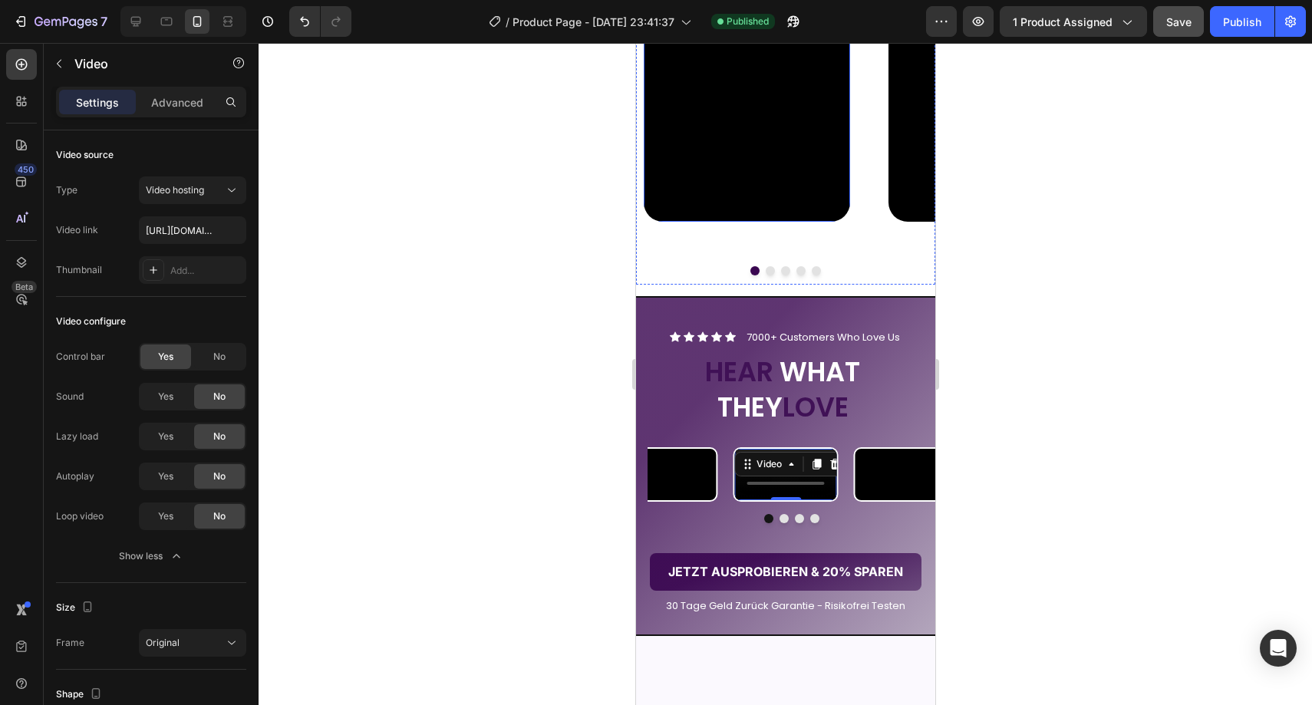
scroll to position [1927, 0]
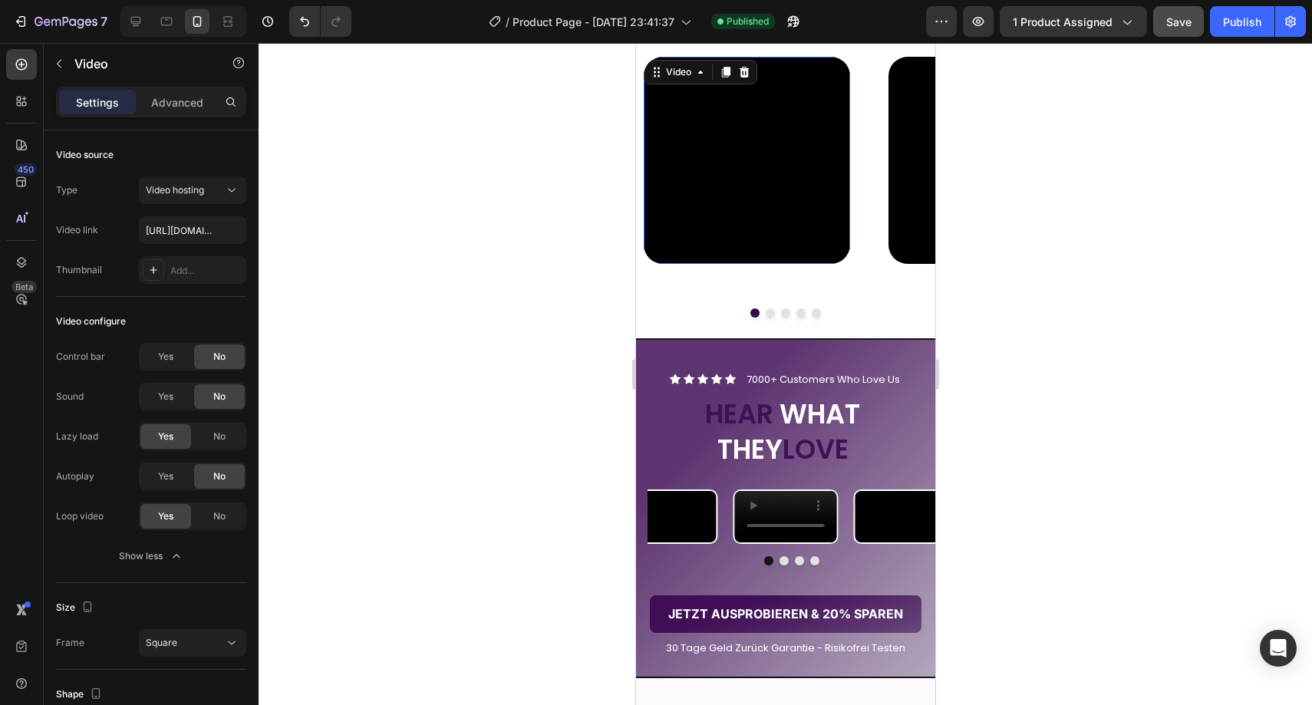
click at [781, 216] on video at bounding box center [746, 160] width 206 height 206
click at [232, 430] on div "No" at bounding box center [219, 436] width 51 height 25
click at [909, 180] on video at bounding box center [991, 160] width 206 height 206
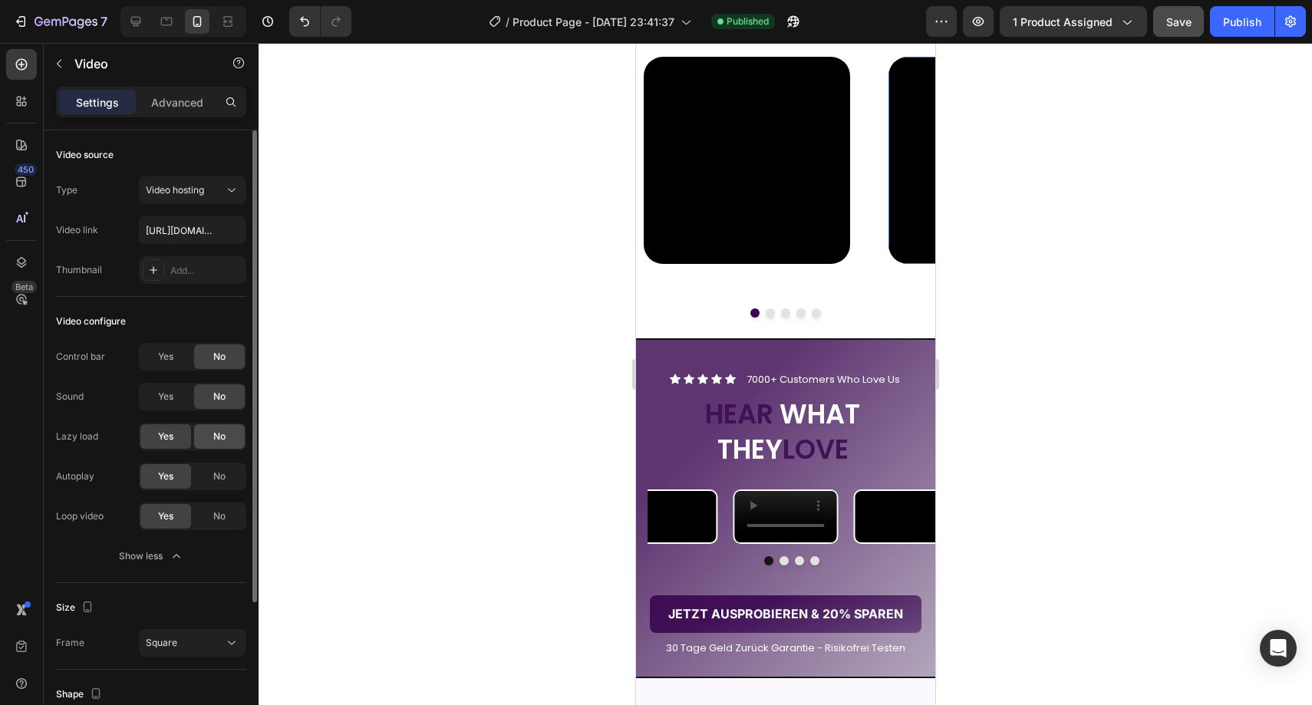
click at [227, 437] on div "No" at bounding box center [219, 436] width 51 height 25
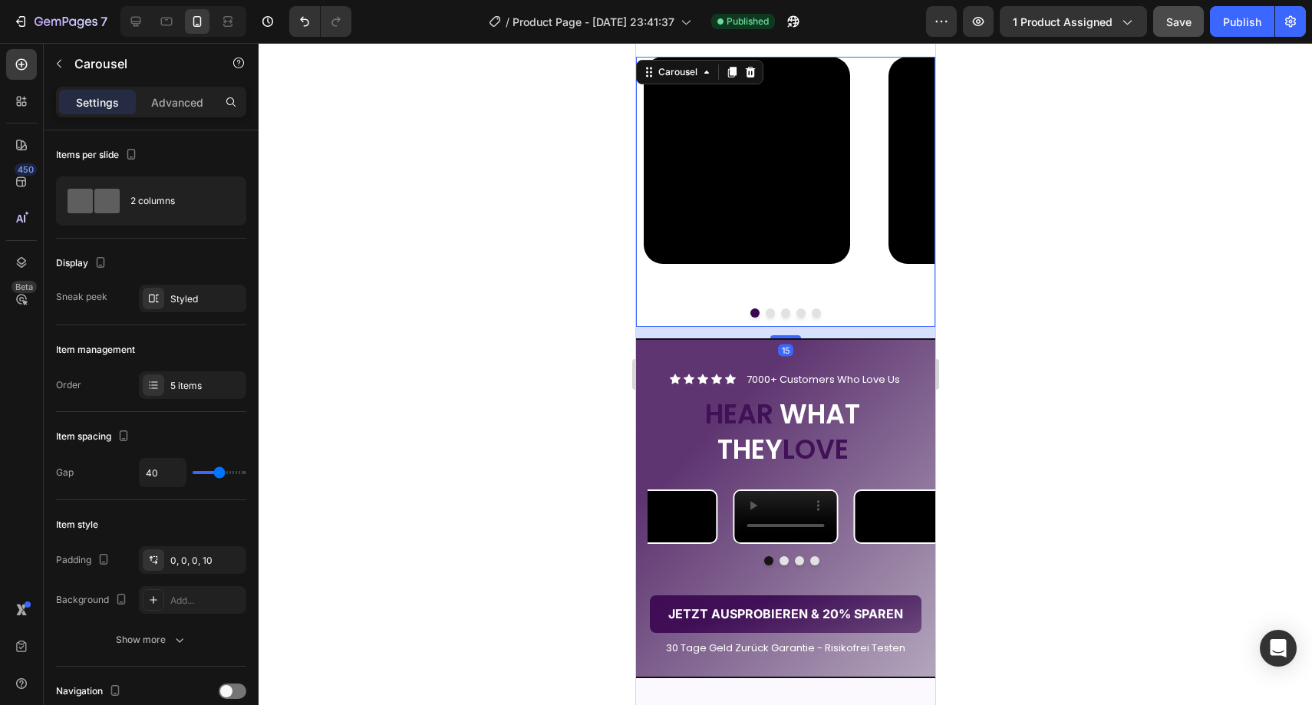
click at [783, 310] on button "Dot" at bounding box center [784, 313] width 9 height 9
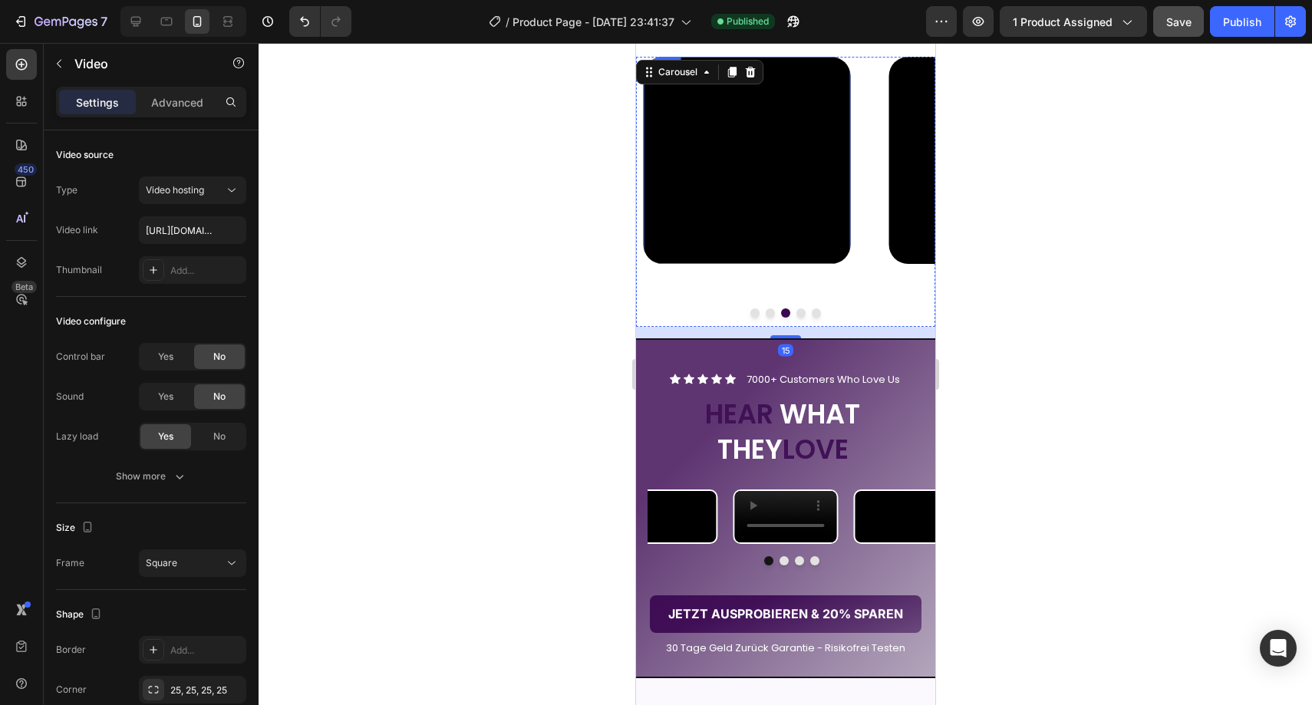
click at [781, 223] on video at bounding box center [746, 160] width 206 height 206
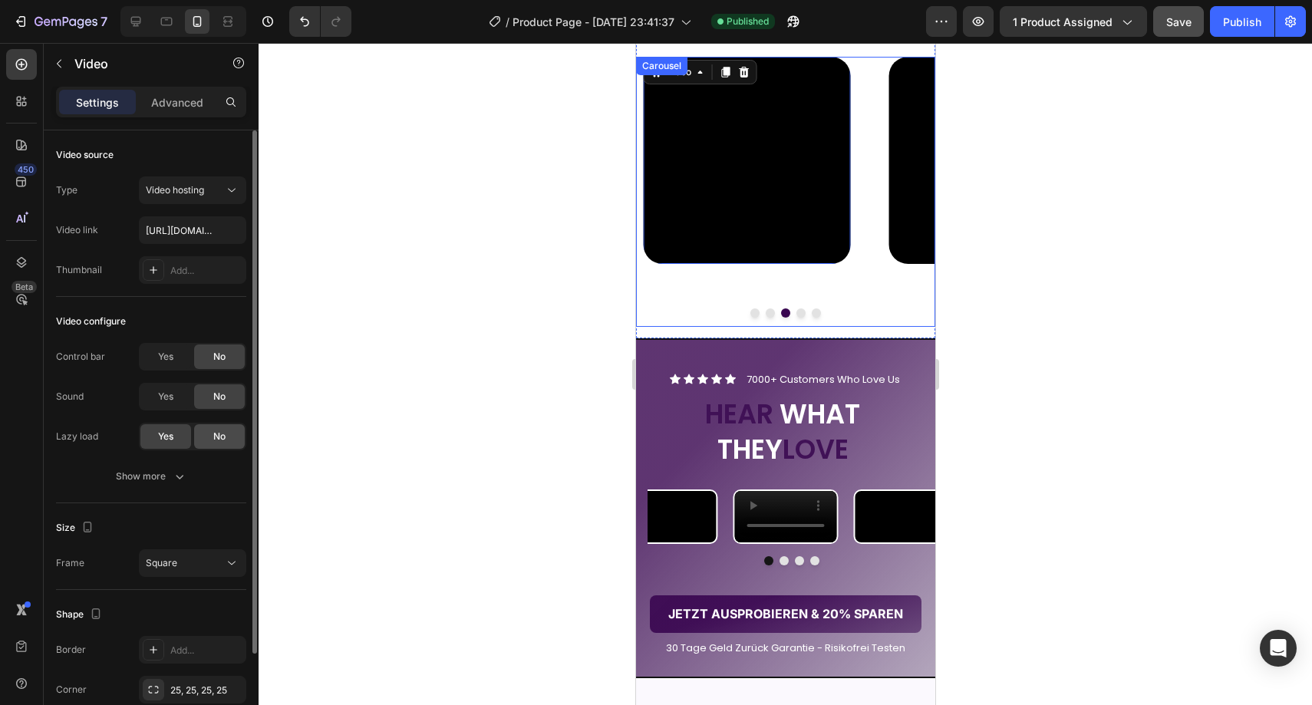
click at [210, 429] on div "No" at bounding box center [219, 436] width 51 height 25
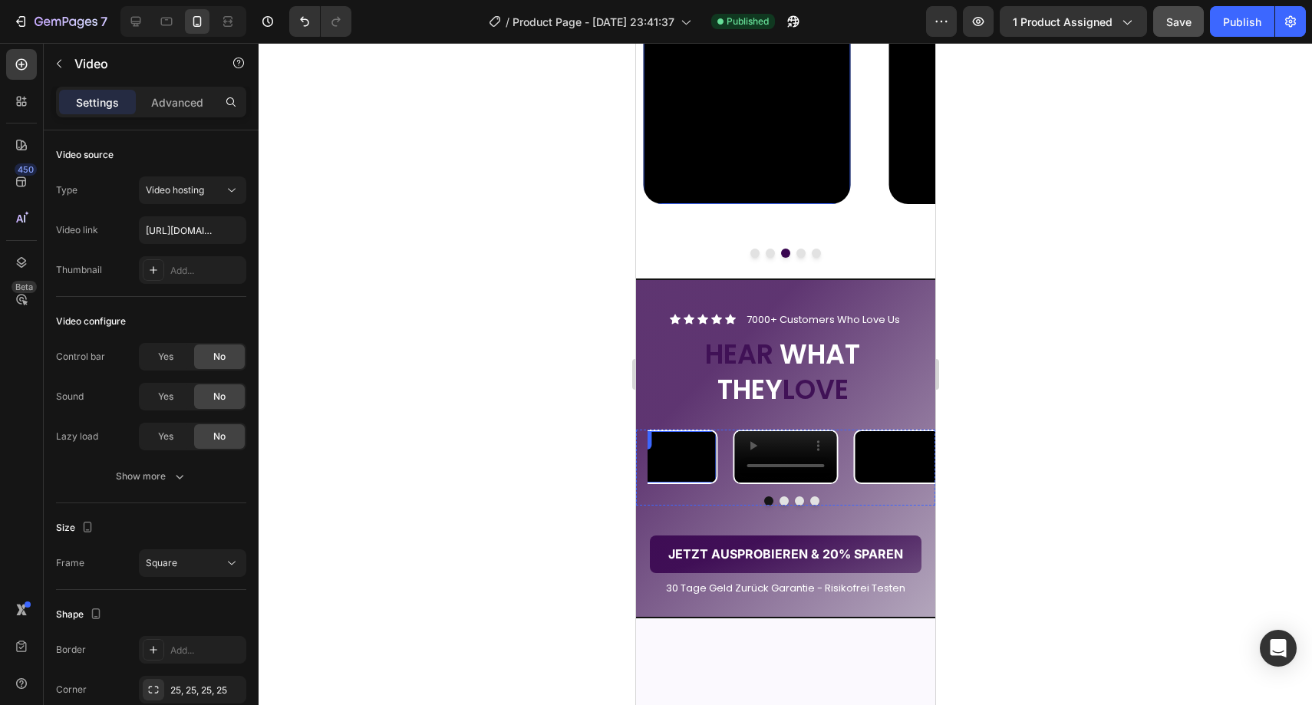
scroll to position [2020, 0]
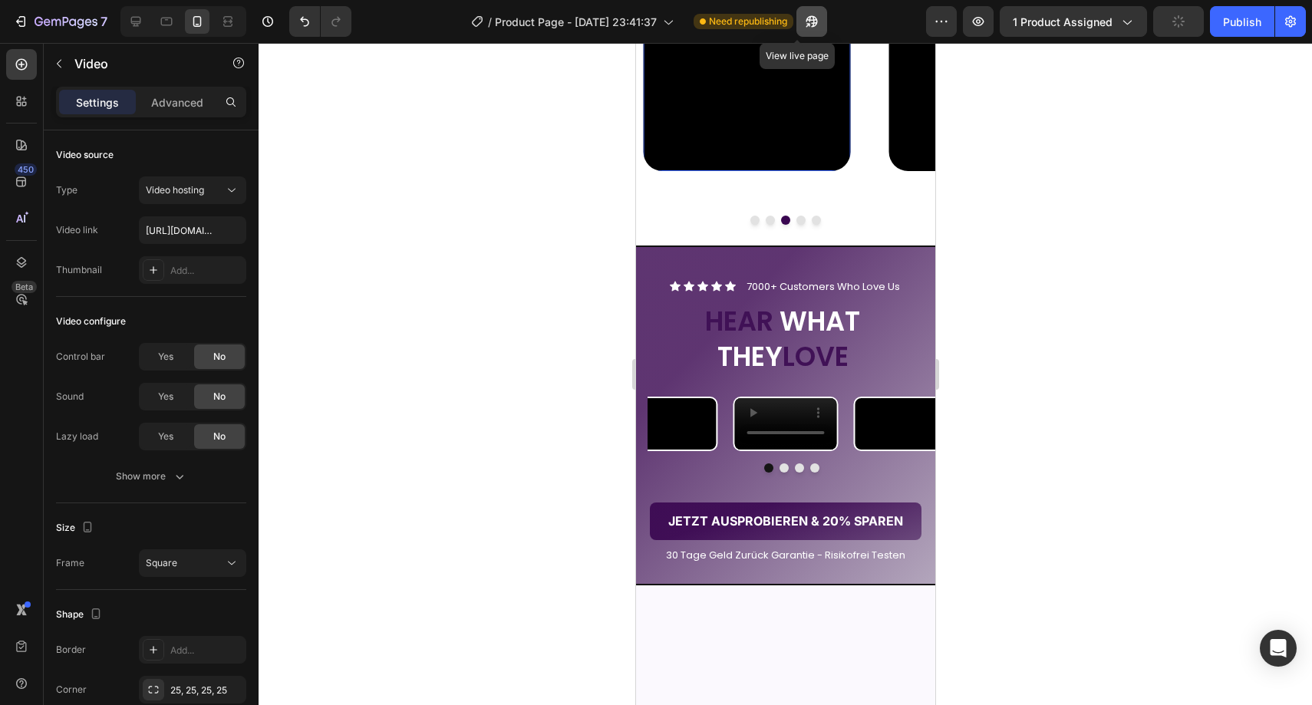
click at [807, 19] on button "button" at bounding box center [812, 21] width 31 height 31
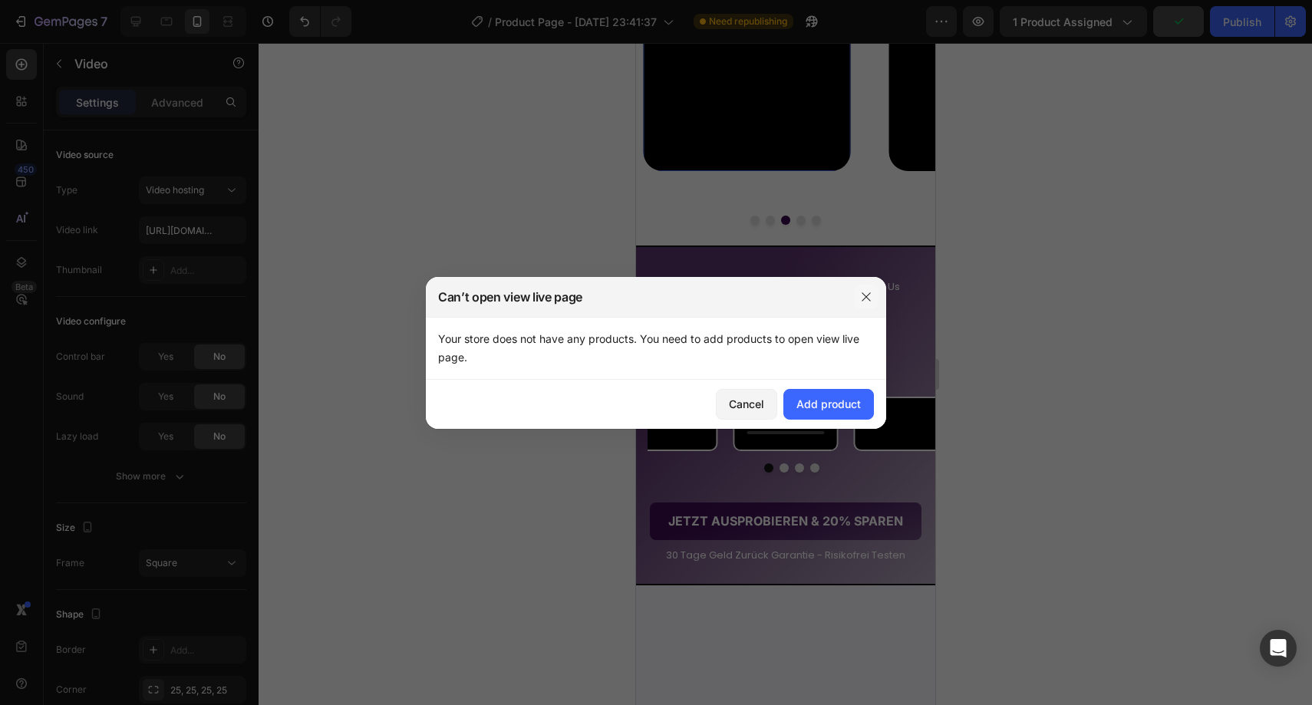
click at [864, 287] on button "button" at bounding box center [866, 297] width 25 height 25
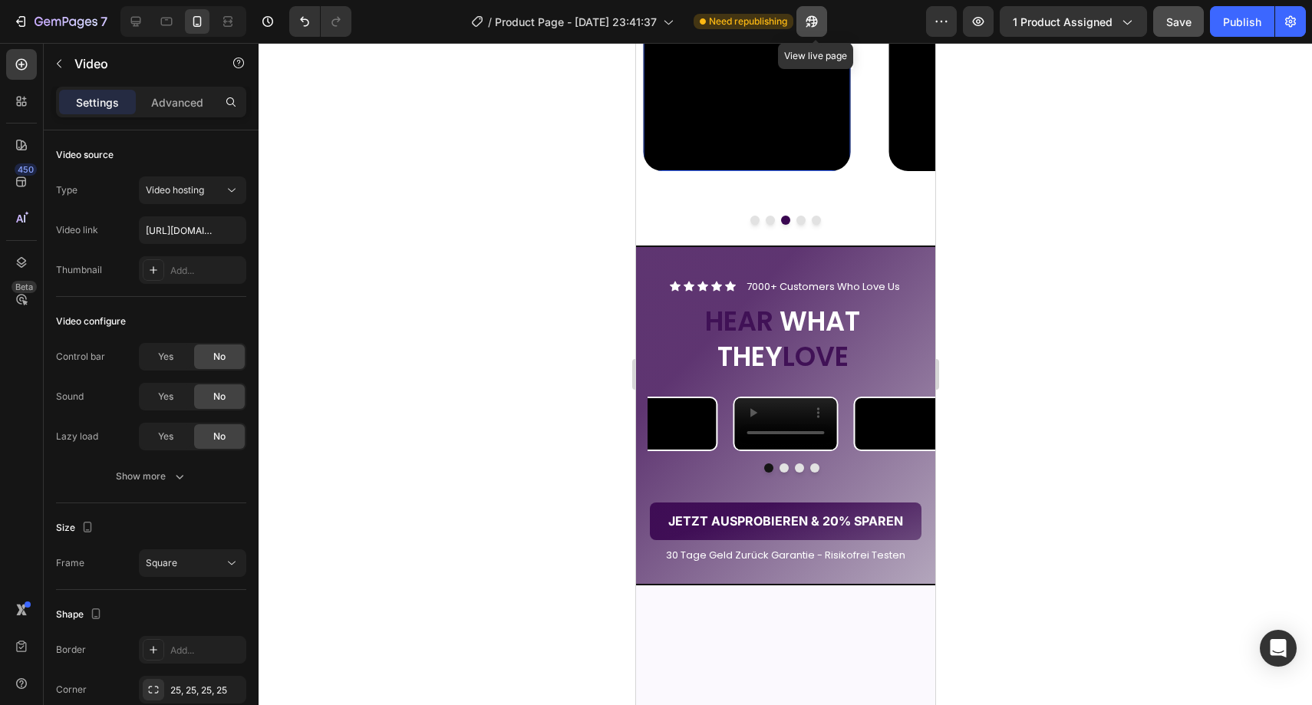
click at [815, 28] on icon "button" at bounding box center [811, 21] width 15 height 15
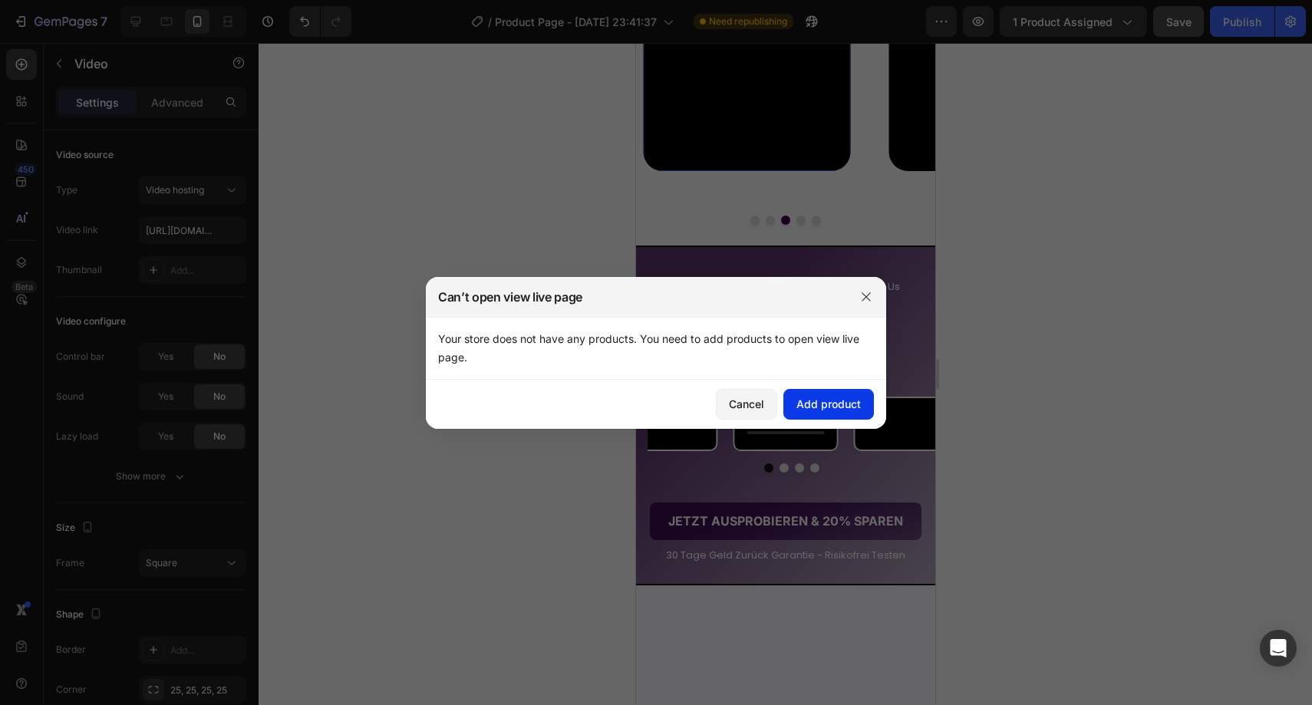
click at [854, 395] on button "Add product" at bounding box center [829, 404] width 91 height 31
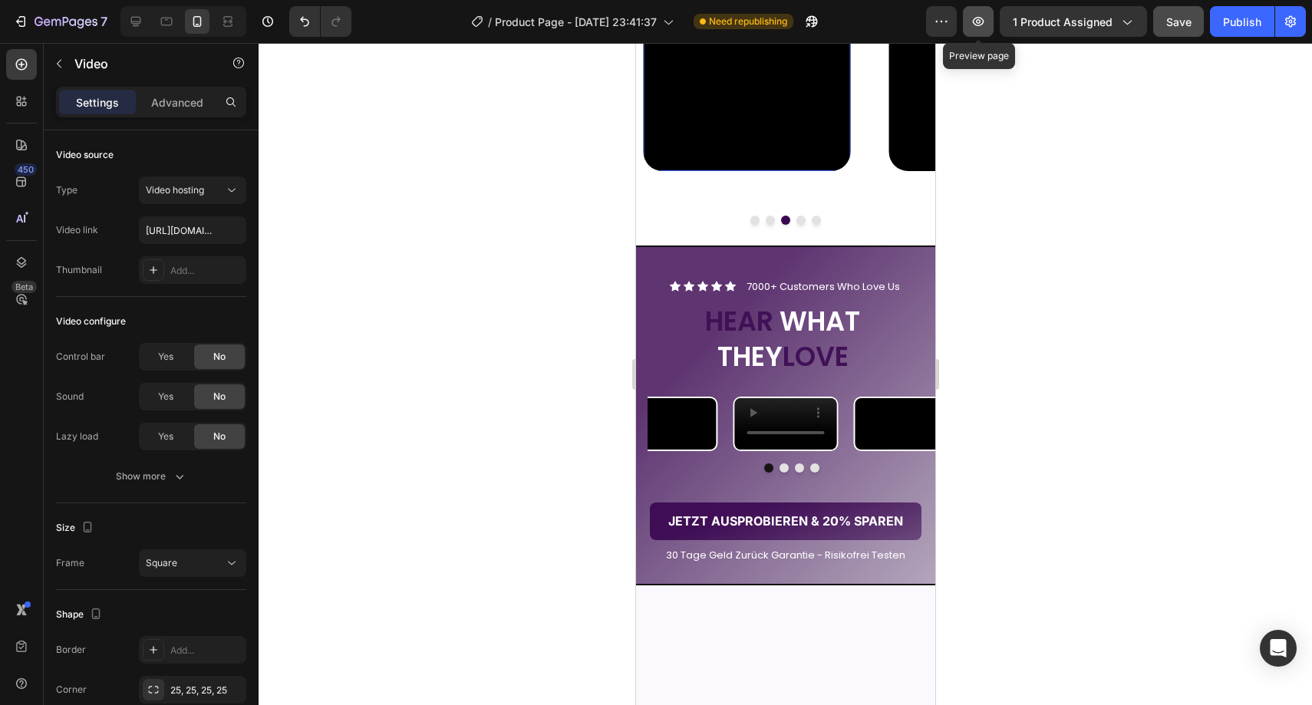
click at [978, 21] on icon "button" at bounding box center [978, 21] width 15 height 15
click at [579, 487] on div at bounding box center [786, 374] width 1054 height 662
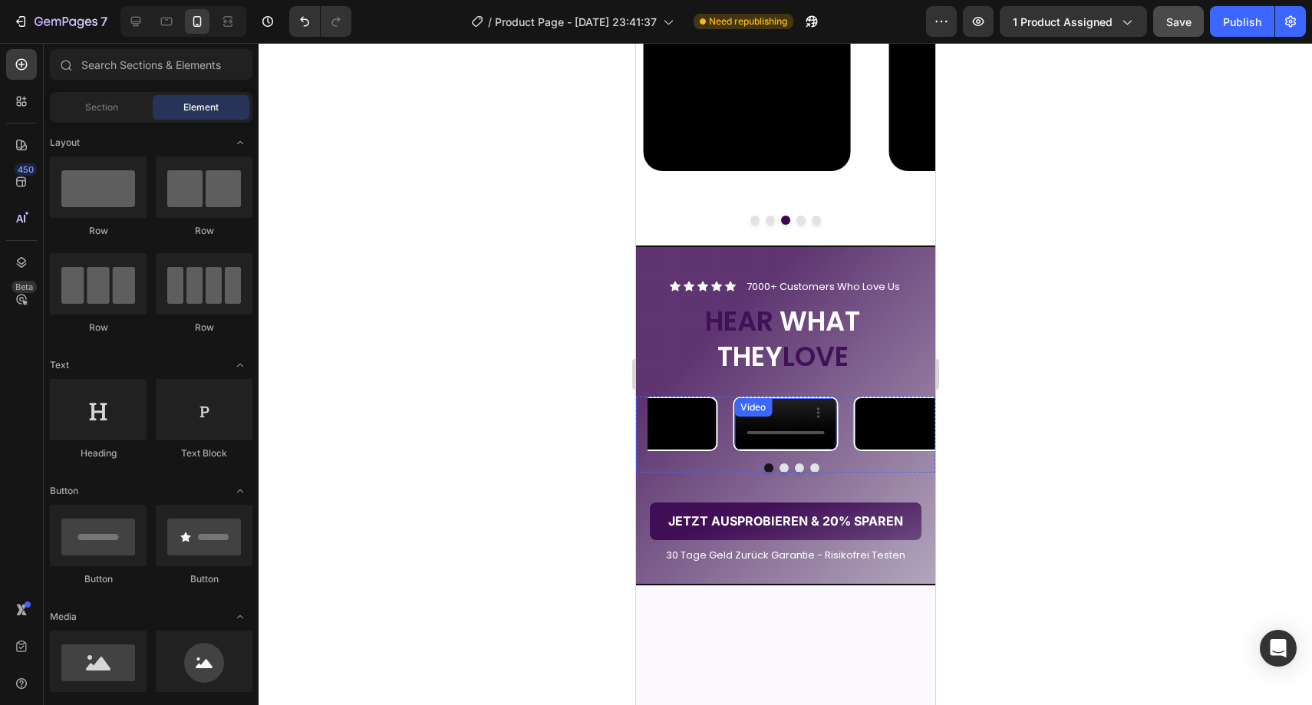
click at [771, 450] on video at bounding box center [785, 423] width 102 height 51
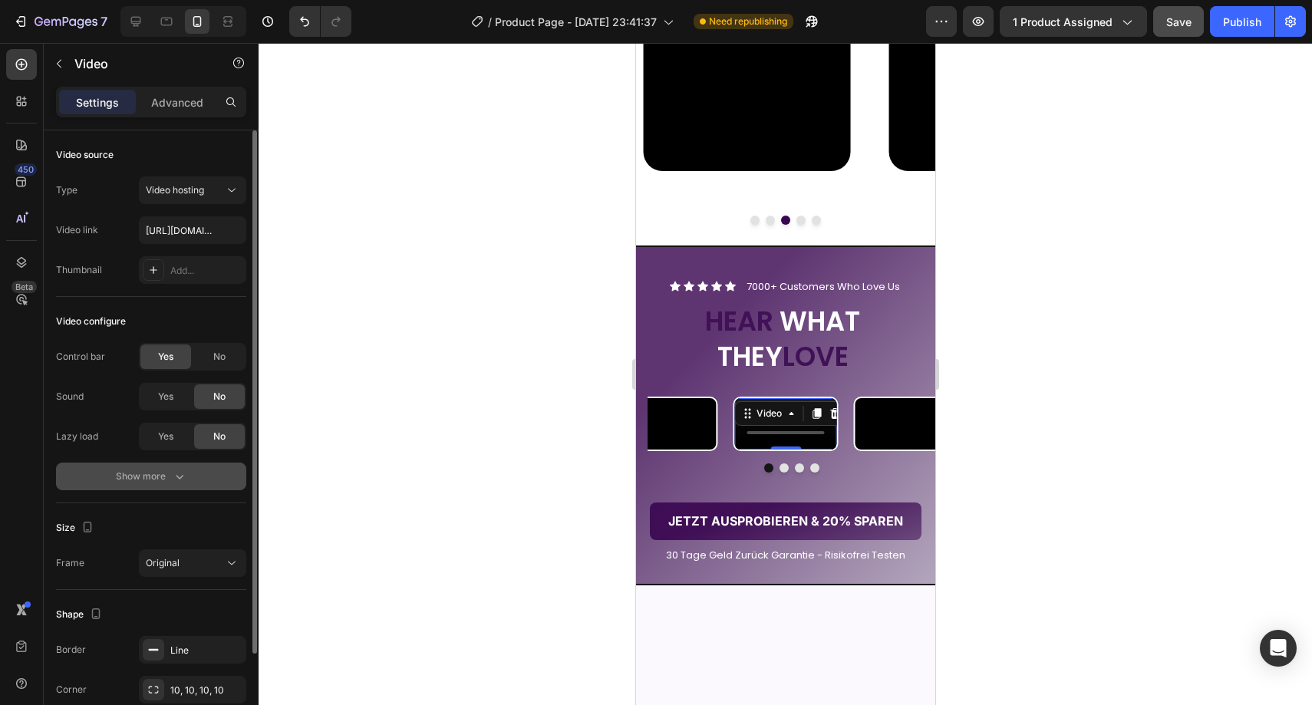
click at [157, 463] on button "Show more" at bounding box center [151, 477] width 190 height 28
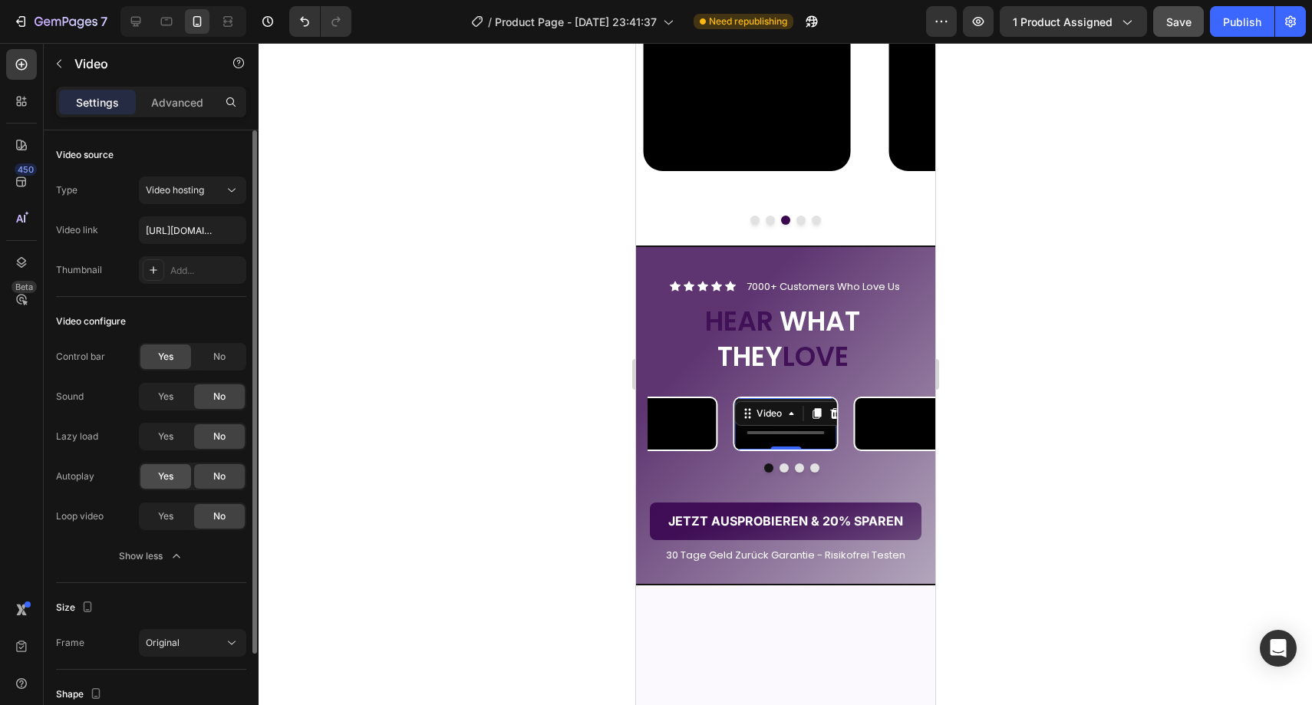
click at [167, 473] on span "Yes" at bounding box center [165, 477] width 15 height 14
click at [169, 508] on div "Yes" at bounding box center [165, 516] width 51 height 25
click at [398, 436] on div at bounding box center [786, 374] width 1054 height 662
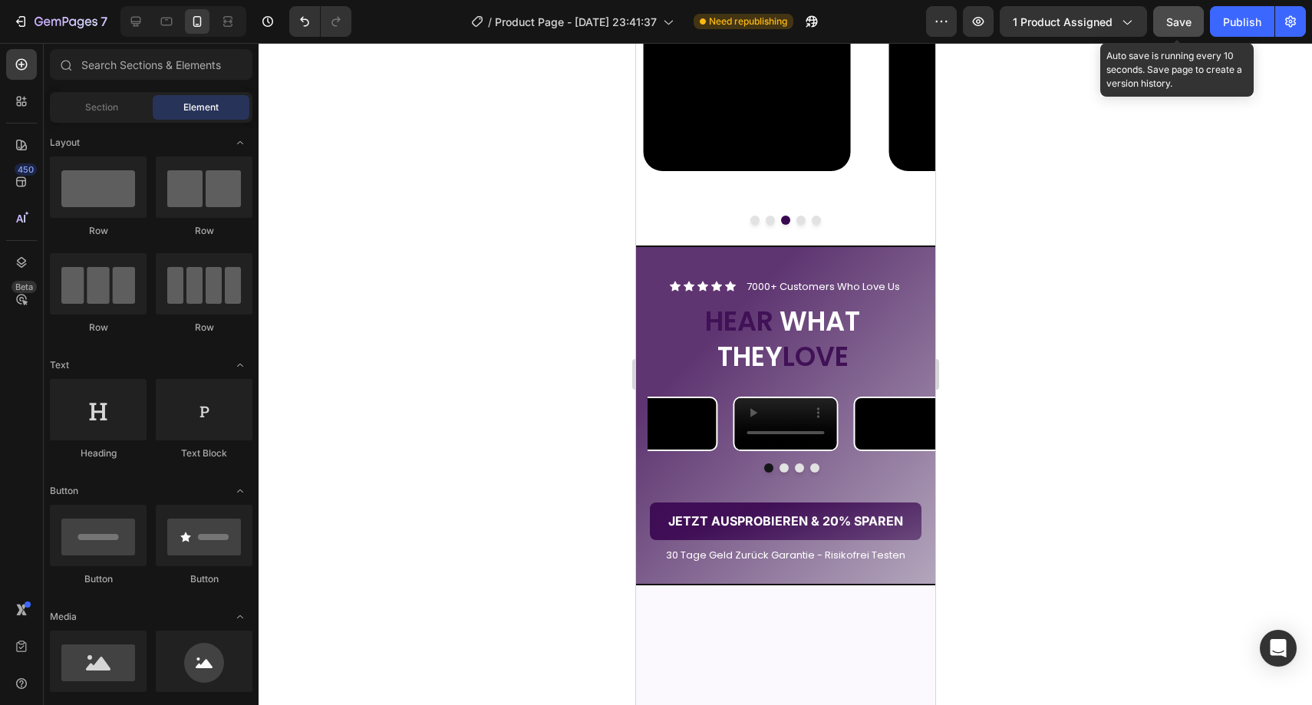
click at [1164, 17] on button "Save" at bounding box center [1178, 21] width 51 height 31
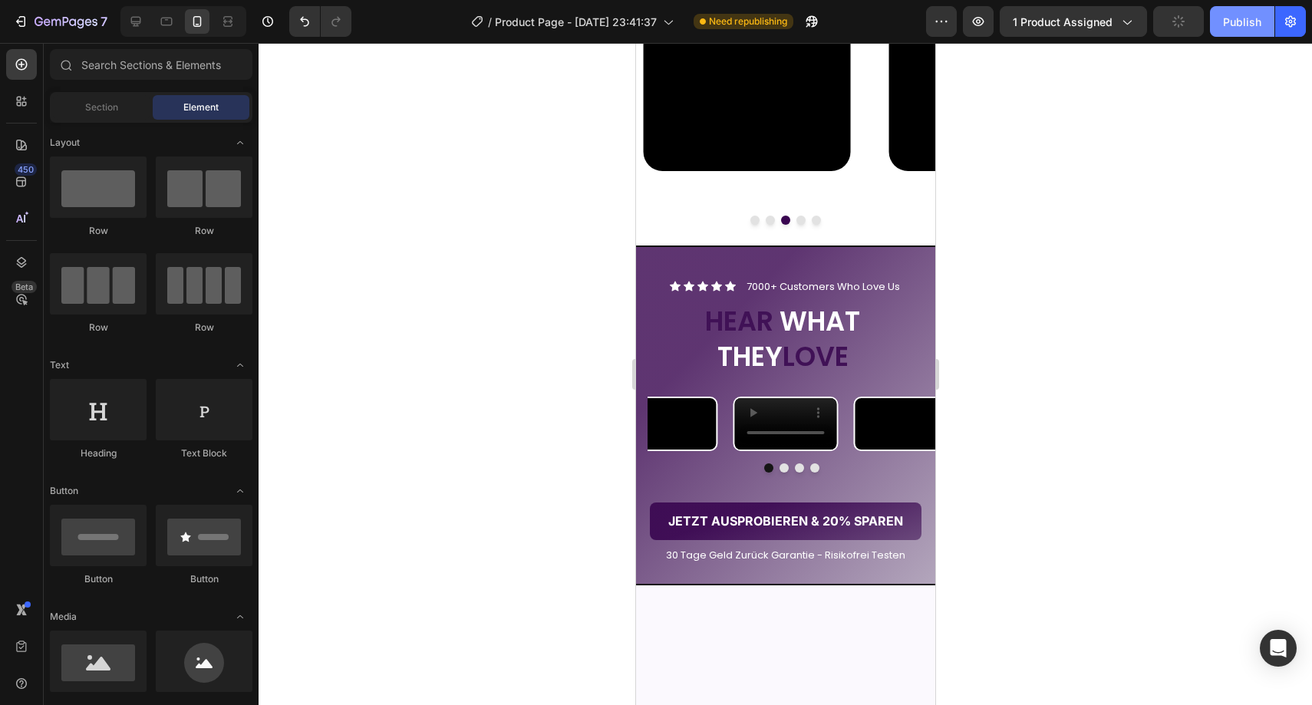
click at [1216, 16] on button "Publish" at bounding box center [1242, 21] width 64 height 31
click at [794, 450] on video at bounding box center [785, 423] width 102 height 51
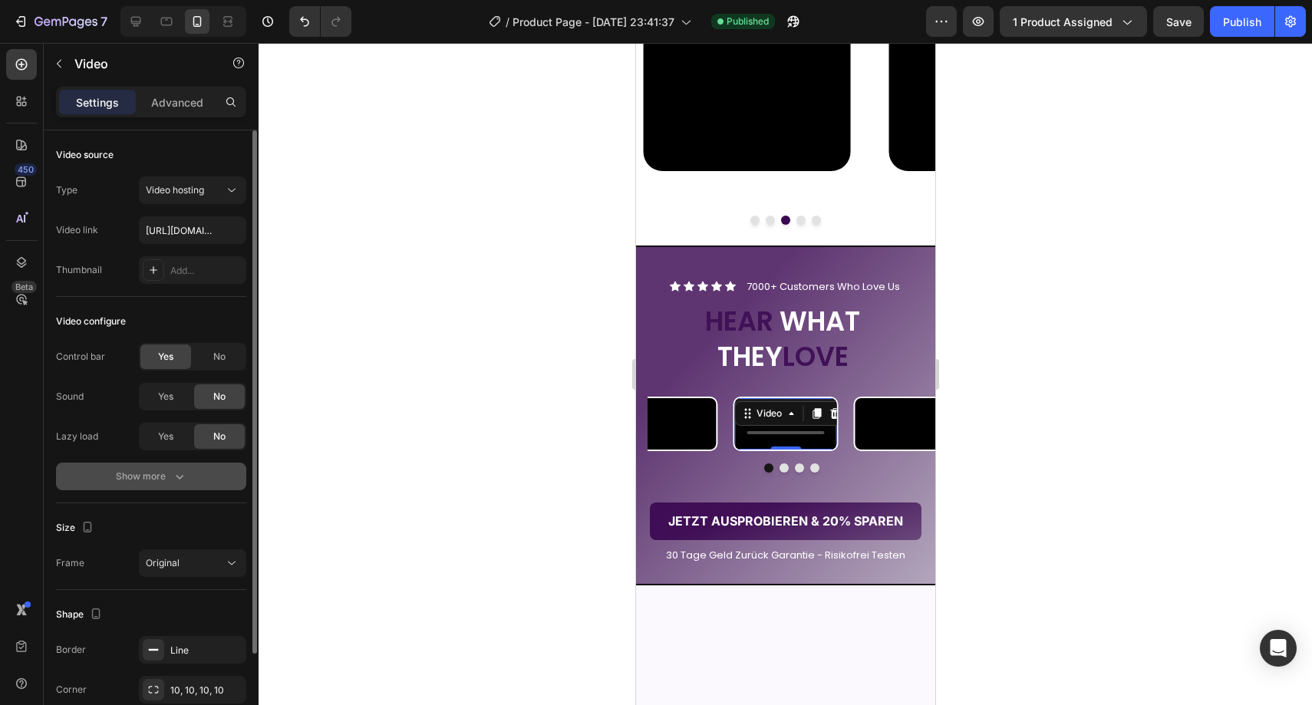
click at [150, 482] on div "Show more" at bounding box center [151, 476] width 71 height 15
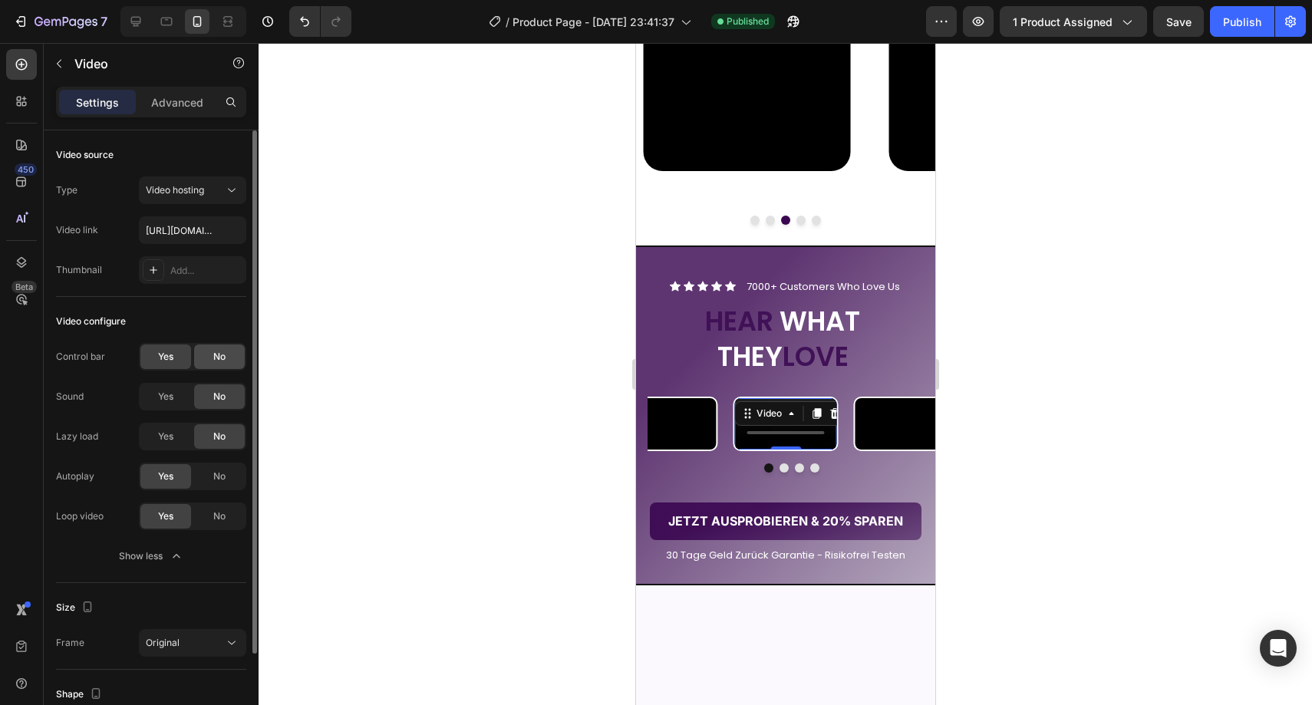
click at [225, 364] on div "No" at bounding box center [219, 357] width 51 height 25
click at [480, 353] on div at bounding box center [786, 374] width 1054 height 662
